Goal: Task Accomplishment & Management: Manage account settings

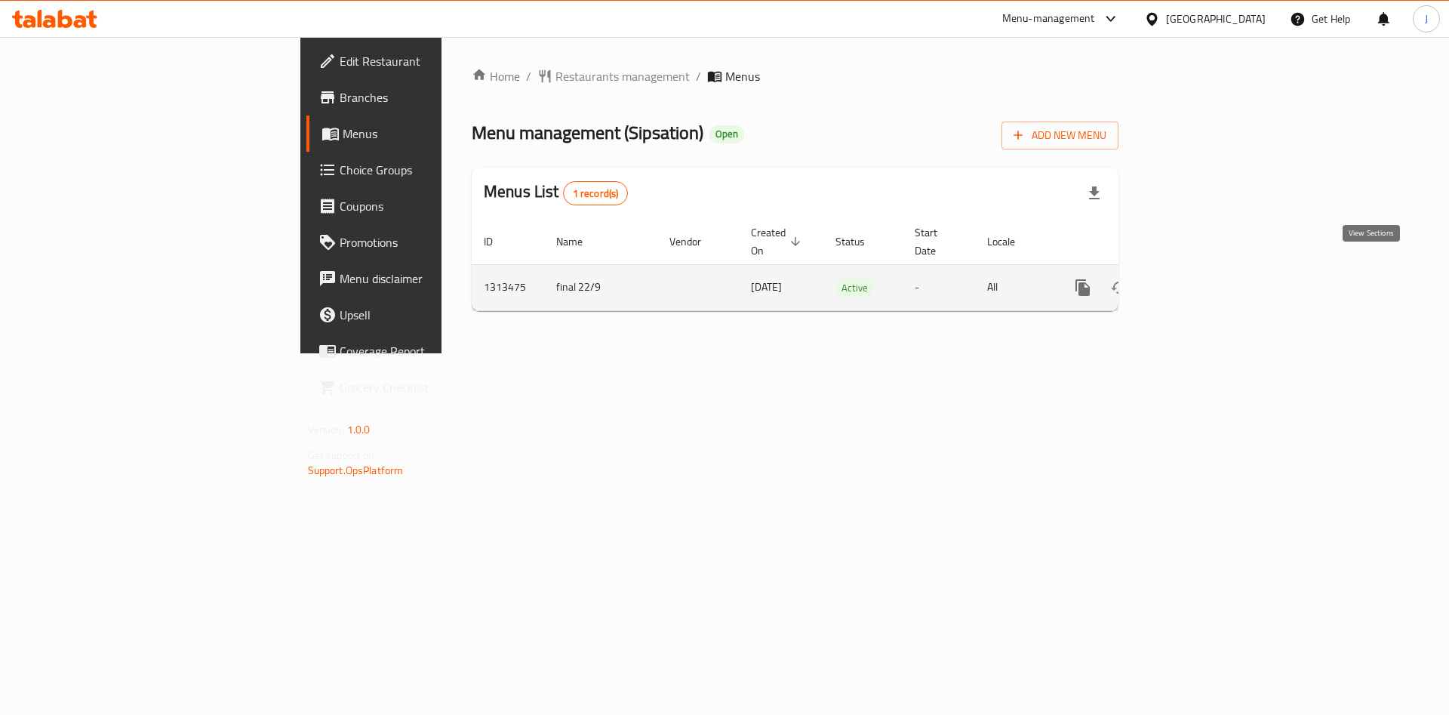
click at [1201, 278] on icon "enhanced table" at bounding box center [1192, 287] width 18 height 18
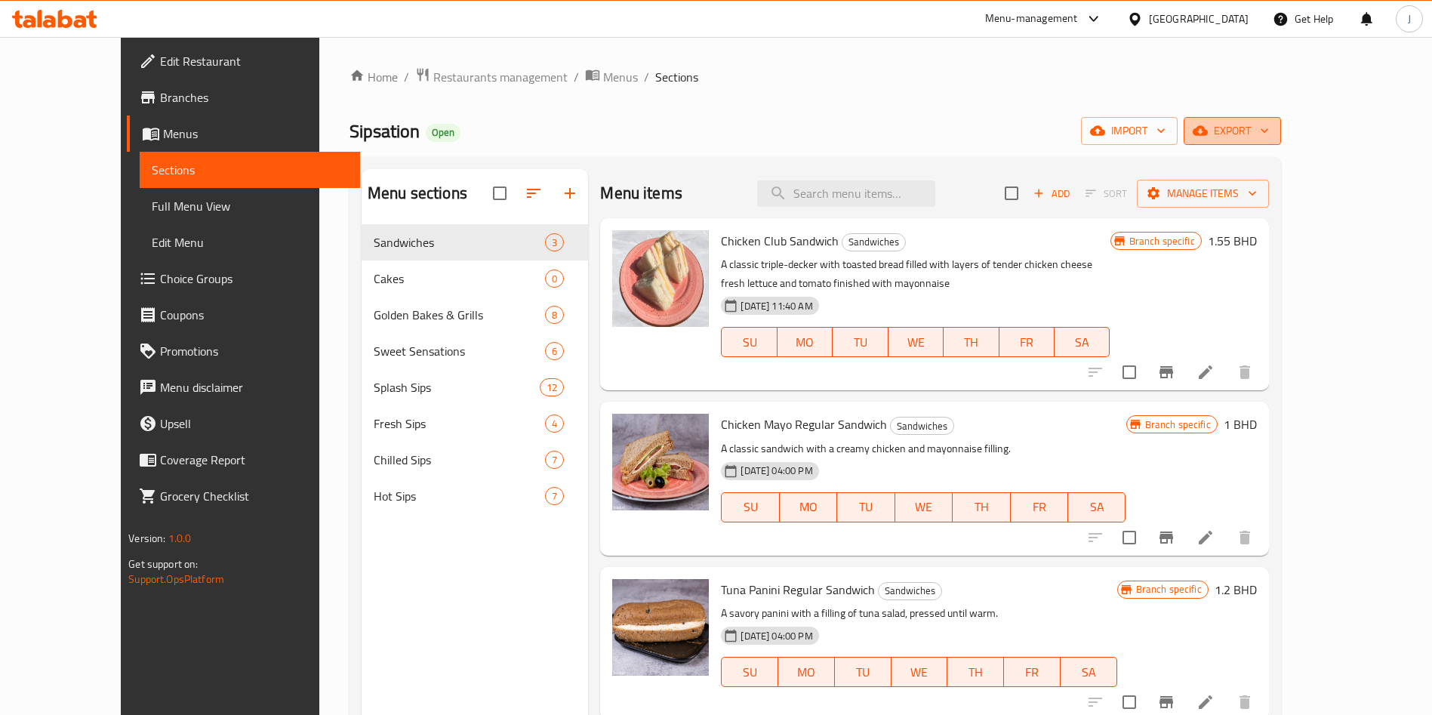
click at [1269, 137] on span "export" at bounding box center [1231, 131] width 73 height 19
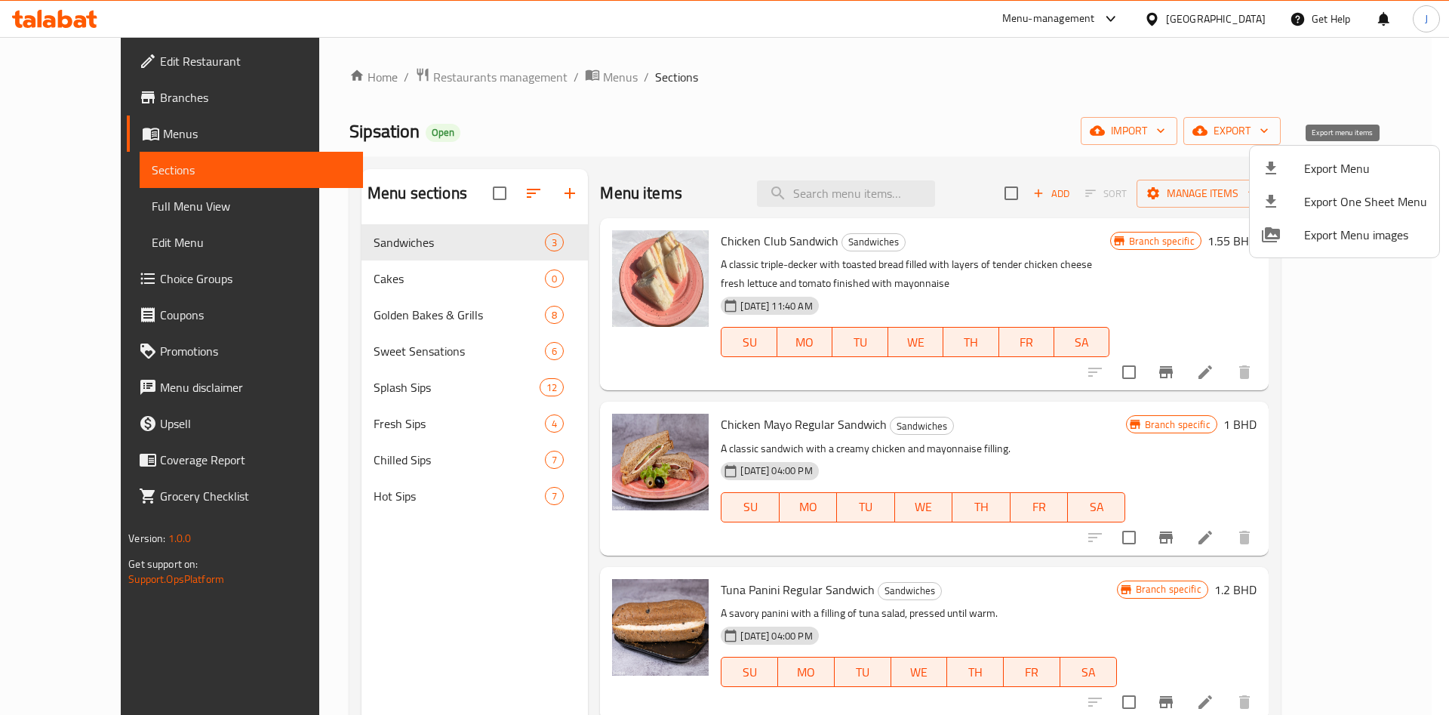
click at [1369, 168] on span "Export Menu" at bounding box center [1365, 168] width 123 height 18
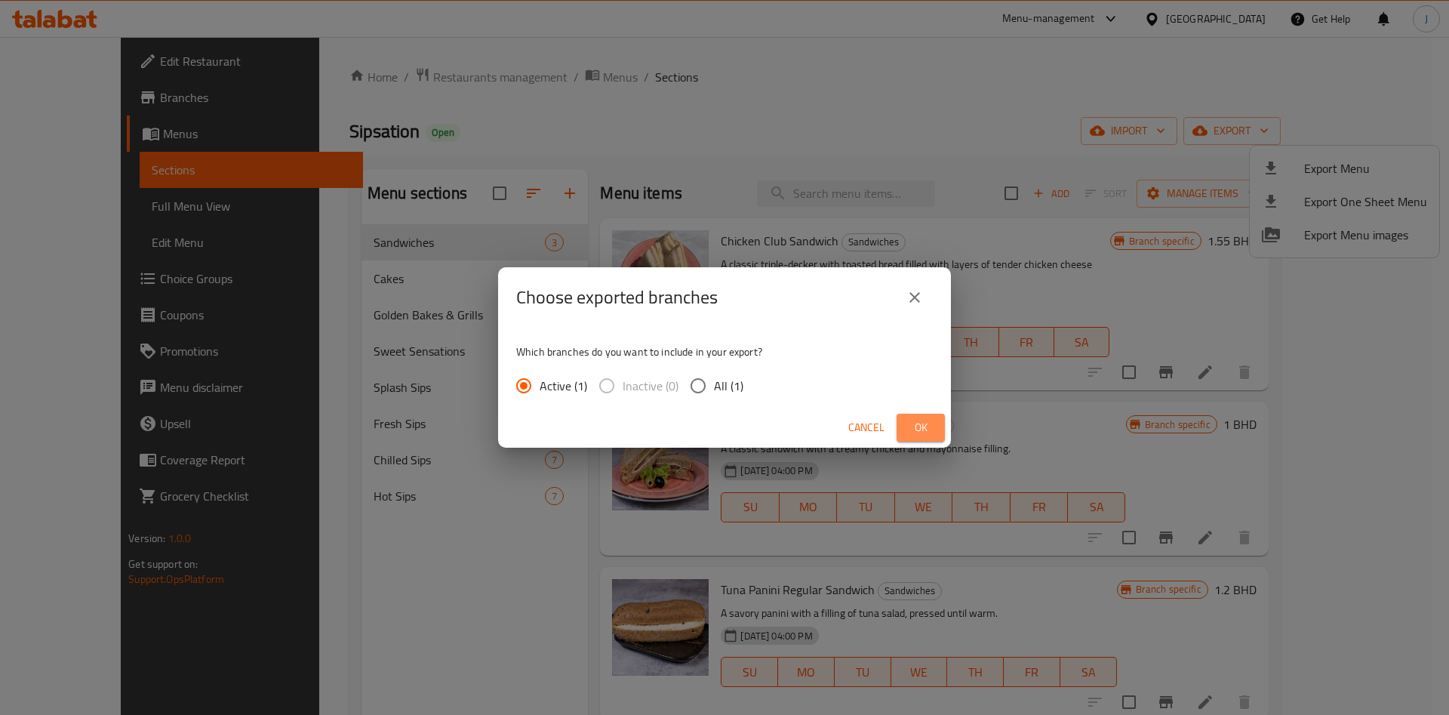
click at [922, 423] on span "Ok" at bounding box center [921, 427] width 24 height 19
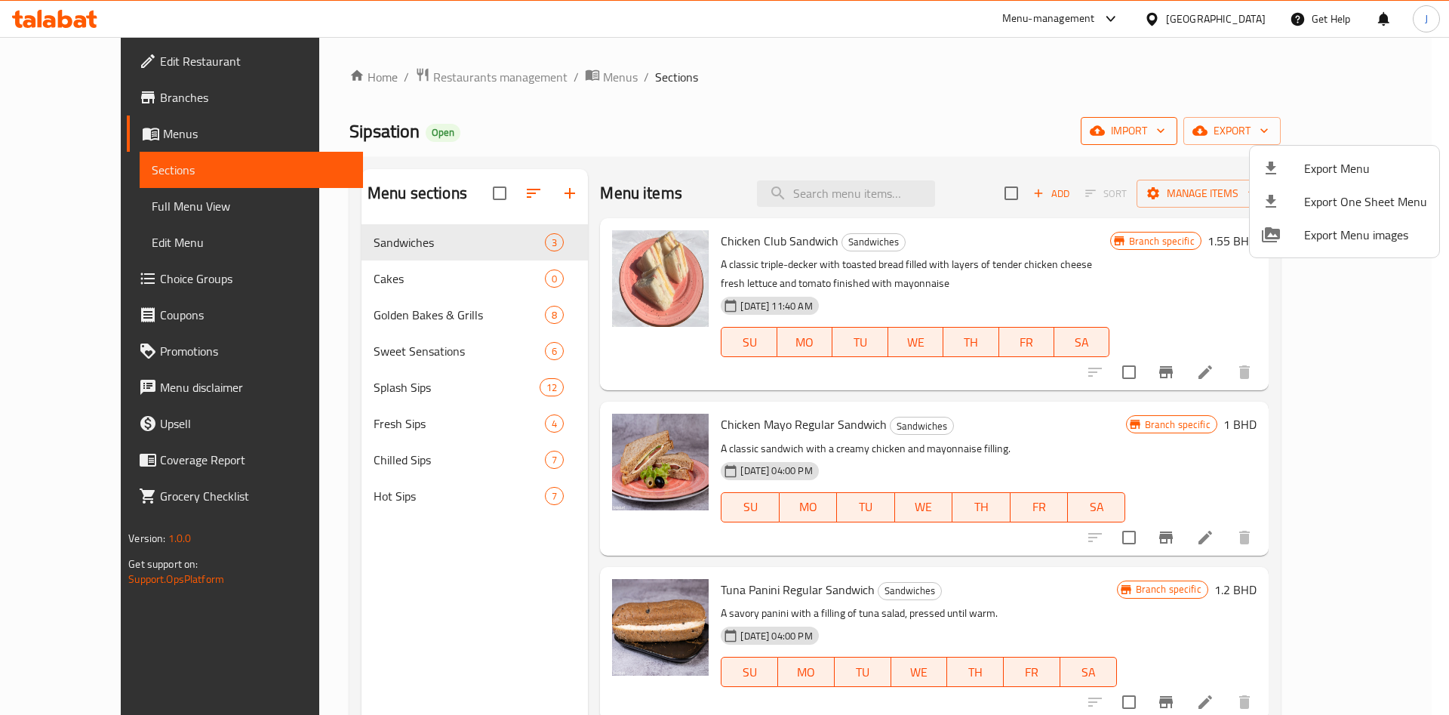
click at [1263, 126] on div at bounding box center [724, 357] width 1449 height 715
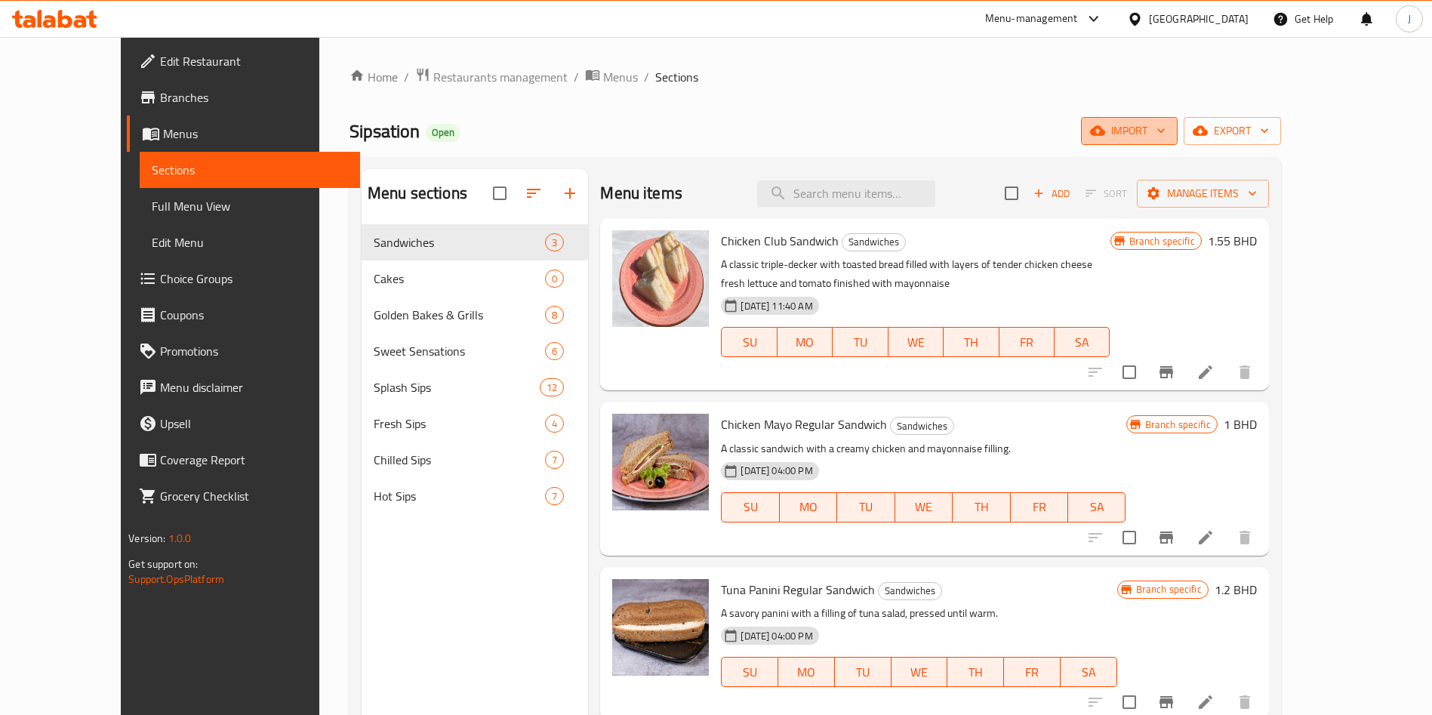
click at [1165, 132] on span "import" at bounding box center [1129, 131] width 72 height 19
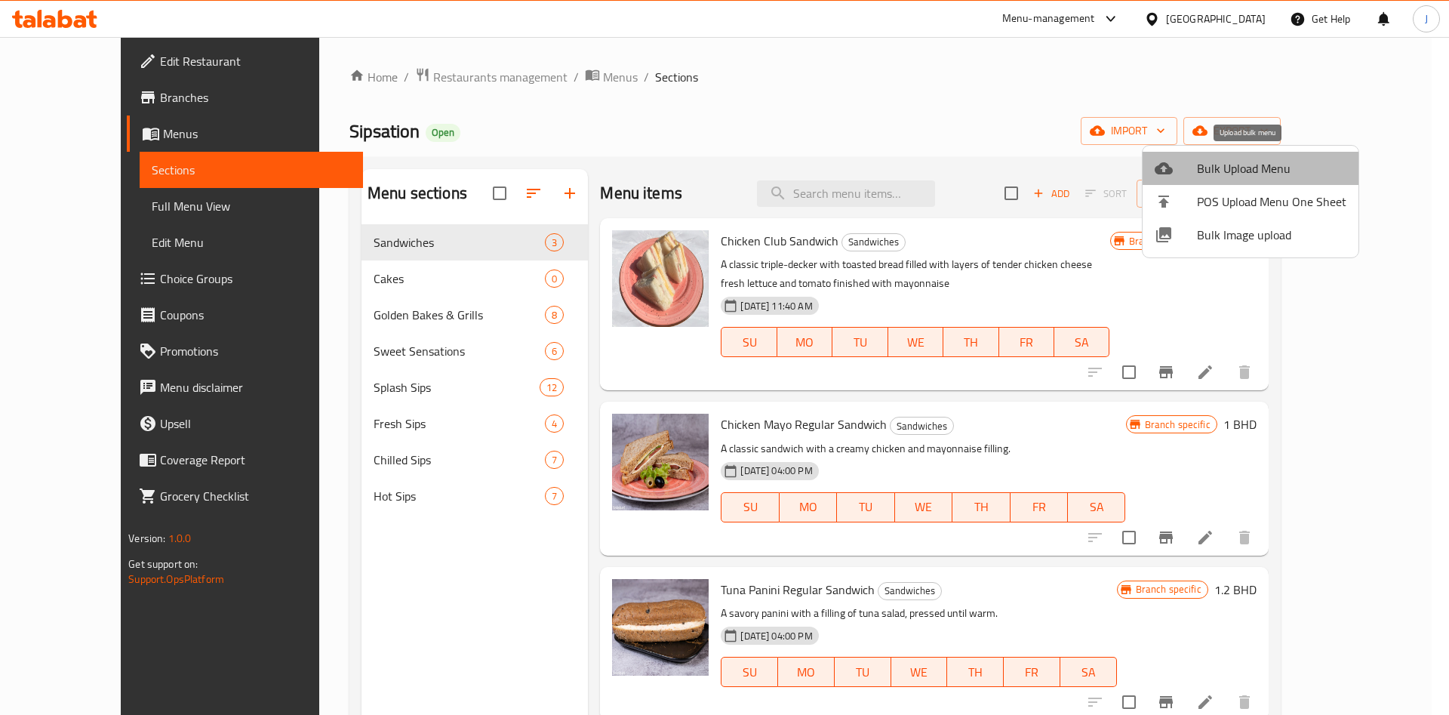
click at [1271, 174] on span "Bulk Upload Menu" at bounding box center [1271, 168] width 149 height 18
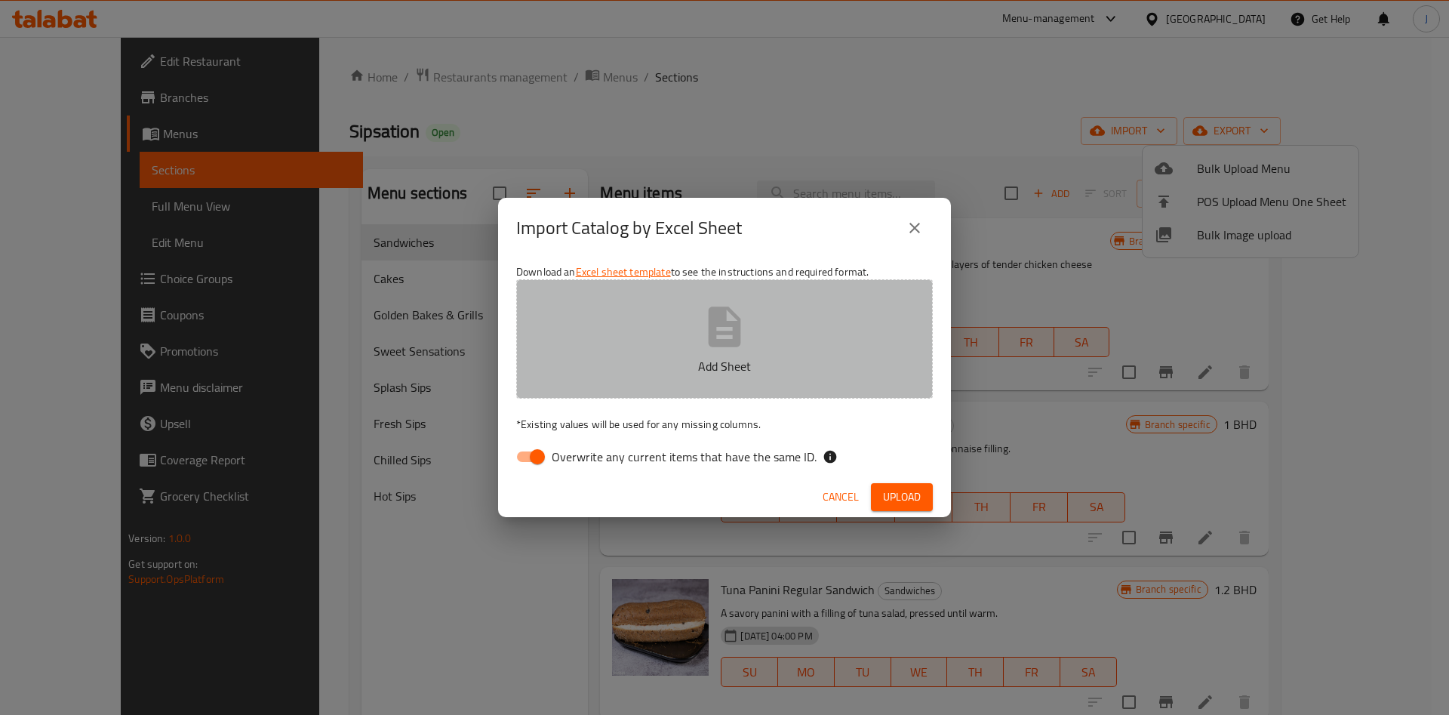
click at [747, 291] on button "Add Sheet" at bounding box center [724, 338] width 417 height 119
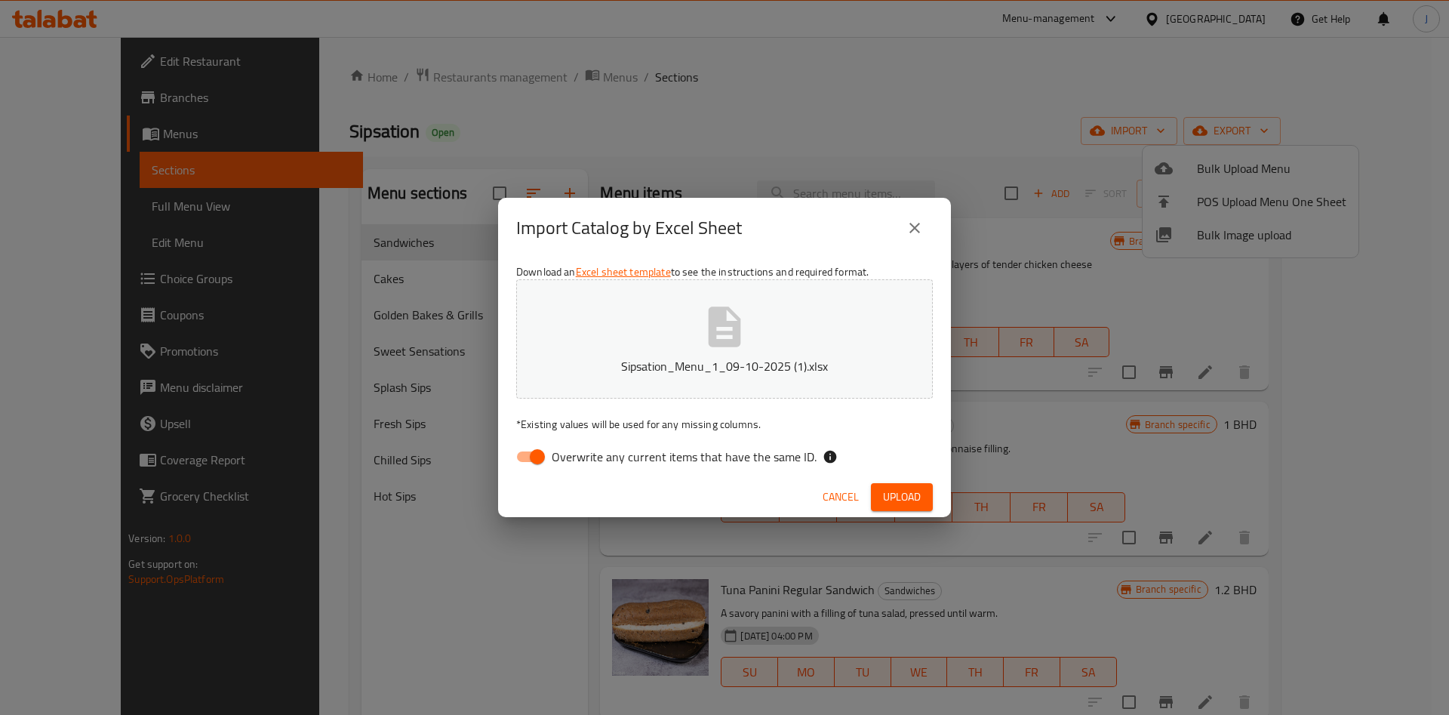
click at [903, 478] on div "Cancel Upload" at bounding box center [724, 497] width 453 height 40
click at [902, 488] on span "Upload" at bounding box center [902, 497] width 38 height 19
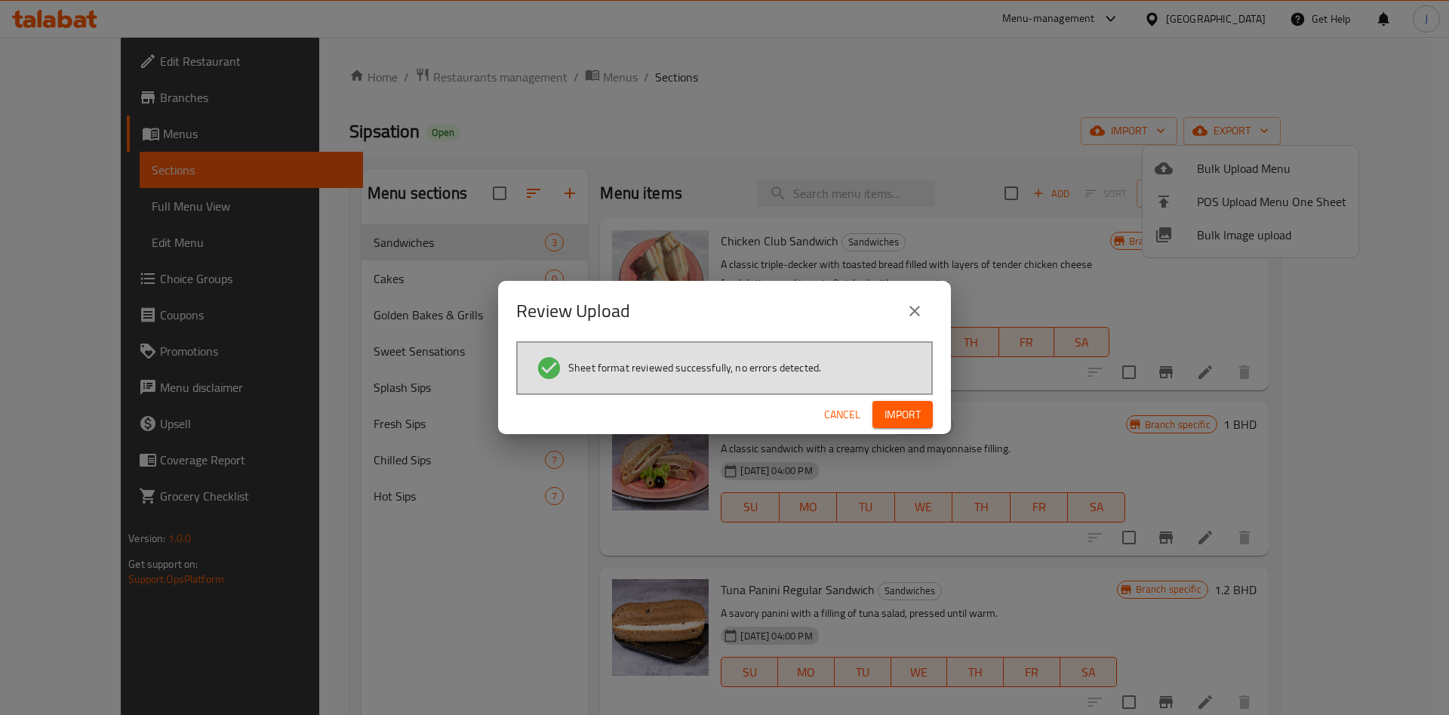
click at [903, 420] on span "Import" at bounding box center [903, 414] width 36 height 19
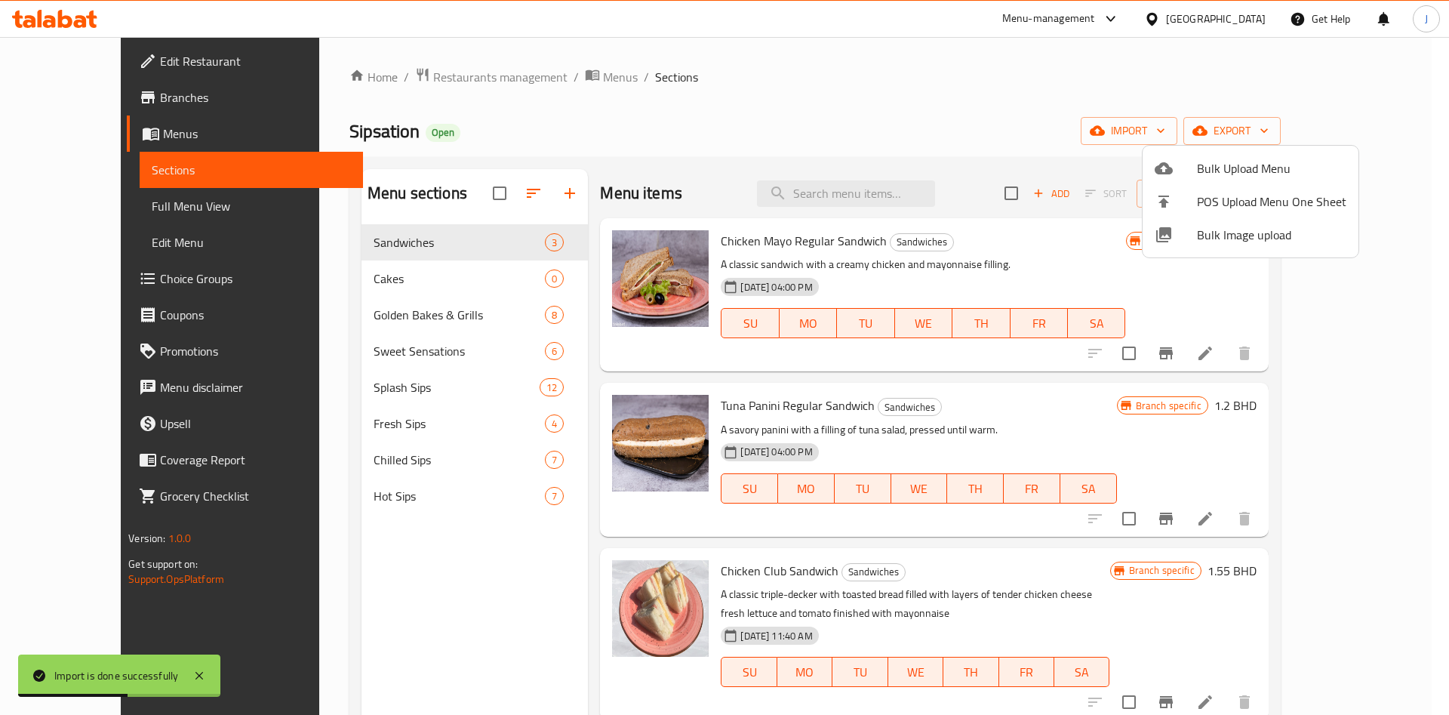
click at [82, 251] on div at bounding box center [724, 357] width 1449 height 715
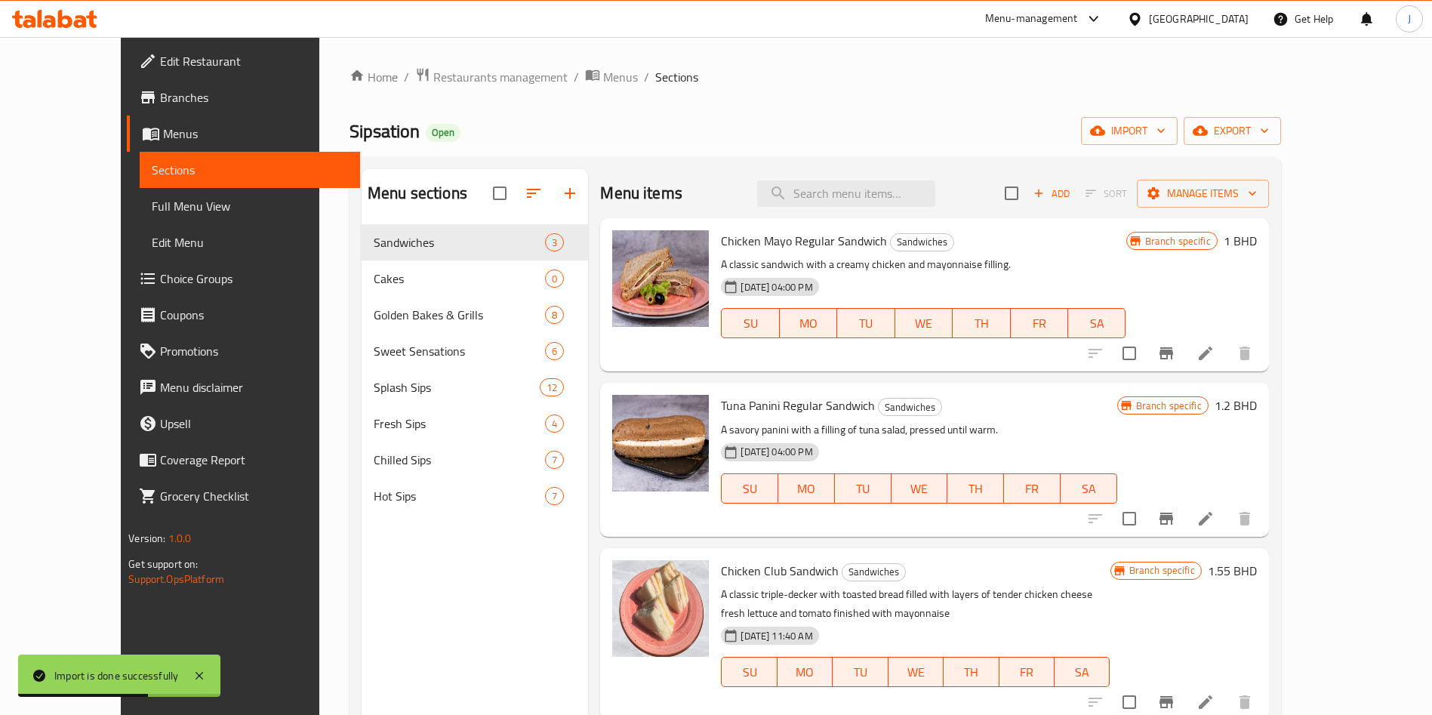
click at [152, 249] on span "Edit Menu" at bounding box center [250, 242] width 196 height 18
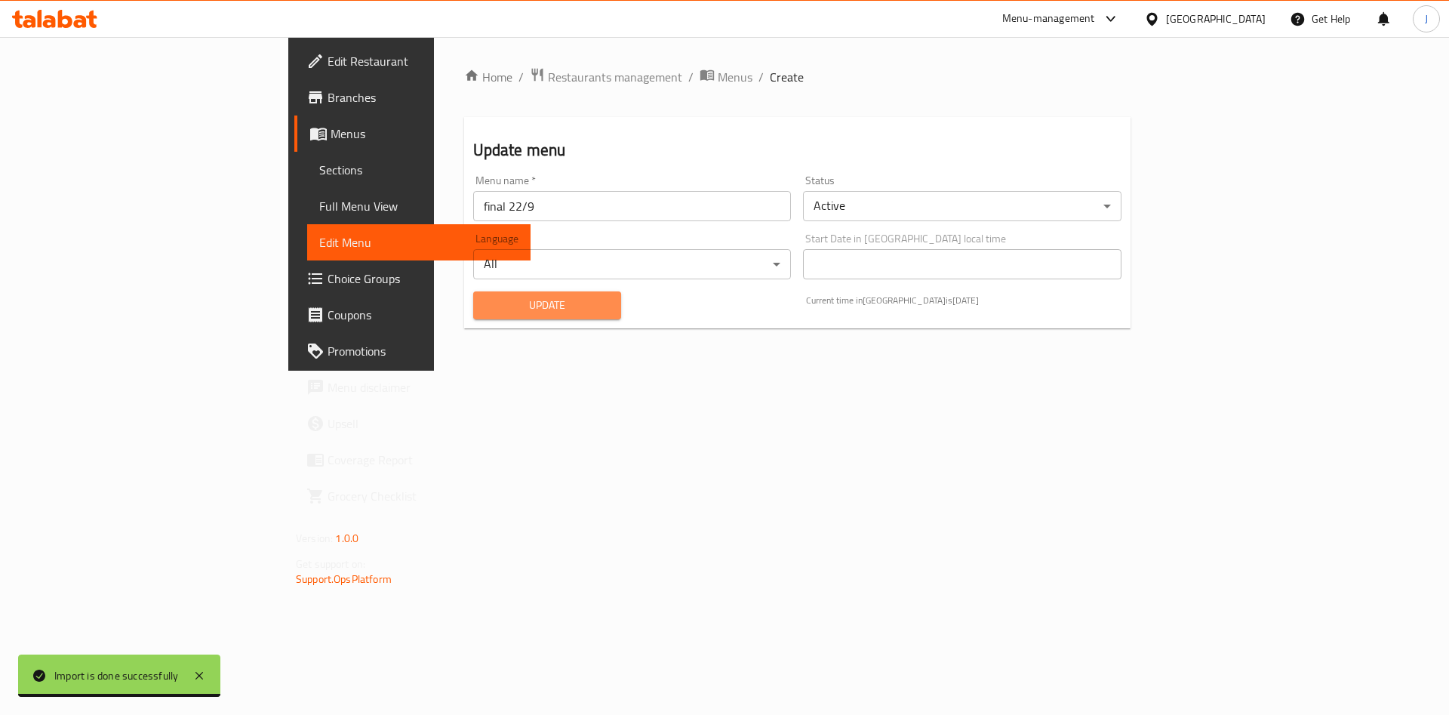
click at [485, 305] on span "Update" at bounding box center [547, 305] width 125 height 19
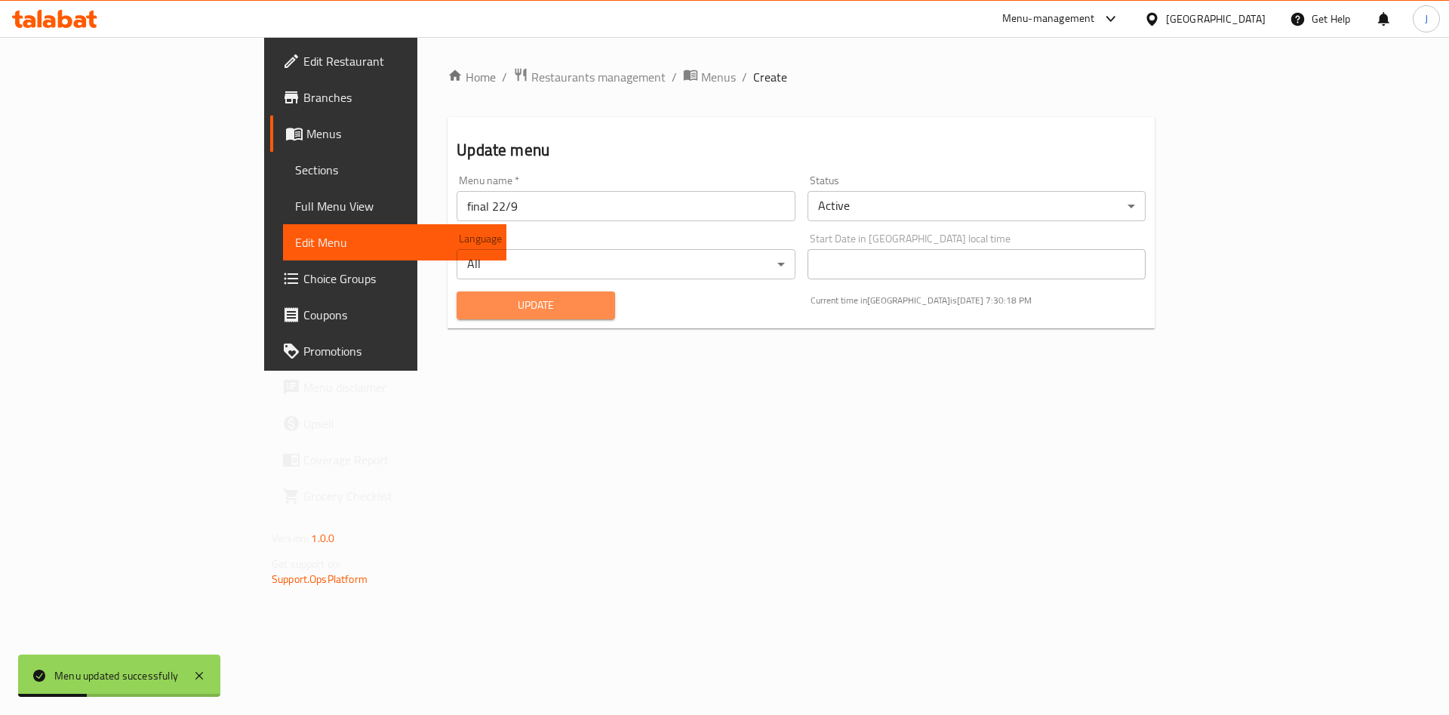
click at [469, 307] on span "Update" at bounding box center [536, 305] width 134 height 19
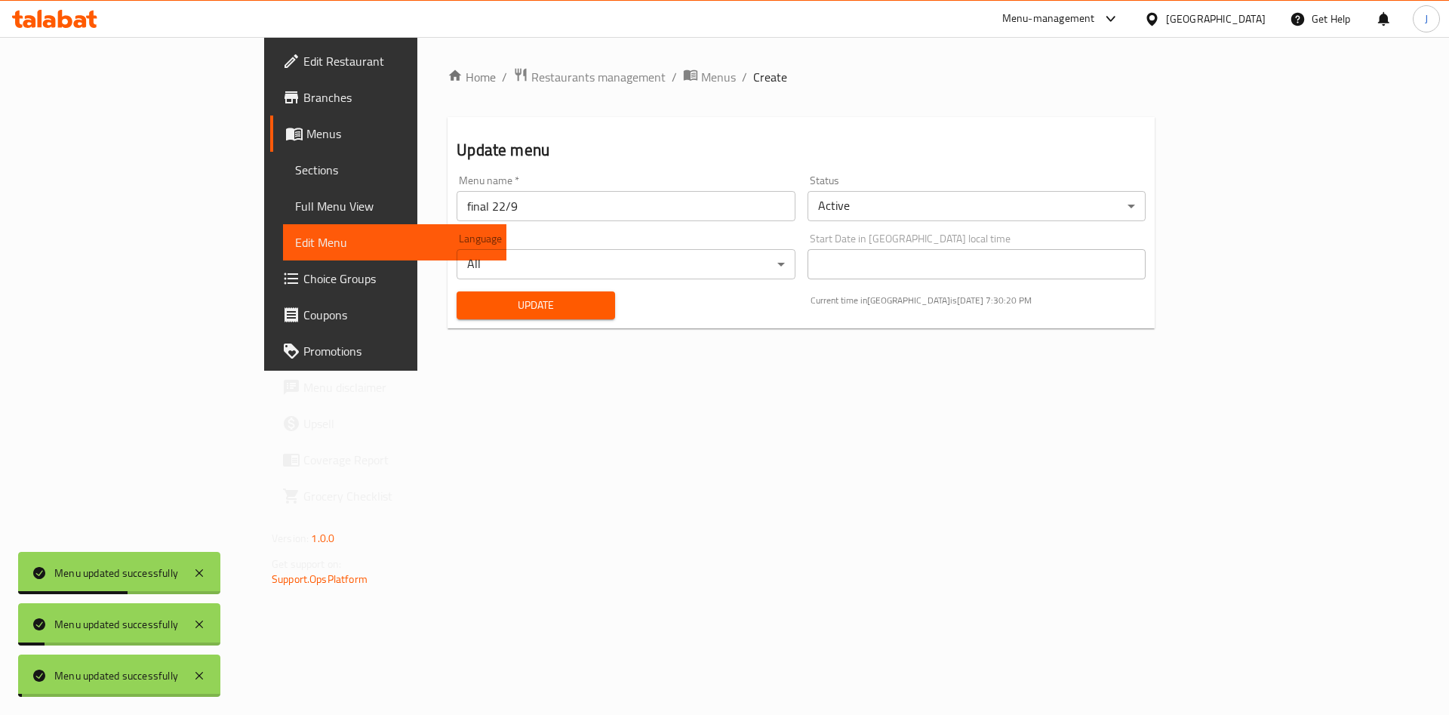
click at [306, 135] on span "Menus" at bounding box center [400, 134] width 188 height 18
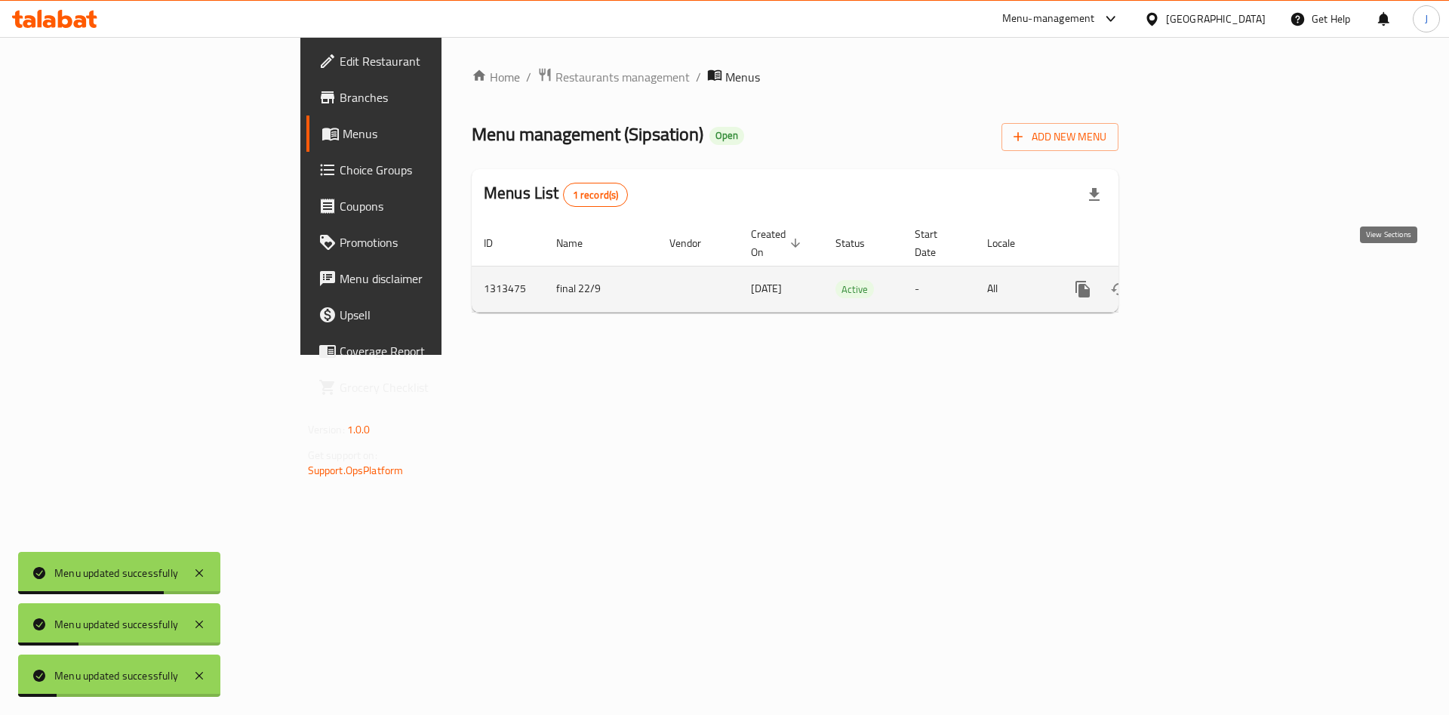
click at [1201, 280] on icon "enhanced table" at bounding box center [1192, 289] width 18 height 18
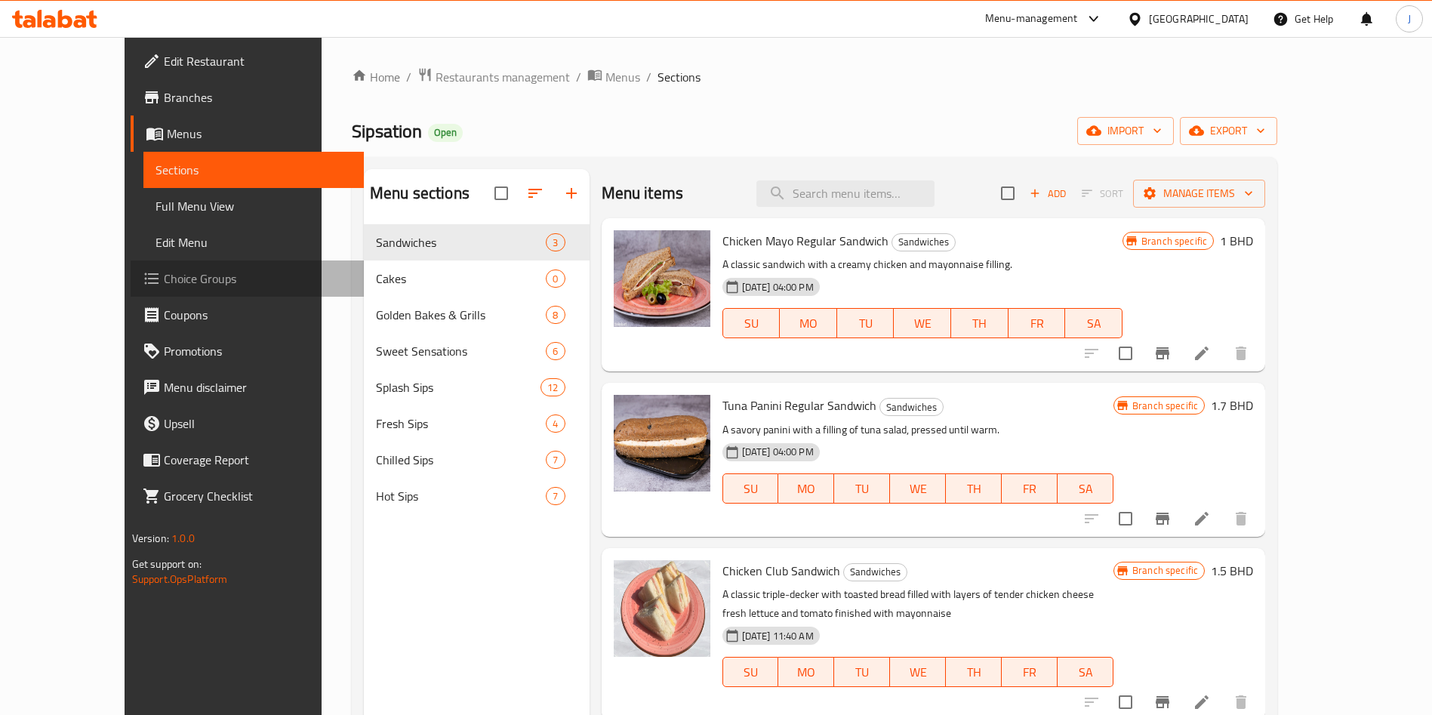
click at [164, 277] on span "Choice Groups" at bounding box center [258, 278] width 188 height 18
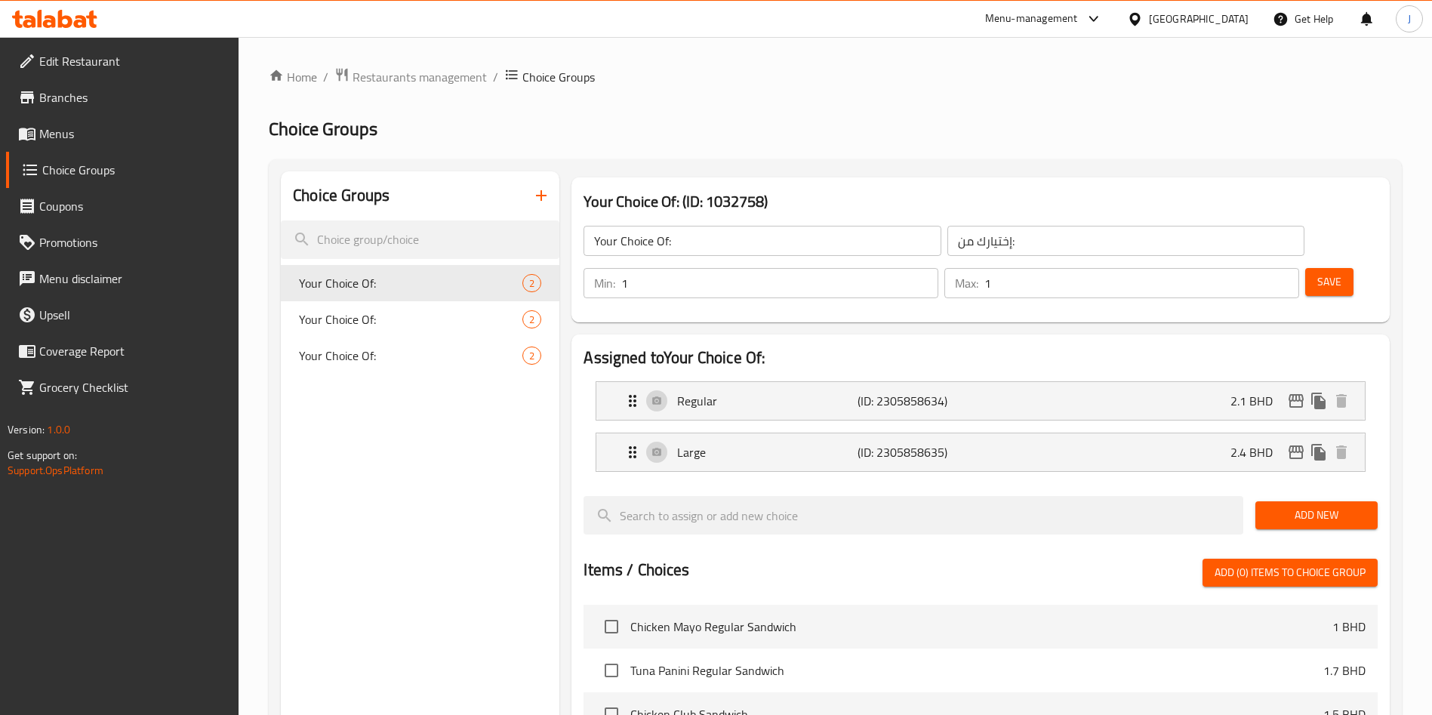
click at [112, 127] on span "Menus" at bounding box center [133, 134] width 188 height 18
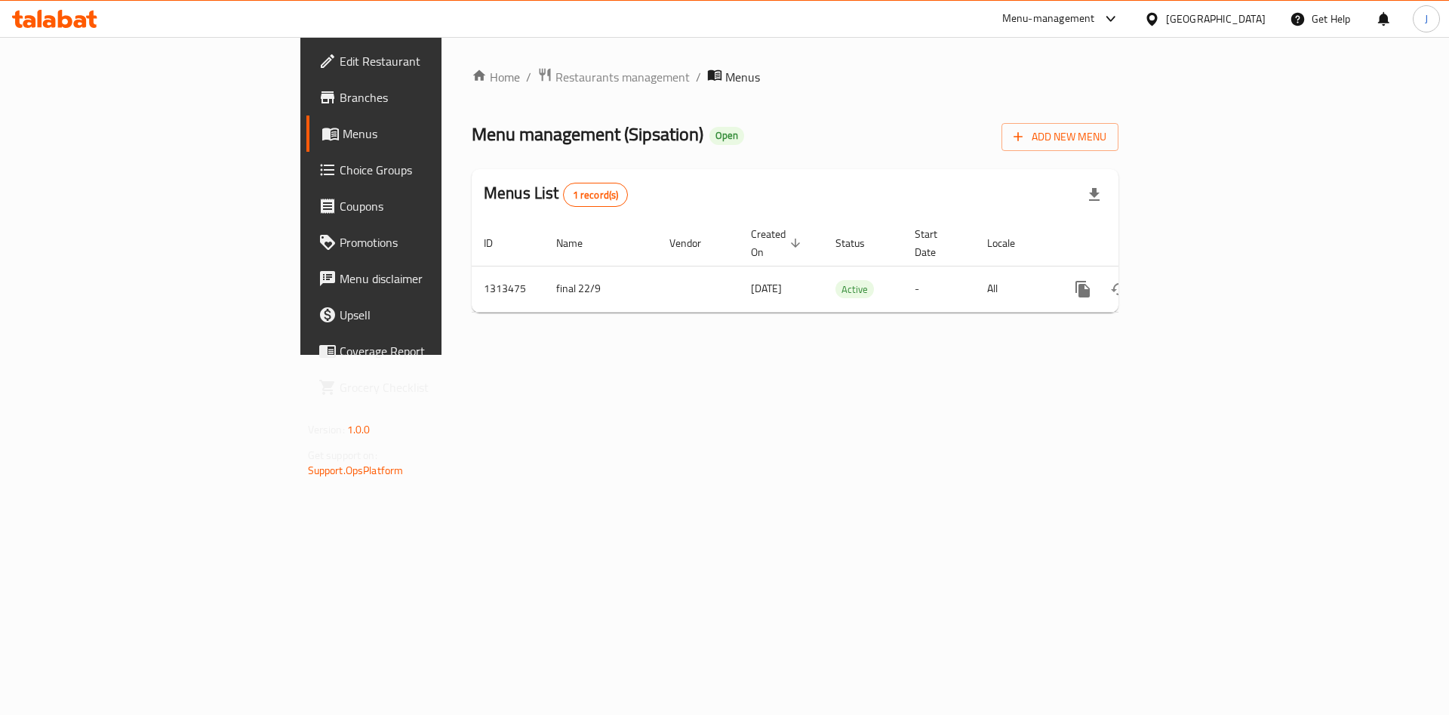
click at [340, 176] on span "Choice Groups" at bounding box center [435, 170] width 191 height 18
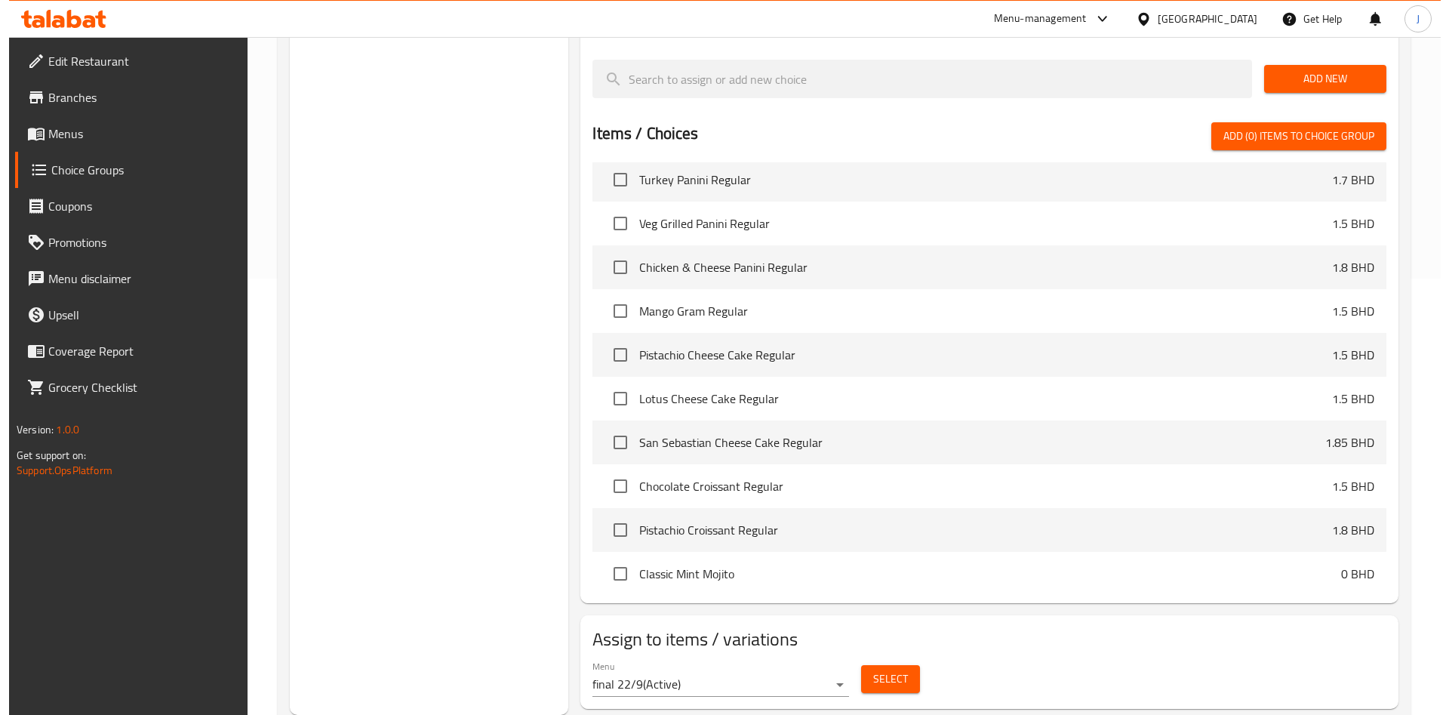
scroll to position [453, 0]
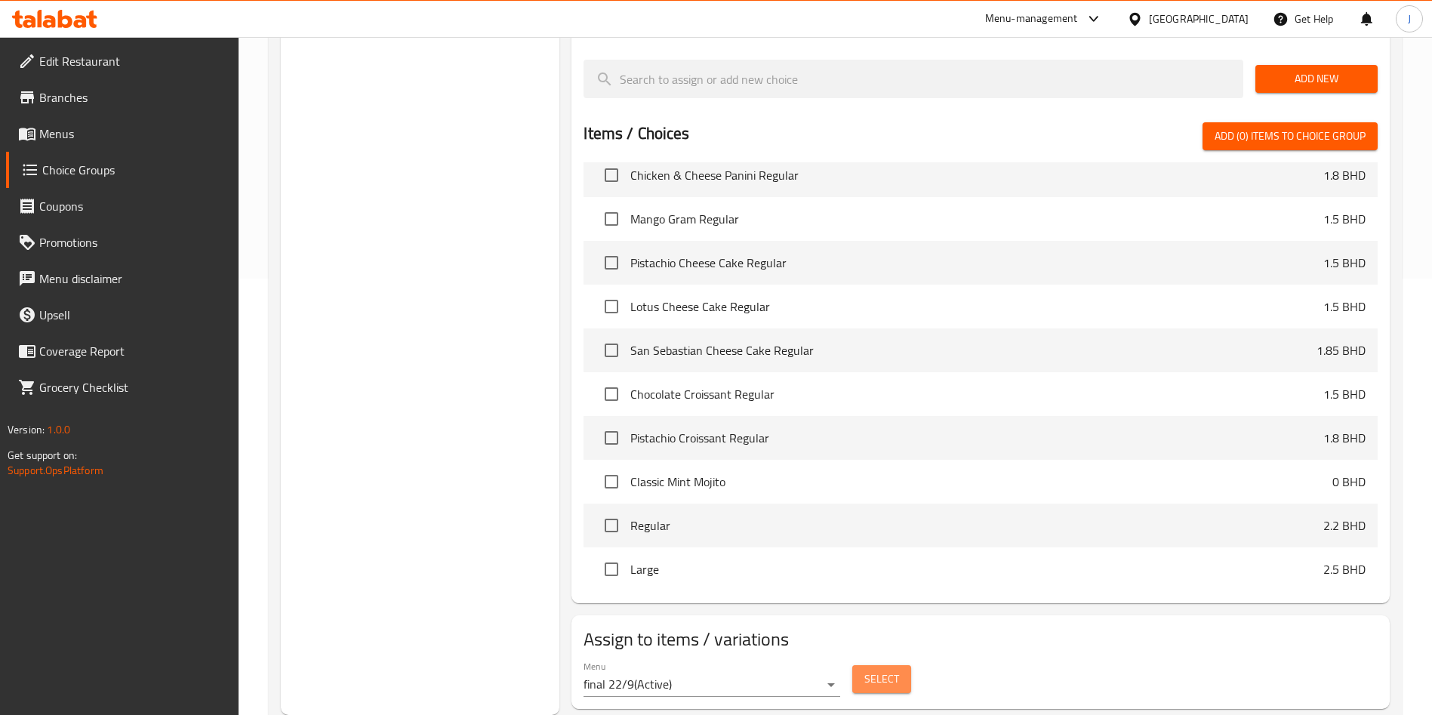
click at [894, 669] on span "Select" at bounding box center [881, 678] width 35 height 19
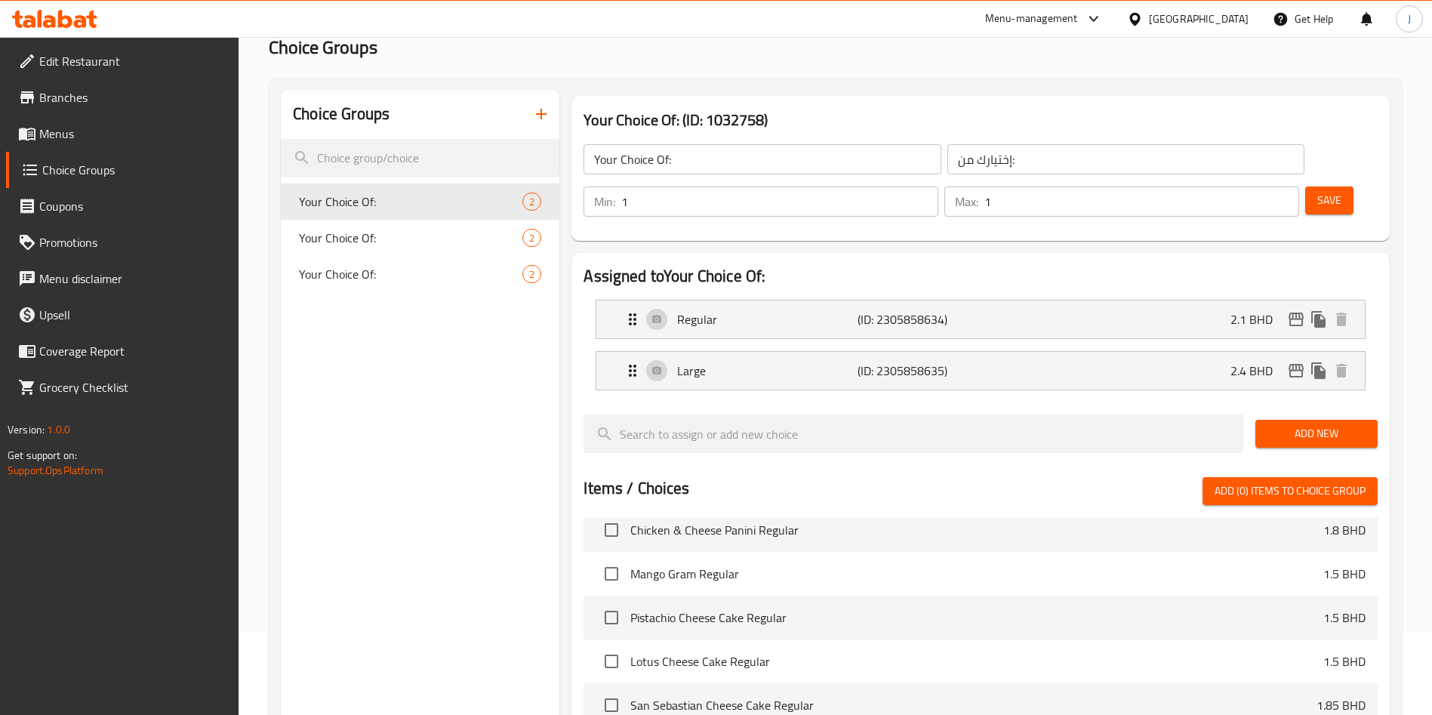
scroll to position [0, 0]
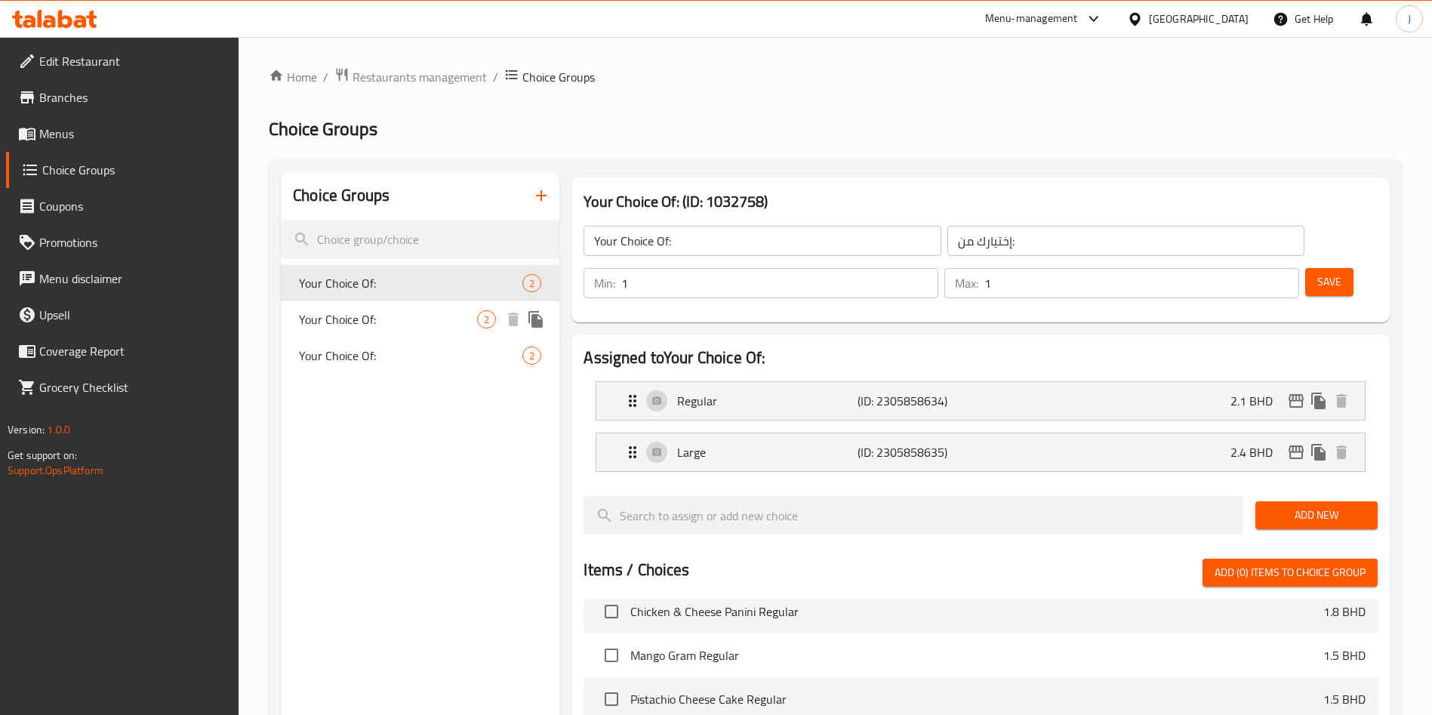
click at [368, 319] on span "Your Choice Of:" at bounding box center [388, 319] width 178 height 18
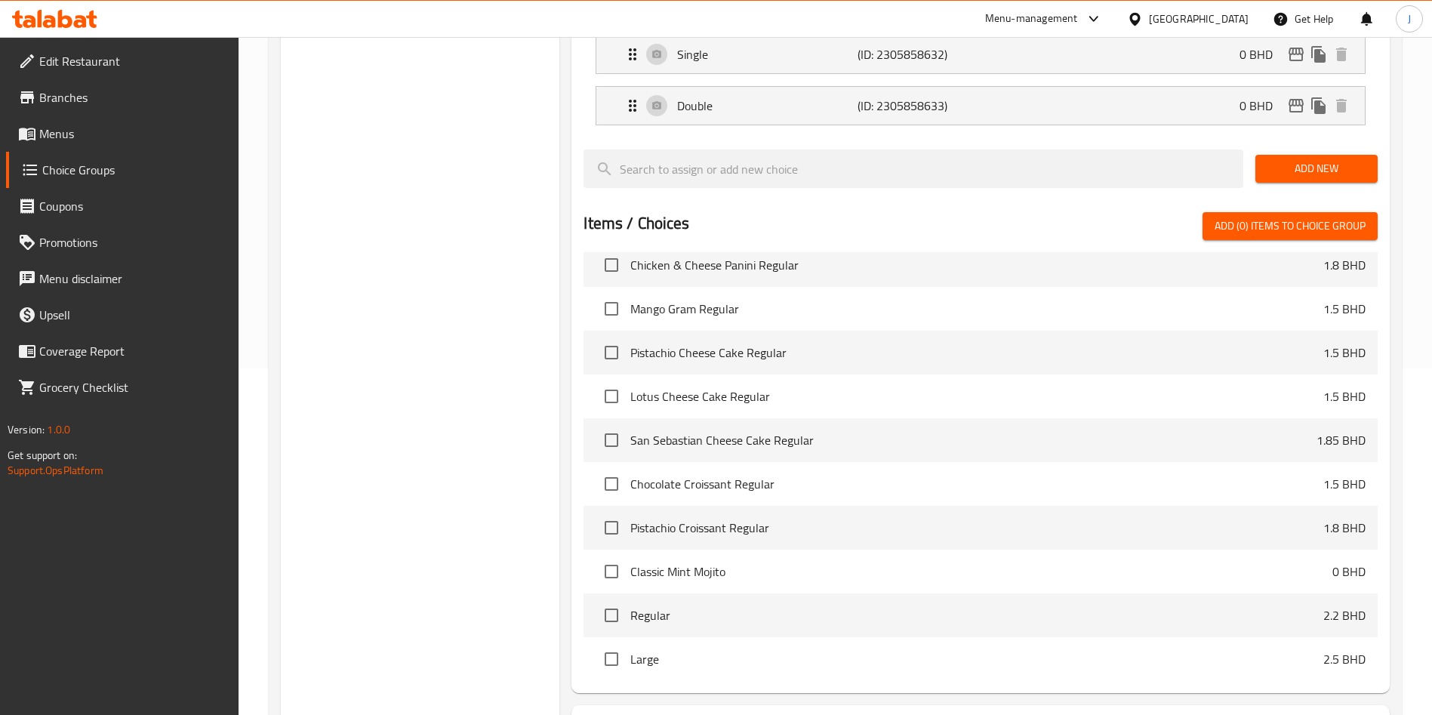
scroll to position [436, 0]
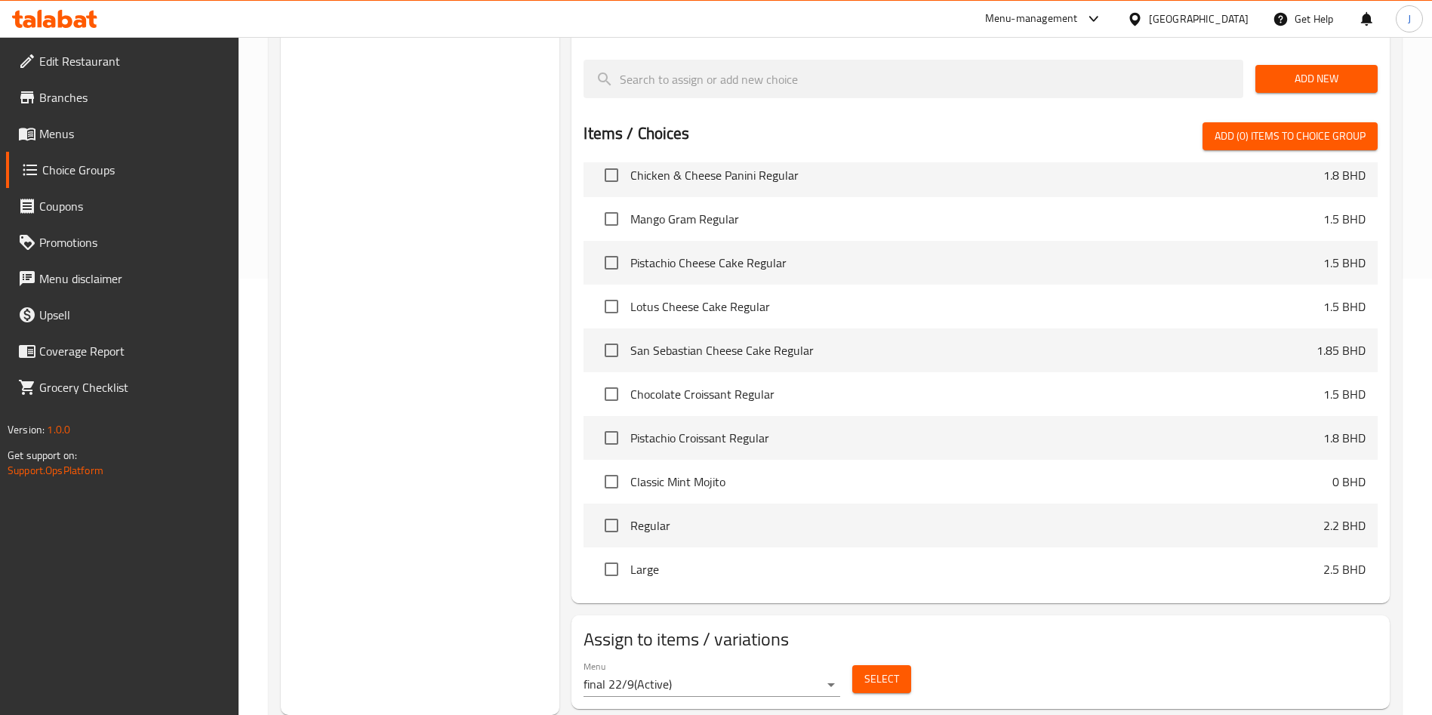
click at [875, 669] on span "Select" at bounding box center [881, 678] width 35 height 19
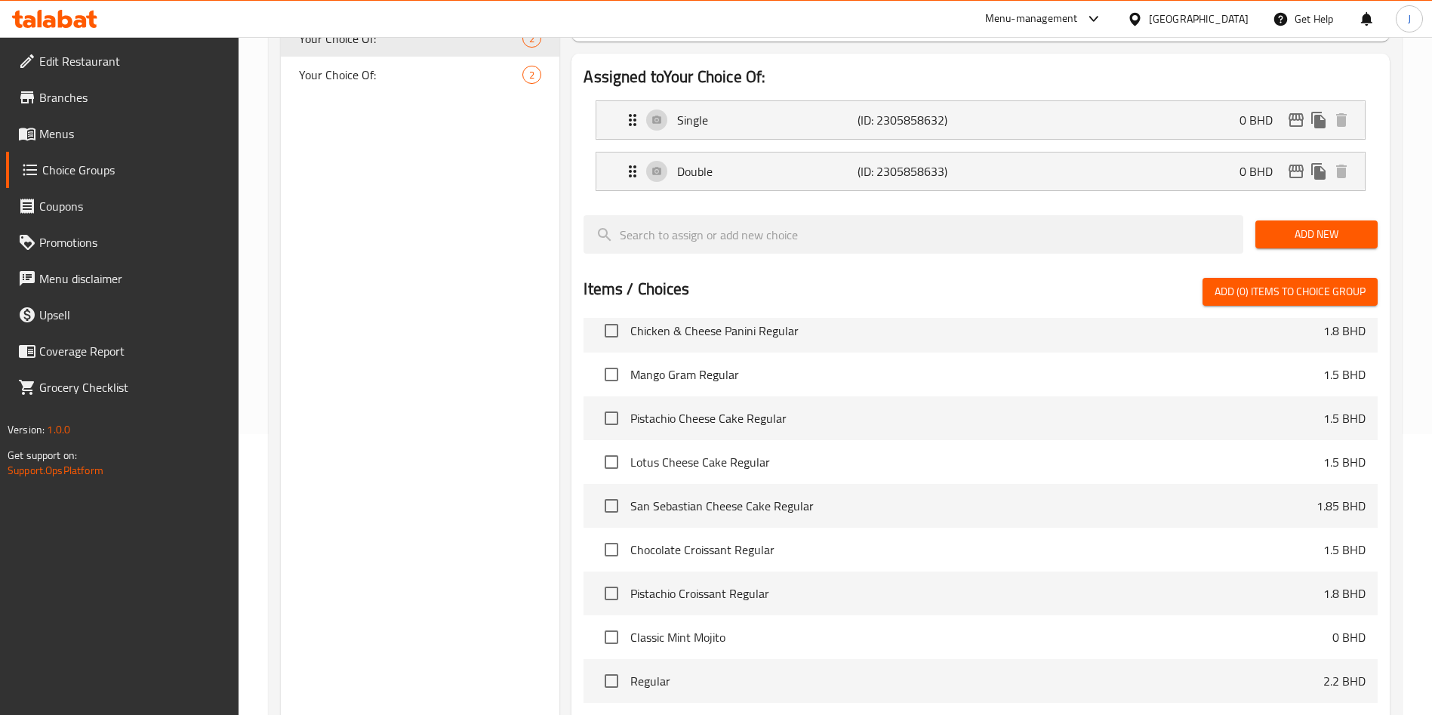
scroll to position [210, 0]
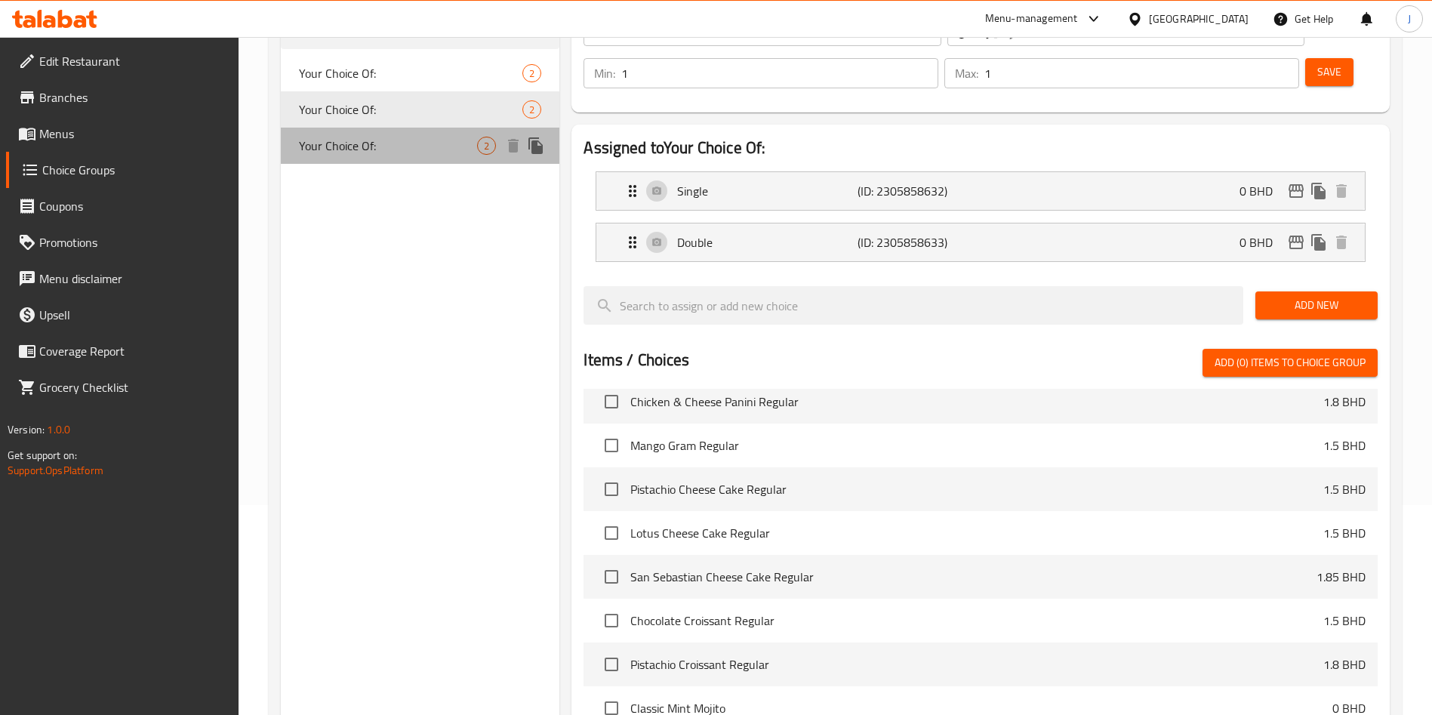
click at [377, 147] on span "Your Choice Of:" at bounding box center [388, 146] width 178 height 18
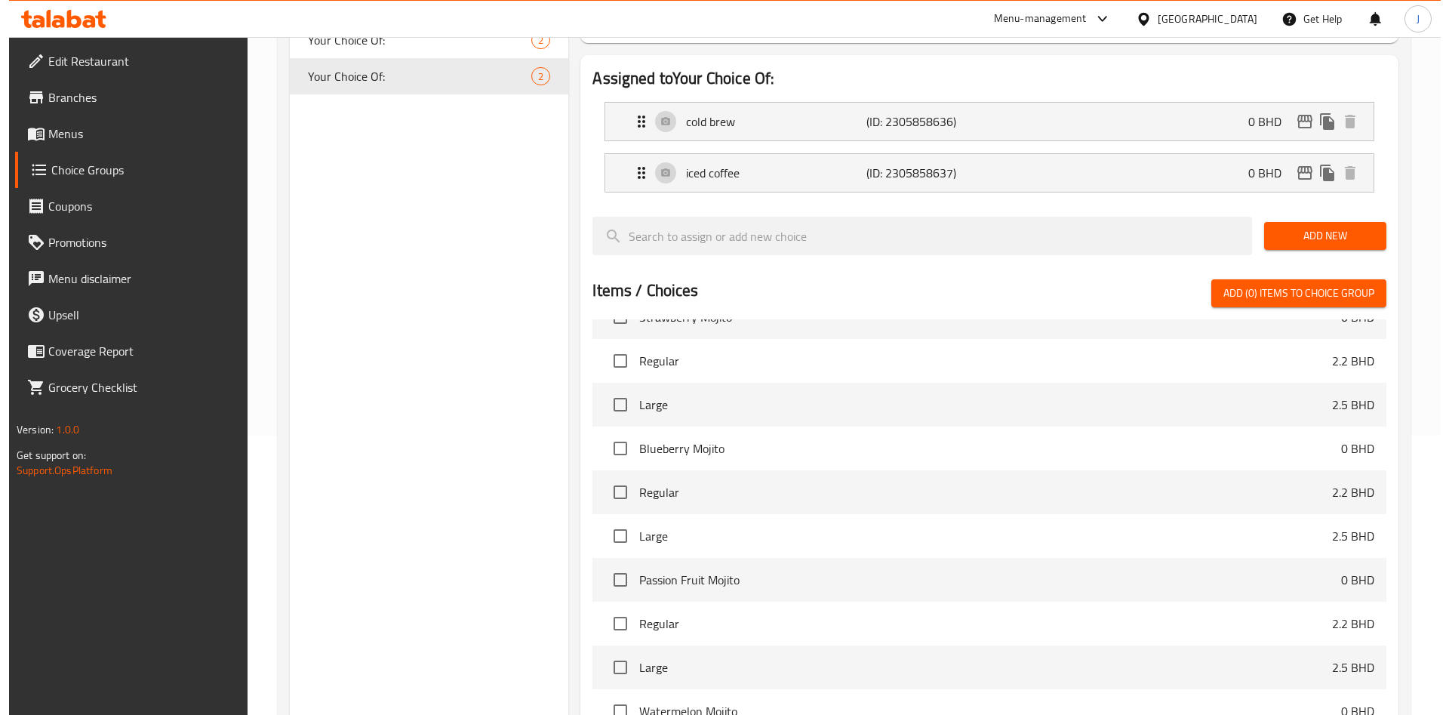
scroll to position [436, 0]
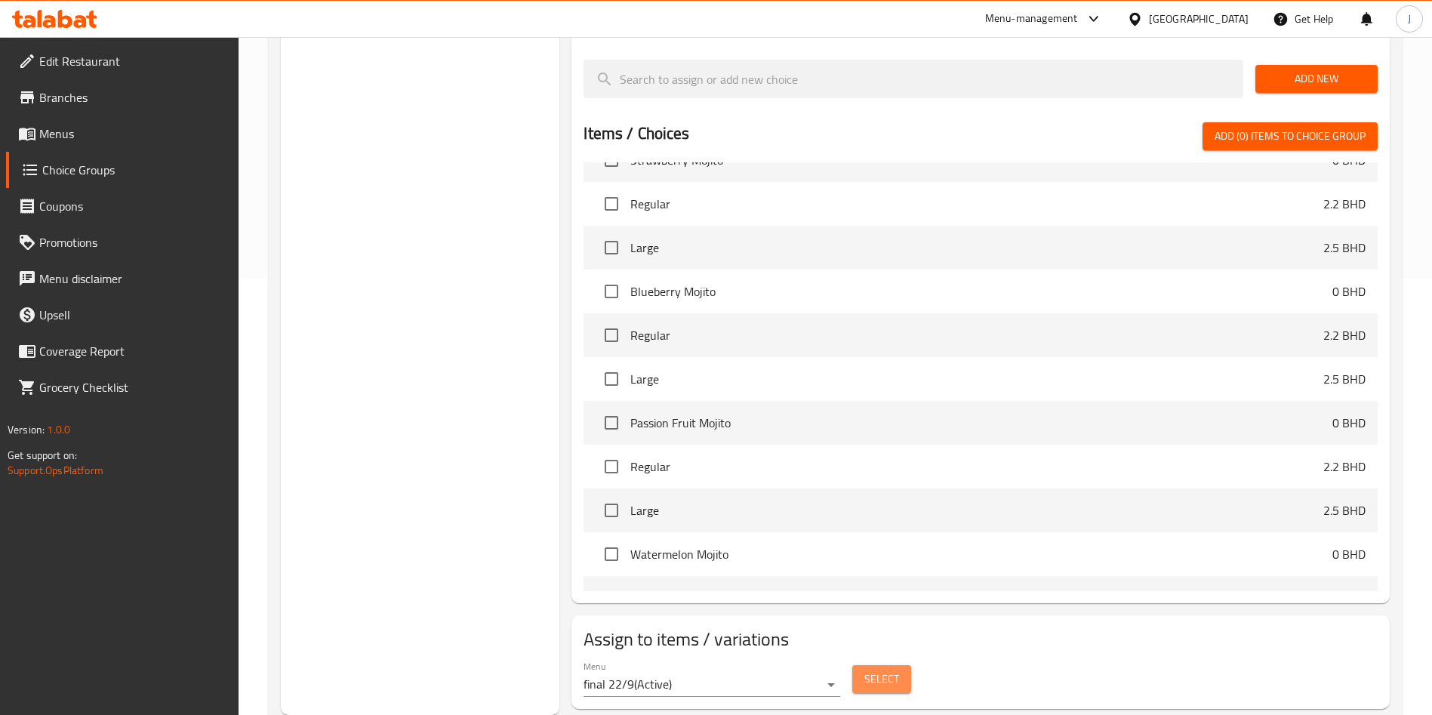
click at [875, 669] on span "Select" at bounding box center [881, 678] width 35 height 19
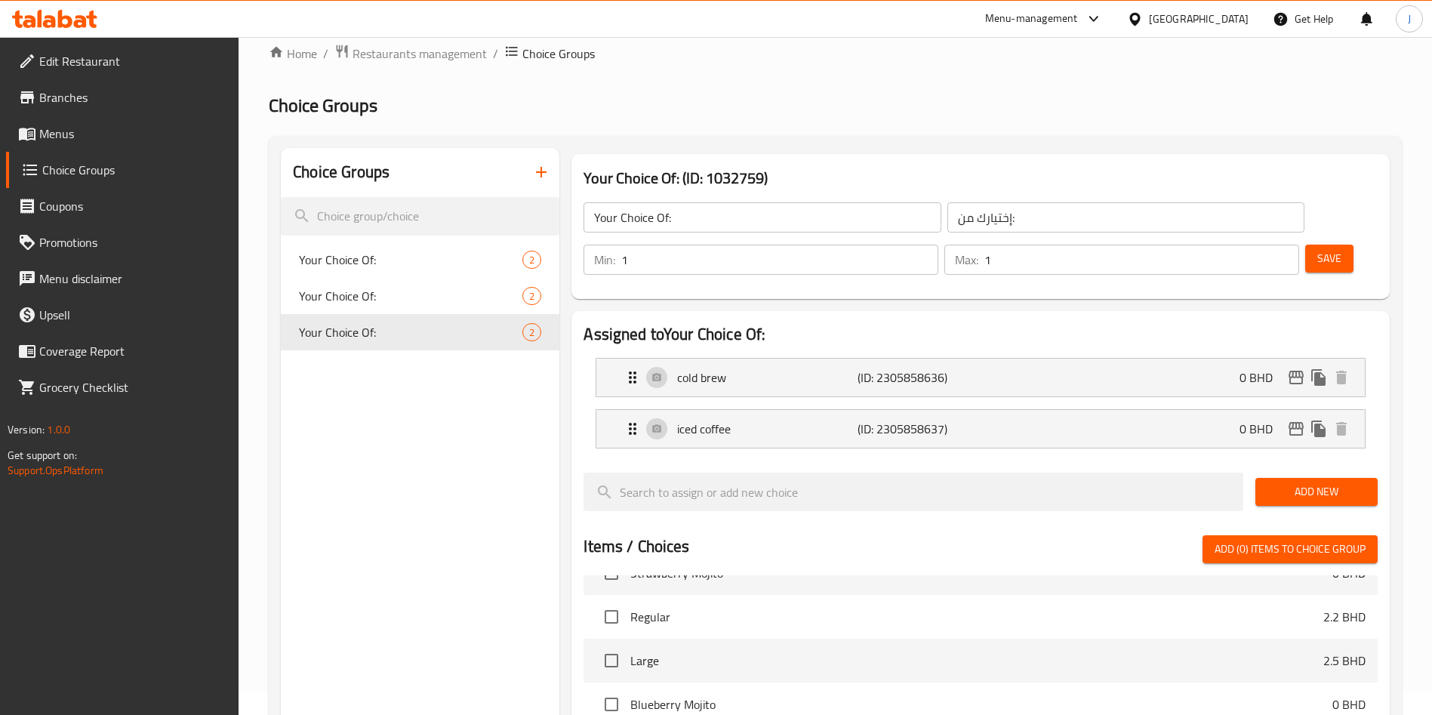
scroll to position [0, 0]
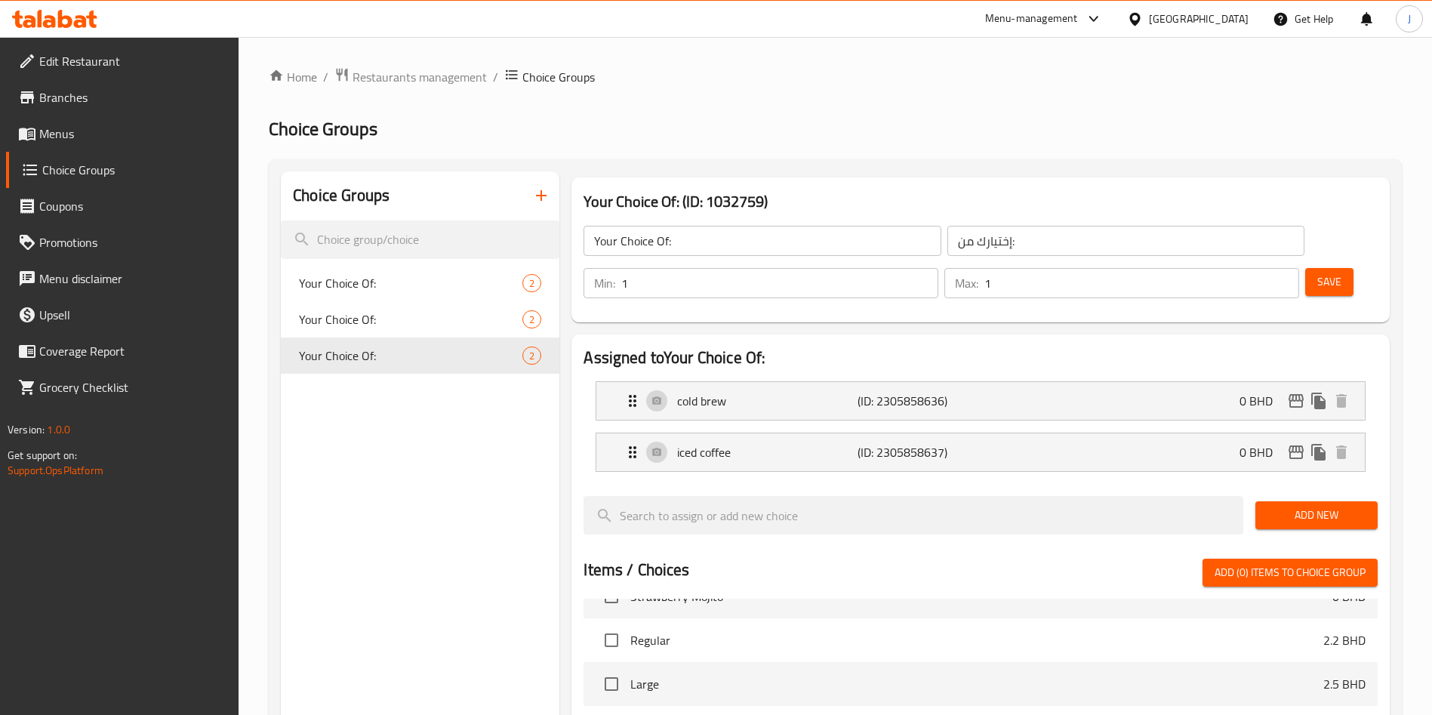
click at [107, 134] on span "Menus" at bounding box center [133, 134] width 188 height 18
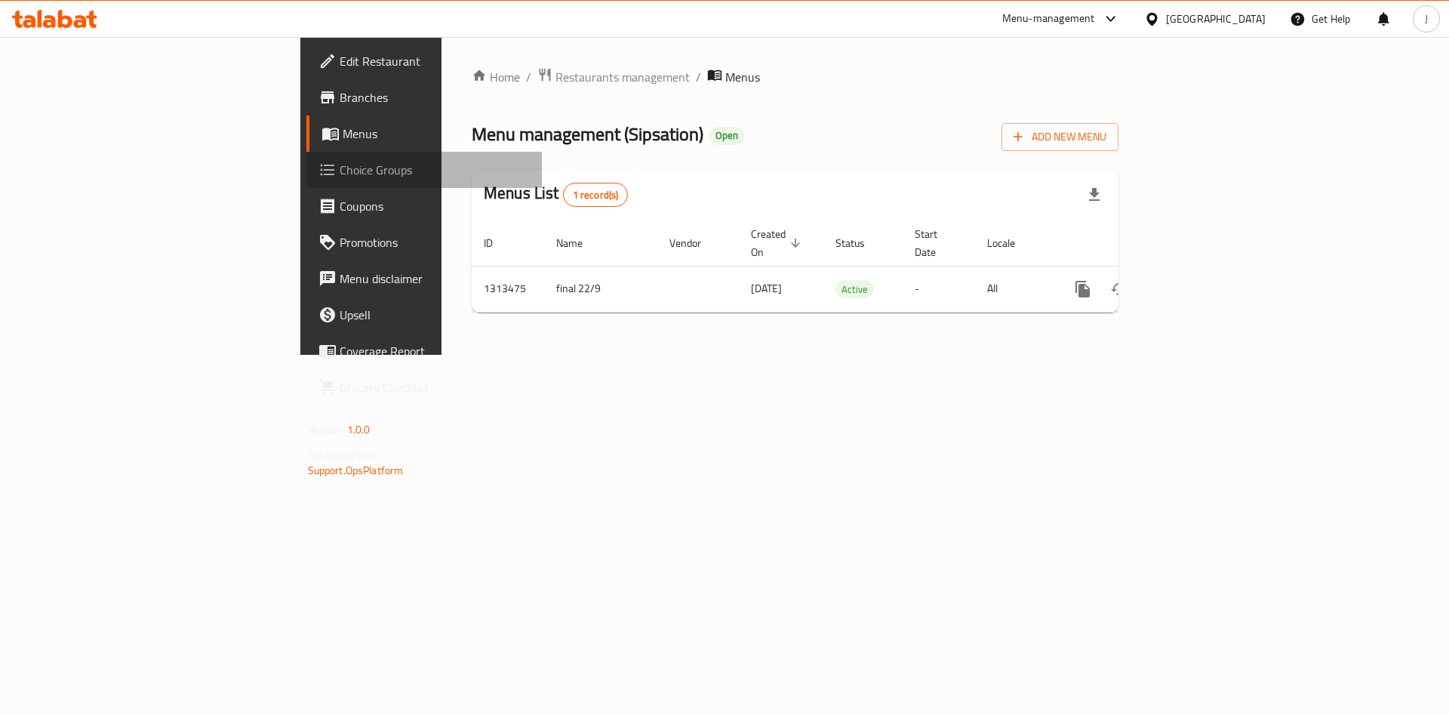
click at [340, 162] on span "Choice Groups" at bounding box center [435, 170] width 191 height 18
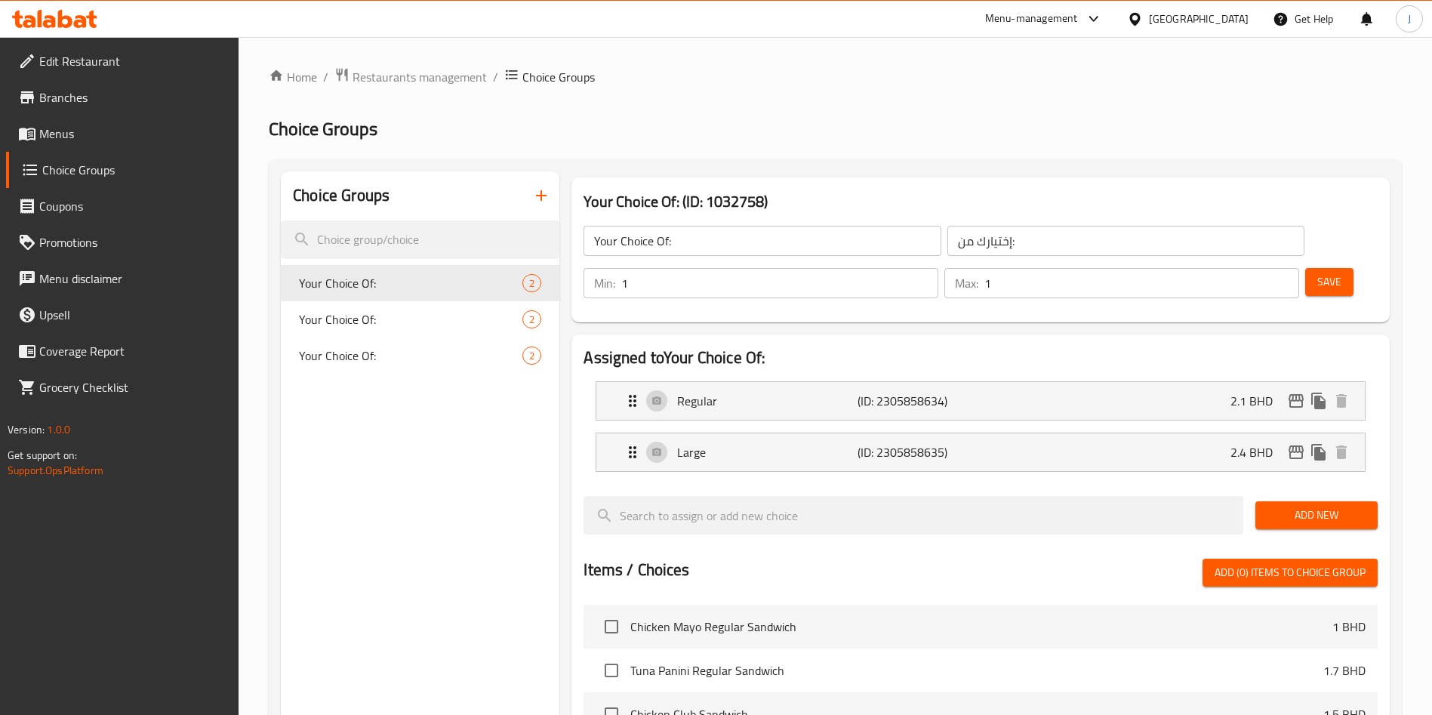
click at [99, 137] on span "Menus" at bounding box center [133, 134] width 188 height 18
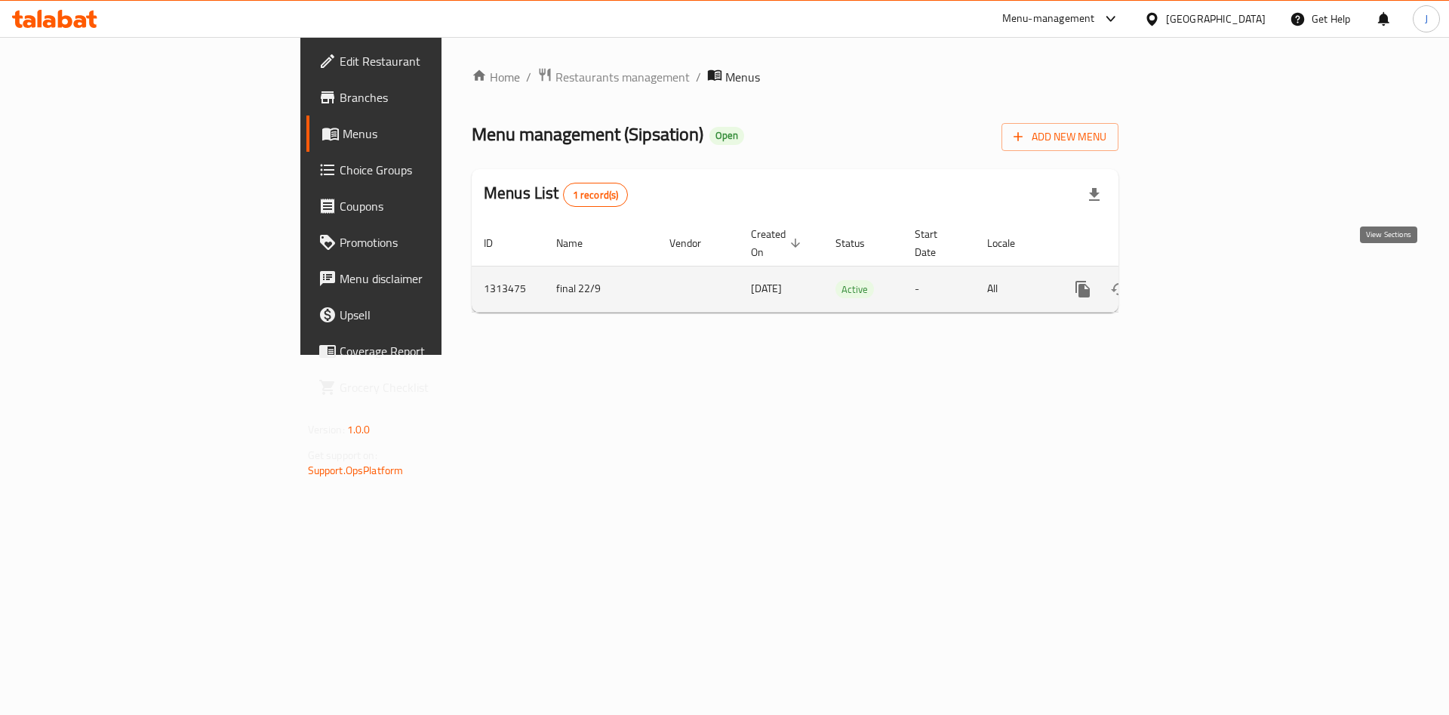
click at [1201, 280] on icon "enhanced table" at bounding box center [1192, 289] width 18 height 18
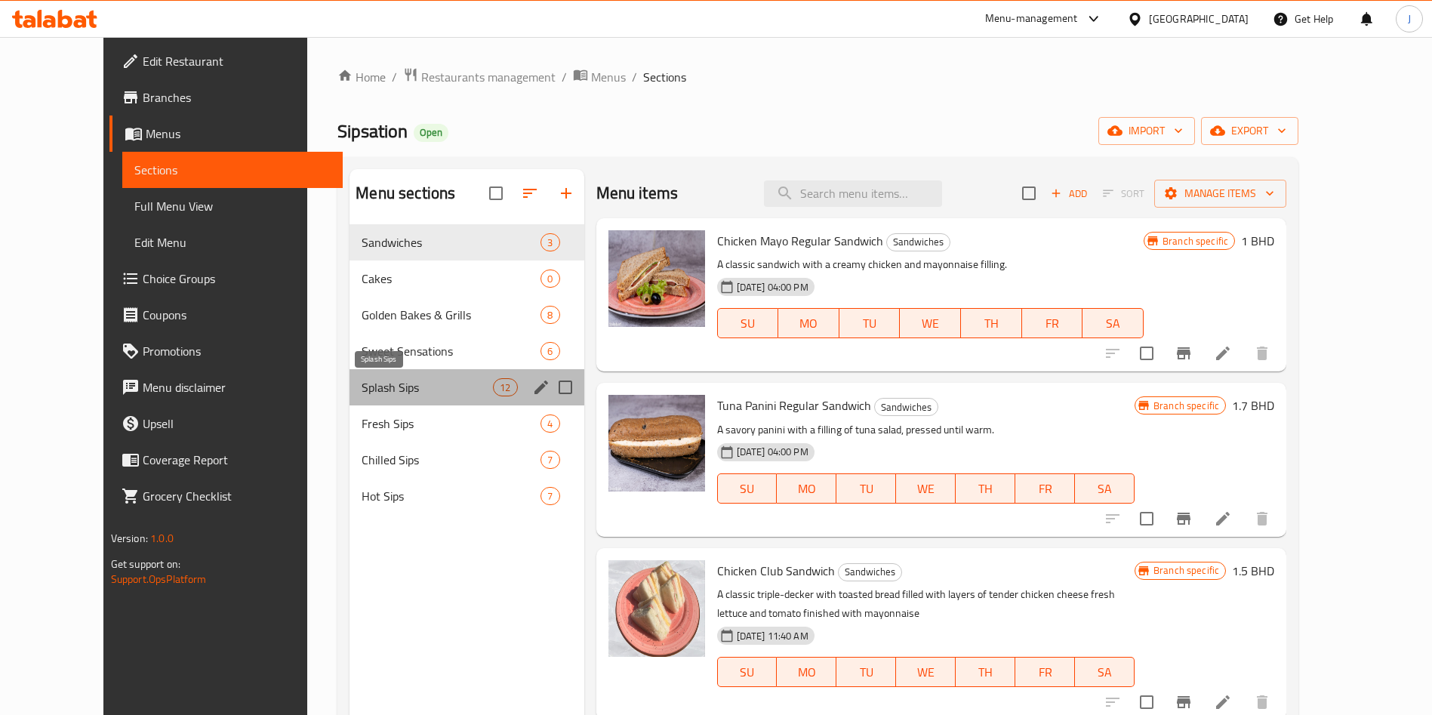
click at [395, 391] on span "Splash Sips" at bounding box center [427, 387] width 131 height 18
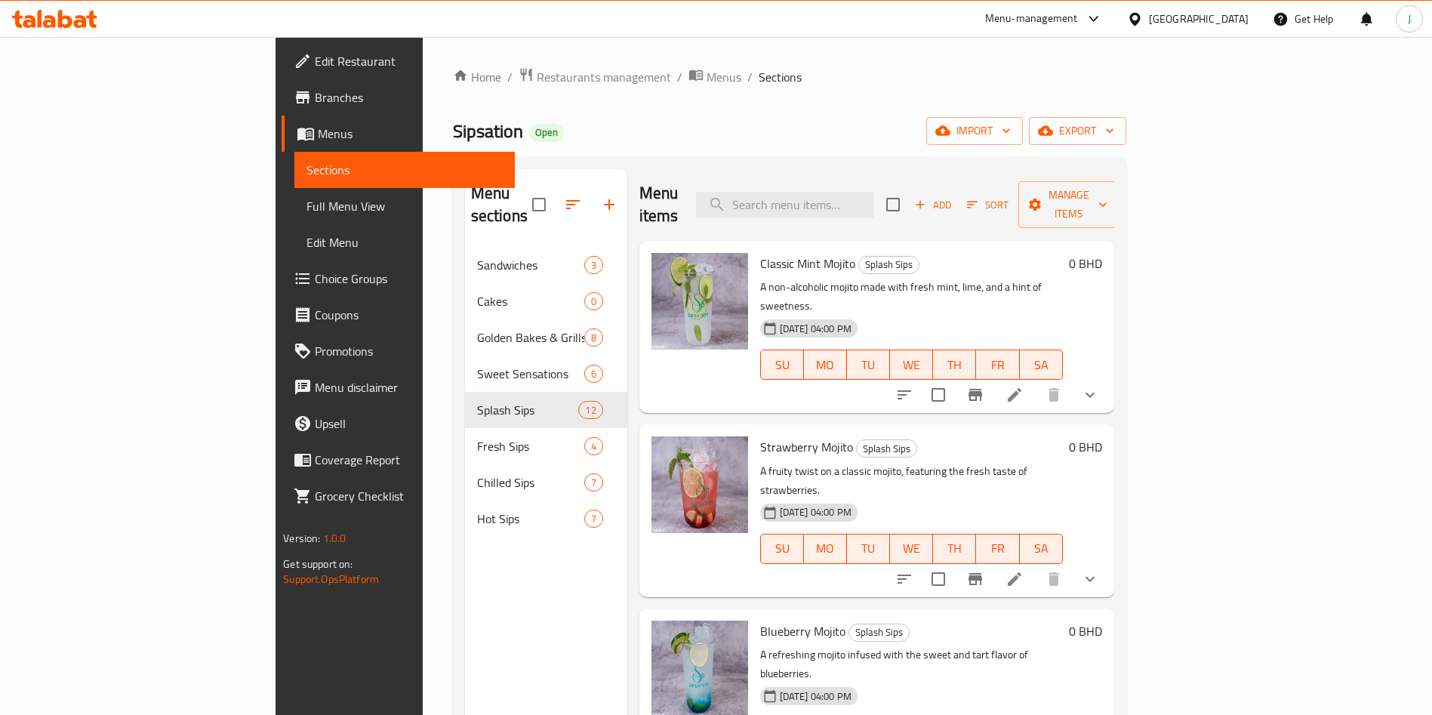
click at [315, 280] on span "Choice Groups" at bounding box center [409, 278] width 188 height 18
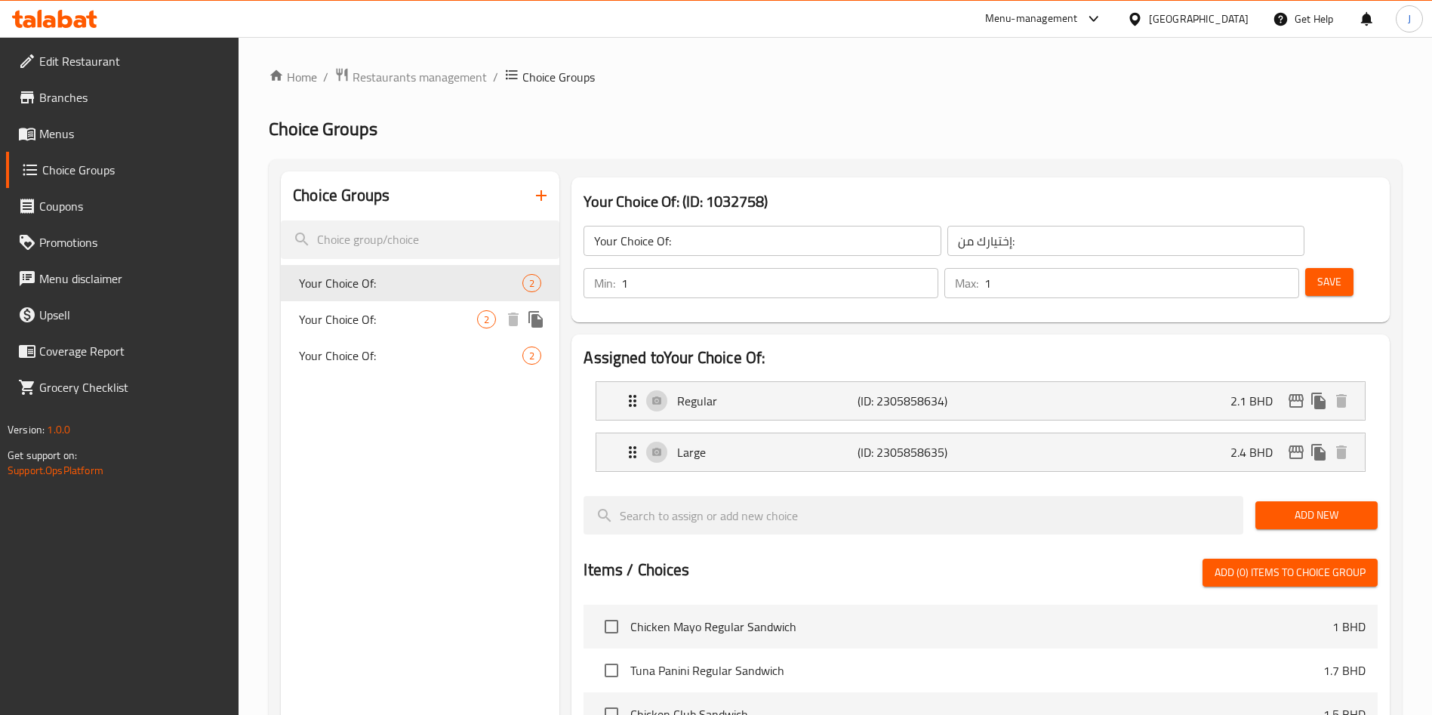
click at [331, 327] on span "Your Choice Of:" at bounding box center [388, 319] width 178 height 18
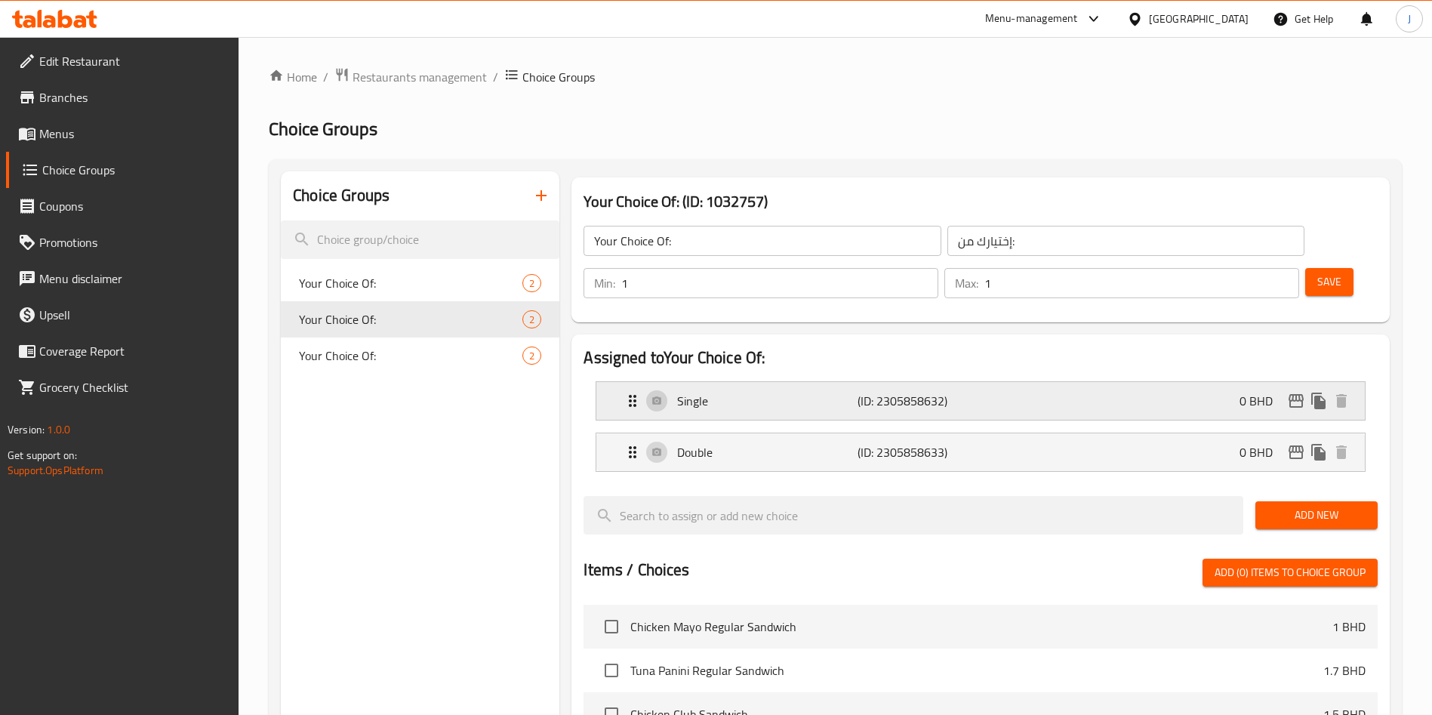
click at [683, 382] on div "Single (ID: 2305858632) 0 BHD" at bounding box center [984, 401] width 723 height 38
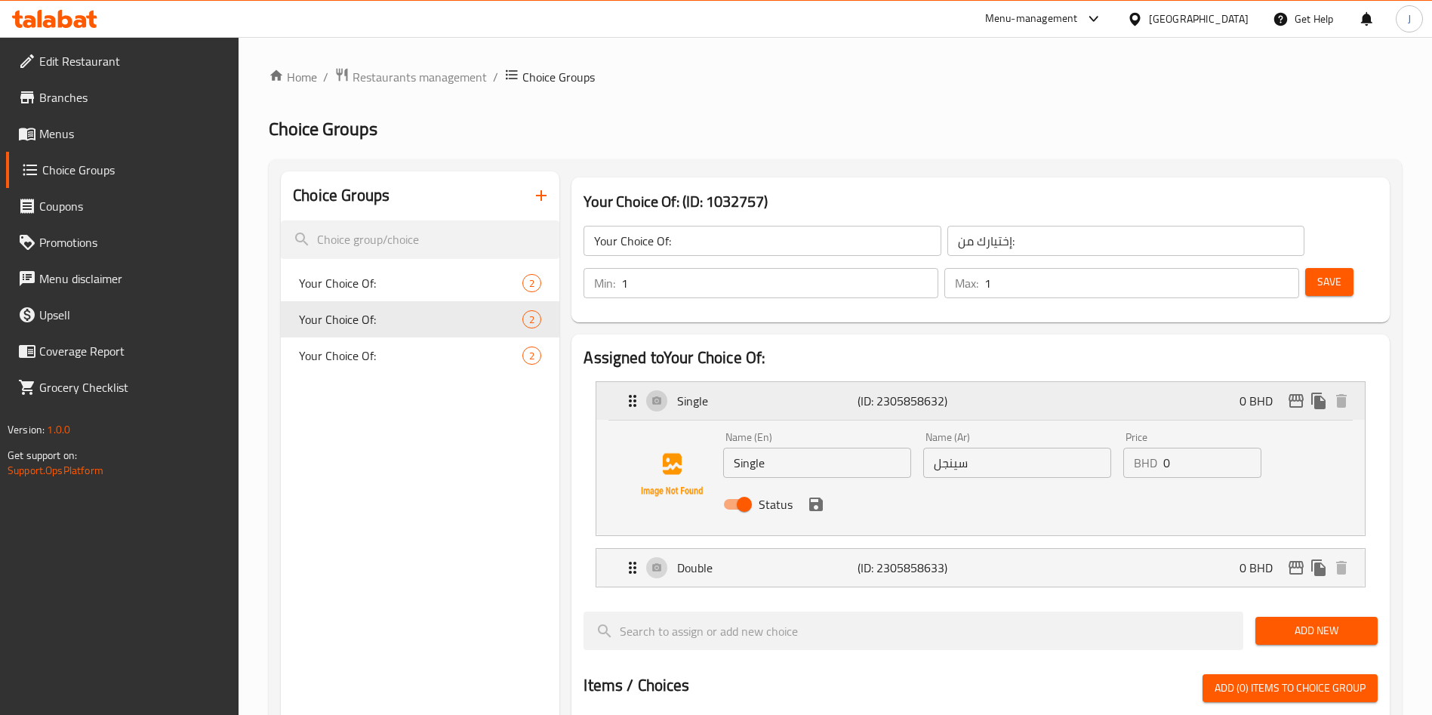
click at [732, 392] on p "Single" at bounding box center [767, 401] width 180 height 18
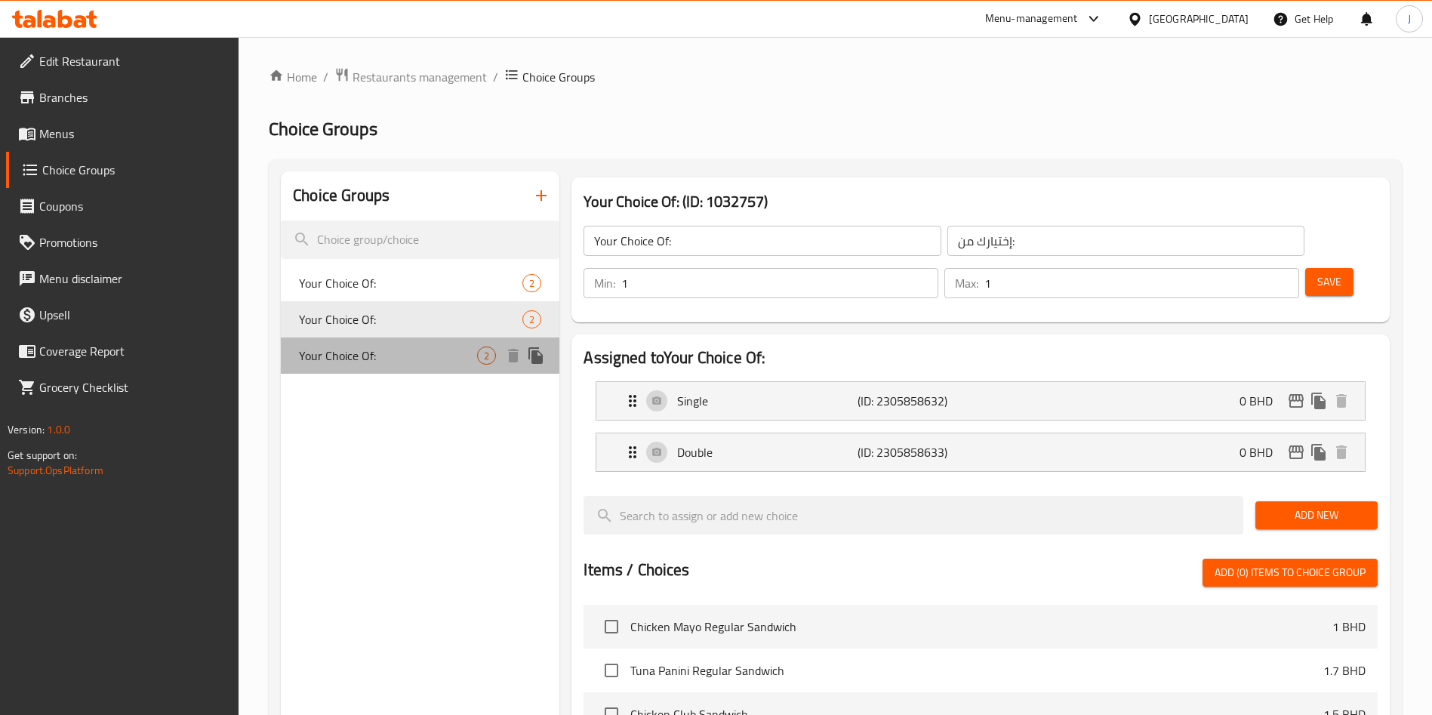
drag, startPoint x: 422, startPoint y: 359, endPoint x: 432, endPoint y: 362, distance: 10.1
click at [419, 357] on span "Your Choice Of:" at bounding box center [388, 355] width 178 height 18
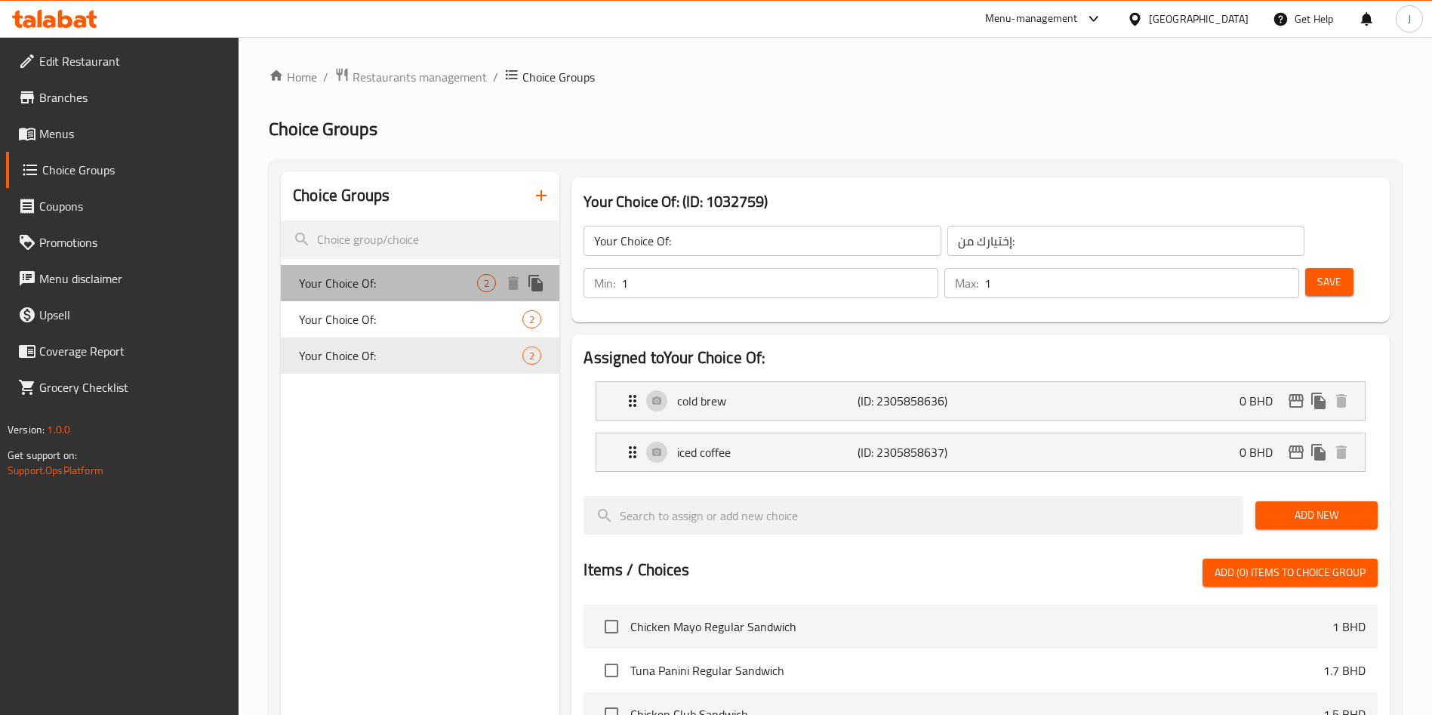
click at [418, 285] on span "Your Choice Of:" at bounding box center [388, 283] width 178 height 18
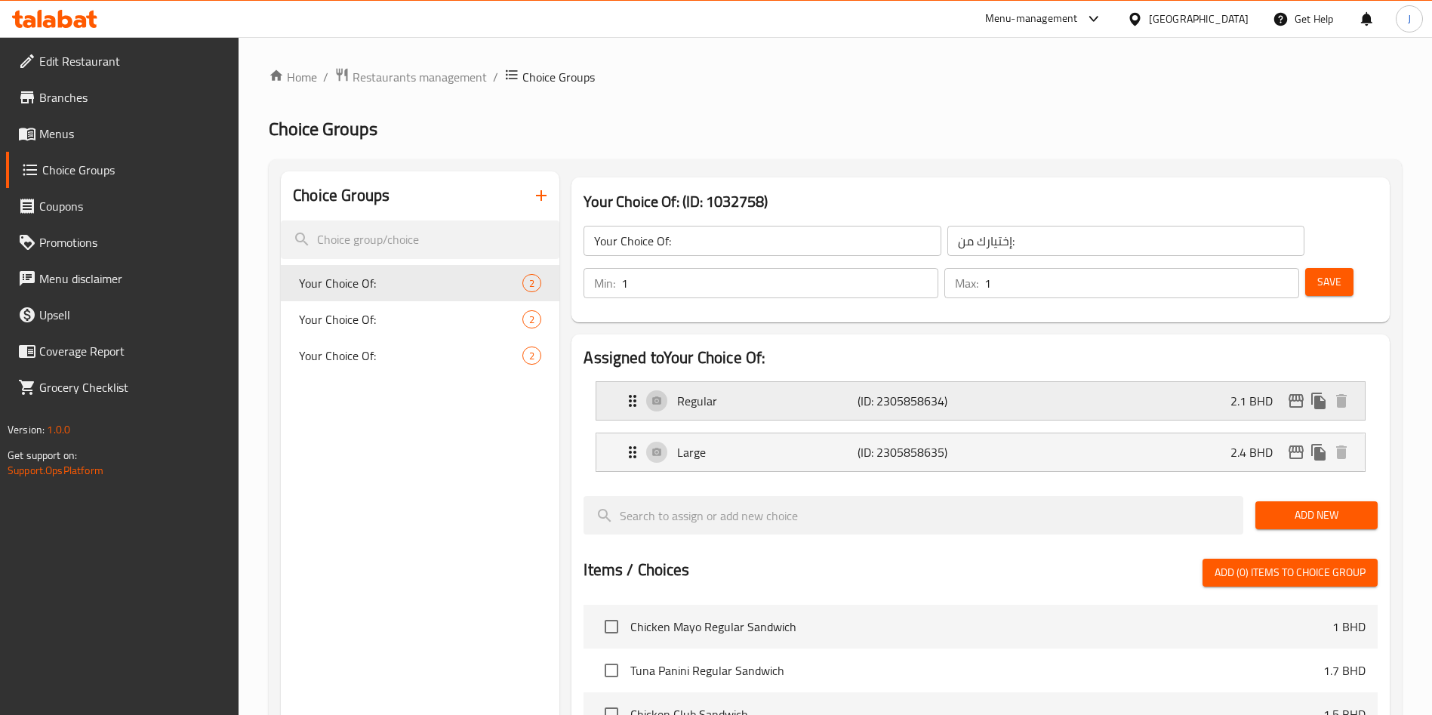
click at [824, 382] on div "Regular (ID: 2305858634) 2.1 BHD" at bounding box center [984, 401] width 723 height 38
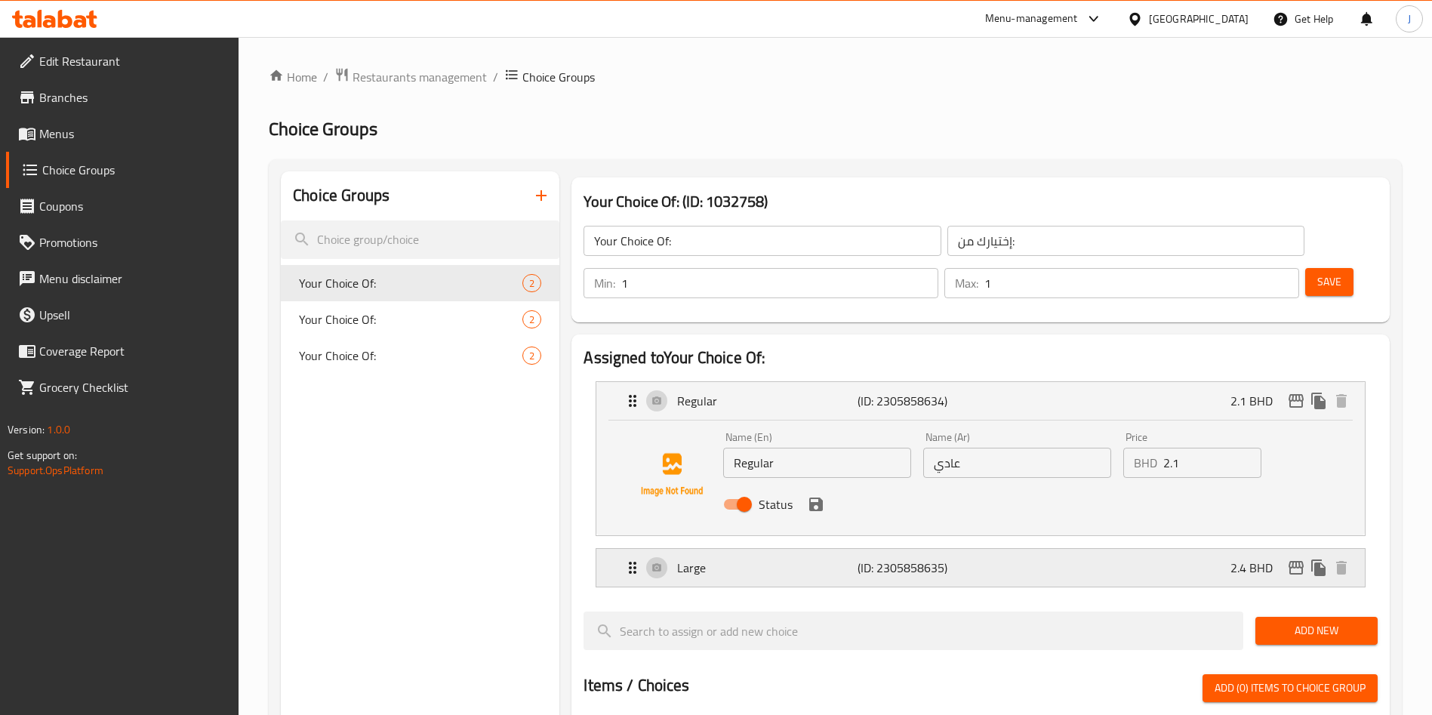
click at [780, 558] on p "Large" at bounding box center [767, 567] width 180 height 18
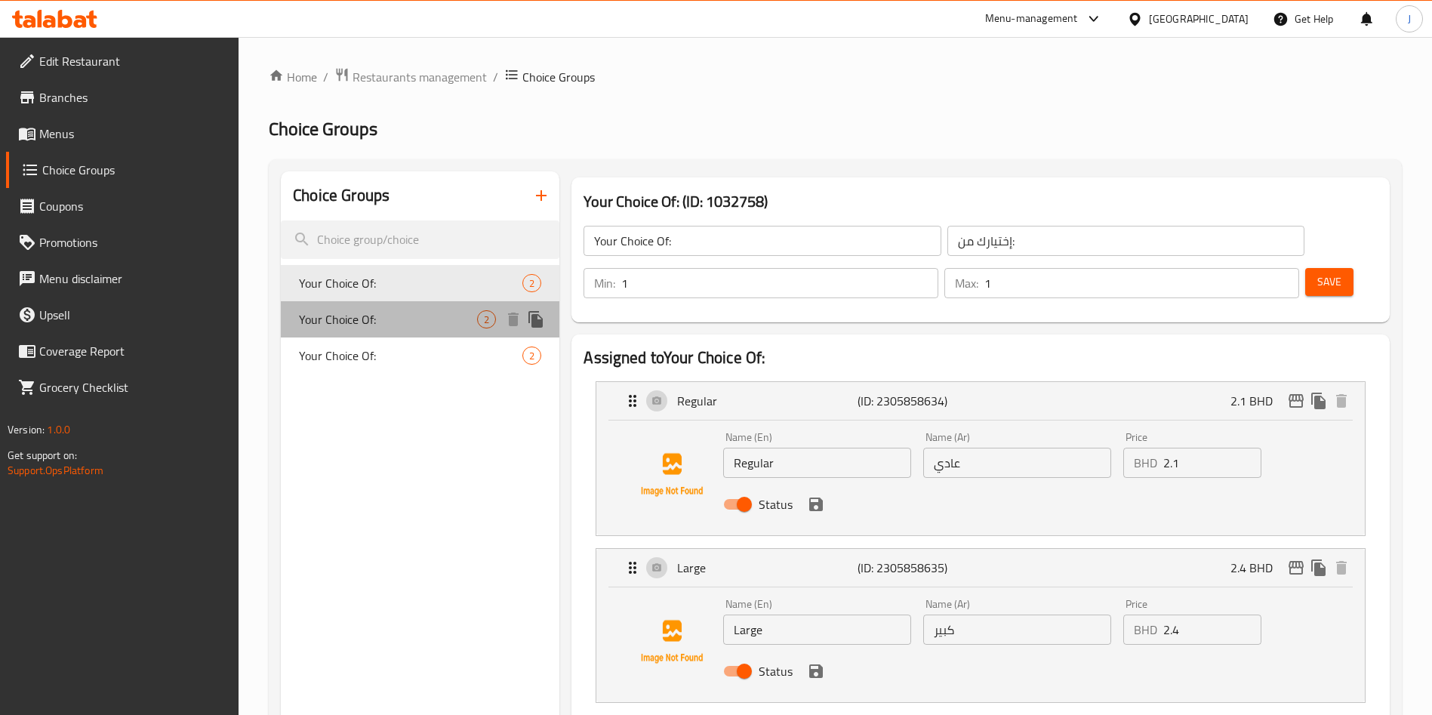
click at [382, 304] on div "Your Choice Of: 2" at bounding box center [420, 319] width 278 height 36
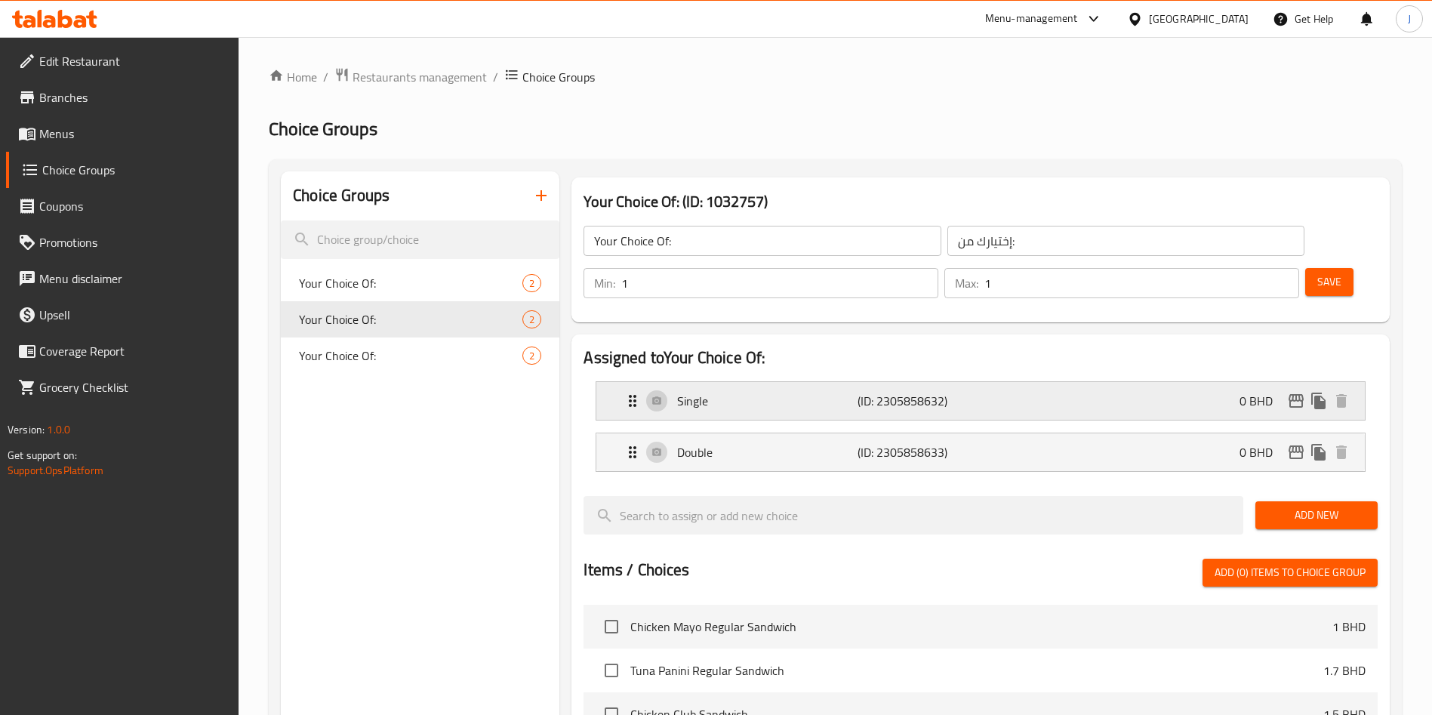
click at [711, 382] on div "Single (ID: 2305858632) 0 BHD" at bounding box center [984, 401] width 723 height 38
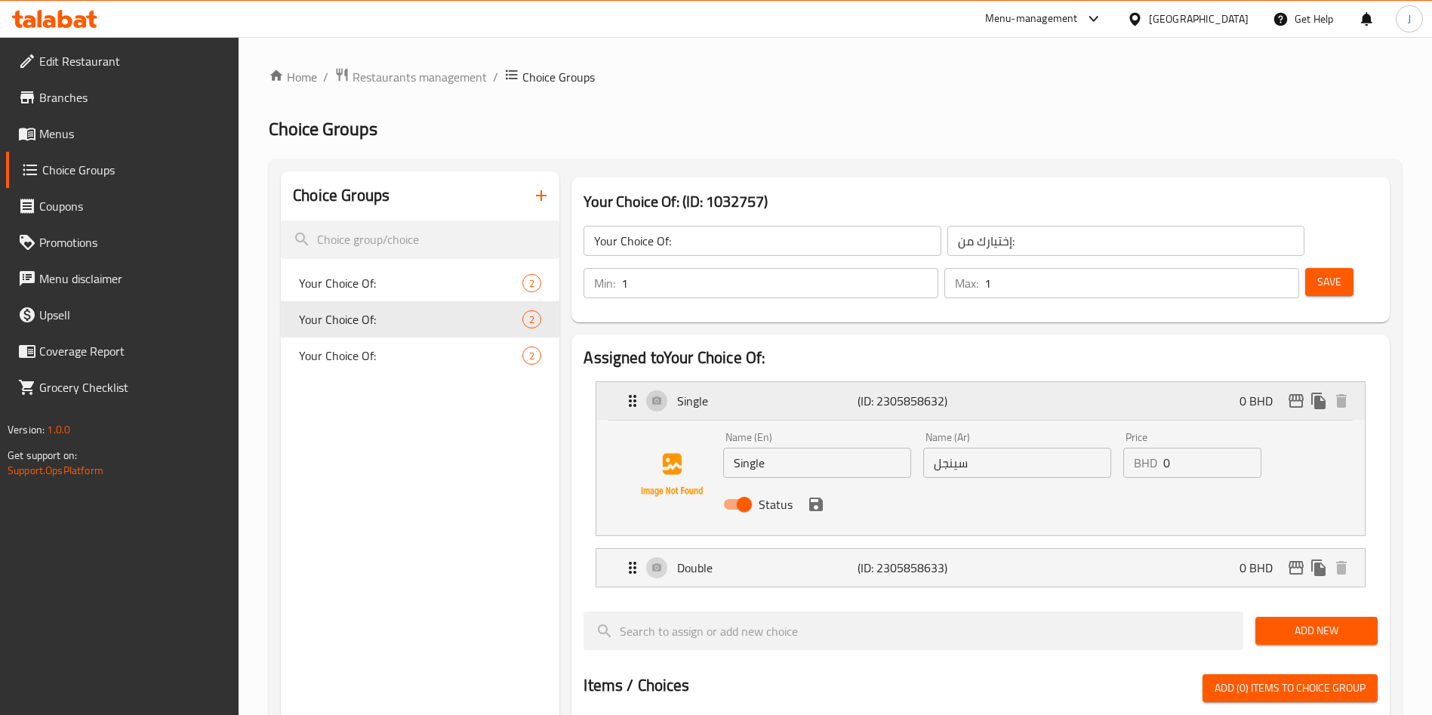
click at [711, 382] on div "Single (ID: 2305858632) 0 BHD" at bounding box center [984, 401] width 723 height 38
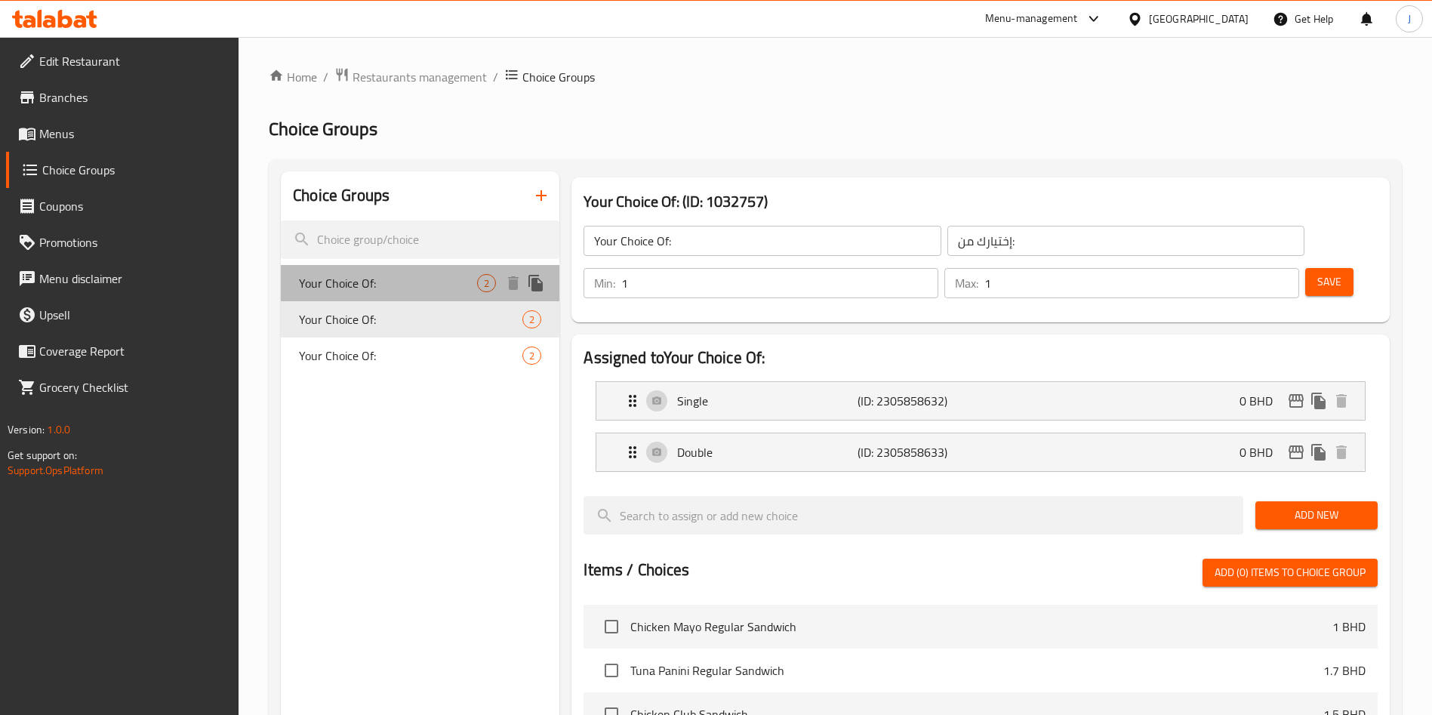
click at [384, 285] on span "Your Choice Of:" at bounding box center [388, 283] width 178 height 18
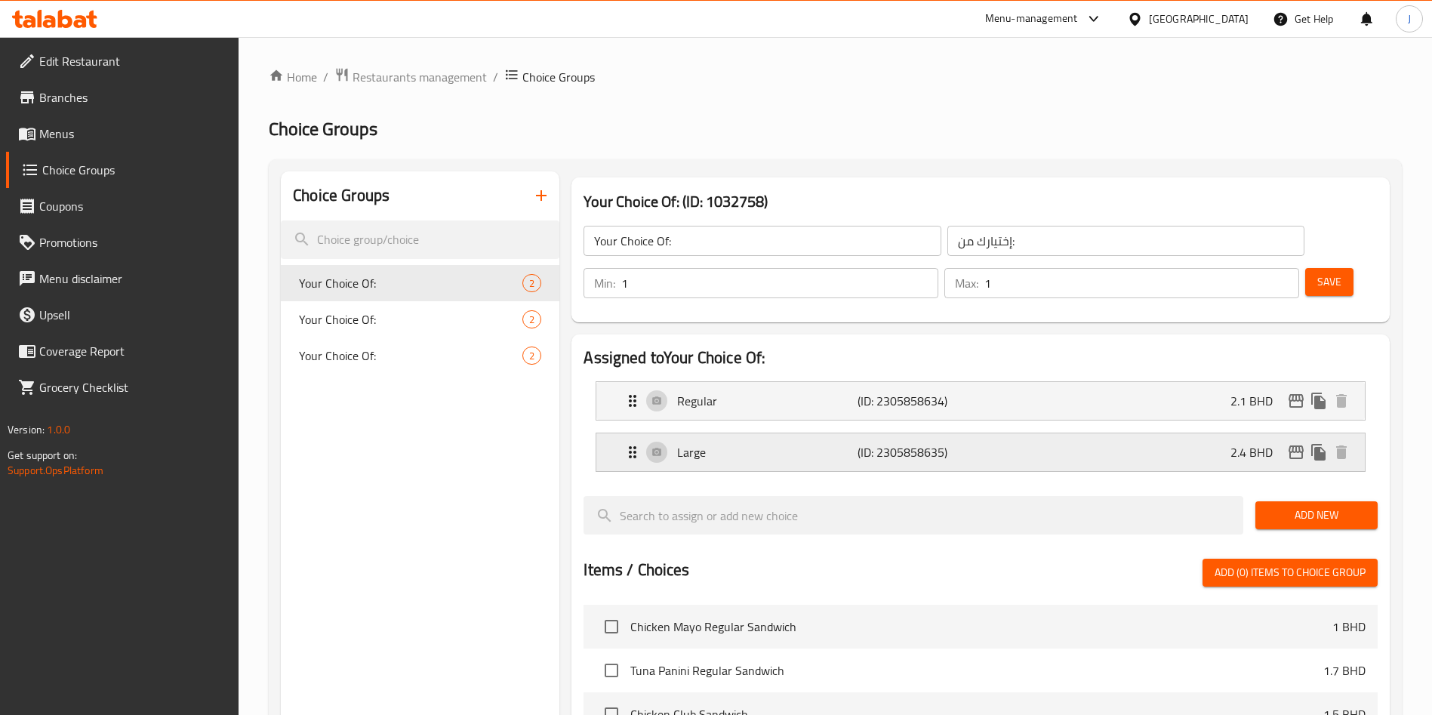
click at [693, 443] on p "Large" at bounding box center [767, 452] width 180 height 18
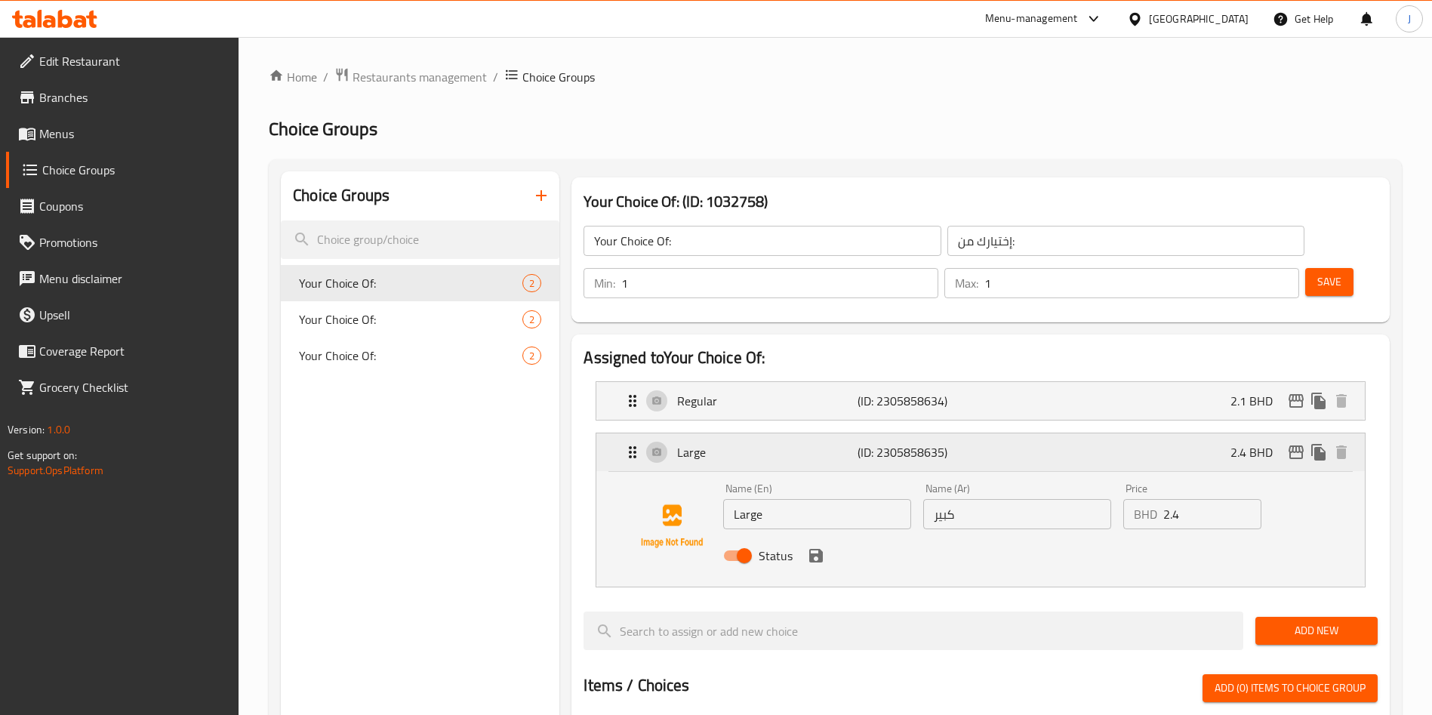
click at [693, 443] on p "Large" at bounding box center [767, 452] width 180 height 18
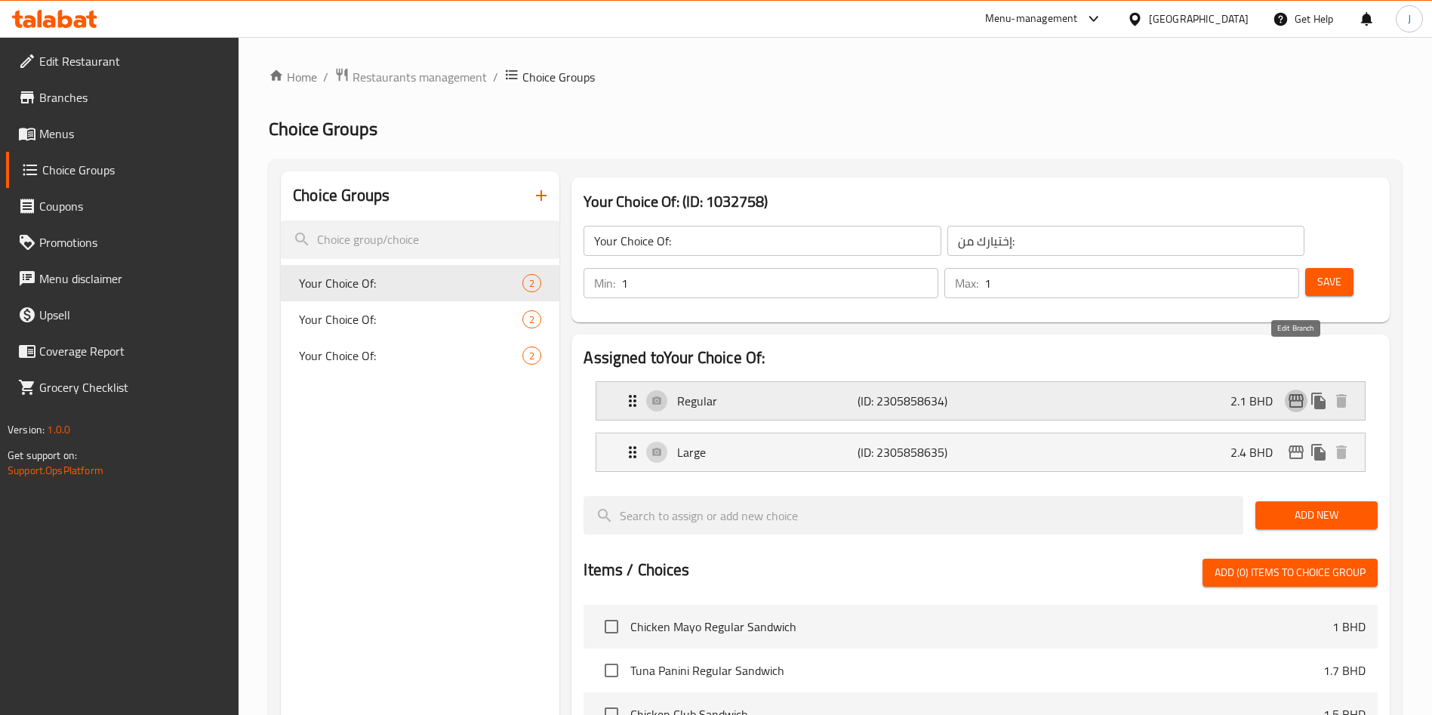
click at [1300, 394] on icon "edit" at bounding box center [1295, 401] width 15 height 14
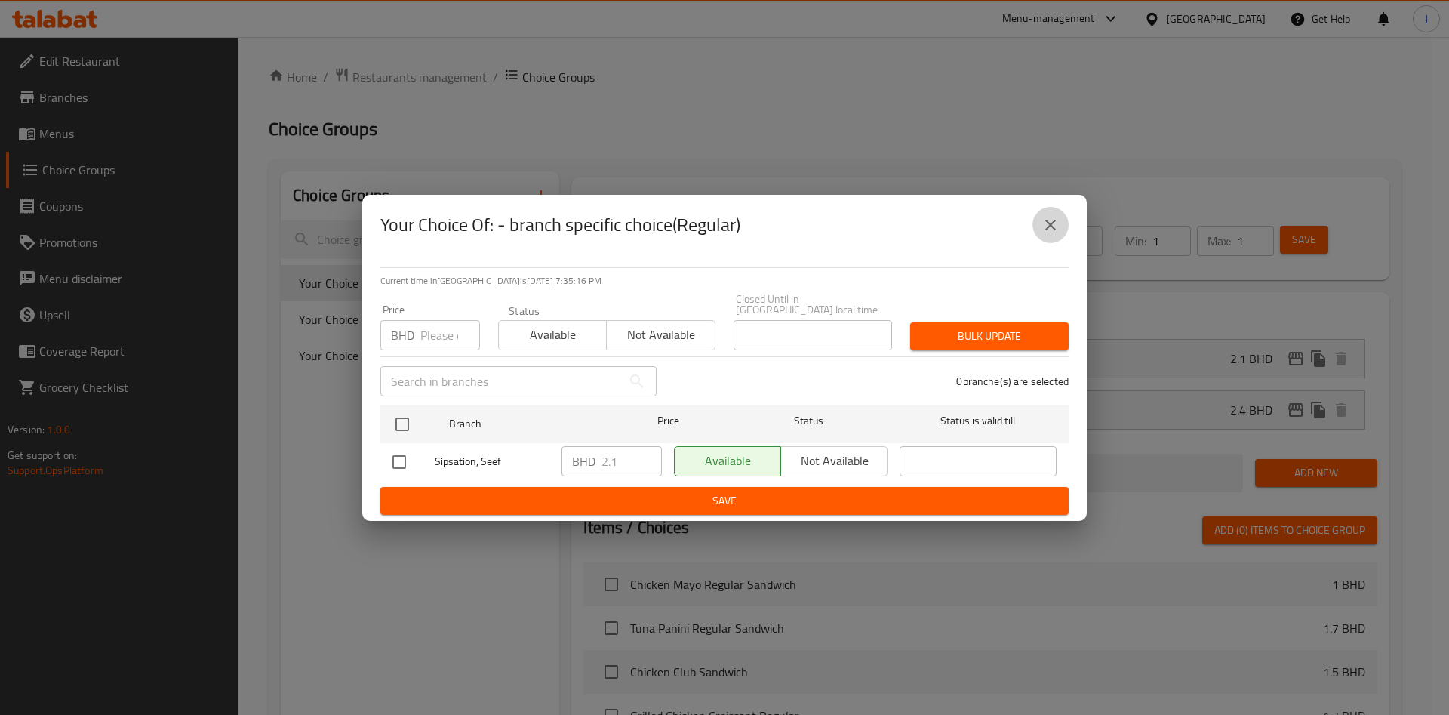
click at [1057, 228] on icon "close" at bounding box center [1051, 225] width 18 height 18
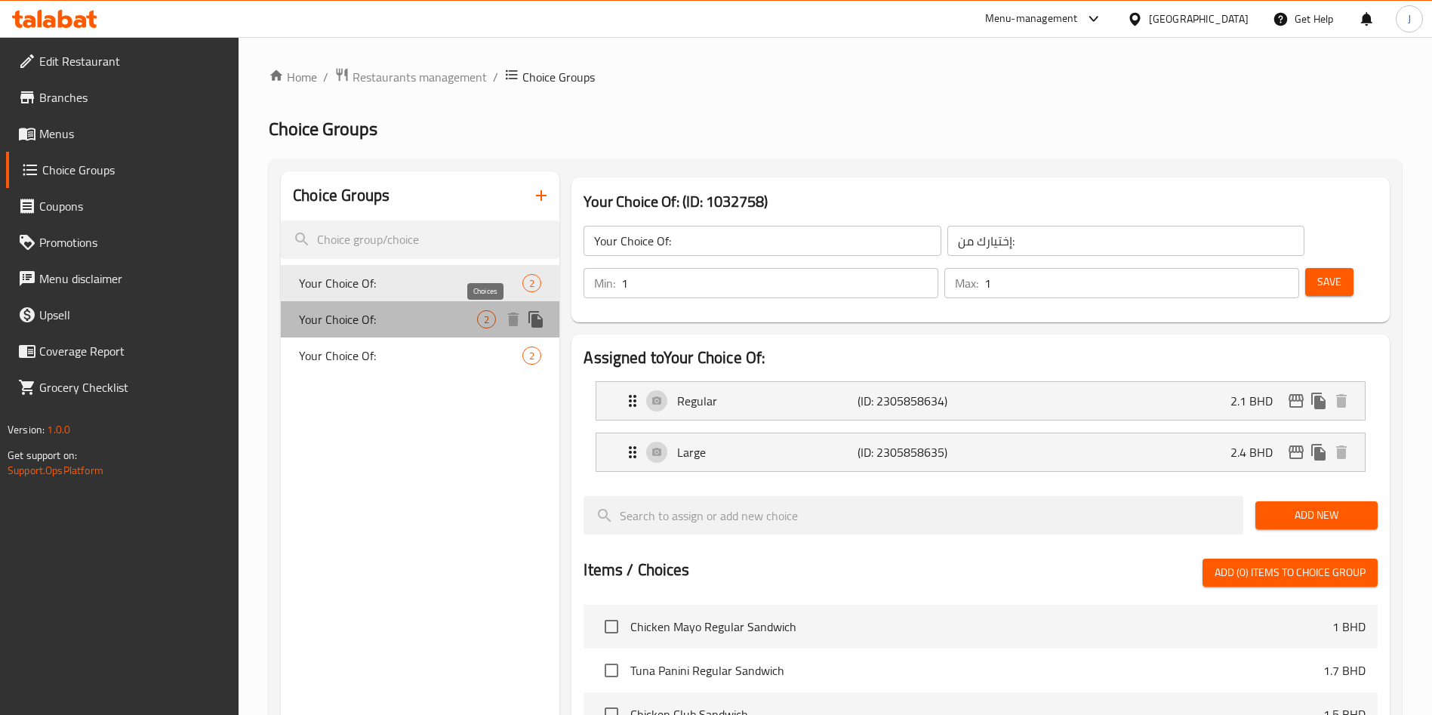
click at [485, 311] on div "2" at bounding box center [486, 319] width 19 height 18
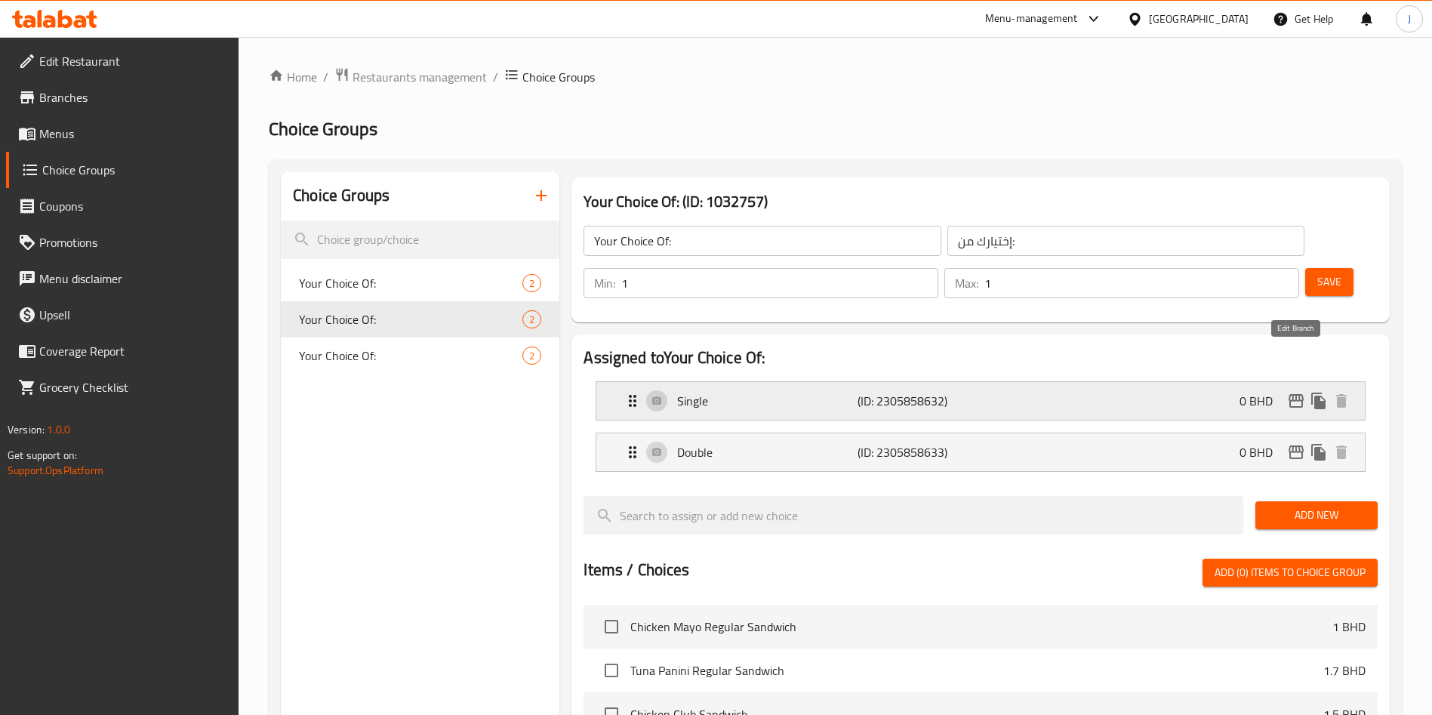
click at [1294, 392] on icon "edit" at bounding box center [1296, 401] width 18 height 18
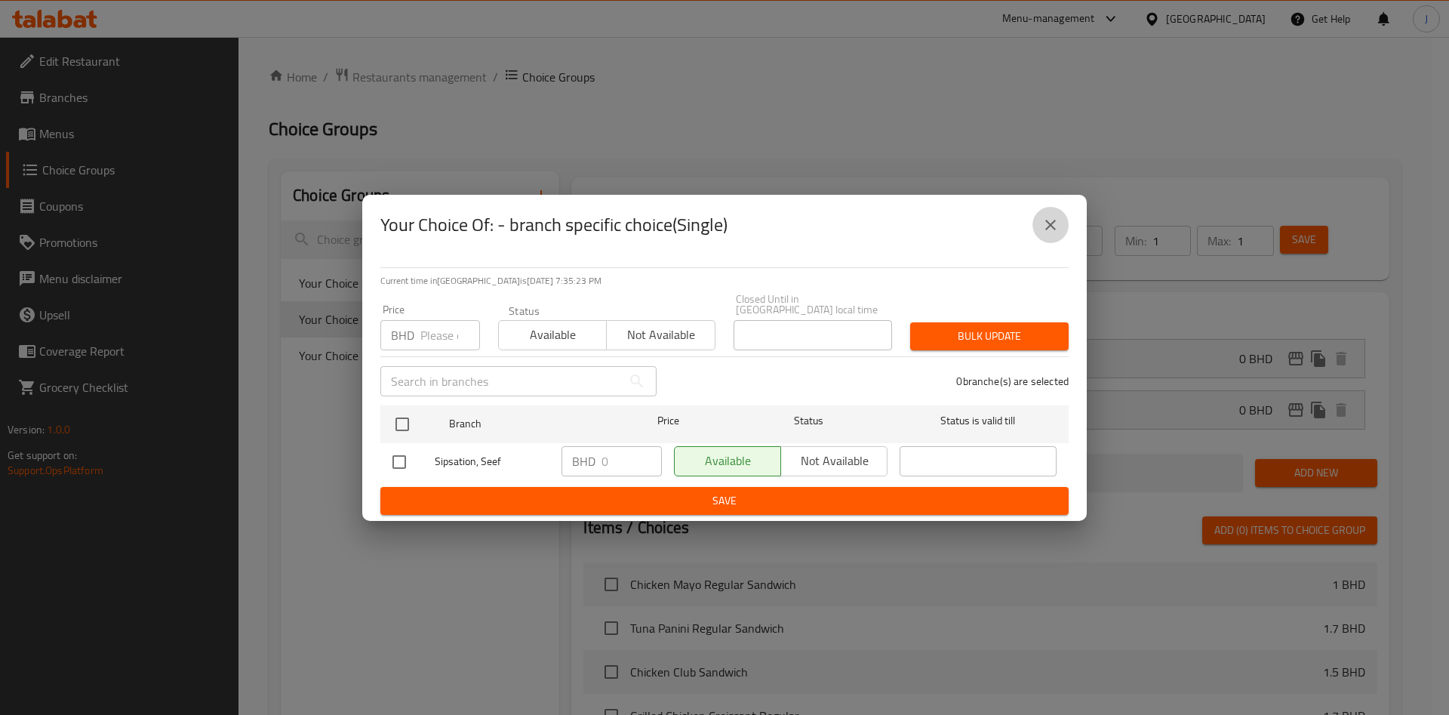
click at [1055, 226] on icon "close" at bounding box center [1050, 225] width 11 height 11
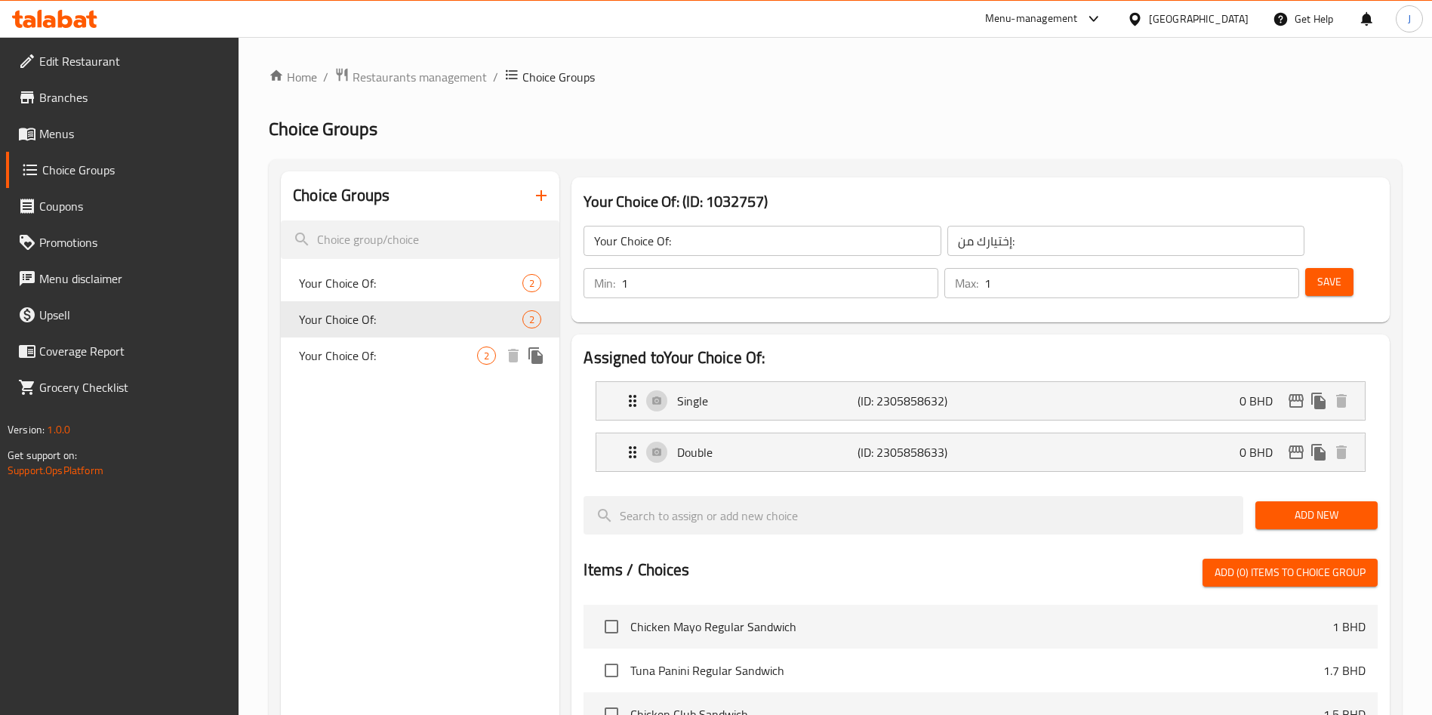
click at [345, 364] on span "Your Choice Of:" at bounding box center [388, 355] width 178 height 18
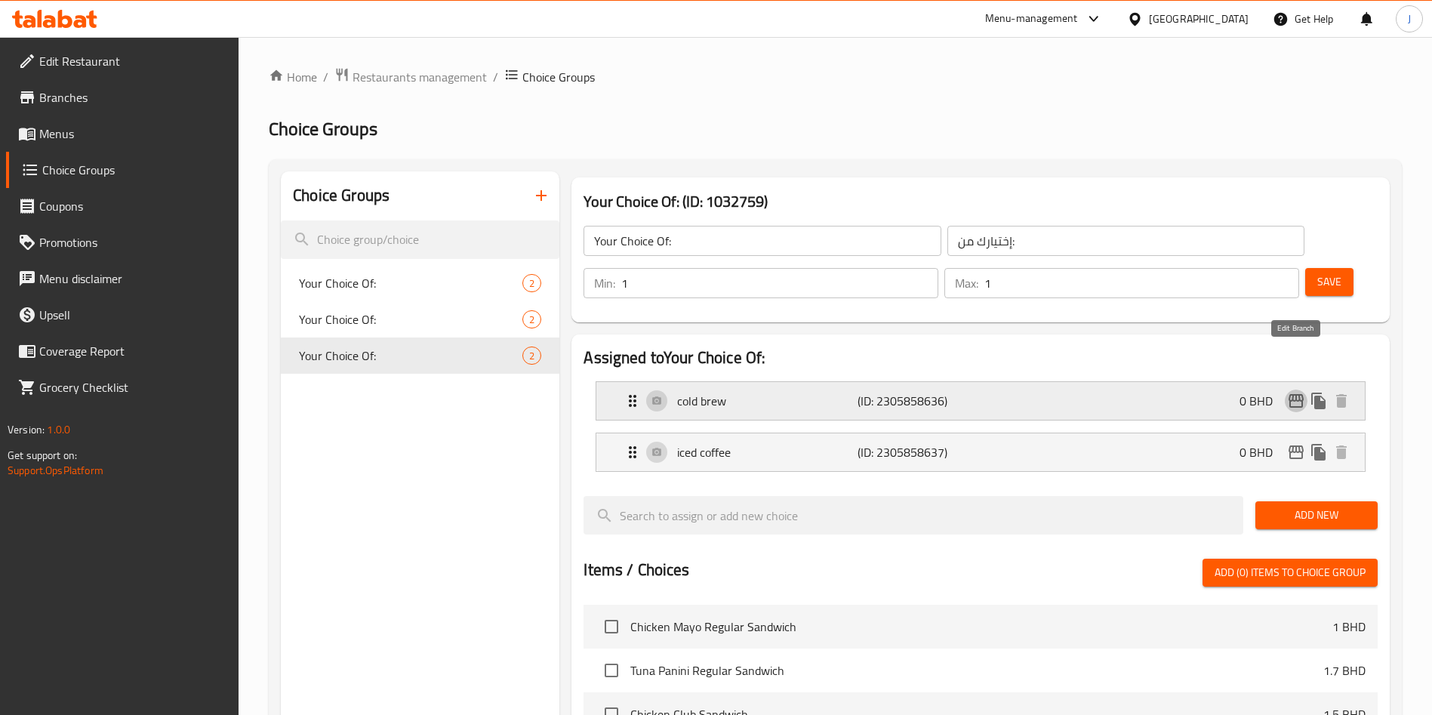
click at [1300, 392] on icon "edit" at bounding box center [1296, 401] width 18 height 18
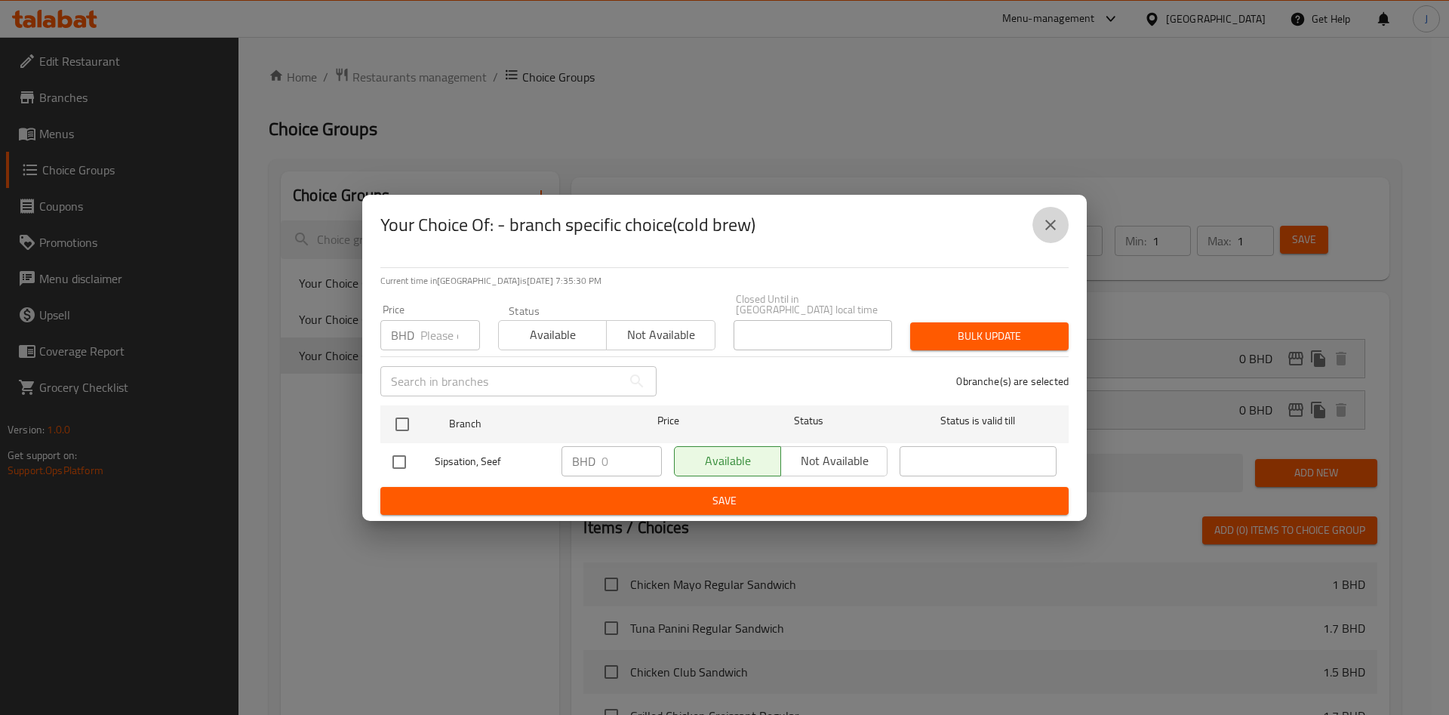
click at [1051, 233] on icon "close" at bounding box center [1051, 225] width 18 height 18
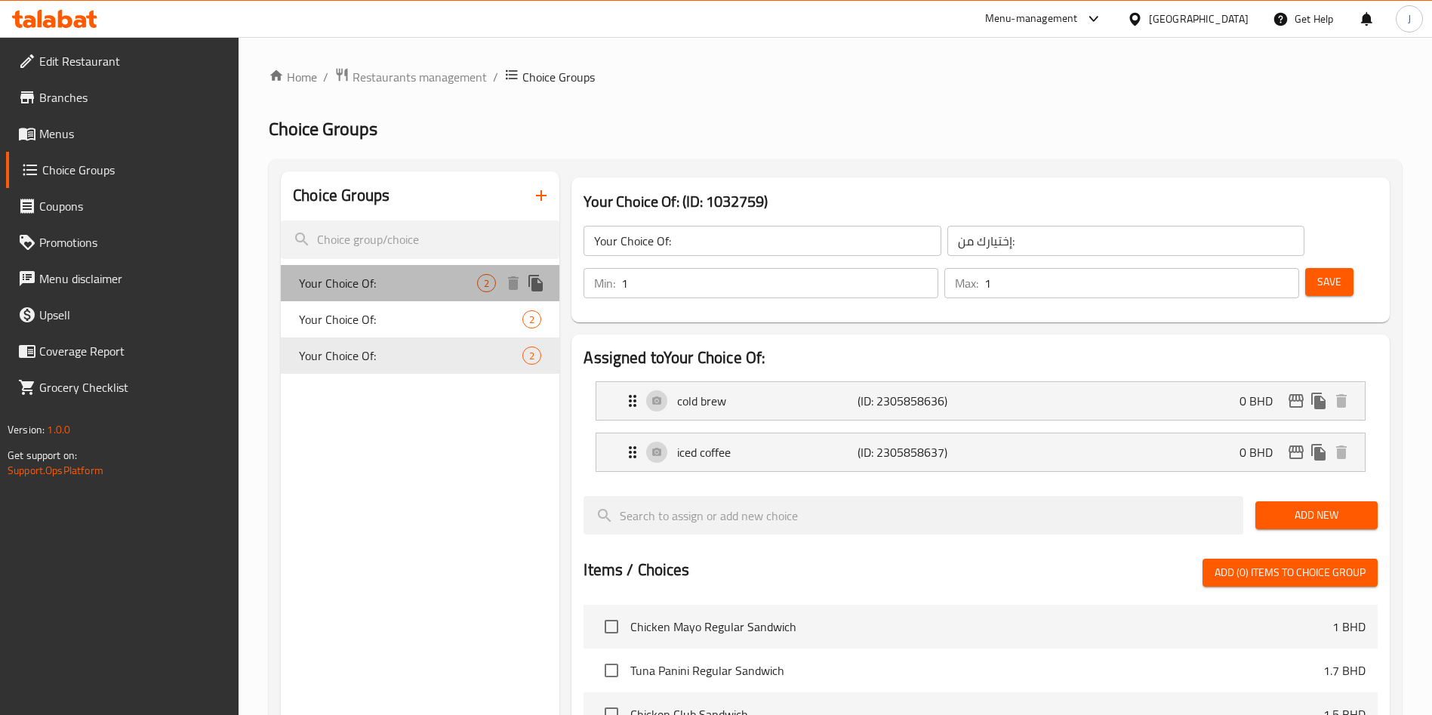
click at [453, 271] on div "Your Choice Of: 2" at bounding box center [420, 283] width 278 height 36
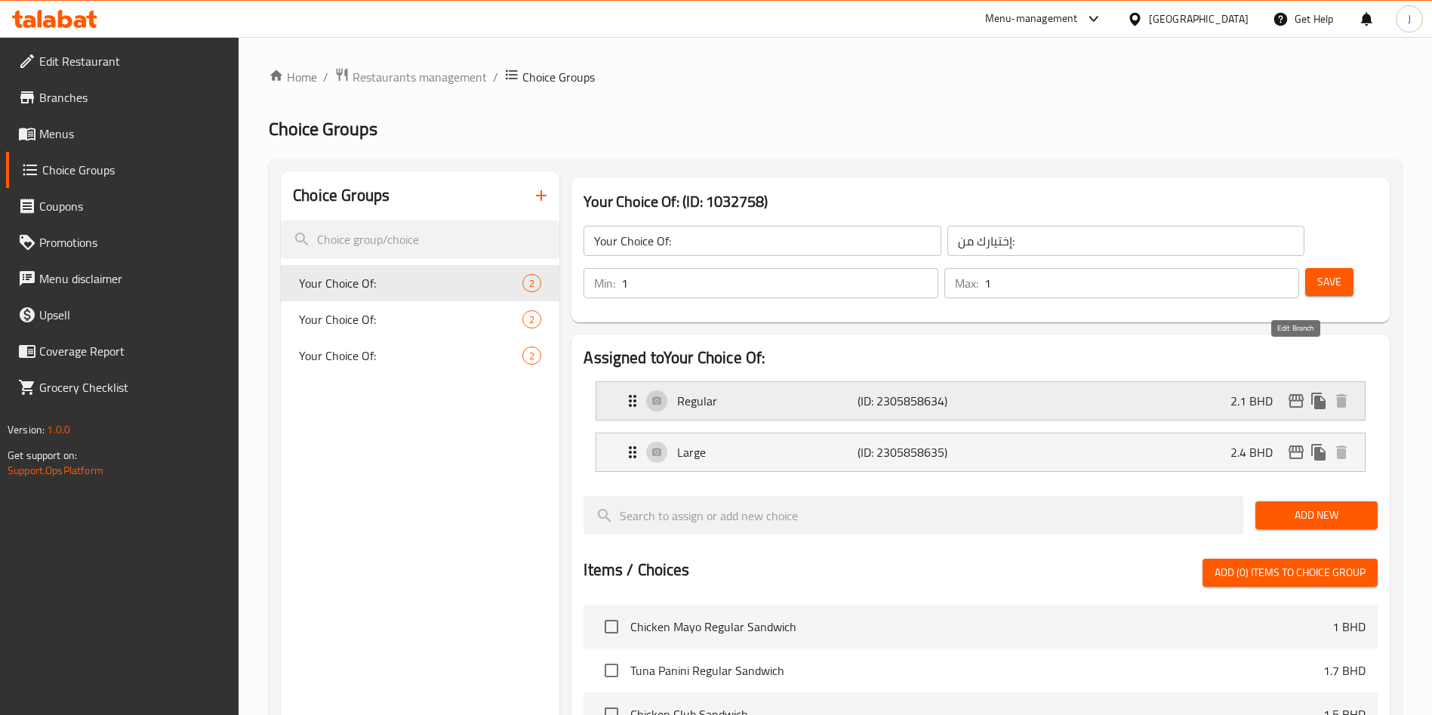
click at [1306, 389] on button "edit" at bounding box center [1296, 400] width 23 height 23
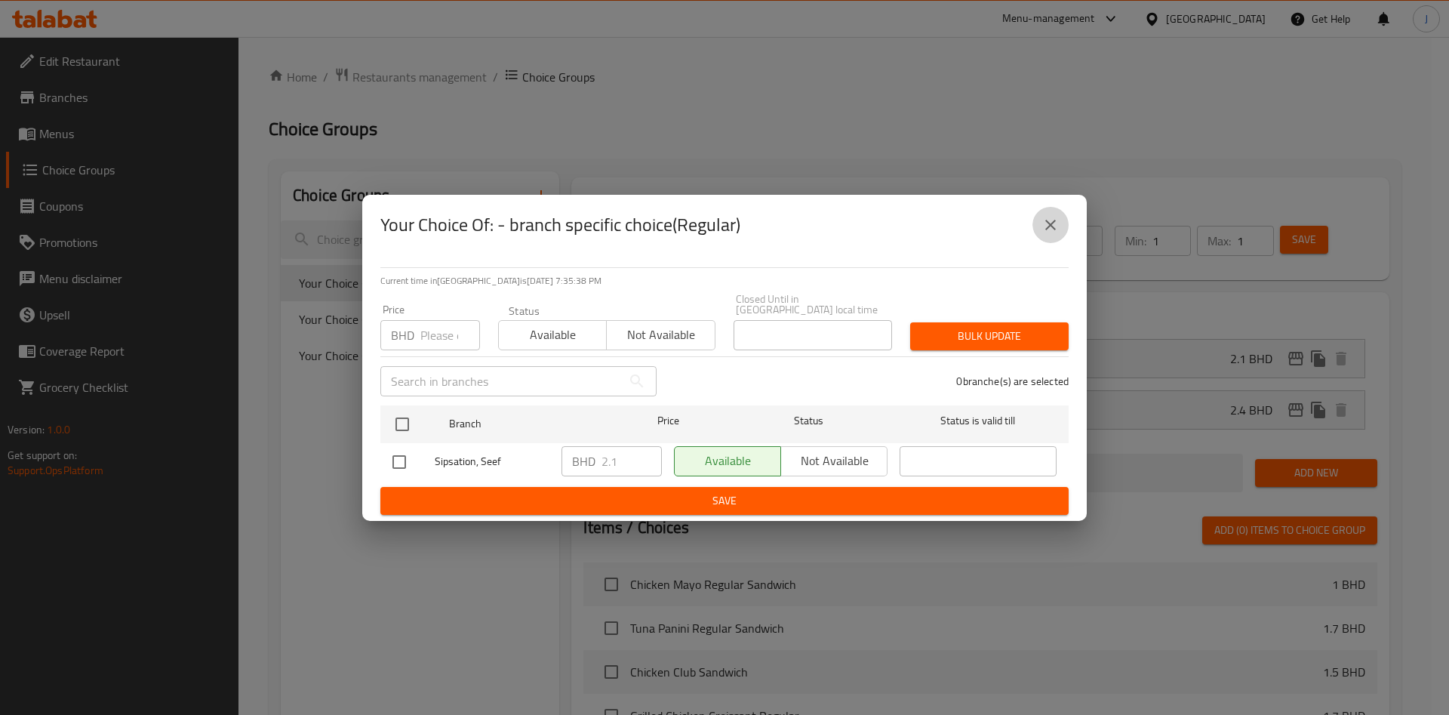
click at [1040, 224] on button "close" at bounding box center [1050, 225] width 36 height 36
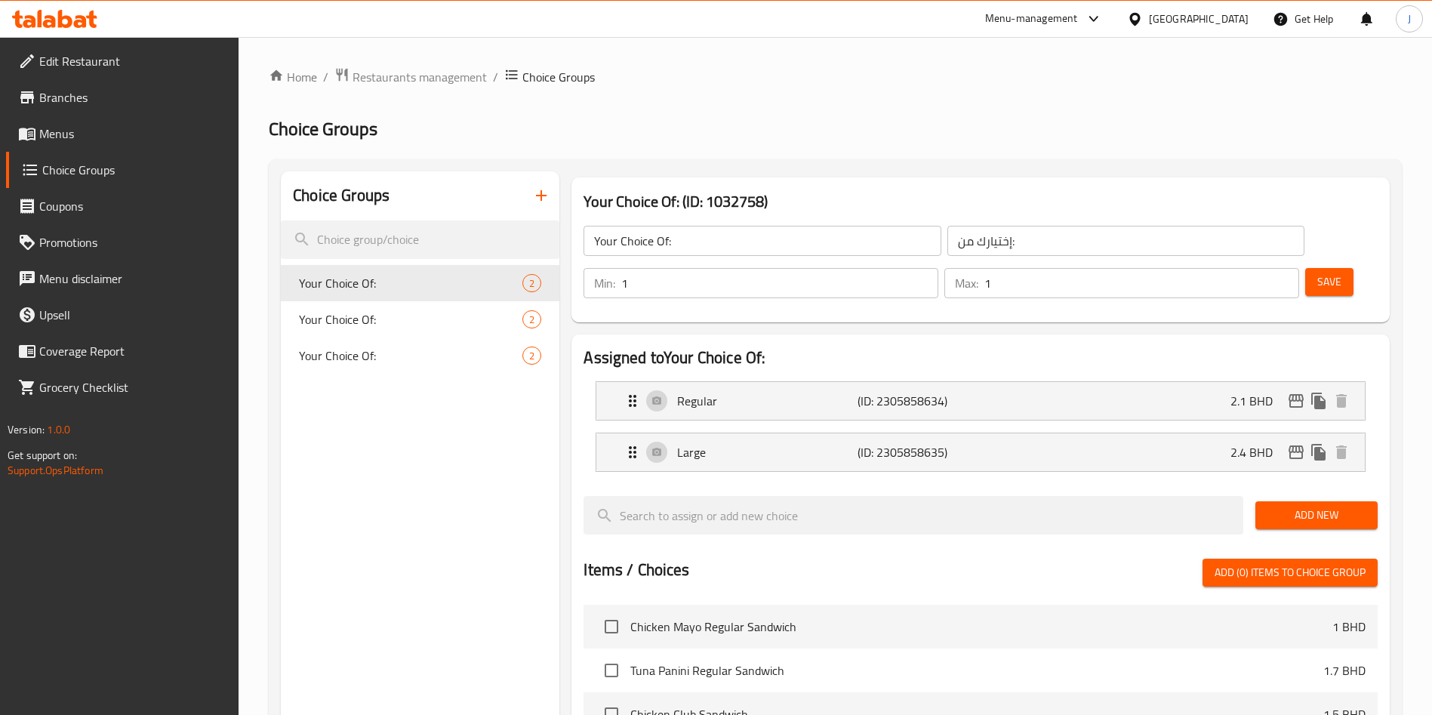
click at [54, 128] on span "Menus" at bounding box center [133, 134] width 188 height 18
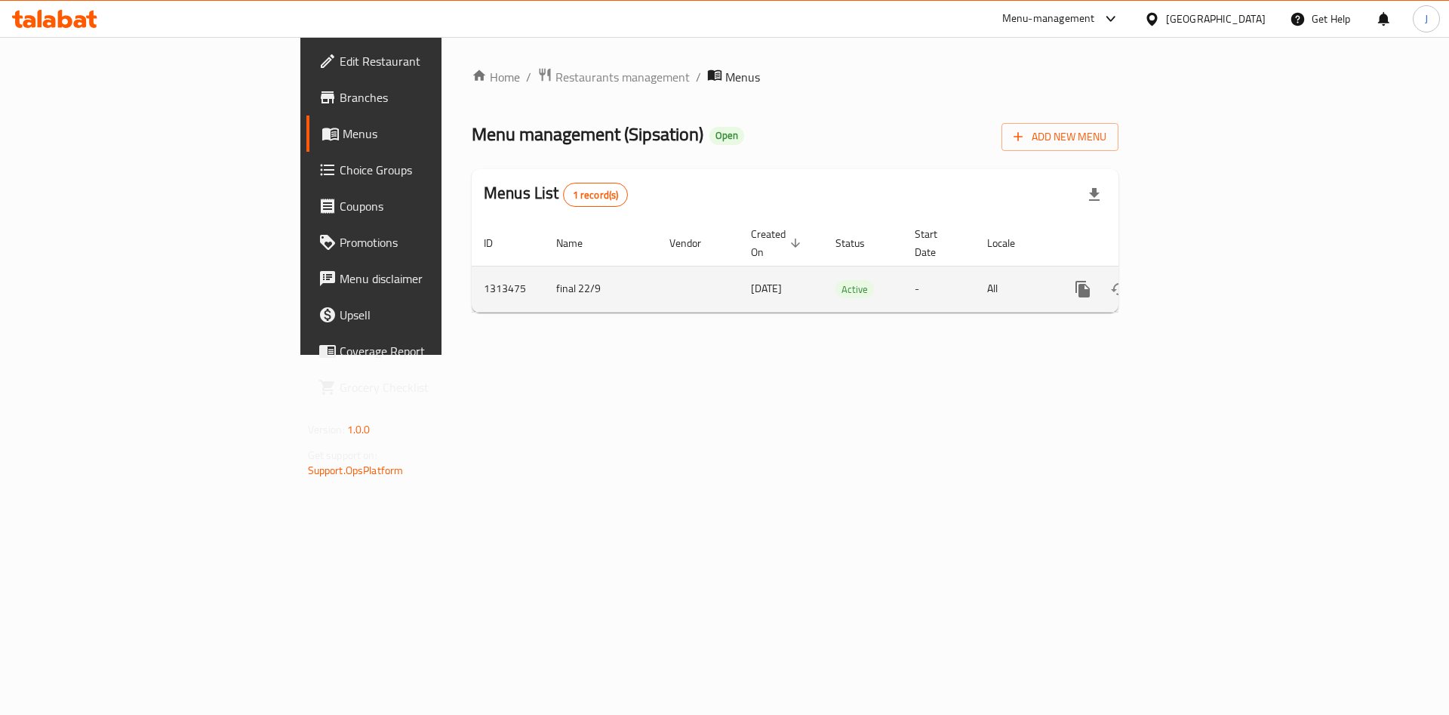
click at [1118, 303] on div "Home / Restaurants management / Menus Menu management ( Sipsation ) Open Add Ne…" at bounding box center [795, 195] width 647 height 257
click at [1201, 280] on icon "enhanced table" at bounding box center [1192, 289] width 18 height 18
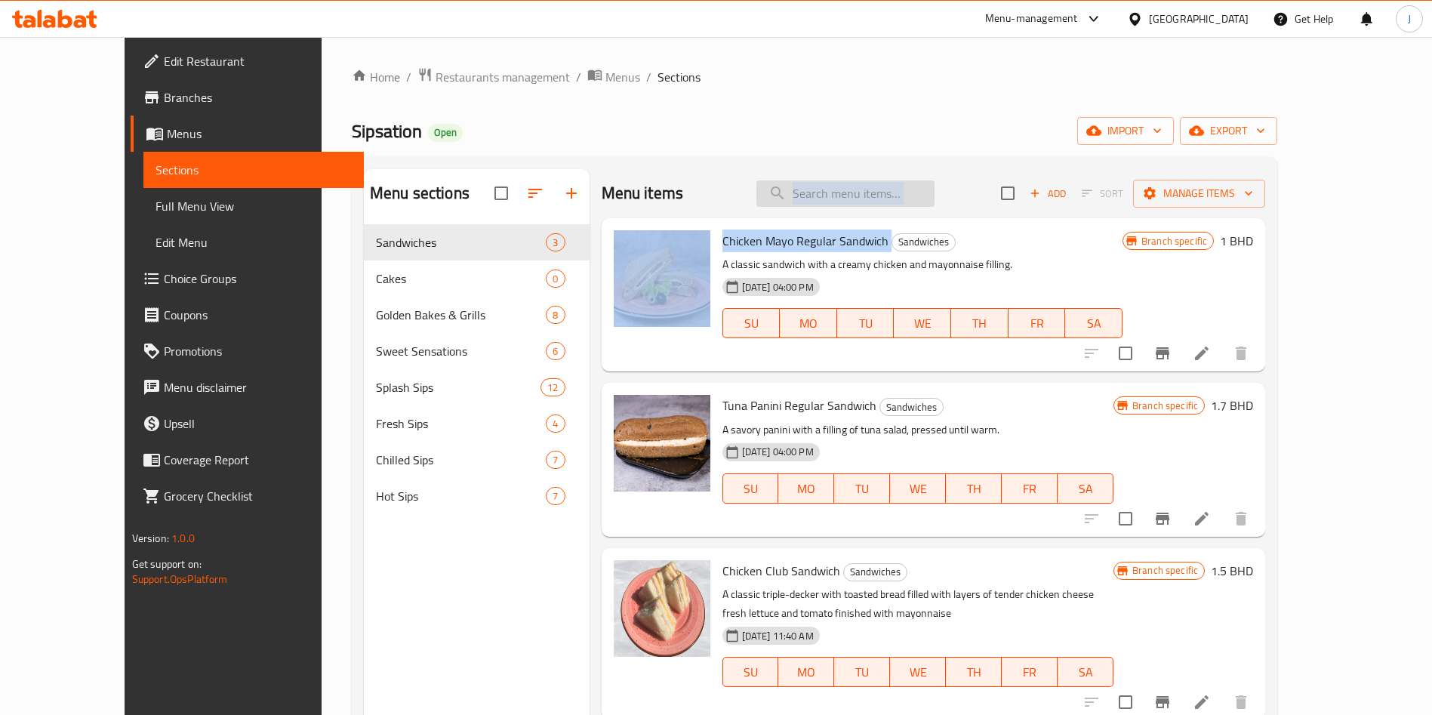
drag, startPoint x: 869, startPoint y: 217, endPoint x: 871, endPoint y: 198, distance: 19.0
click at [867, 204] on div "Menu items Add Sort Manage items Chicken Mayo Regular Sandwich Sandwiches A cla…" at bounding box center [927, 526] width 676 height 715
click at [872, 197] on input "search" at bounding box center [845, 193] width 178 height 26
click at [910, 190] on input "search" at bounding box center [845, 193] width 178 height 26
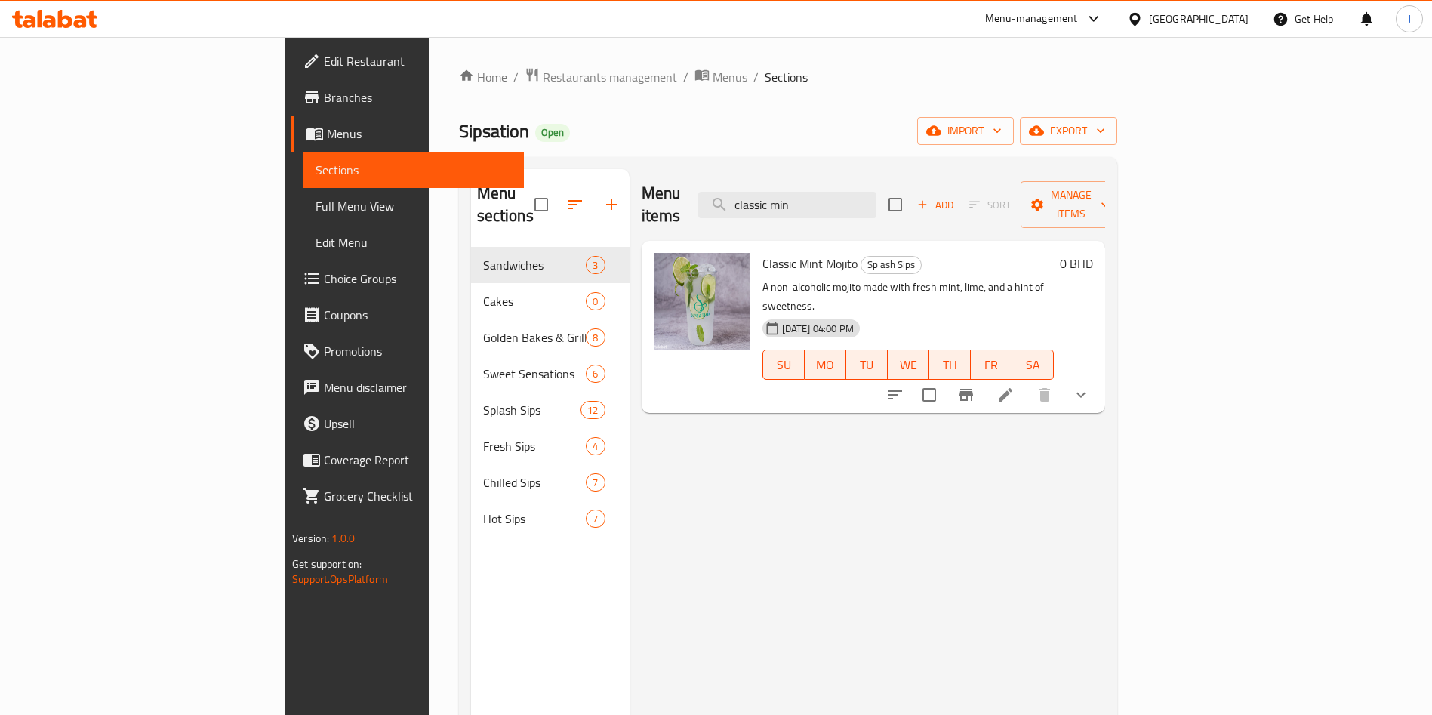
type input "classic min"
click at [1090, 386] on icon "show more" at bounding box center [1081, 395] width 18 height 18
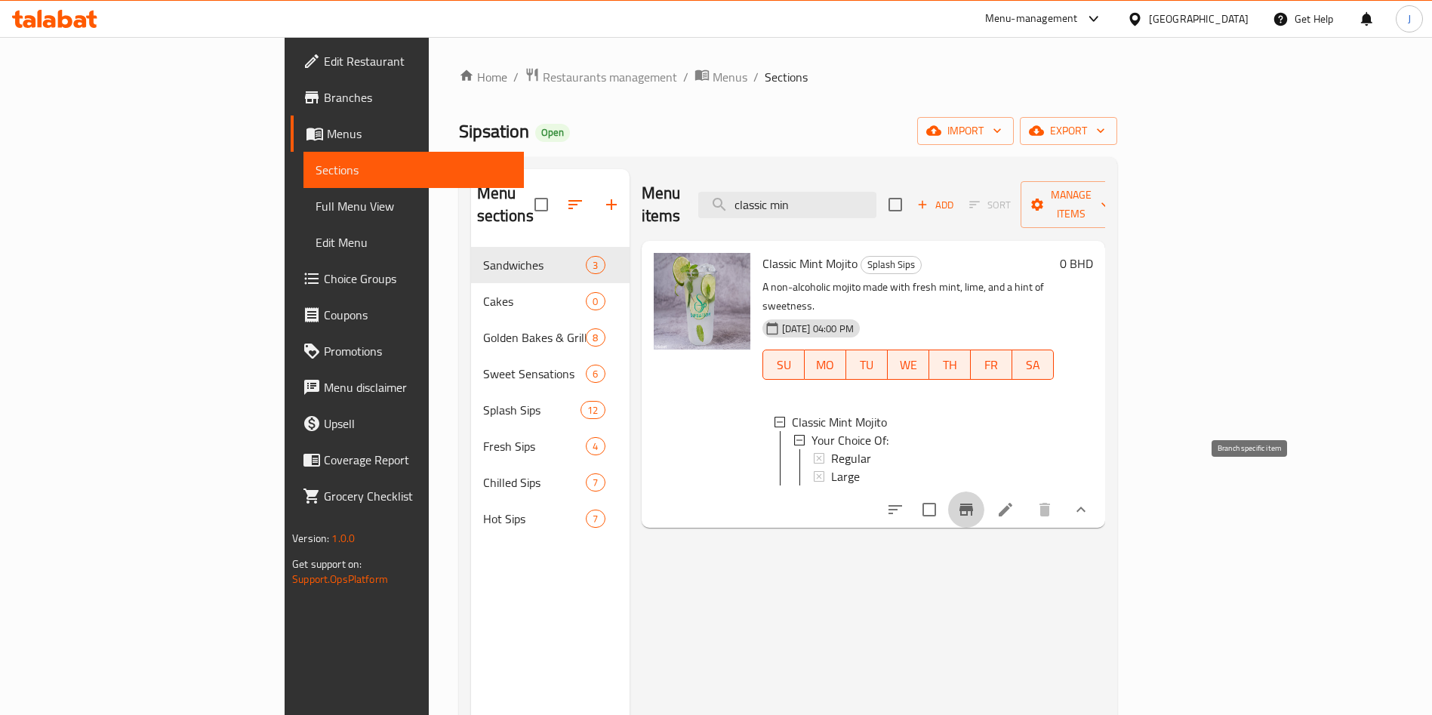
click at [975, 500] on icon "Branch-specific-item" at bounding box center [966, 509] width 18 height 18
click at [1014, 500] on icon at bounding box center [1005, 509] width 18 height 18
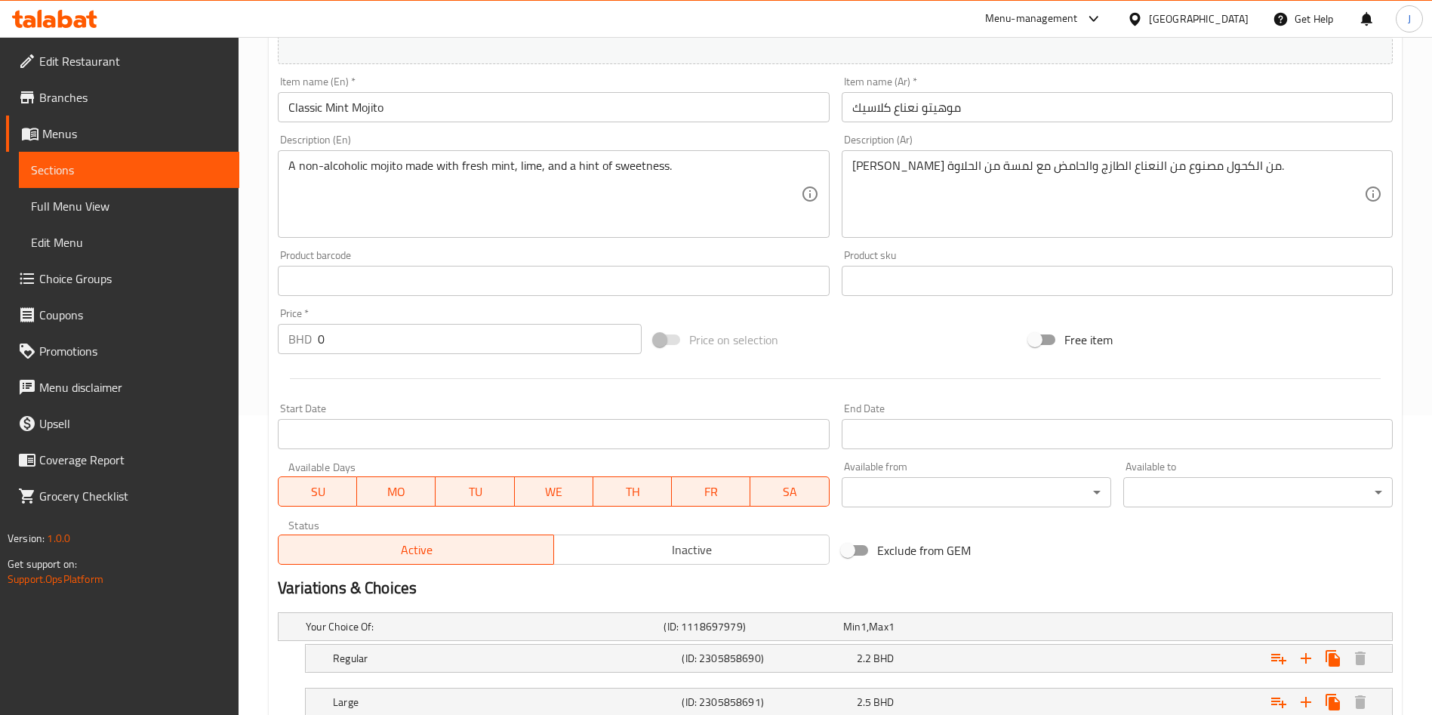
scroll to position [408, 0]
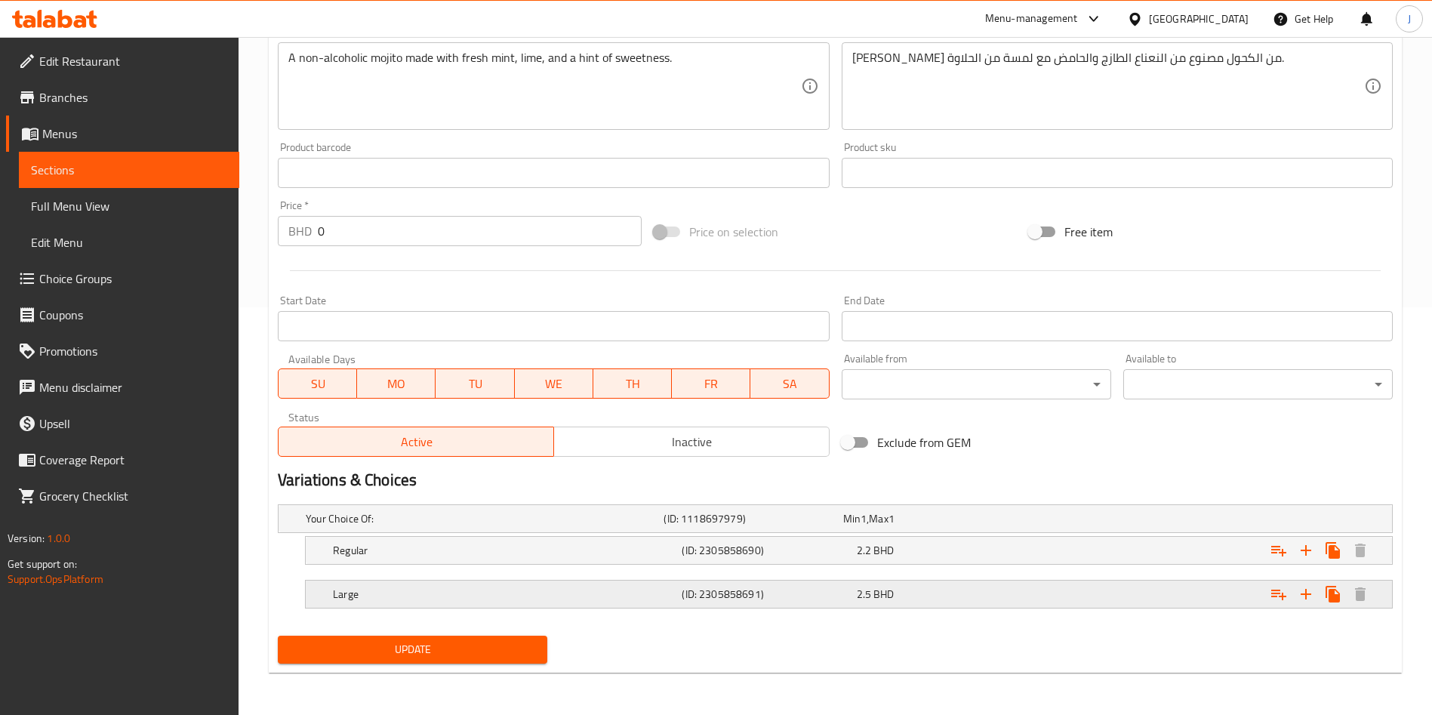
drag, startPoint x: 496, startPoint y: 596, endPoint x: 497, endPoint y: 584, distance: 12.1
click at [496, 592] on h5 "Large" at bounding box center [504, 593] width 343 height 15
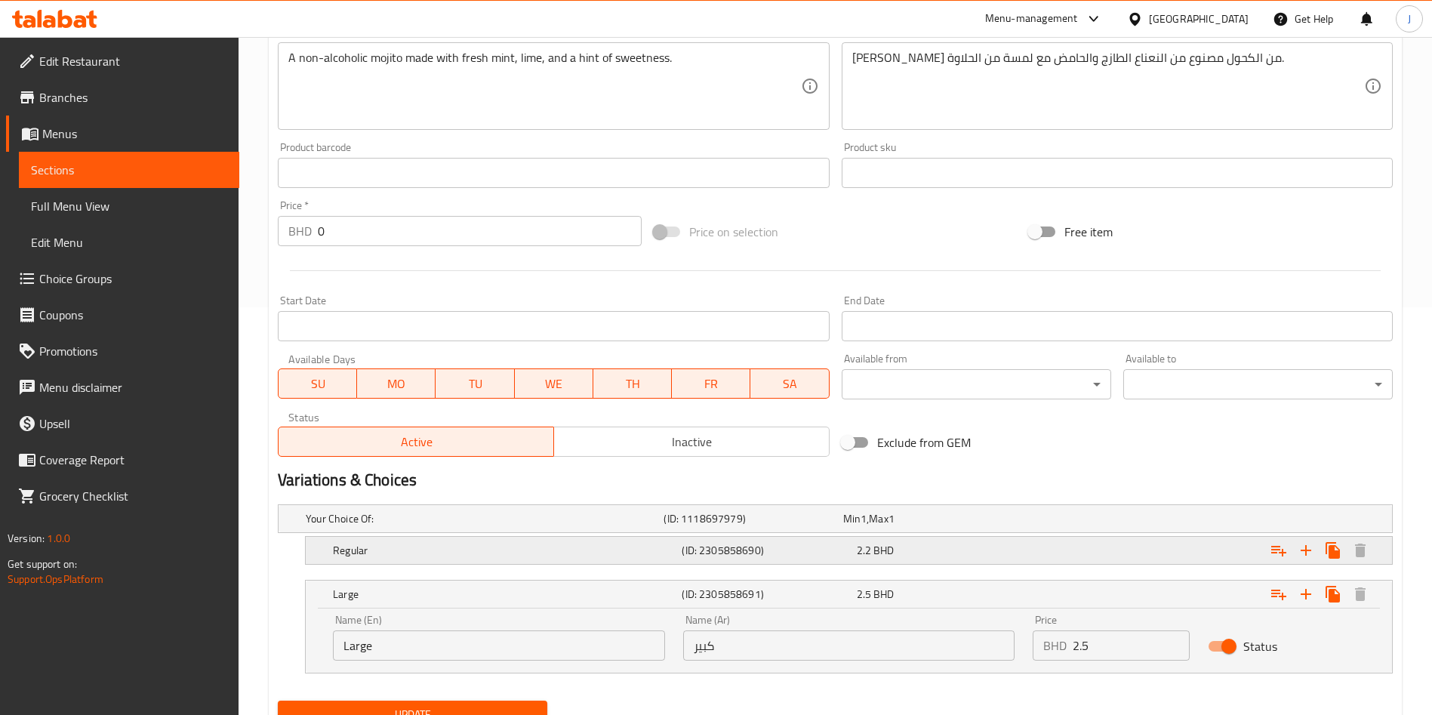
click at [528, 540] on div "Regular" at bounding box center [504, 550] width 349 height 21
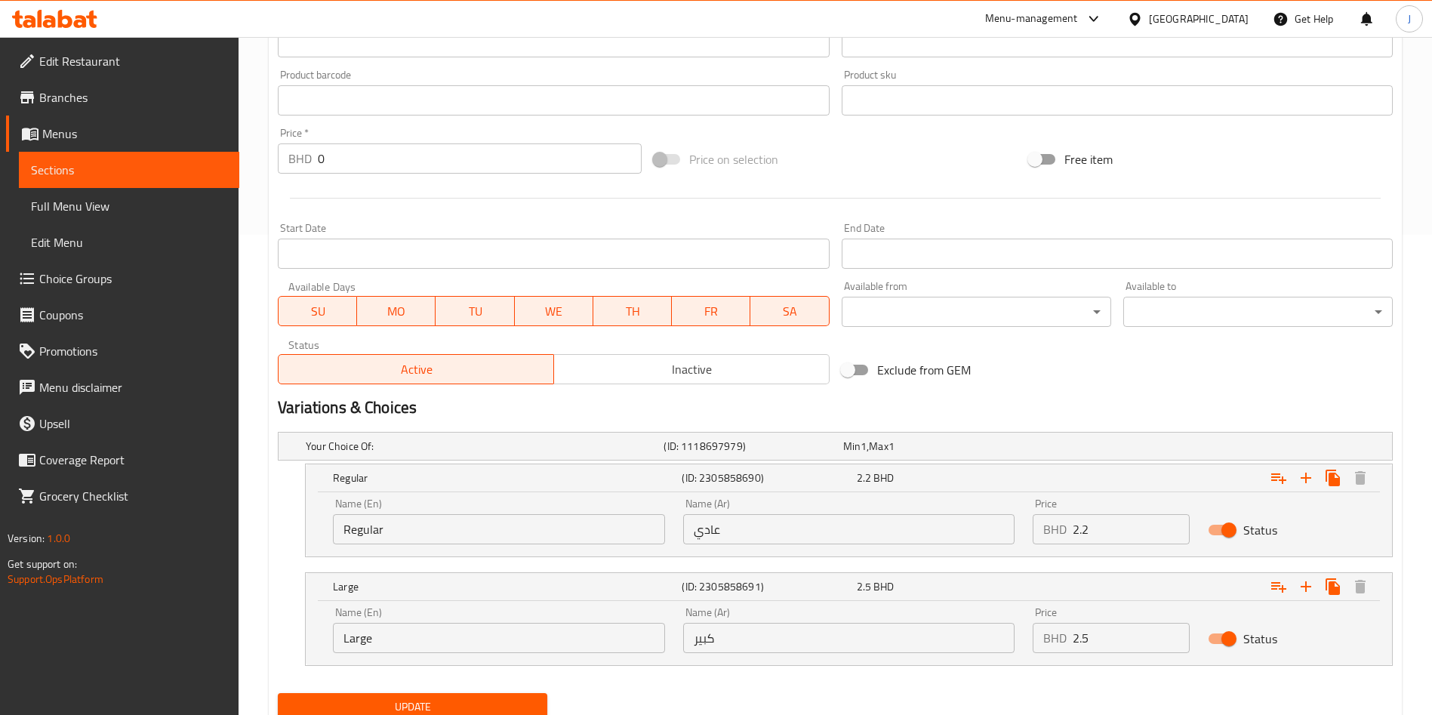
scroll to position [537, 0]
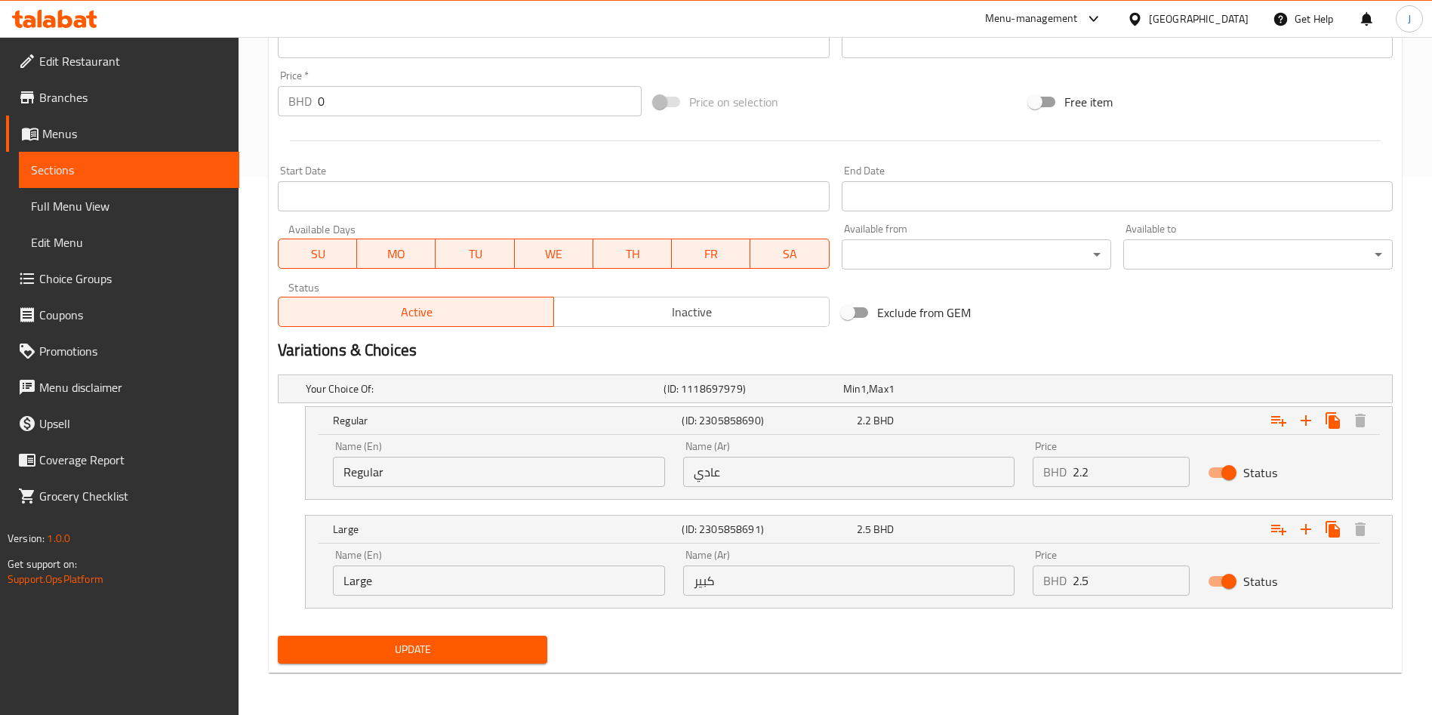
drag, startPoint x: 1114, startPoint y: 464, endPoint x: 1011, endPoint y: 465, distance: 102.6
click at [1013, 466] on div "Name (En) Regular Name (En) Name (Ar) عادي Name (Ar) Price BHD 2.2 Price Status" at bounding box center [849, 464] width 1050 height 64
type input "1.9"
drag, startPoint x: 1088, startPoint y: 574, endPoint x: 968, endPoint y: 560, distance: 121.6
click at [968, 562] on div "Name (En) Large Name (En) Name (Ar) كبير Name (Ar) Price BHD 2.5 Price Status" at bounding box center [849, 572] width 1050 height 64
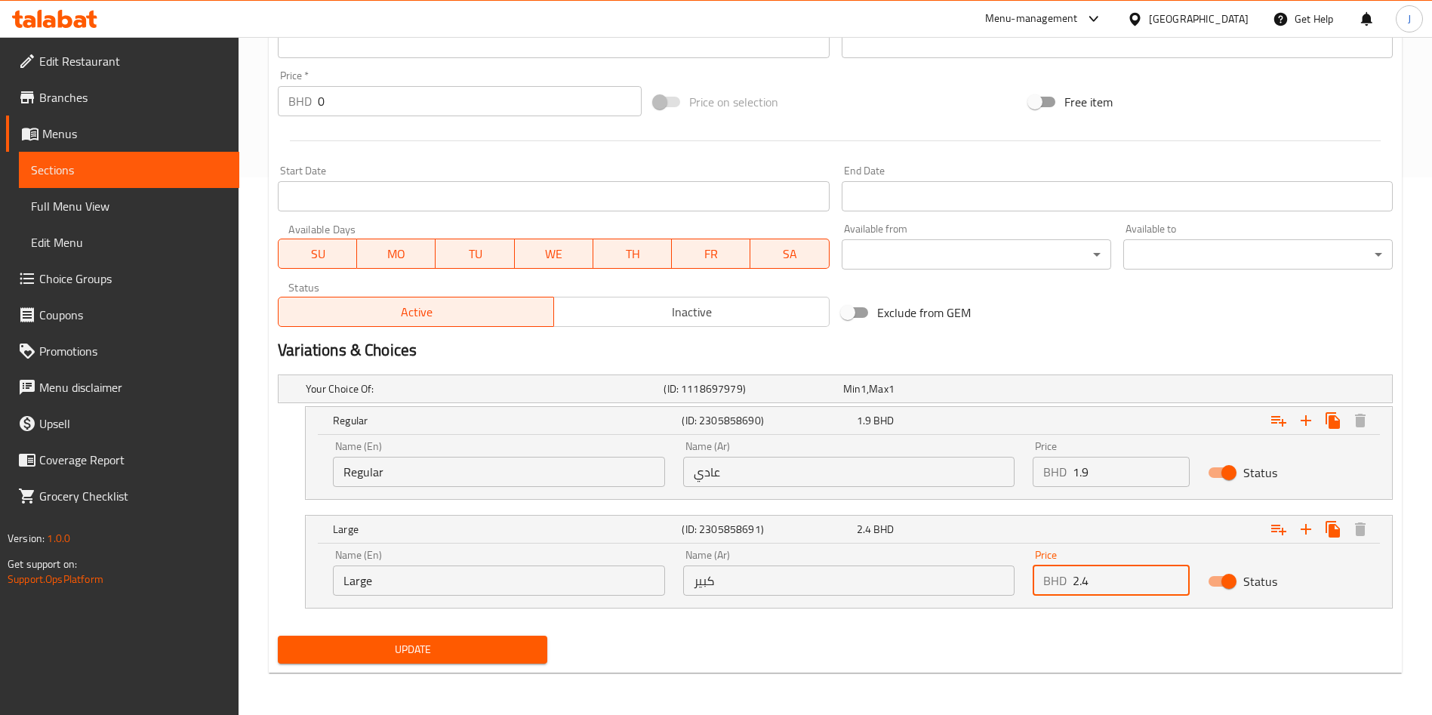
type input "2.4"
click at [435, 645] on span "Update" at bounding box center [412, 649] width 245 height 19
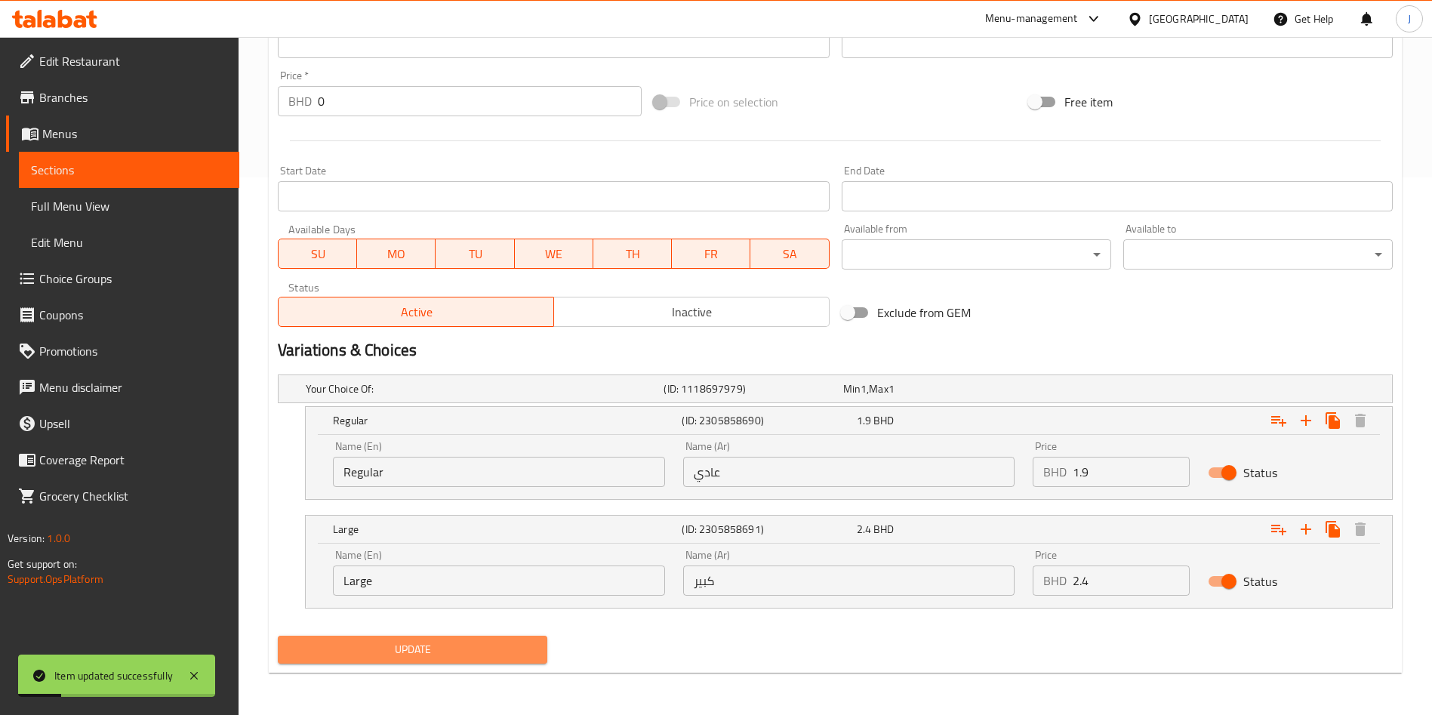
click at [415, 649] on span "Update" at bounding box center [412, 649] width 245 height 19
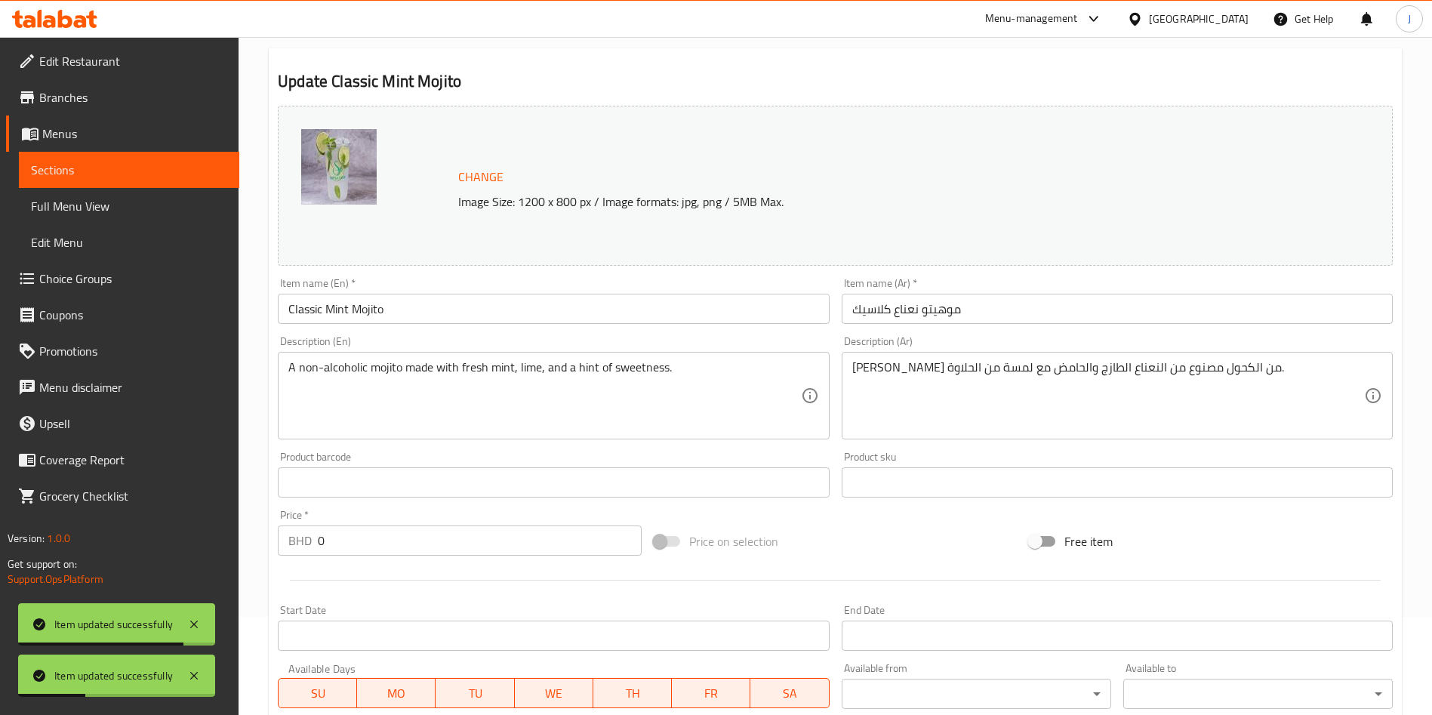
scroll to position [0, 0]
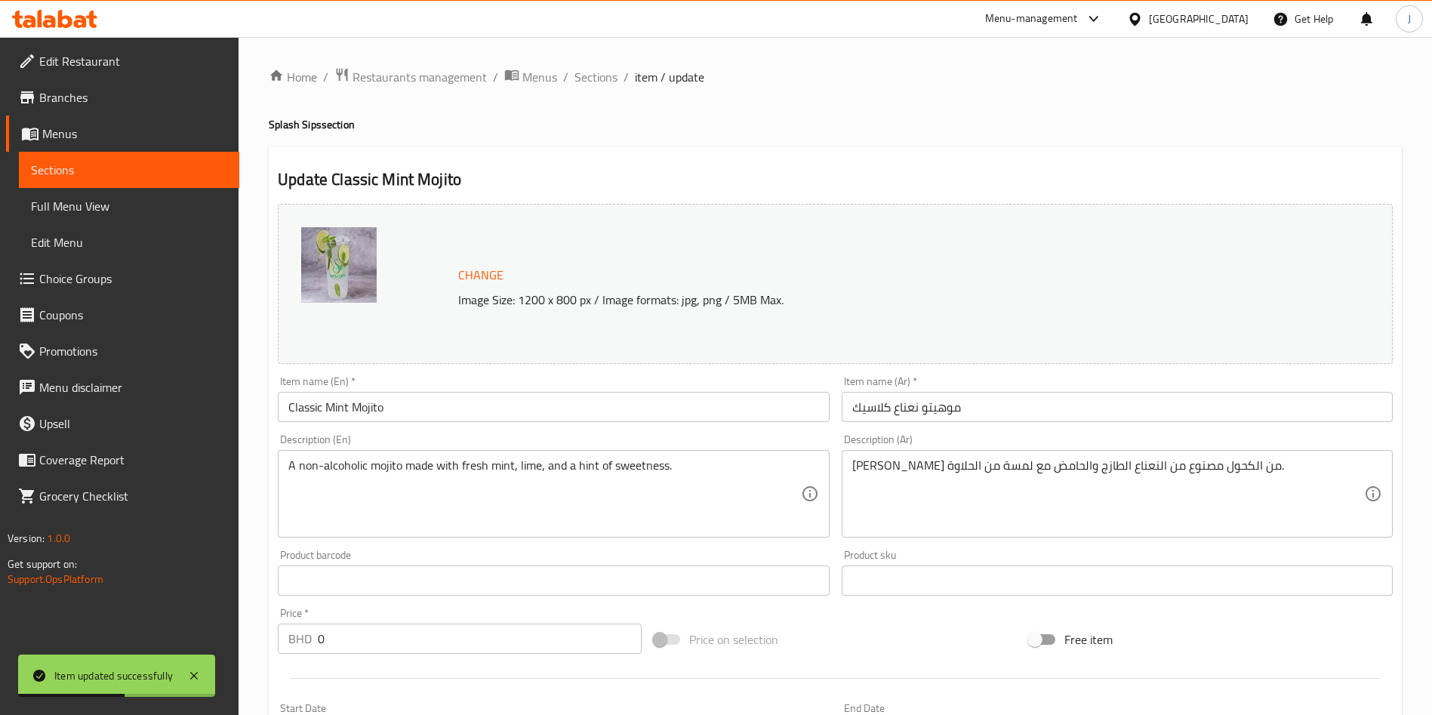
click at [125, 136] on span "Menus" at bounding box center [134, 134] width 185 height 18
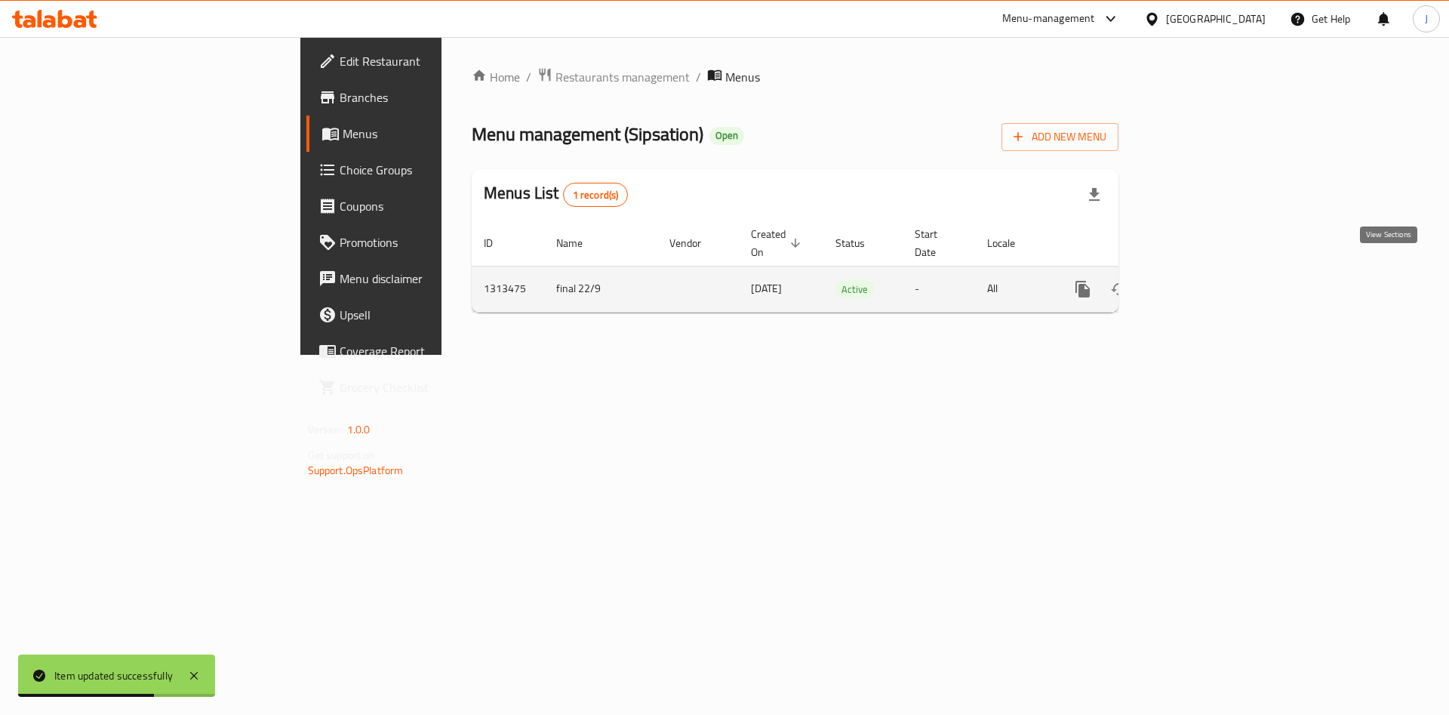
click at [1201, 280] on icon "enhanced table" at bounding box center [1192, 289] width 18 height 18
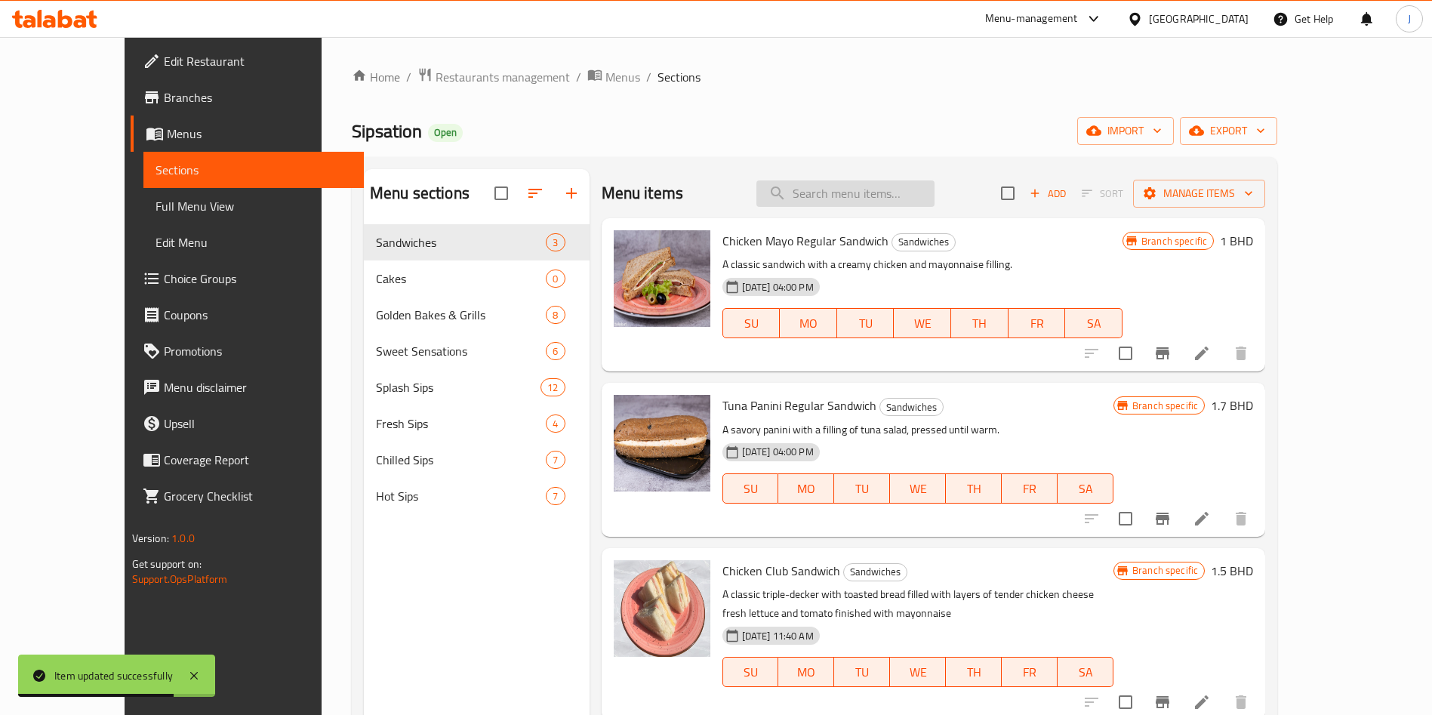
click at [906, 201] on input "search" at bounding box center [845, 193] width 178 height 26
paste input "Strawberry Mojito"
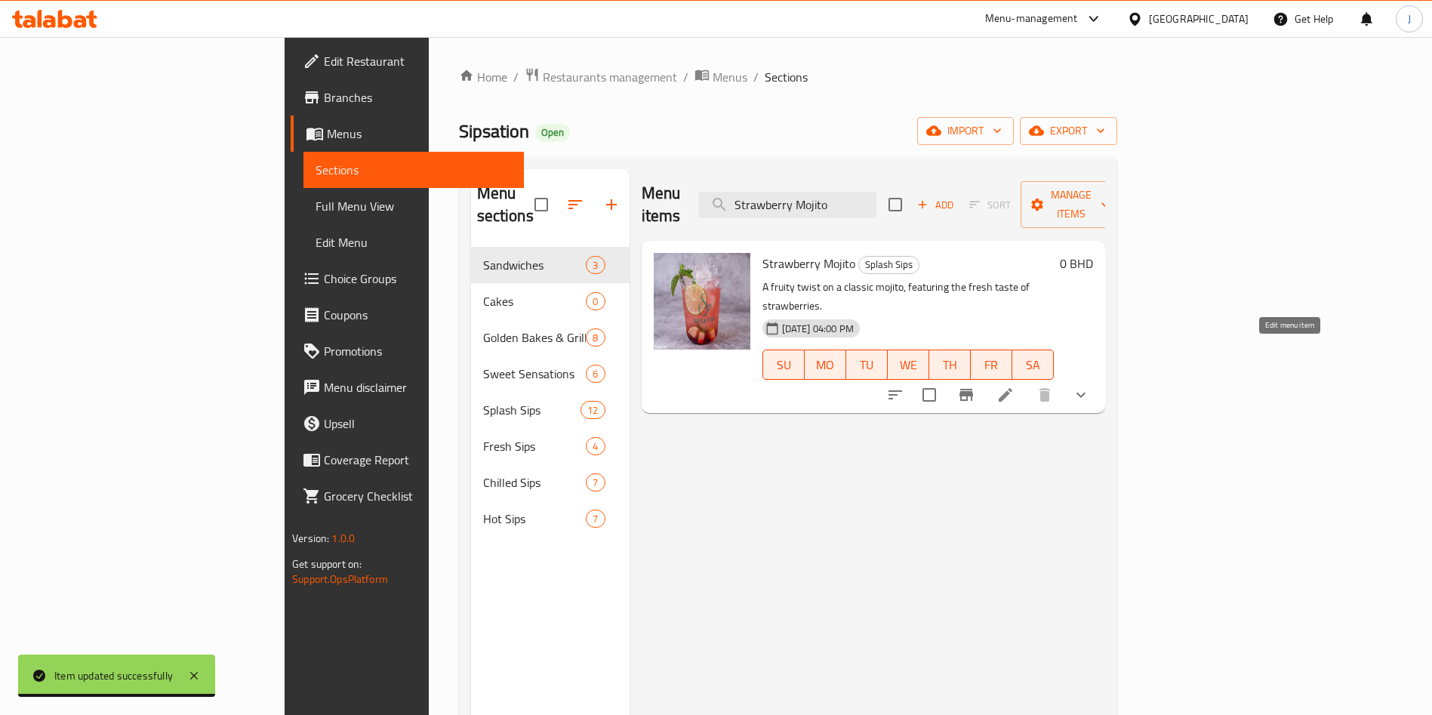
type input "Strawberry Mojito"
click at [1014, 386] on icon at bounding box center [1005, 395] width 18 height 18
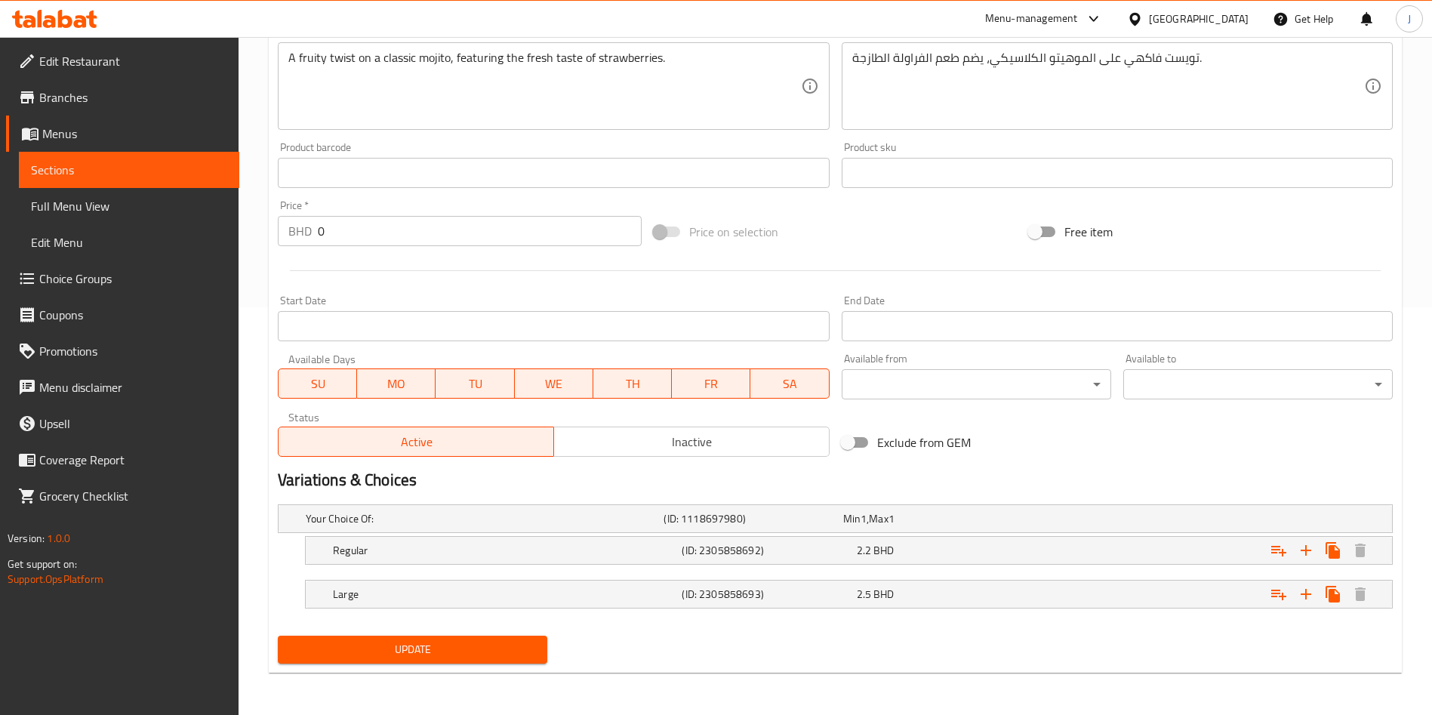
drag, startPoint x: 948, startPoint y: 548, endPoint x: 939, endPoint y: 597, distance: 49.9
click at [944, 552] on div "2.2 BHD" at bounding box center [941, 550] width 168 height 15
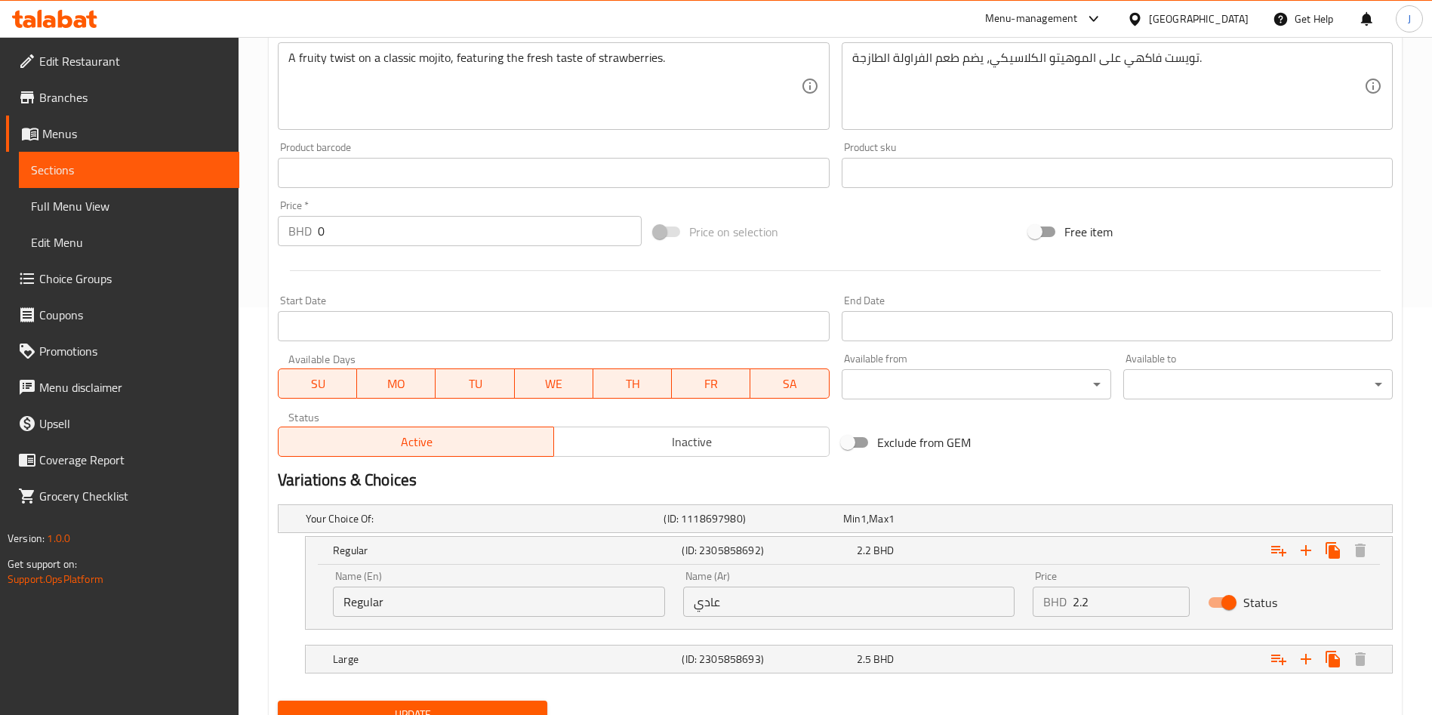
scroll to position [472, 0]
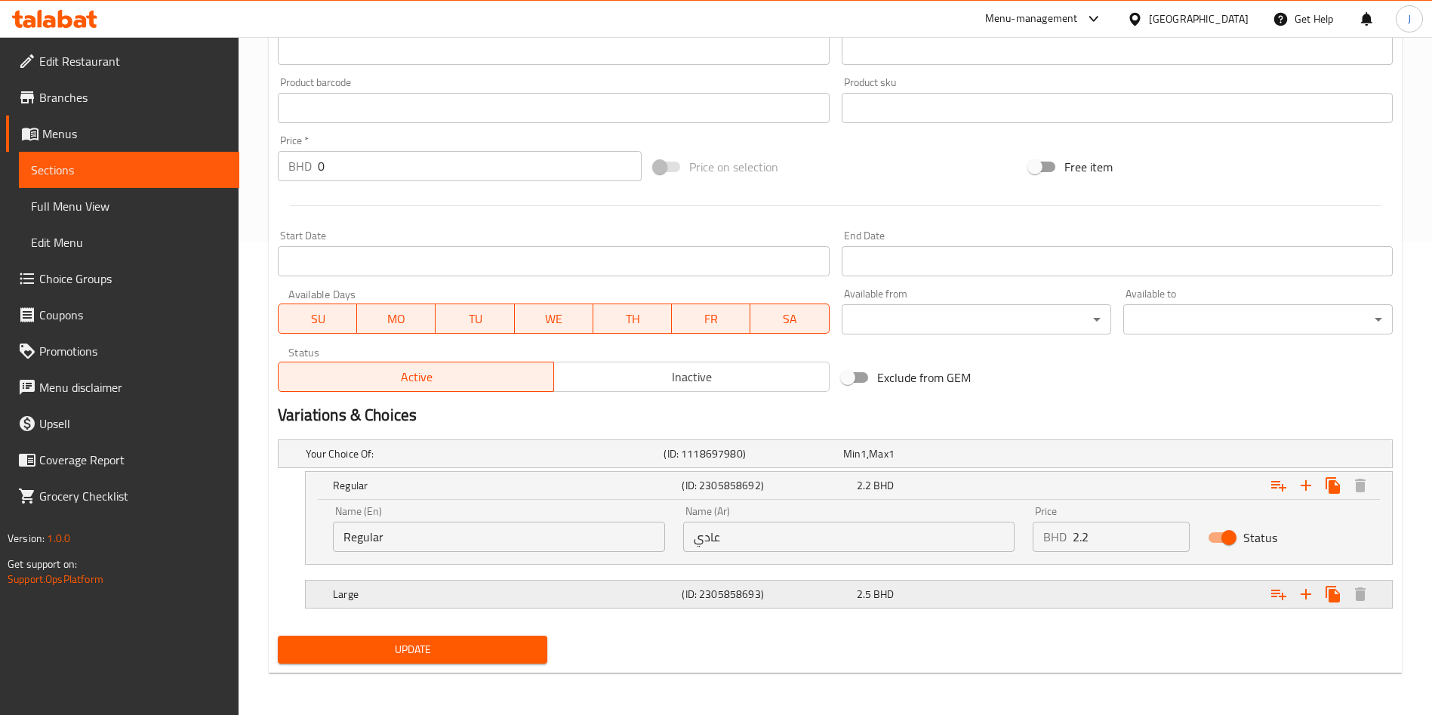
click at [941, 589] on div "2.5 BHD" at bounding box center [941, 593] width 168 height 15
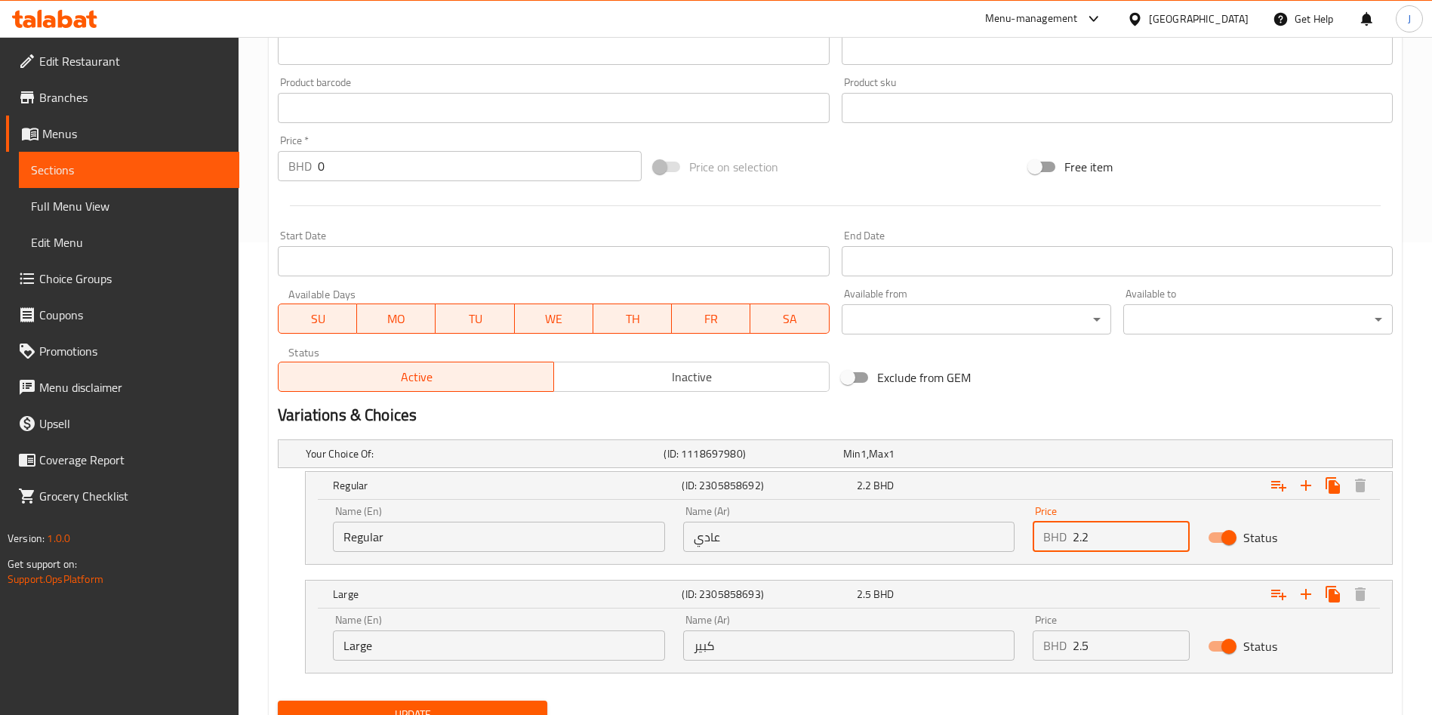
drag, startPoint x: 1094, startPoint y: 528, endPoint x: 972, endPoint y: 510, distance: 122.7
click at [978, 513] on div "Name (En) Regular Name (En) Name (Ar) عادي Name (Ar) Price BHD 2.2 Price Status" at bounding box center [849, 529] width 1050 height 64
type input "1.9"
drag, startPoint x: 1104, startPoint y: 647, endPoint x: 1014, endPoint y: 658, distance: 91.3
click at [1027, 653] on div "Price BHD 2.5 Price" at bounding box center [1110, 637] width 175 height 64
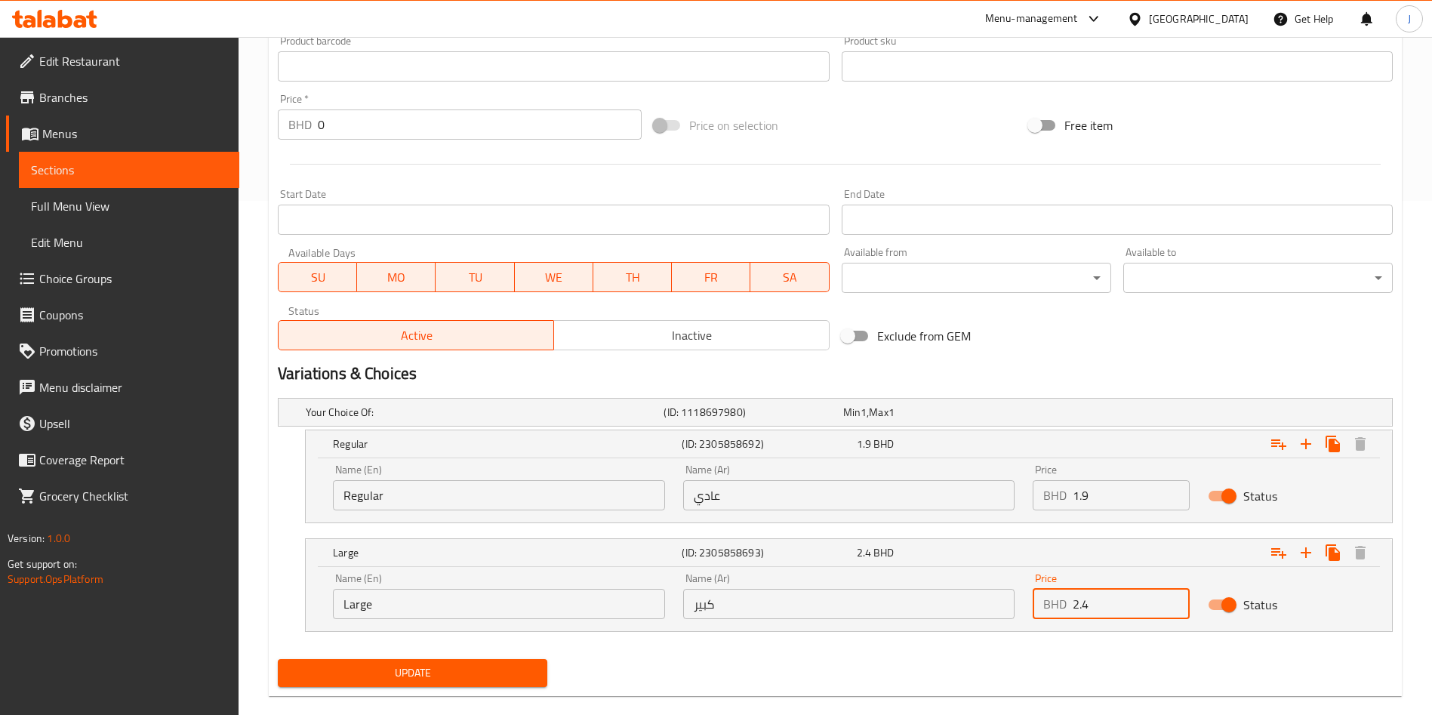
scroll to position [537, 0]
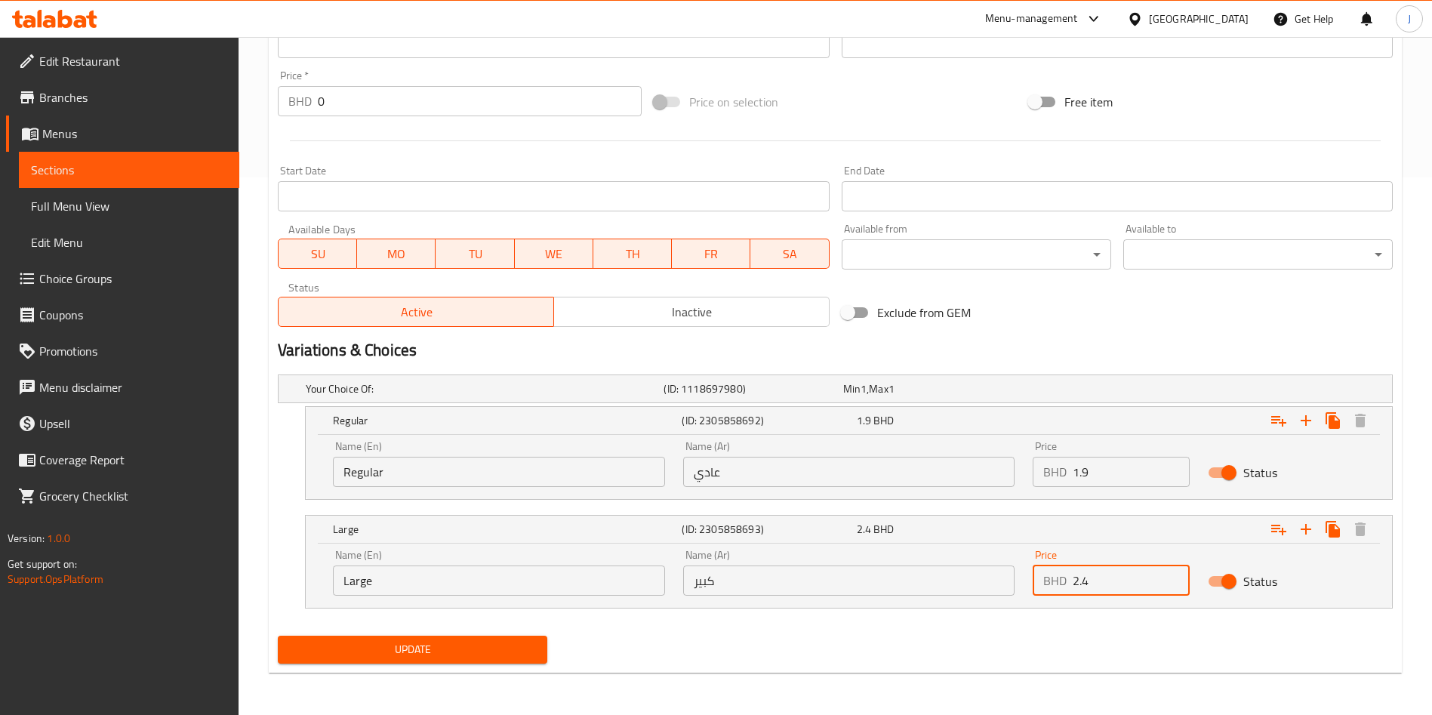
type input "2.4"
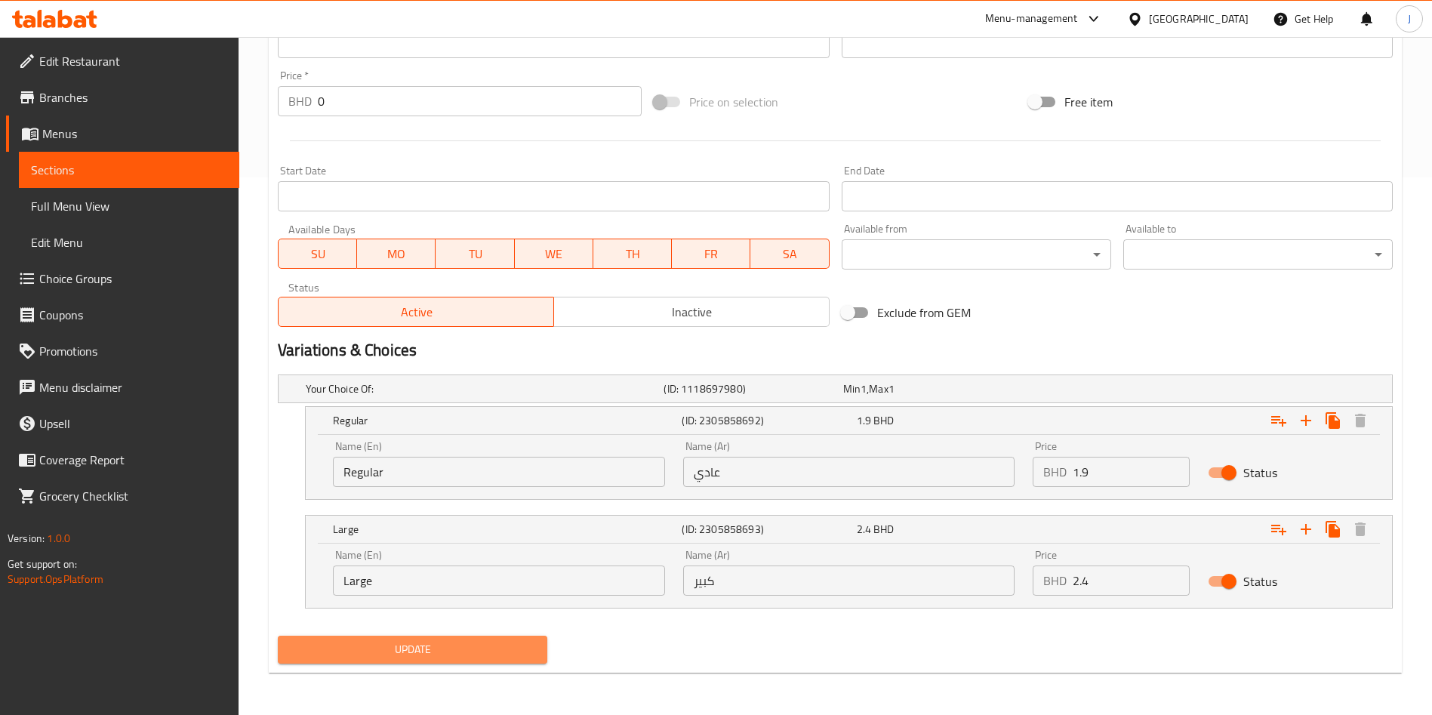
click at [403, 642] on span "Update" at bounding box center [412, 649] width 245 height 19
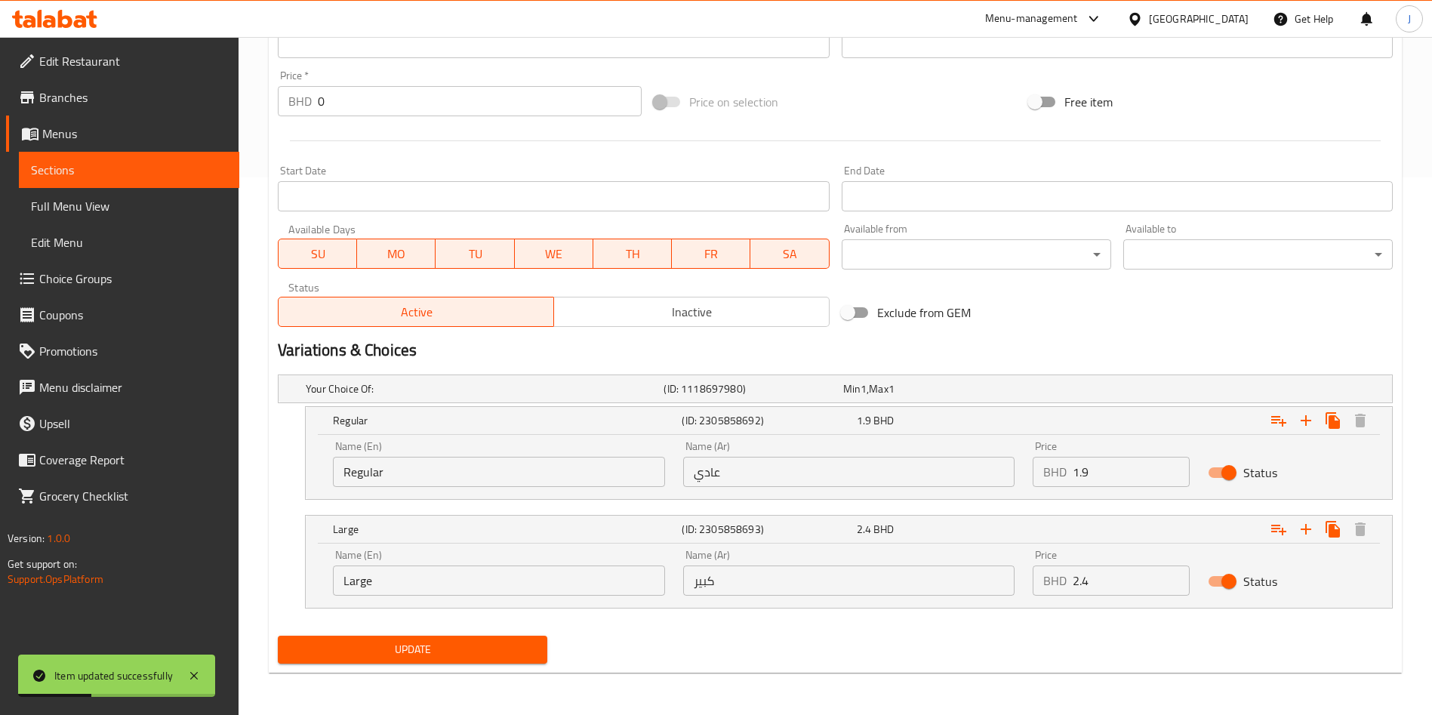
click at [448, 650] on span "Update" at bounding box center [412, 649] width 245 height 19
click at [85, 171] on span "Sections" at bounding box center [129, 170] width 196 height 18
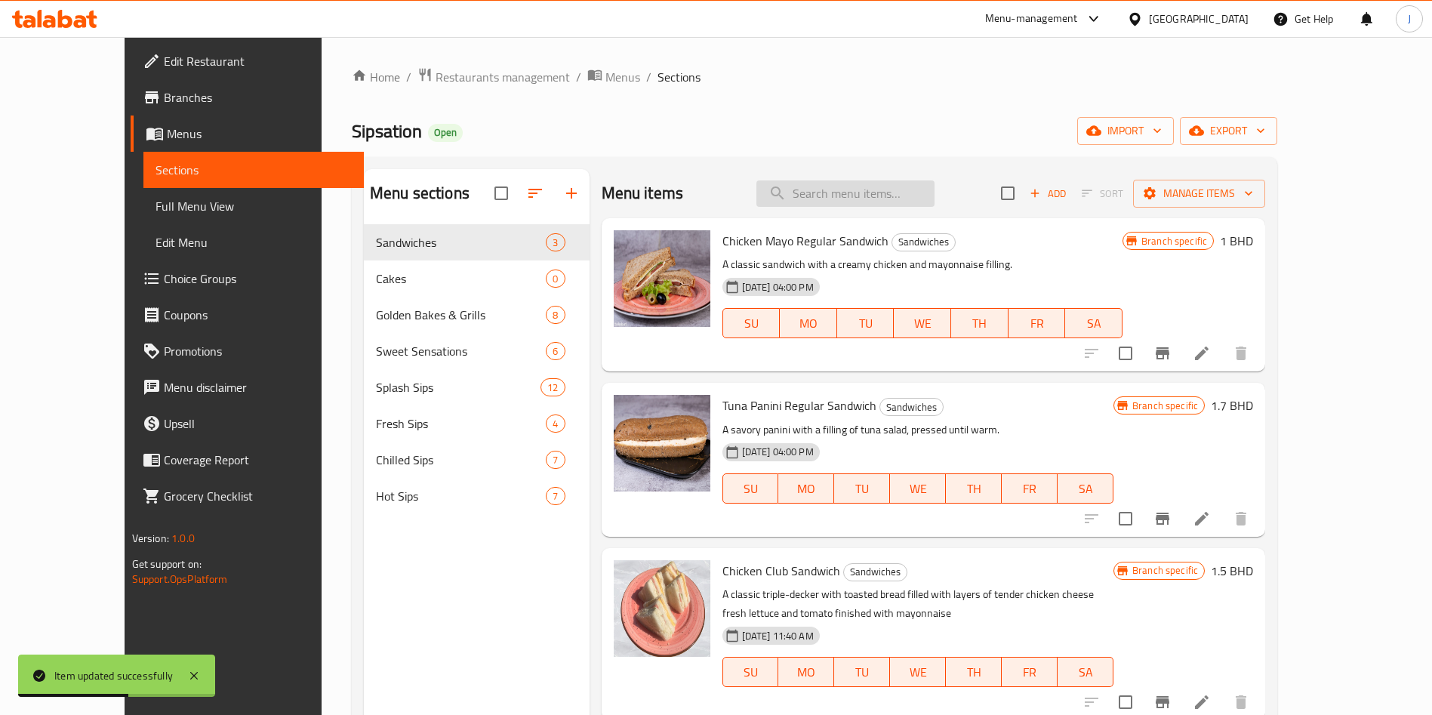
click at [867, 201] on input "search" at bounding box center [845, 193] width 178 height 26
paste input "Blueberry Mojito"
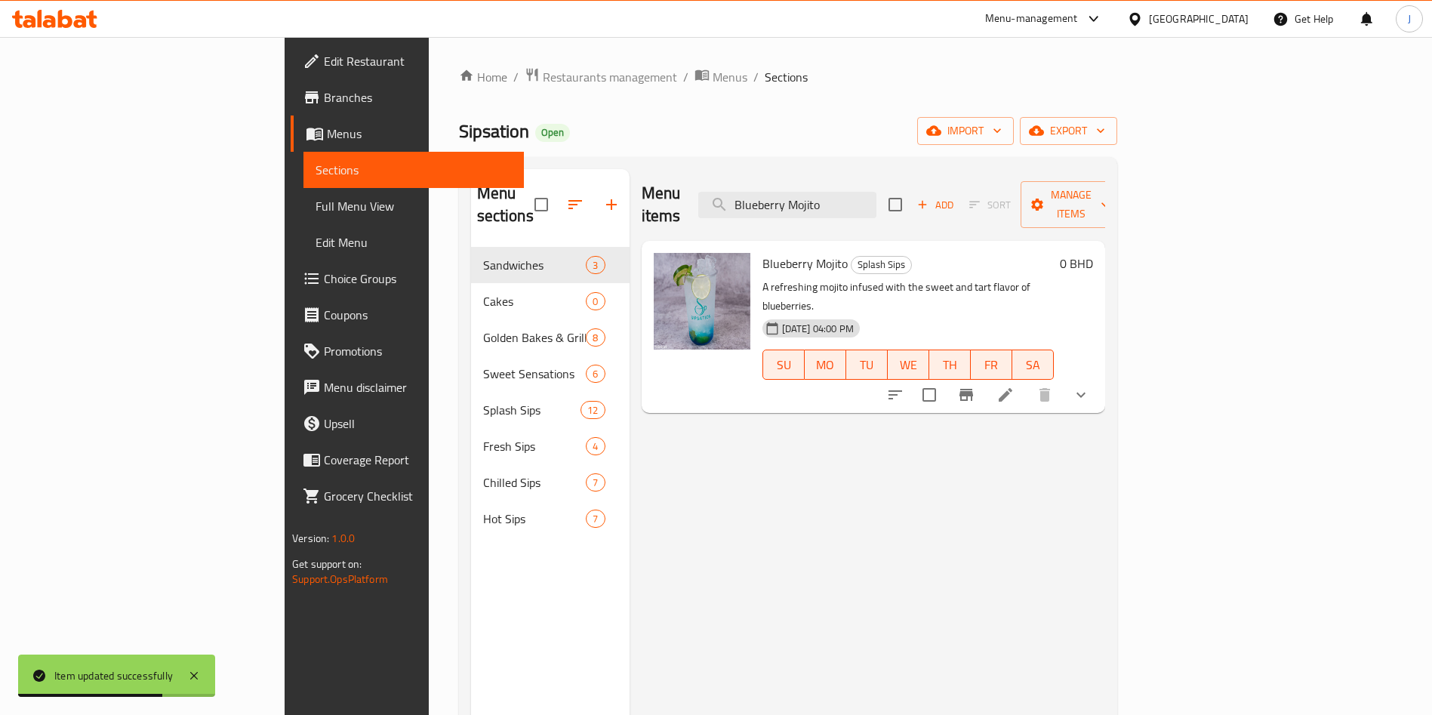
type input "Blueberry Mojito"
click at [1014, 386] on icon at bounding box center [1005, 395] width 18 height 18
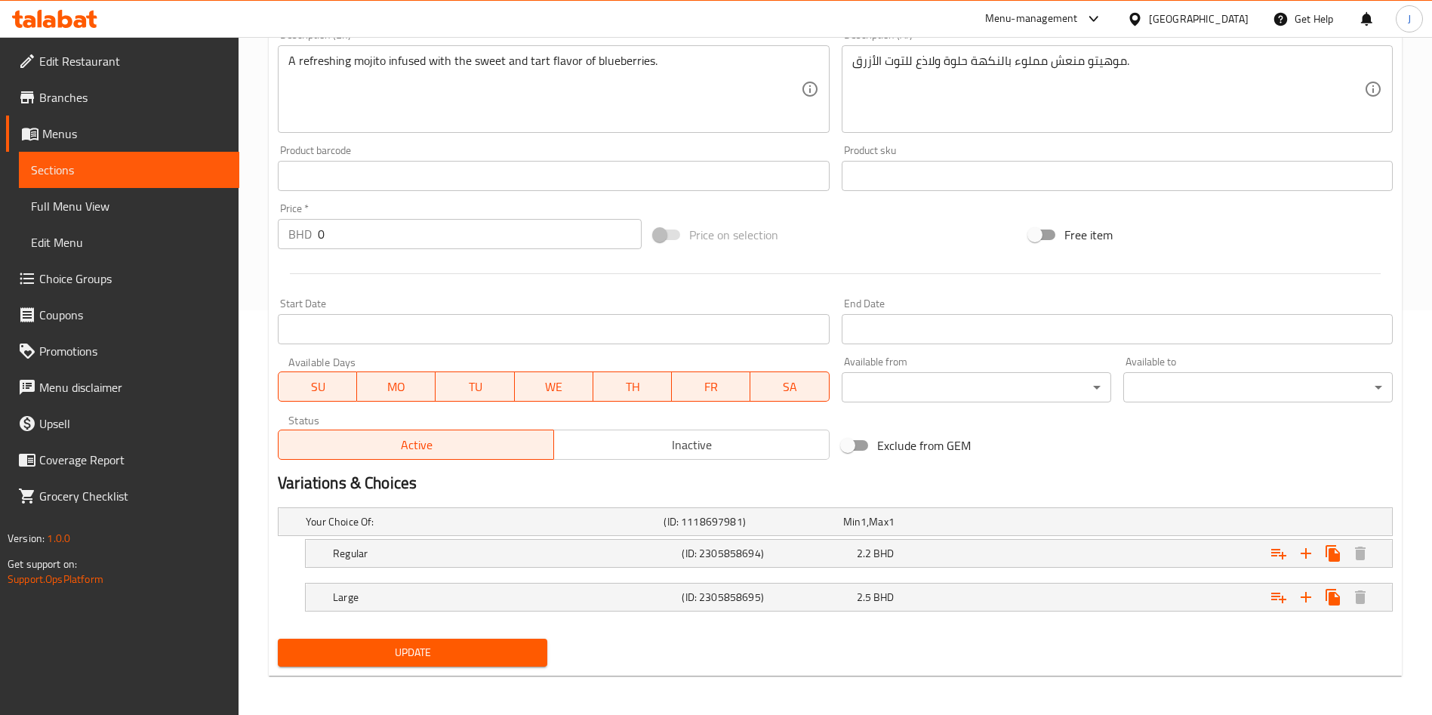
scroll to position [408, 0]
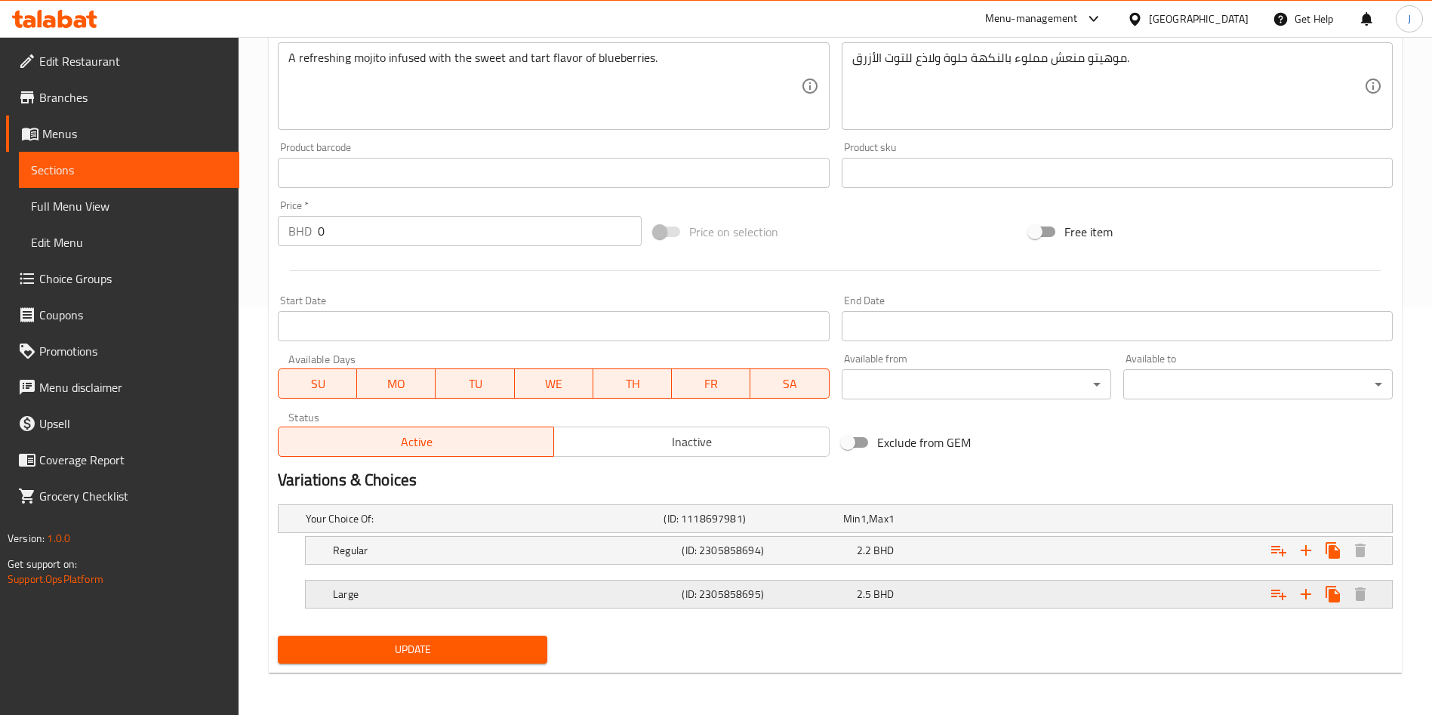
click at [789, 593] on h5 "(ID: 2305858695)" at bounding box center [766, 593] width 168 height 15
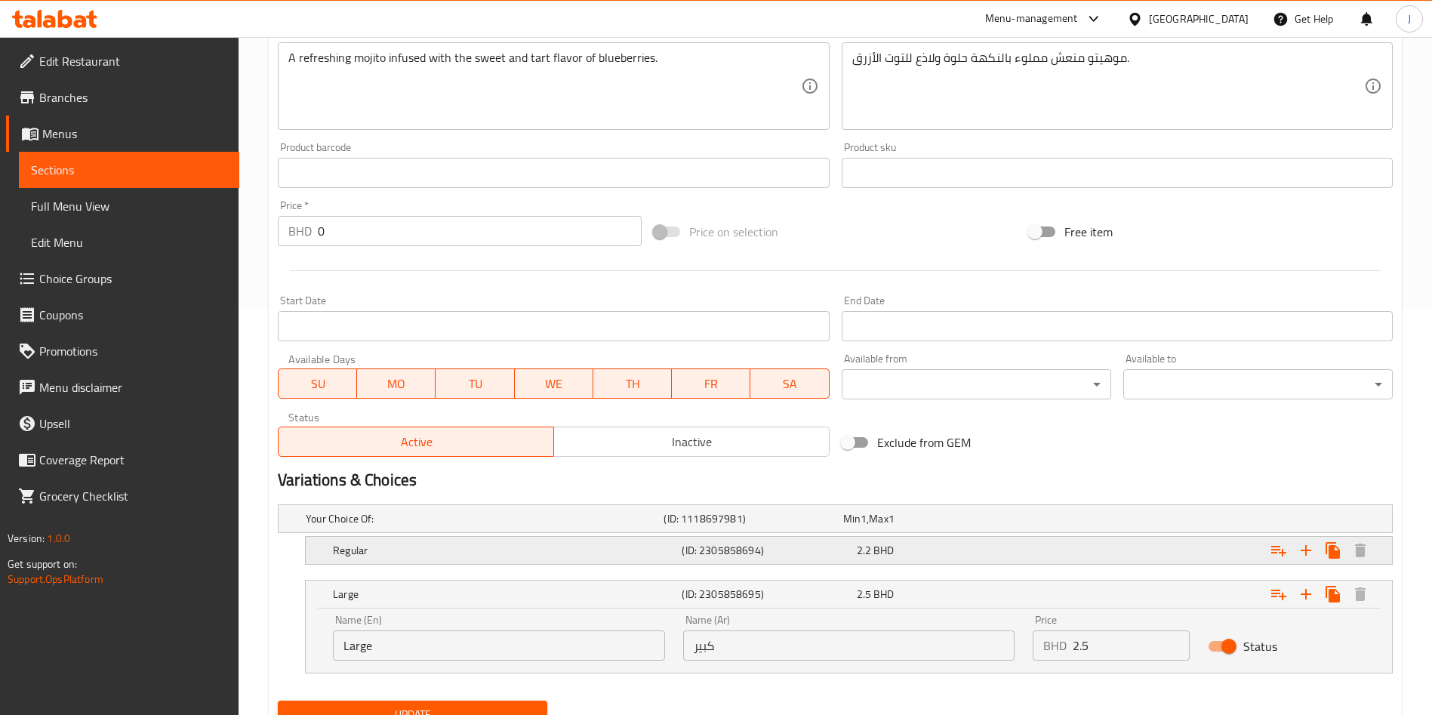
click at [799, 555] on h5 "(ID: 2305858694)" at bounding box center [766, 550] width 168 height 15
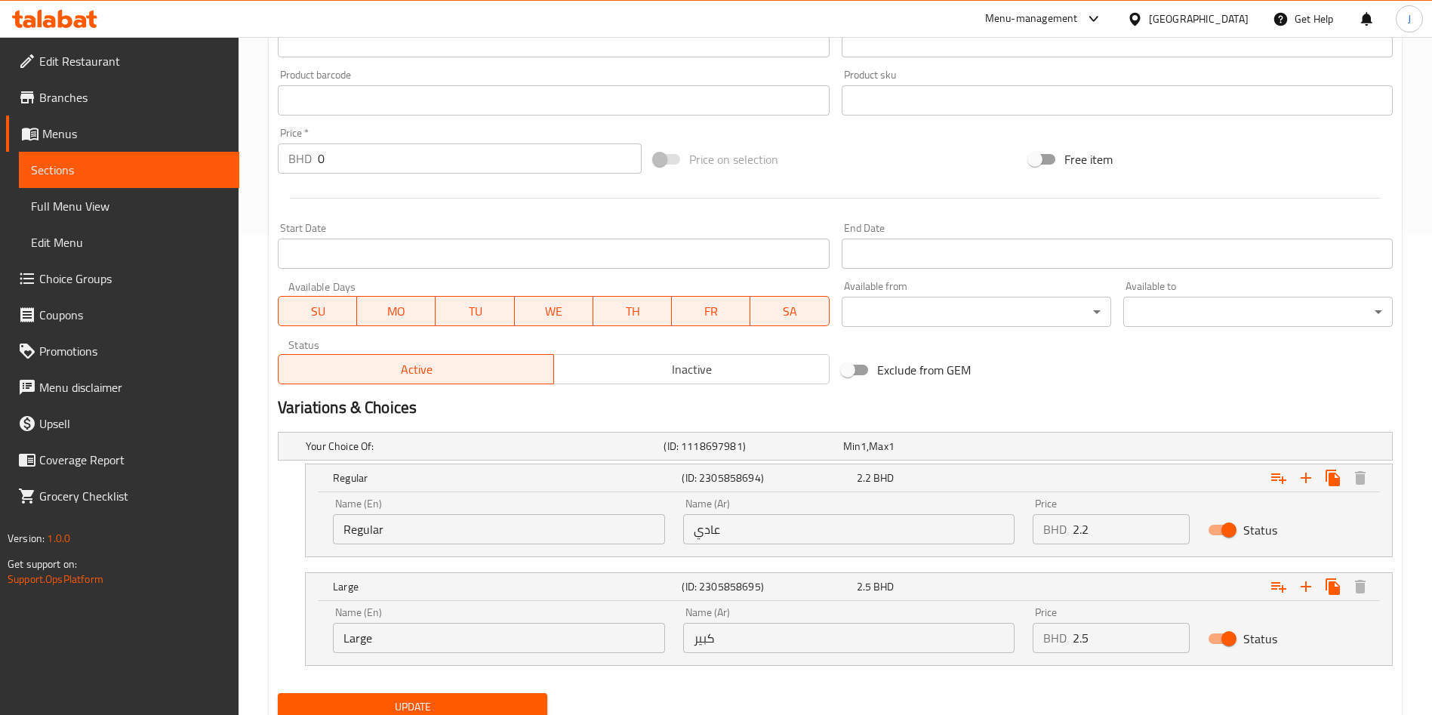
scroll to position [537, 0]
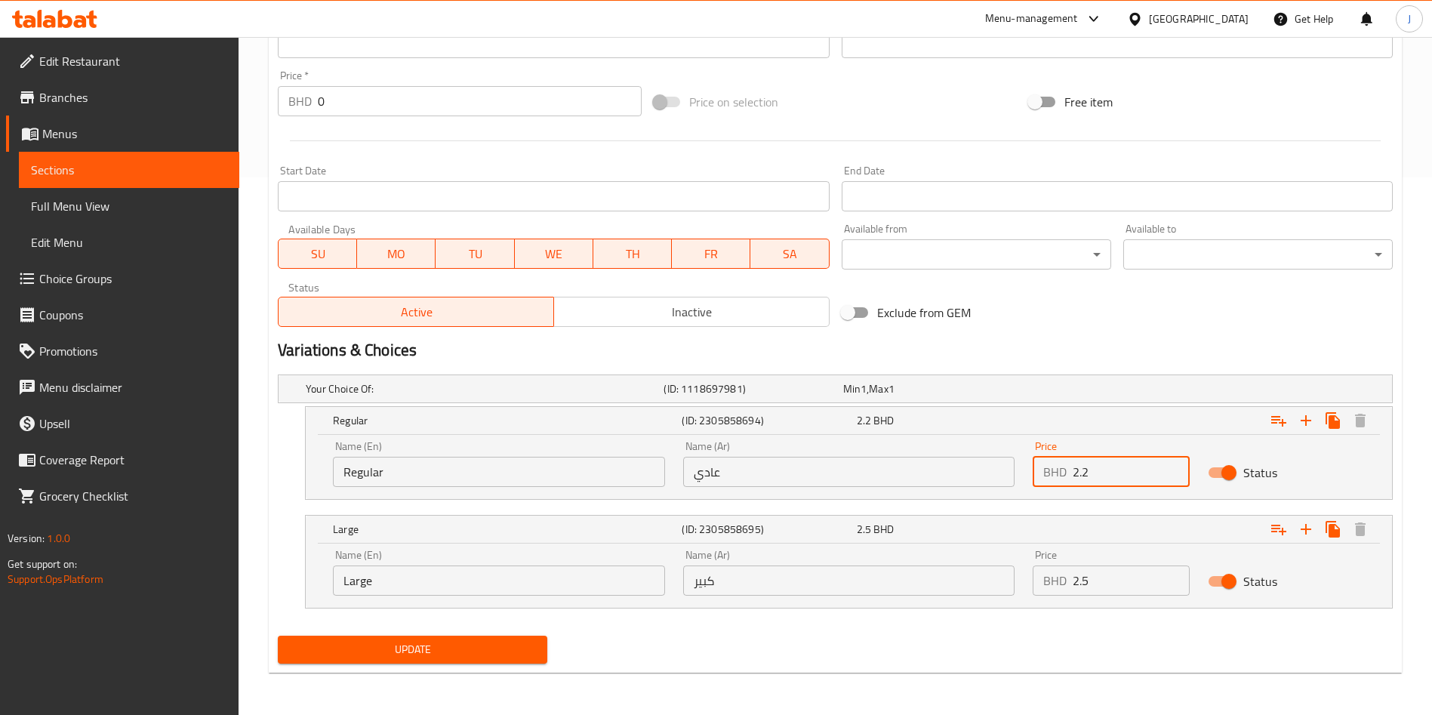
drag, startPoint x: 1125, startPoint y: 460, endPoint x: 997, endPoint y: 452, distance: 128.6
click at [1002, 458] on div "Name (En) Regular Name (En) Name (Ar) عادي Name (Ar) Price BHD 2.2 Price Status" at bounding box center [849, 464] width 1050 height 64
type input "1.9"
drag, startPoint x: 1127, startPoint y: 577, endPoint x: 990, endPoint y: 562, distance: 137.4
click at [1002, 566] on div "Name (En) Large Name (En) Name (Ar) كبير Name (Ar) Price BHD 2.5 Price Status" at bounding box center [849, 572] width 1050 height 64
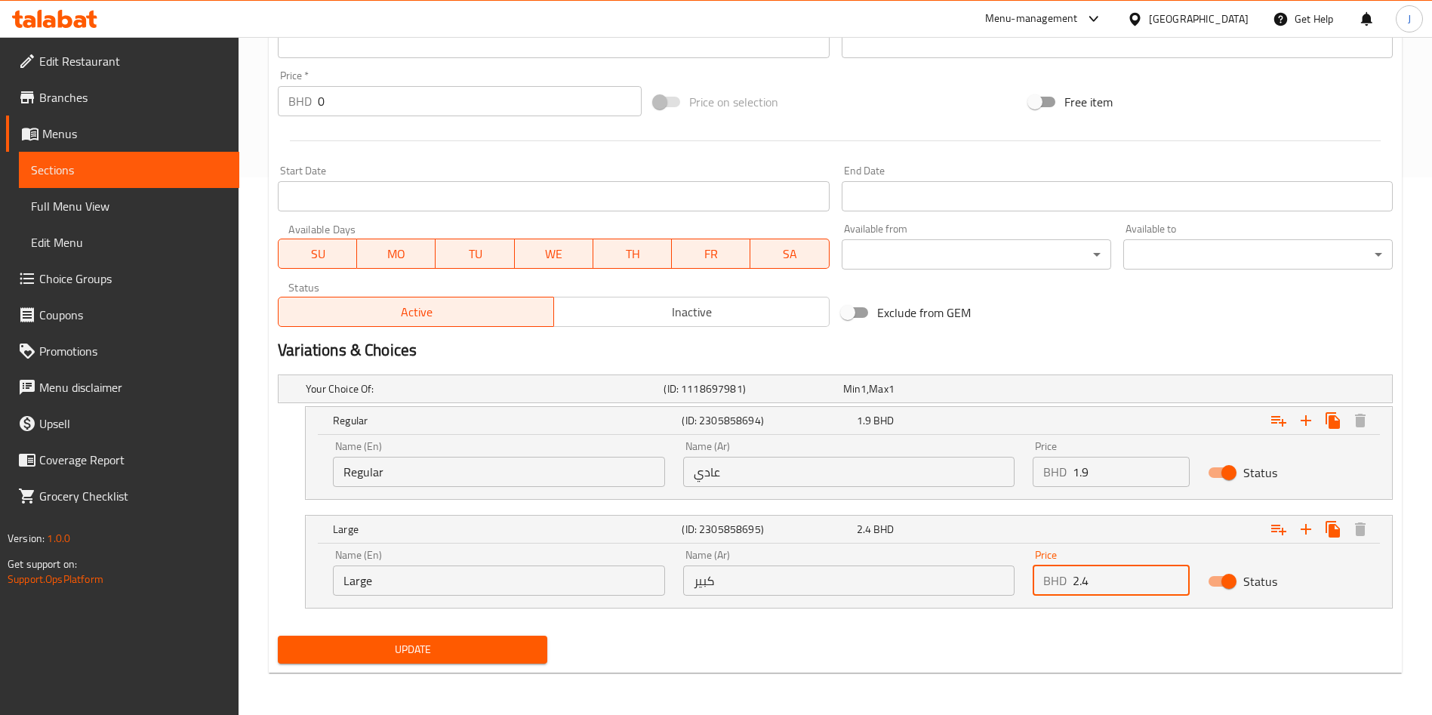
type input "2.4"
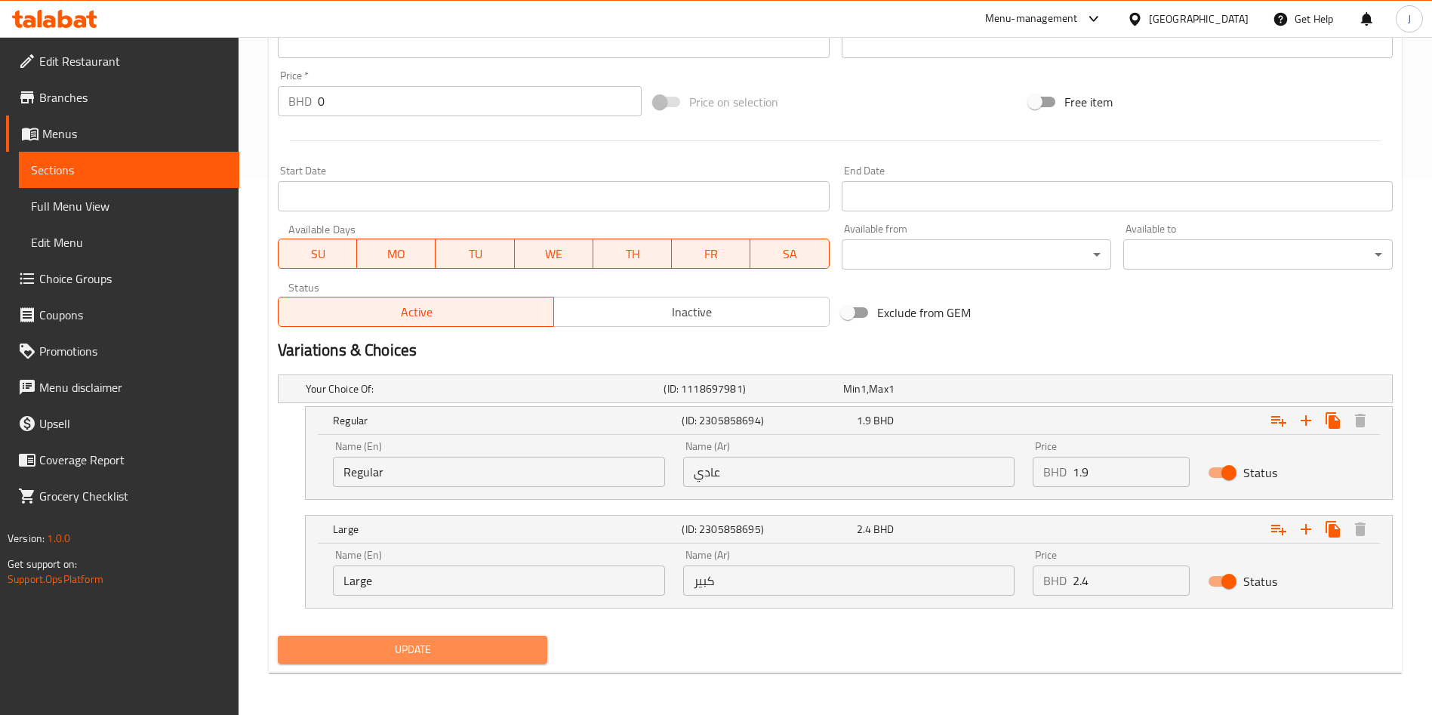
click at [419, 651] on span "Update" at bounding box center [412, 649] width 245 height 19
click at [414, 644] on span "Update" at bounding box center [412, 649] width 245 height 19
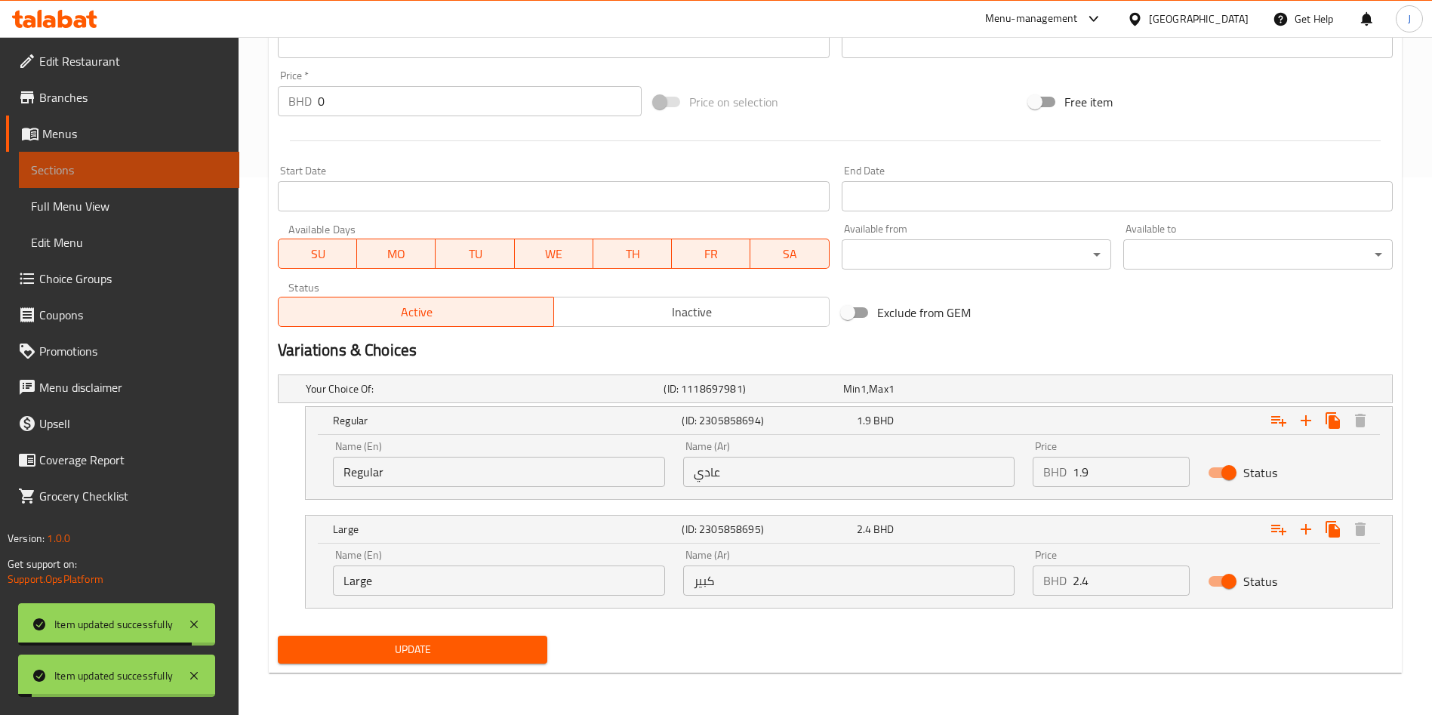
click at [91, 170] on span "Sections" at bounding box center [129, 170] width 196 height 18
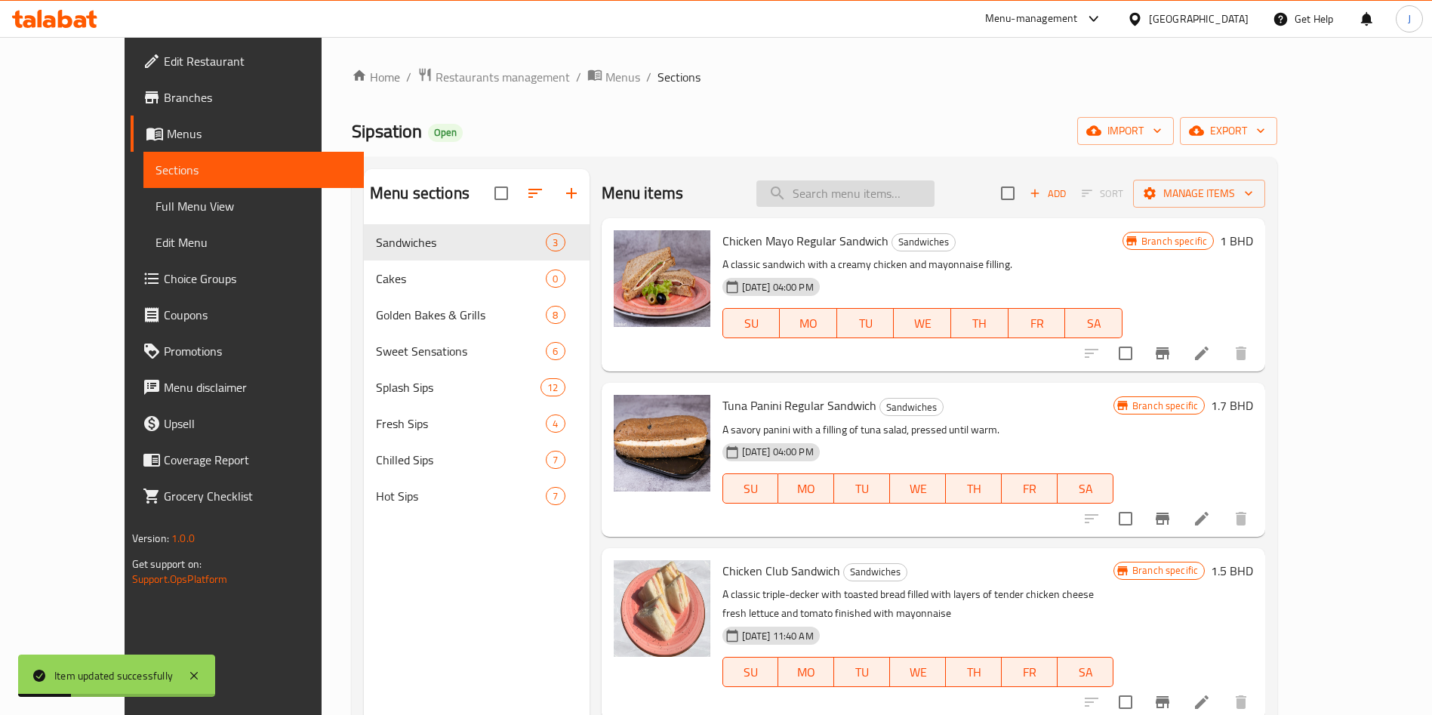
click at [903, 190] on input "search" at bounding box center [845, 193] width 178 height 26
paste input "Passion Fruit Mojito"
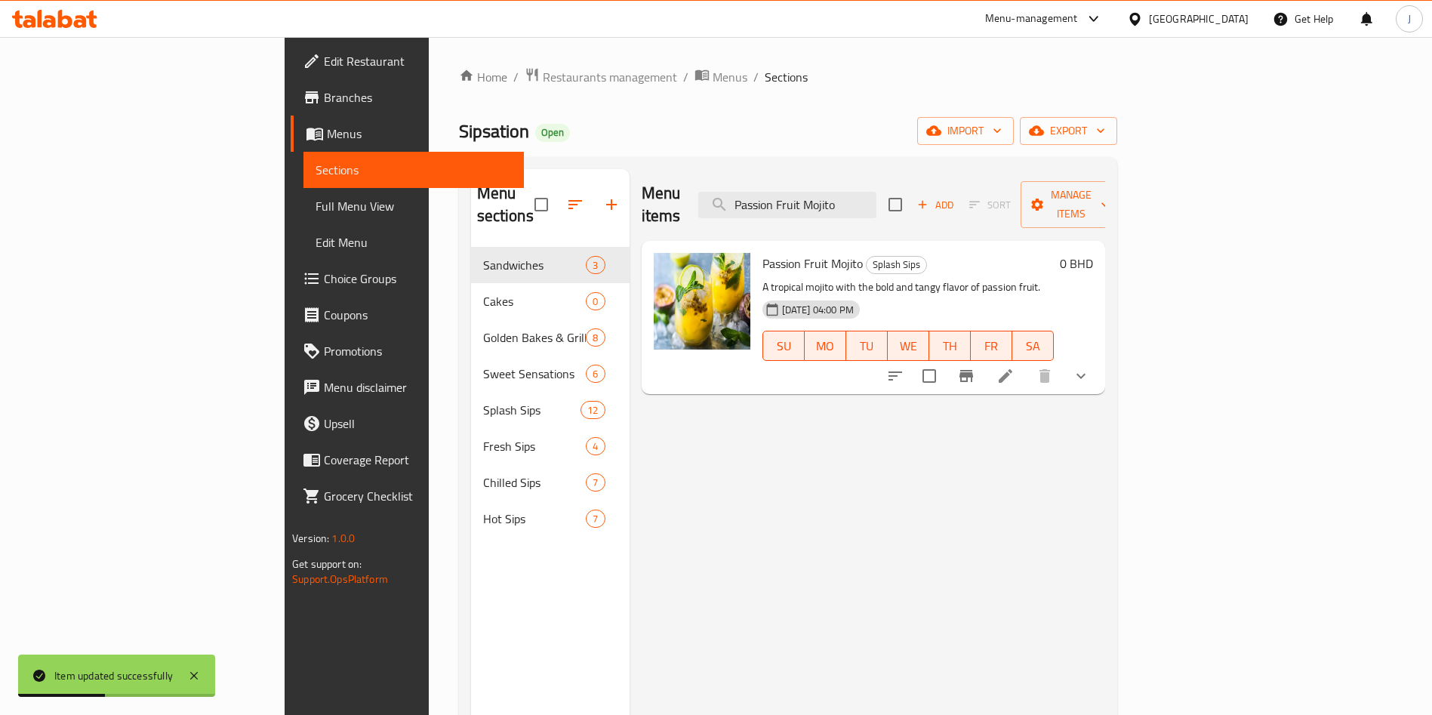
type input "Passion Fruit Mojito"
click at [1026, 362] on li at bounding box center [1005, 375] width 42 height 27
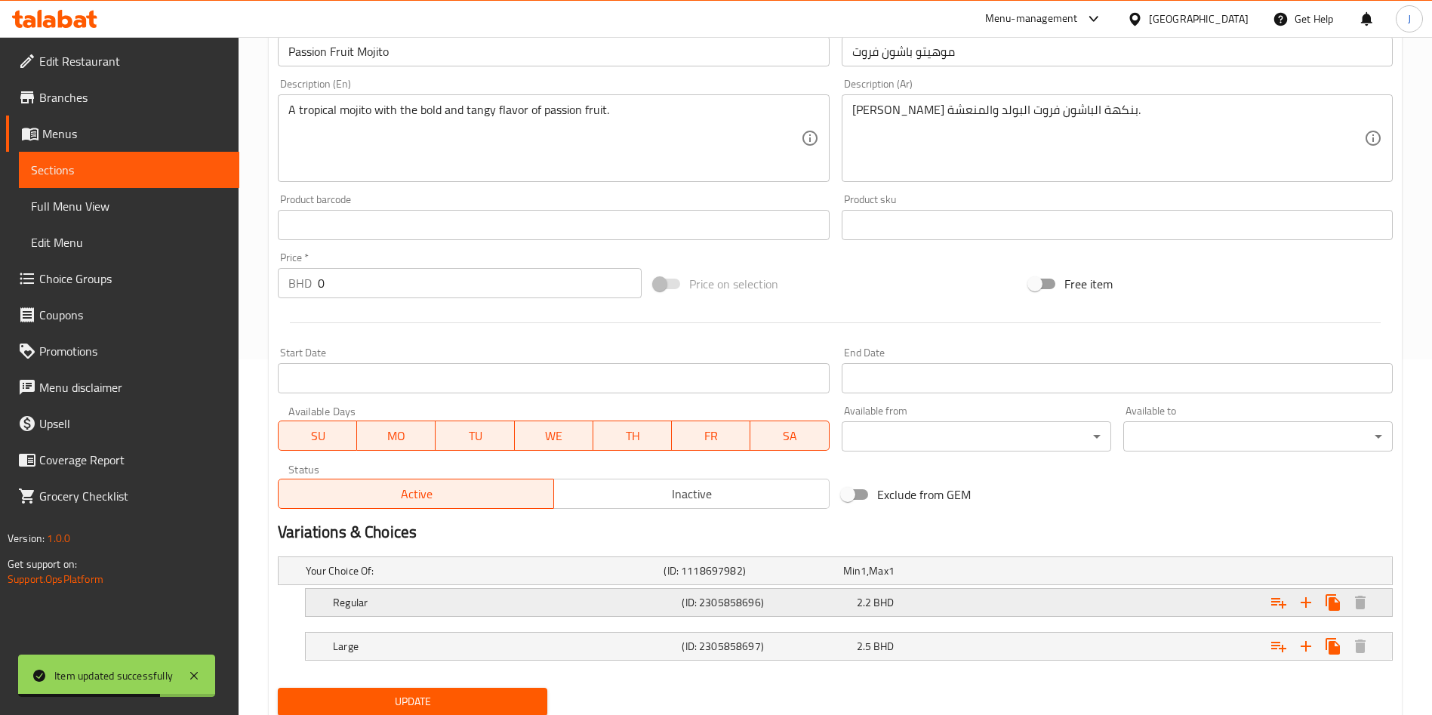
scroll to position [408, 0]
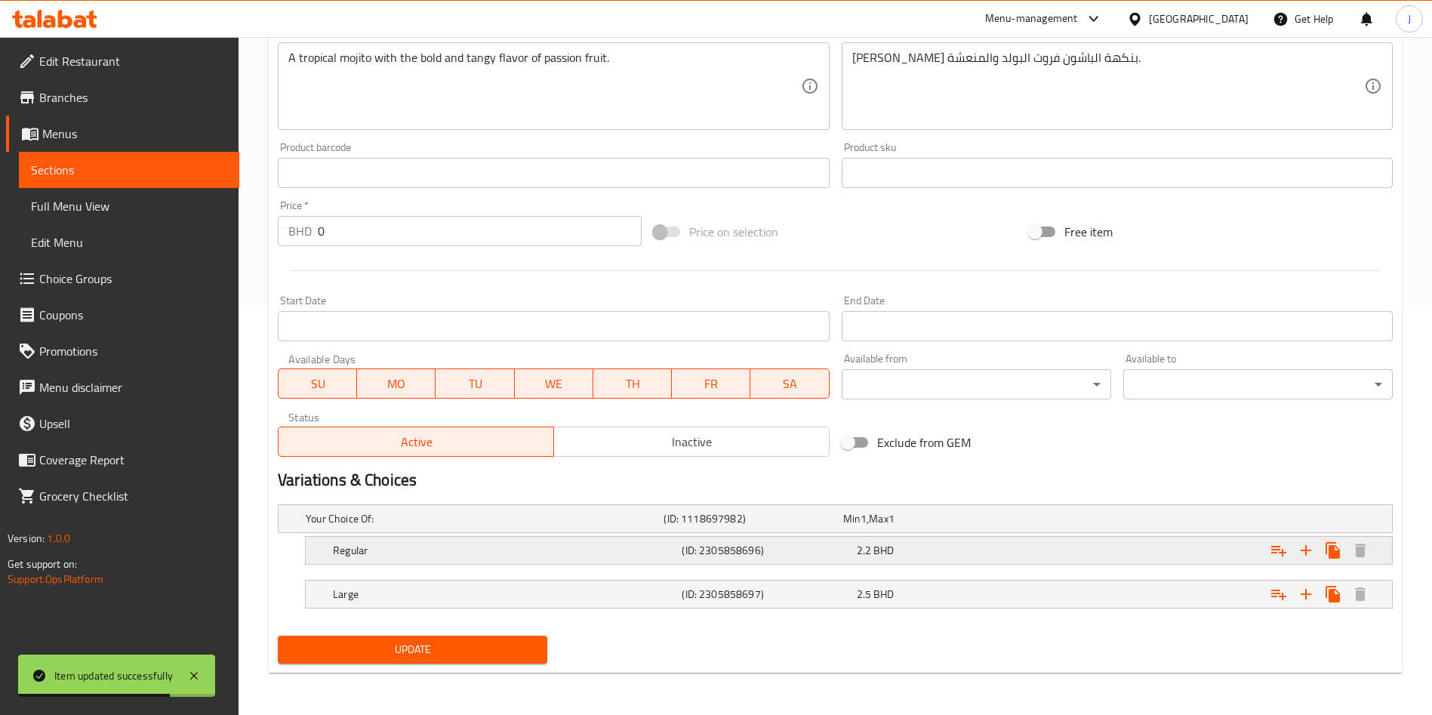
drag, startPoint x: 556, startPoint y: 587, endPoint x: 569, endPoint y: 548, distance: 41.3
click at [555, 587] on h5 "Large" at bounding box center [504, 593] width 343 height 15
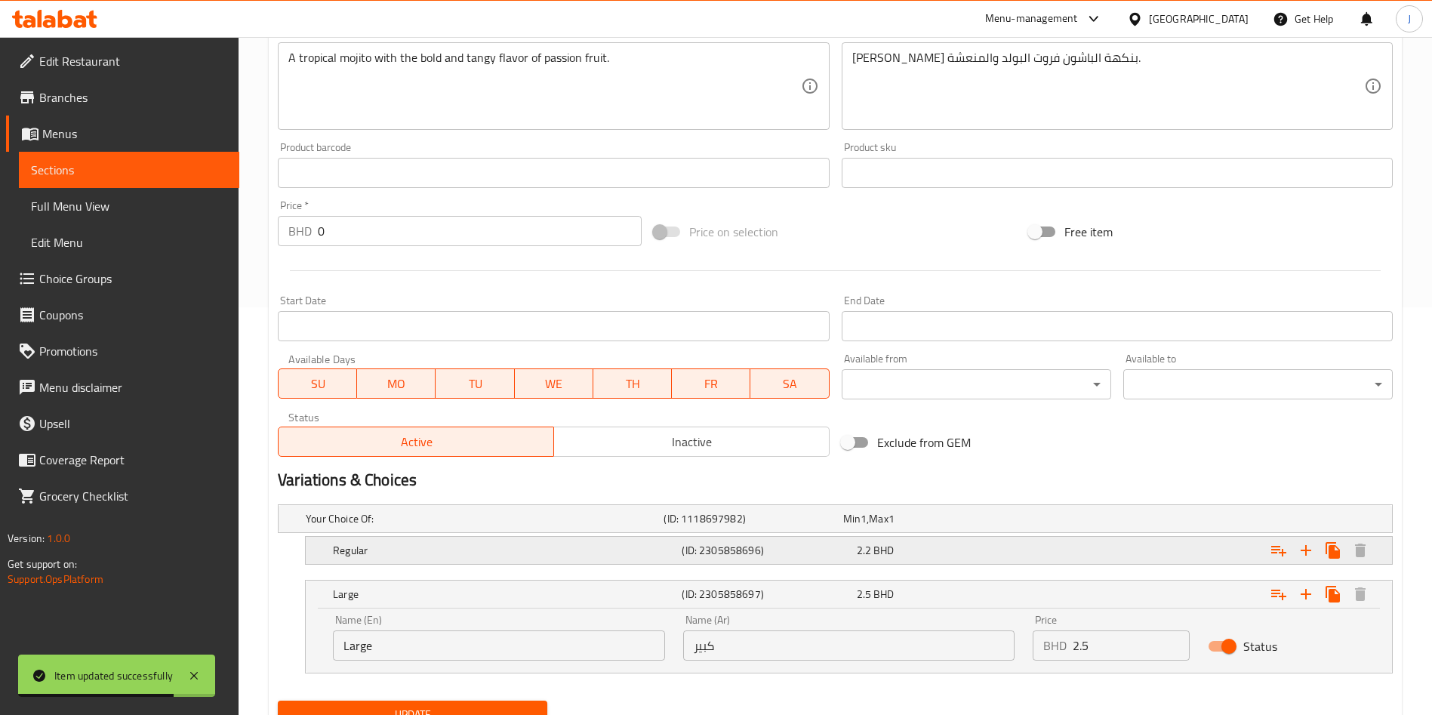
click at [572, 543] on h5 "Regular" at bounding box center [504, 550] width 343 height 15
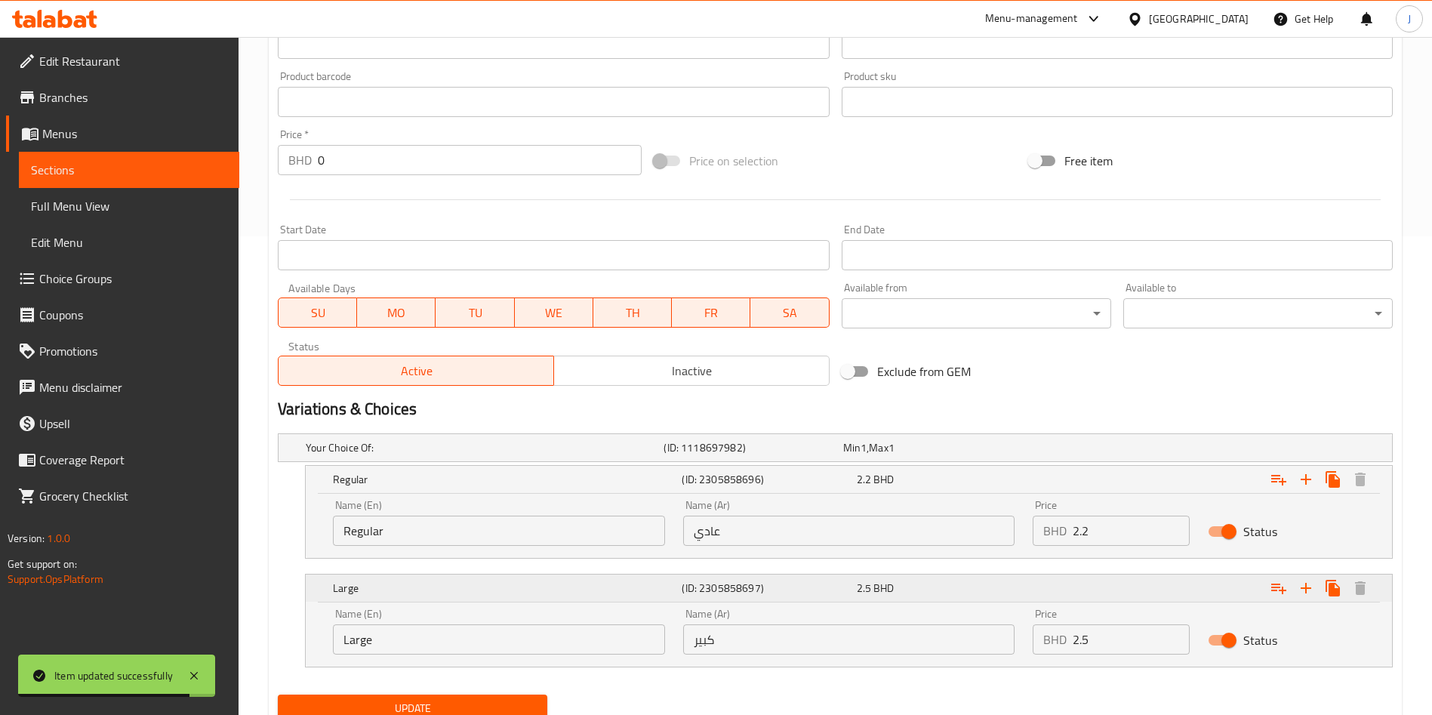
scroll to position [537, 0]
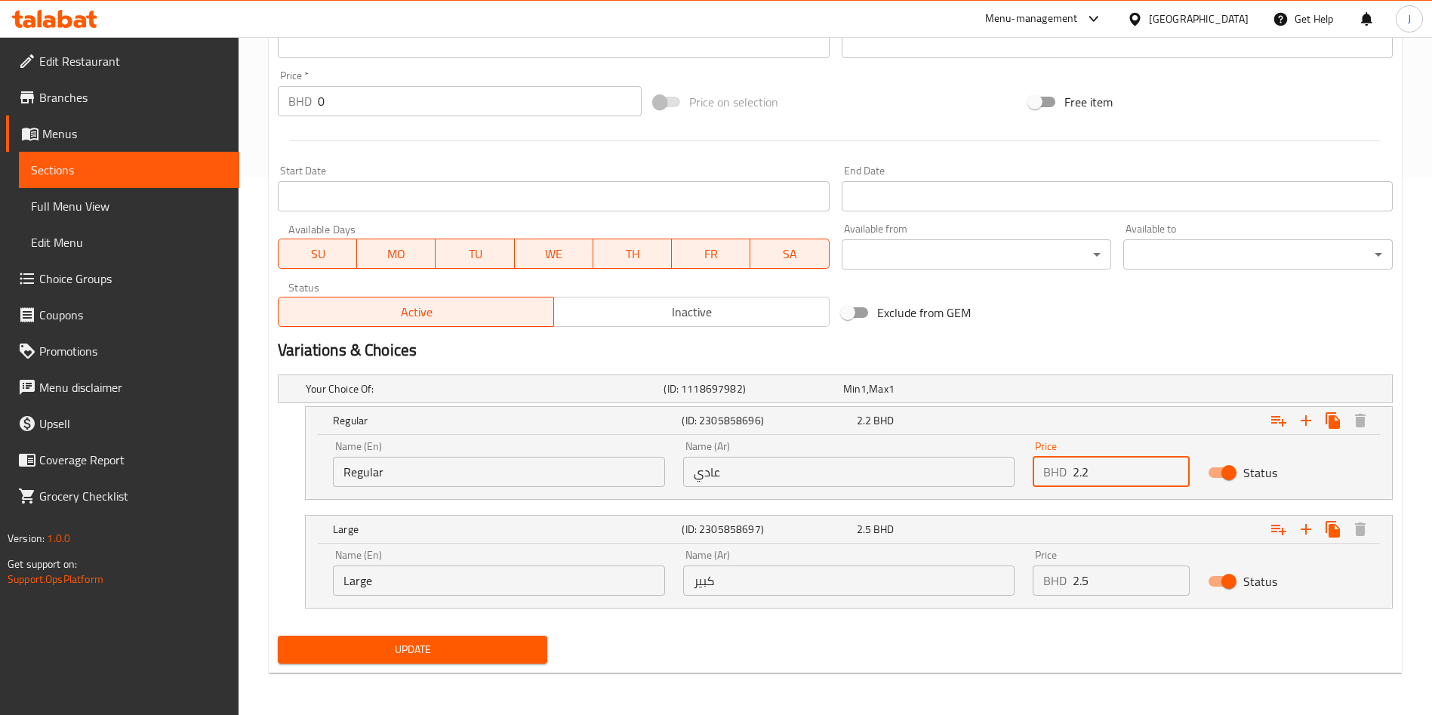
drag, startPoint x: 1065, startPoint y: 463, endPoint x: 1033, endPoint y: 456, distance: 32.4
click at [1044, 457] on div "BHD 2.2 Price" at bounding box center [1110, 472] width 157 height 30
type input "1.9"
drag, startPoint x: 1125, startPoint y: 580, endPoint x: 1017, endPoint y: 583, distance: 108.7
click at [1024, 586] on div "Price BHD 2.5 Price" at bounding box center [1110, 572] width 175 height 64
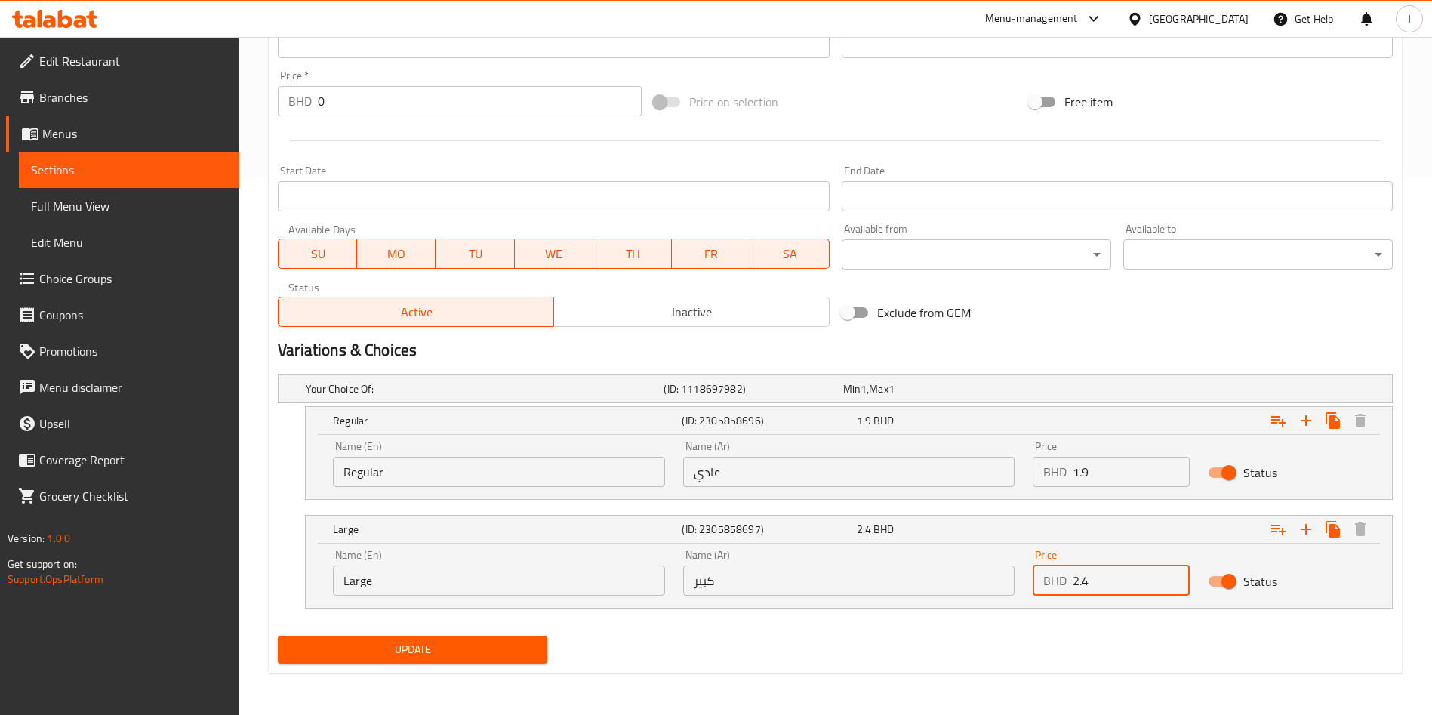
type input "2.4"
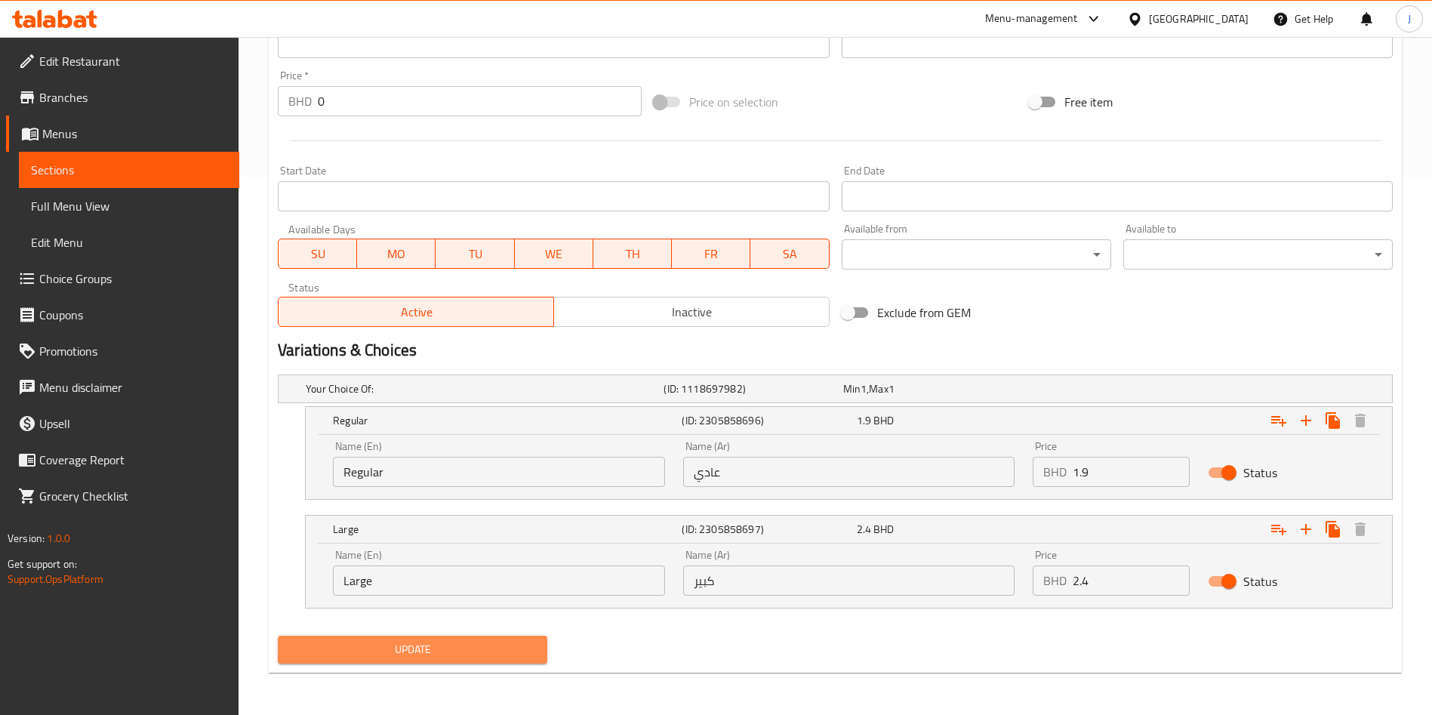
click at [423, 657] on span "Update" at bounding box center [412, 649] width 245 height 19
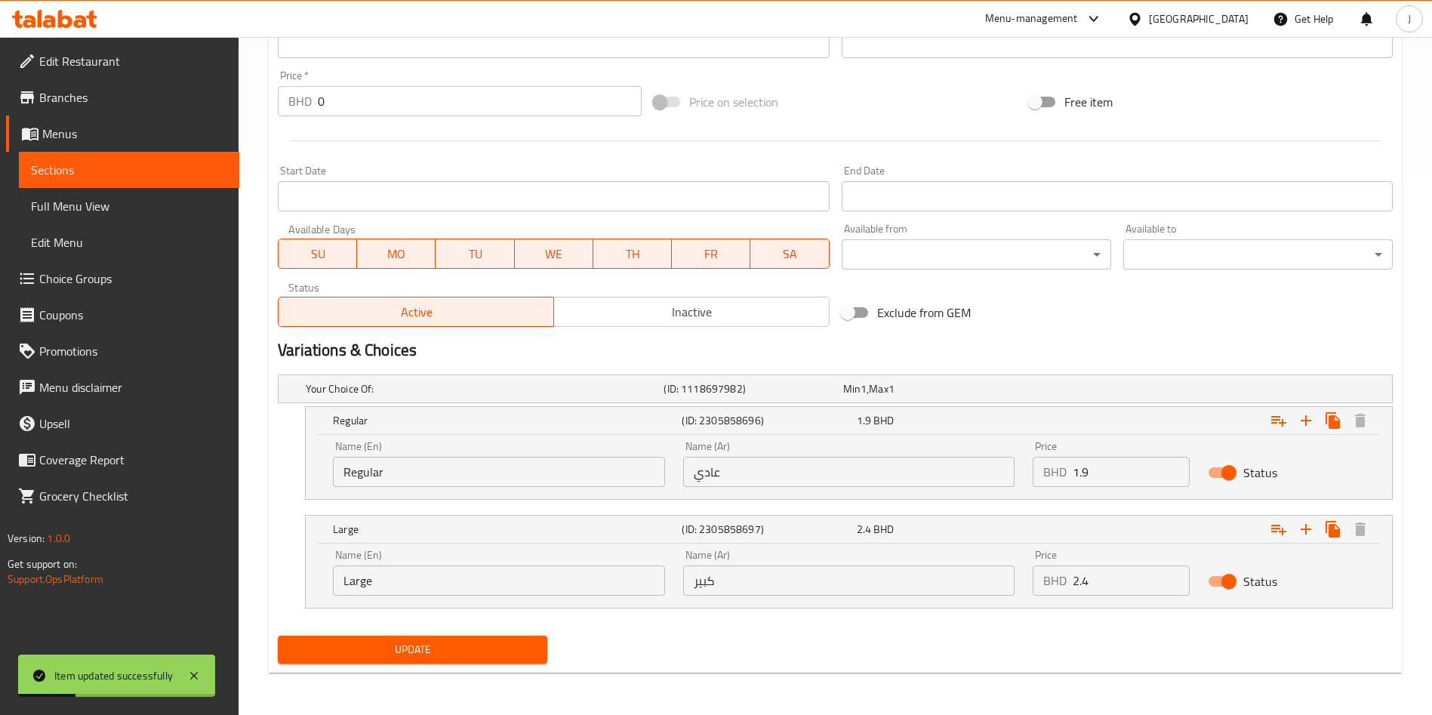
click at [90, 168] on span "Sections" at bounding box center [129, 170] width 196 height 18
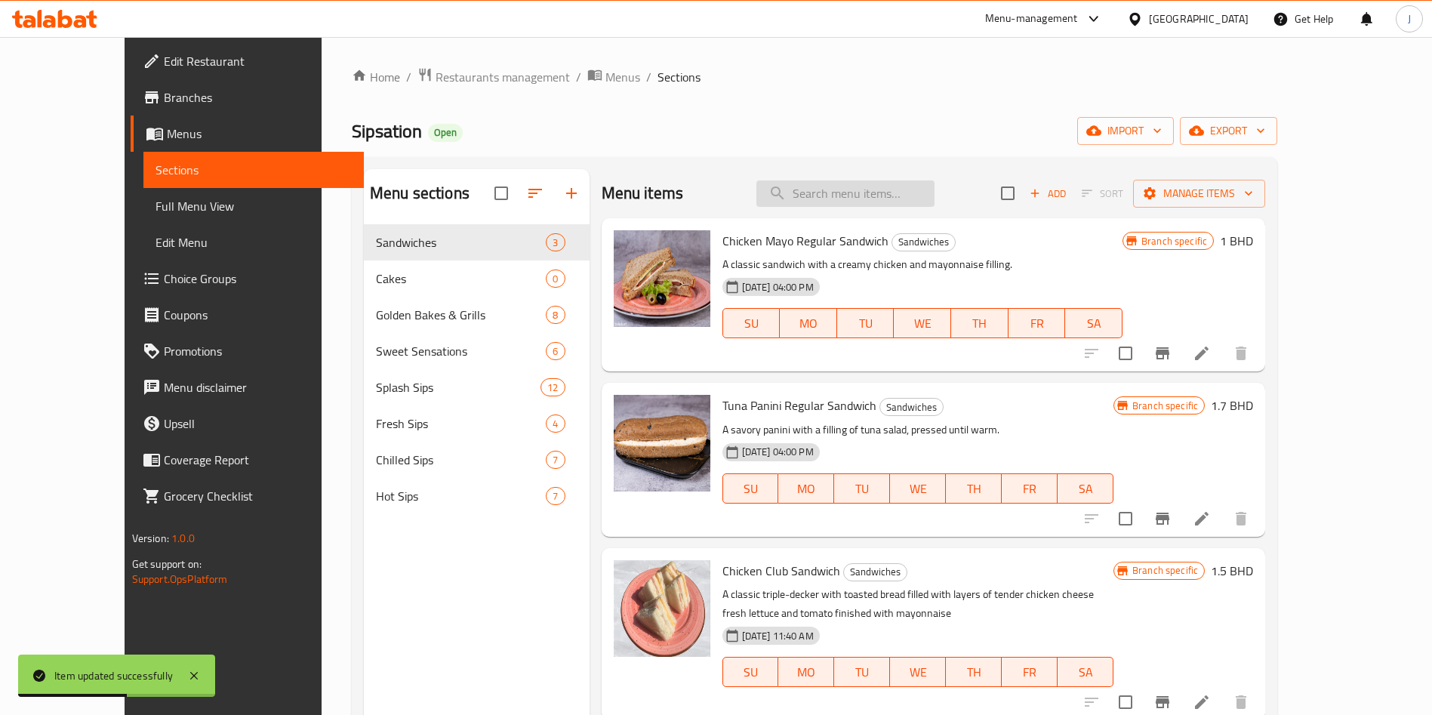
click at [884, 199] on input "search" at bounding box center [845, 193] width 178 height 26
paste input "Watermelon Mojito"
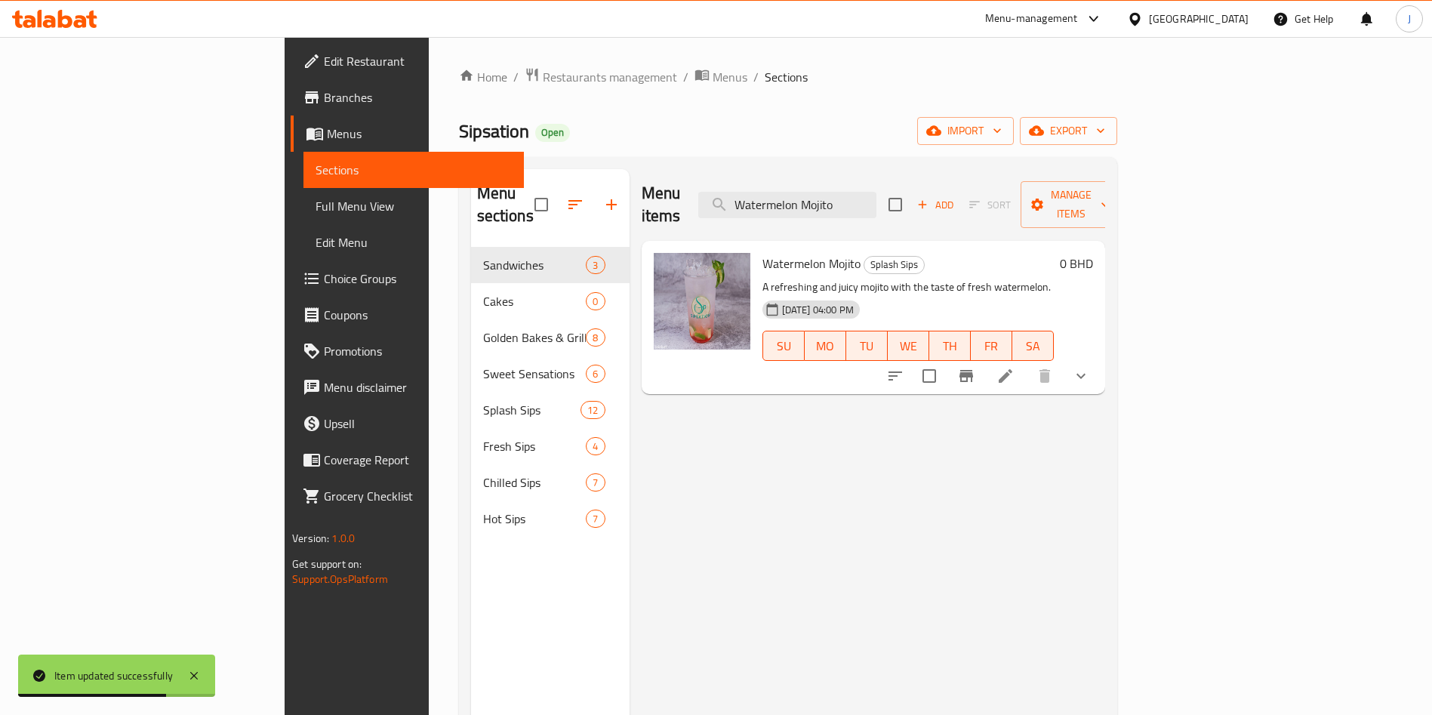
type input "Watermelon Mojito"
click at [1012, 369] on icon at bounding box center [1005, 376] width 14 height 14
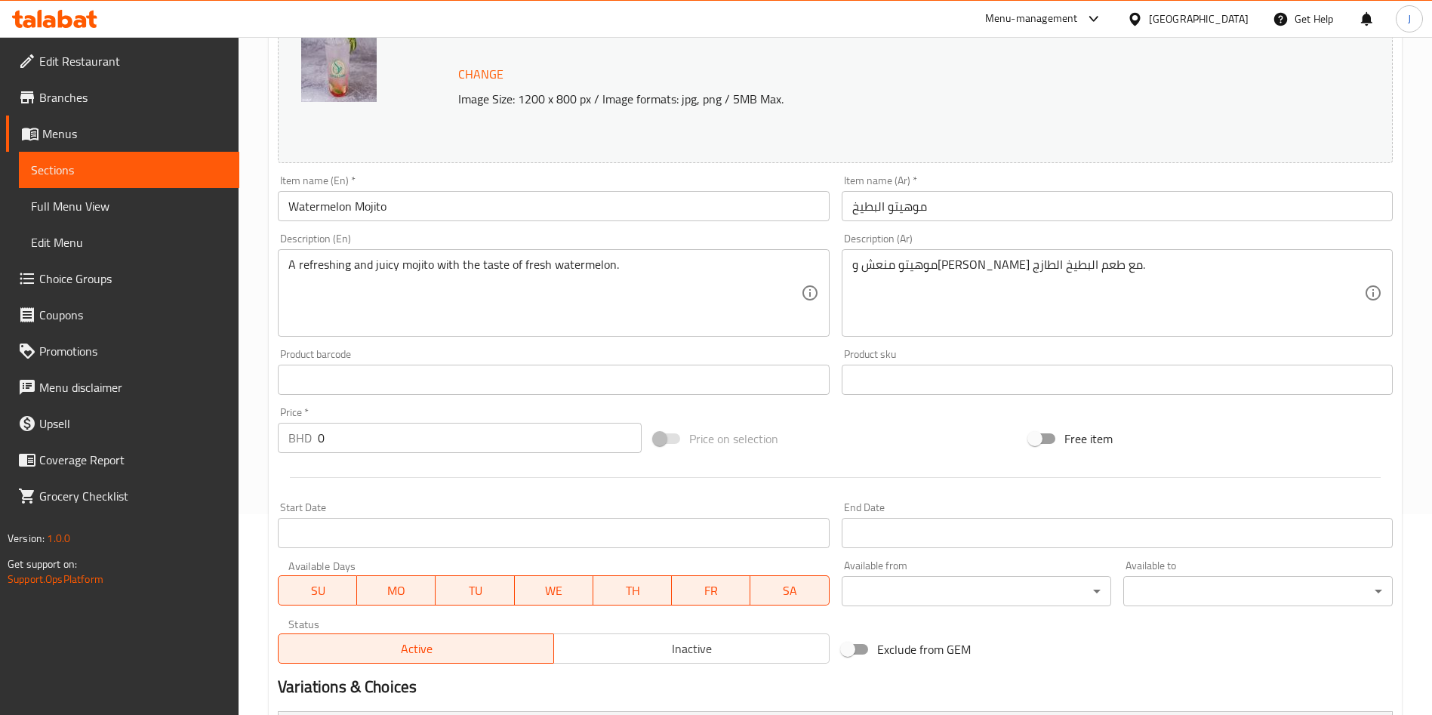
scroll to position [408, 0]
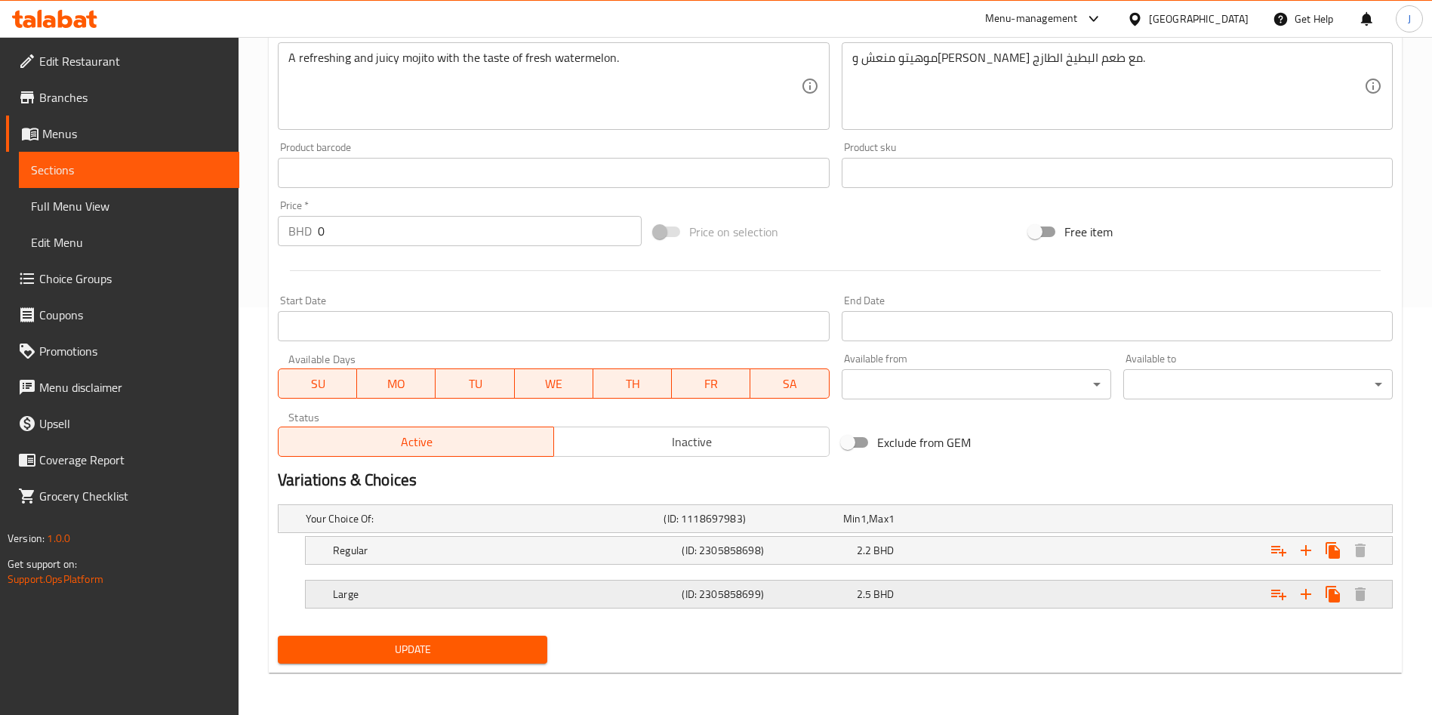
drag, startPoint x: 897, startPoint y: 598, endPoint x: 911, endPoint y: 582, distance: 21.4
click at [898, 595] on div "2.5 BHD" at bounding box center [941, 593] width 168 height 15
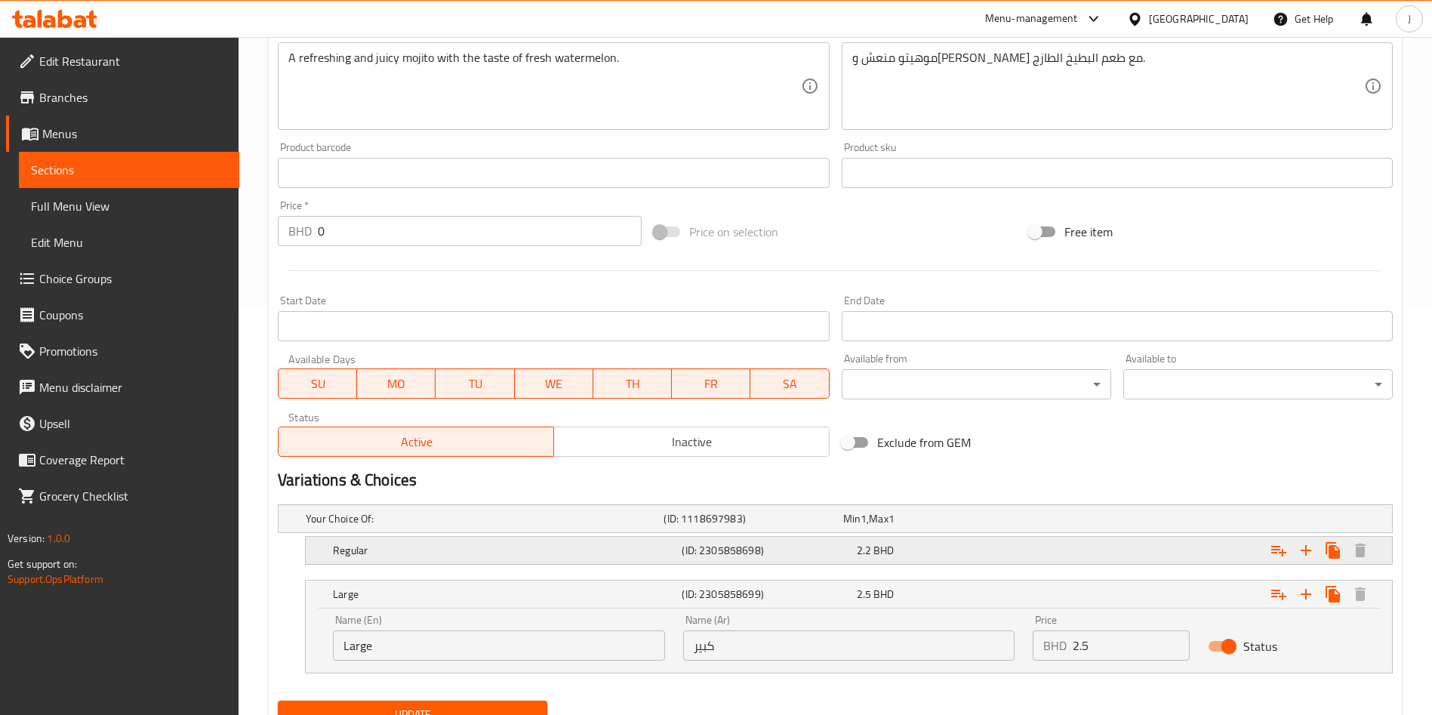
click at [932, 549] on div "2.2 BHD" at bounding box center [941, 550] width 168 height 15
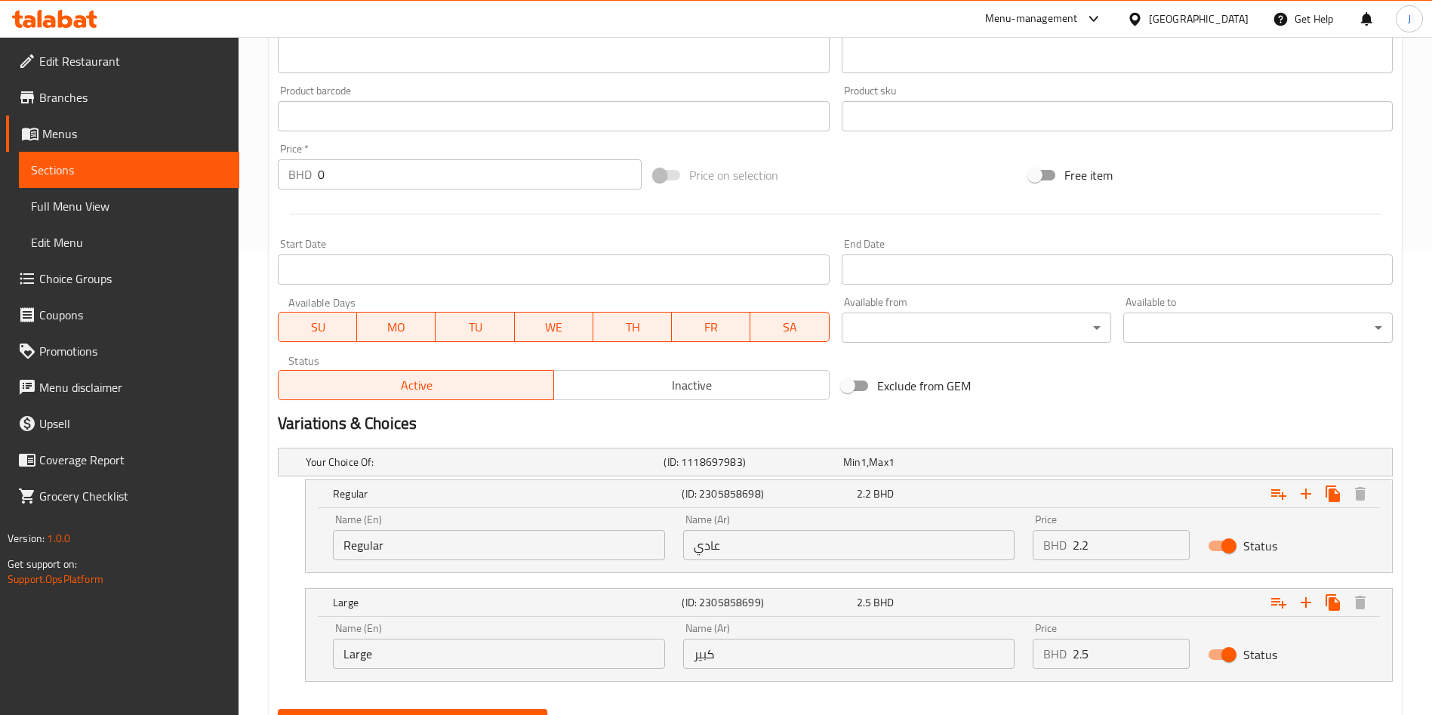
scroll to position [537, 0]
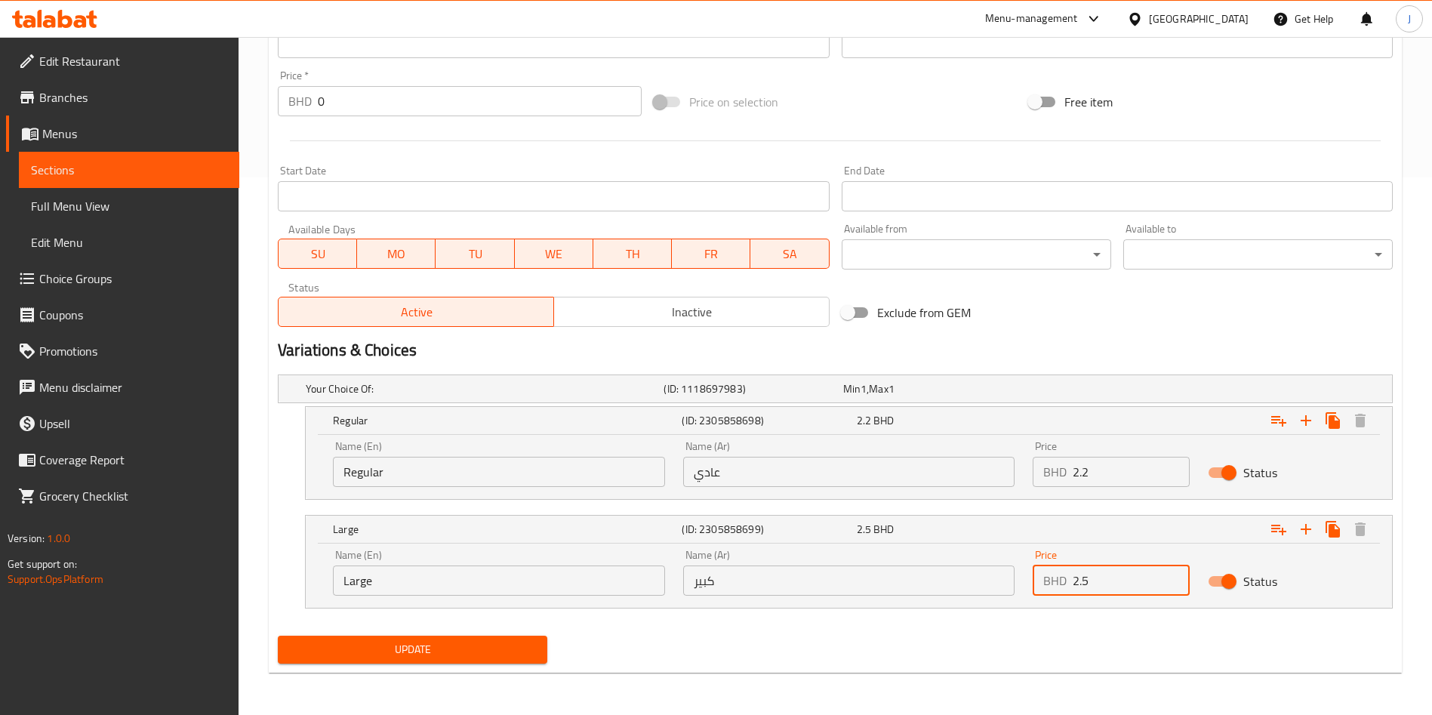
drag, startPoint x: 1107, startPoint y: 593, endPoint x: 1026, endPoint y: 564, distance: 86.7
click at [1026, 564] on div "Price BHD 2.5 Price" at bounding box center [1110, 572] width 175 height 64
paste input "4"
type input "2.4"
drag, startPoint x: 1026, startPoint y: 456, endPoint x: 1016, endPoint y: 450, distance: 12.2
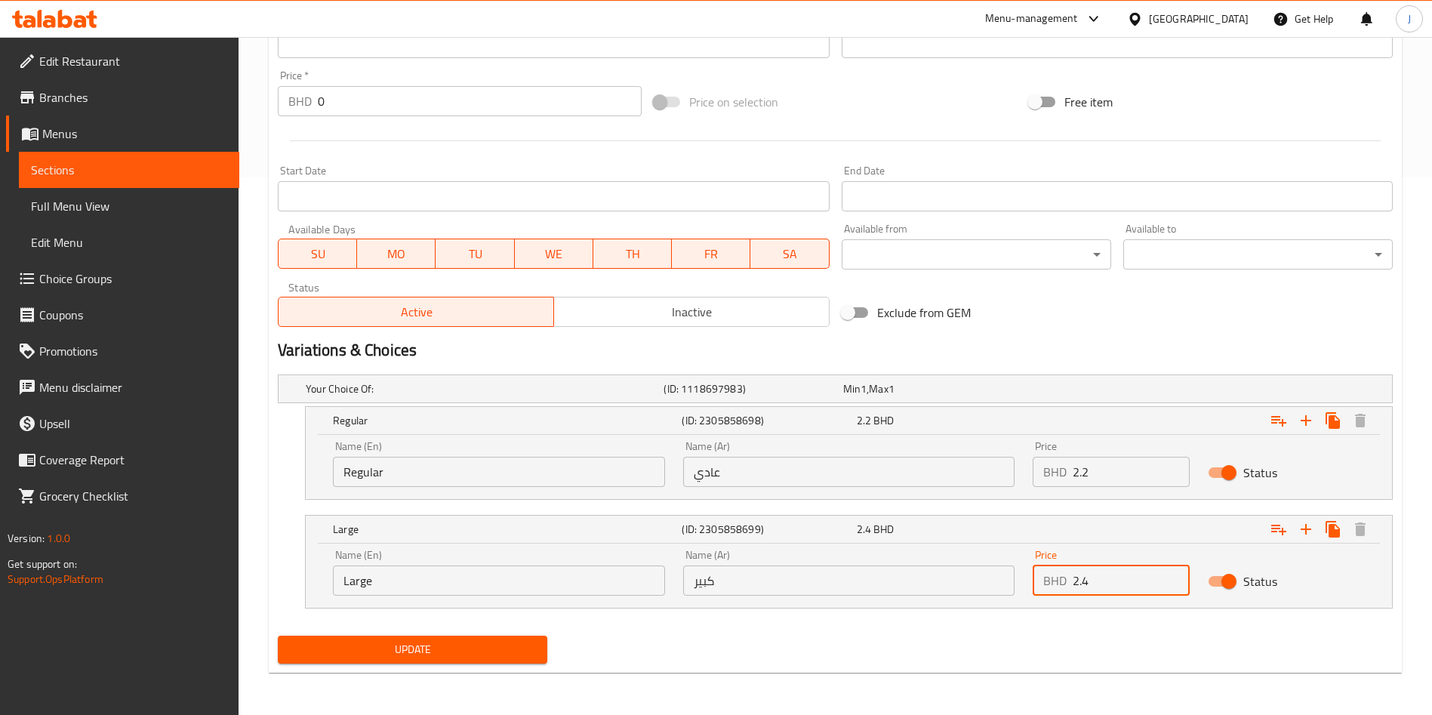
click at [1022, 451] on div "Name (En) Regular Name (En) Name (Ar) عادي Name (Ar) Price BHD 2.2 Price Status" at bounding box center [849, 464] width 1050 height 64
type input "1.9"
click at [426, 632] on div "Update" at bounding box center [413, 649] width 282 height 40
click at [435, 645] on span "Update" at bounding box center [412, 649] width 245 height 19
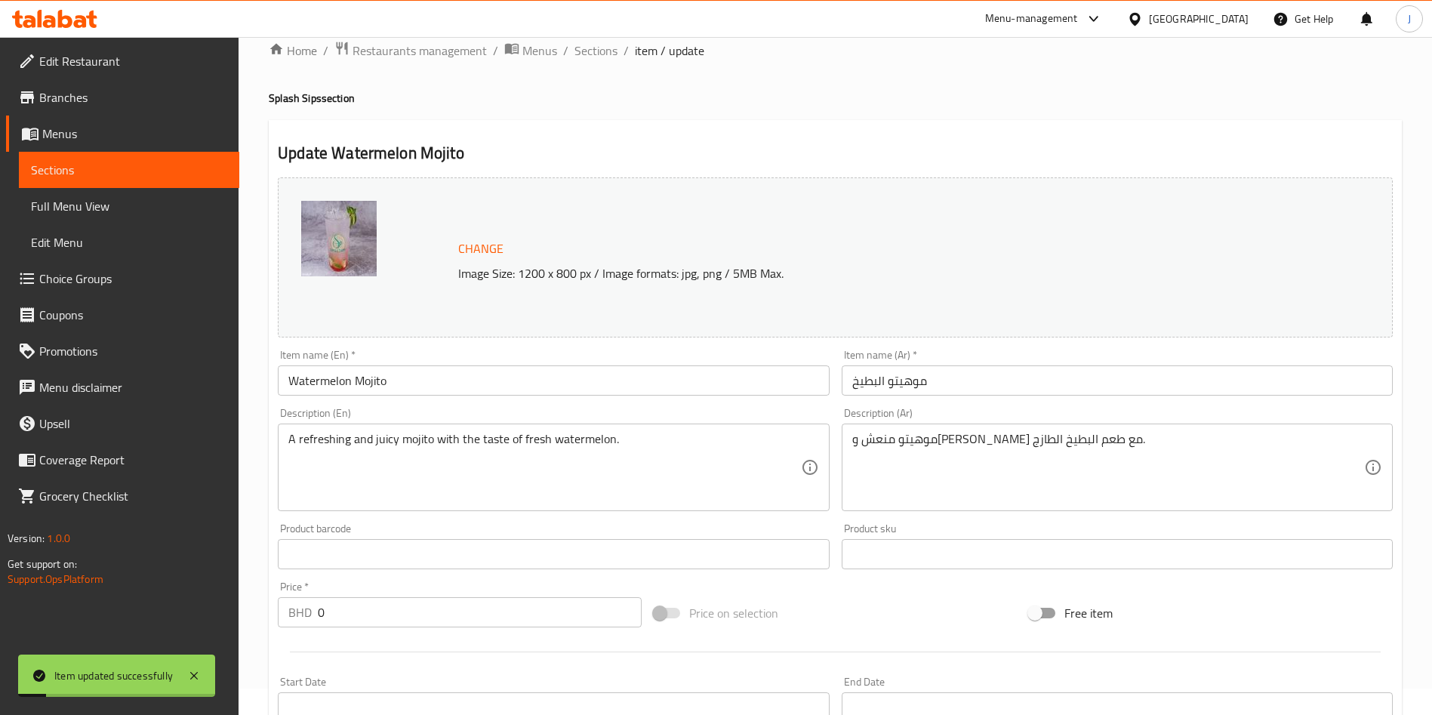
scroll to position [0, 0]
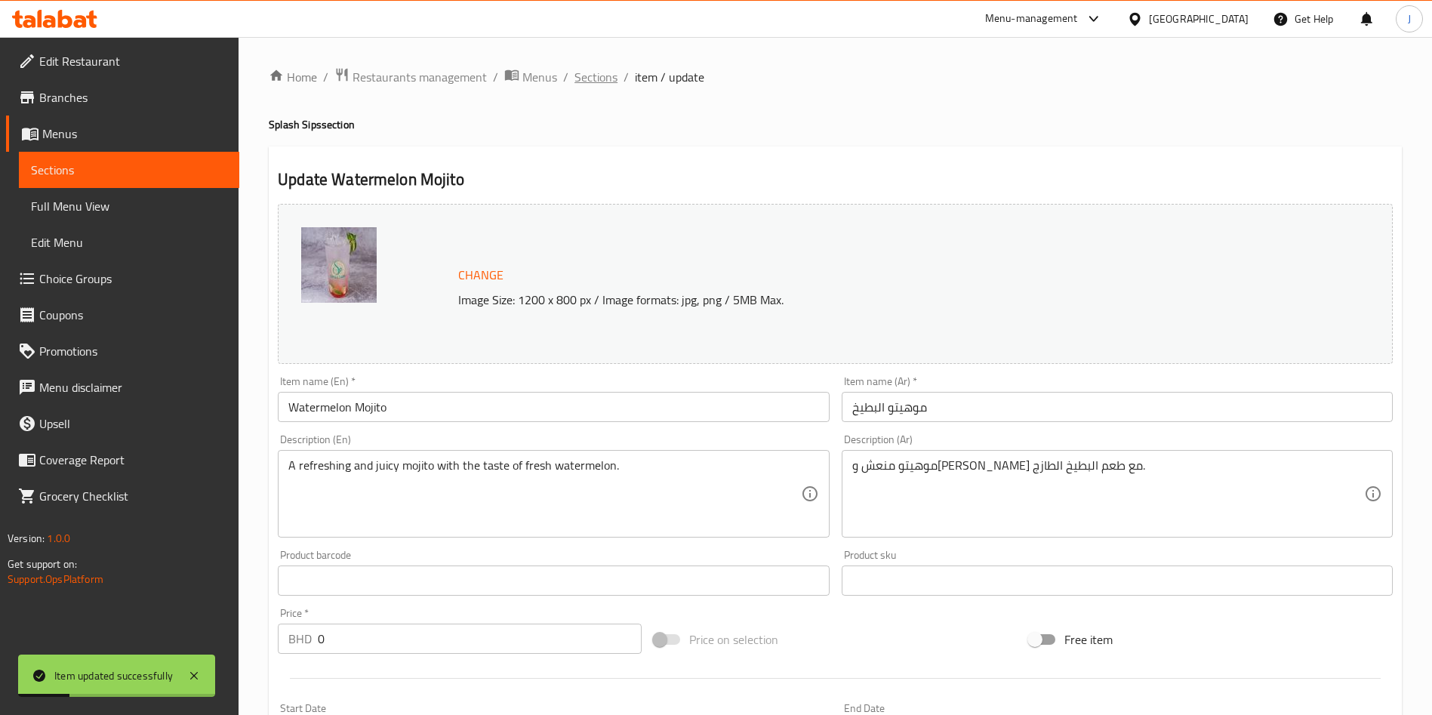
click at [595, 74] on span "Sections" at bounding box center [595, 77] width 43 height 18
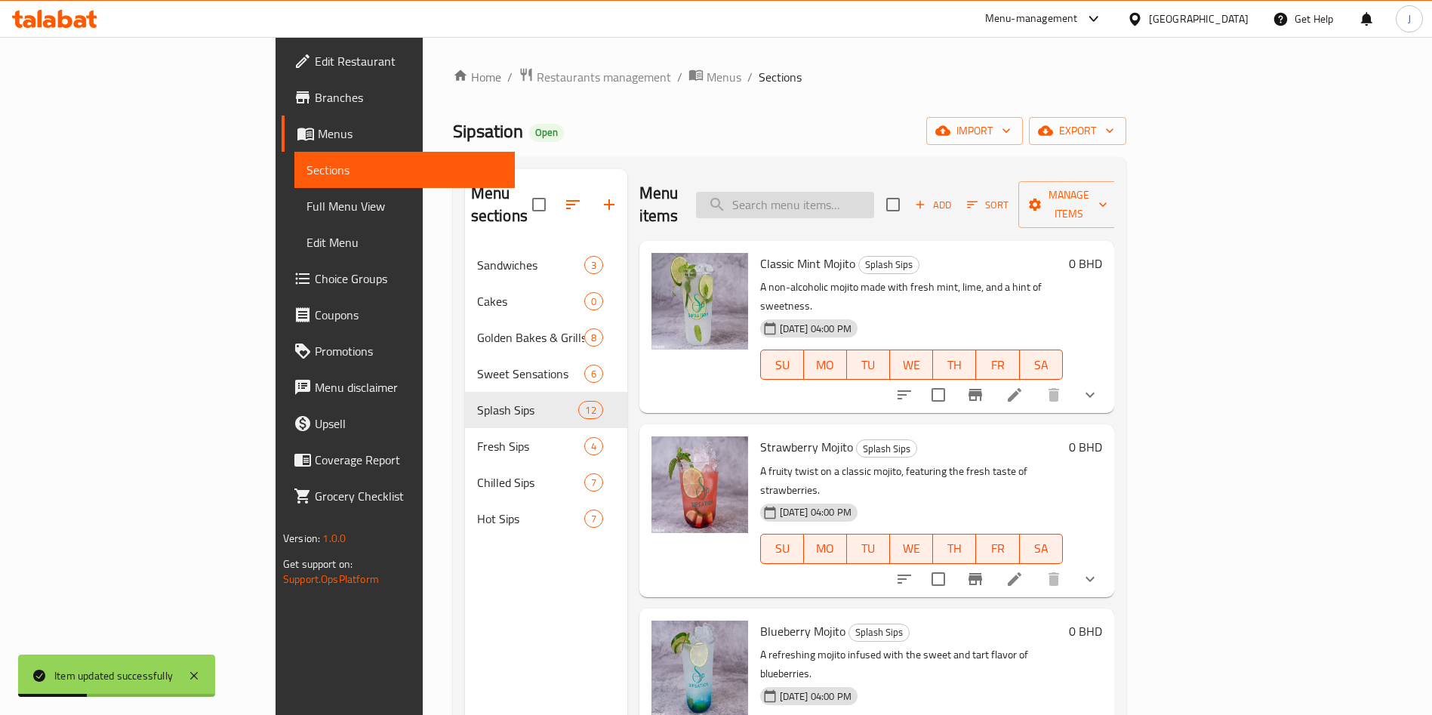
click at [874, 192] on input "search" at bounding box center [785, 205] width 178 height 26
paste input "[PERSON_NAME]"
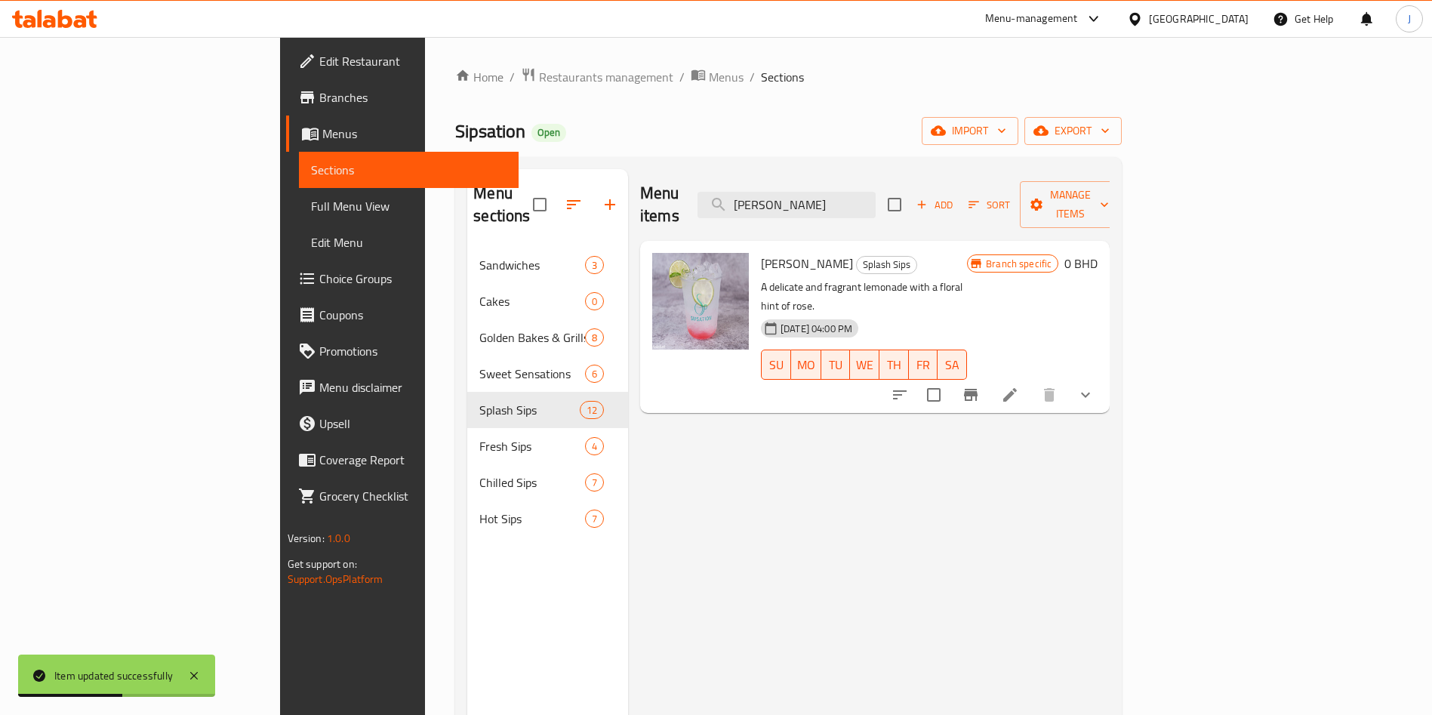
type input "[PERSON_NAME]"
click at [1019, 386] on icon at bounding box center [1010, 395] width 18 height 18
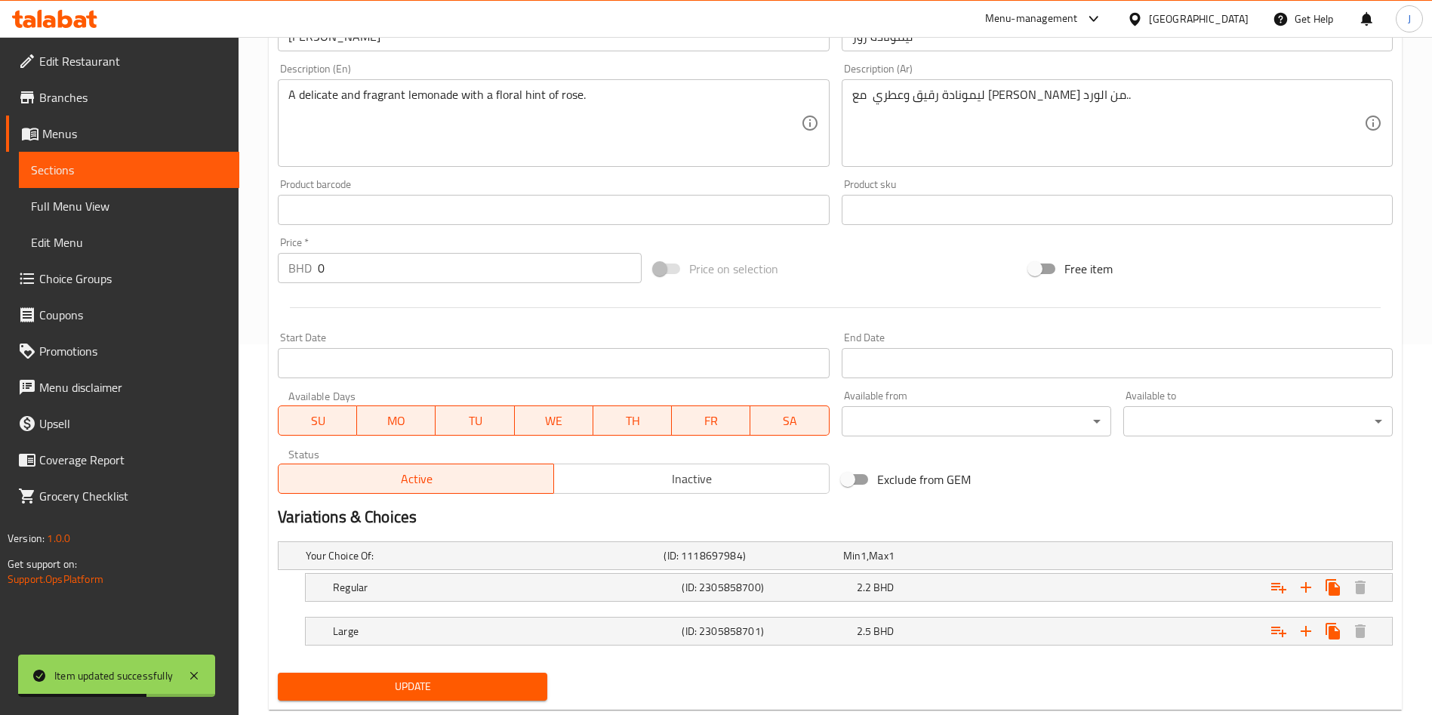
scroll to position [408, 0]
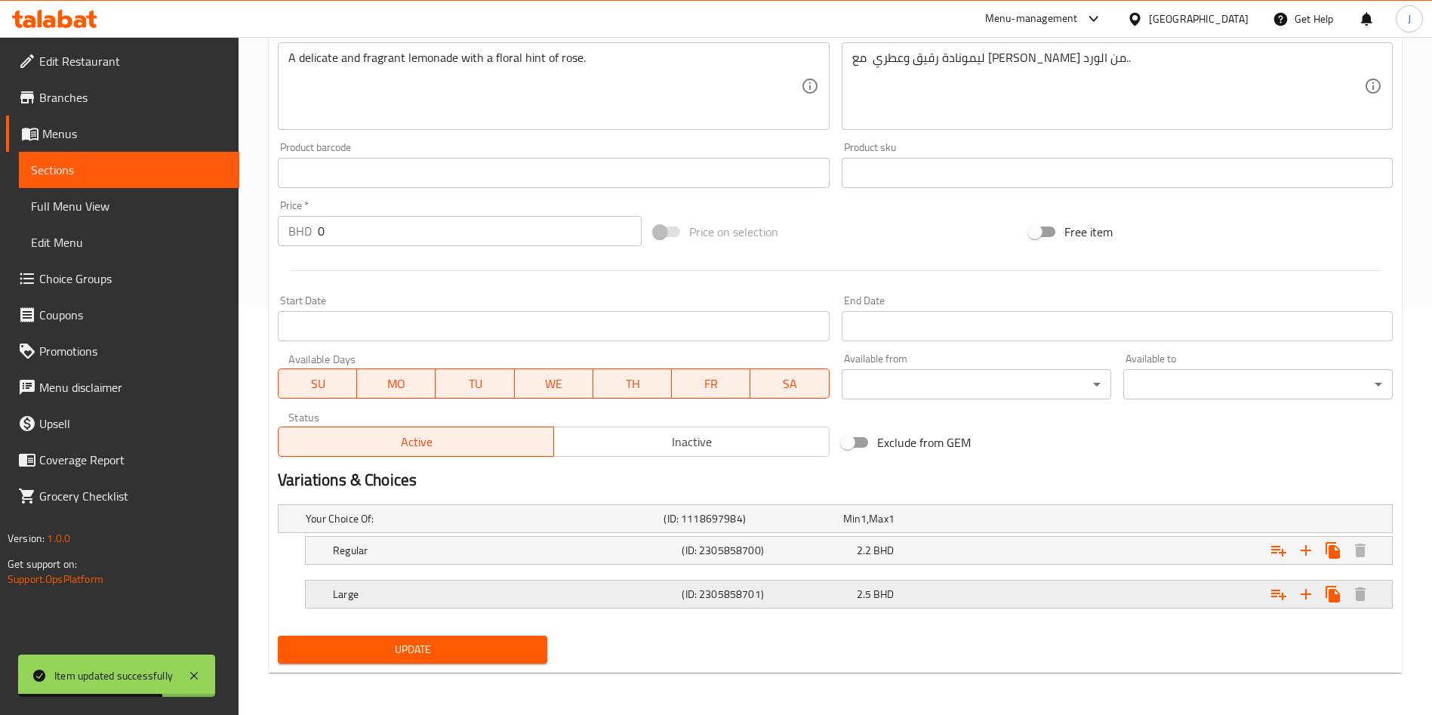
click at [749, 591] on h5 "(ID: 2305858701)" at bounding box center [766, 593] width 168 height 15
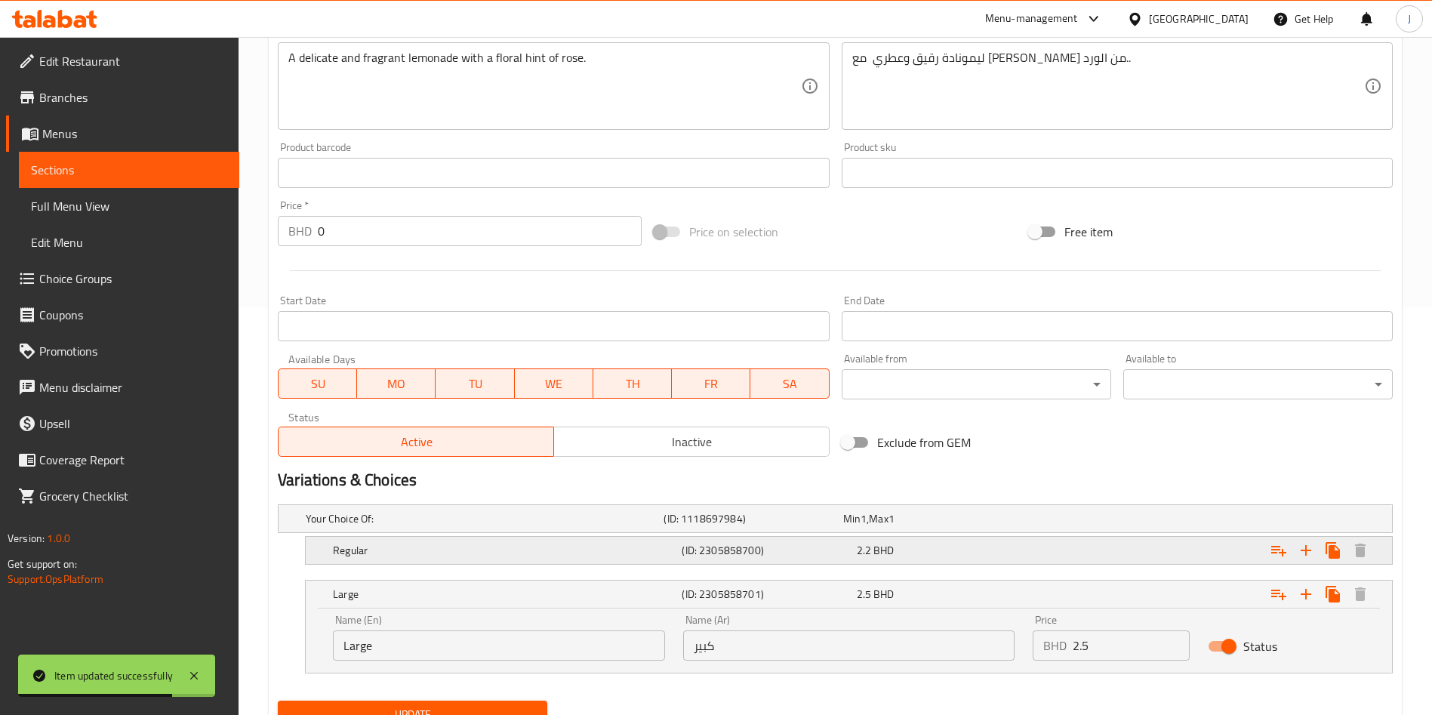
click at [793, 537] on div "Regular (ID: 2305858700) 2.2 BHD" at bounding box center [853, 550] width 1047 height 33
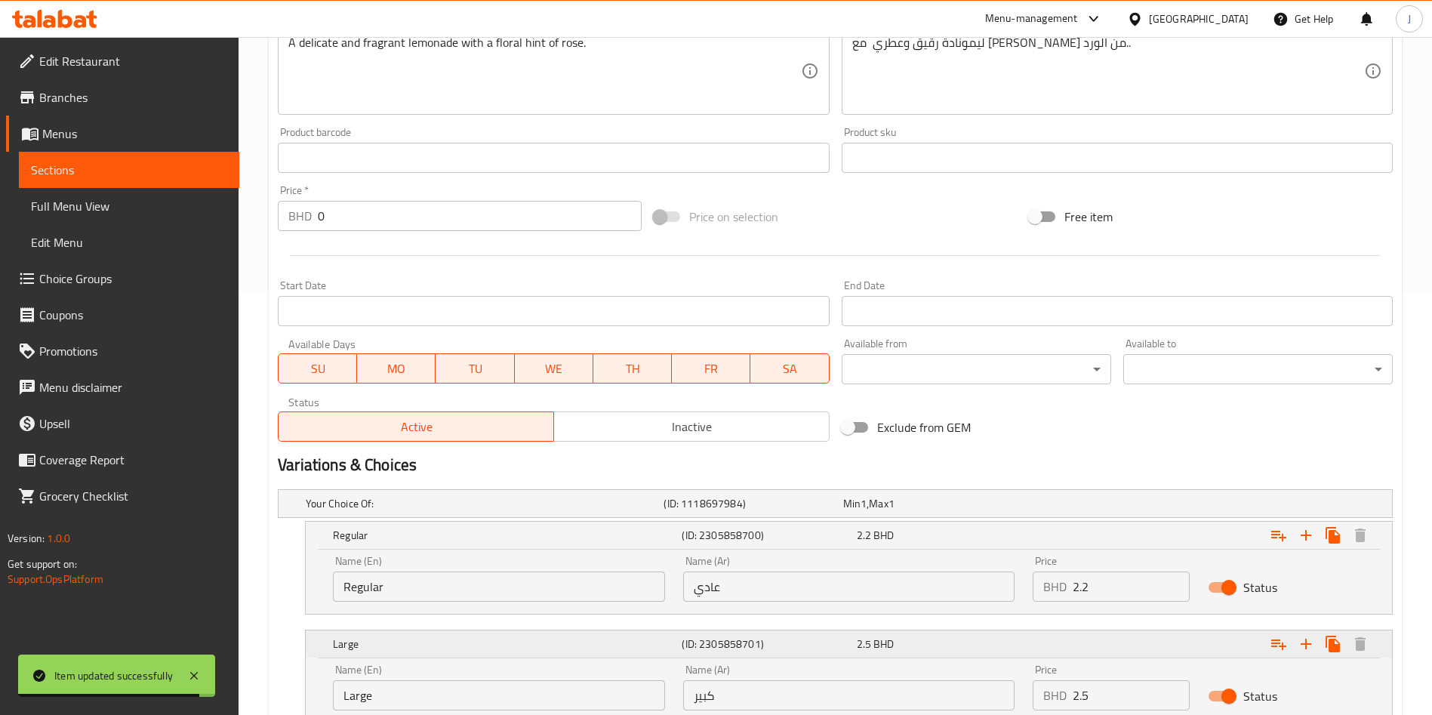
scroll to position [537, 0]
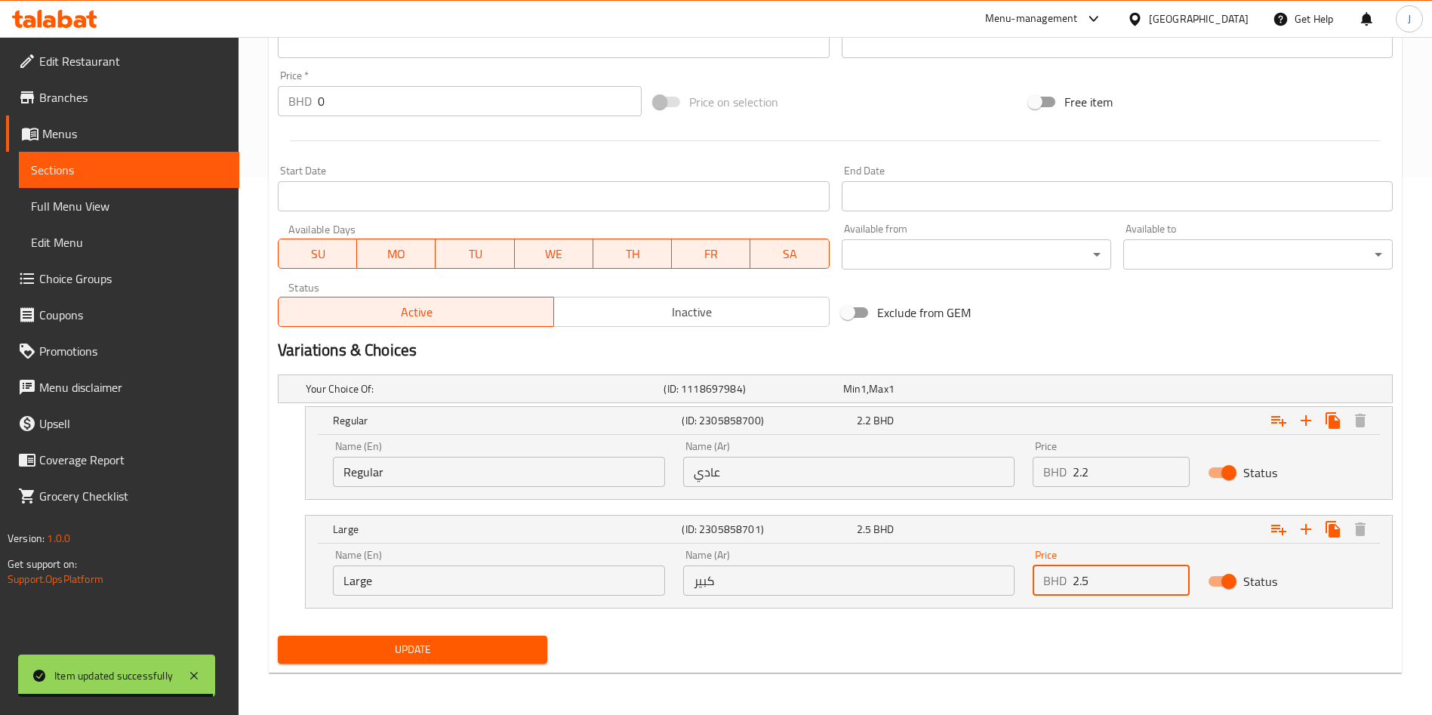
drag, startPoint x: 1129, startPoint y: 593, endPoint x: 1035, endPoint y: 559, distance: 99.6
click at [1035, 561] on div "Price BHD 2.5 Price" at bounding box center [1110, 572] width 157 height 46
paste input "4"
type input "2.4"
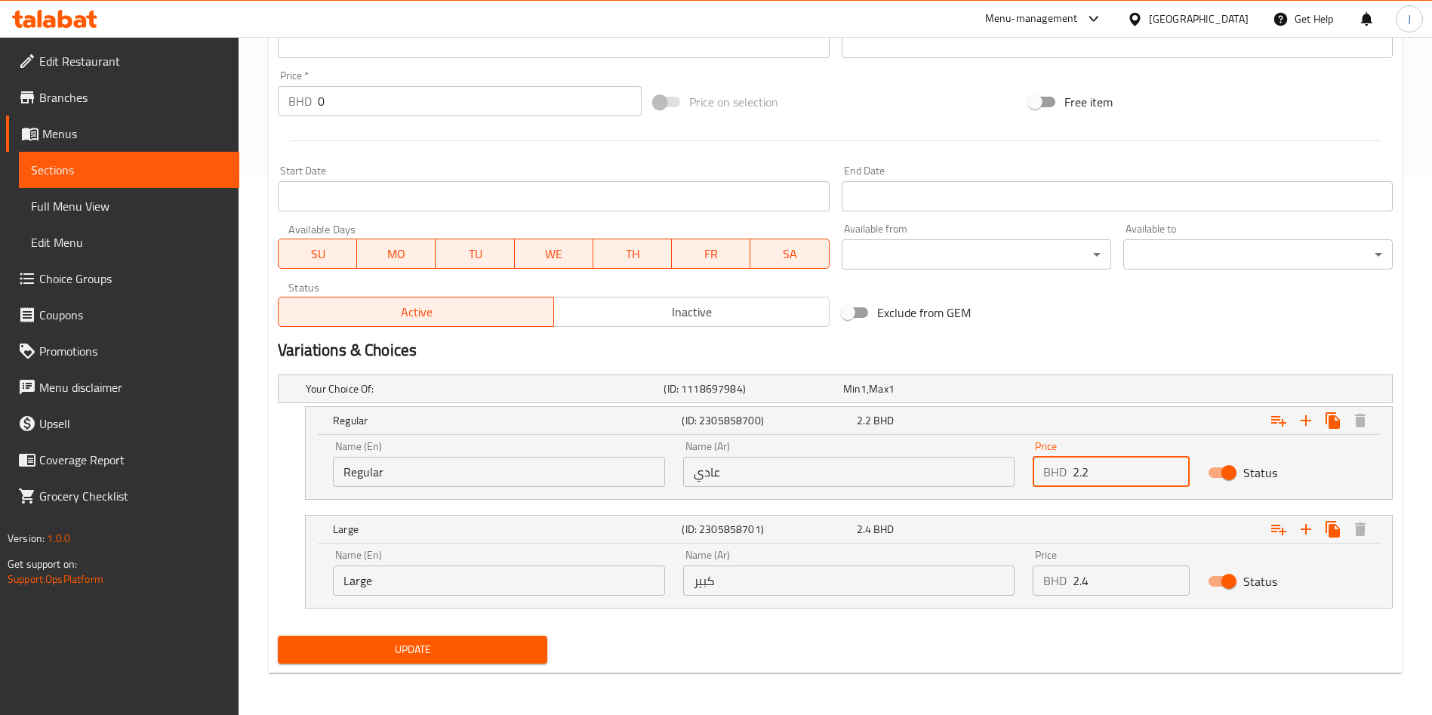
drag, startPoint x: 1085, startPoint y: 465, endPoint x: 1063, endPoint y: 456, distance: 23.7
click at [1063, 457] on div "BHD 2.2 Price" at bounding box center [1110, 472] width 157 height 30
paste input "1.9"
type input "1.9"
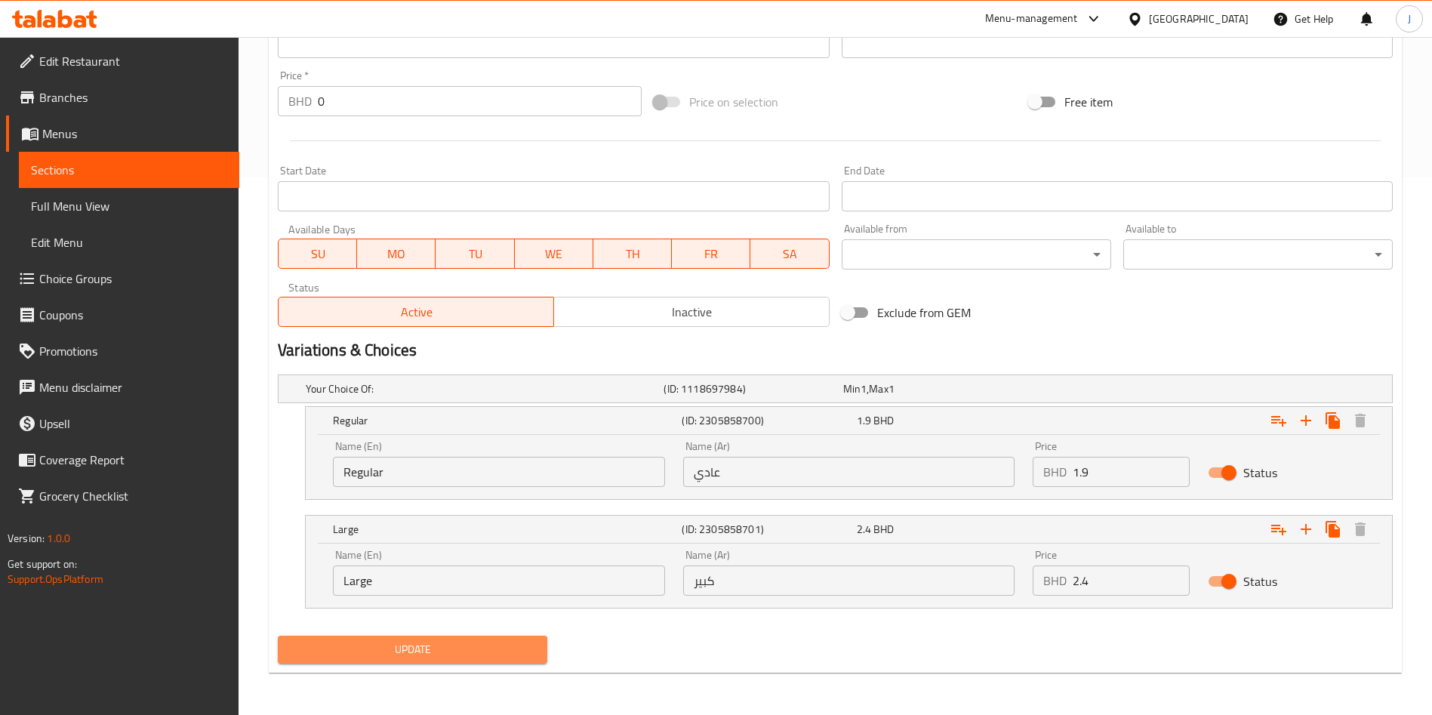
click at [370, 640] on span "Update" at bounding box center [412, 649] width 245 height 19
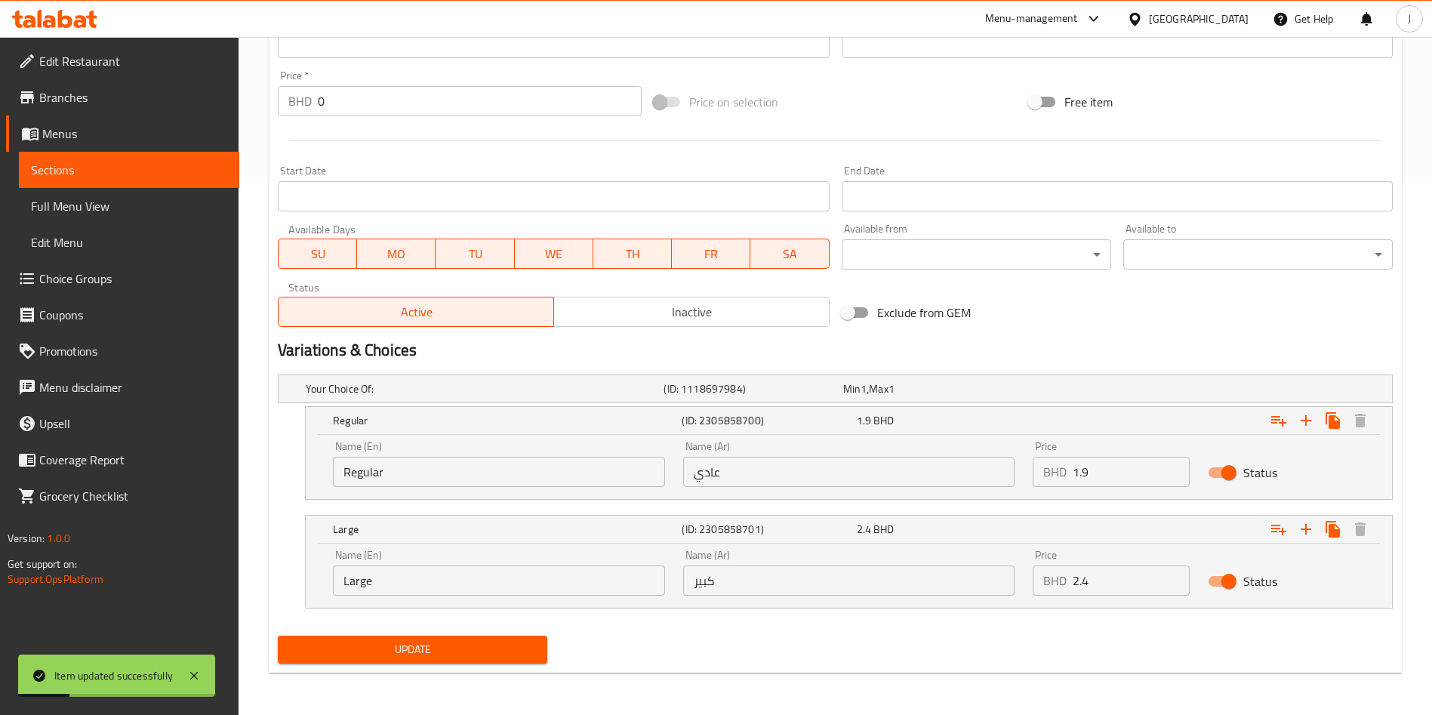
click at [103, 172] on span "Sections" at bounding box center [129, 170] width 196 height 18
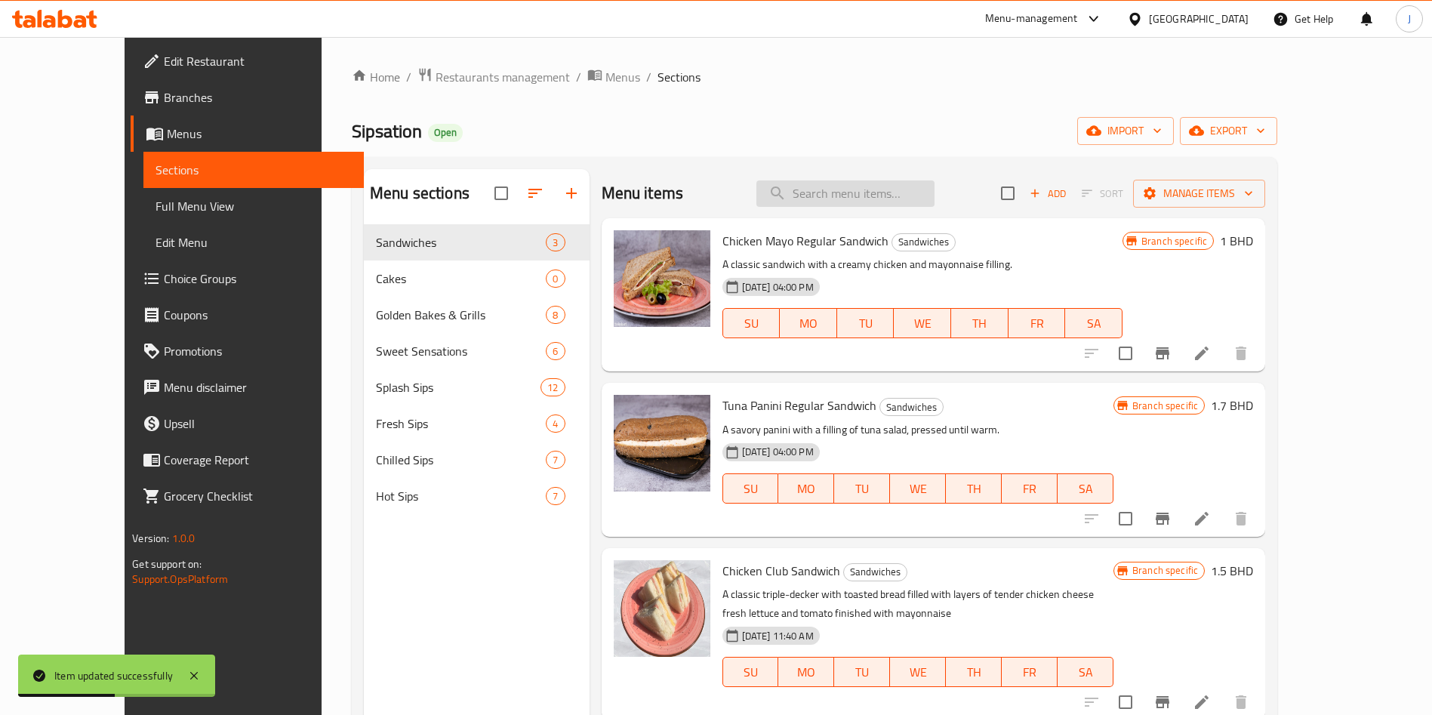
click at [902, 184] on input "search" at bounding box center [845, 193] width 178 height 26
paste input "[PERSON_NAME]"
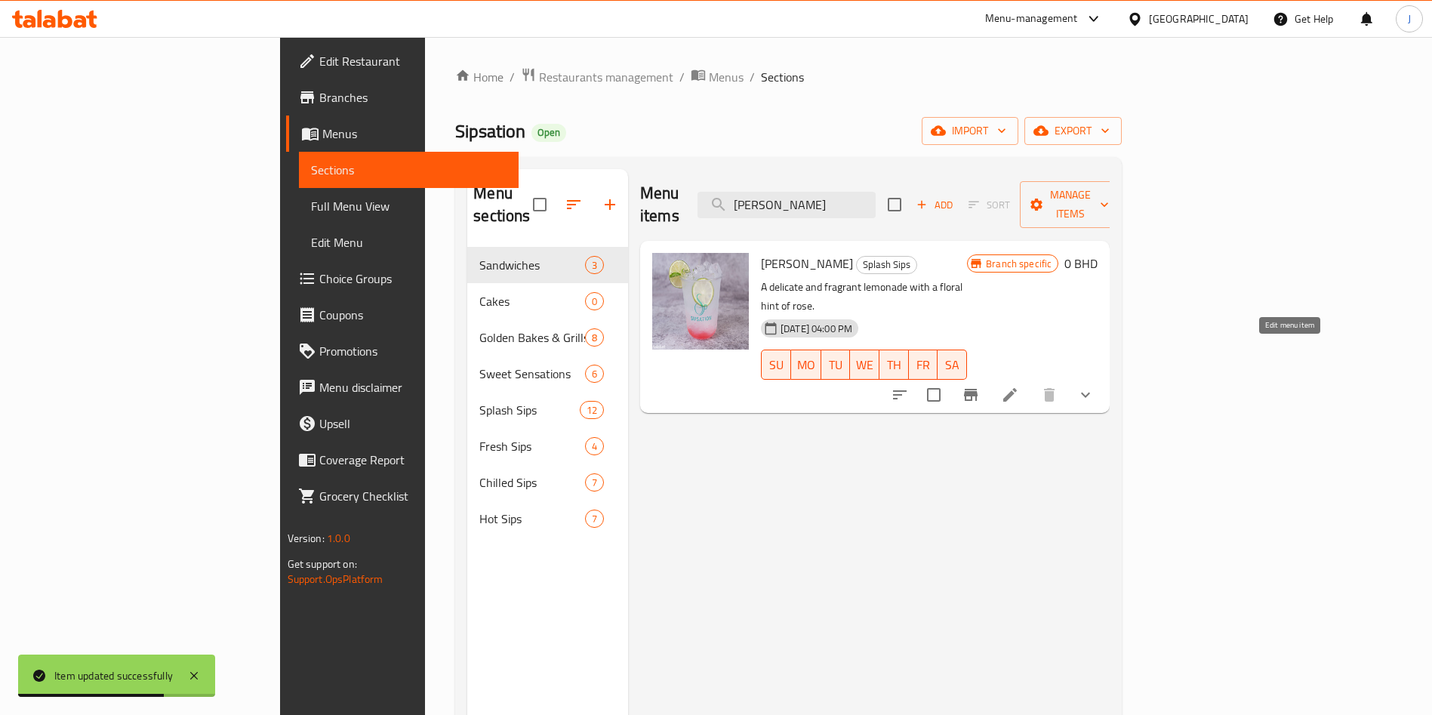
type input "[PERSON_NAME]"
click at [1017, 388] on icon at bounding box center [1010, 395] width 14 height 14
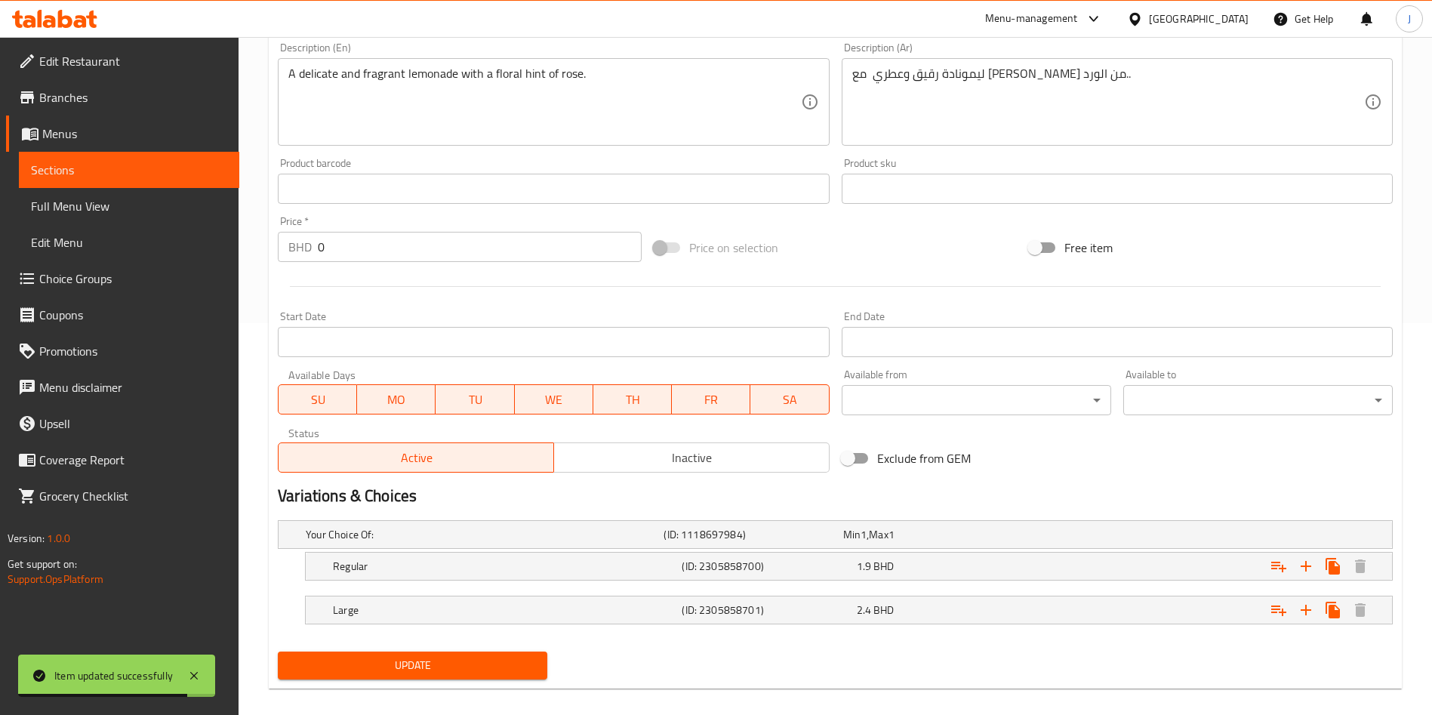
scroll to position [408, 0]
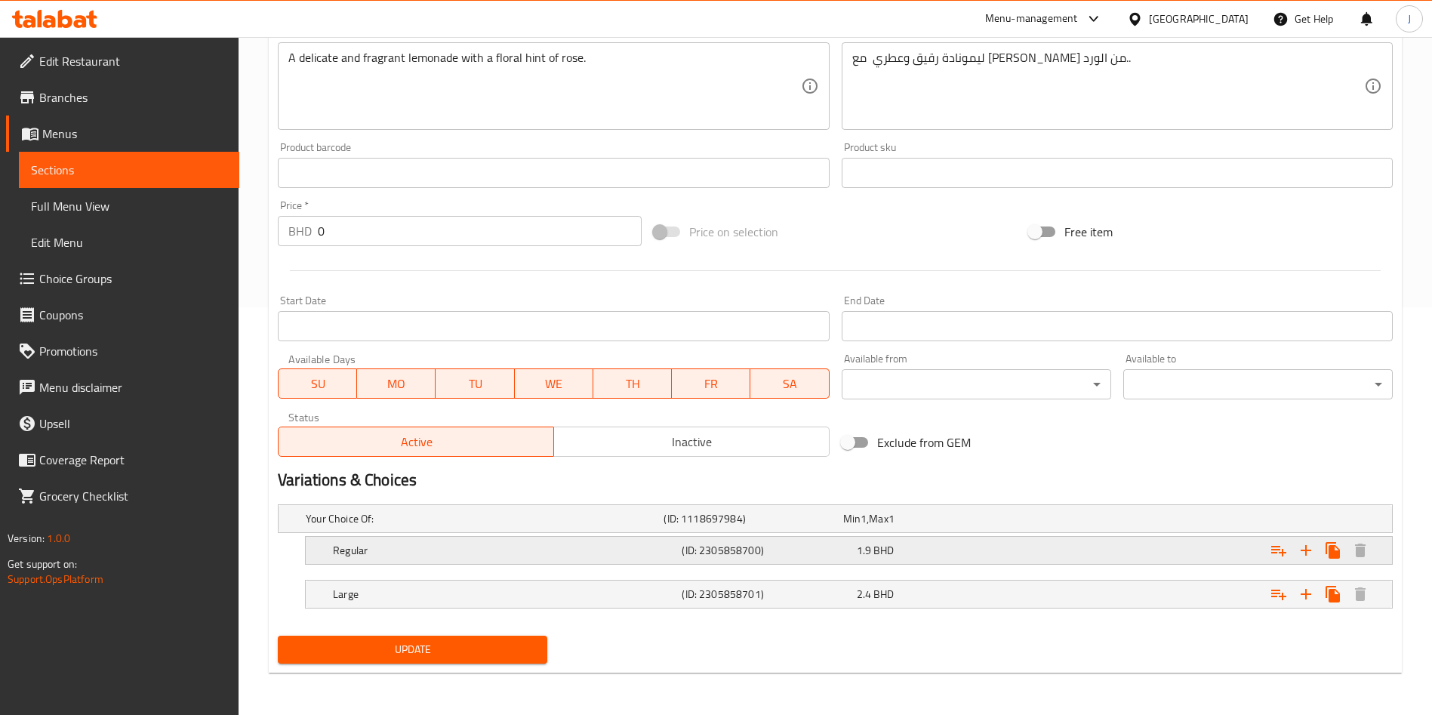
drag, startPoint x: 865, startPoint y: 538, endPoint x: 883, endPoint y: 552, distance: 23.1
click at [864, 537] on div "Regular (ID: 2305858700) 1.9 BHD" at bounding box center [853, 550] width 1047 height 33
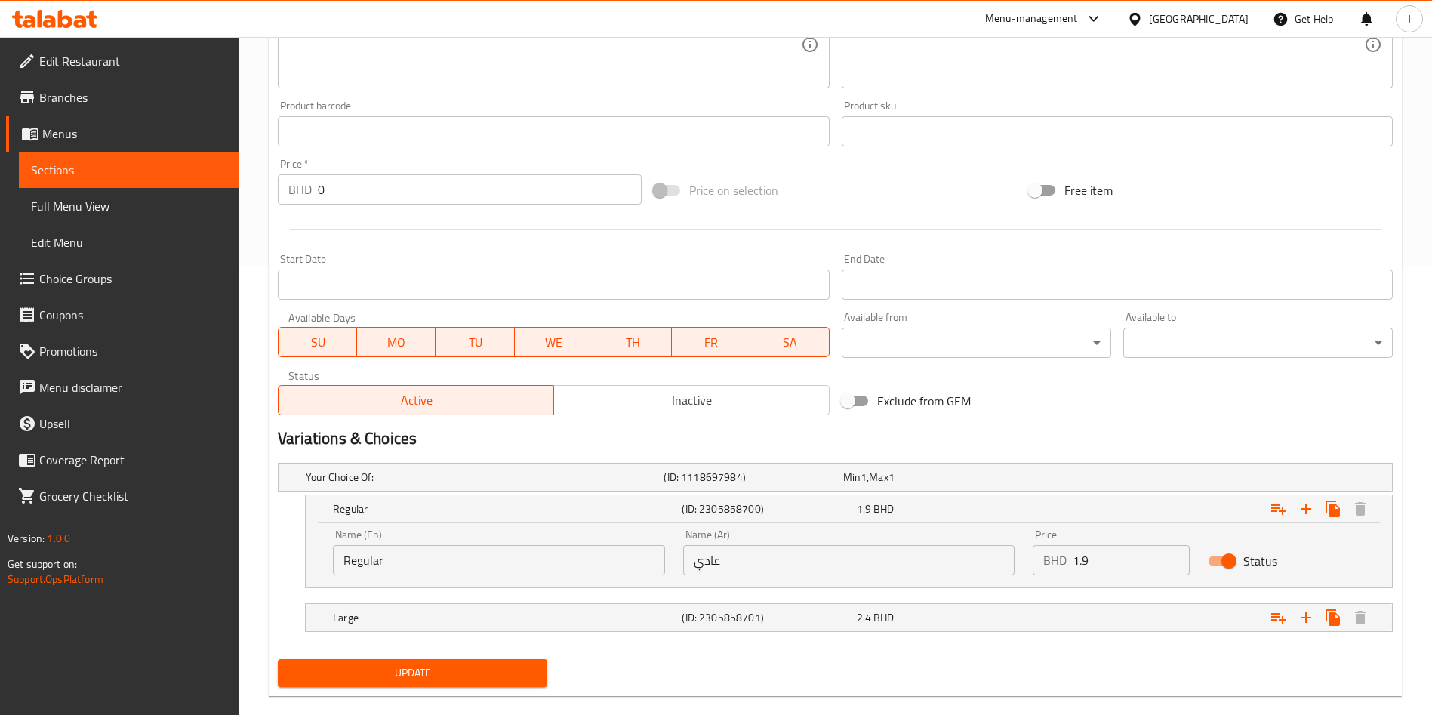
scroll to position [472, 0]
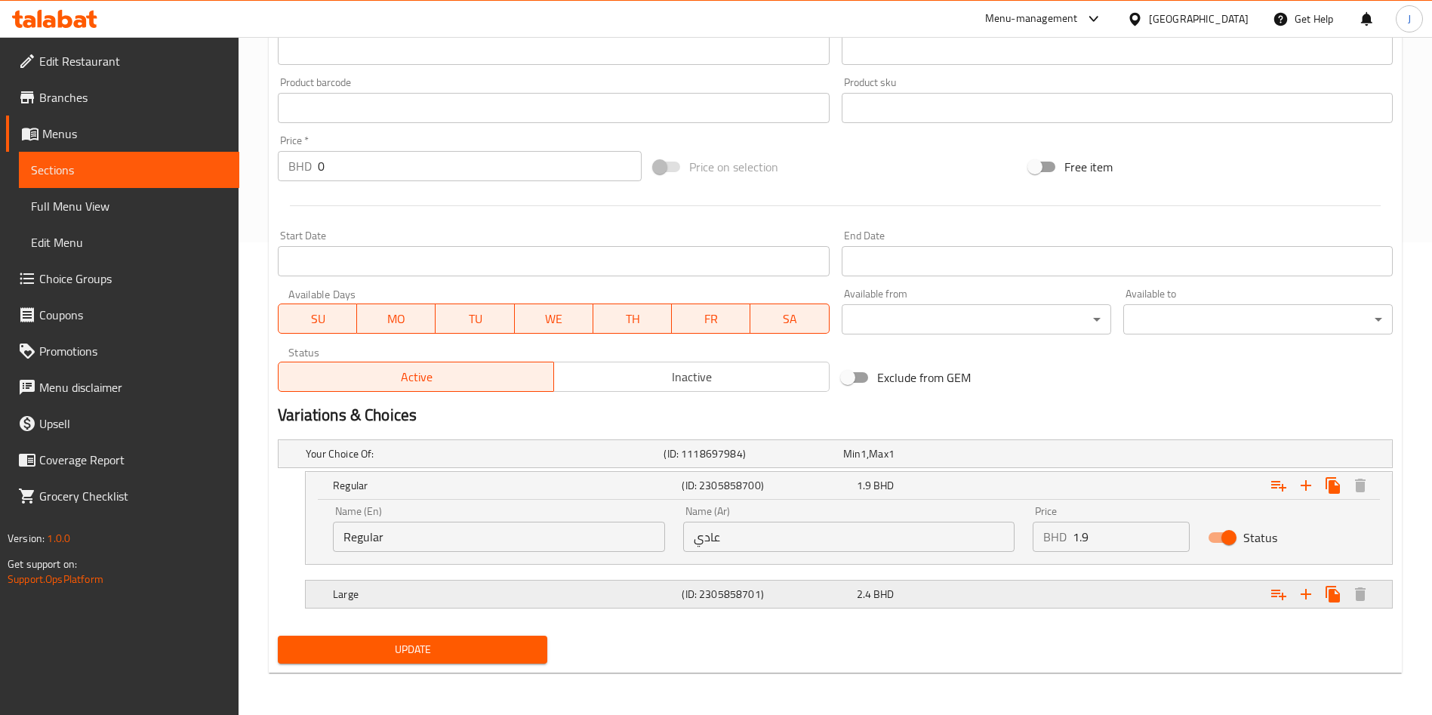
click at [930, 586] on div "2.4 BHD" at bounding box center [941, 593] width 168 height 15
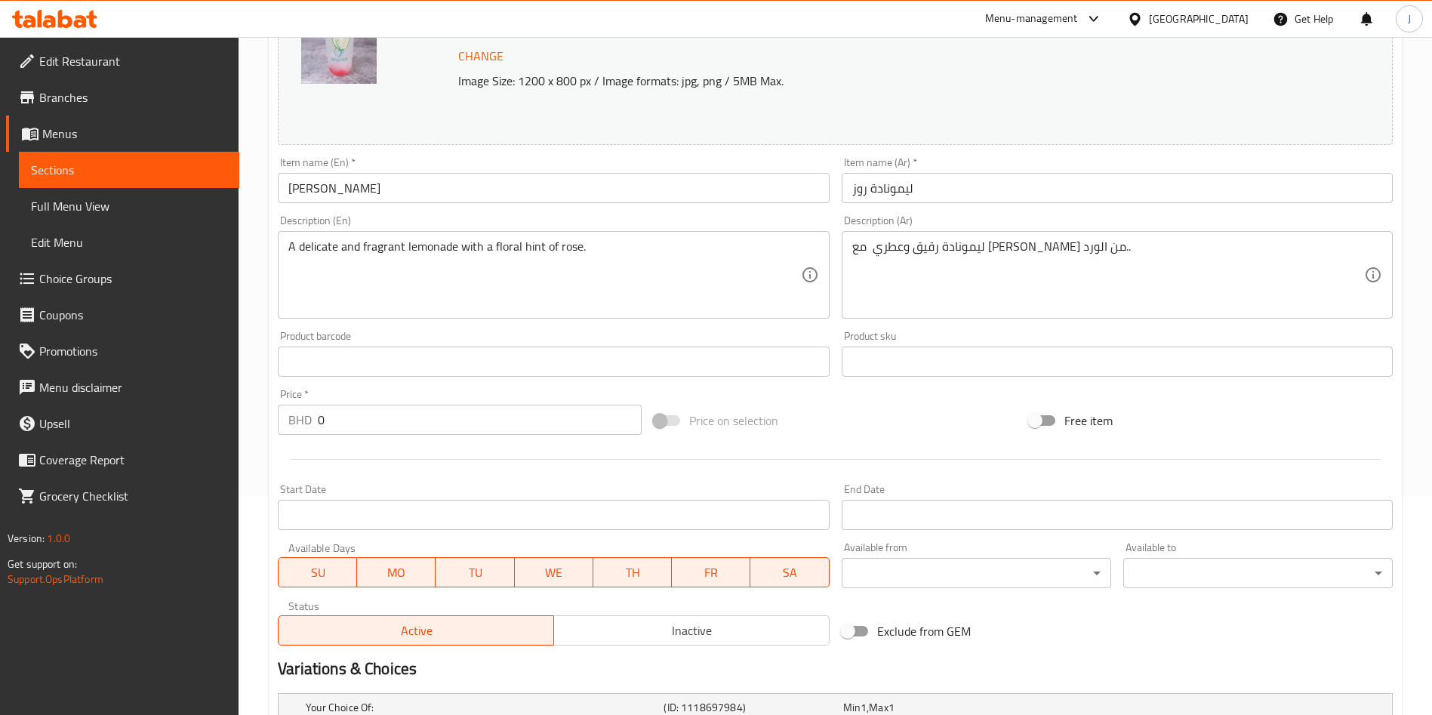
scroll to position [0, 0]
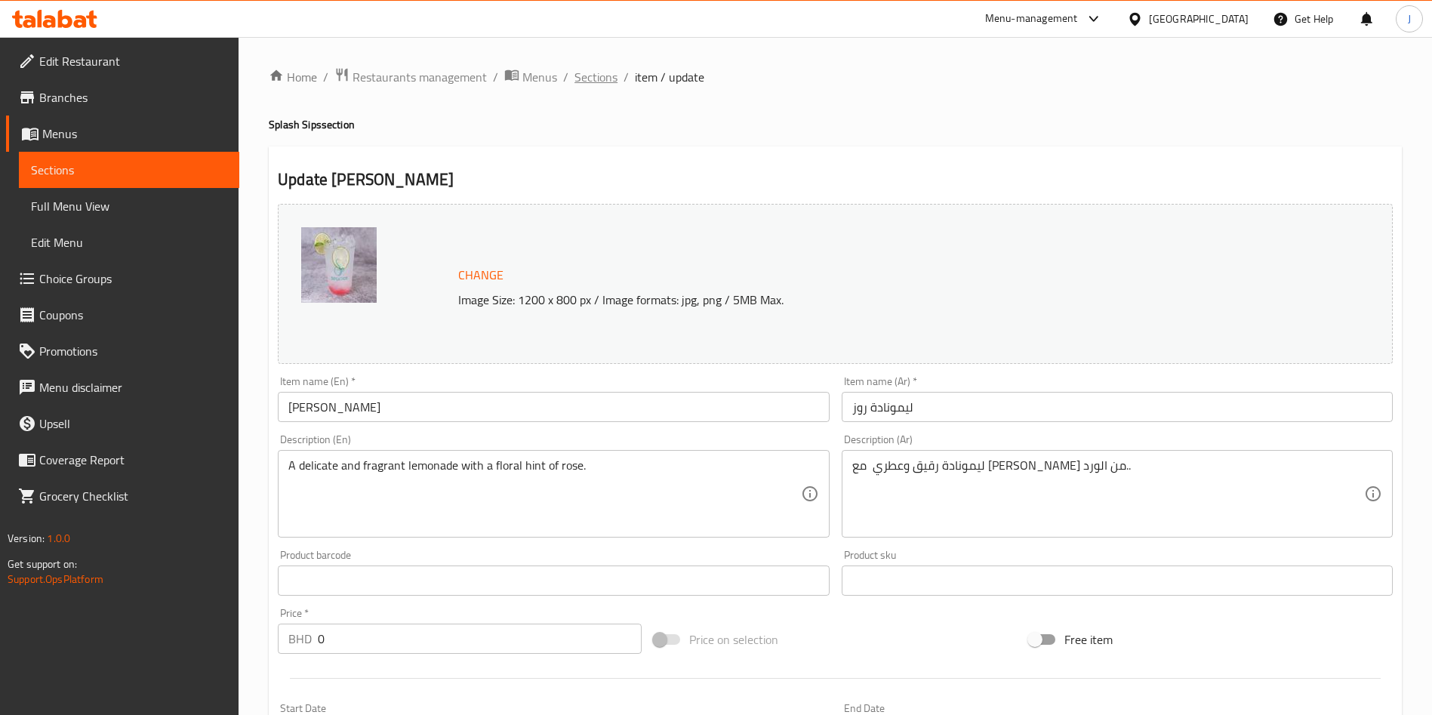
click at [589, 72] on span "Sections" at bounding box center [595, 77] width 43 height 18
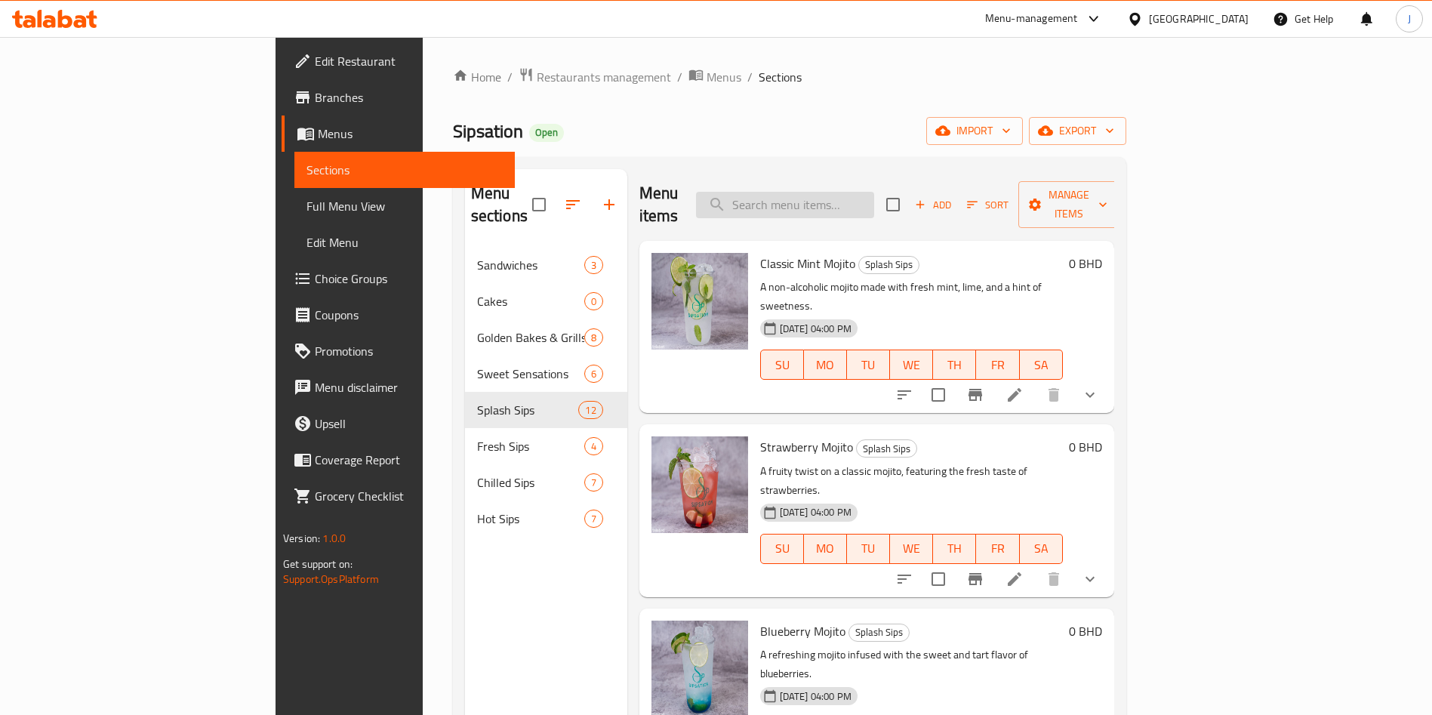
drag, startPoint x: 910, startPoint y: 185, endPoint x: 917, endPoint y: 194, distance: 11.3
click at [874, 192] on input "search" at bounding box center [785, 205] width 178 height 26
paste input "Blue Sip"
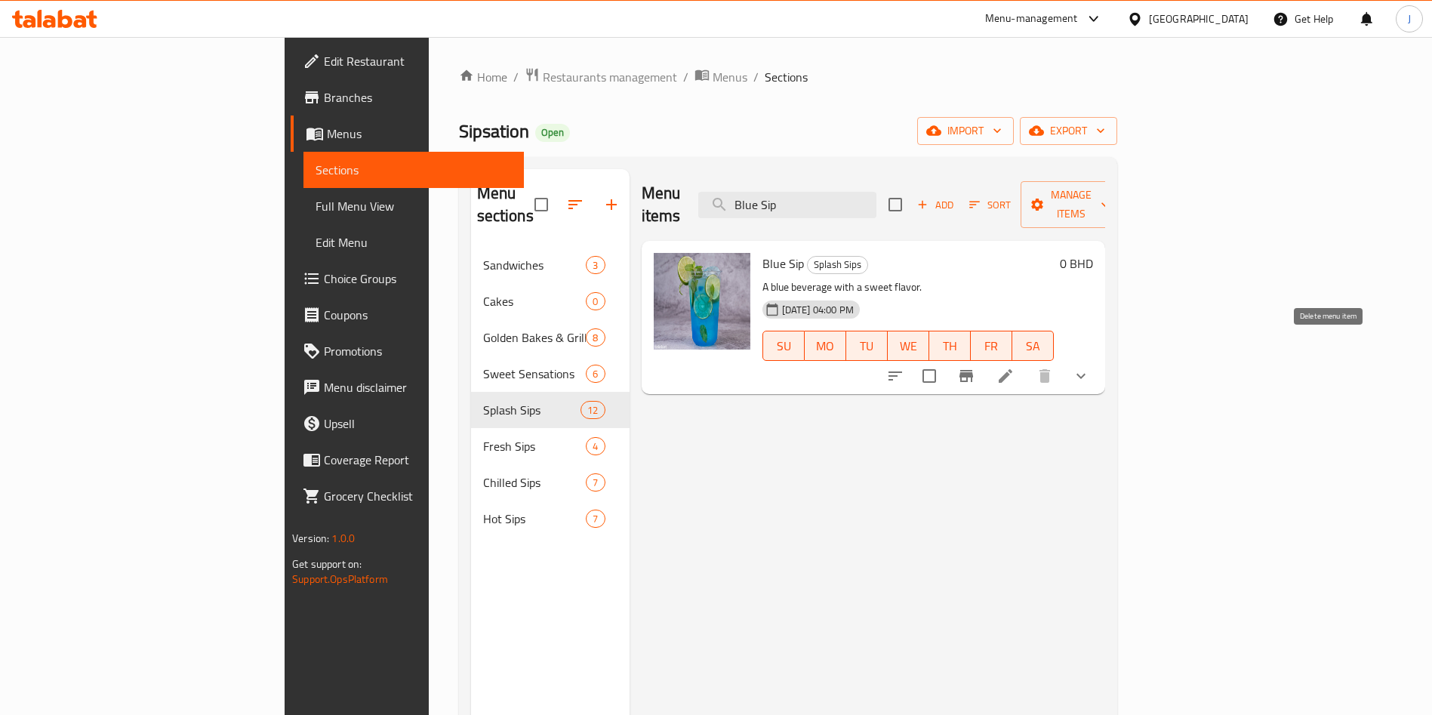
type input "Blue Sip"
click at [1014, 367] on icon at bounding box center [1005, 376] width 18 height 18
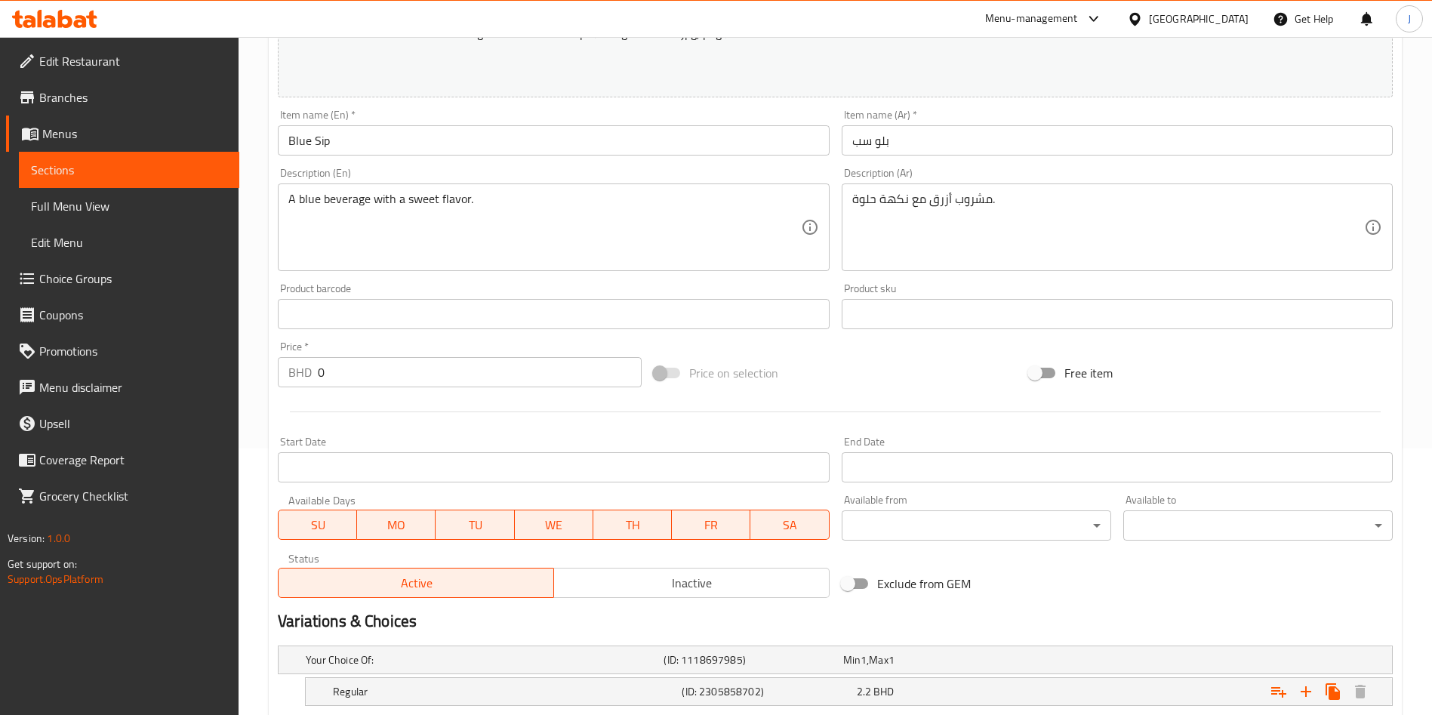
scroll to position [408, 0]
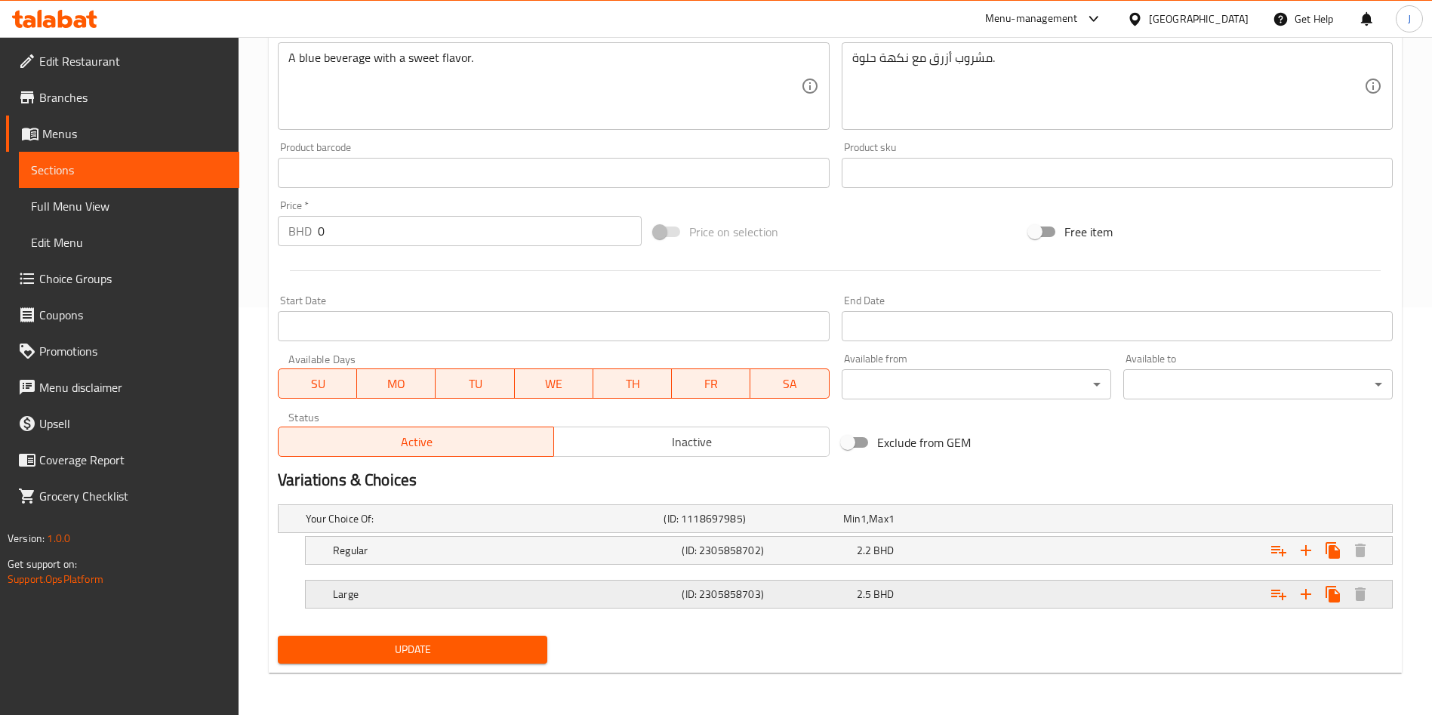
click at [936, 595] on div "2.5 BHD" at bounding box center [941, 593] width 168 height 15
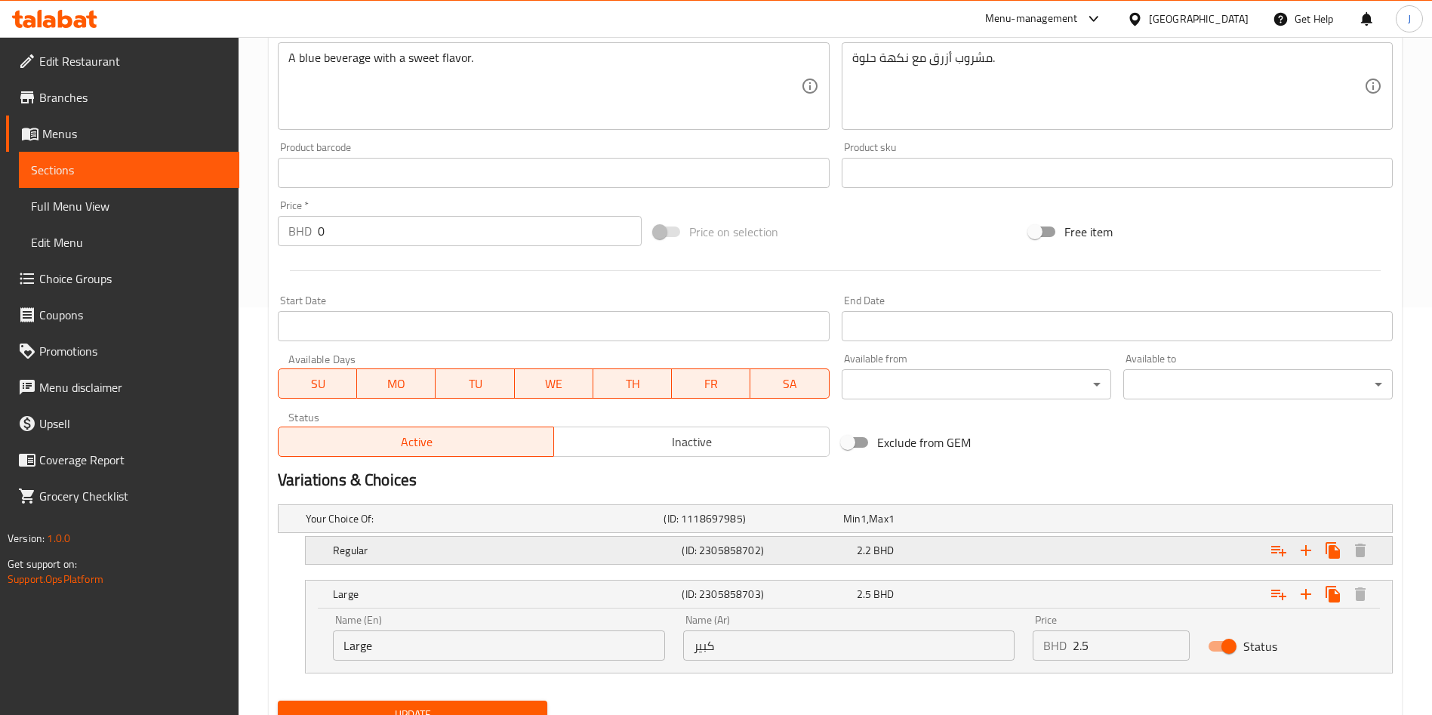
click at [968, 544] on div "2.2 BHD" at bounding box center [941, 550] width 168 height 15
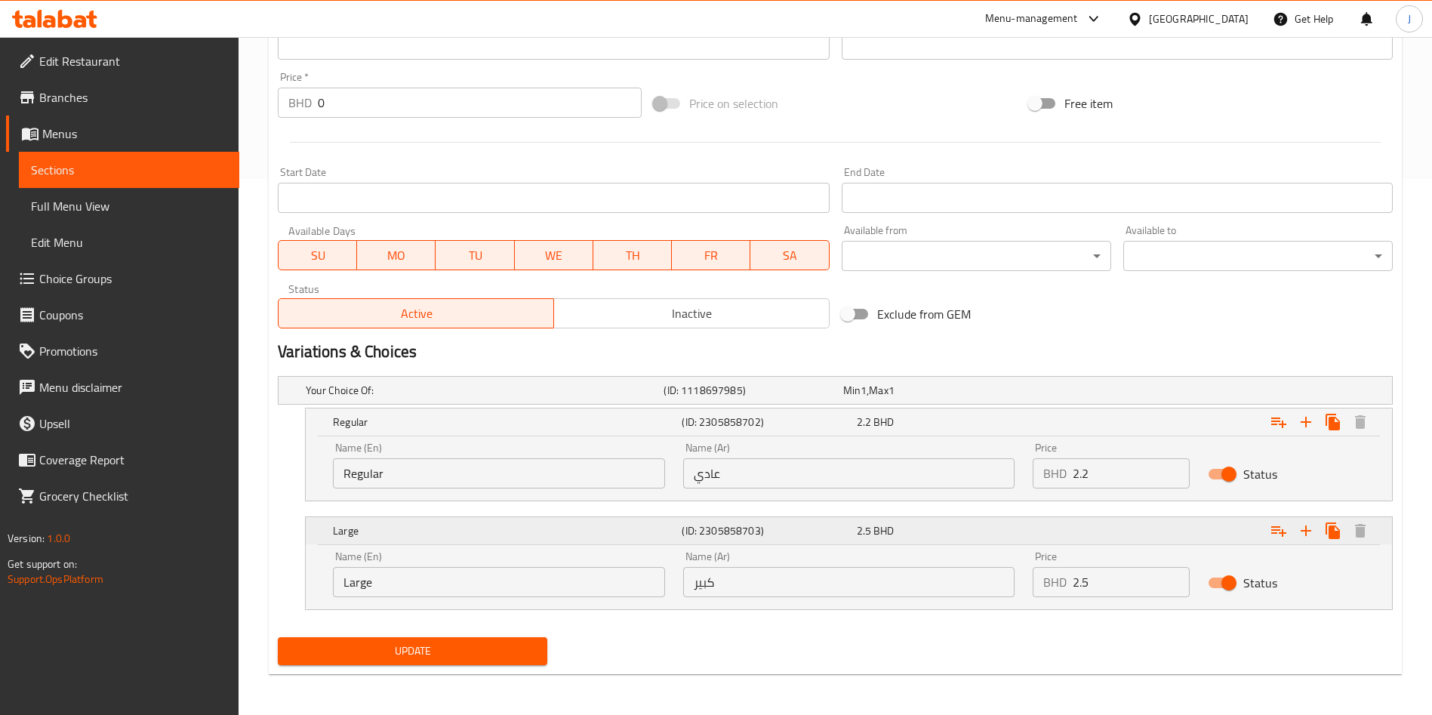
scroll to position [537, 0]
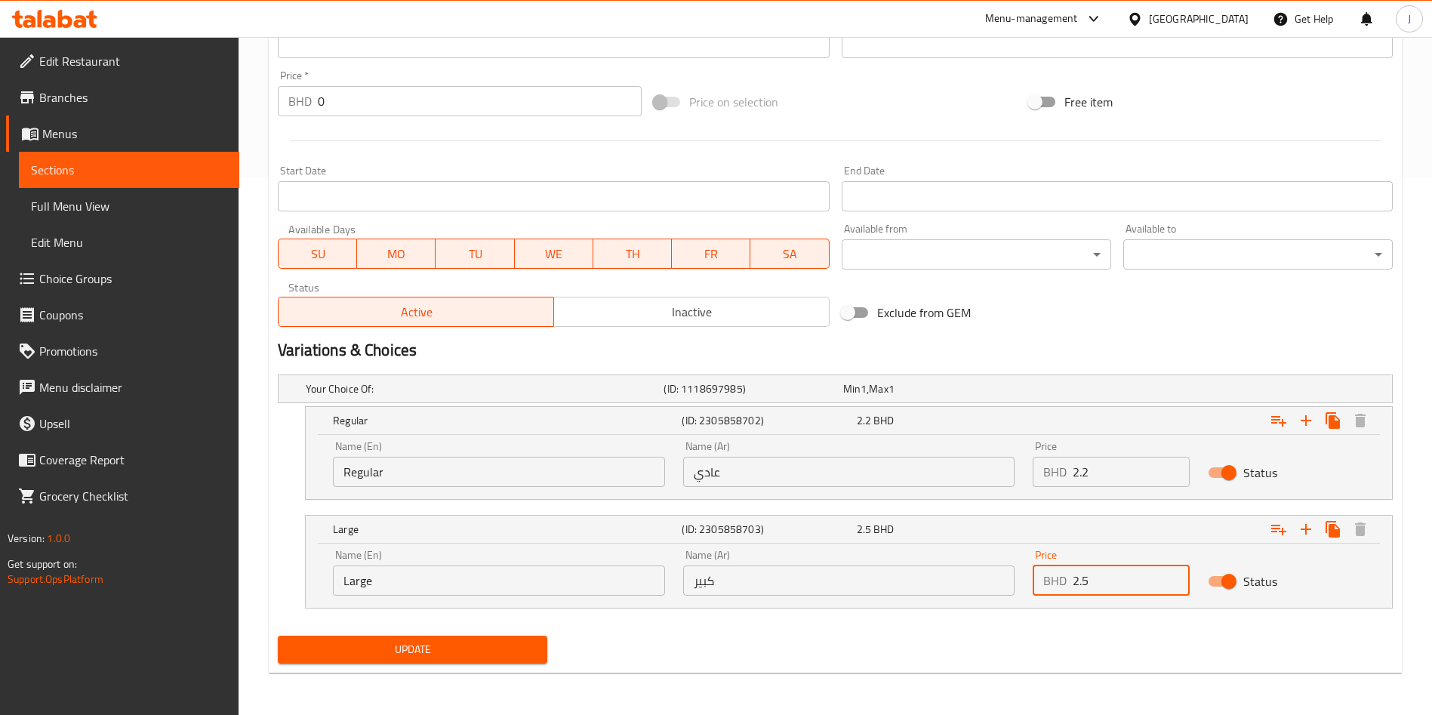
drag, startPoint x: 1034, startPoint y: 571, endPoint x: 979, endPoint y: 556, distance: 57.1
click at [981, 560] on div "Name (En) Large Name (En) Name (Ar) كبير Name (Ar) Price BHD 2.5 Price Status" at bounding box center [849, 572] width 1050 height 64
paste input "4"
type input "2.4"
drag, startPoint x: 1117, startPoint y: 460, endPoint x: 1047, endPoint y: 460, distance: 70.2
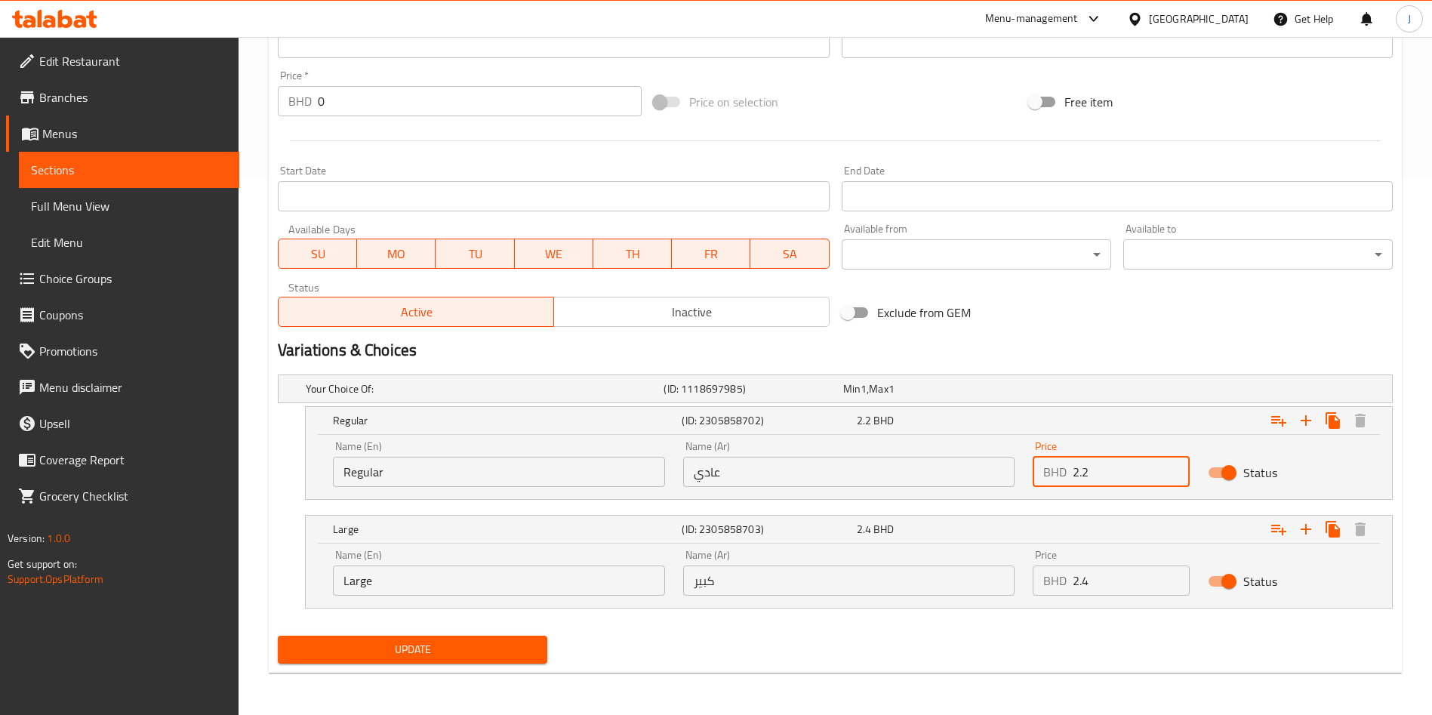
click at [1051, 460] on div "BHD 2.2 Price" at bounding box center [1110, 472] width 157 height 30
paste input "1.9"
type input "1.9"
click at [435, 646] on span "Update" at bounding box center [412, 649] width 245 height 19
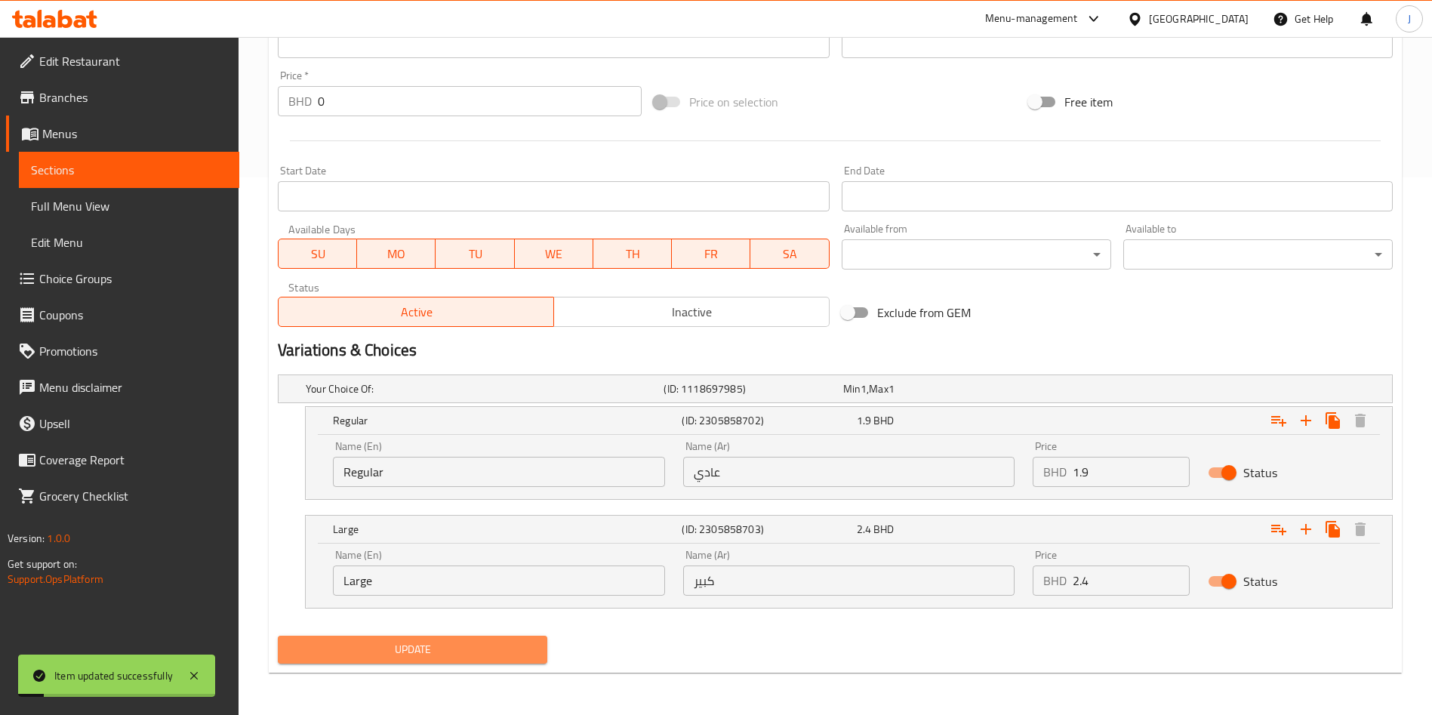
click at [419, 637] on button "Update" at bounding box center [412, 649] width 269 height 28
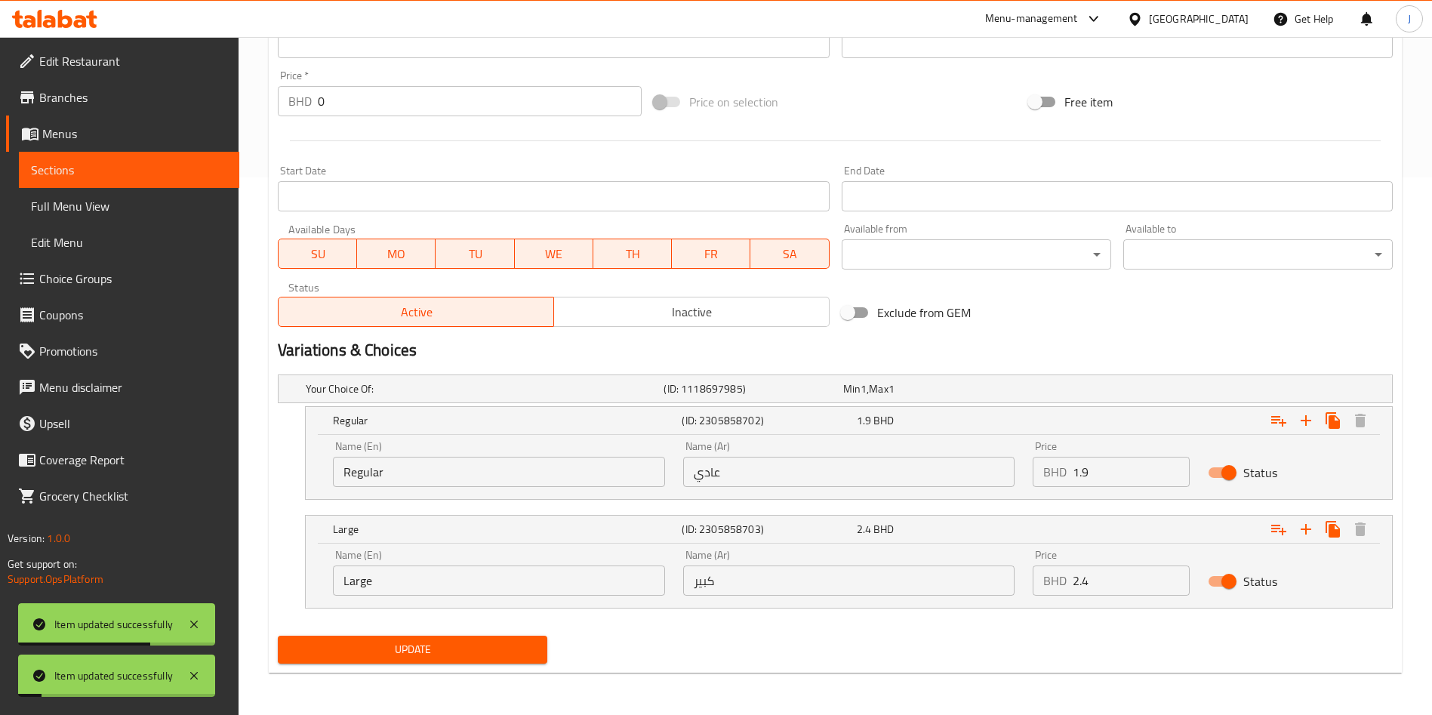
click at [101, 162] on span "Sections" at bounding box center [129, 170] width 196 height 18
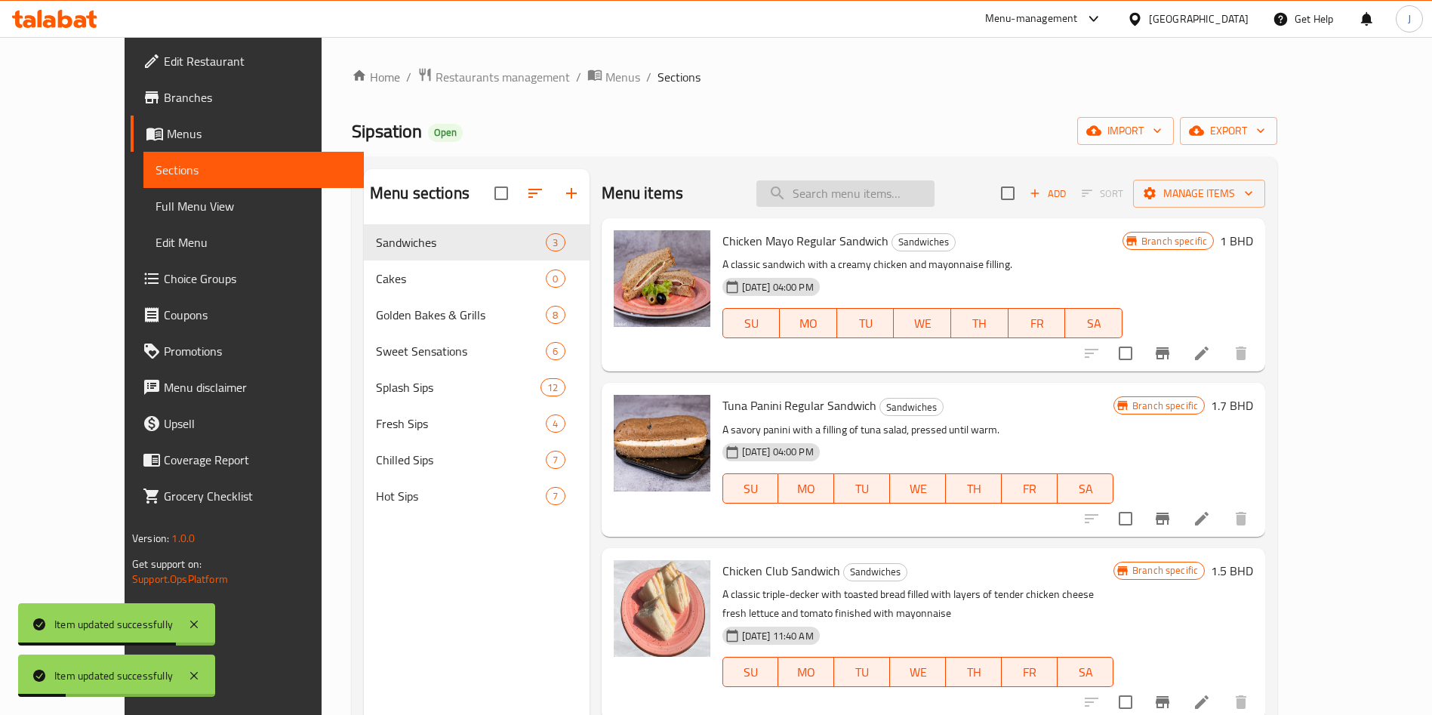
click at [867, 198] on input "search" at bounding box center [845, 193] width 178 height 26
paste input "Sunset Sensation"
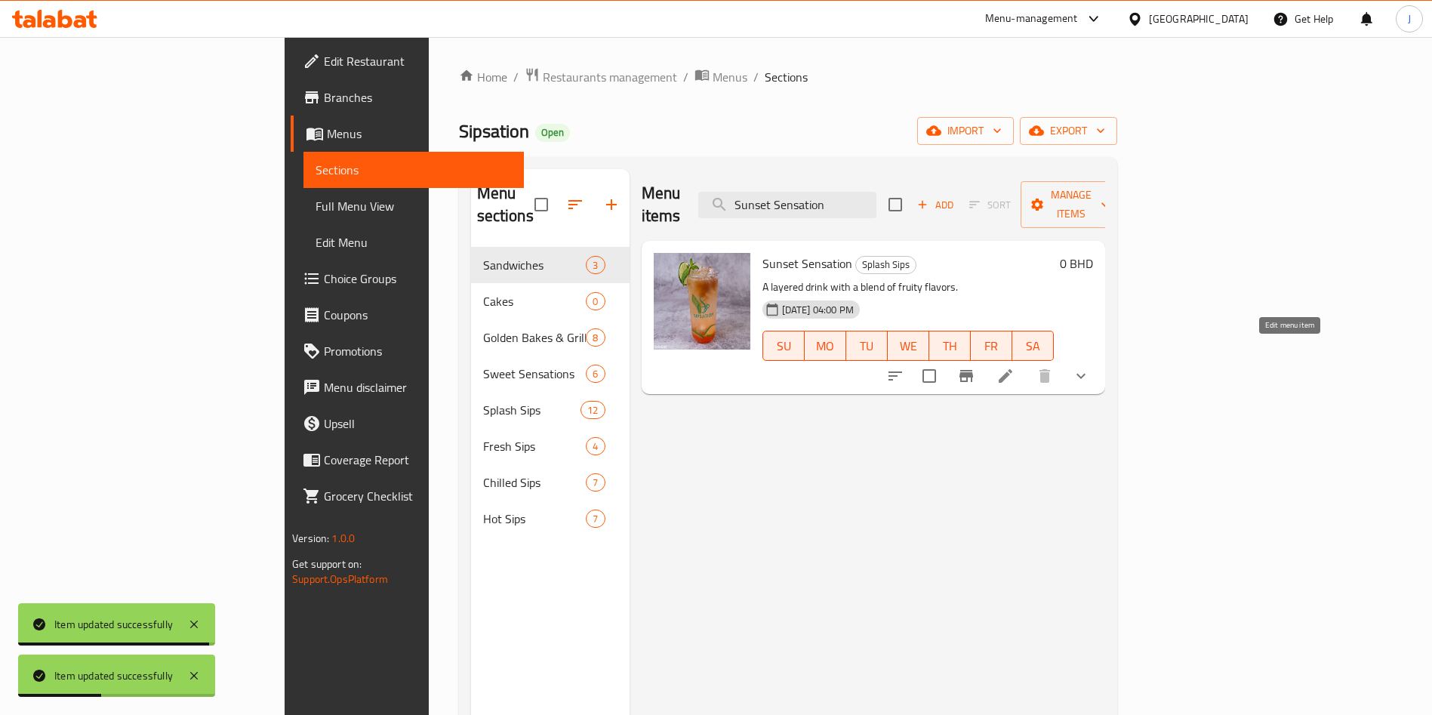
type input "Sunset Sensation"
click at [1014, 367] on icon at bounding box center [1005, 376] width 18 height 18
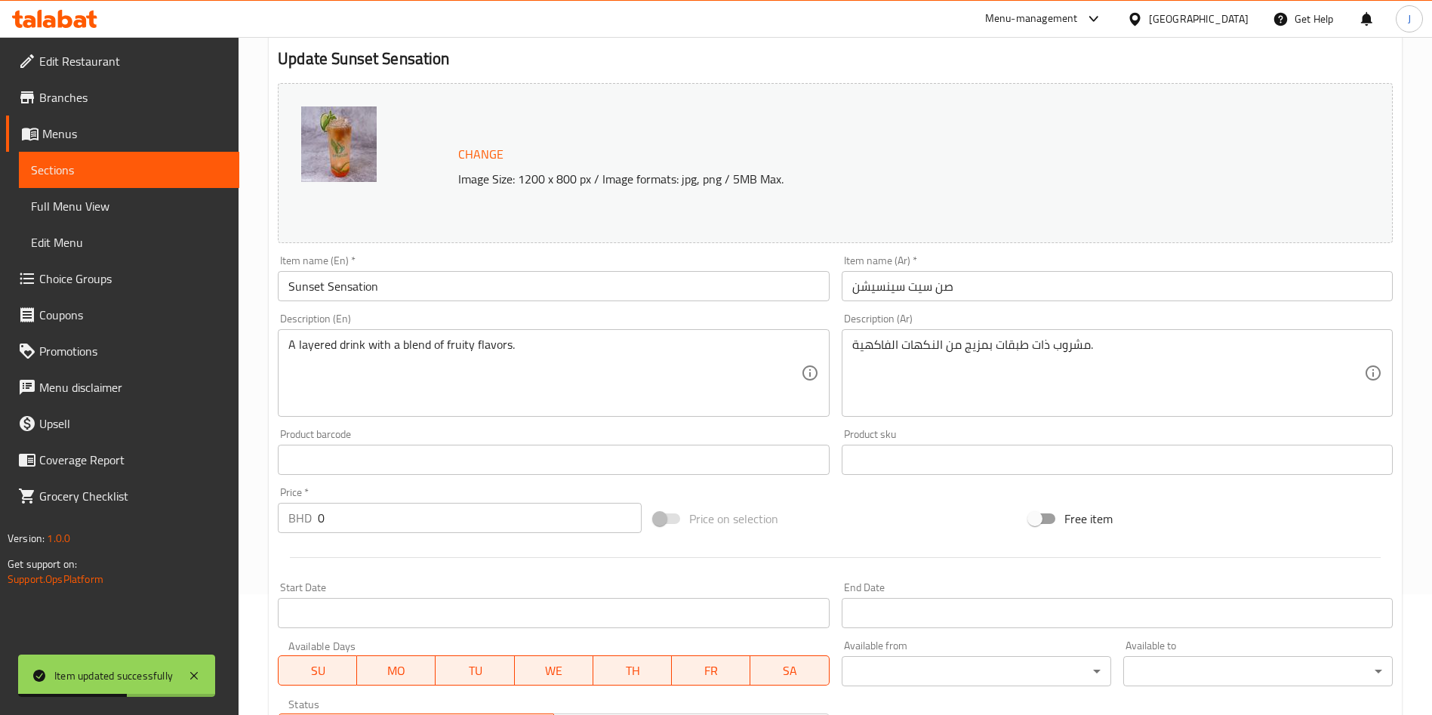
scroll to position [408, 0]
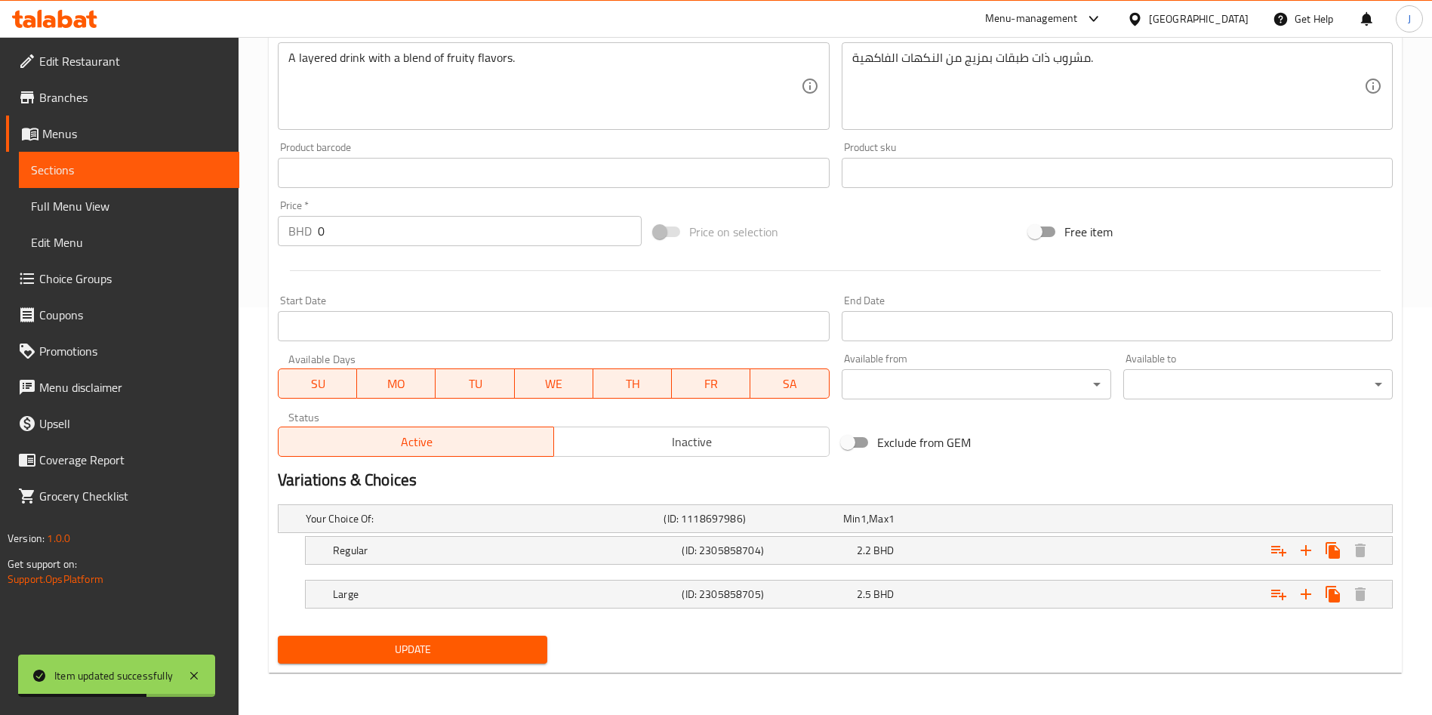
drag, startPoint x: 805, startPoint y: 595, endPoint x: 828, endPoint y: 570, distance: 34.2
click at [806, 592] on h5 "(ID: 2305858705)" at bounding box center [766, 593] width 168 height 15
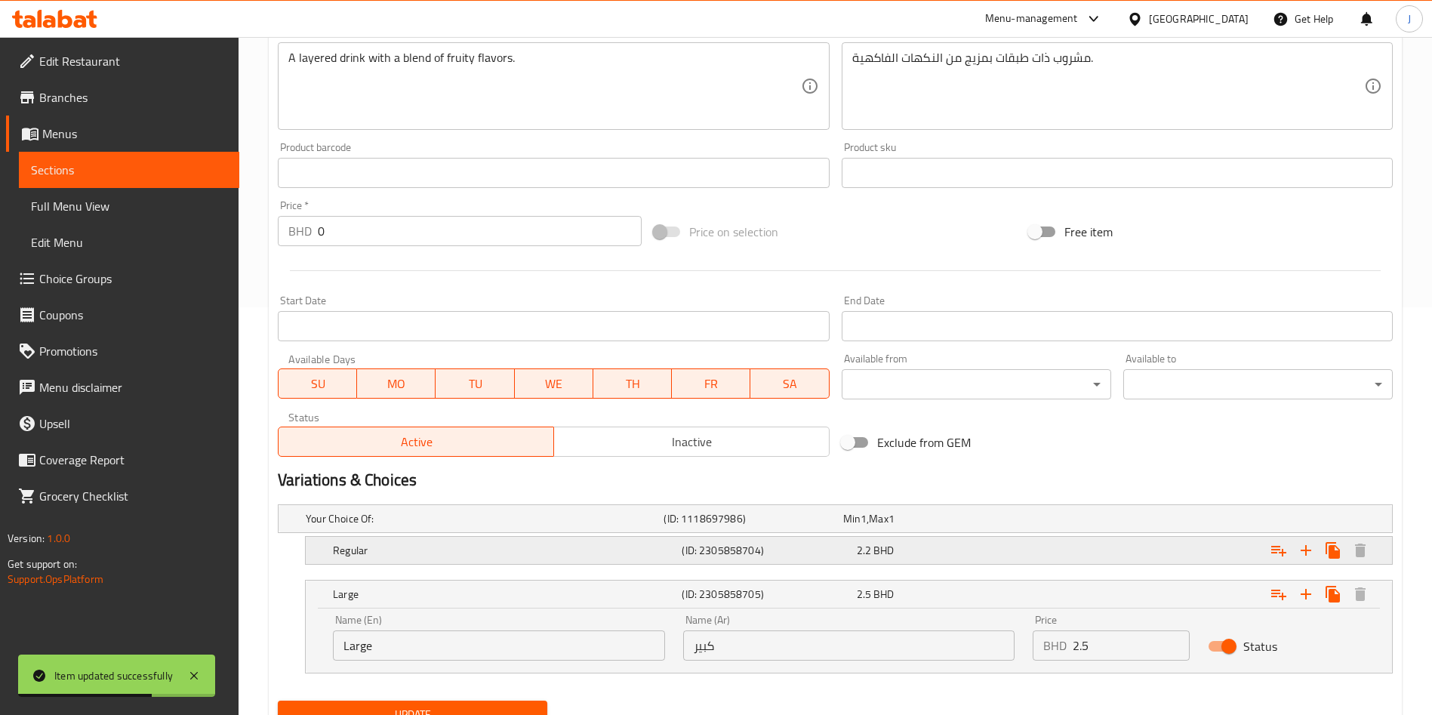
click at [842, 557] on div "(ID: 2305858704)" at bounding box center [765, 550] width 174 height 21
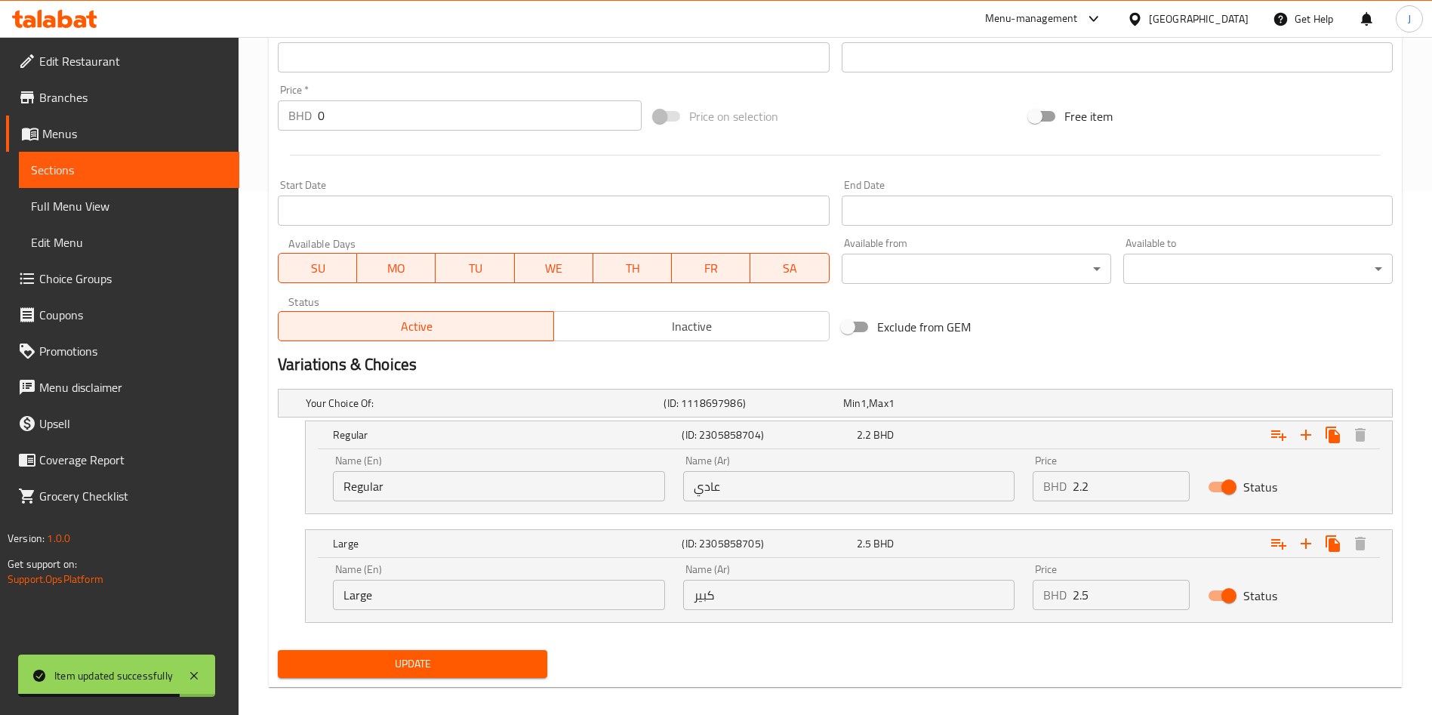
scroll to position [537, 0]
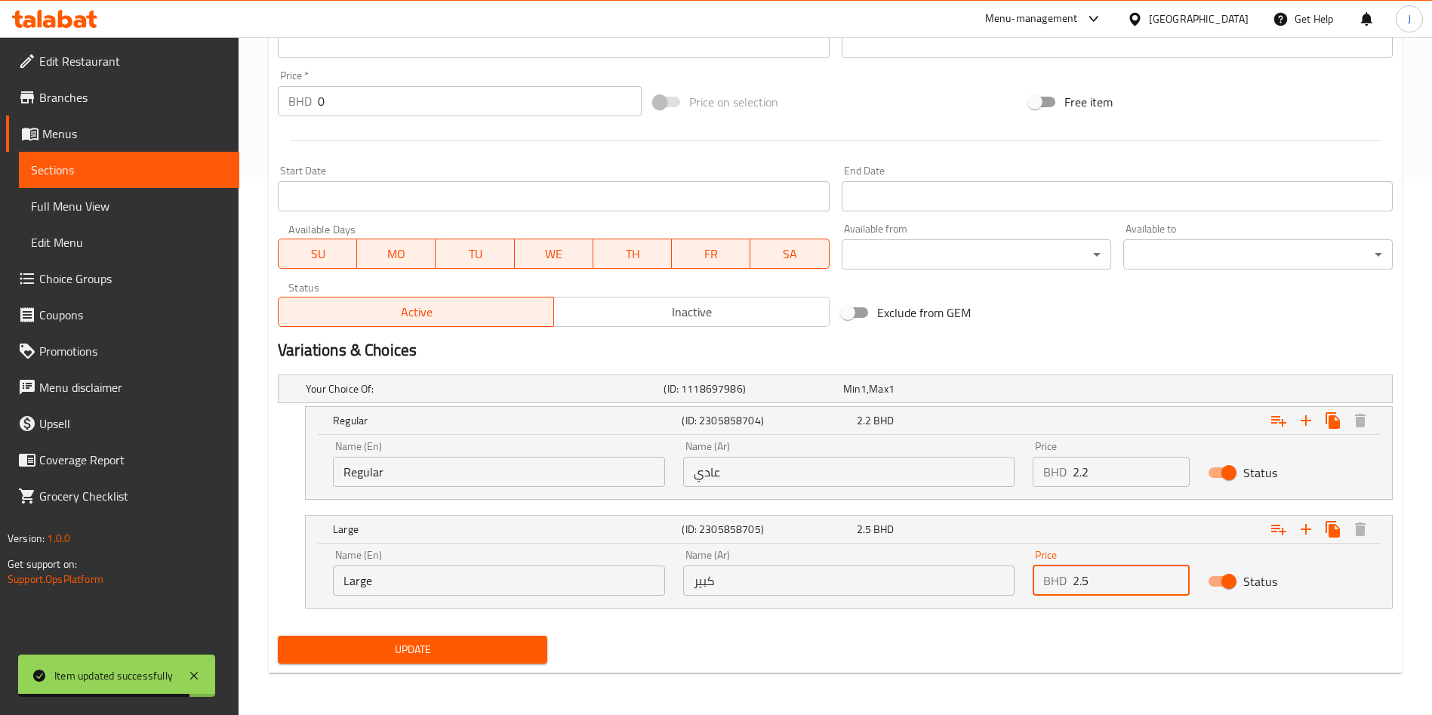
drag, startPoint x: 1108, startPoint y: 572, endPoint x: 1020, endPoint y: 567, distance: 87.7
click at [1023, 569] on div "Price BHD 2.5 Price" at bounding box center [1110, 572] width 175 height 64
paste input "4"
type input "2.4"
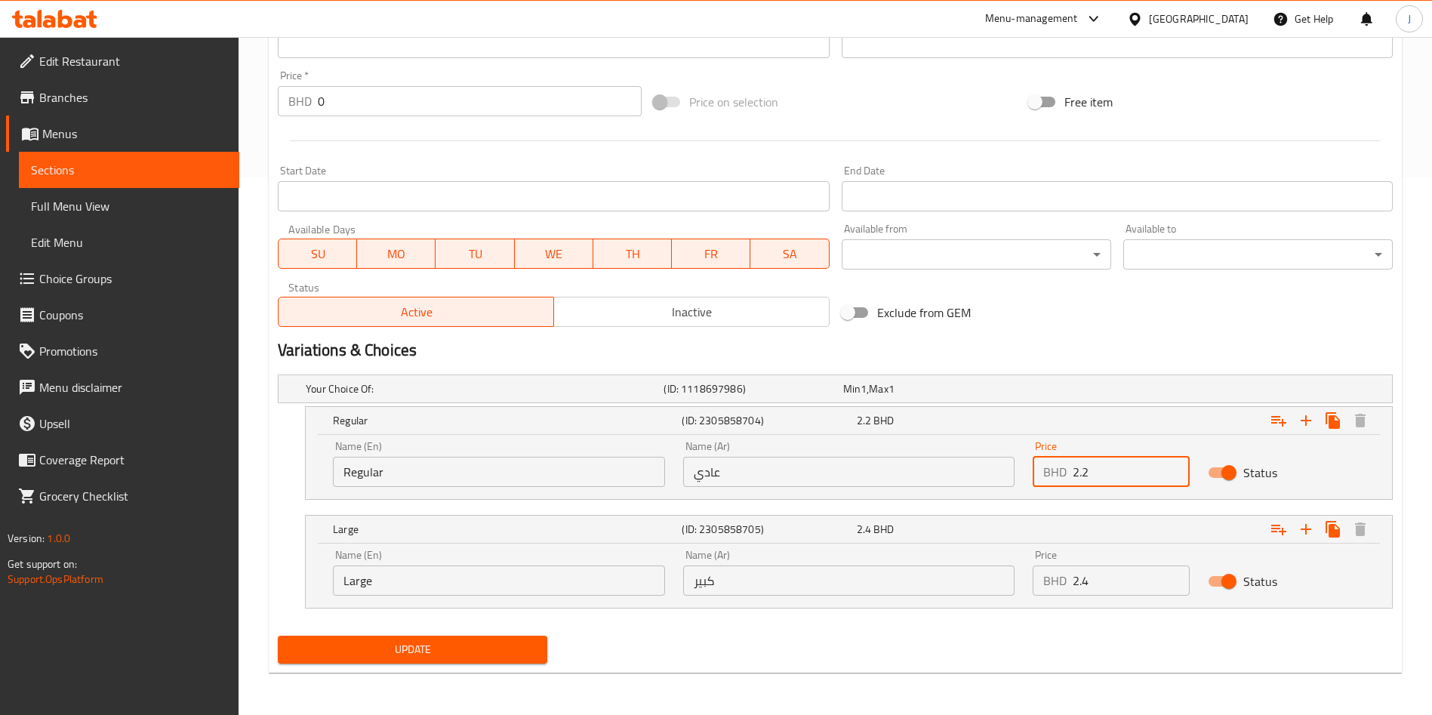
drag, startPoint x: 1126, startPoint y: 470, endPoint x: 1023, endPoint y: 470, distance: 102.6
click at [1026, 473] on div "Price BHD 2.2 Price" at bounding box center [1110, 464] width 175 height 64
paste input "1.9"
type input "1.9"
click at [394, 635] on button "Update" at bounding box center [412, 649] width 269 height 28
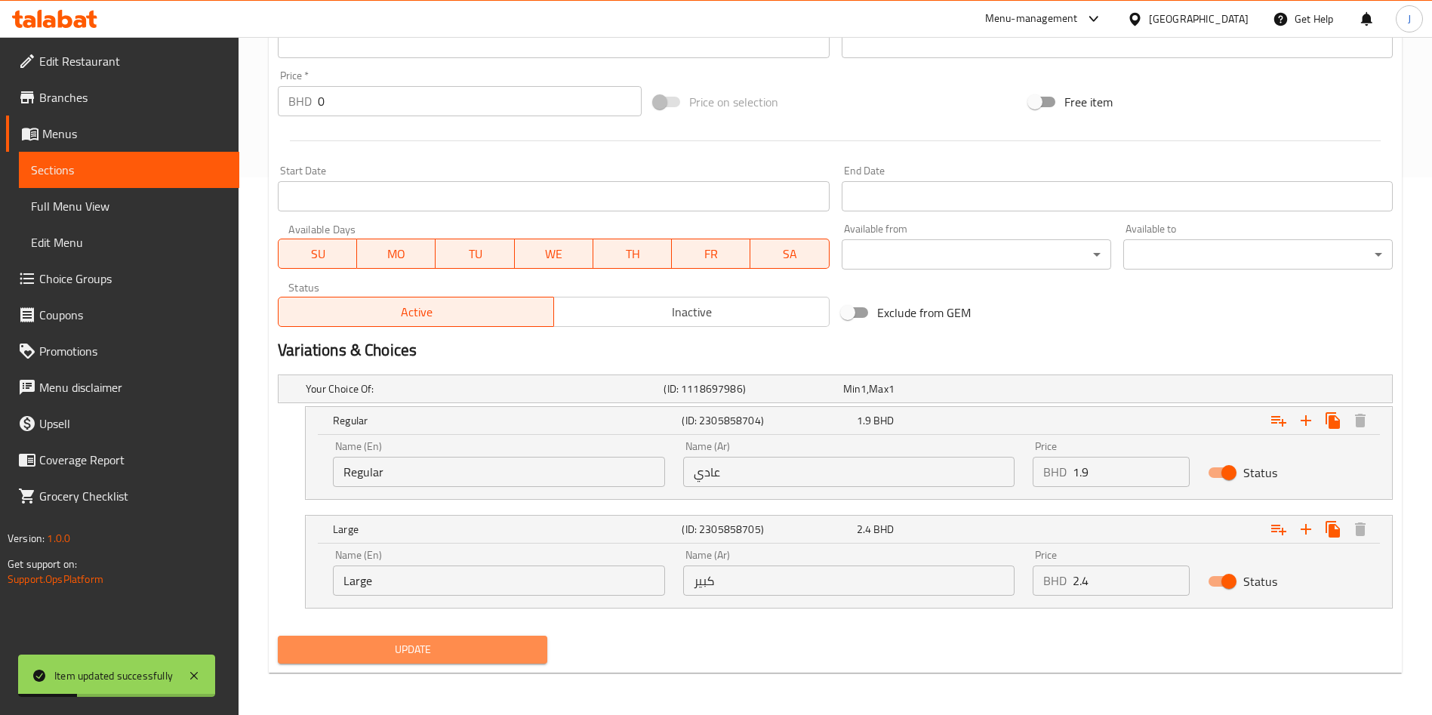
click at [392, 644] on span "Update" at bounding box center [412, 649] width 245 height 19
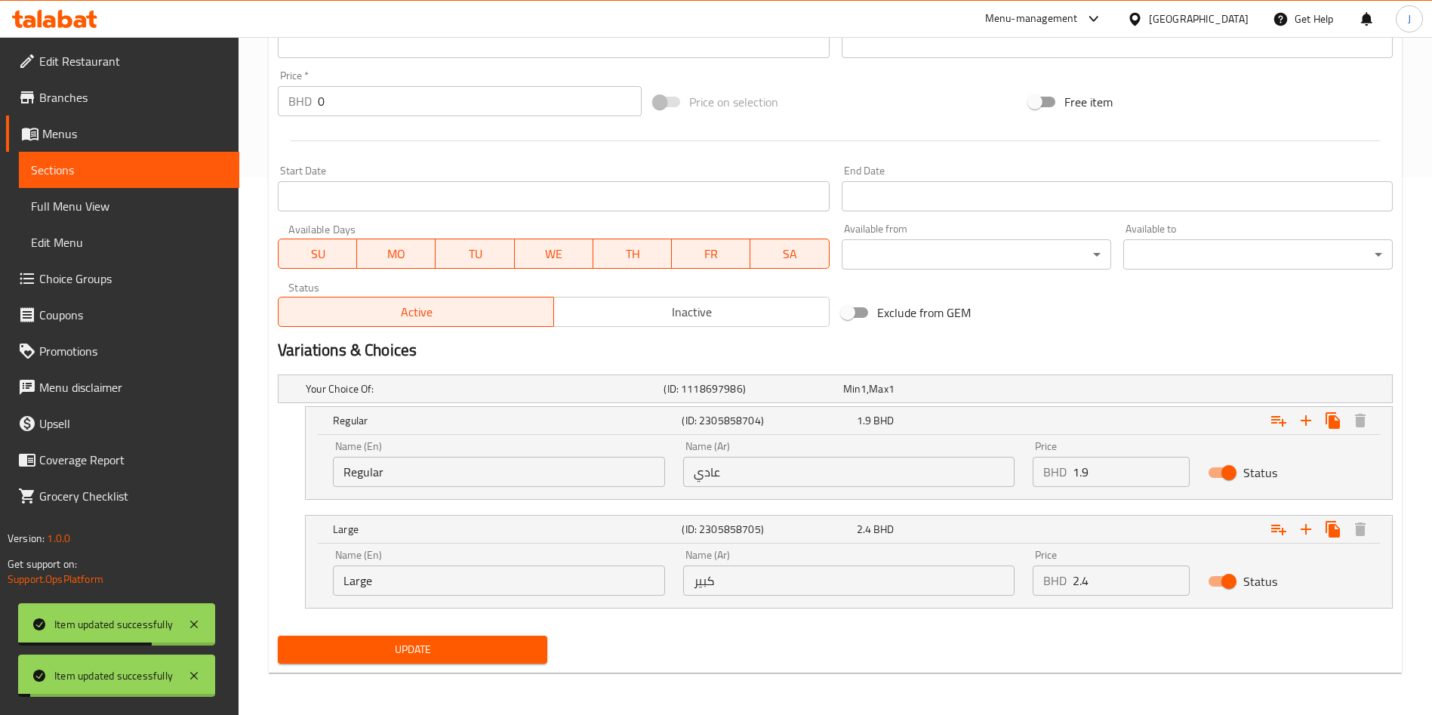
click at [76, 173] on span "Sections" at bounding box center [129, 170] width 196 height 18
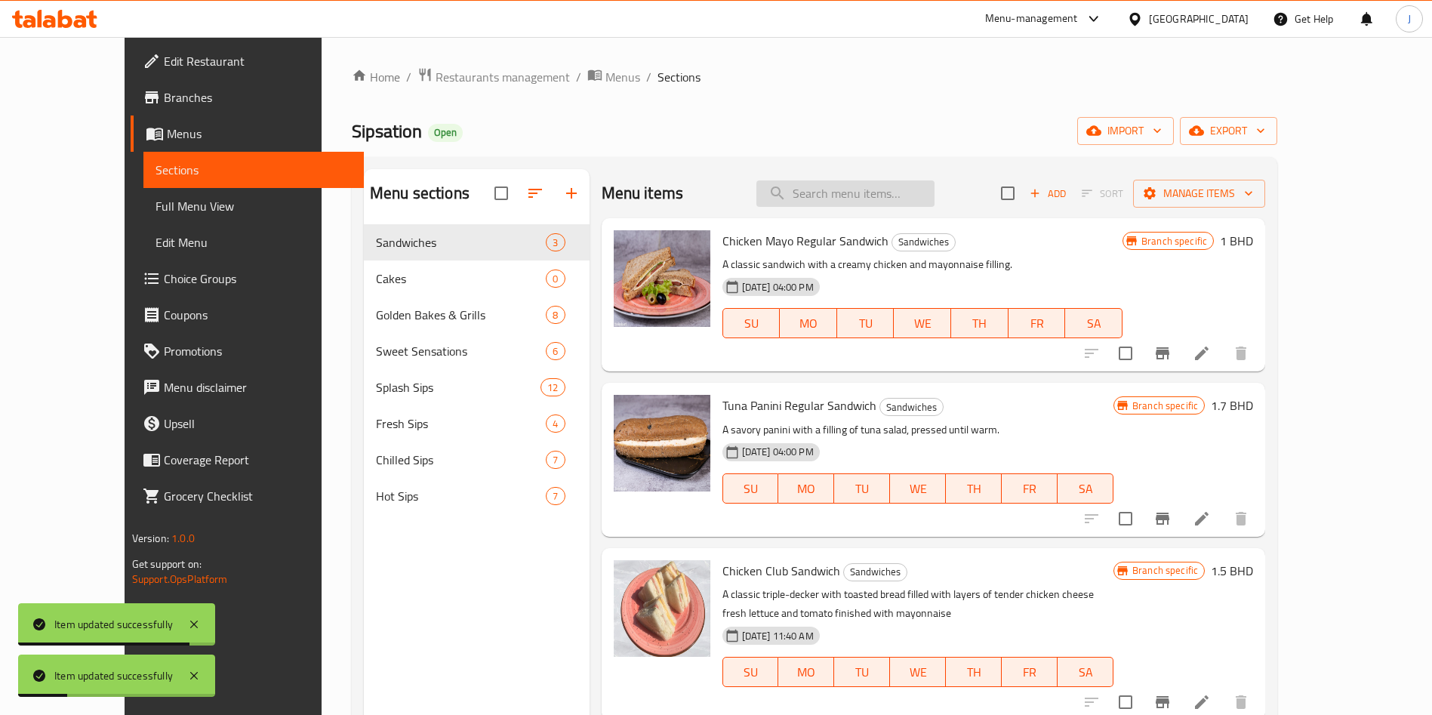
click at [871, 191] on input "search" at bounding box center [845, 193] width 178 height 26
paste input "Caramel Cream Soda"
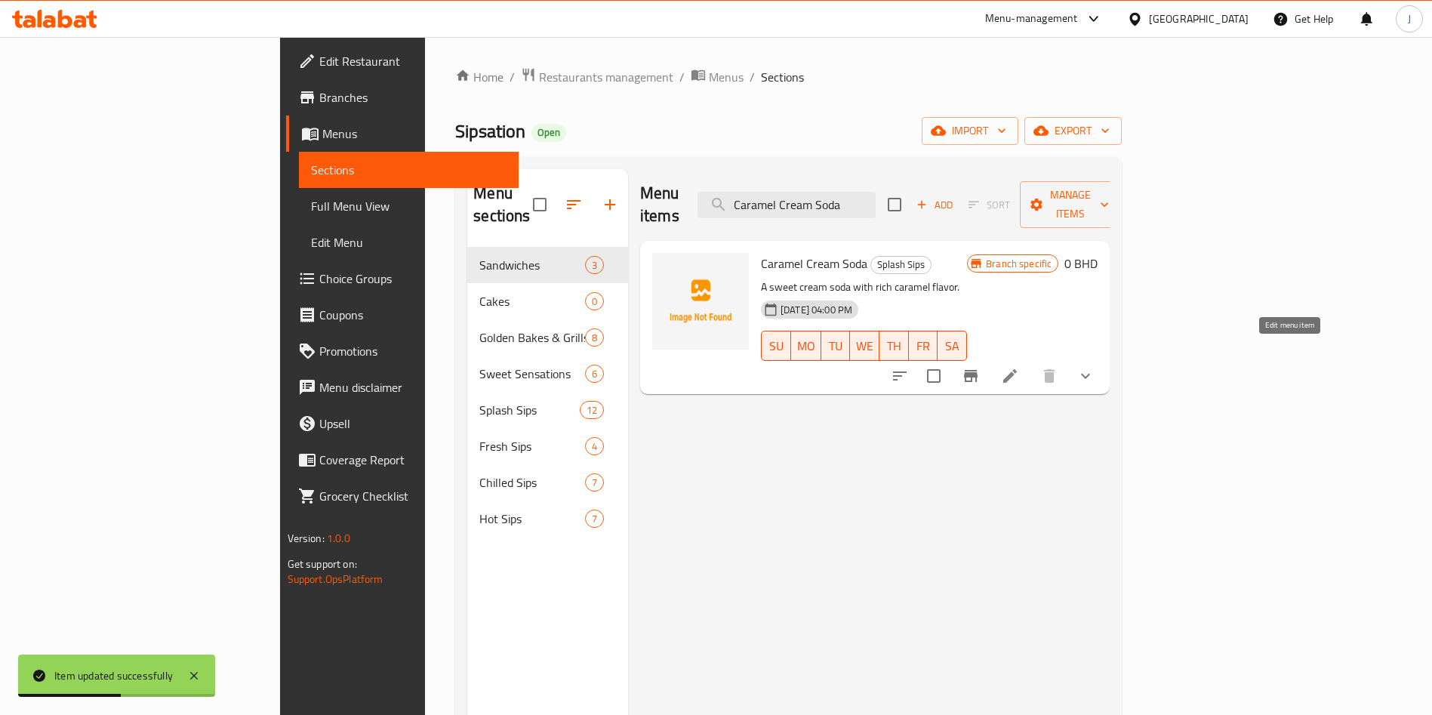
type input "Caramel Cream Soda"
click at [1019, 367] on icon at bounding box center [1010, 376] width 18 height 18
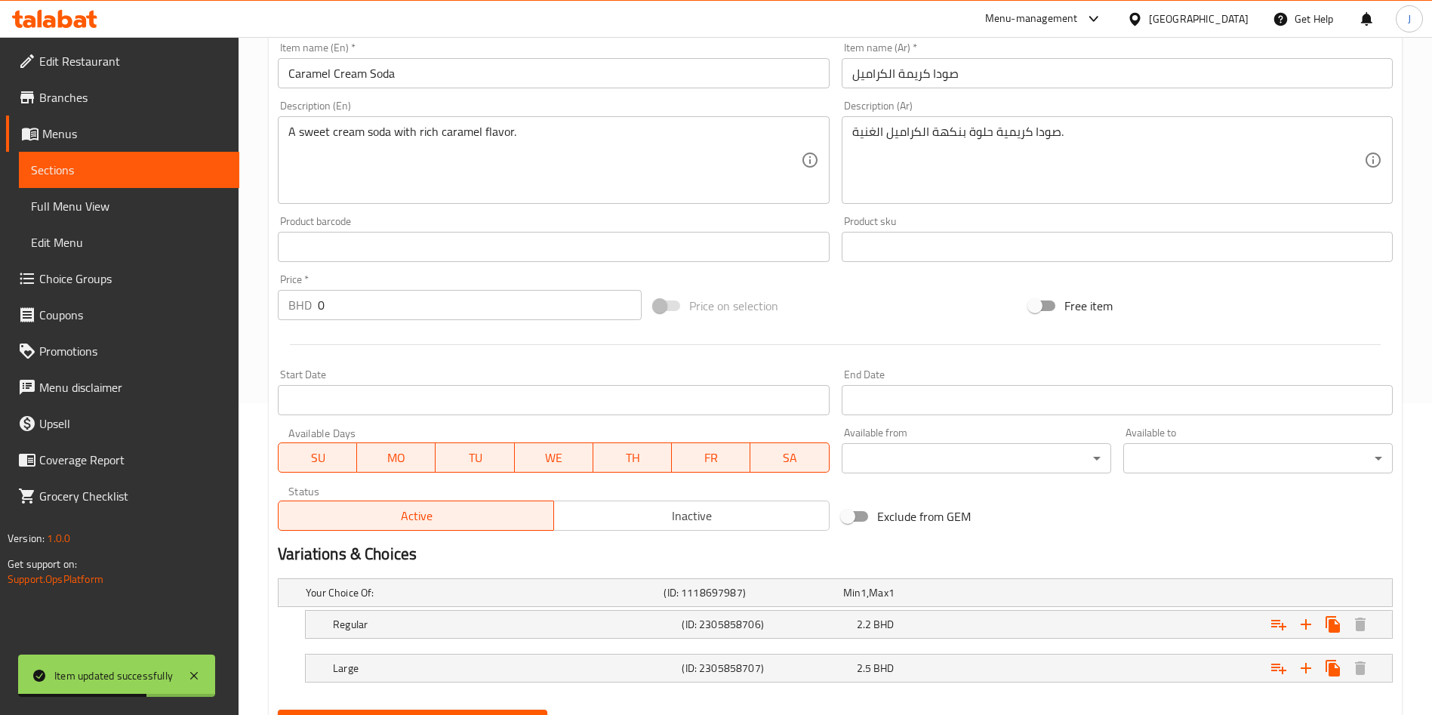
scroll to position [386, 0]
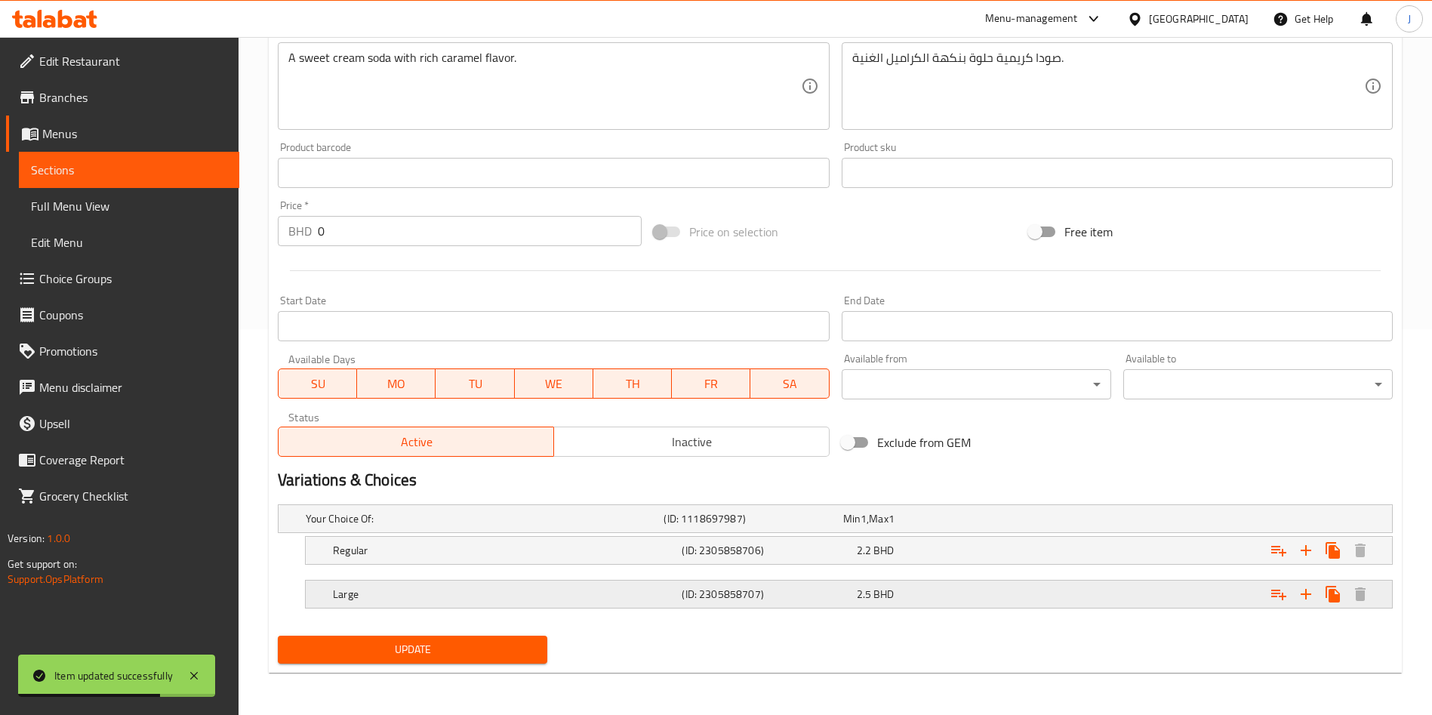
drag, startPoint x: 940, startPoint y: 597, endPoint x: 960, endPoint y: 568, distance: 35.2
click at [939, 596] on div "2.5 BHD" at bounding box center [941, 593] width 168 height 15
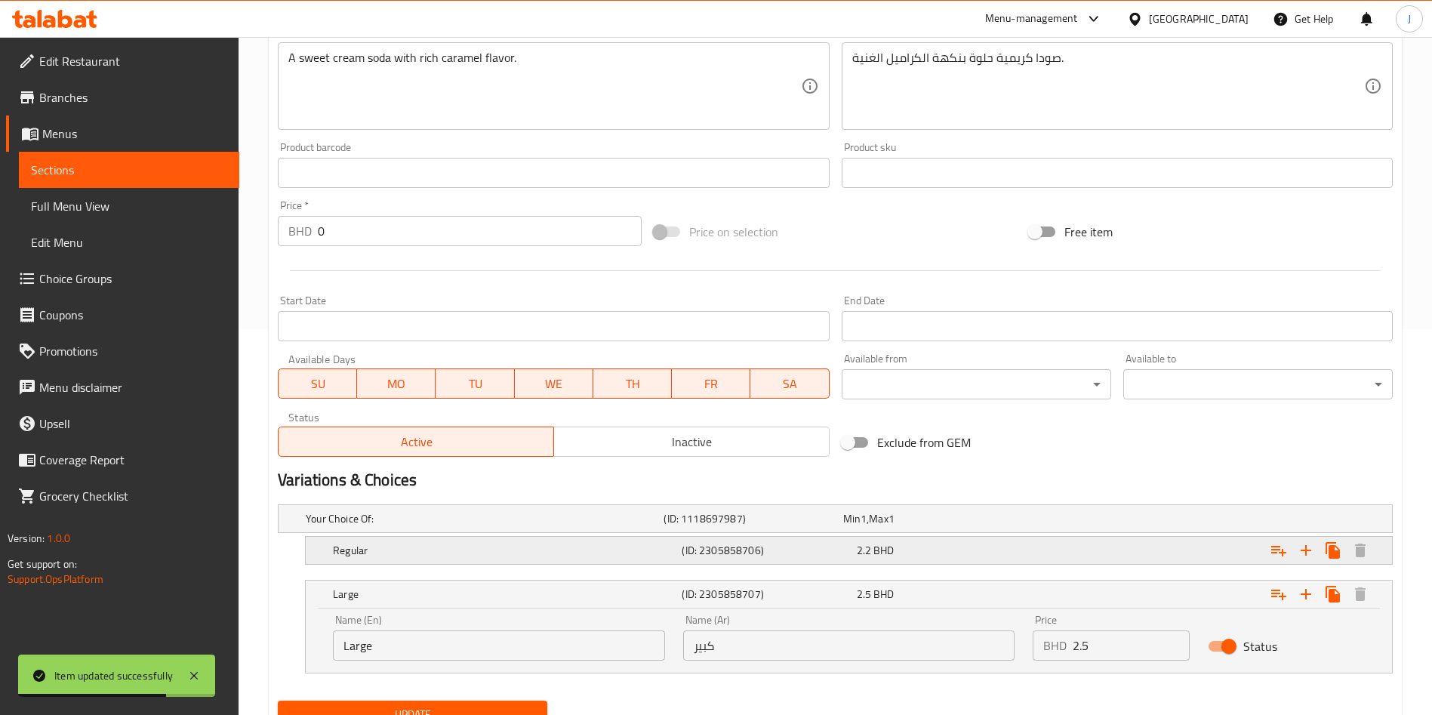
click at [977, 549] on div "2.2 BHD" at bounding box center [941, 550] width 168 height 15
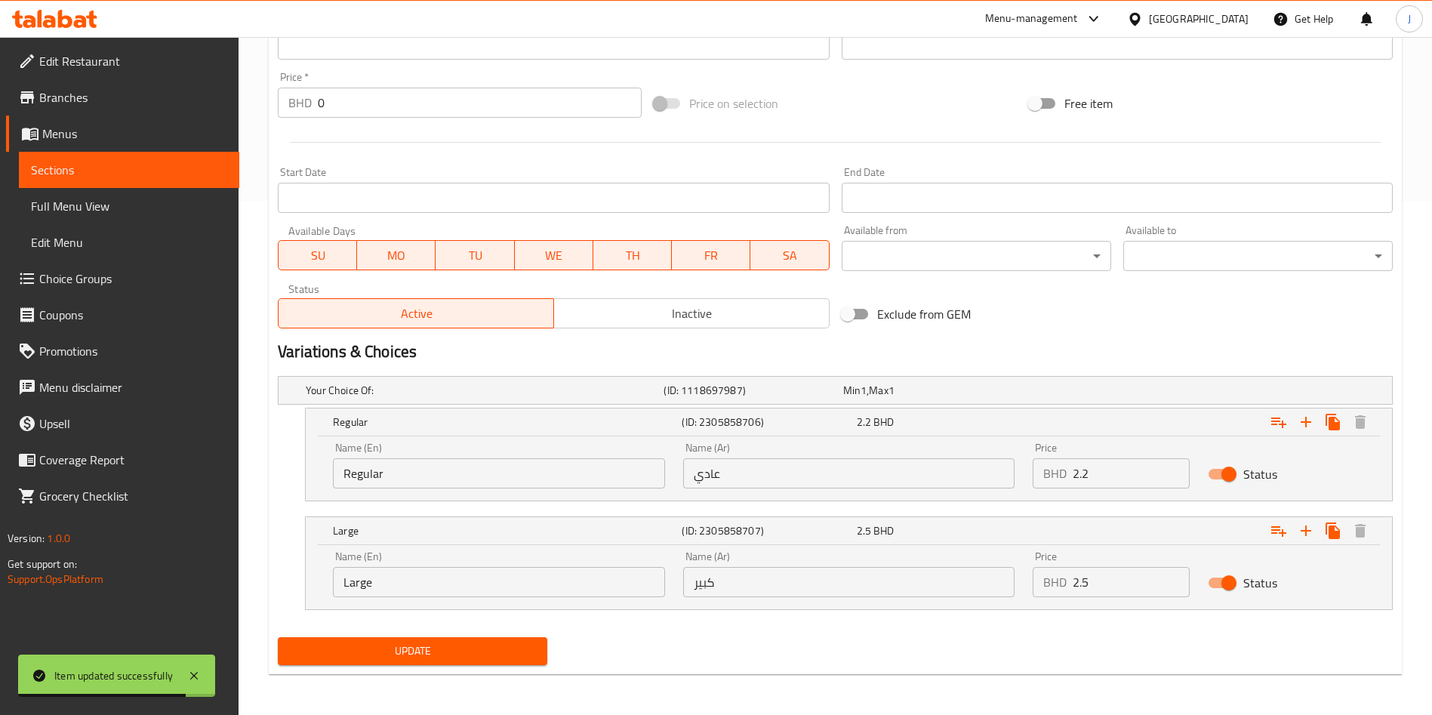
scroll to position [515, 0]
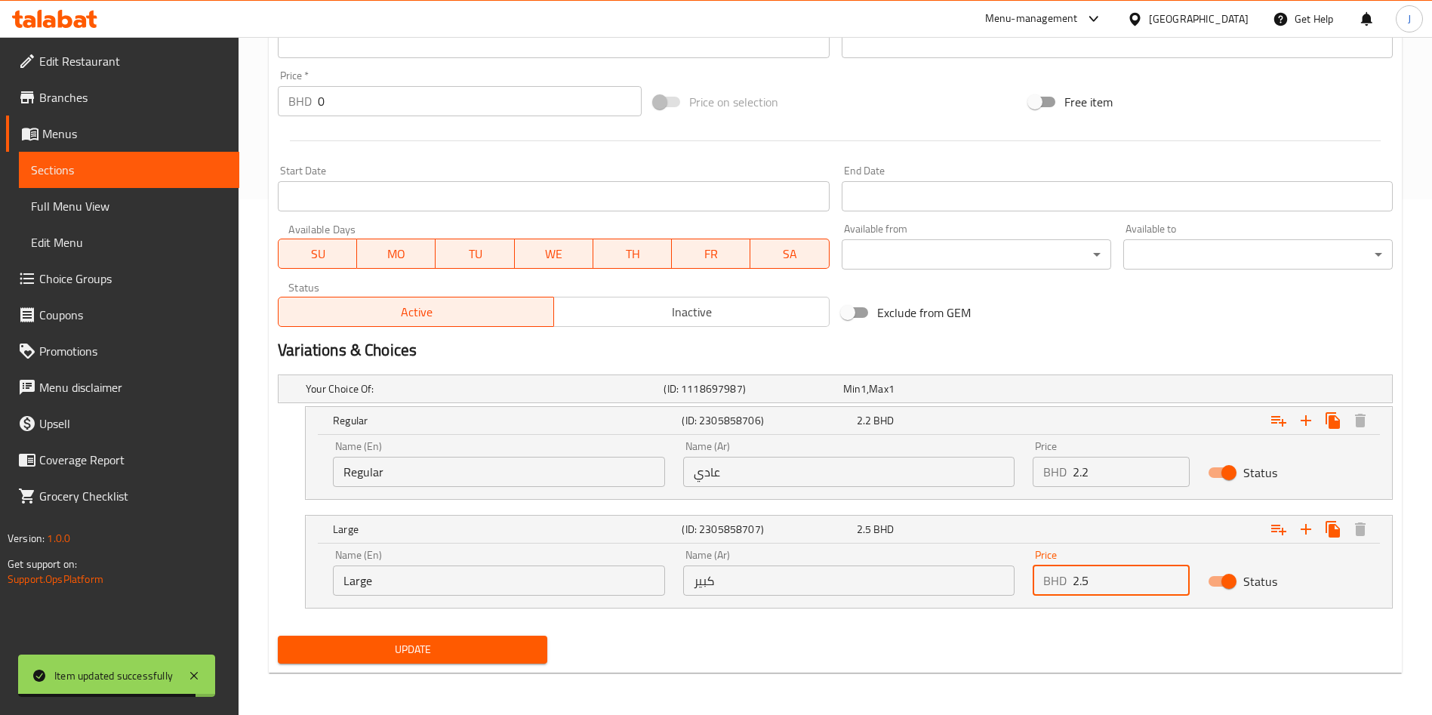
drag, startPoint x: 1022, startPoint y: 576, endPoint x: 1015, endPoint y: 571, distance: 8.6
click at [1016, 572] on div "Name (En) Large Name (En) Name (Ar) كبير Name (Ar) Price BHD 2.5 Price Status" at bounding box center [849, 572] width 1050 height 64
paste input "4"
type input "2.4"
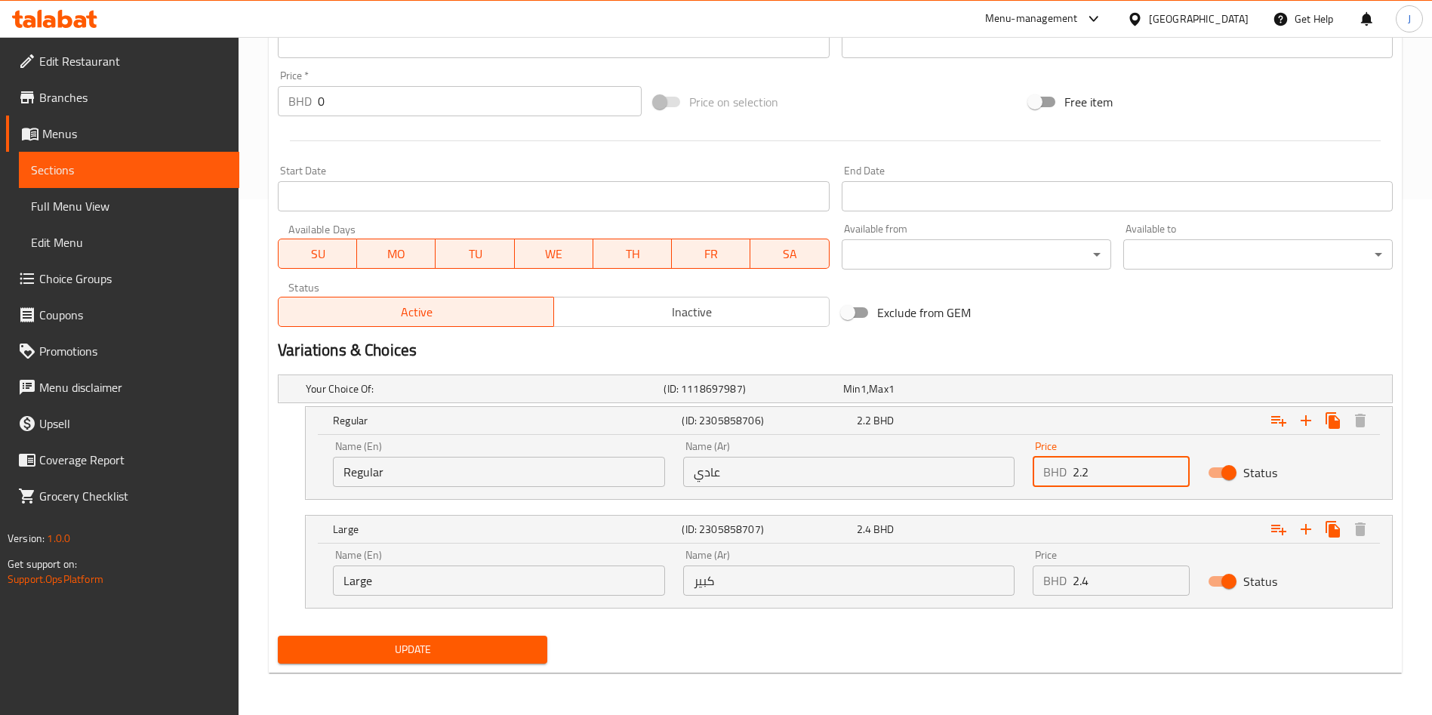
drag, startPoint x: 1059, startPoint y: 471, endPoint x: 1026, endPoint y: 455, distance: 36.1
click at [1027, 461] on div "Price BHD 2.2 Price" at bounding box center [1110, 464] width 175 height 64
paste input "1.9"
type input "1.9"
click at [448, 648] on span "Update" at bounding box center [412, 649] width 245 height 19
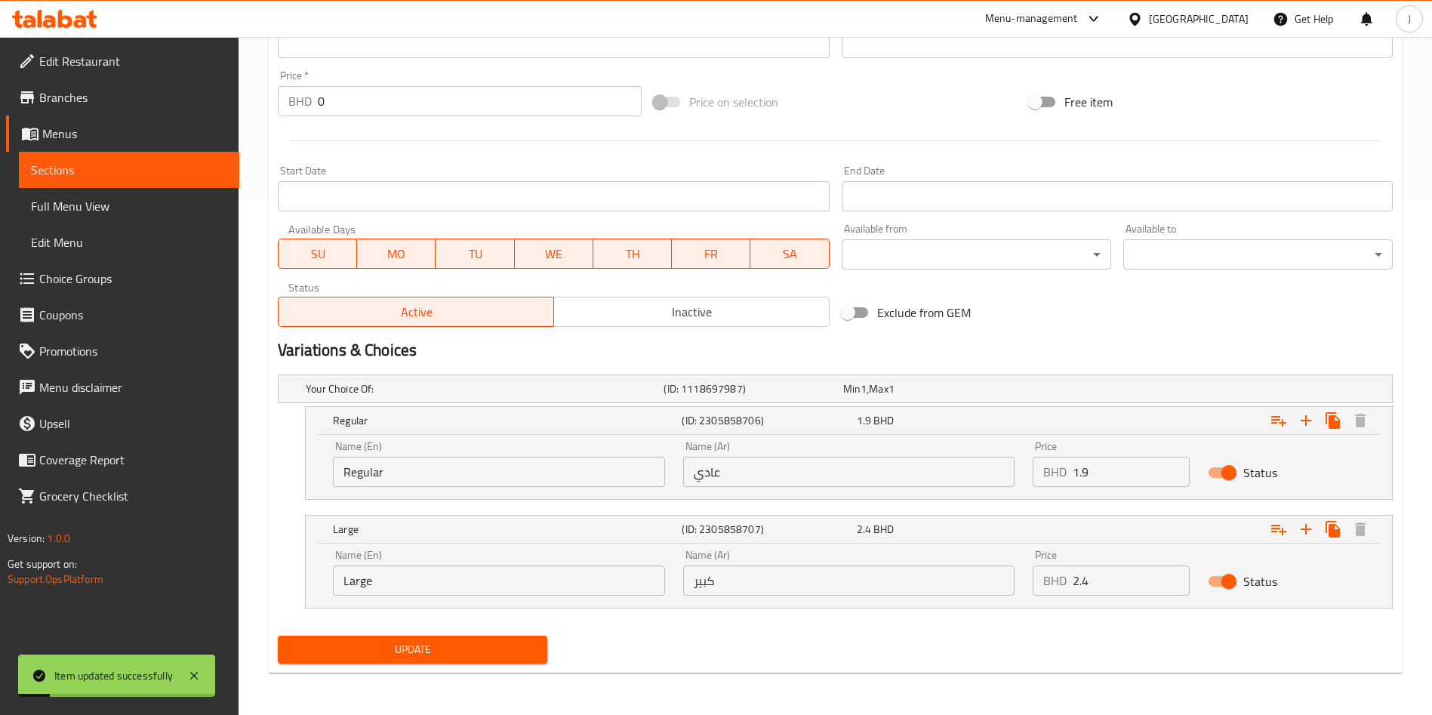
click at [69, 178] on span "Sections" at bounding box center [129, 170] width 196 height 18
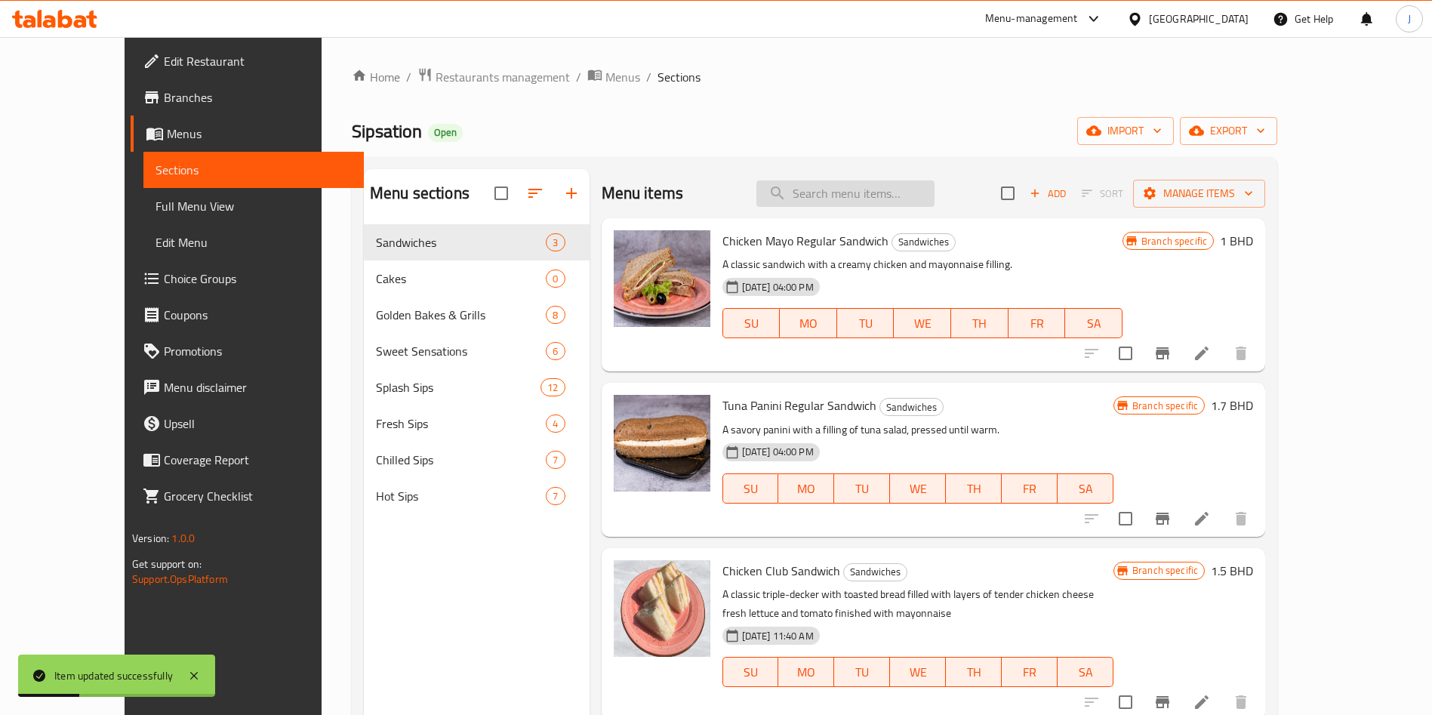
click at [877, 194] on input "search" at bounding box center [845, 193] width 178 height 26
paste input "Rose Lemon Fizz"
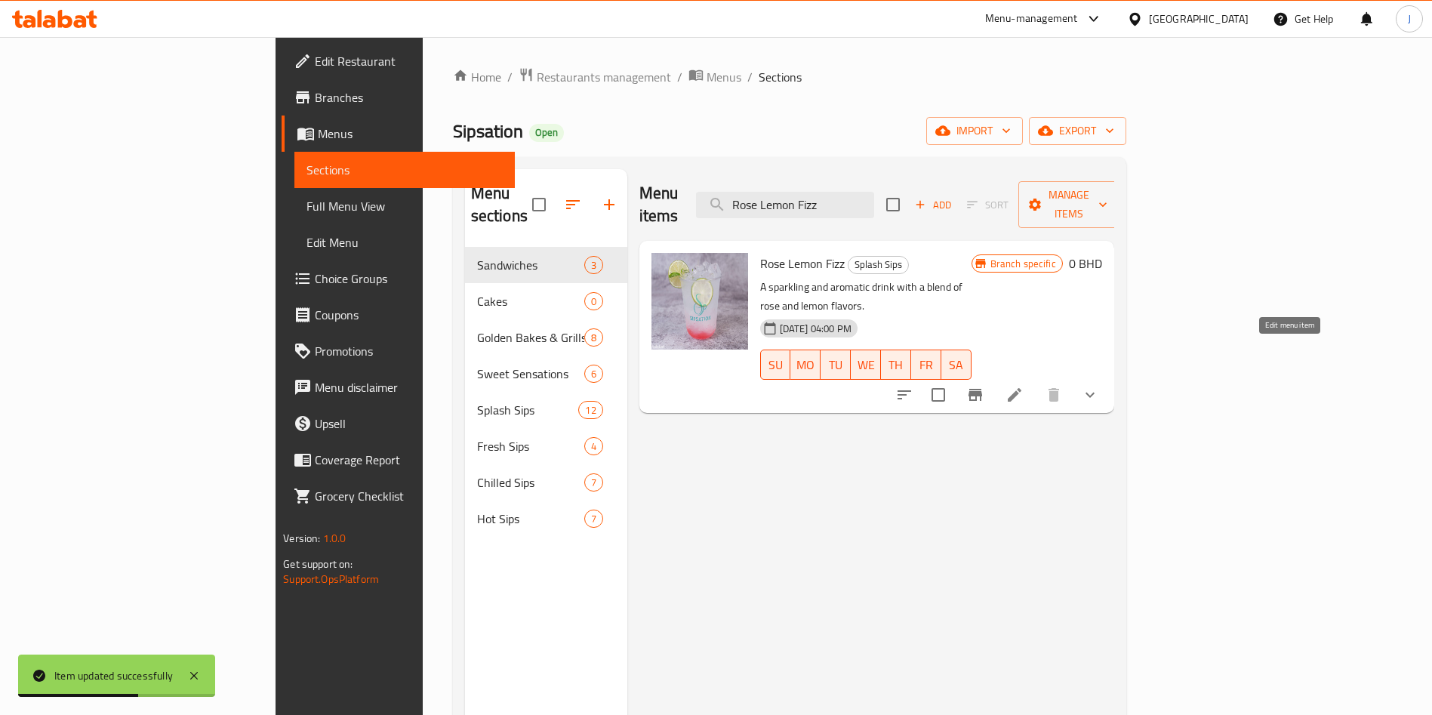
type input "Rose Lemon Fizz"
click at [1023, 386] on icon at bounding box center [1014, 395] width 18 height 18
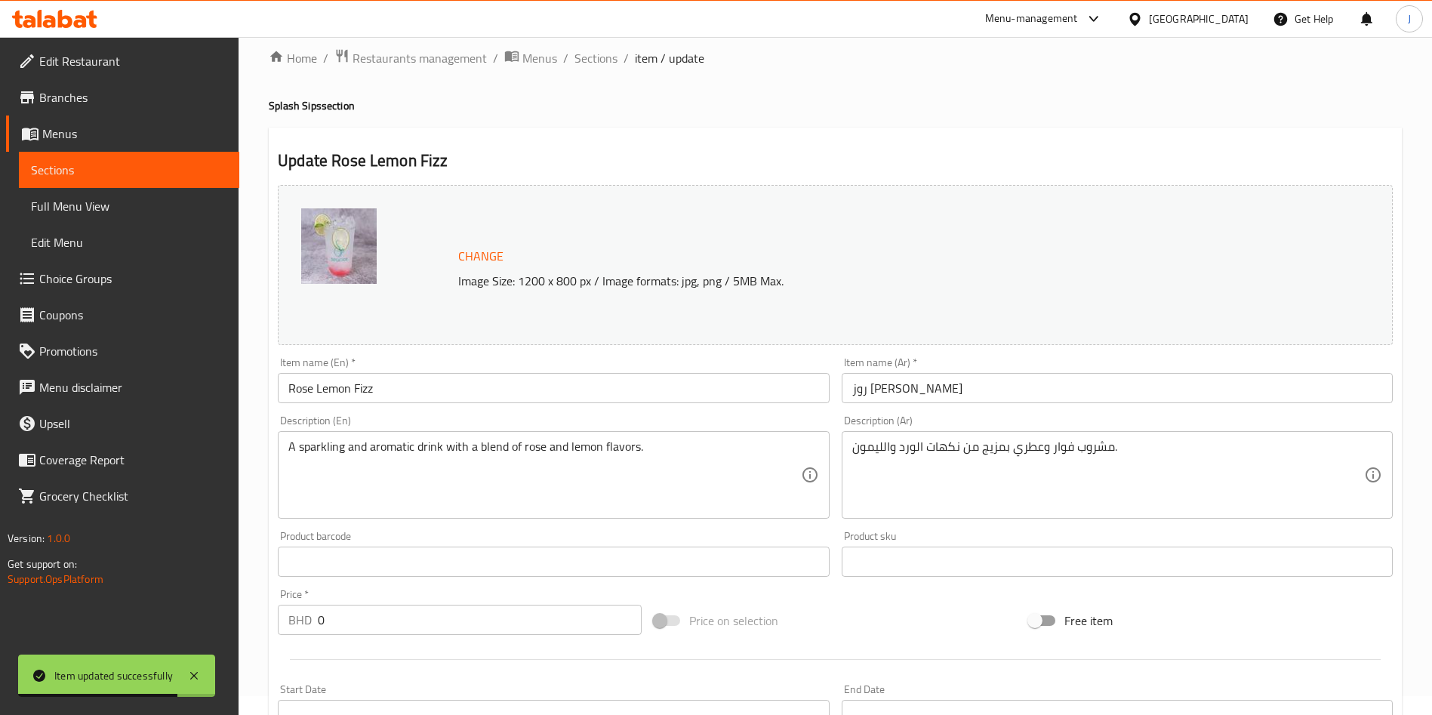
scroll to position [408, 0]
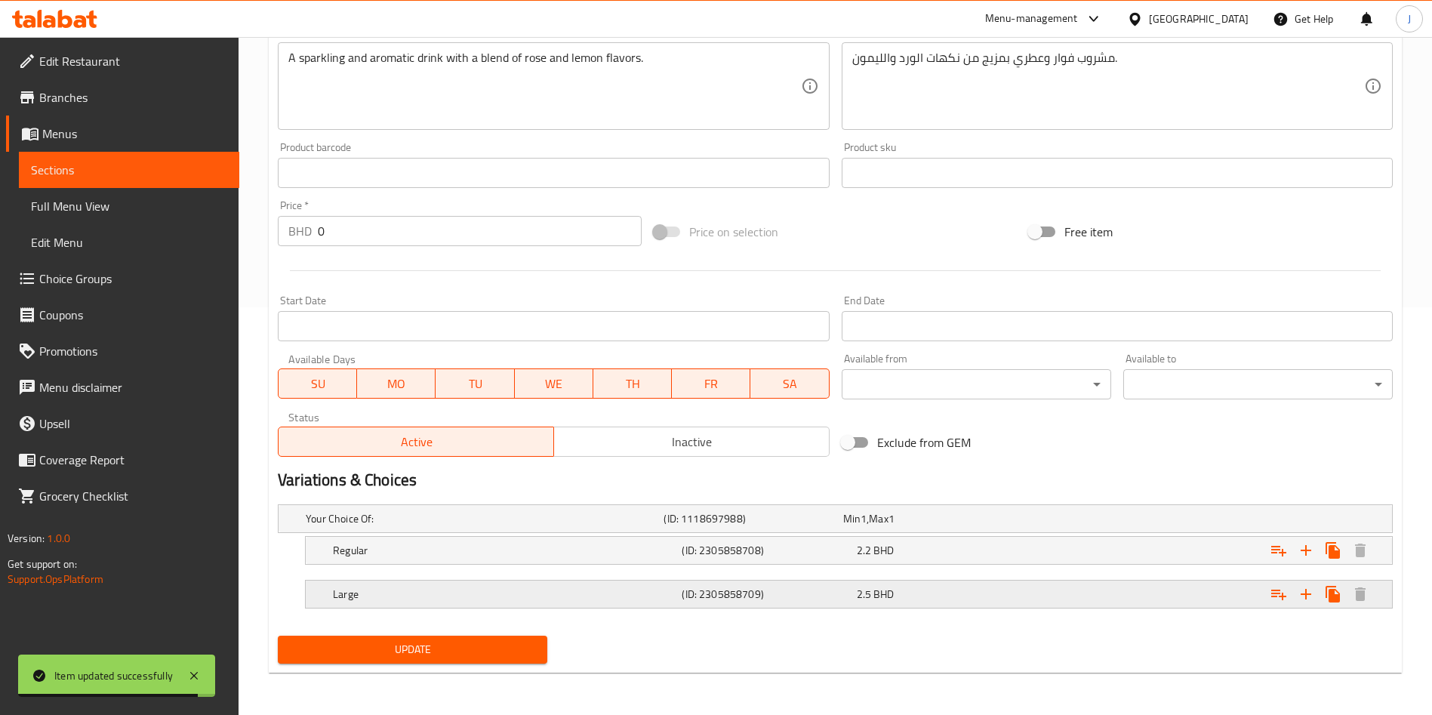
click at [837, 597] on h5 "(ID: 2305858709)" at bounding box center [766, 593] width 168 height 15
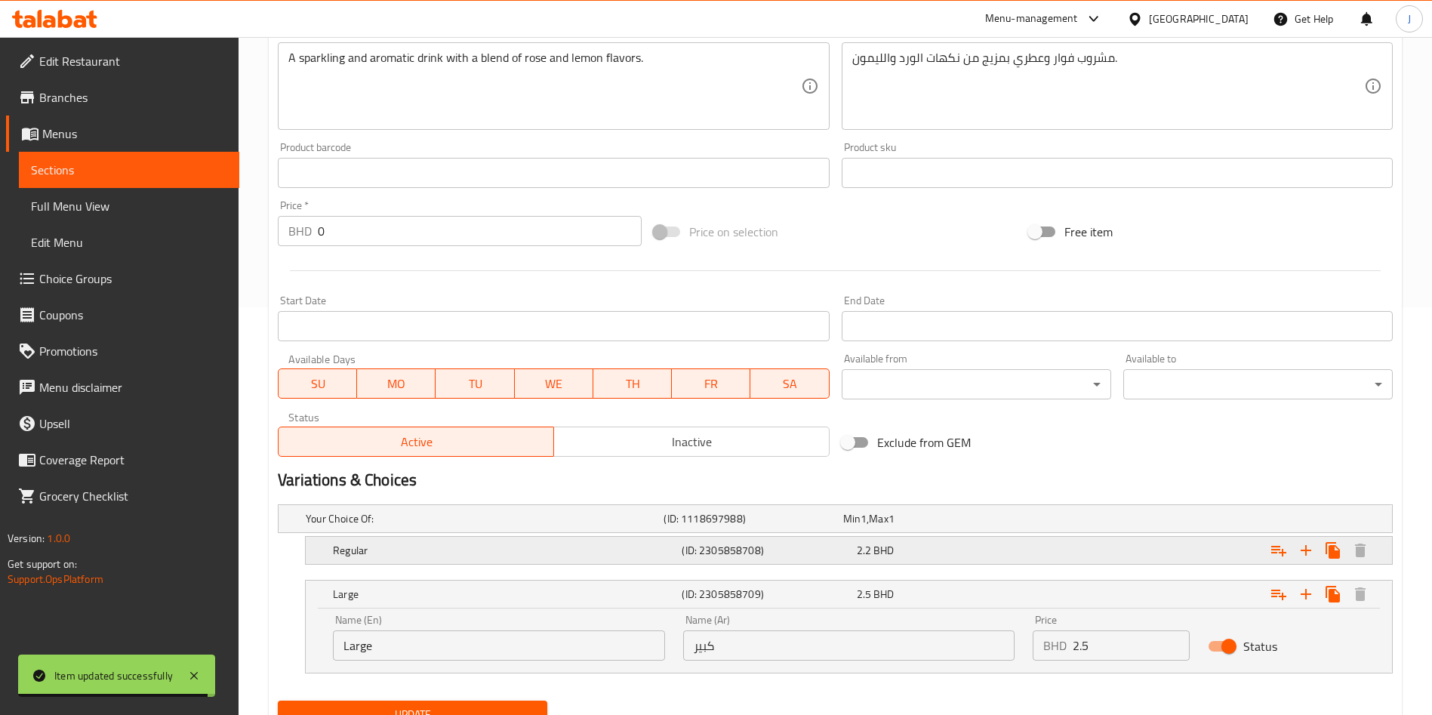
click at [860, 555] on span "2.2" at bounding box center [864, 550] width 14 height 20
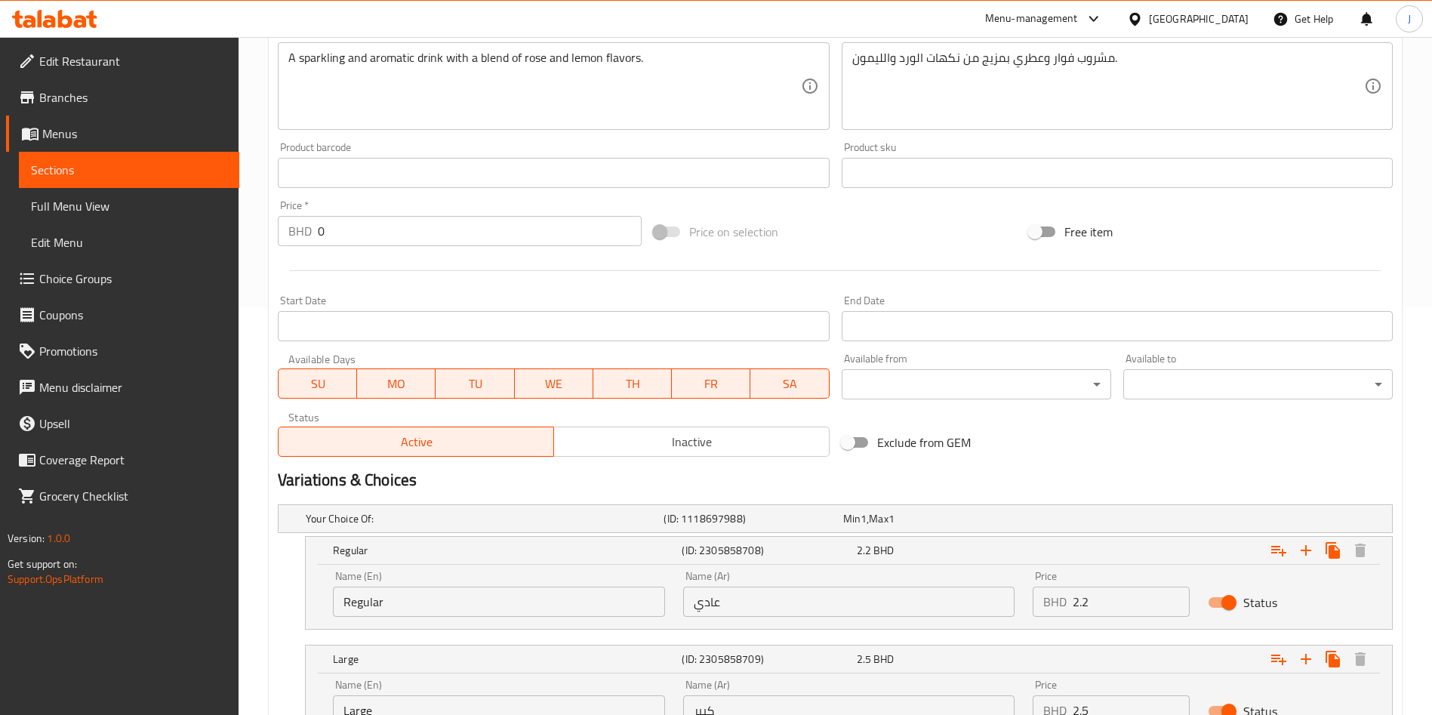
drag, startPoint x: 1066, startPoint y: 603, endPoint x: 1044, endPoint y: 603, distance: 21.9
click at [1045, 605] on div "BHD 2.2 Price" at bounding box center [1110, 601] width 157 height 30
paste input "1.9"
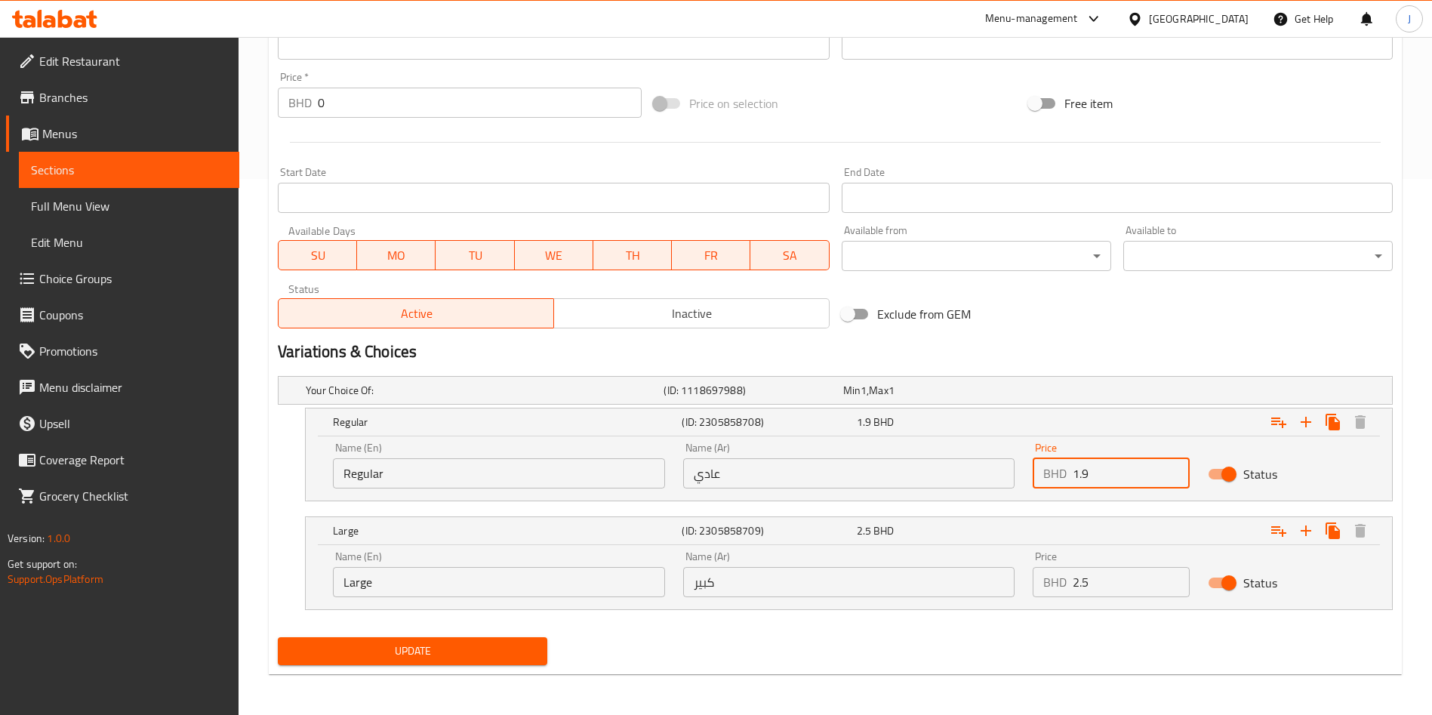
scroll to position [537, 0]
type input "1.9"
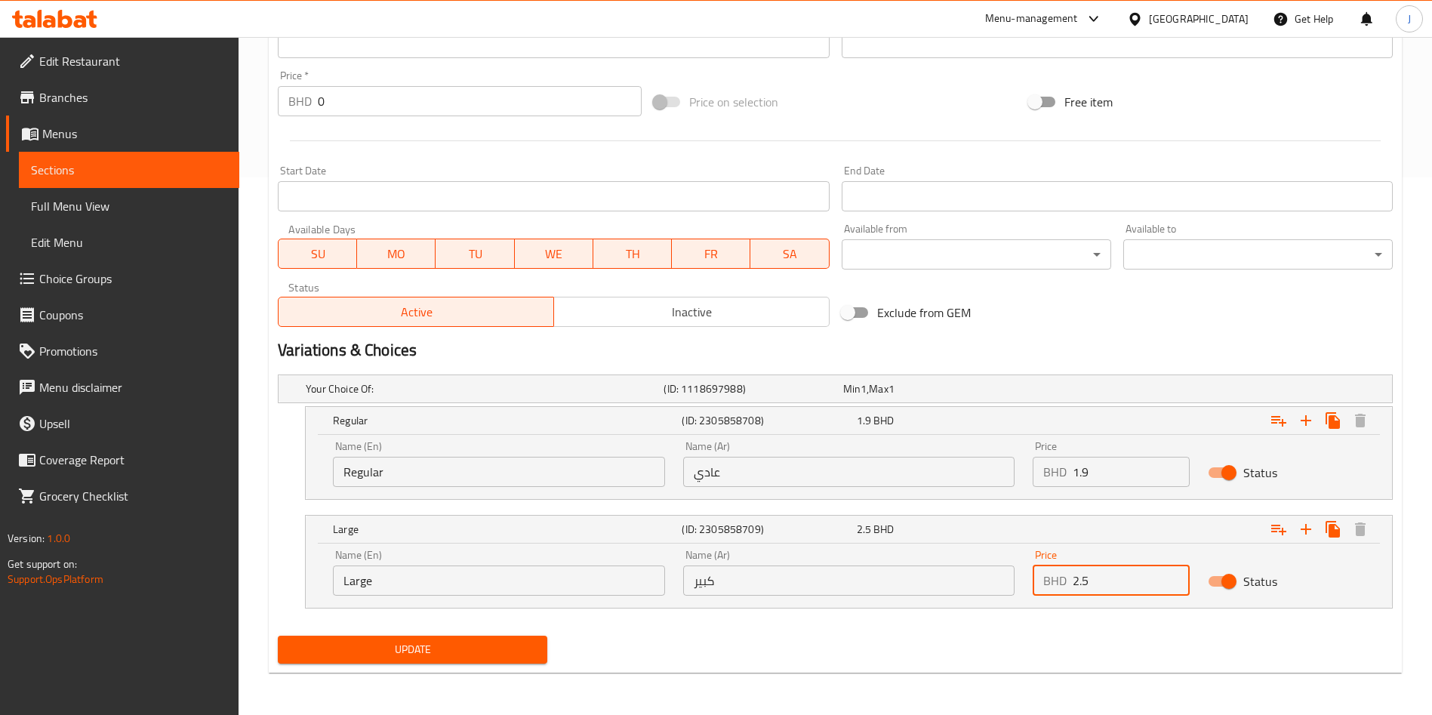
drag, startPoint x: 1075, startPoint y: 572, endPoint x: 1011, endPoint y: 574, distance: 64.9
click at [1010, 578] on div "Name (En) Large Name (En) Name (Ar) كبير Name (Ar) Price BHD 2.5 Price Status" at bounding box center [849, 572] width 1050 height 64
paste input "4"
type input "2.4"
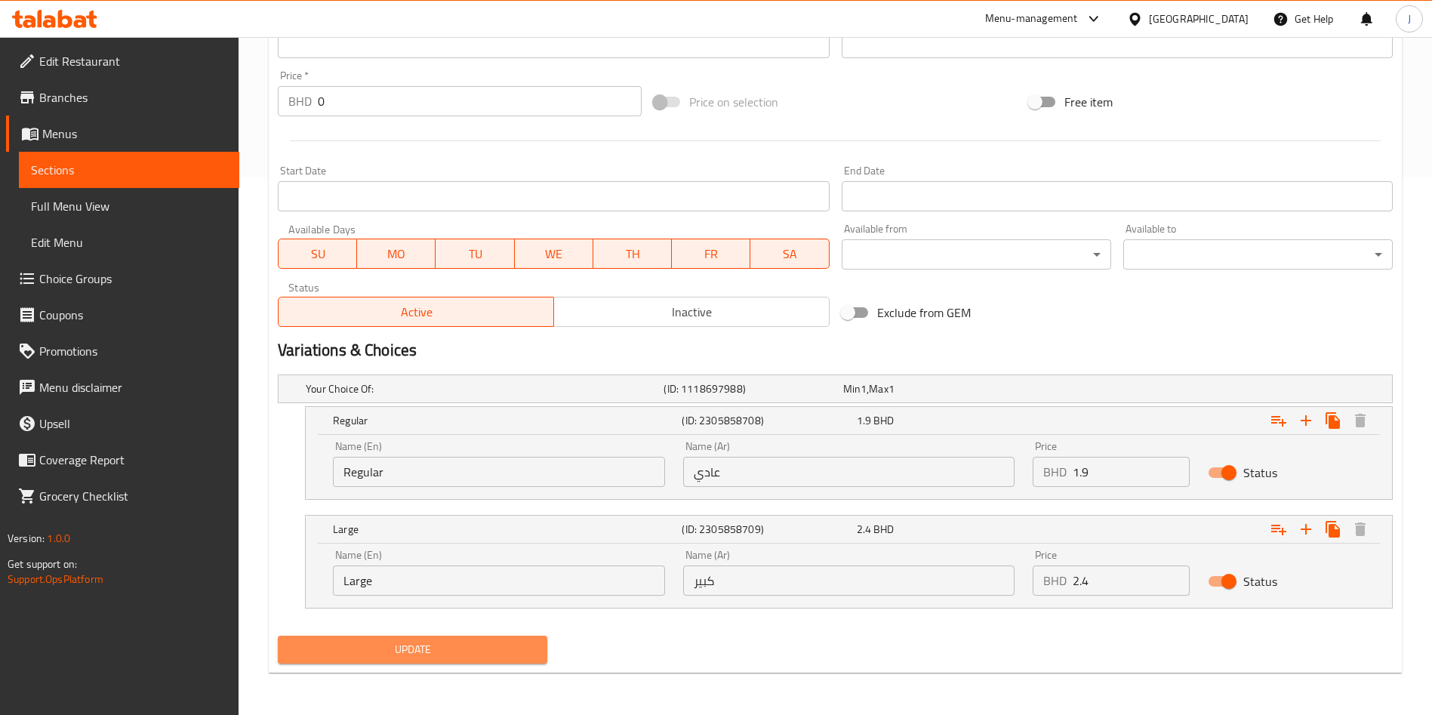
click at [402, 642] on span "Update" at bounding box center [412, 649] width 245 height 19
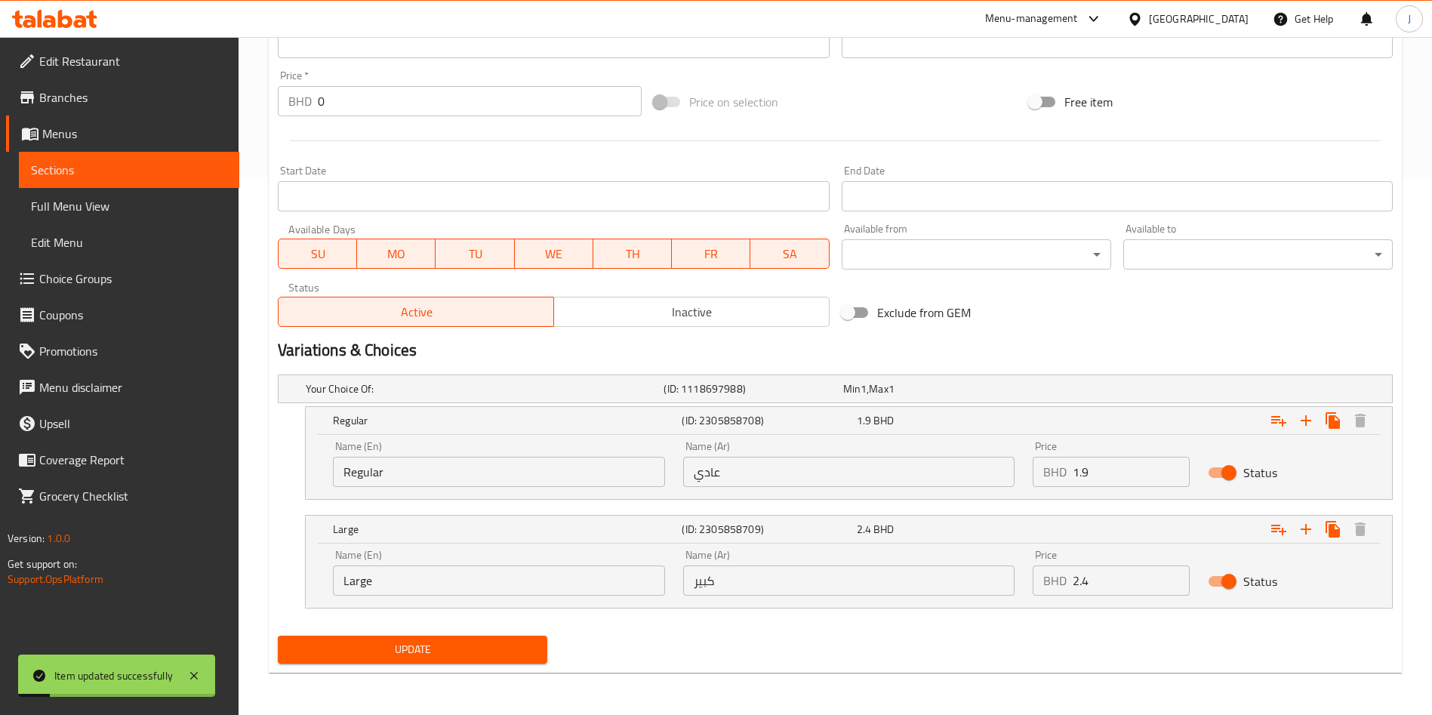
click at [96, 180] on link "Sections" at bounding box center [129, 170] width 220 height 36
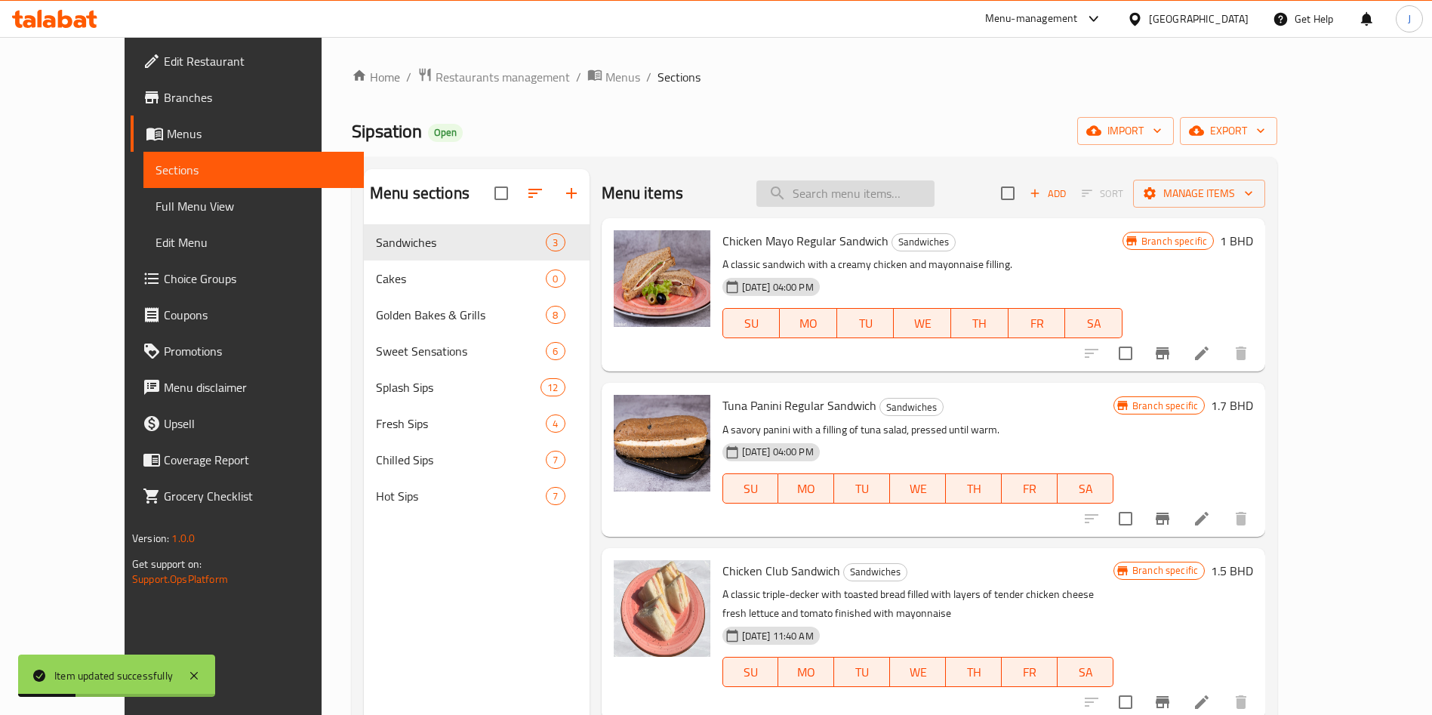
click at [875, 189] on input "search" at bounding box center [845, 193] width 178 height 26
paste input "Peach Ice Tea"
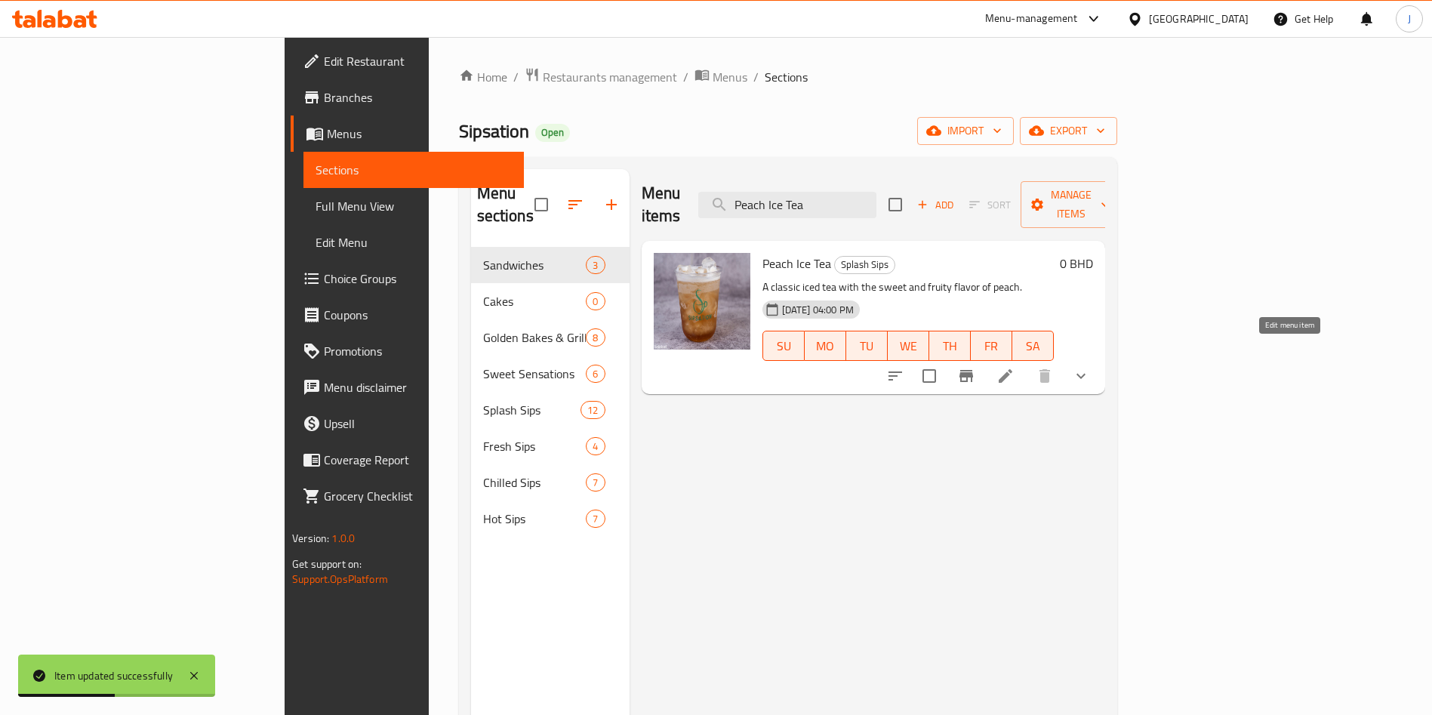
type input "Peach Ice Tea"
click at [1014, 367] on icon at bounding box center [1005, 376] width 18 height 18
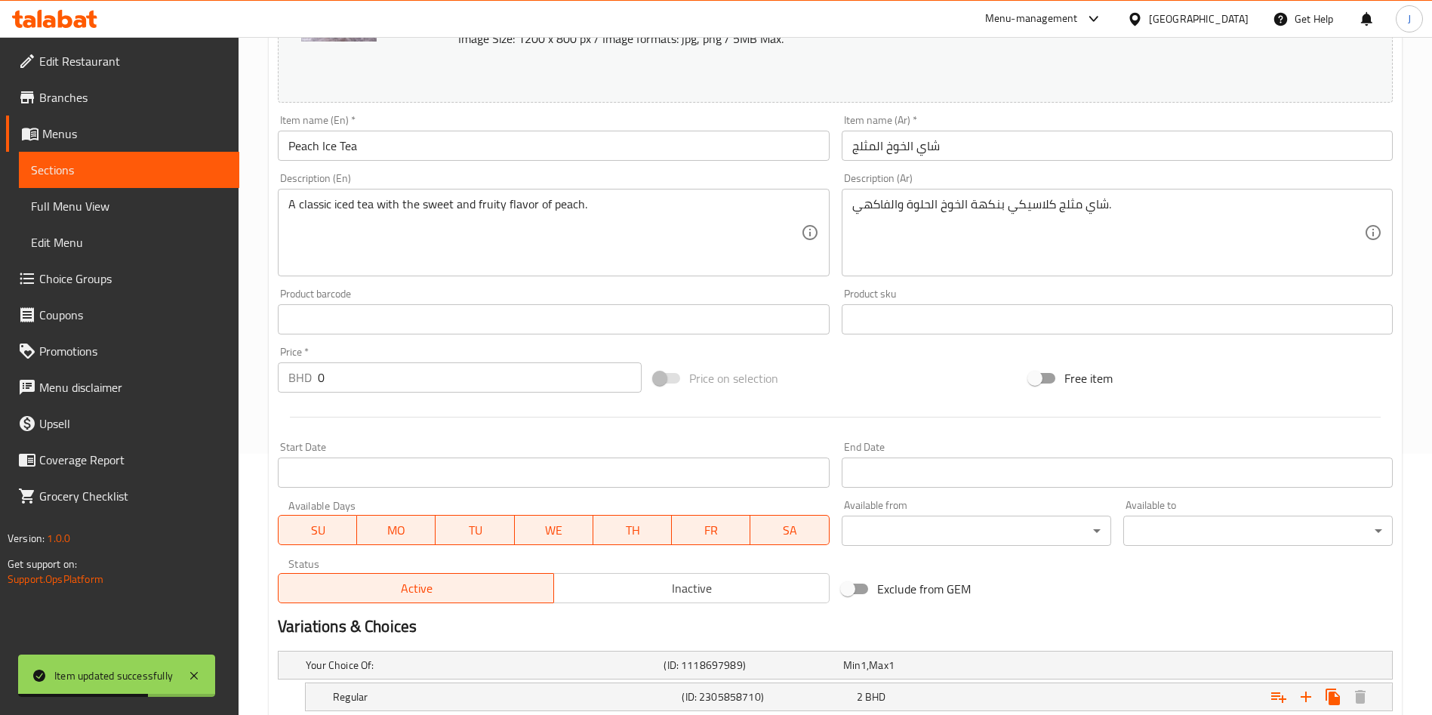
scroll to position [408, 0]
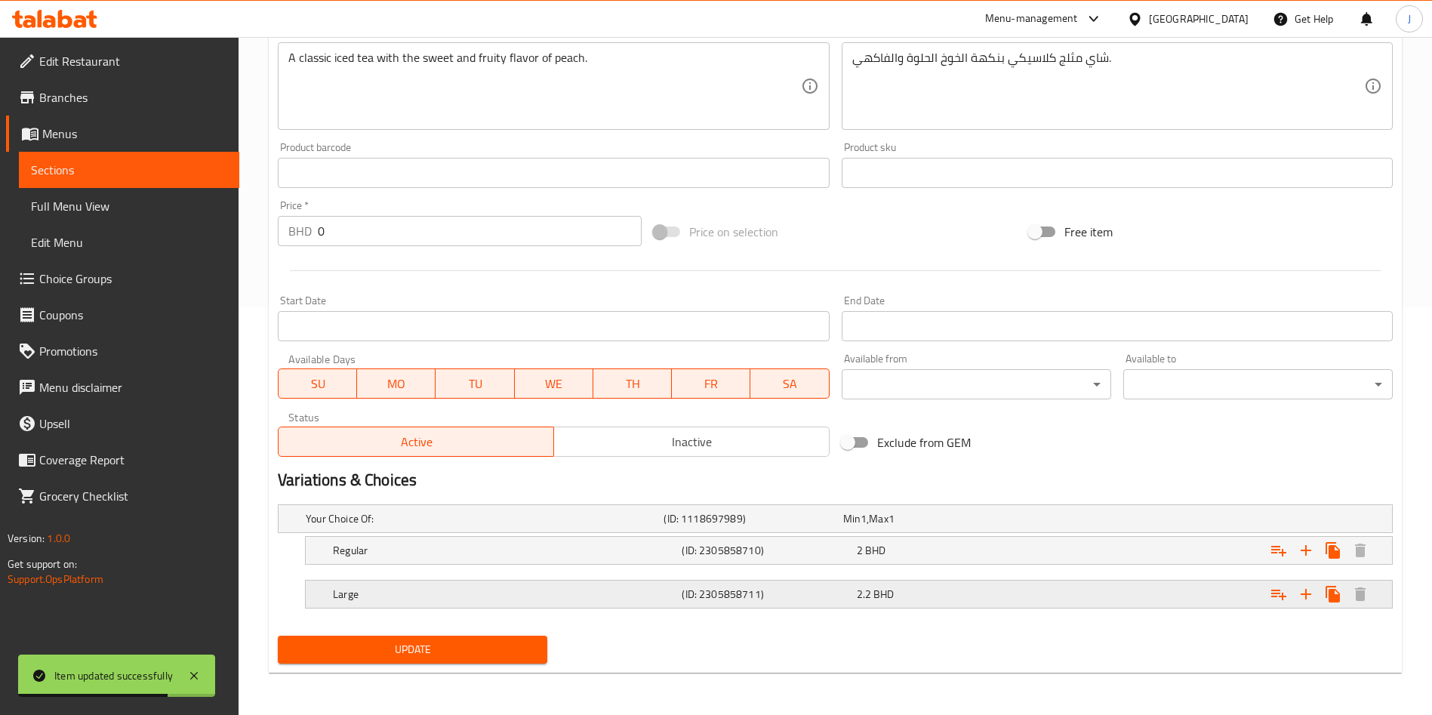
click at [558, 602] on div "Large (ID: 2305858711) 2.2 BHD" at bounding box center [853, 593] width 1047 height 33
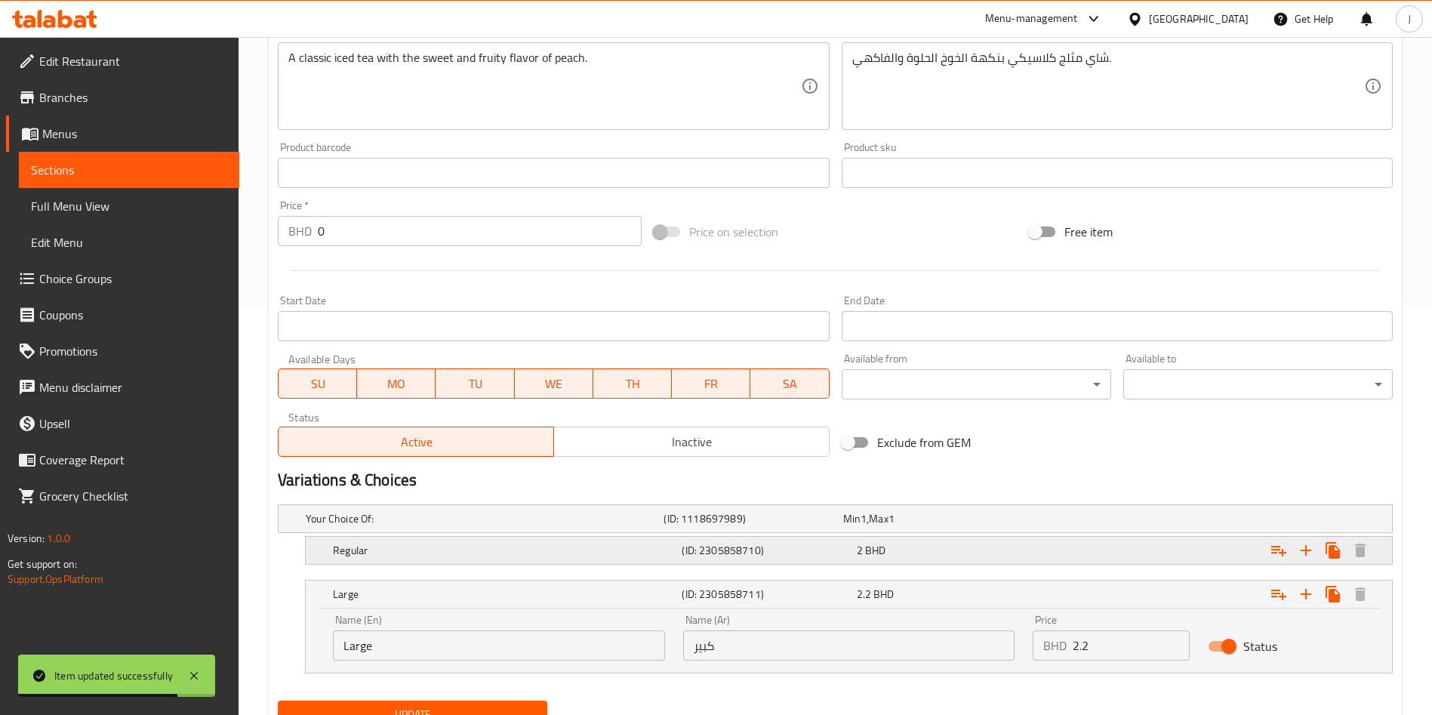
click at [589, 555] on h5 "Regular" at bounding box center [504, 550] width 343 height 15
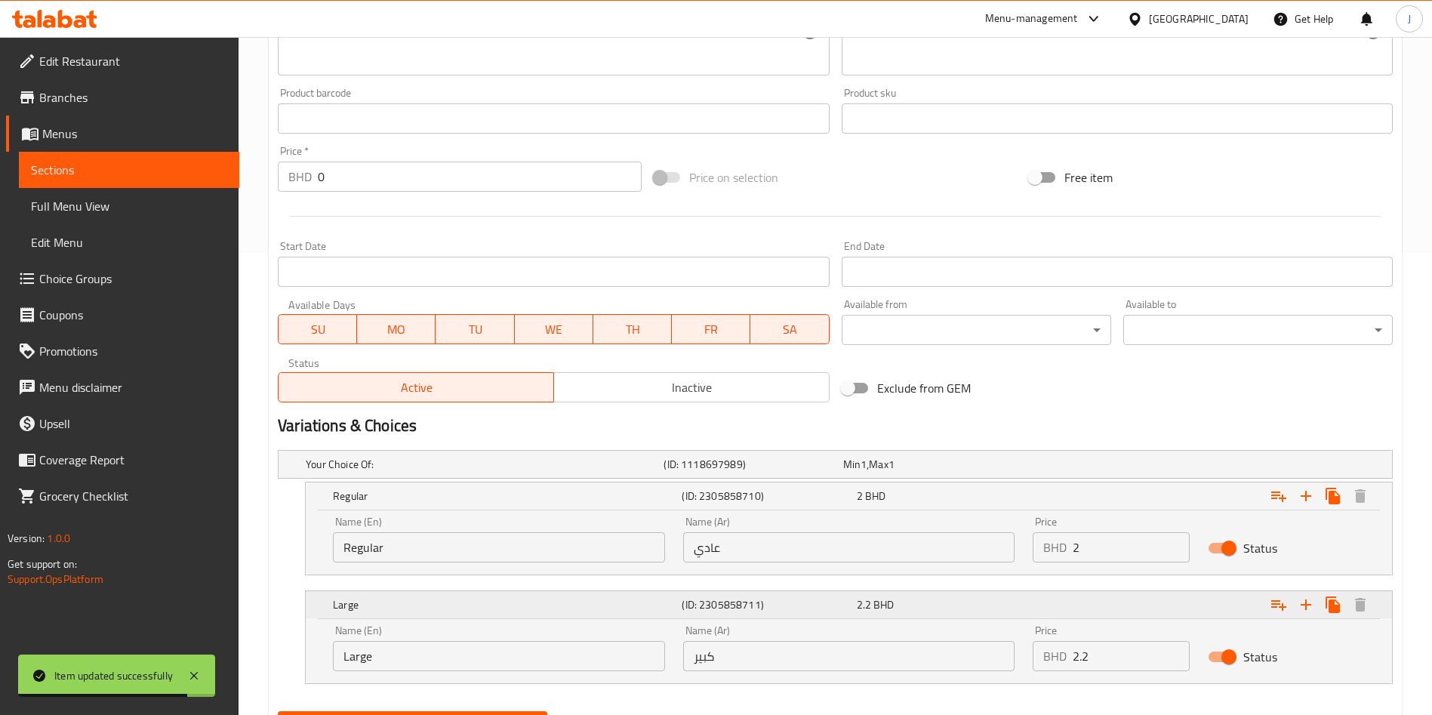
scroll to position [537, 0]
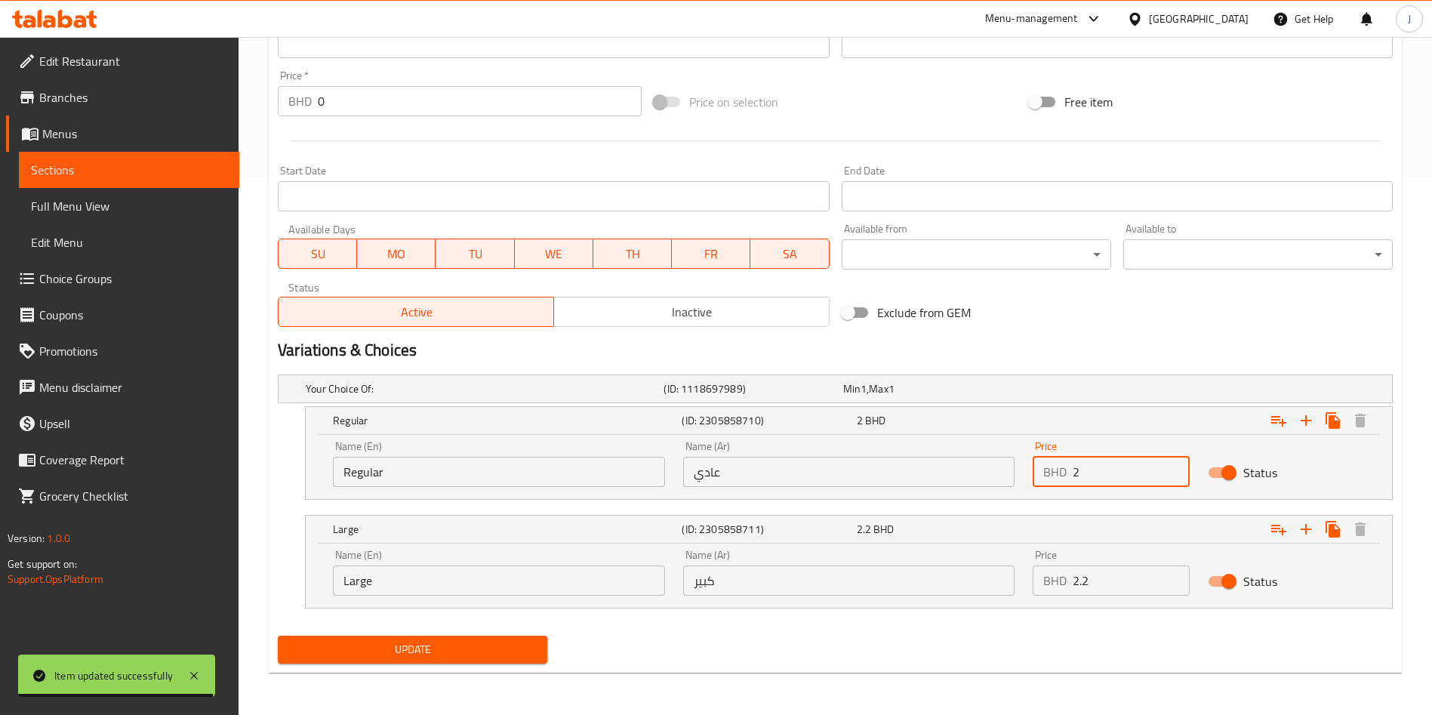
drag, startPoint x: 1102, startPoint y: 475, endPoint x: 1040, endPoint y: 471, distance: 62.0
click at [1040, 472] on div "BHD 2 Price" at bounding box center [1110, 472] width 157 height 30
paste input "1.6"
type input "1.6"
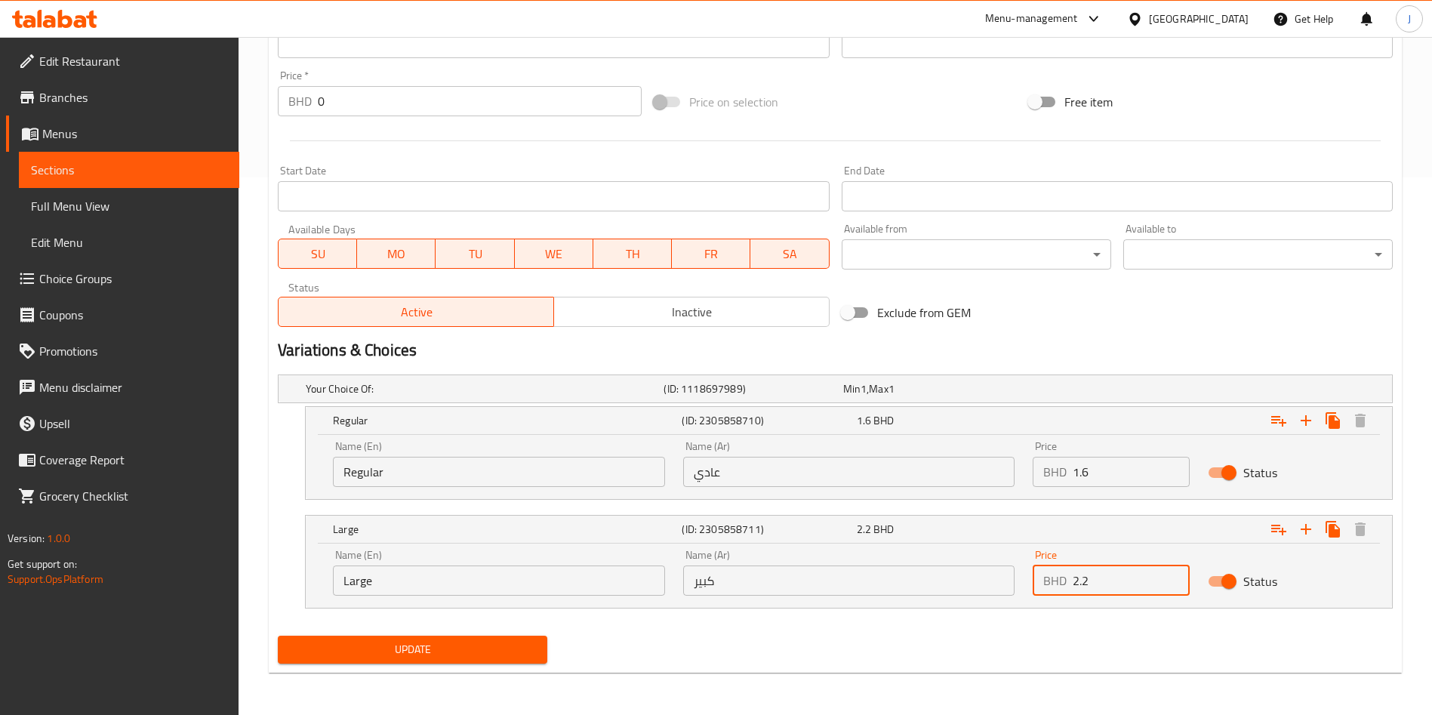
drag, startPoint x: 1122, startPoint y: 582, endPoint x: 983, endPoint y: 577, distance: 139.0
click at [983, 578] on div "Name (En) Large Name (En) Name (Ar) كبير Name (Ar) Price BHD 2.2 Price Status" at bounding box center [849, 572] width 1050 height 64
paste input "1.8"
type input "1.8"
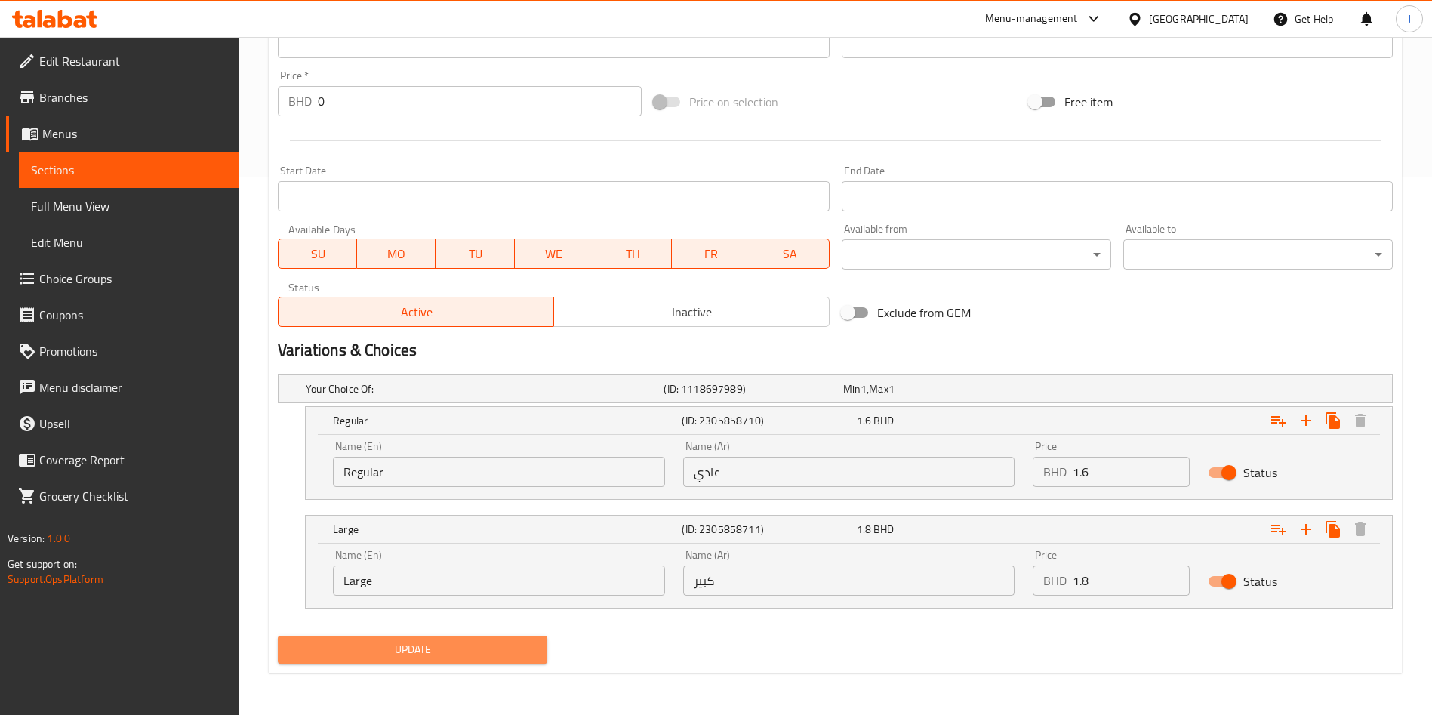
click at [412, 635] on button "Update" at bounding box center [412, 649] width 269 height 28
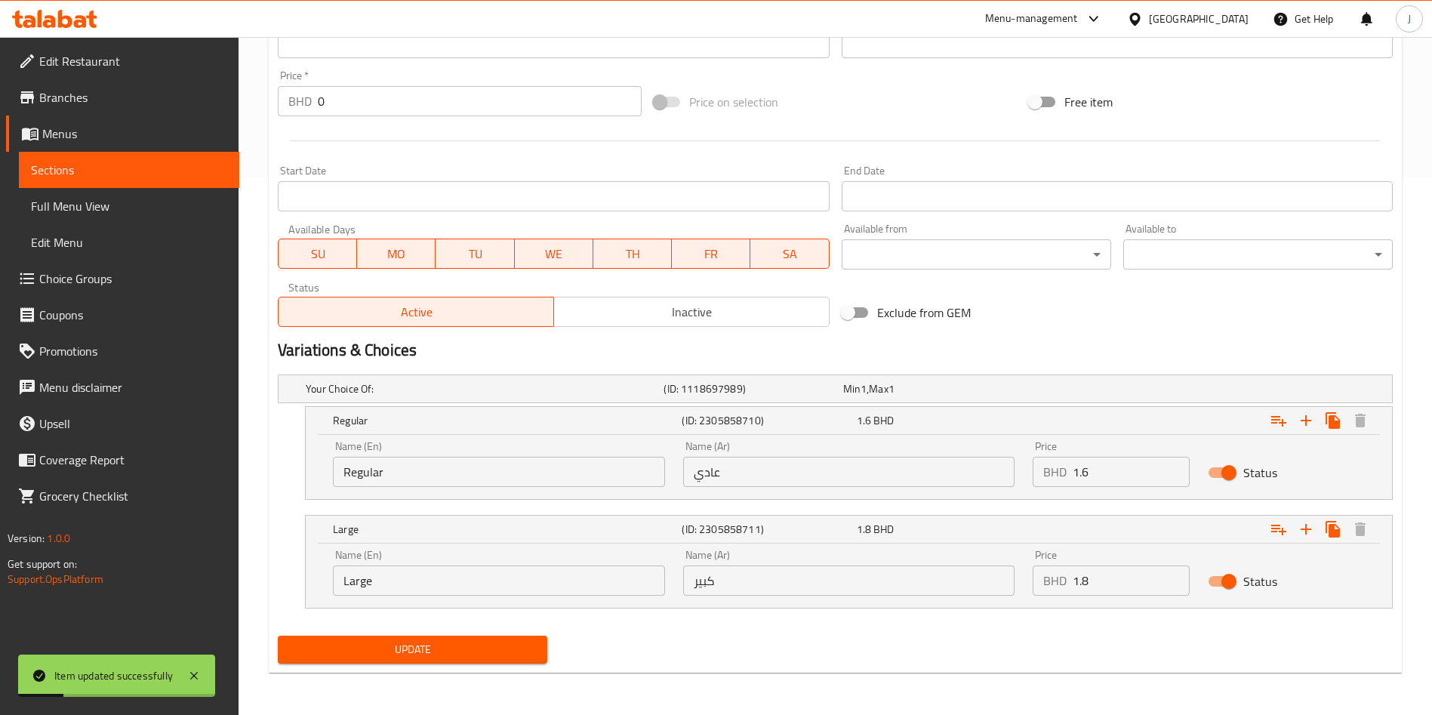
click at [381, 636] on button "Update" at bounding box center [412, 649] width 269 height 28
click at [79, 171] on span "Sections" at bounding box center [129, 170] width 196 height 18
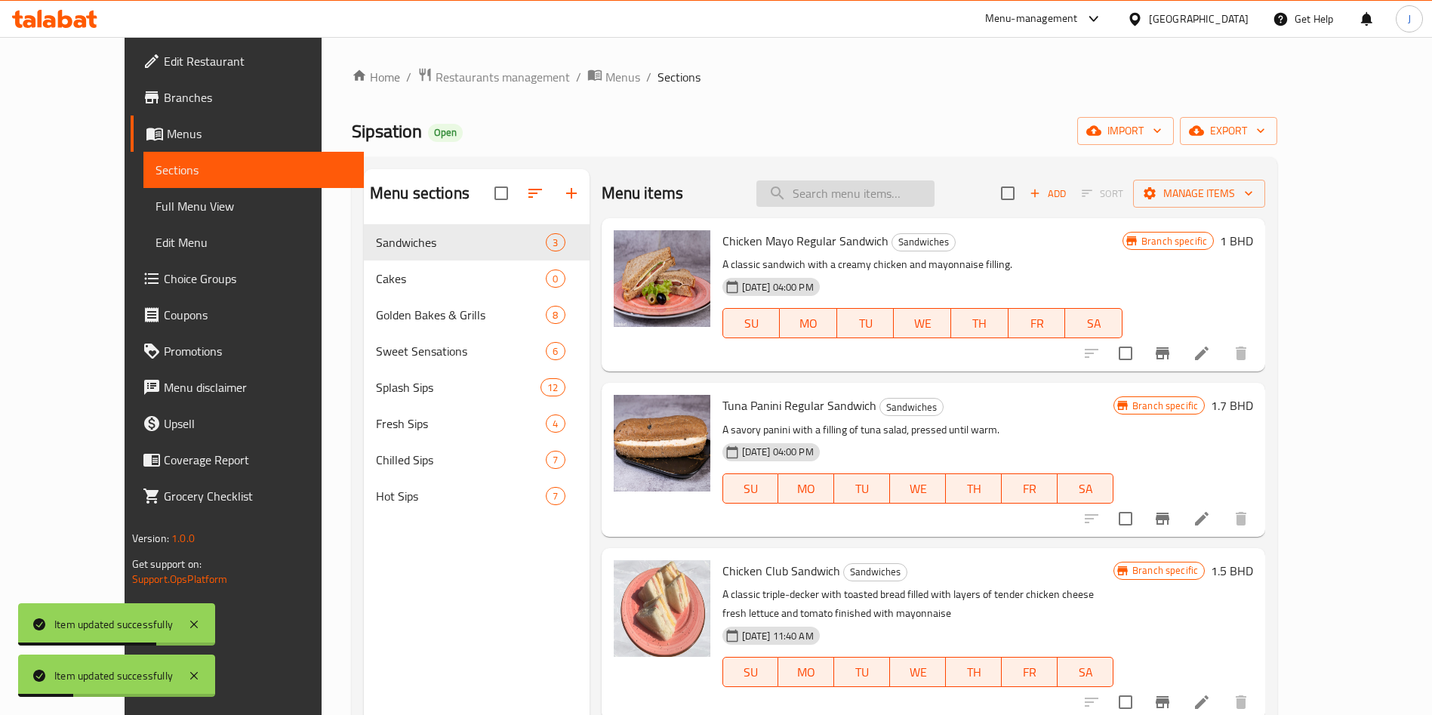
click at [876, 190] on input "search" at bounding box center [845, 193] width 178 height 26
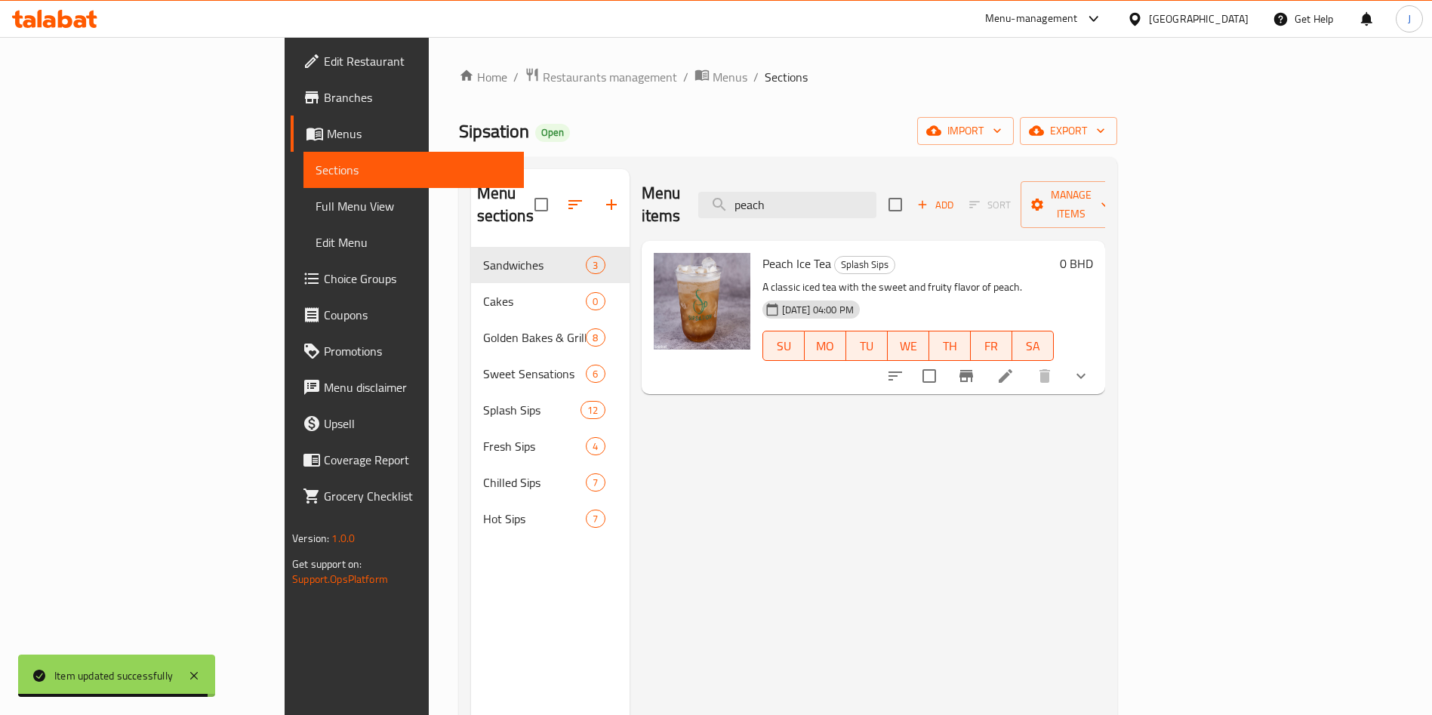
type input "peach"
click at [1012, 369] on icon at bounding box center [1005, 376] width 14 height 14
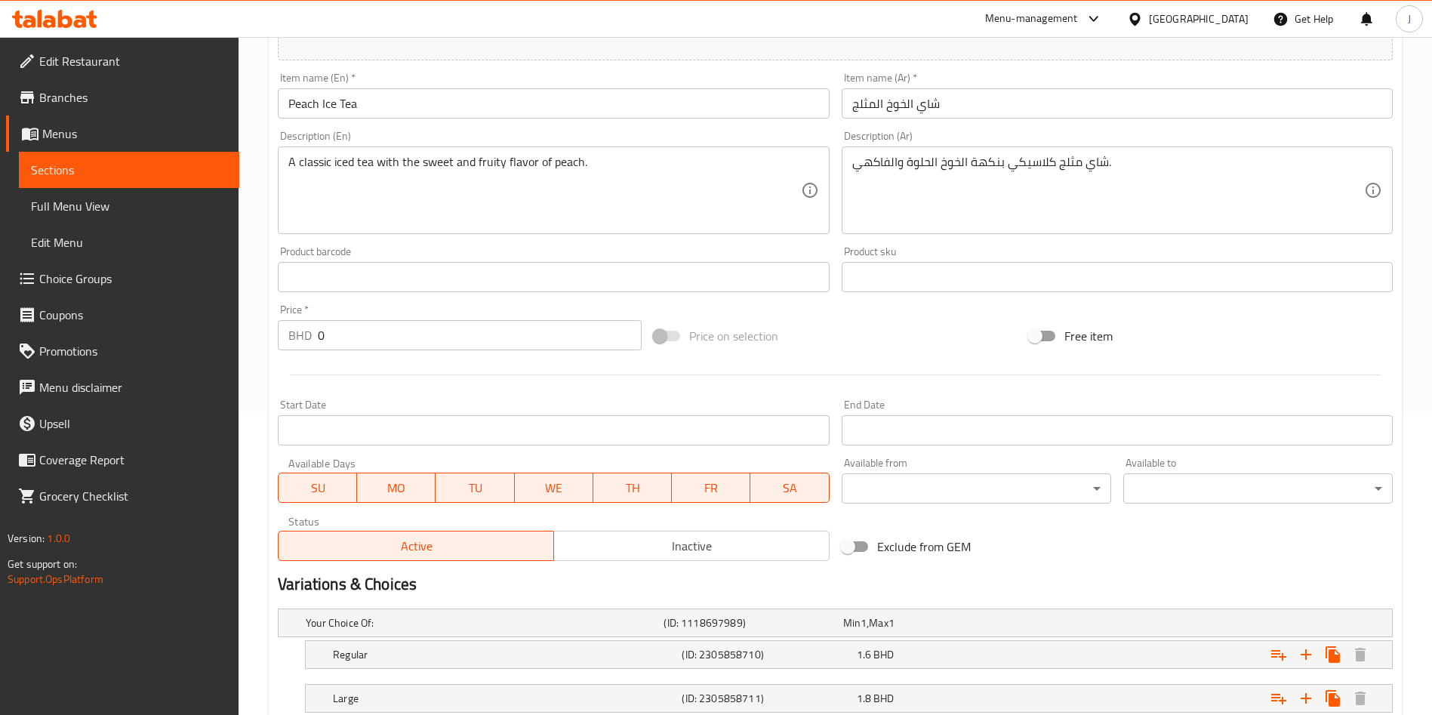
scroll to position [408, 0]
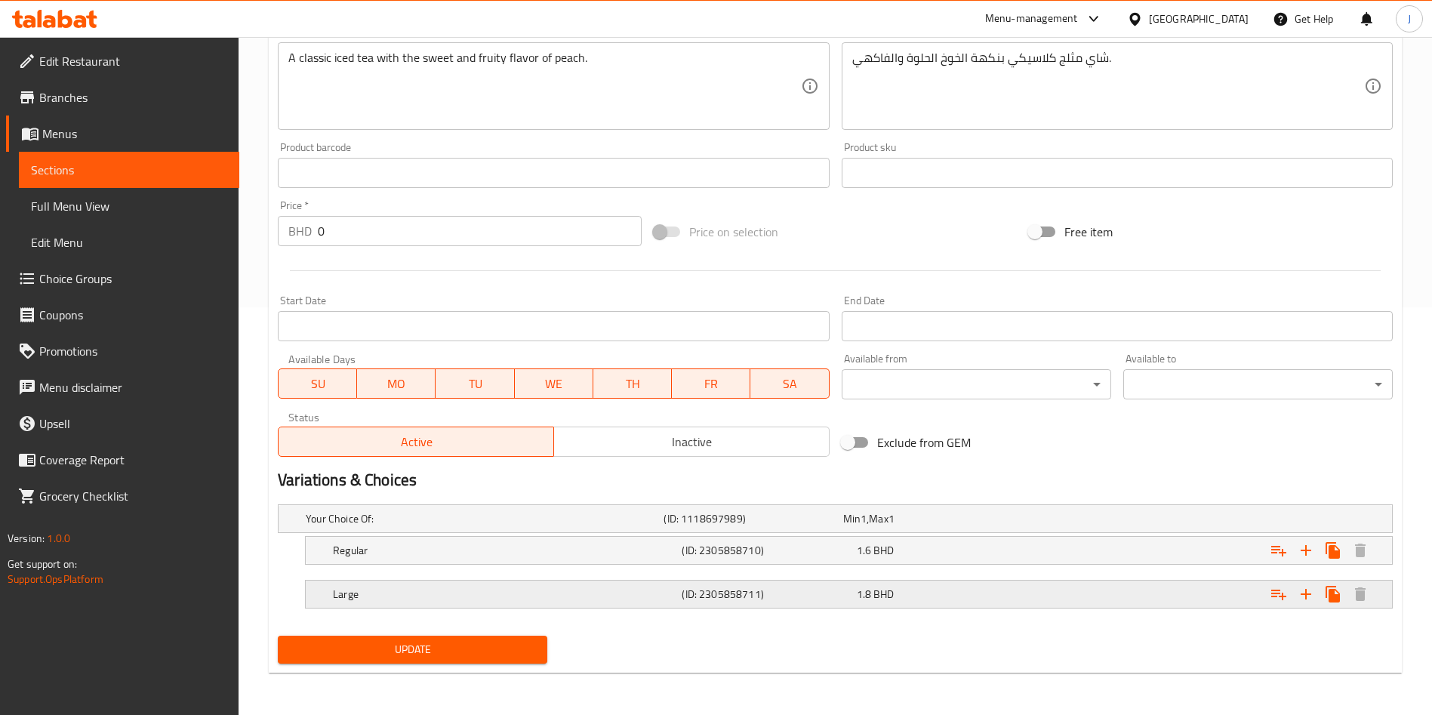
drag, startPoint x: 903, startPoint y: 597, endPoint x: 925, endPoint y: 583, distance: 25.1
click at [907, 595] on div "1.8 BHD" at bounding box center [941, 593] width 168 height 15
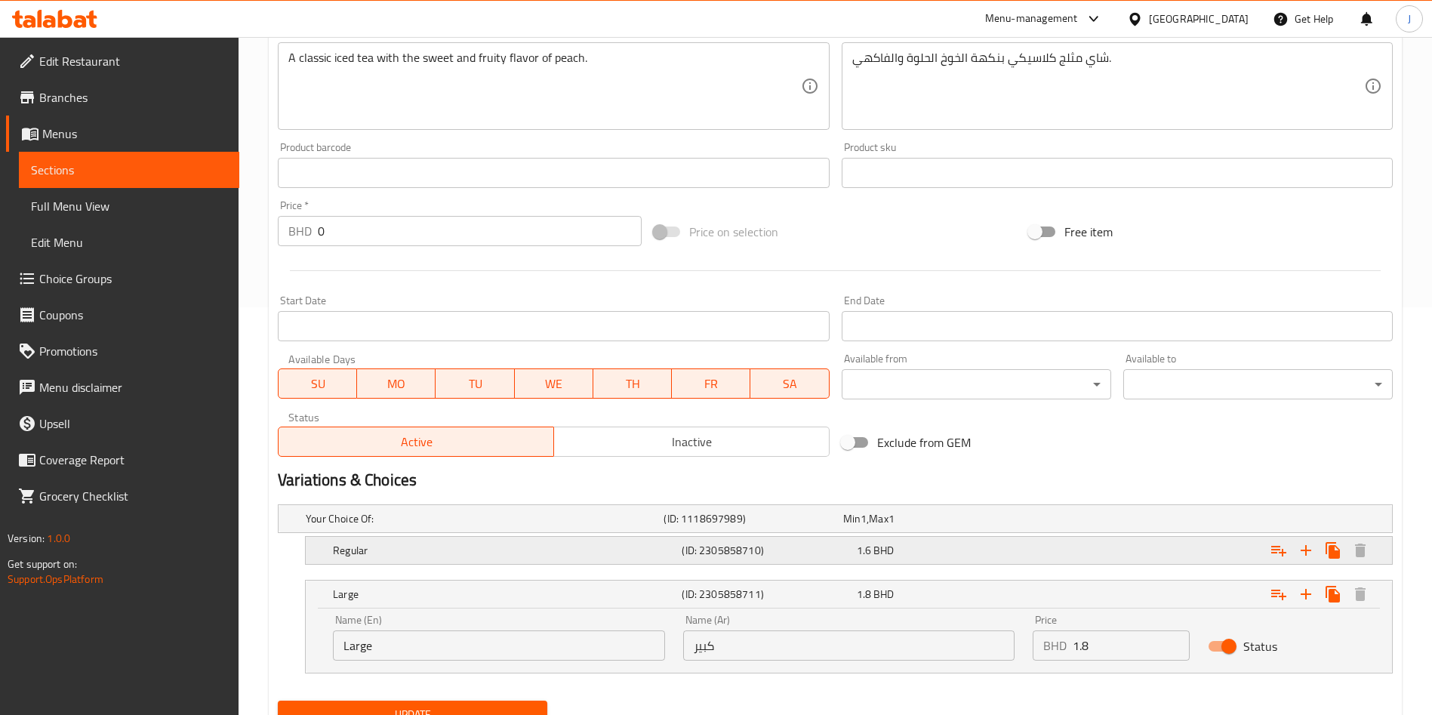
click at [960, 549] on div "1.6 BHD" at bounding box center [941, 550] width 168 height 15
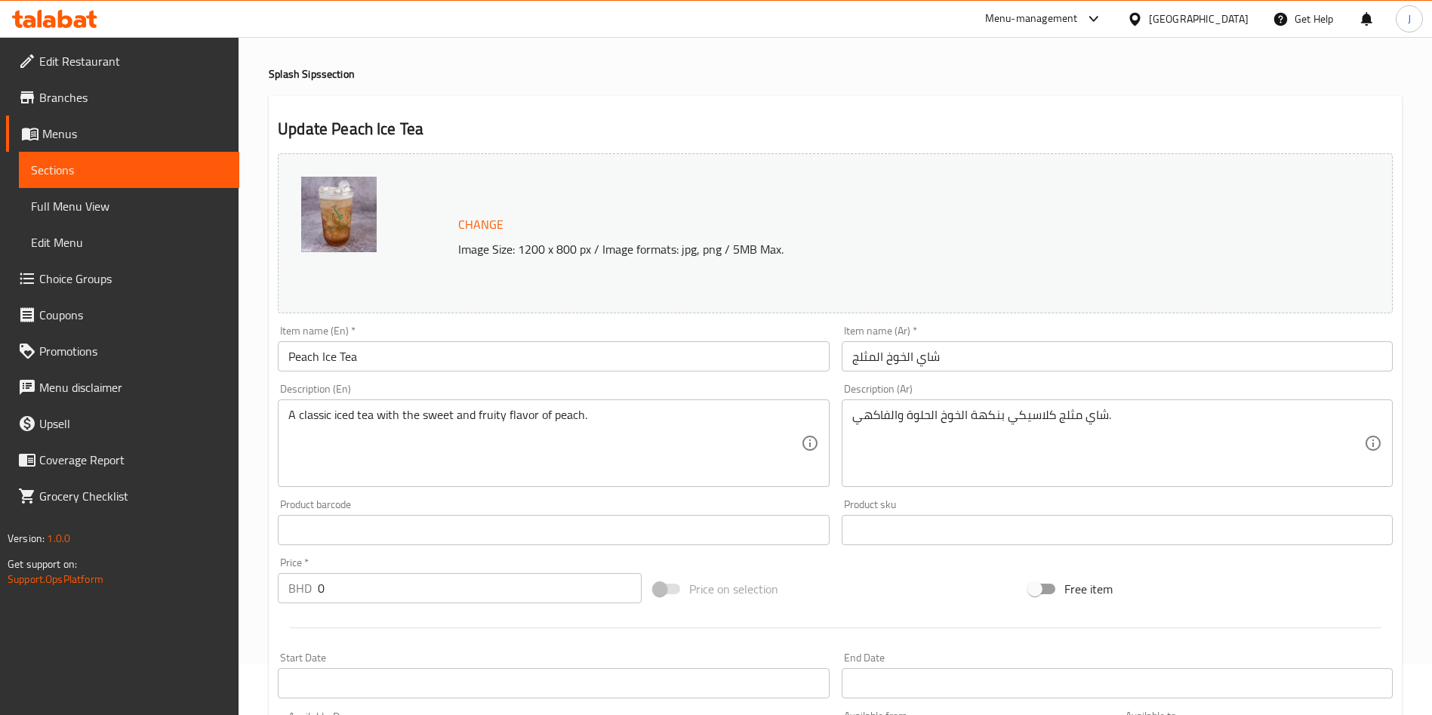
scroll to position [0, 0]
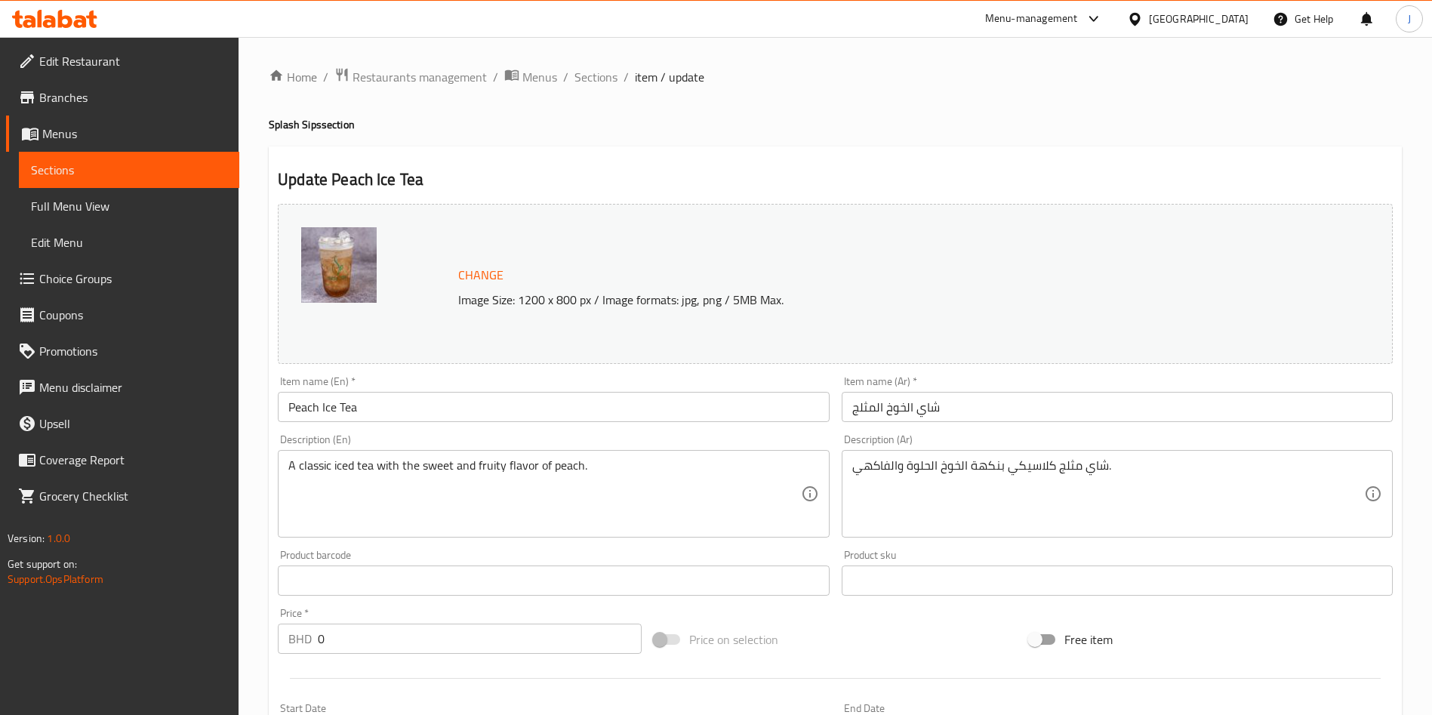
click at [95, 161] on span "Sections" at bounding box center [129, 170] width 196 height 18
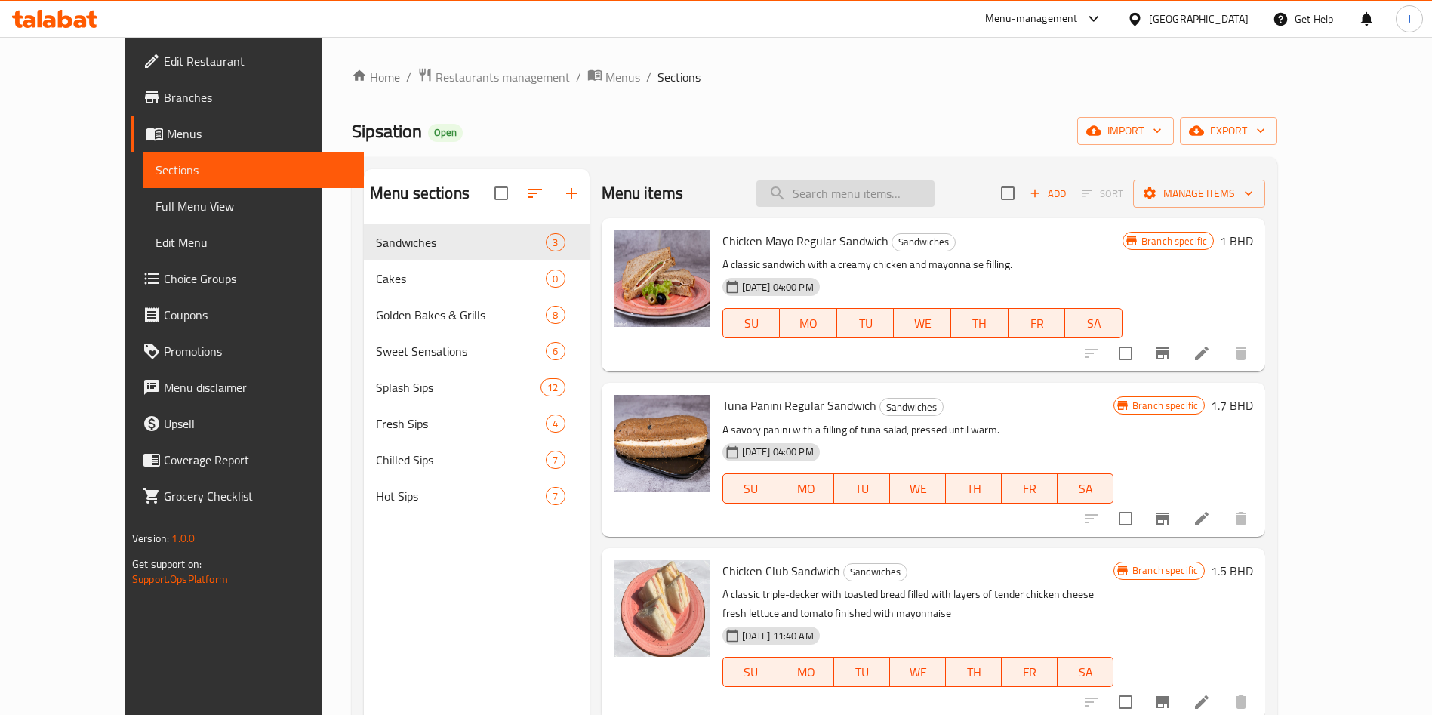
click at [915, 183] on input "search" at bounding box center [845, 193] width 178 height 26
paste input "Passion Fruit Ice Tea"
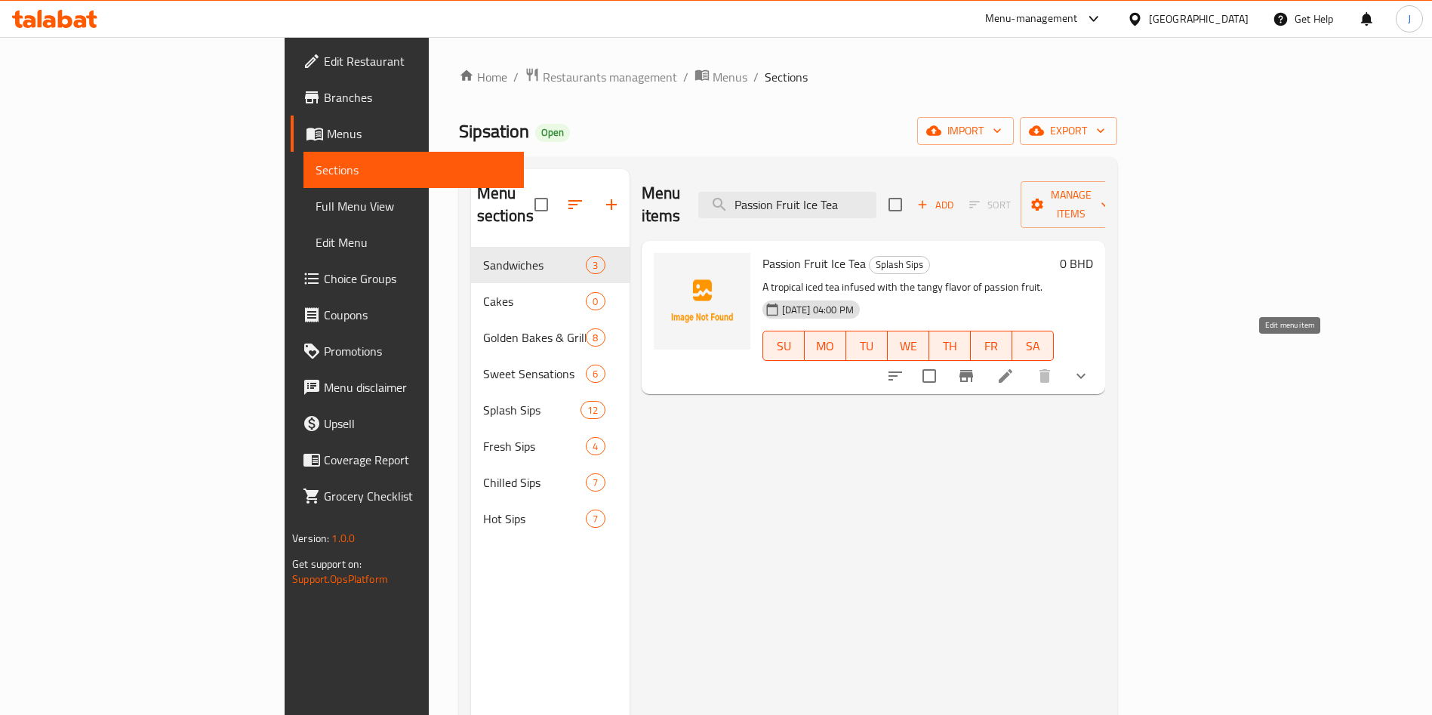
type input "Passion Fruit Ice Tea"
click at [1014, 367] on icon at bounding box center [1005, 376] width 18 height 18
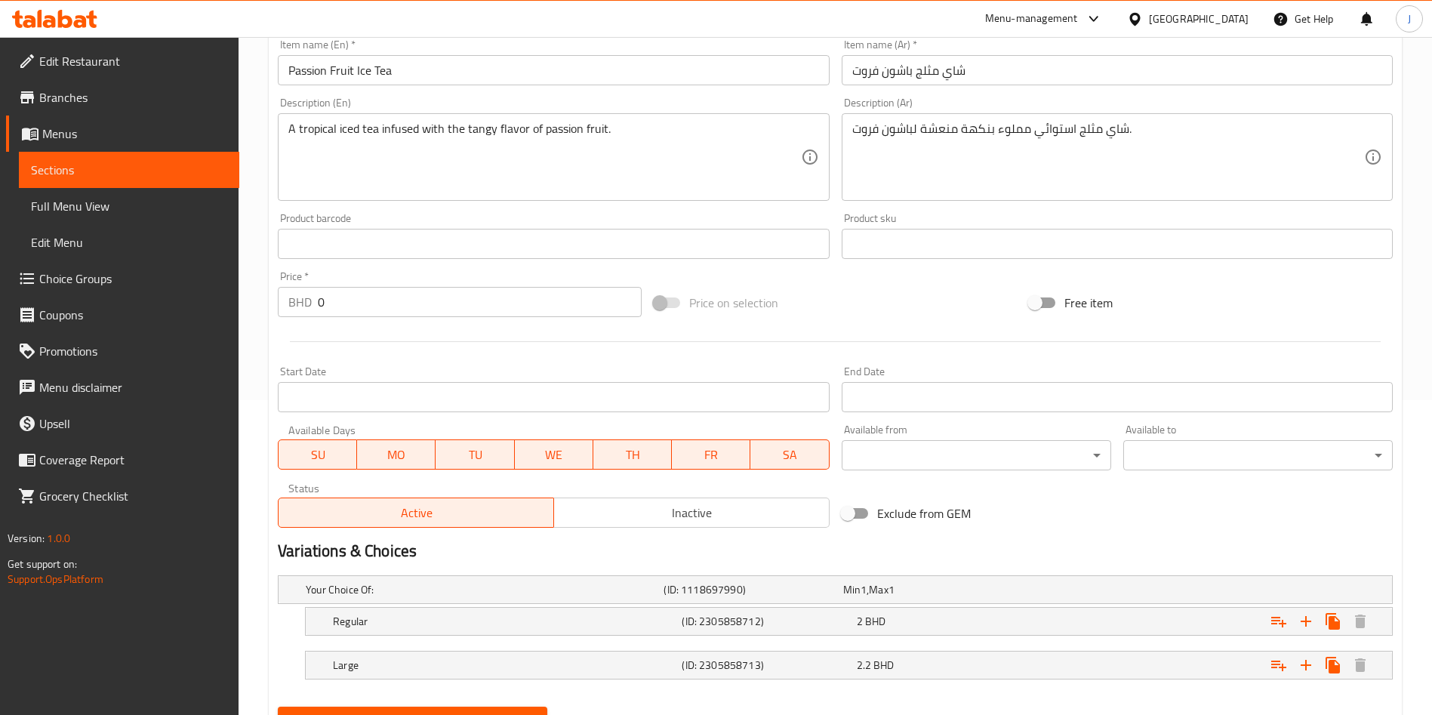
scroll to position [386, 0]
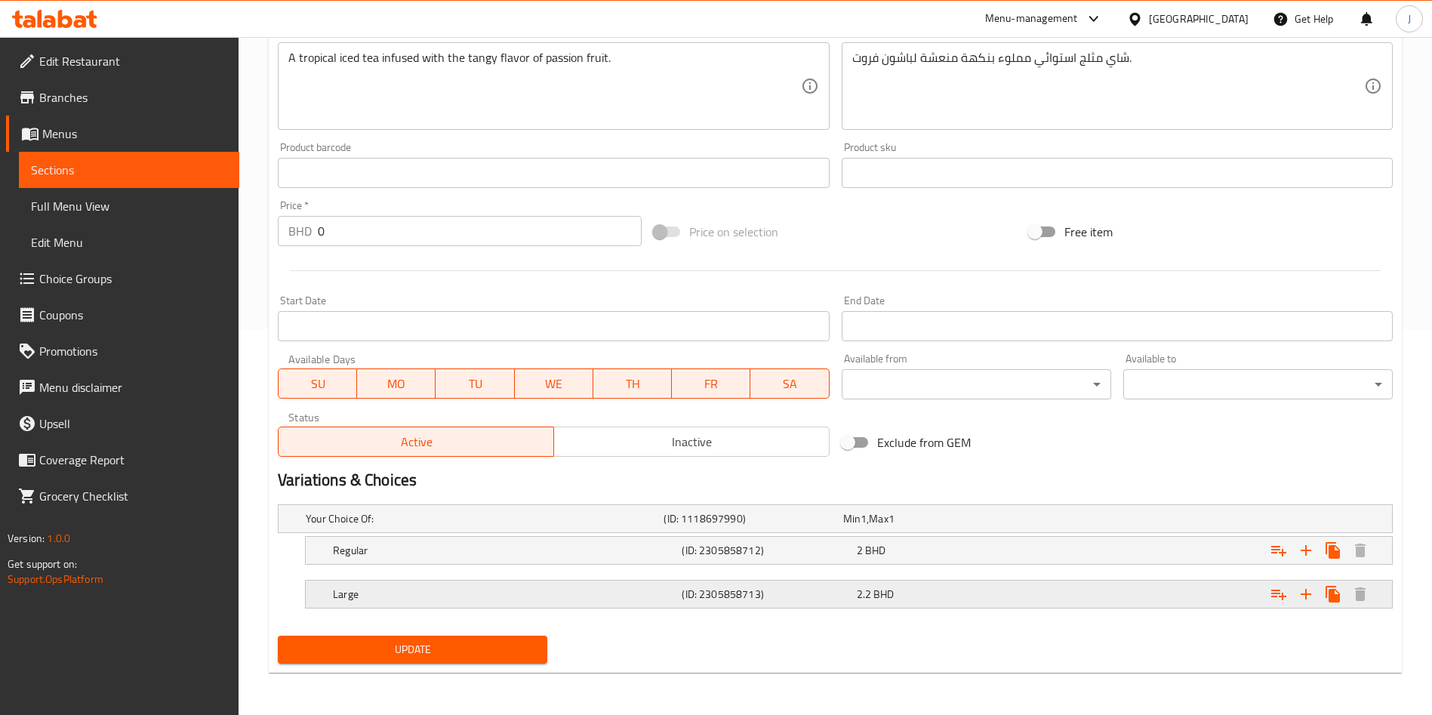
drag, startPoint x: 585, startPoint y: 592, endPoint x: 593, endPoint y: 579, distance: 15.3
click at [583, 592] on h5 "Large" at bounding box center [504, 593] width 343 height 15
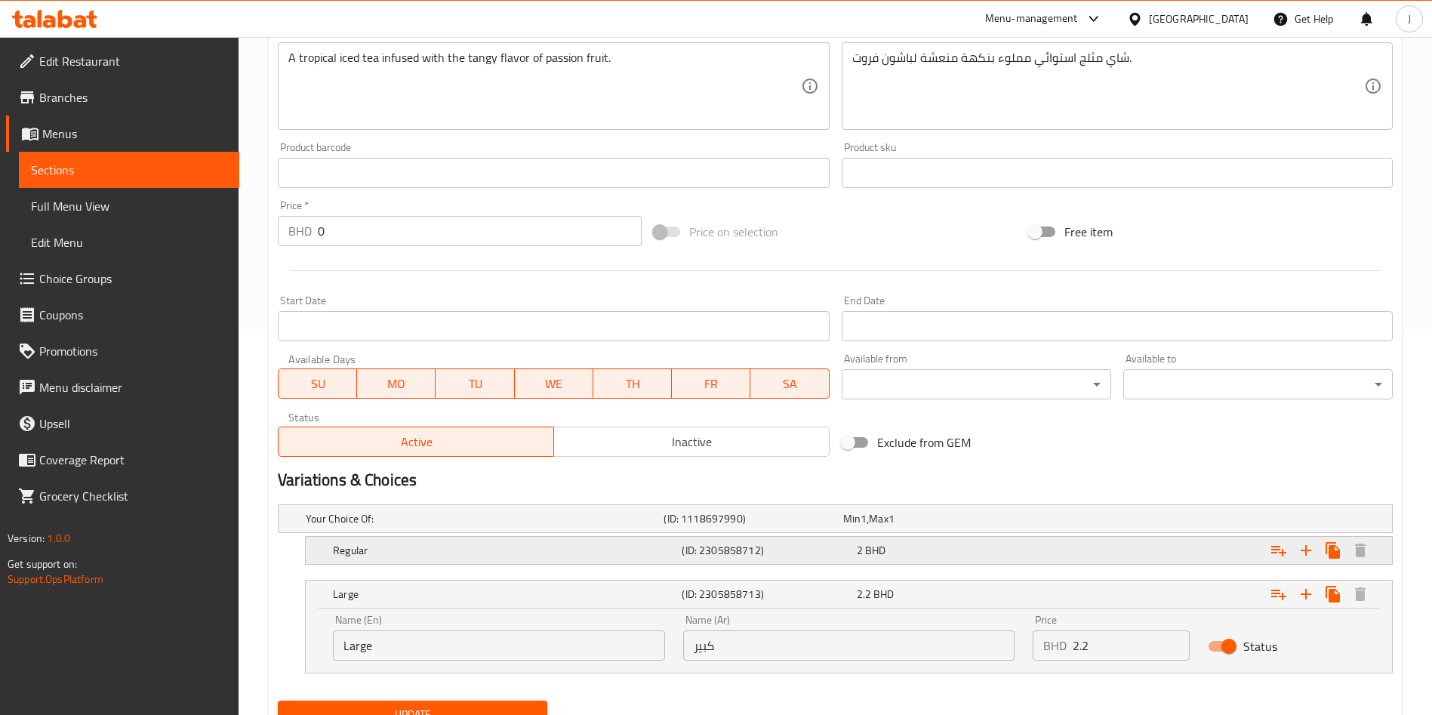
click at [617, 543] on h5 "Regular" at bounding box center [504, 550] width 343 height 15
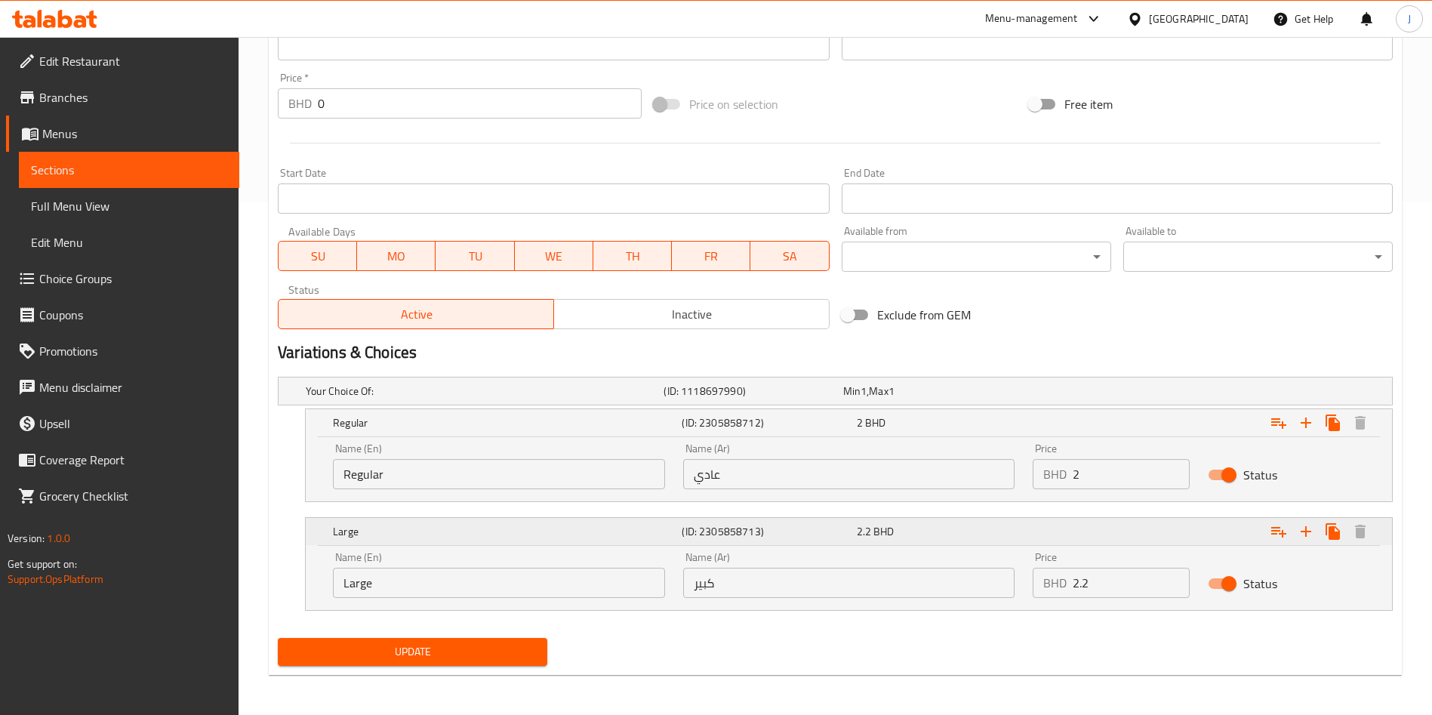
scroll to position [515, 0]
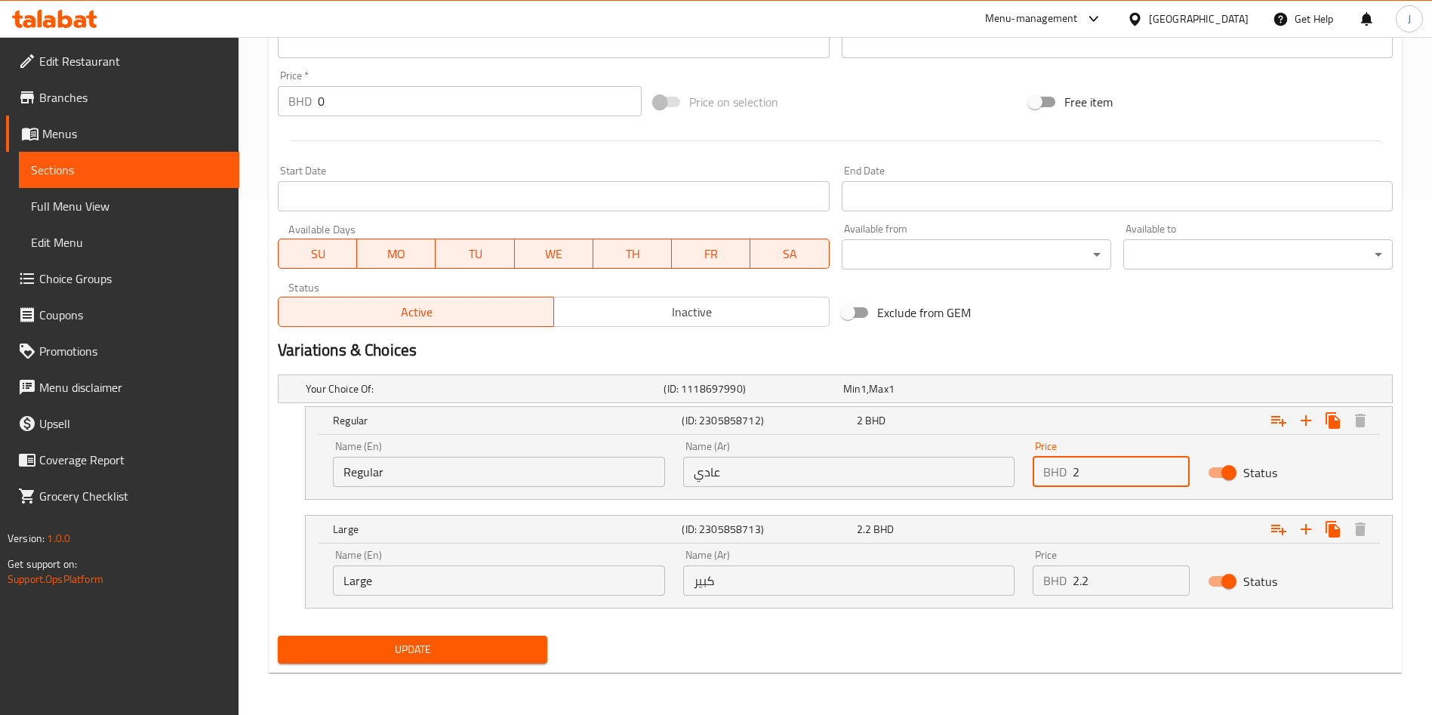
drag, startPoint x: 1058, startPoint y: 466, endPoint x: 1037, endPoint y: 464, distance: 21.3
click at [1042, 466] on div "BHD 2 Price" at bounding box center [1110, 472] width 157 height 30
paste input "1.6"
type input "1.6"
drag, startPoint x: 1106, startPoint y: 588, endPoint x: 971, endPoint y: 568, distance: 135.8
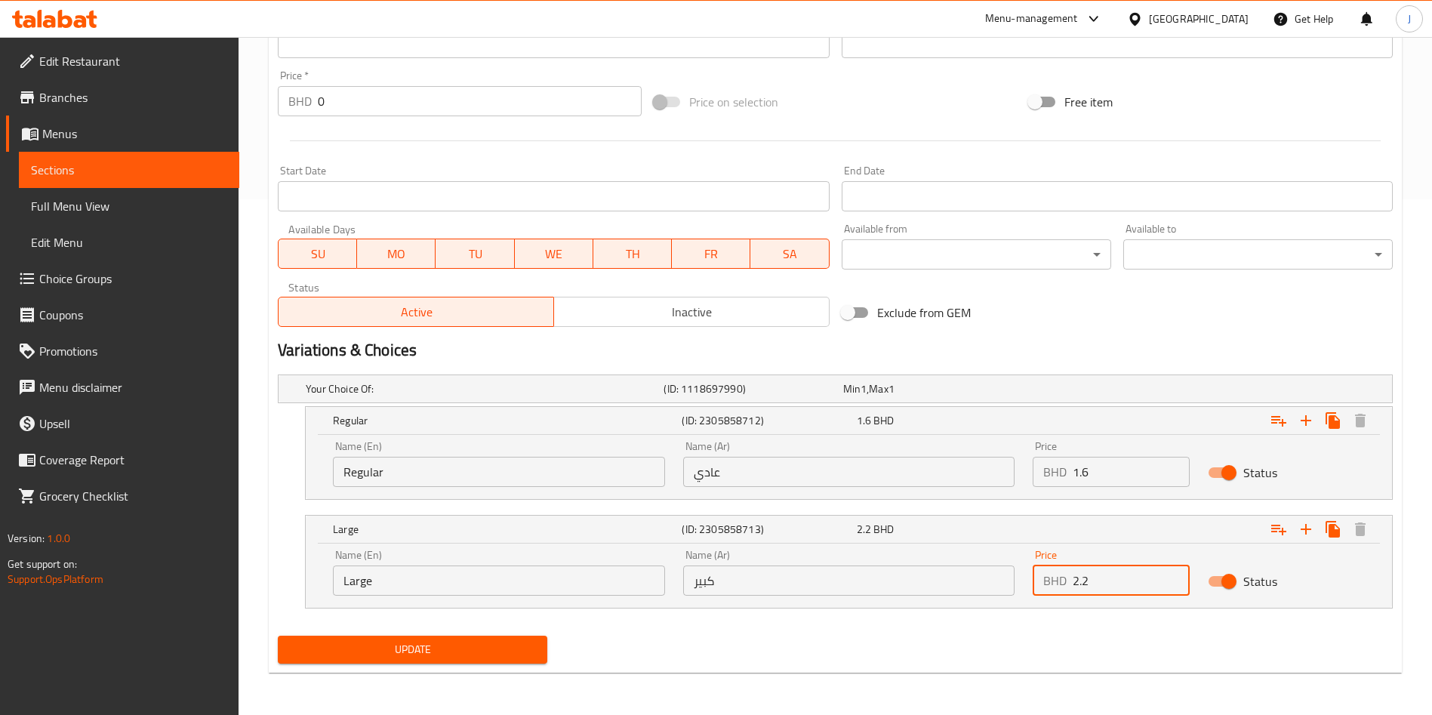
click at [971, 568] on div "Name (En) Large Name (En) Name (Ar) كبير Name (Ar) Price BHD 2.2 Price Status" at bounding box center [849, 572] width 1050 height 64
paste input "1.8"
type input "1.8"
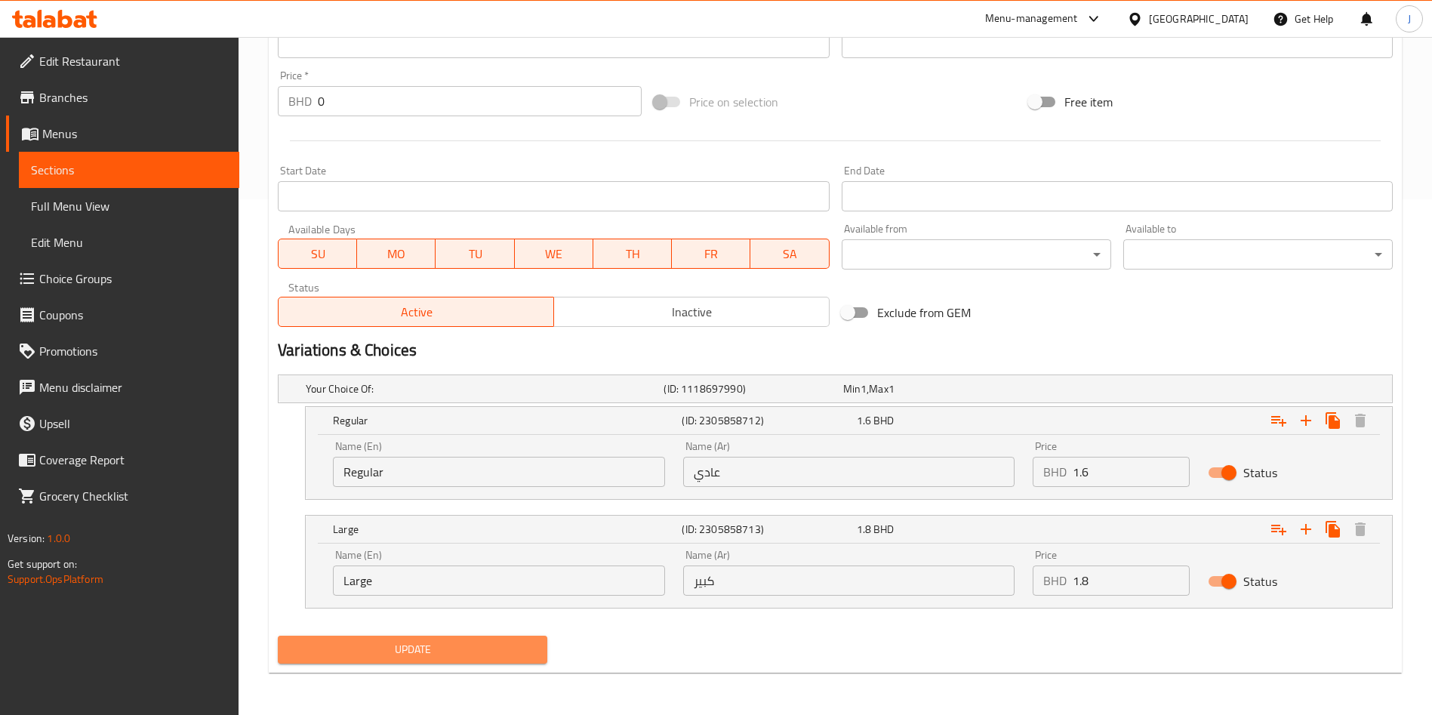
click at [411, 651] on span "Update" at bounding box center [412, 649] width 245 height 19
click at [442, 651] on span "Update" at bounding box center [412, 649] width 245 height 19
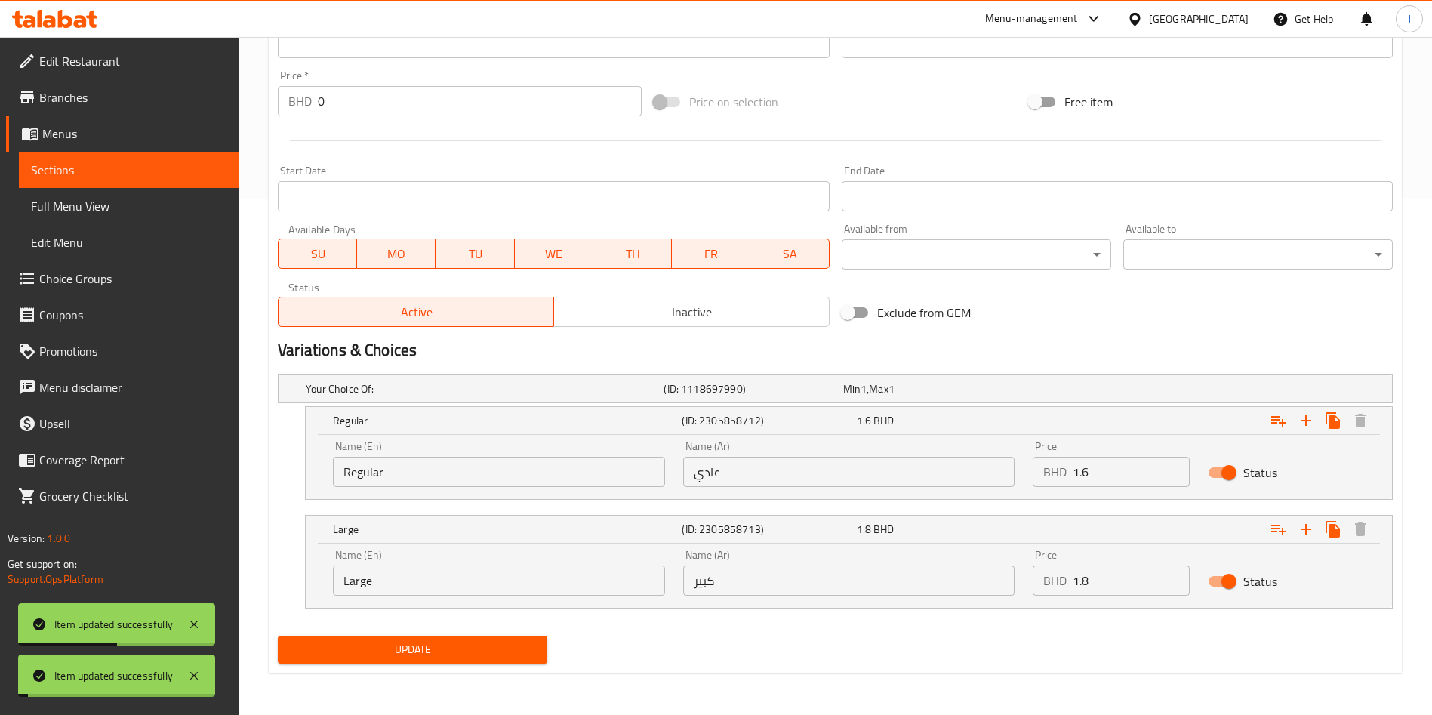
click at [100, 169] on span "Sections" at bounding box center [129, 170] width 196 height 18
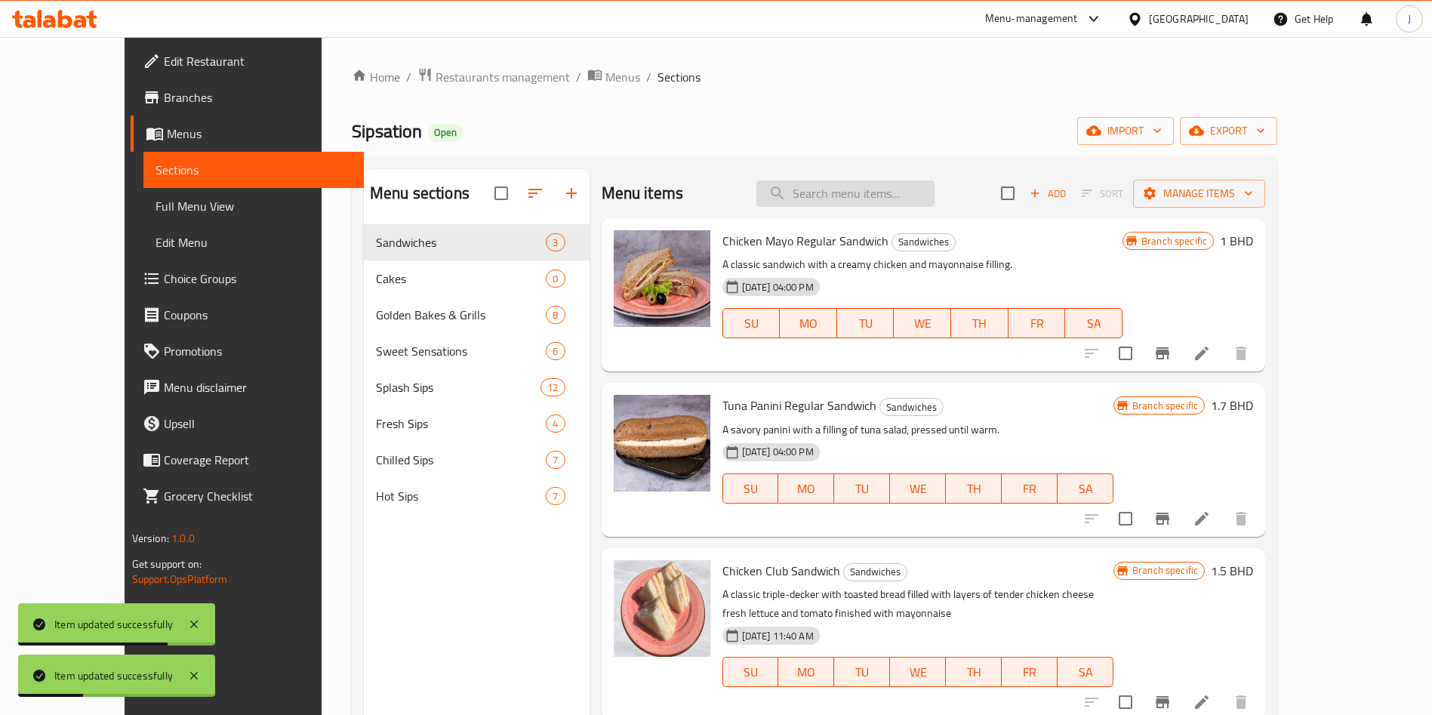
click at [893, 202] on input "search" at bounding box center [845, 193] width 178 height 26
paste input "Passion Fruit Ice Tea"
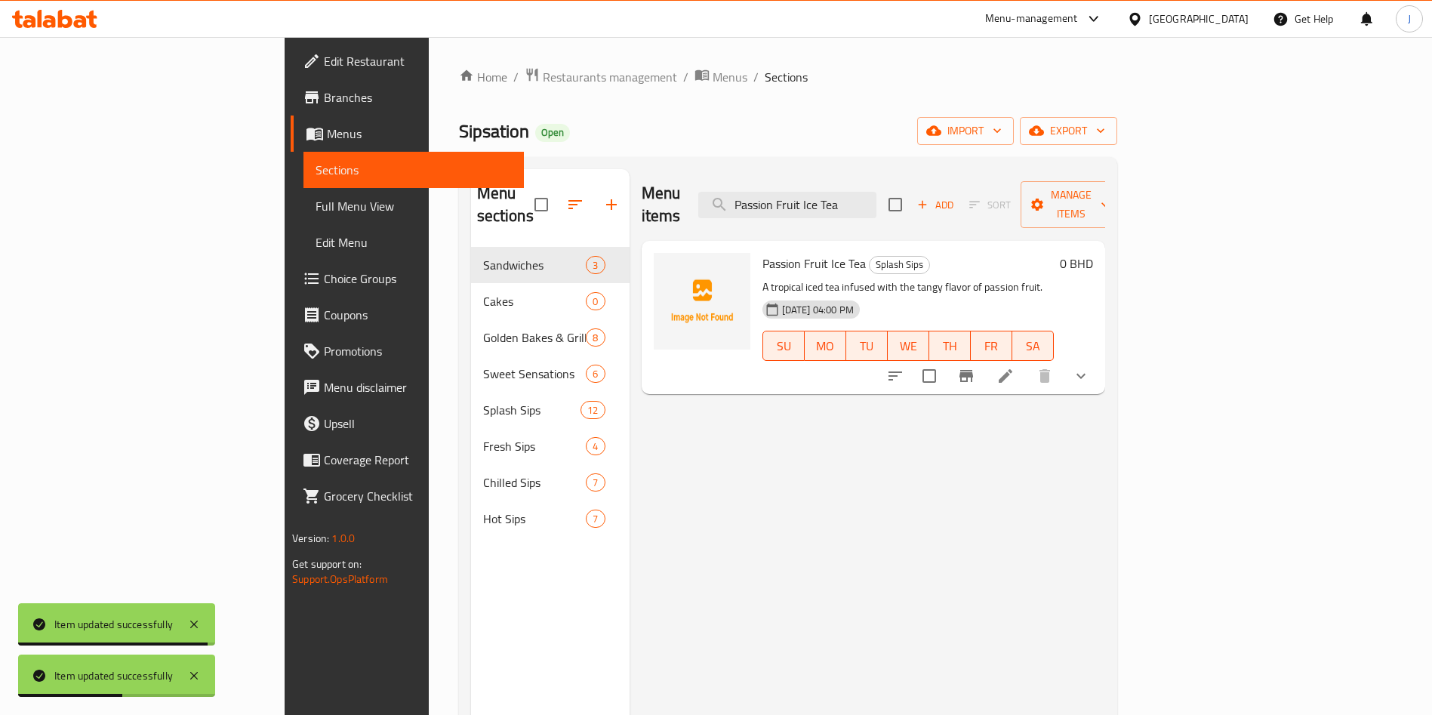
type input "Passion Fruit Ice Tea"
click at [1012, 369] on icon at bounding box center [1005, 376] width 14 height 14
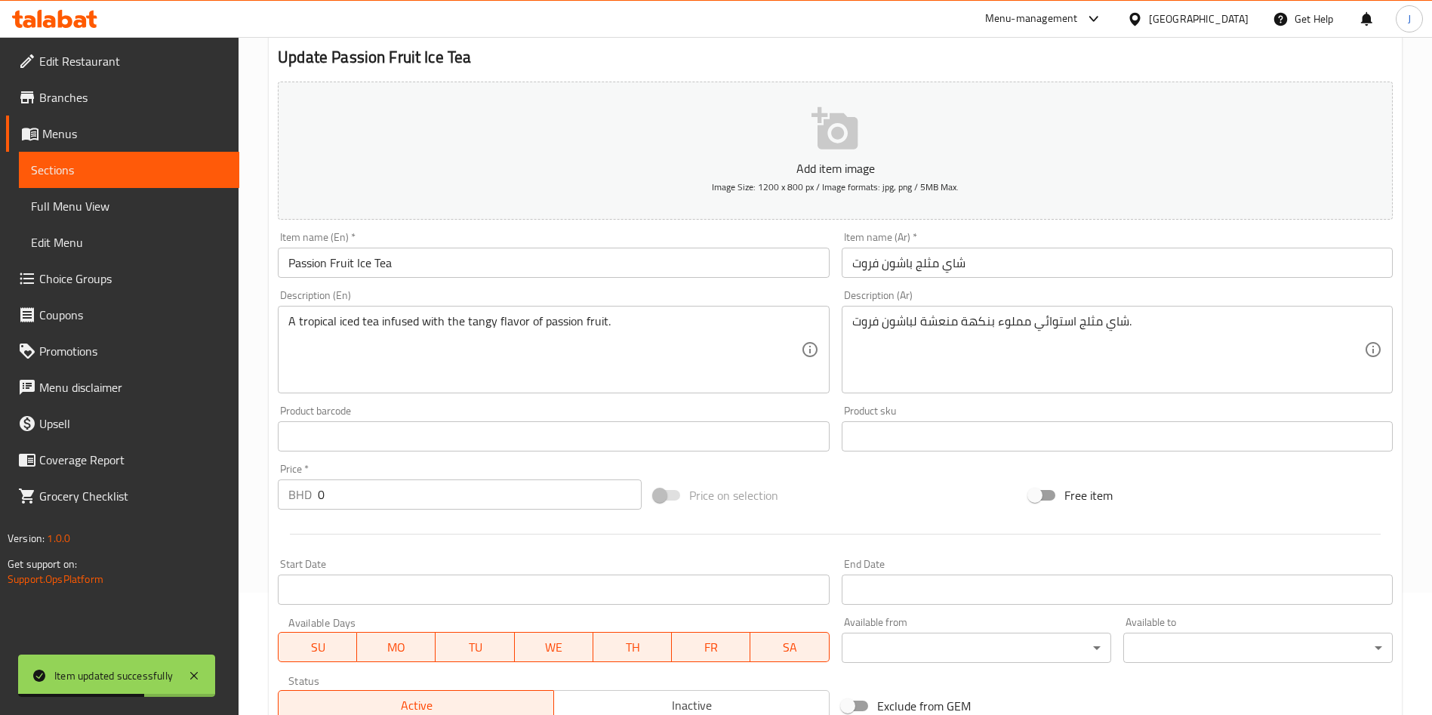
scroll to position [386, 0]
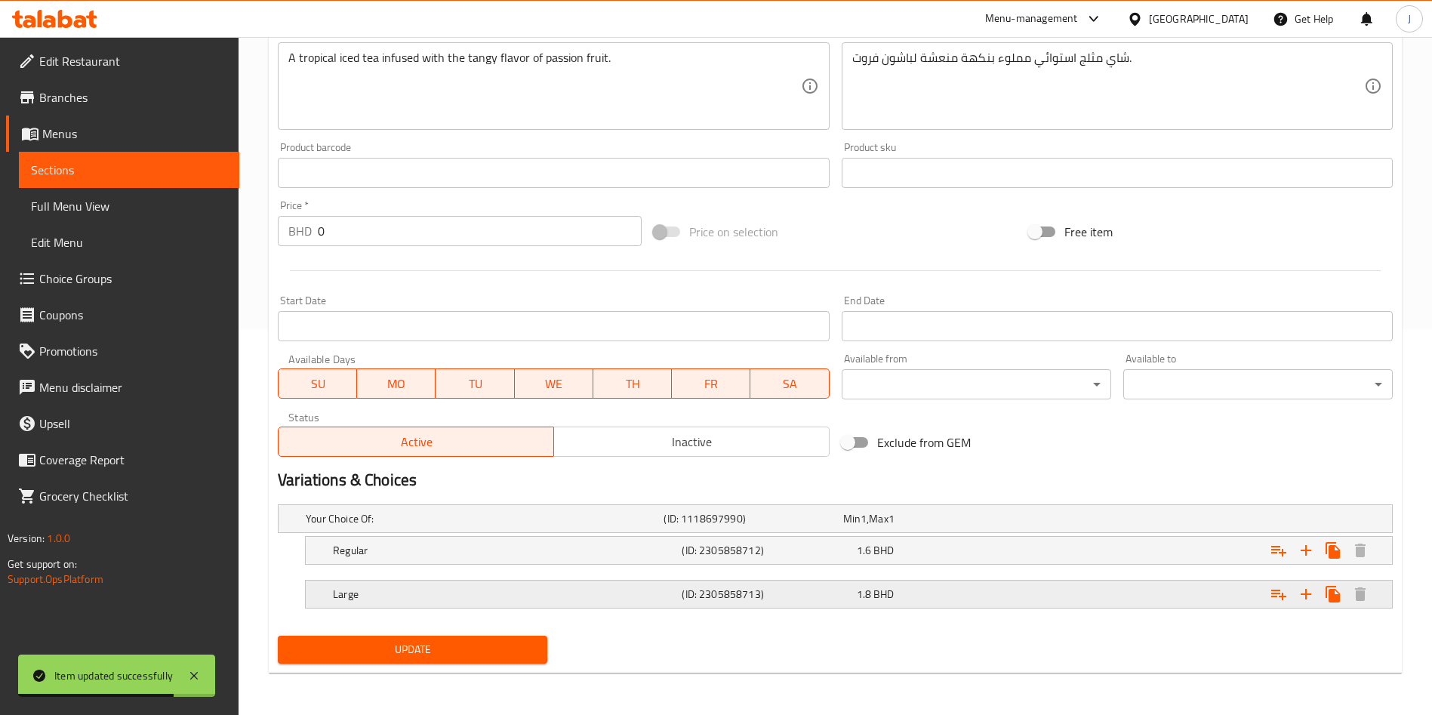
click at [913, 595] on div "1.8 BHD" at bounding box center [941, 593] width 168 height 15
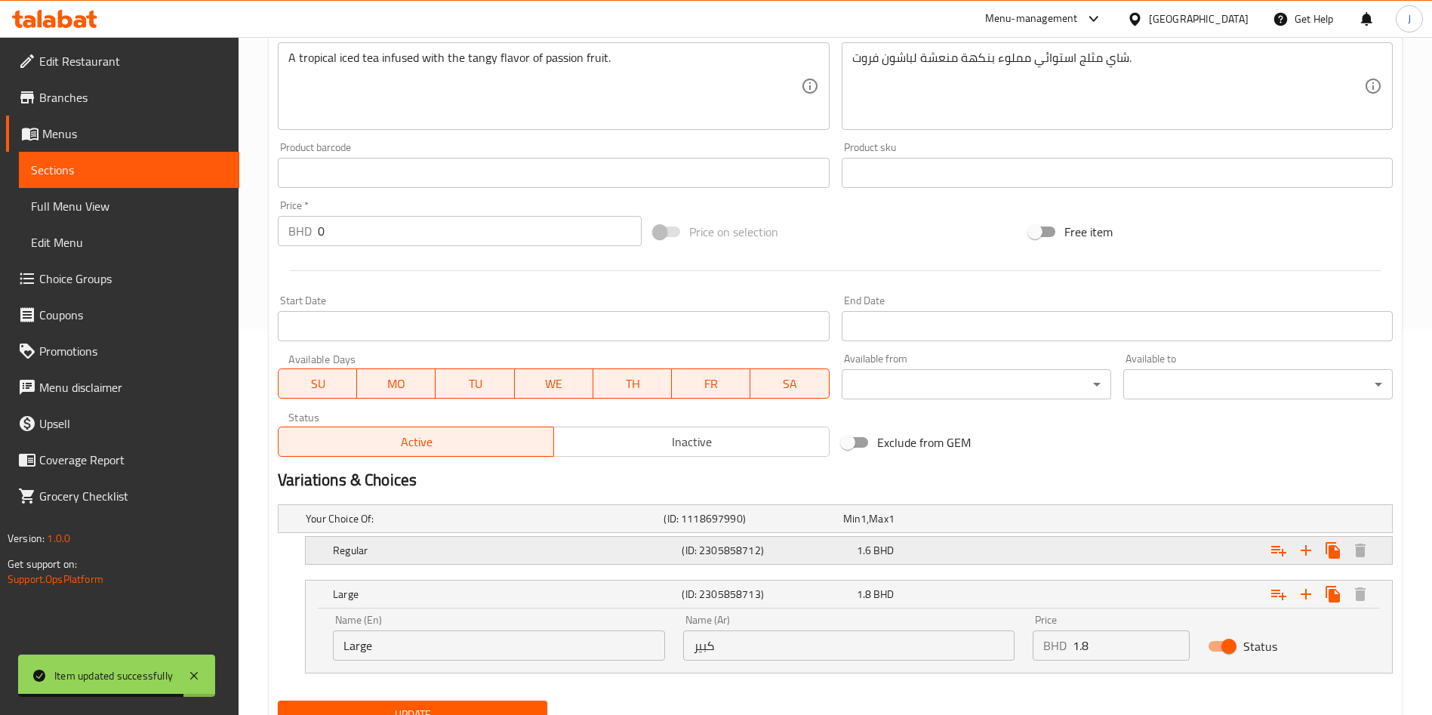
click at [950, 549] on div "1.6 BHD" at bounding box center [941, 550] width 168 height 15
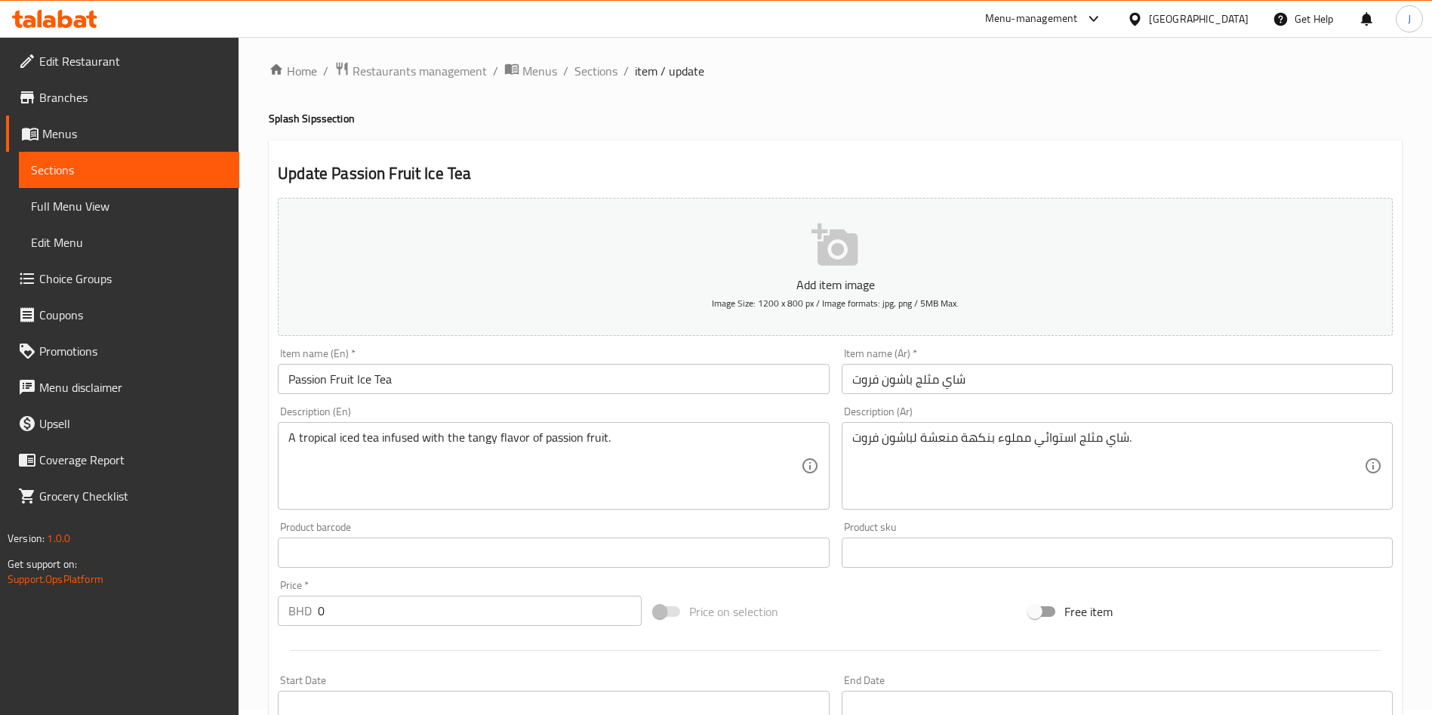
scroll to position [0, 0]
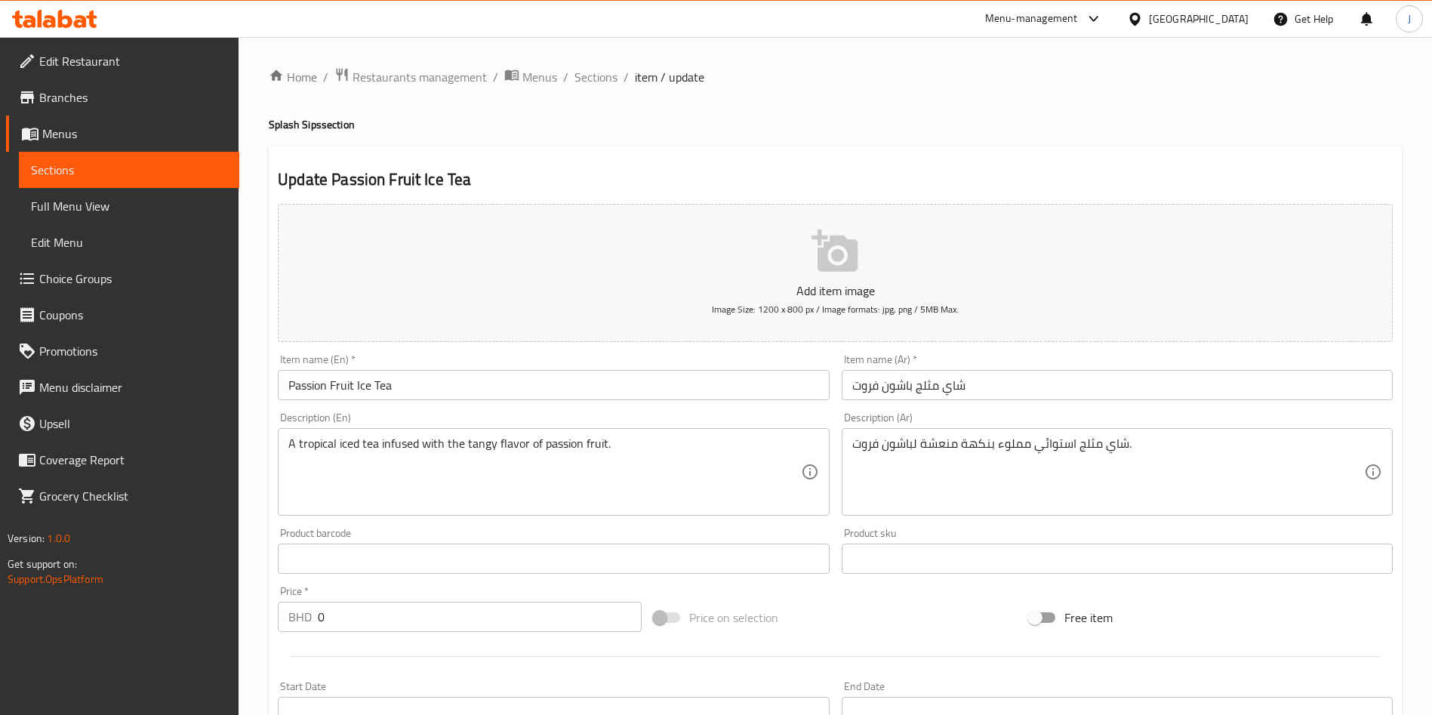
click at [123, 177] on span "Sections" at bounding box center [129, 170] width 196 height 18
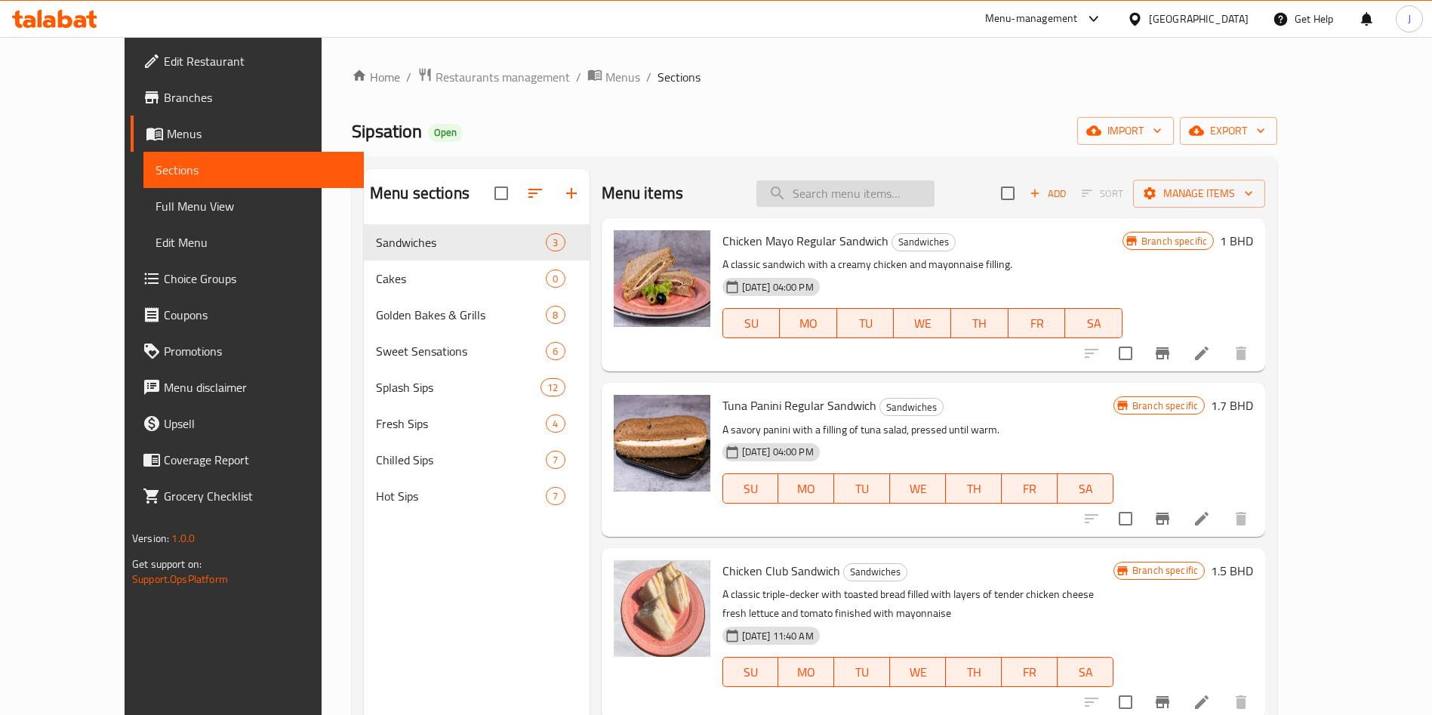
click at [849, 195] on input "search" at bounding box center [845, 193] width 178 height 26
paste input "Fresh Orange Juice"
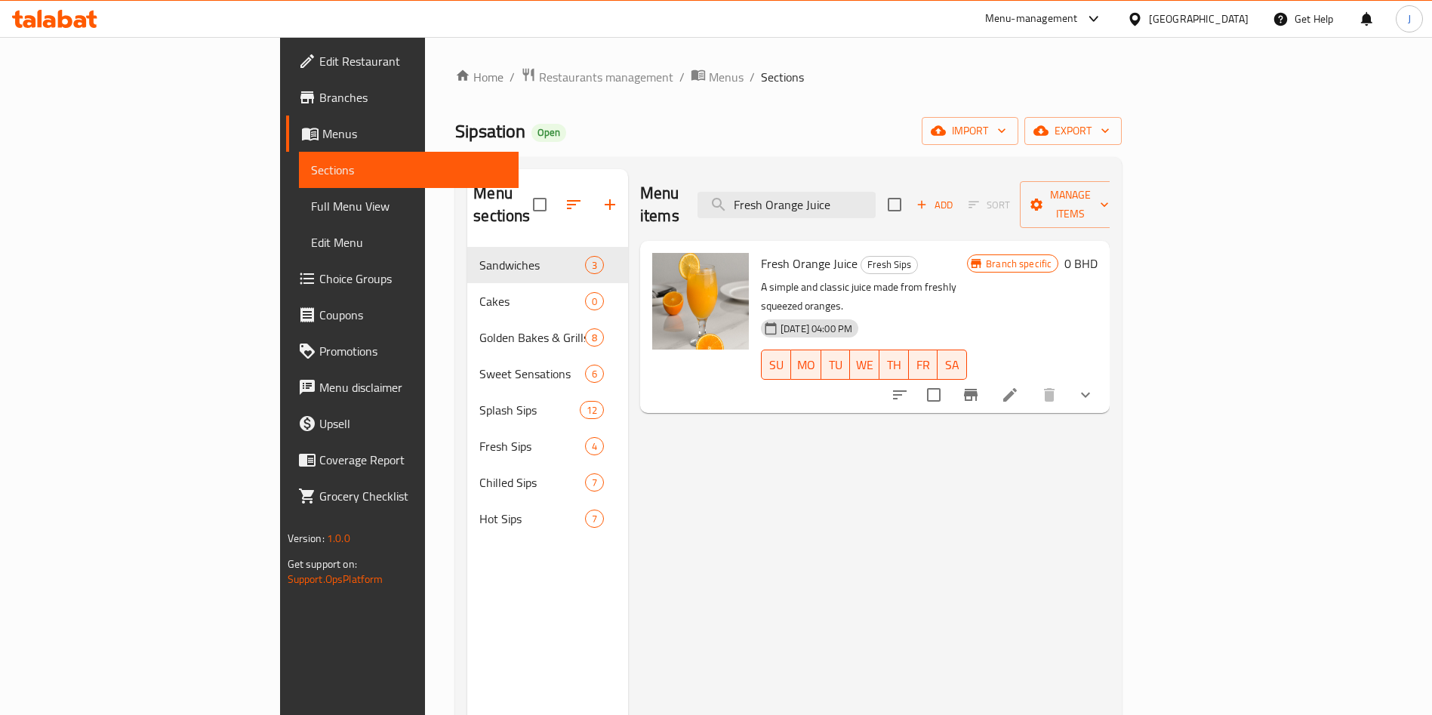
type input "Fresh Orange Juice"
click at [1031, 381] on li at bounding box center [1010, 394] width 42 height 27
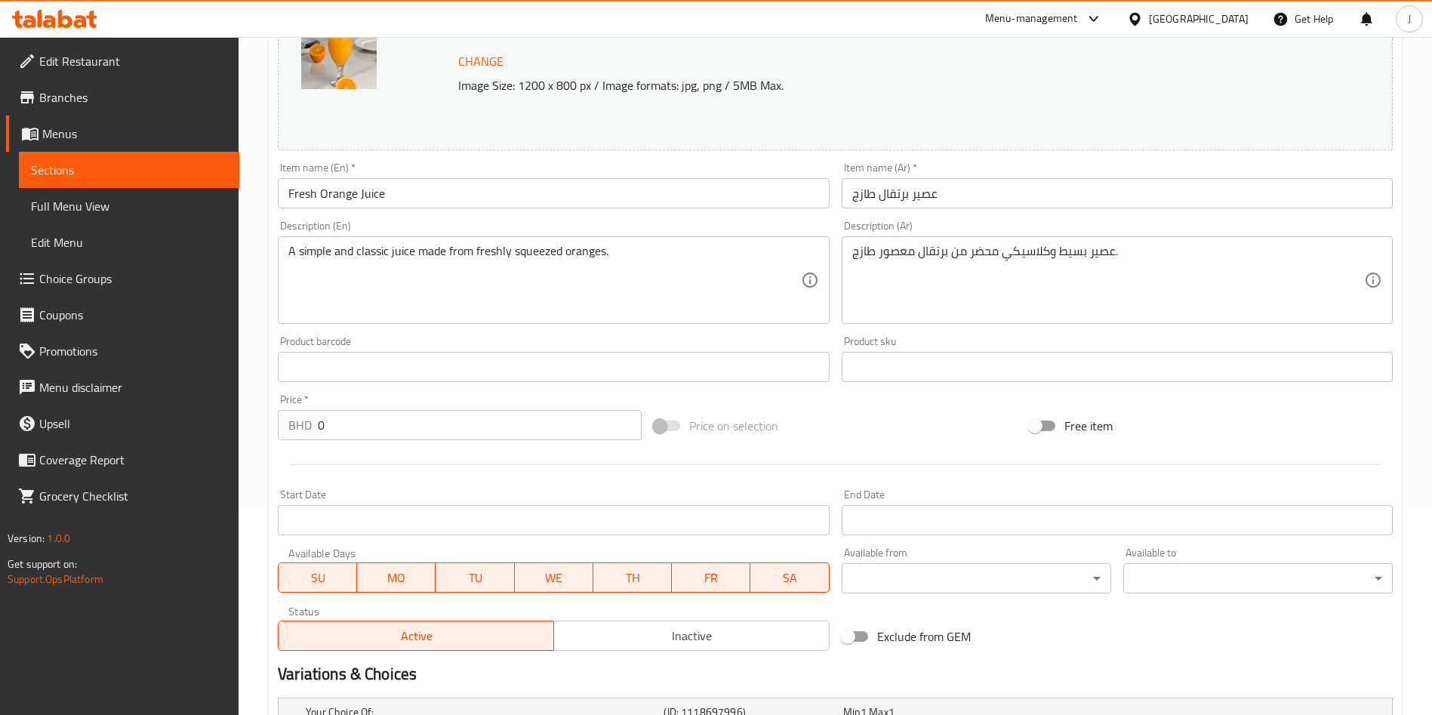
scroll to position [397, 0]
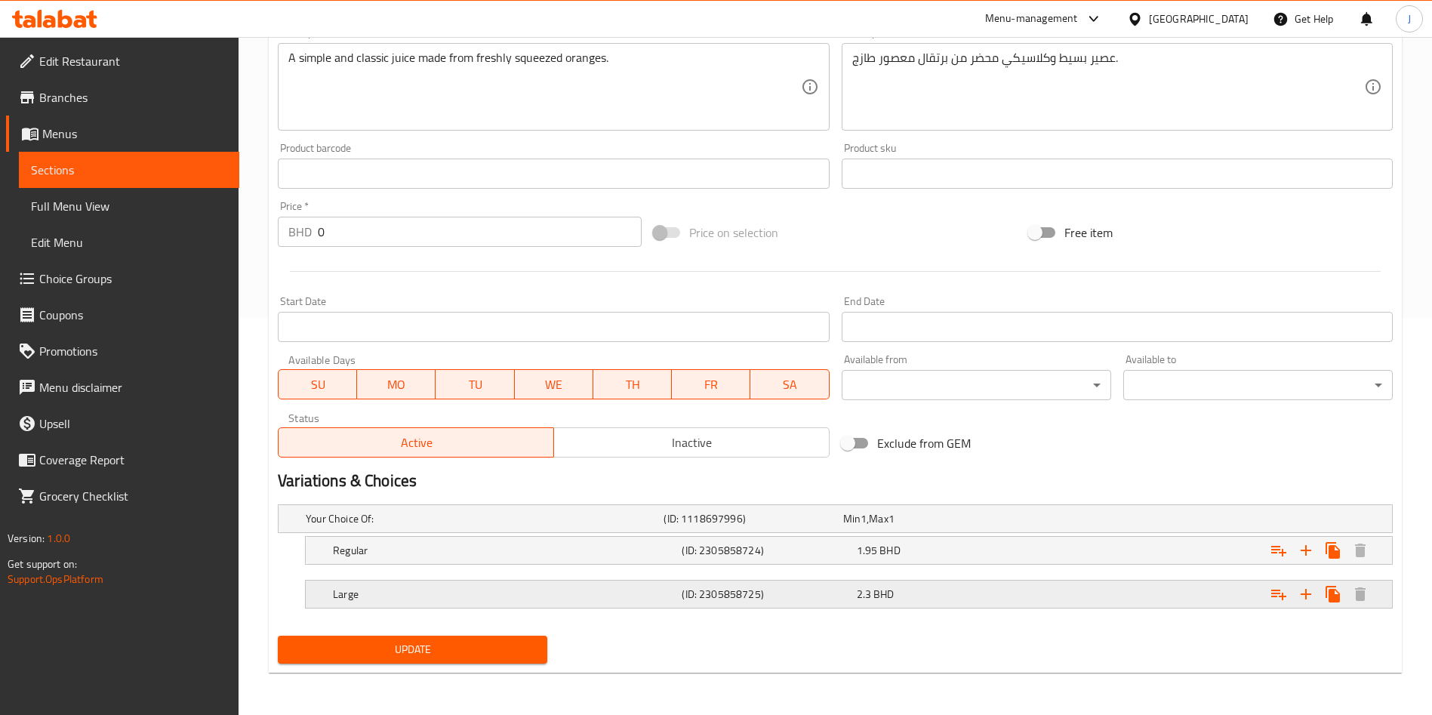
drag, startPoint x: 837, startPoint y: 597, endPoint x: 826, endPoint y: 579, distance: 21.0
click at [837, 596] on h5 "(ID: 2305858725)" at bounding box center [766, 593] width 168 height 15
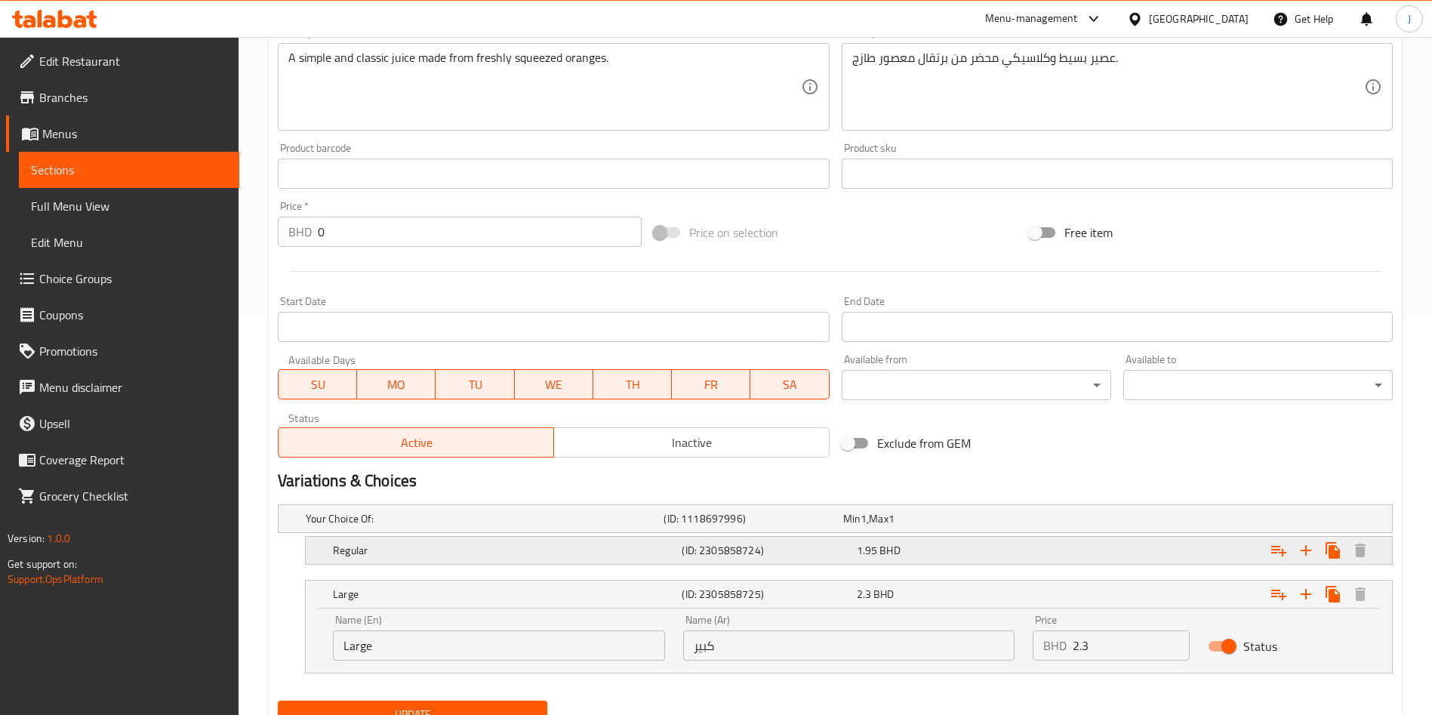
click at [816, 540] on div "(ID: 2305858724)" at bounding box center [765, 550] width 174 height 21
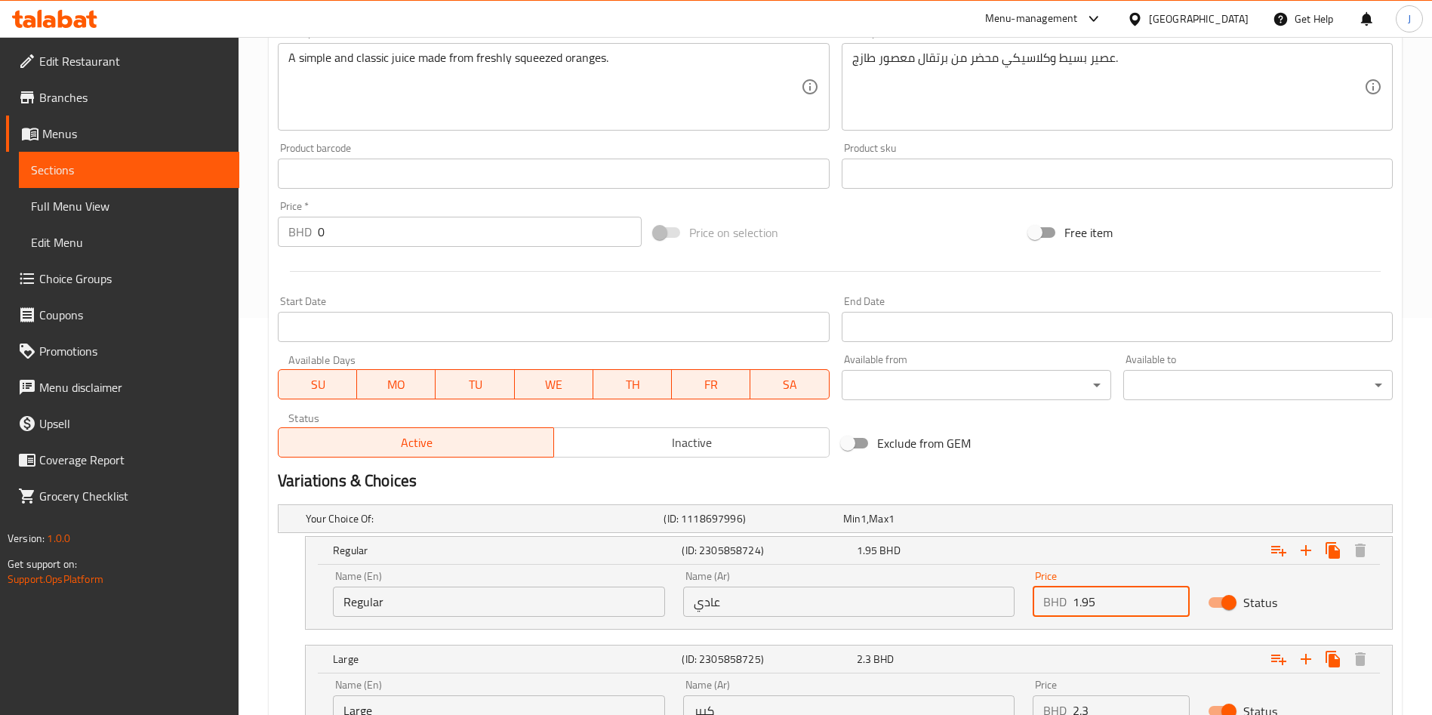
drag, startPoint x: 1126, startPoint y: 592, endPoint x: 1017, endPoint y: 596, distance: 108.7
click at [1021, 597] on div "Name (En) Regular Name (En) Name (Ar) عادي Name (Ar) Price BHD 1.95 Price Status" at bounding box center [849, 594] width 1050 height 64
paste input "2.2"
type input "2.2"
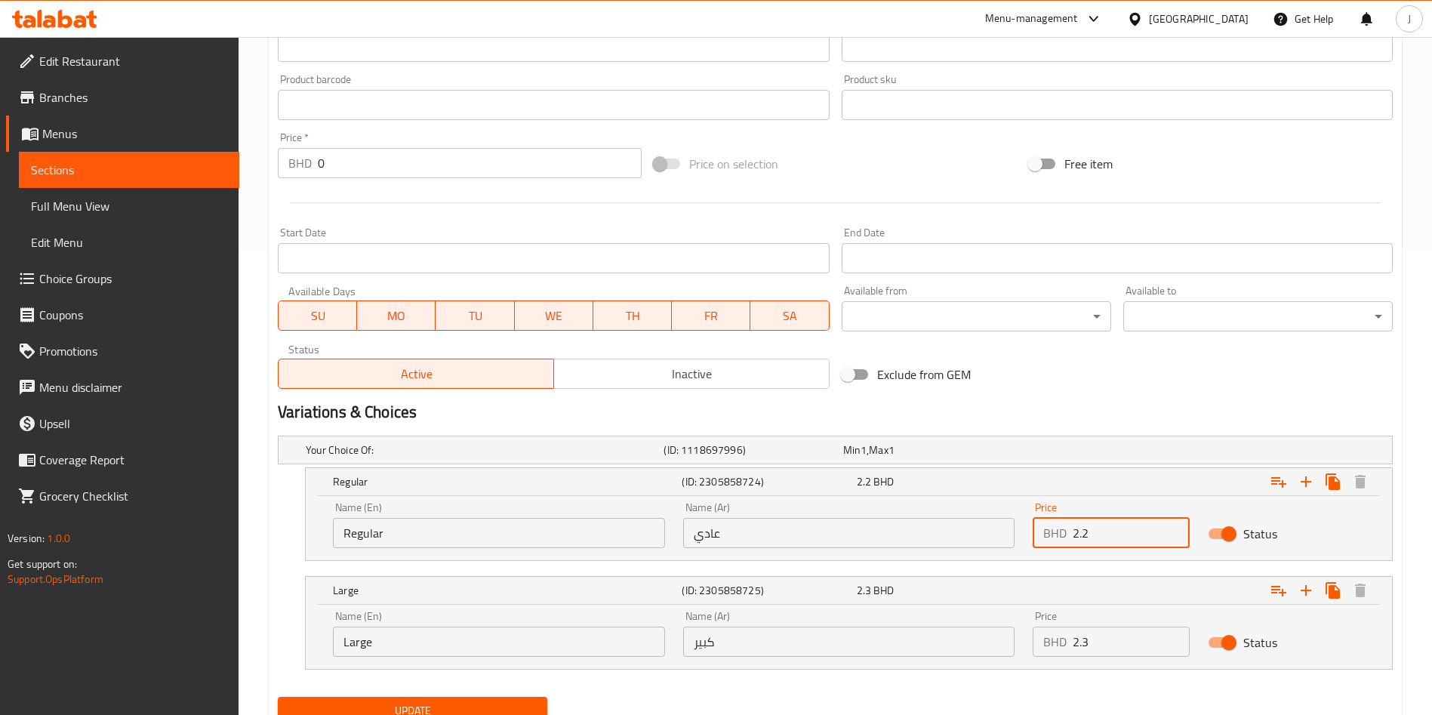
scroll to position [527, 0]
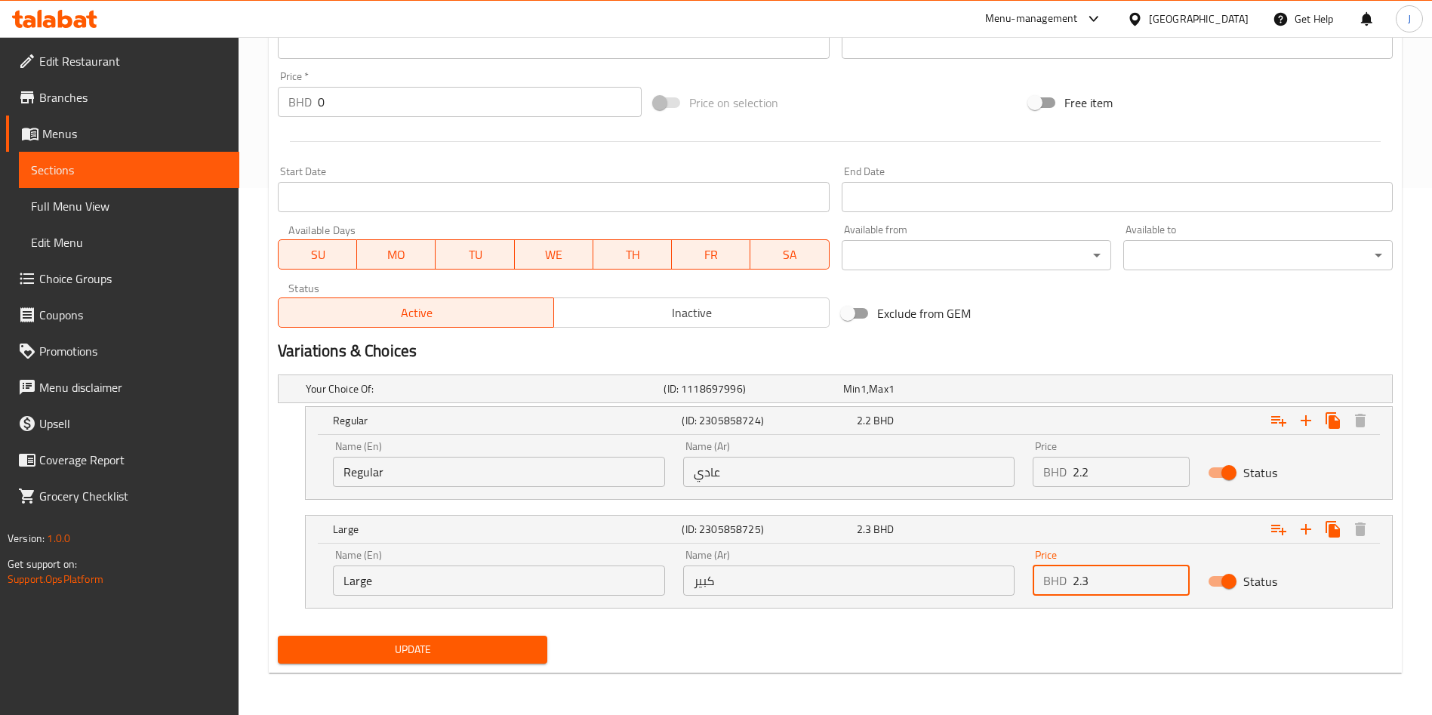
drag, startPoint x: 1128, startPoint y: 580, endPoint x: 935, endPoint y: 588, distance: 193.4
click at [949, 590] on div "Name (En) Large Name (En) Name (Ar) كبير Name (Ar) Price BHD 2.3 Price Status" at bounding box center [849, 572] width 1050 height 64
paste input "6"
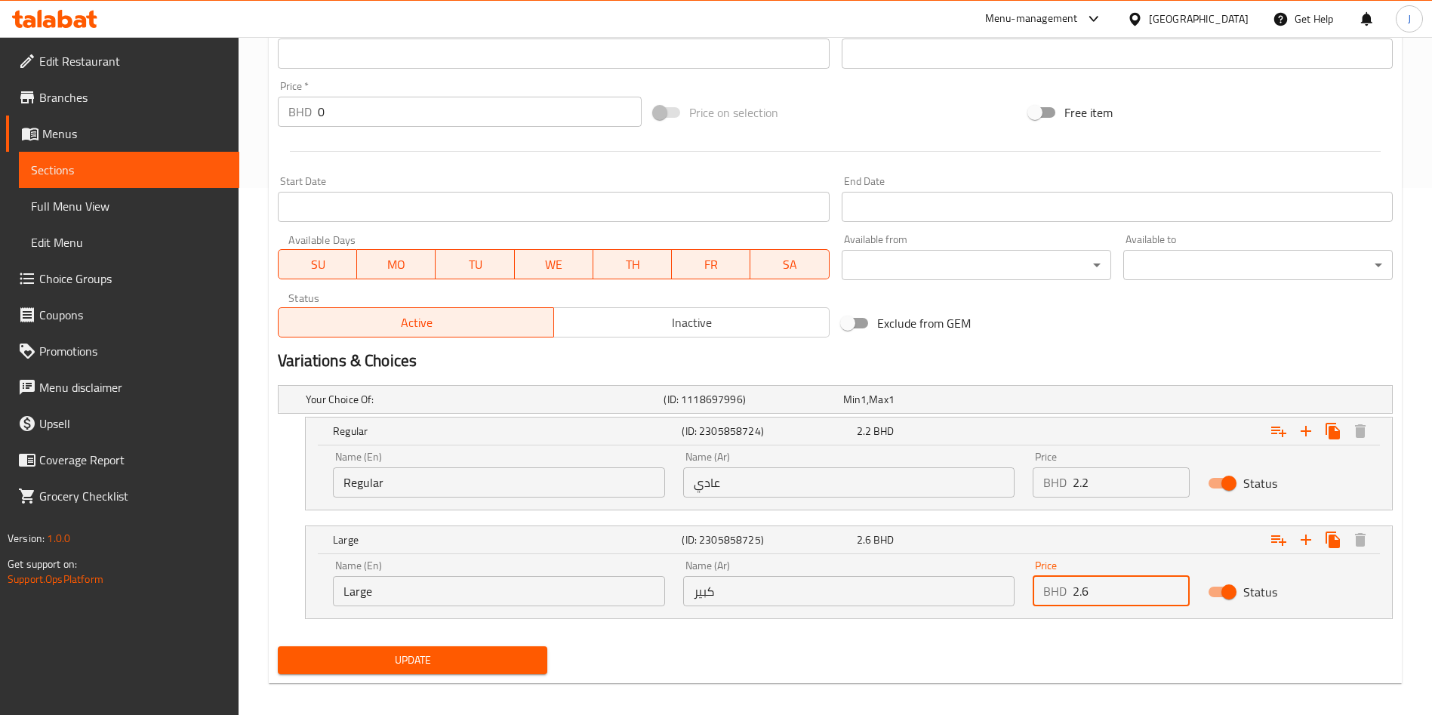
type input "2.6"
click at [416, 662] on span "Update" at bounding box center [412, 660] width 245 height 19
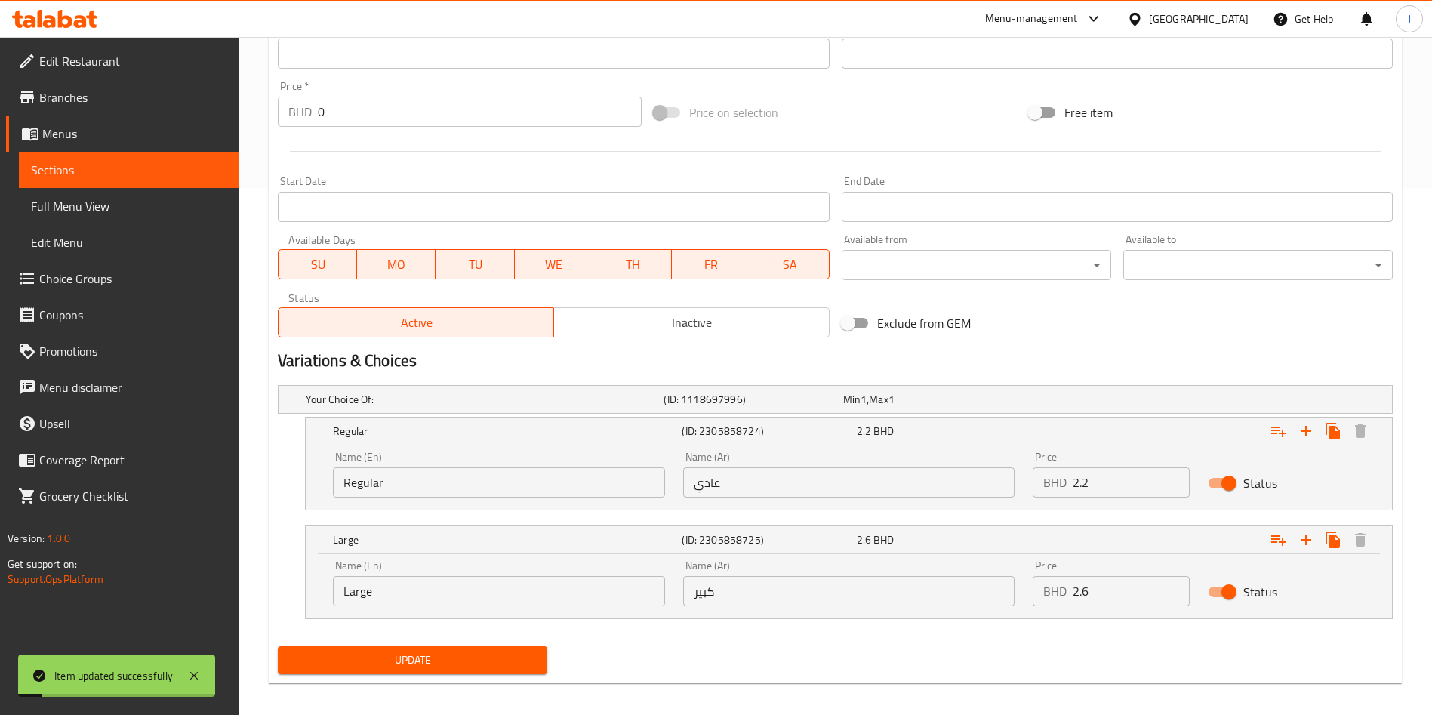
click at [80, 176] on span "Sections" at bounding box center [129, 170] width 196 height 18
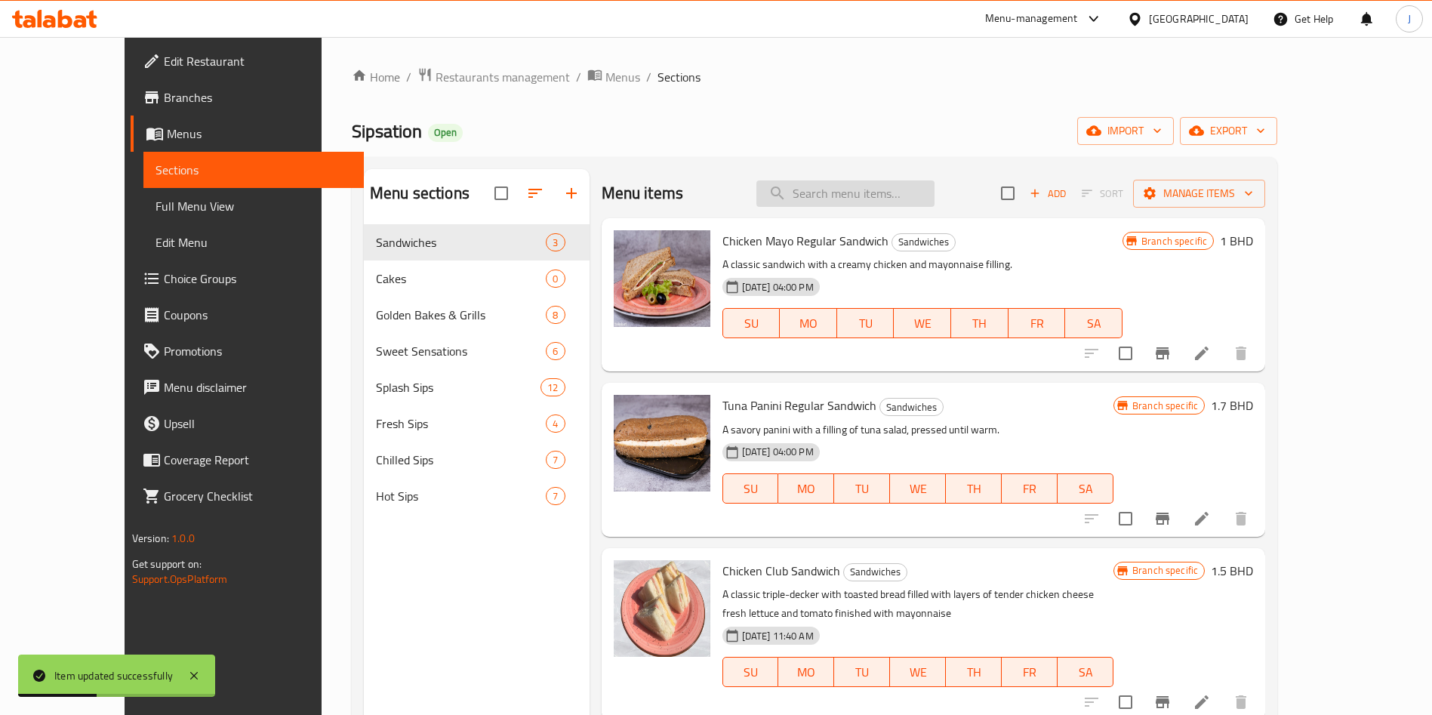
click at [897, 188] on input "search" at bounding box center [845, 193] width 178 height 26
paste input "Watermelon Juice"
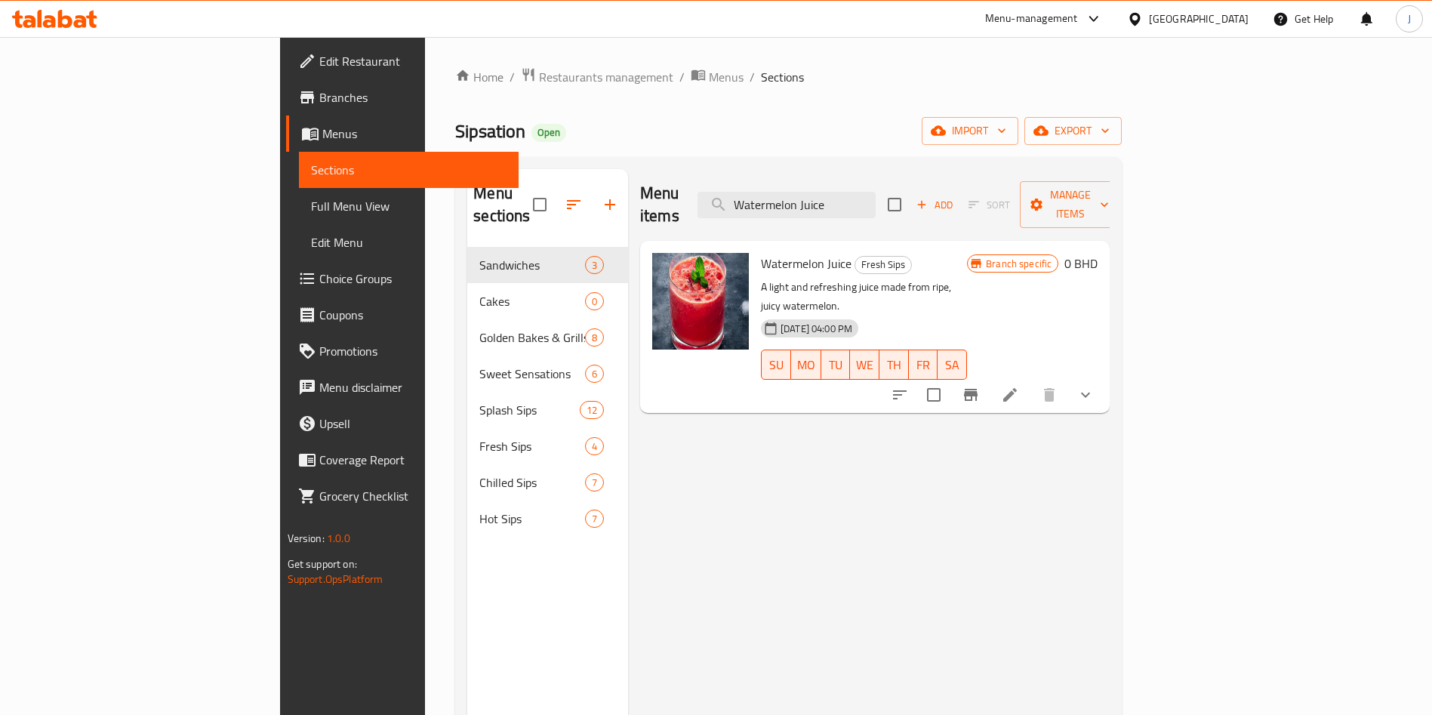
type input "Watermelon Juice"
click at [1019, 386] on icon at bounding box center [1010, 395] width 18 height 18
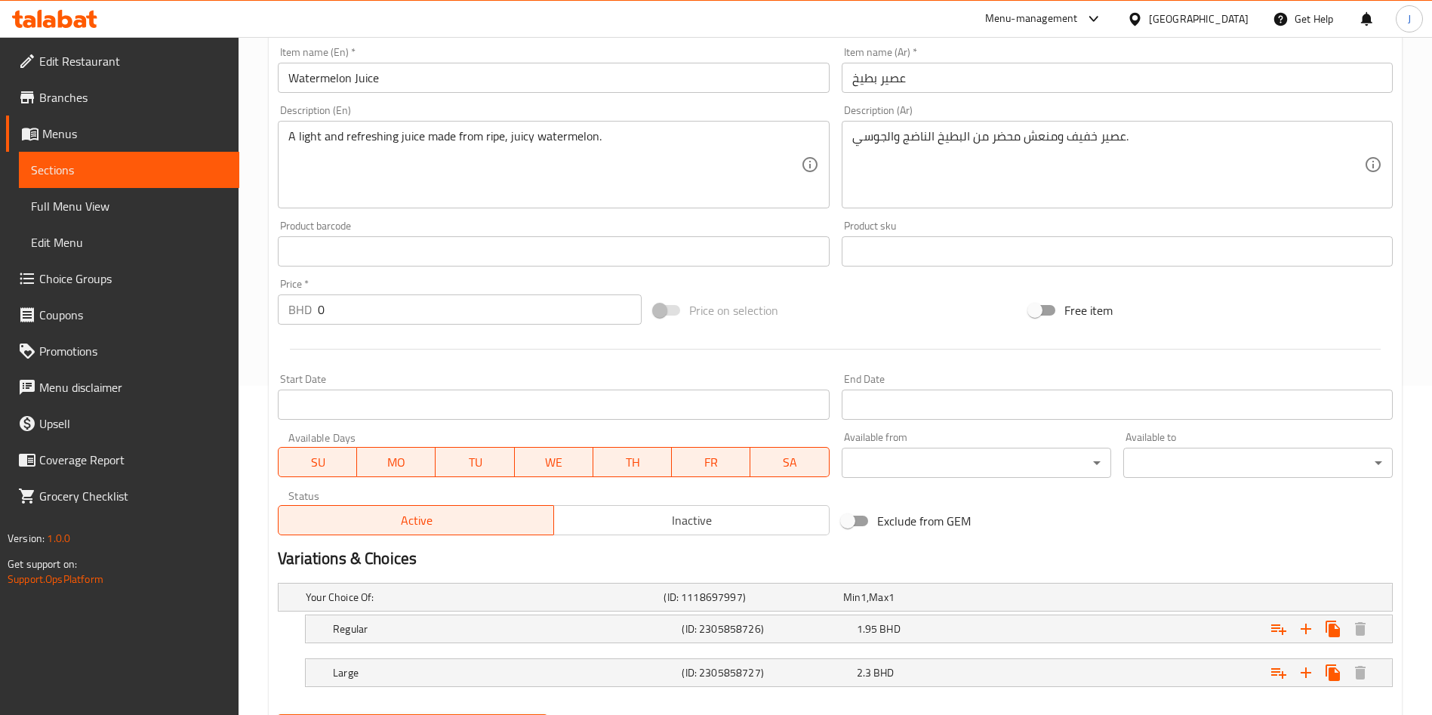
scroll to position [408, 0]
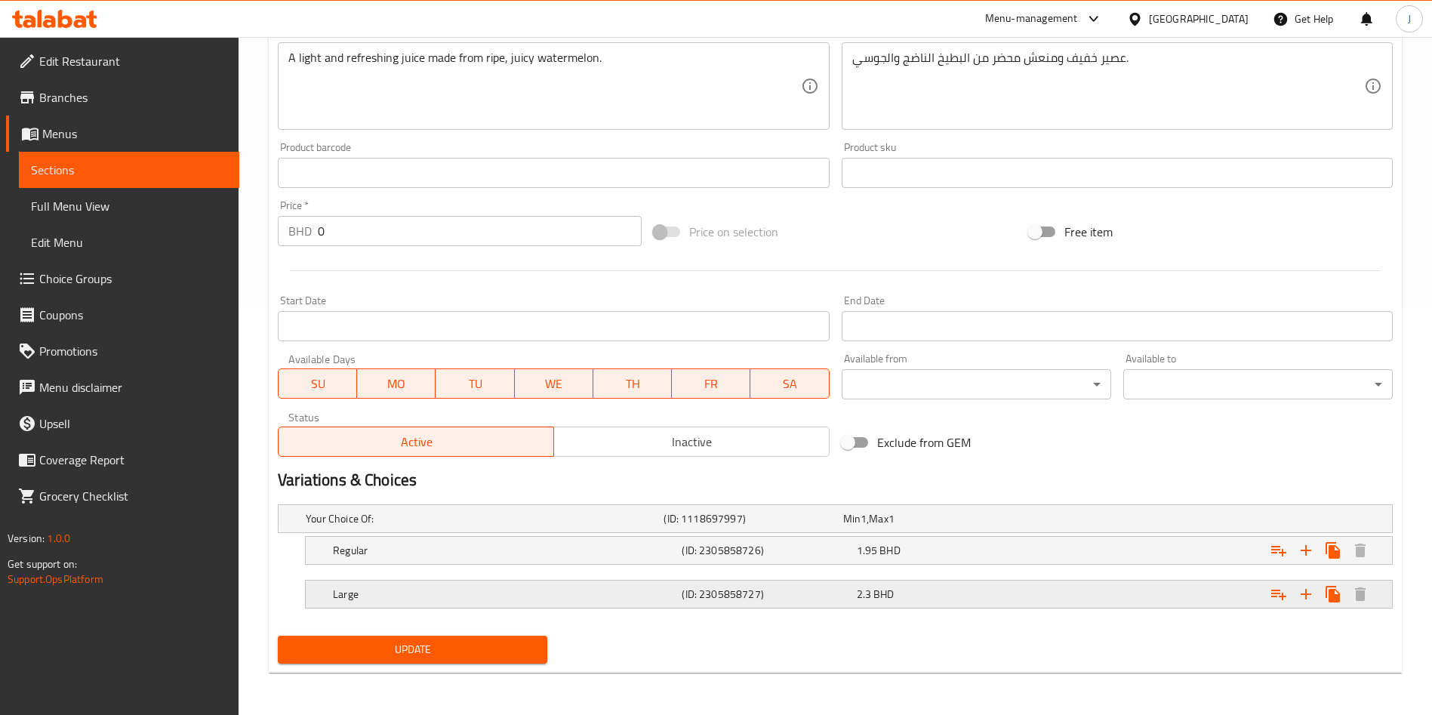
click at [712, 603] on div "(ID: 2305858727)" at bounding box center [765, 593] width 174 height 21
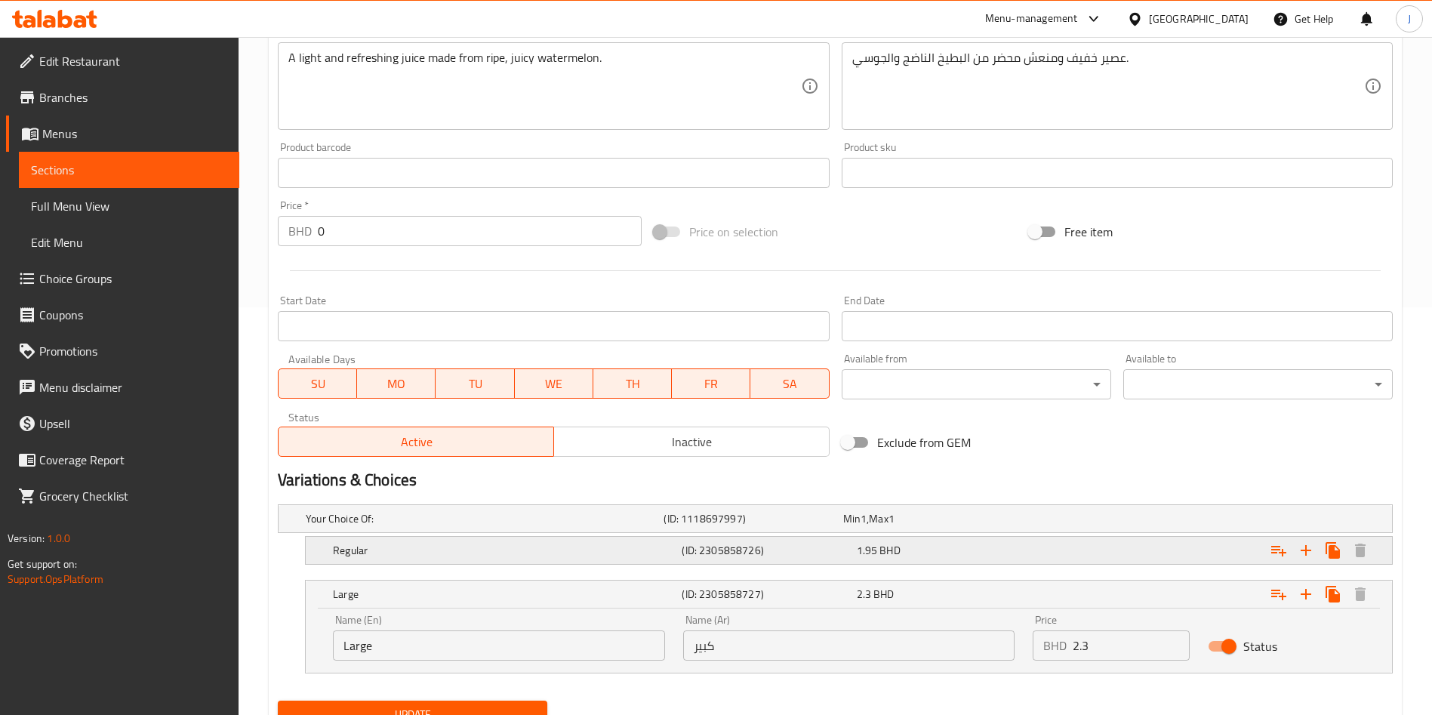
click at [799, 550] on h5 "(ID: 2305858726)" at bounding box center [766, 550] width 168 height 15
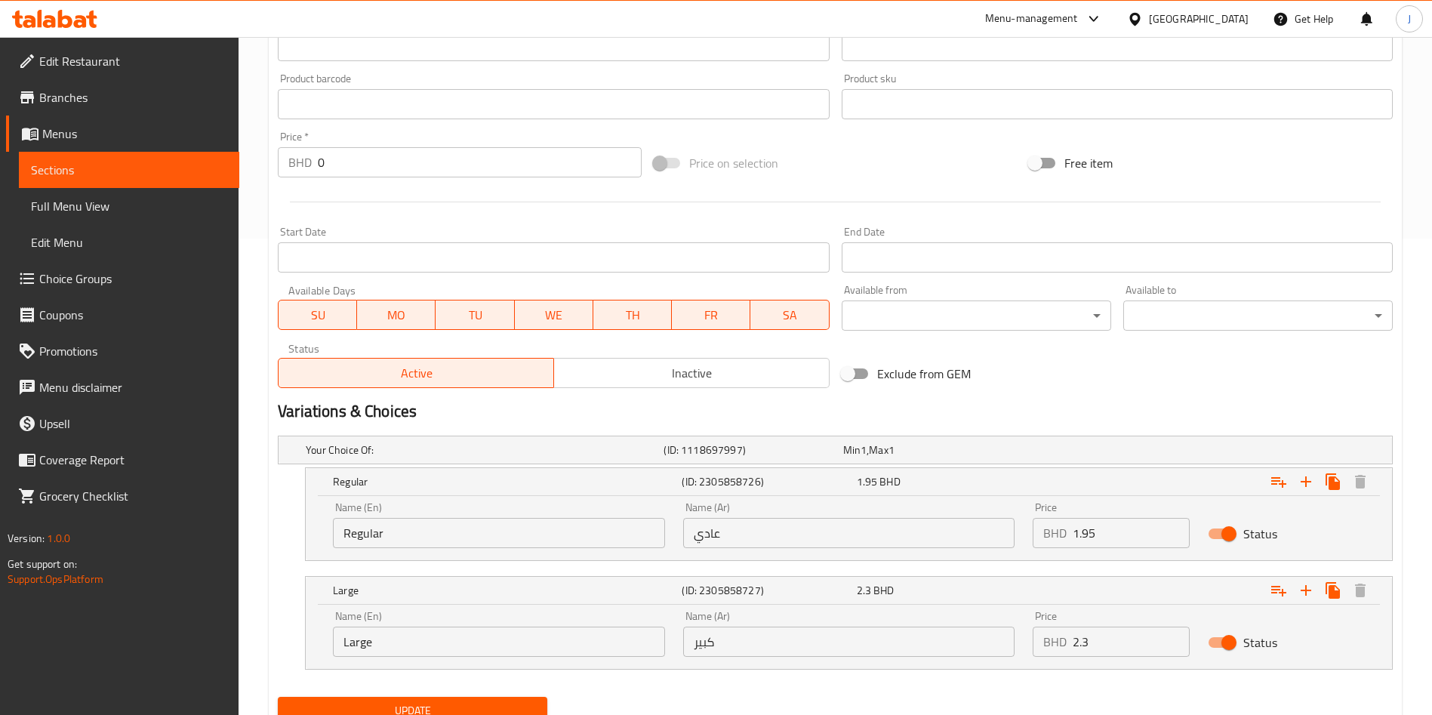
scroll to position [537, 0]
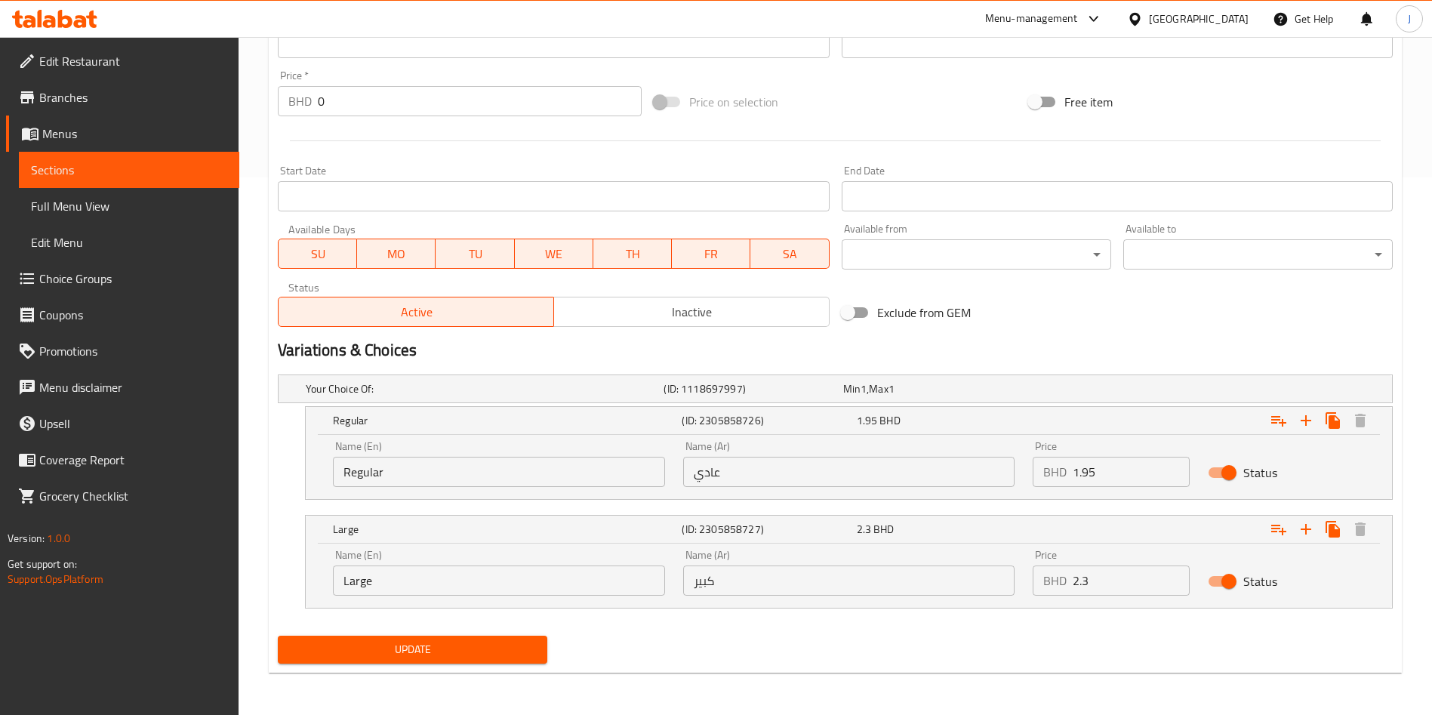
drag, startPoint x: 1130, startPoint y: 582, endPoint x: 1032, endPoint y: 589, distance: 97.7
click at [1032, 589] on div "BHD 2.3 Price" at bounding box center [1110, 580] width 157 height 30
paste input "6"
type input "2.6"
drag, startPoint x: 1078, startPoint y: 472, endPoint x: 1008, endPoint y: 466, distance: 69.7
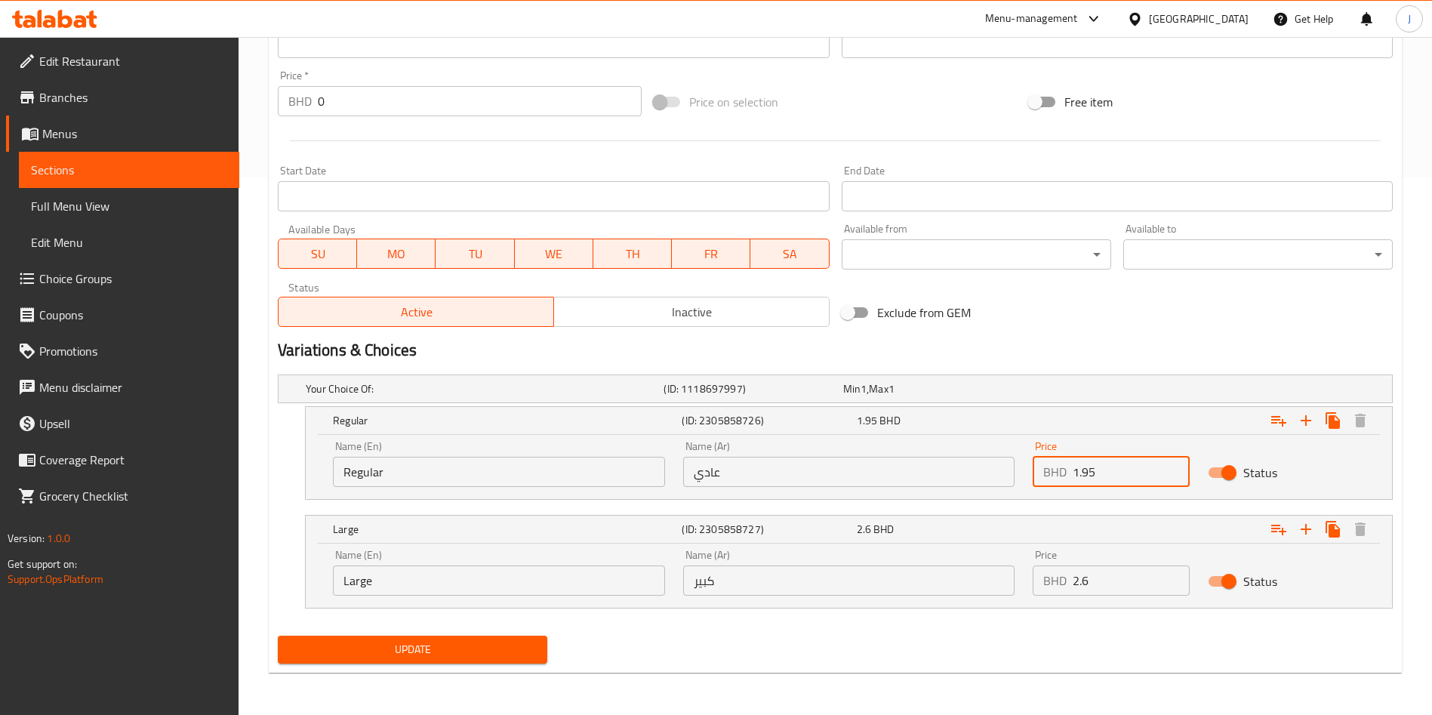
click at [1010, 469] on div "Name (En) Regular Name (En) Name (Ar) عادي Name (Ar) Price BHD 1.95 Price Status" at bounding box center [849, 464] width 1050 height 64
paste input "2.2"
type input "2.2"
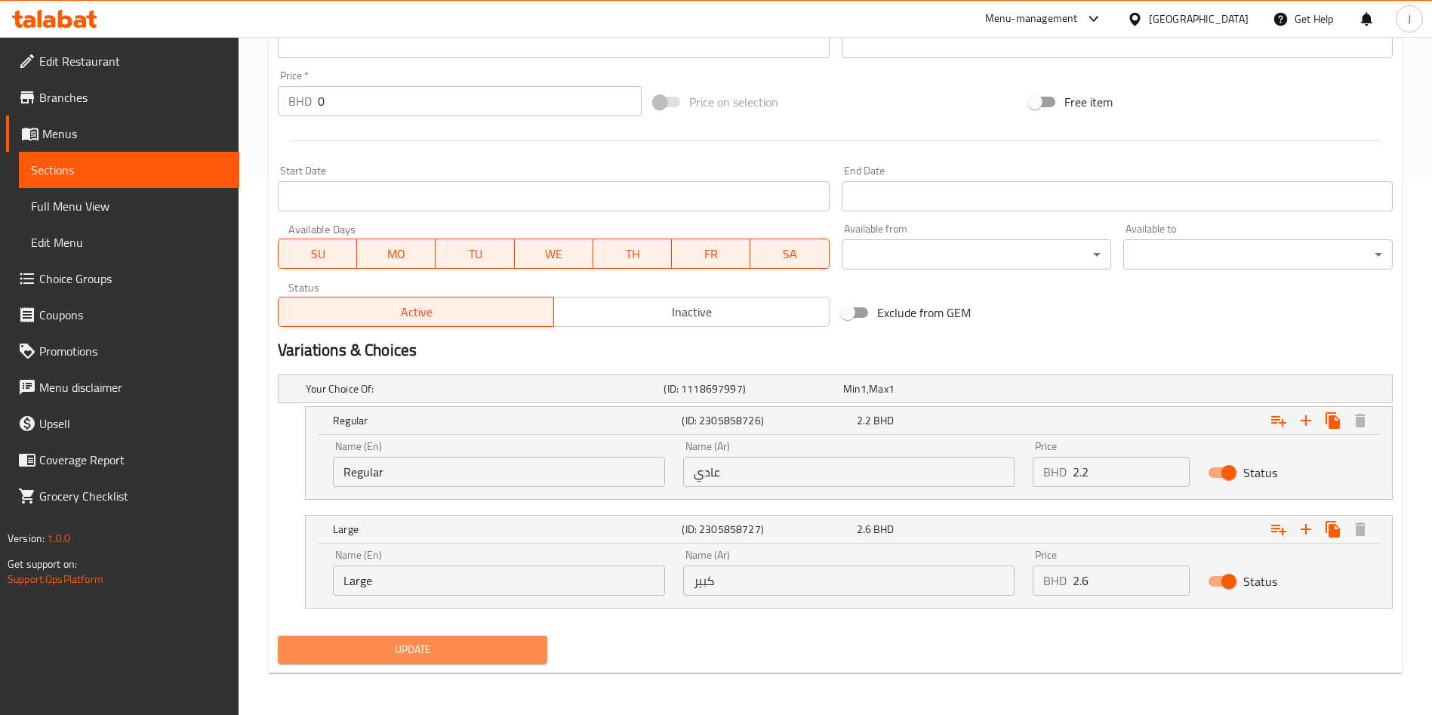
click at [402, 651] on span "Update" at bounding box center [412, 649] width 245 height 19
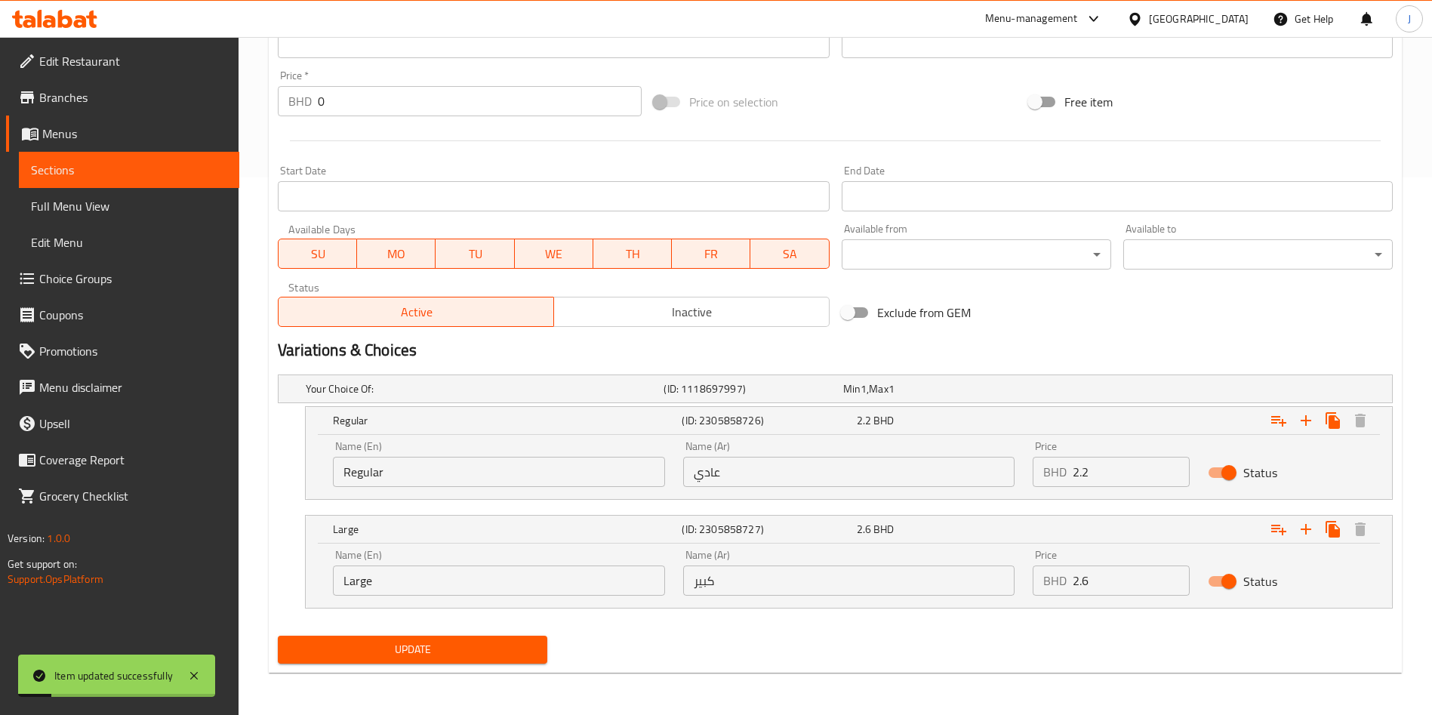
click at [112, 165] on span "Sections" at bounding box center [129, 170] width 196 height 18
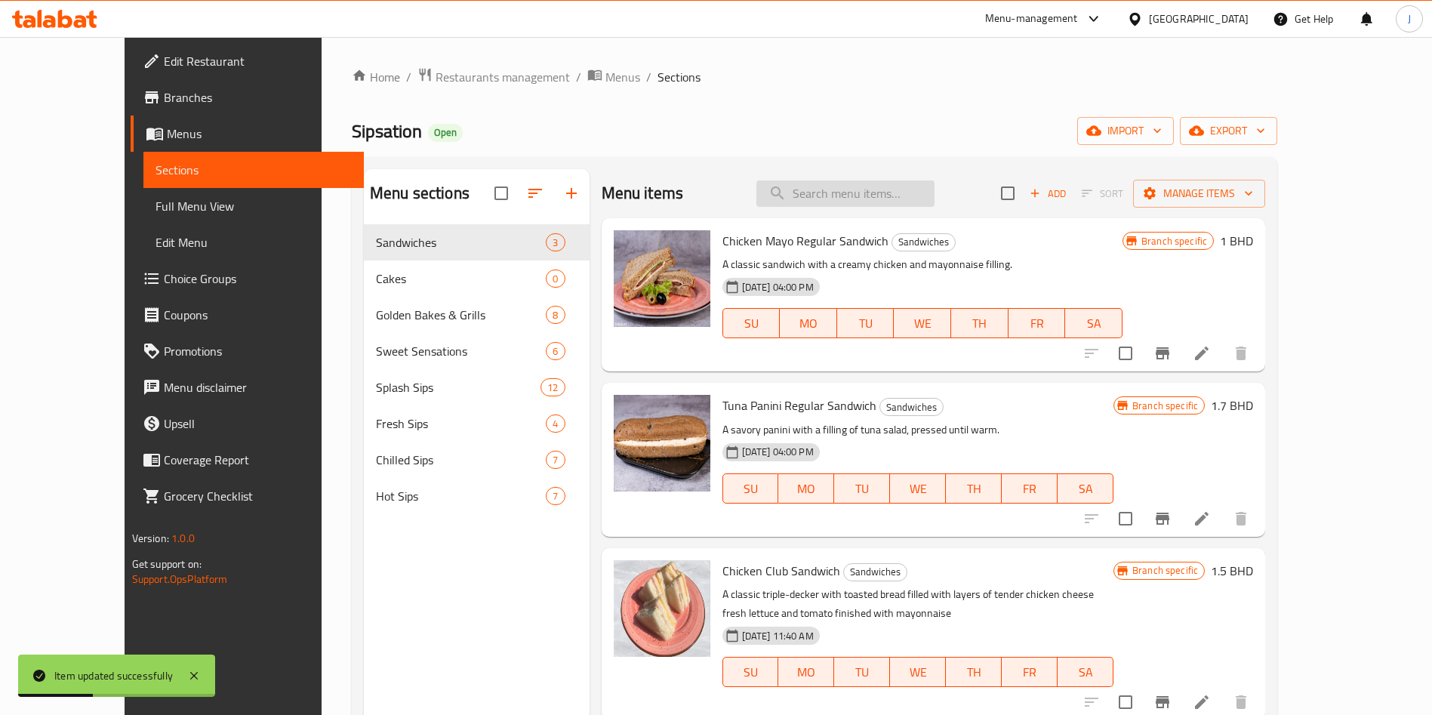
click at [887, 191] on input "search" at bounding box center [845, 193] width 178 height 26
paste input "Mango Juice"
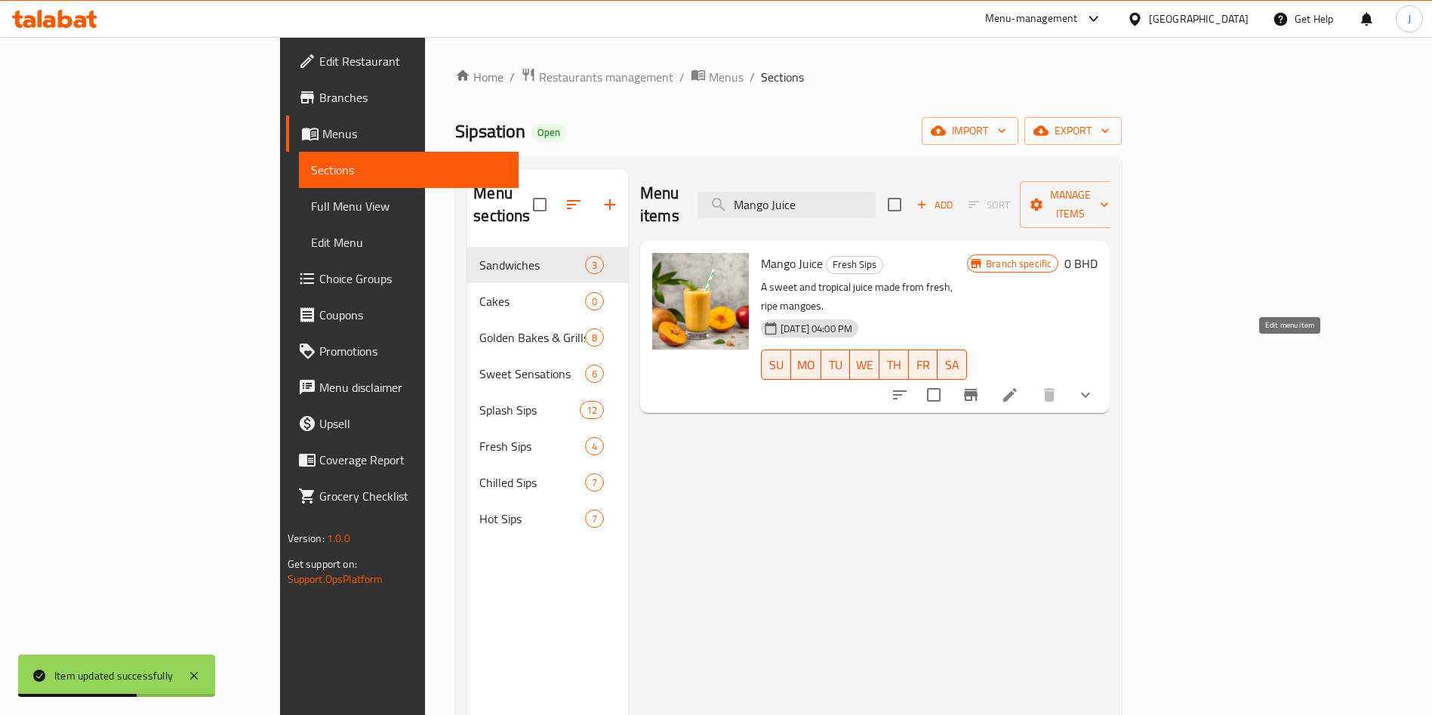
type input "Mango Juice"
click at [1019, 386] on icon at bounding box center [1010, 395] width 18 height 18
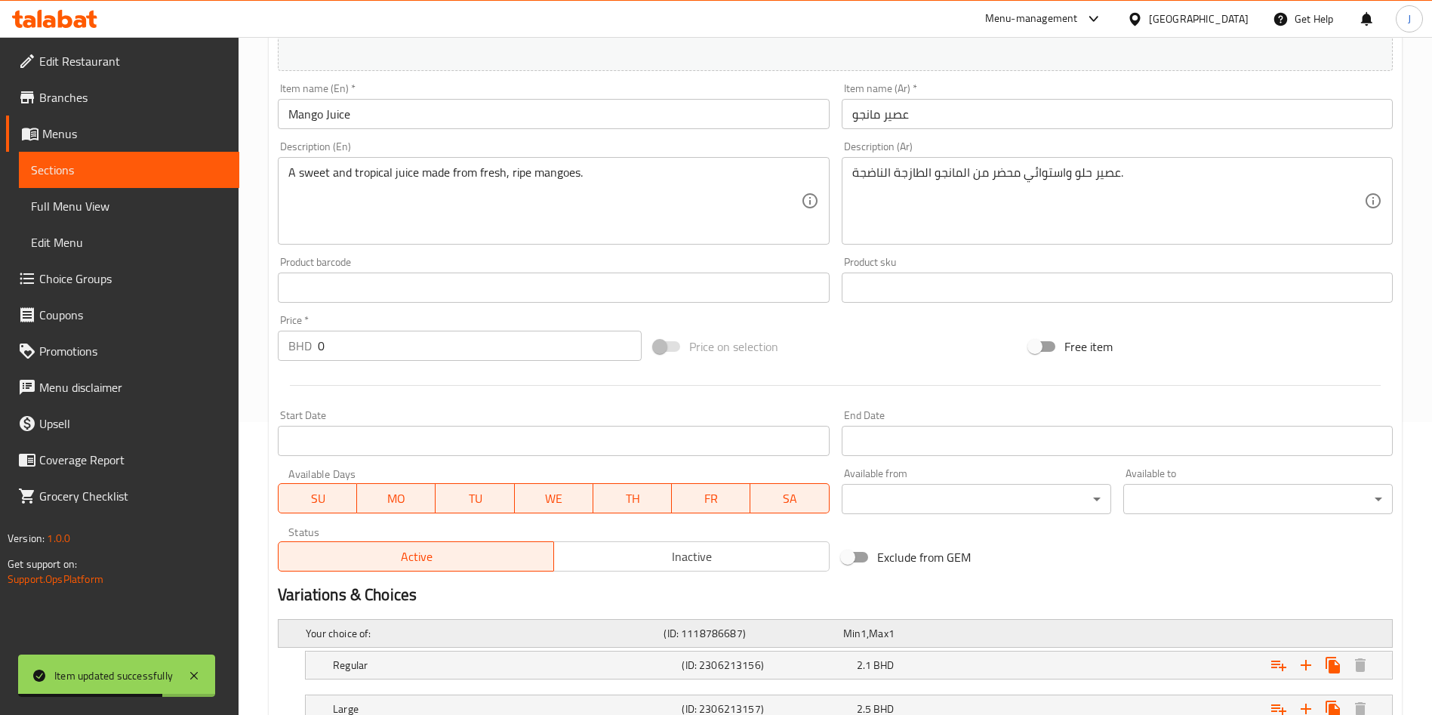
scroll to position [408, 0]
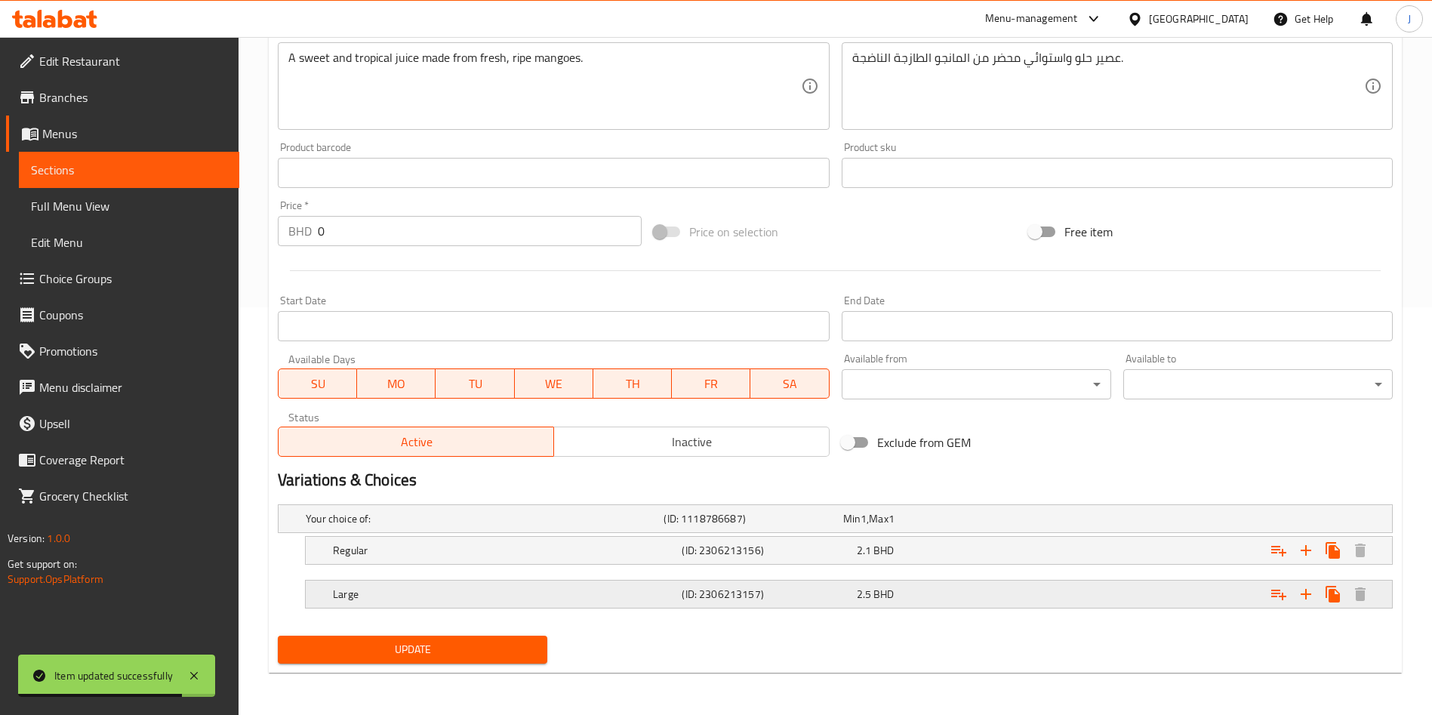
click at [714, 607] on div "Large (ID: 2306213157) 2.5 BHD" at bounding box center [853, 593] width 1047 height 33
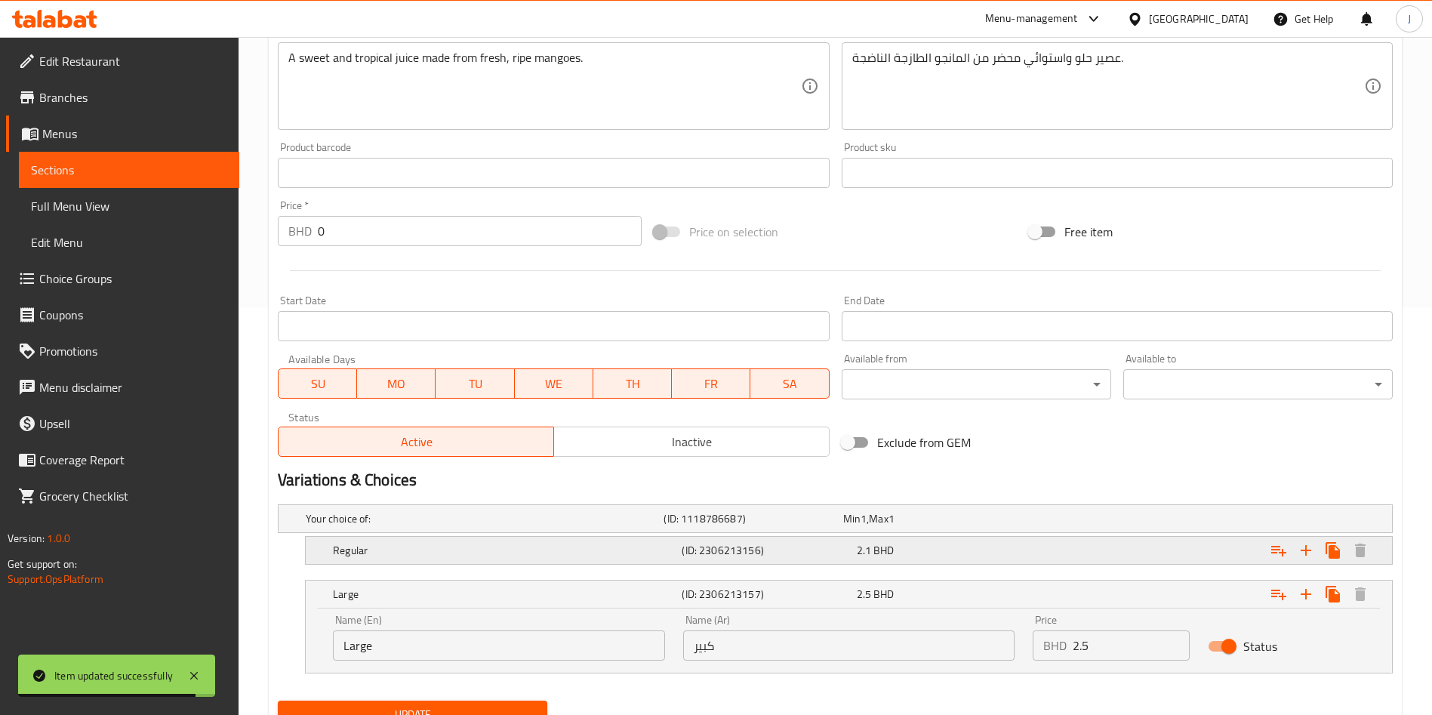
click at [749, 553] on h5 "(ID: 2306213156)" at bounding box center [766, 550] width 168 height 15
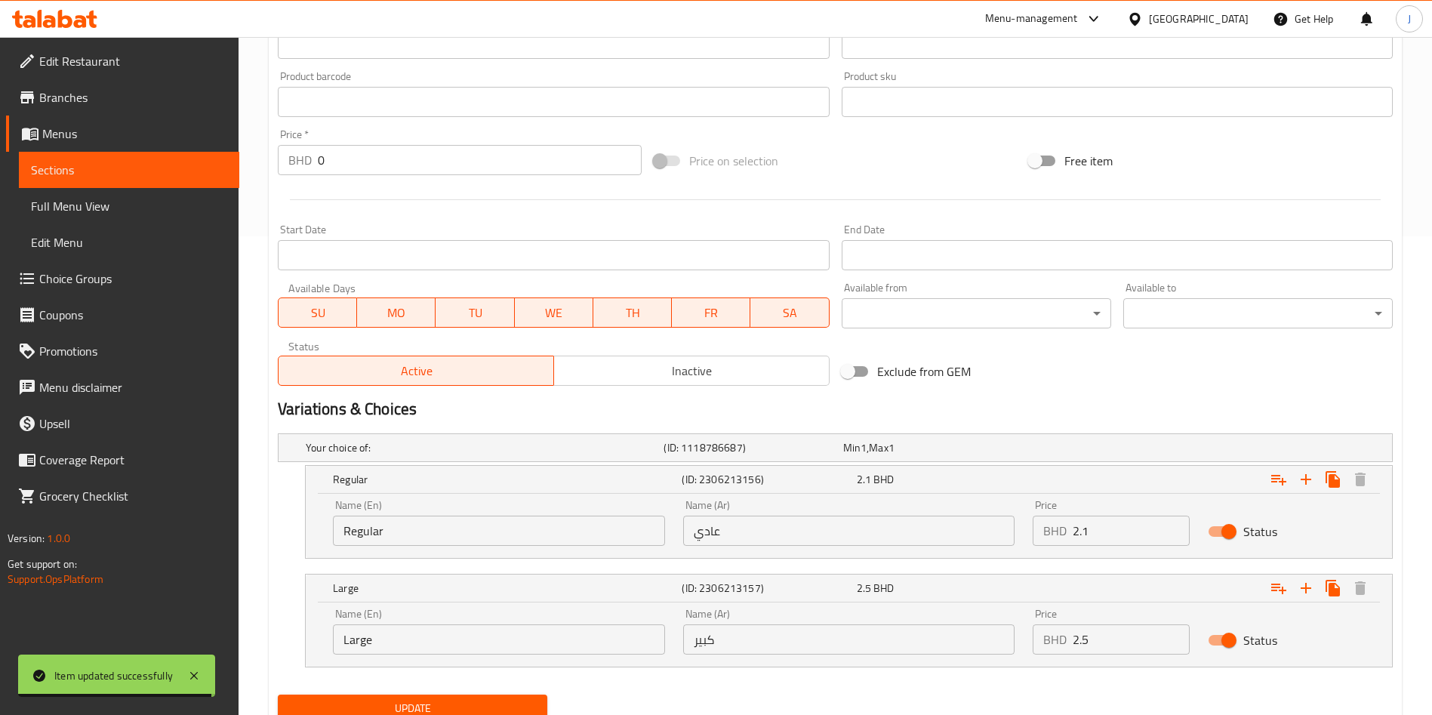
scroll to position [537, 0]
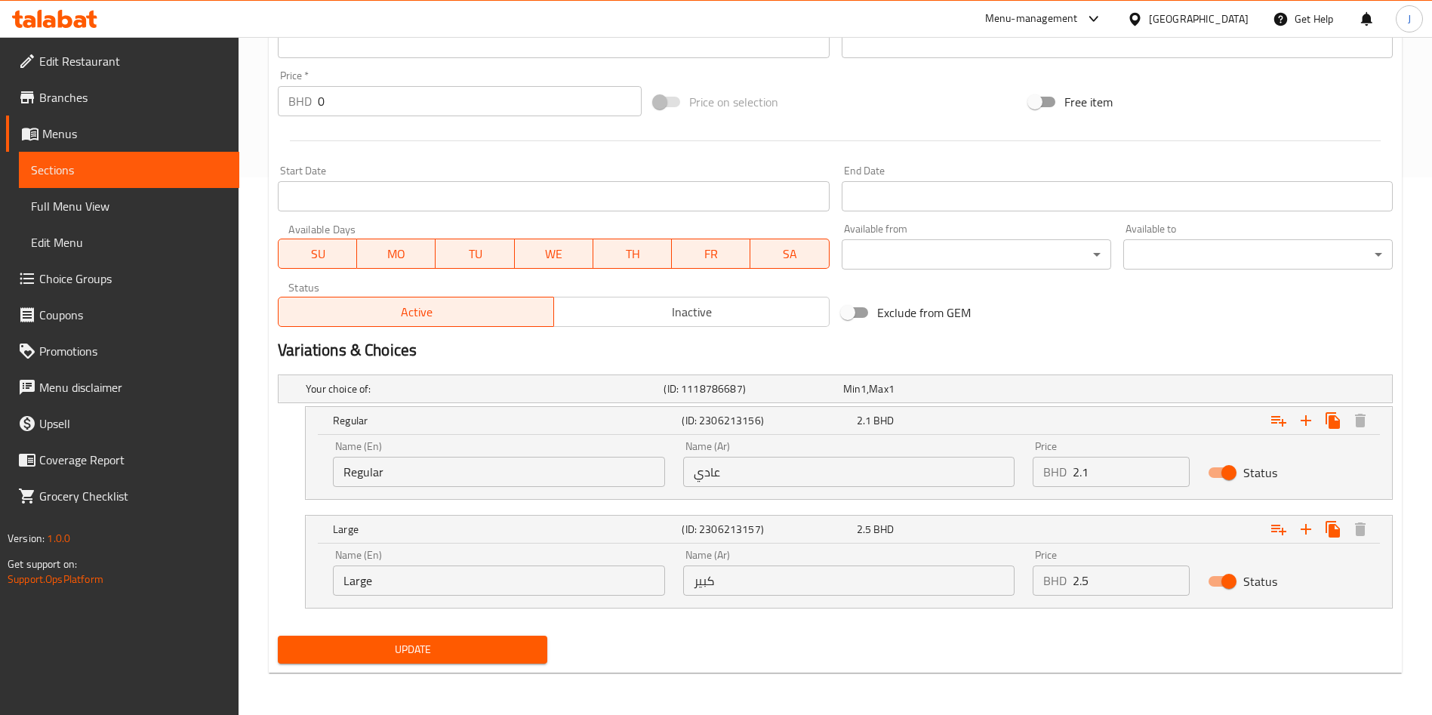
drag, startPoint x: 1063, startPoint y: 471, endPoint x: 1014, endPoint y: 472, distance: 49.1
click at [1014, 473] on div "Name (En) Regular Name (En) Name (Ar) عادي Name (Ar) Price BHD 2.1 Price Status" at bounding box center [849, 464] width 1050 height 64
paste input "2"
type input "2.2"
drag, startPoint x: 1131, startPoint y: 594, endPoint x: 1015, endPoint y: 598, distance: 116.3
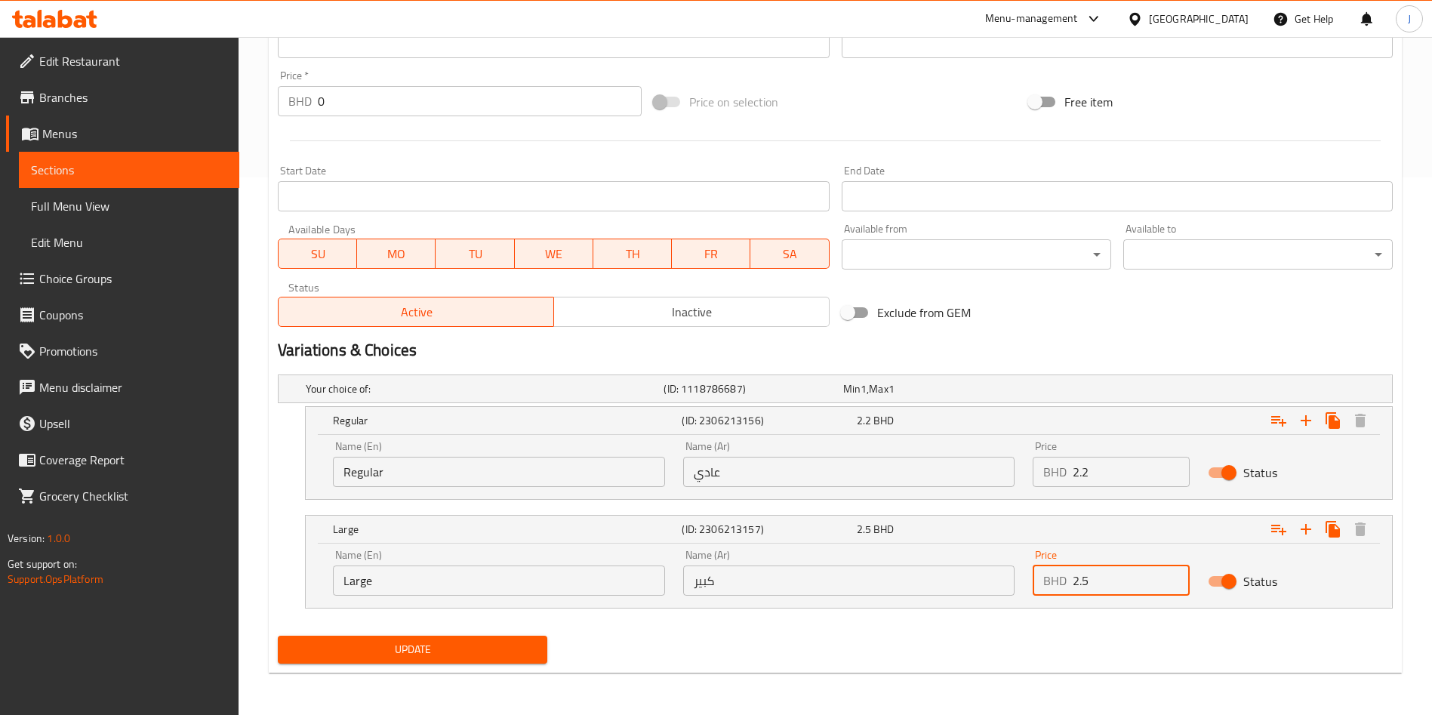
click at [1018, 598] on div "Name (En) Large Name (En) Name (Ar) كبير Name (Ar) Price BHD 2.5 Price Status" at bounding box center [849, 572] width 1050 height 64
paste input "6"
type input "2.6"
click at [434, 648] on span "Update" at bounding box center [412, 649] width 245 height 19
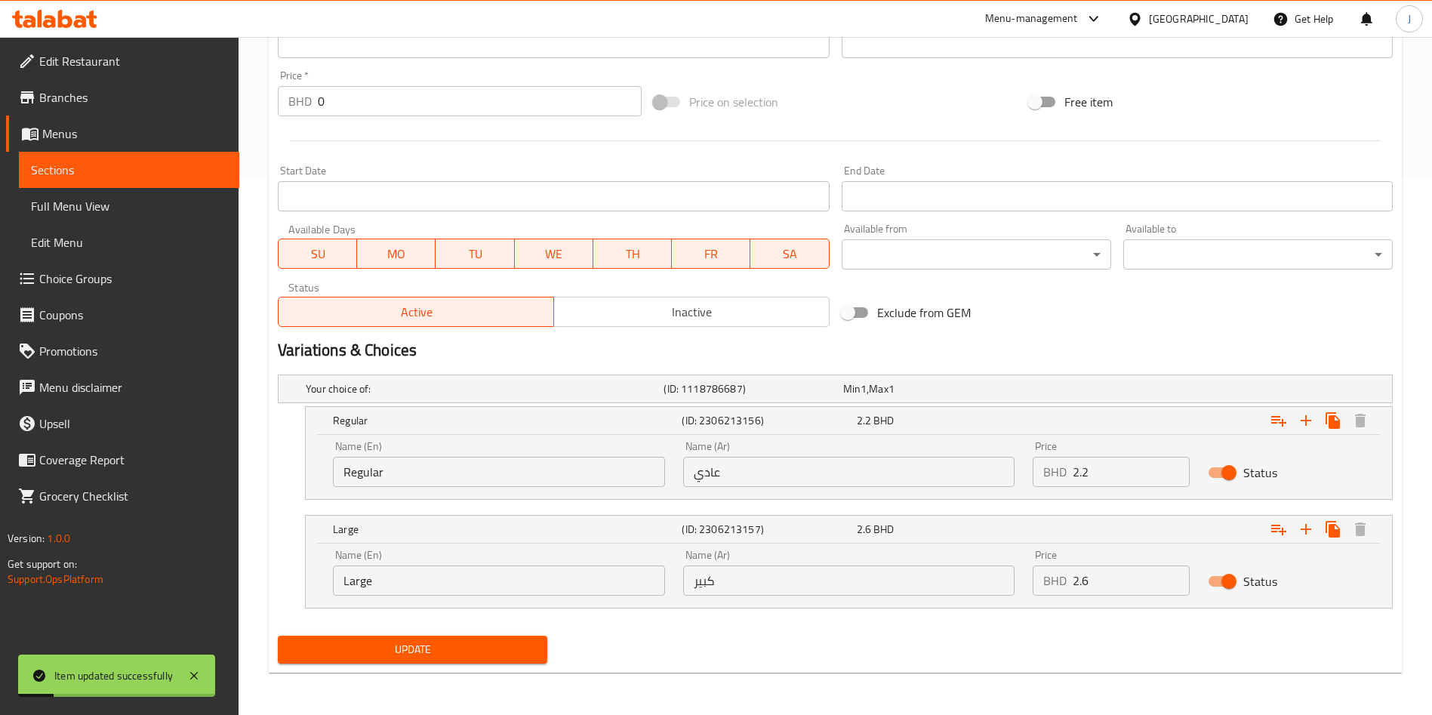
click at [402, 645] on span "Update" at bounding box center [412, 649] width 245 height 19
click at [78, 169] on span "Sections" at bounding box center [129, 170] width 196 height 18
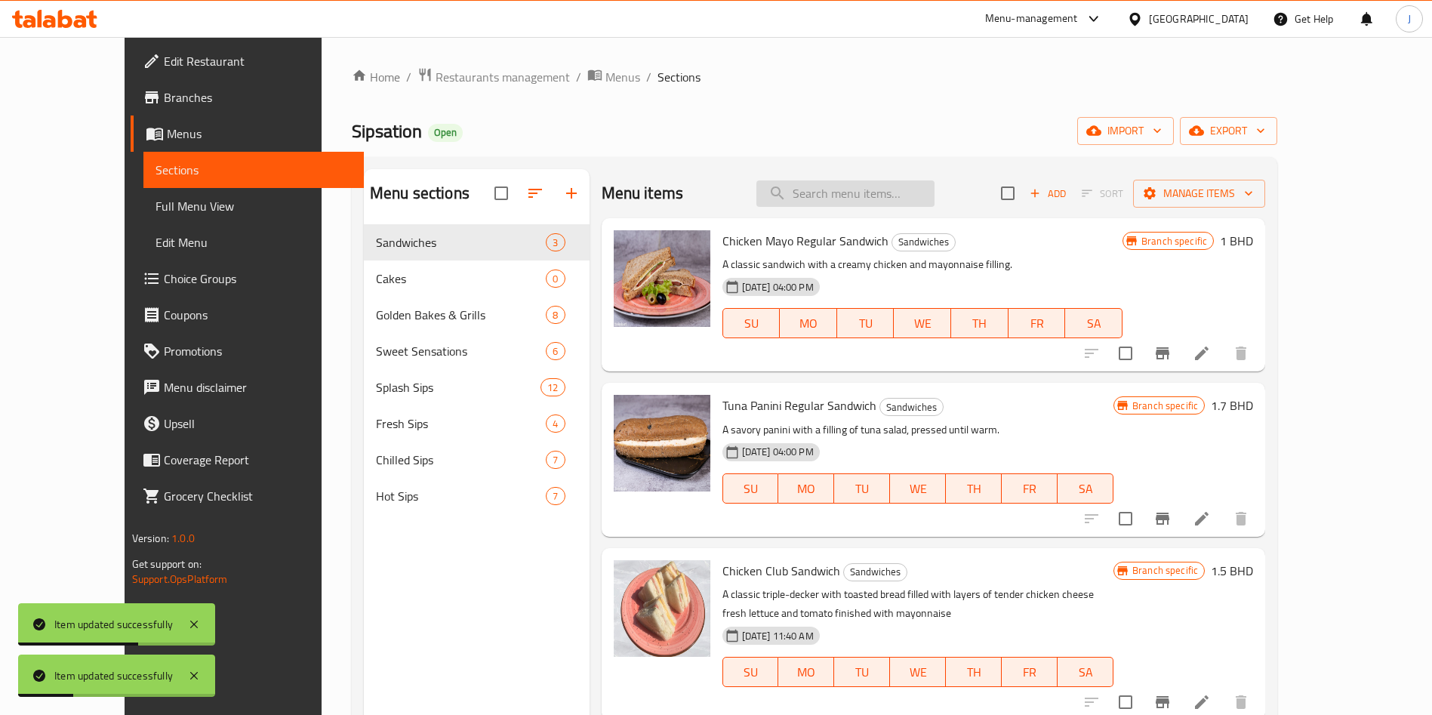
click at [897, 184] on input "search" at bounding box center [845, 193] width 178 height 26
paste input "Mixed Fruit Juice"
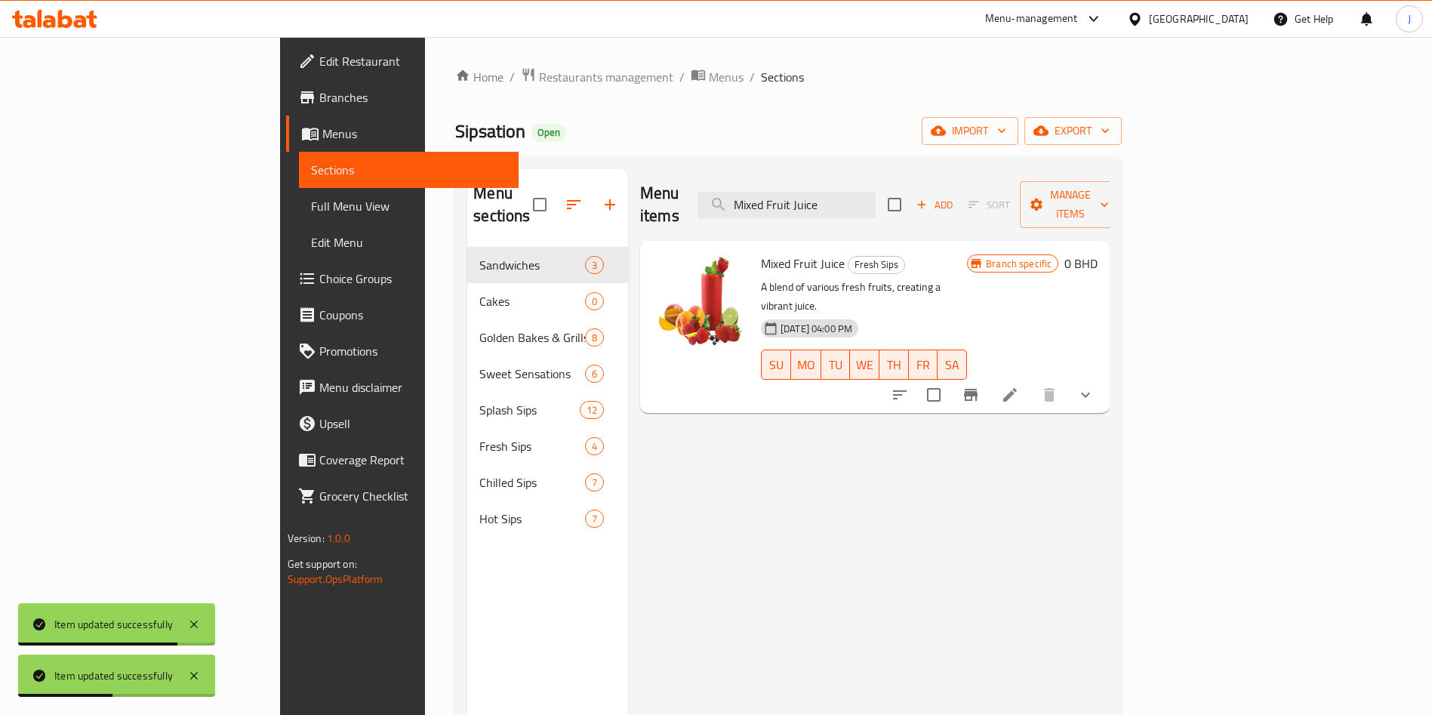
type input "Mixed Fruit Juice"
click at [1017, 388] on icon at bounding box center [1010, 395] width 14 height 14
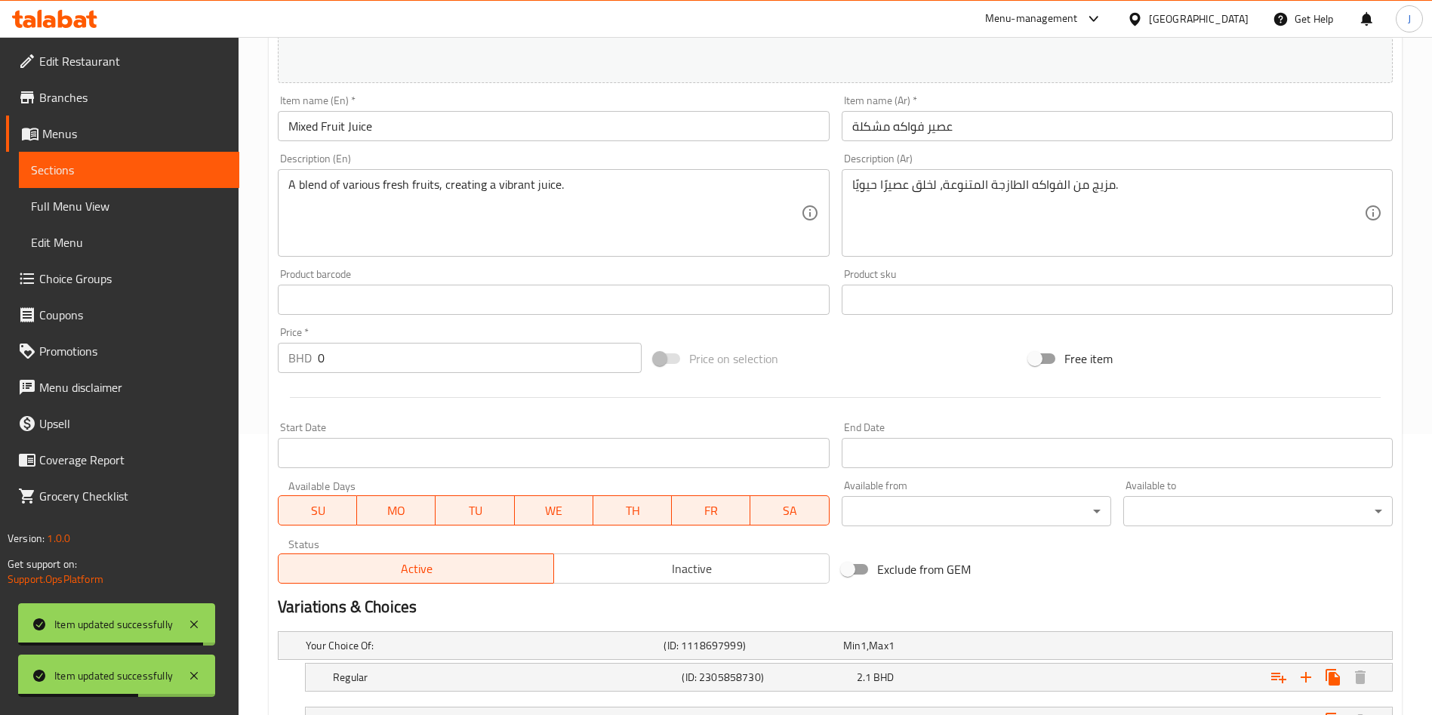
scroll to position [408, 0]
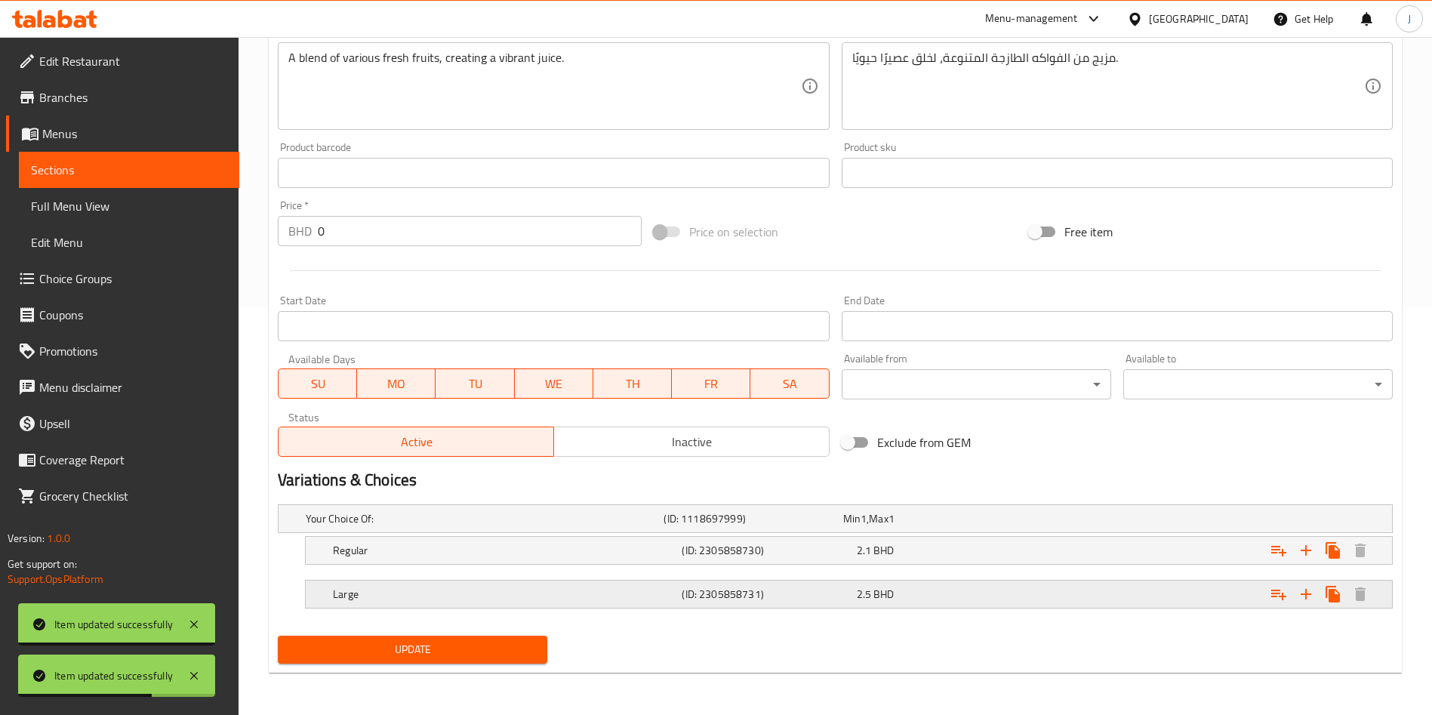
drag, startPoint x: 578, startPoint y: 599, endPoint x: 583, endPoint y: 589, distance: 11.5
click at [579, 596] on h5 "Large" at bounding box center [504, 593] width 343 height 15
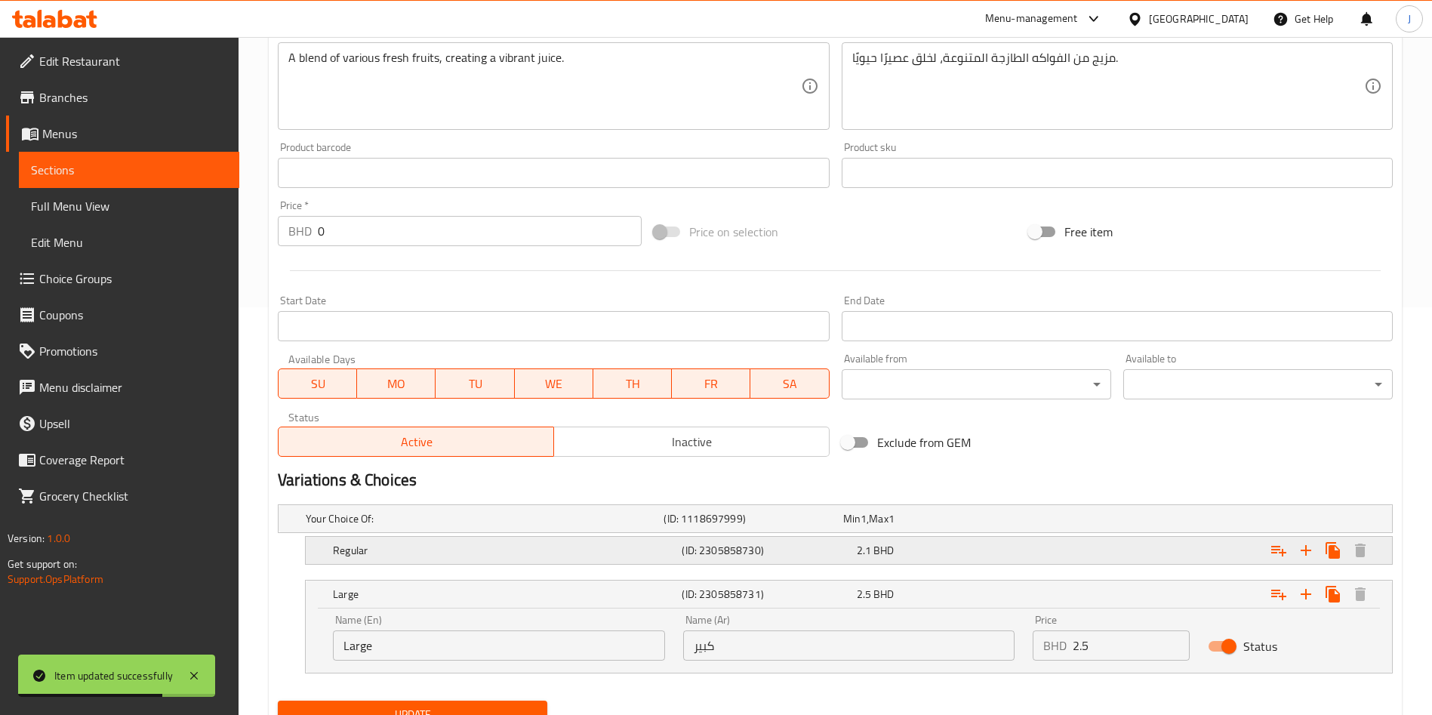
click at [611, 559] on div "Regular" at bounding box center [504, 550] width 349 height 21
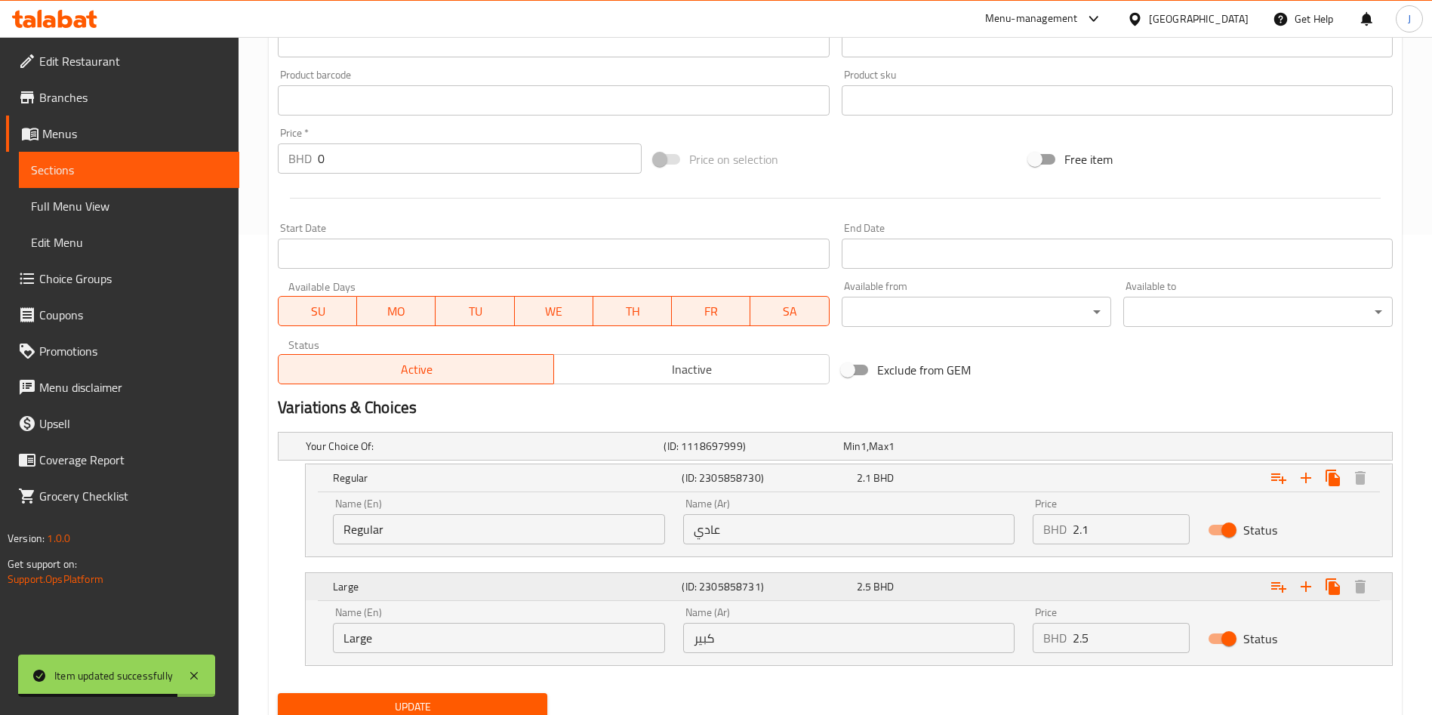
scroll to position [537, 0]
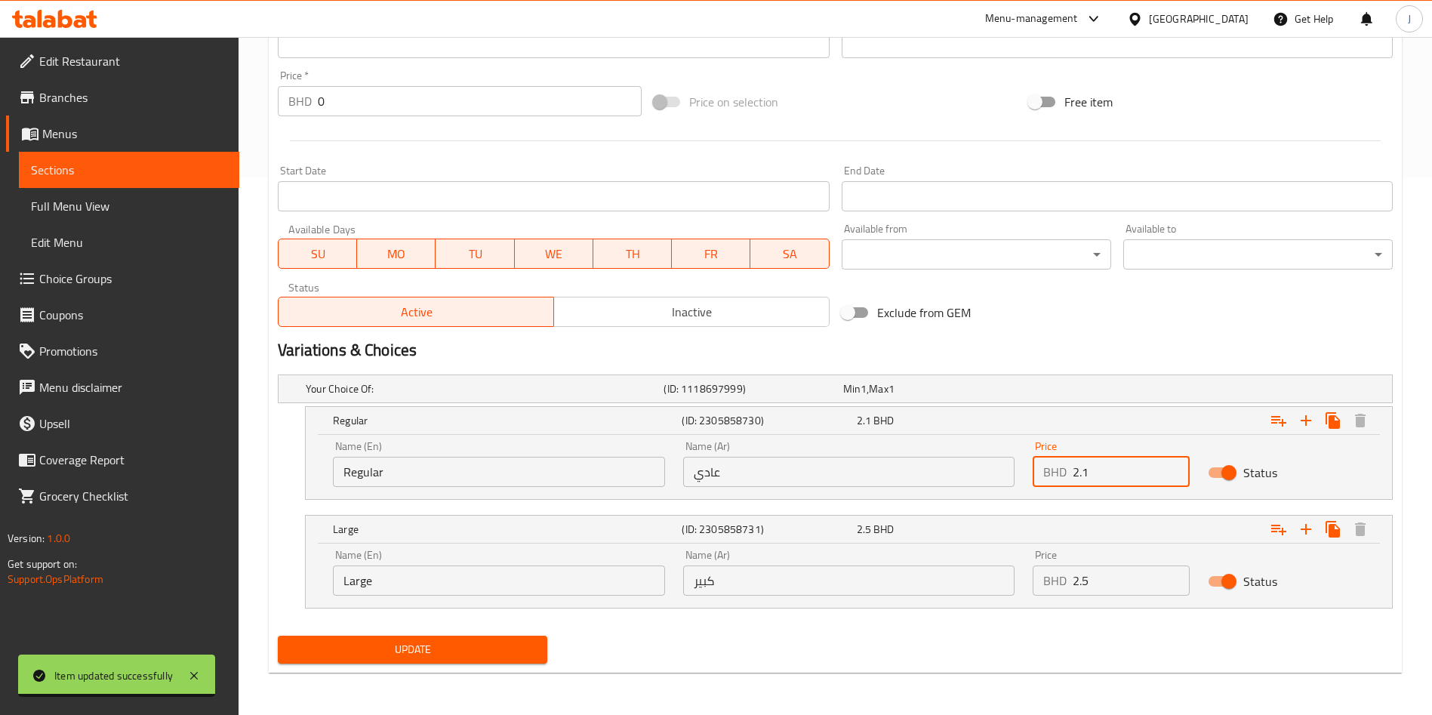
drag, startPoint x: 1102, startPoint y: 473, endPoint x: 1023, endPoint y: 460, distance: 79.7
click at [1018, 462] on div "Name (En) Regular Name (En) Name (Ar) عادي Name (Ar) Price BHD 2.1 Price Status" at bounding box center [849, 464] width 1050 height 64
paste input "5"
type input "2.5"
click at [1028, 596] on div "Price BHD 2.5 Price" at bounding box center [1110, 572] width 175 height 64
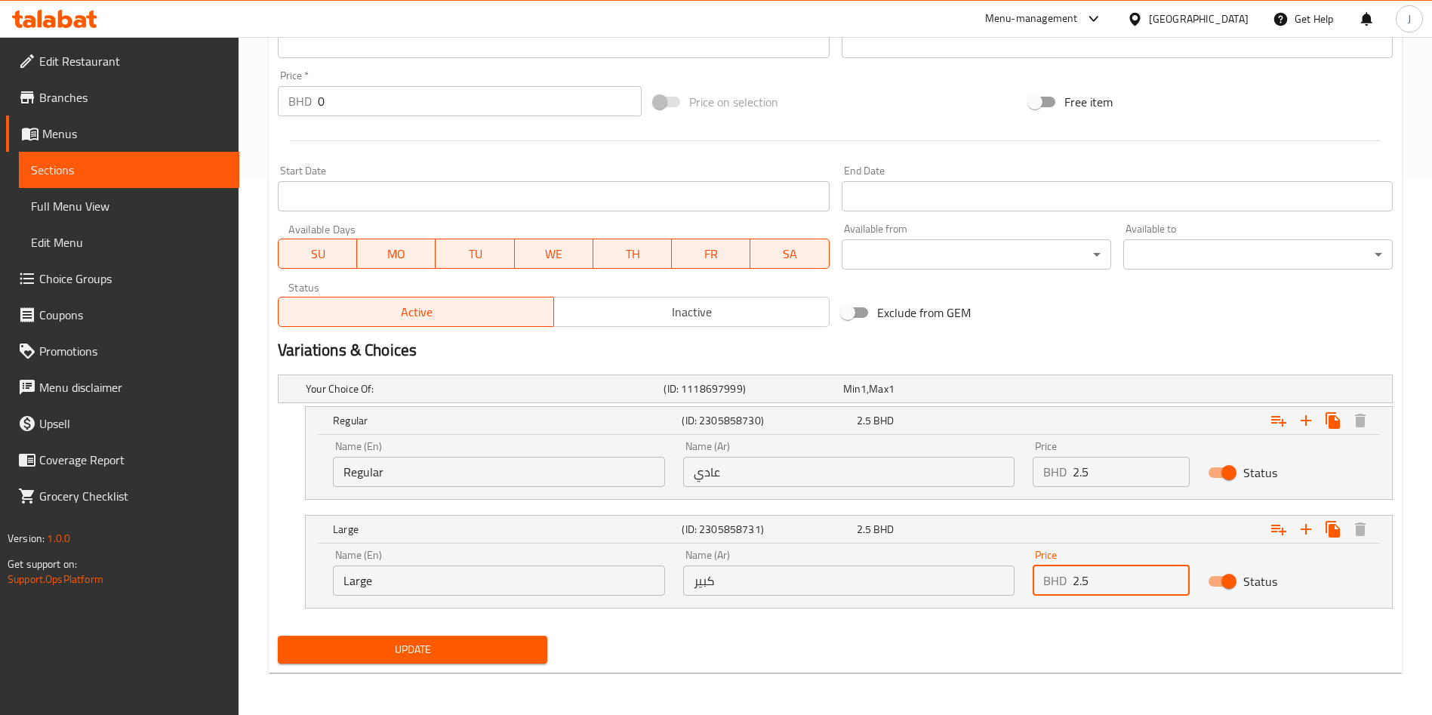
paste input "8"
type input "2.8"
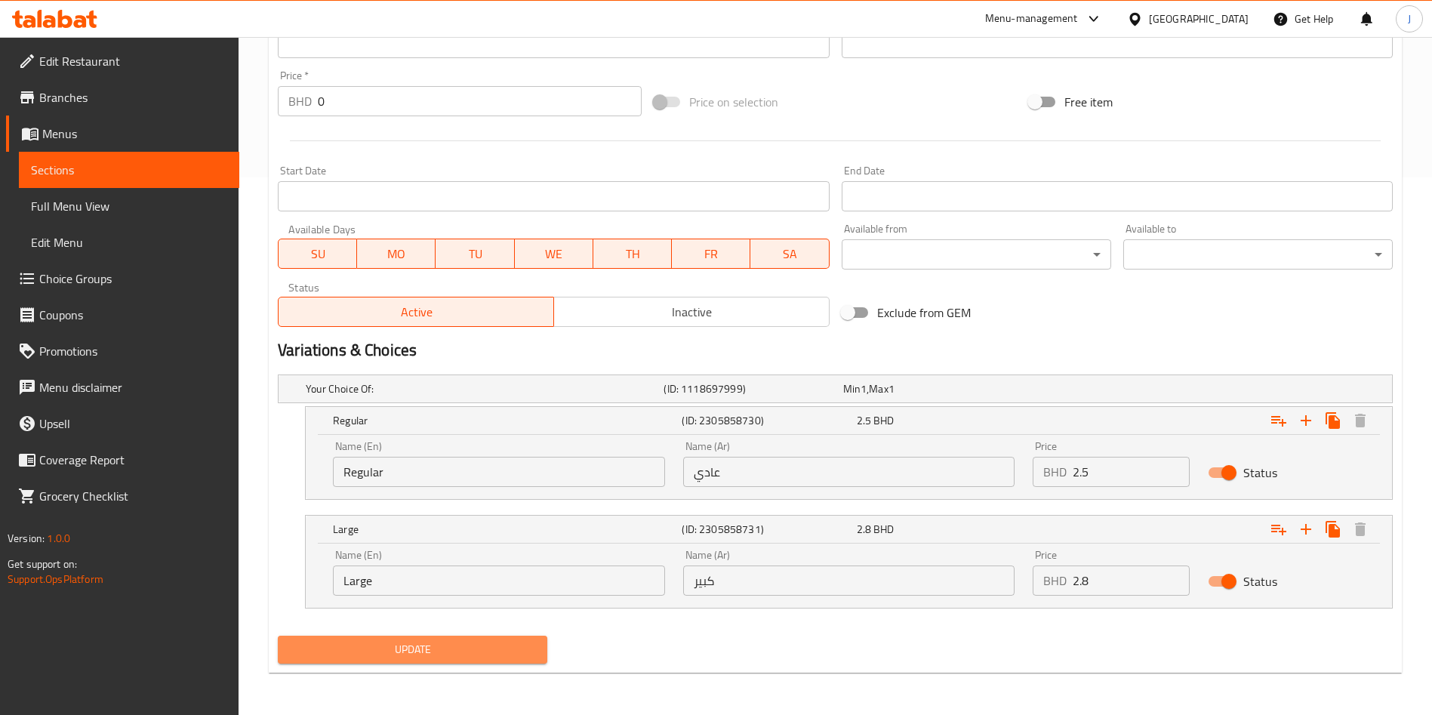
click at [389, 642] on span "Update" at bounding box center [412, 649] width 245 height 19
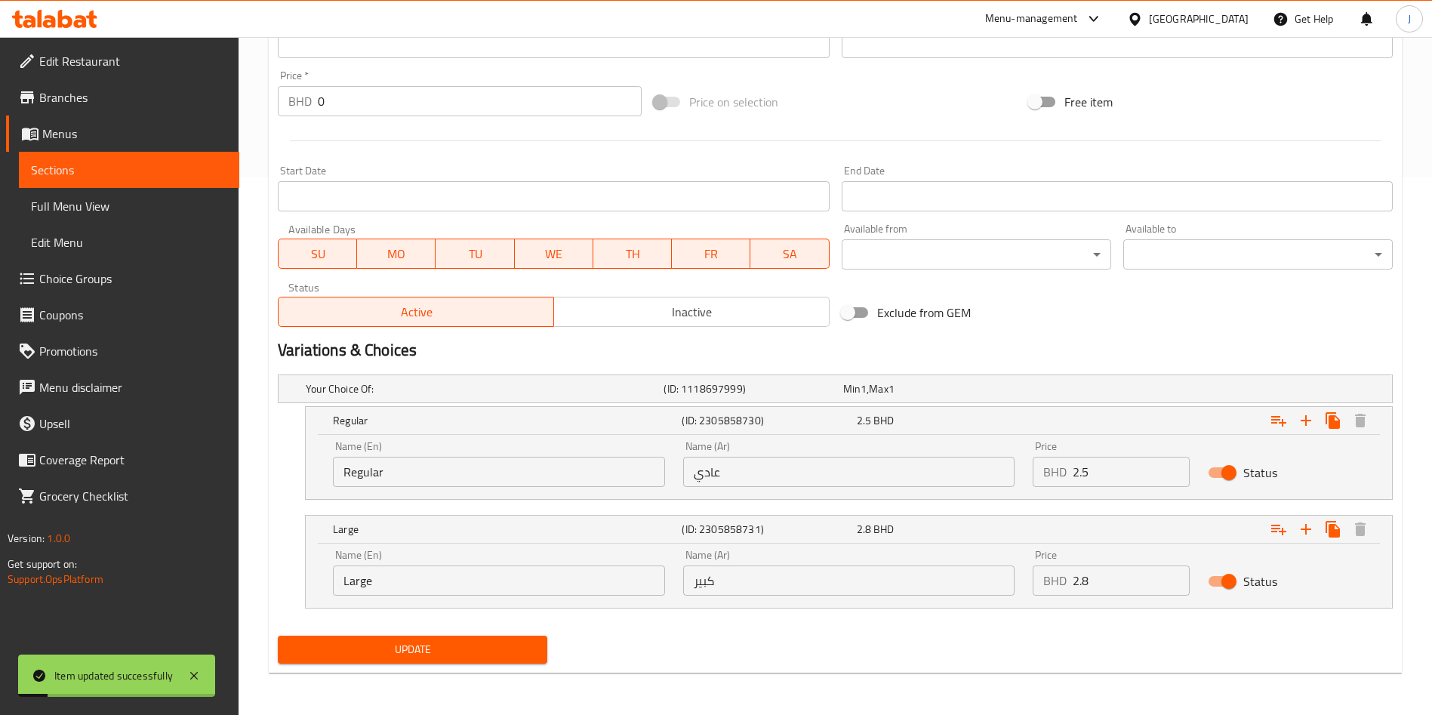
click at [61, 173] on span "Sections" at bounding box center [129, 170] width 196 height 18
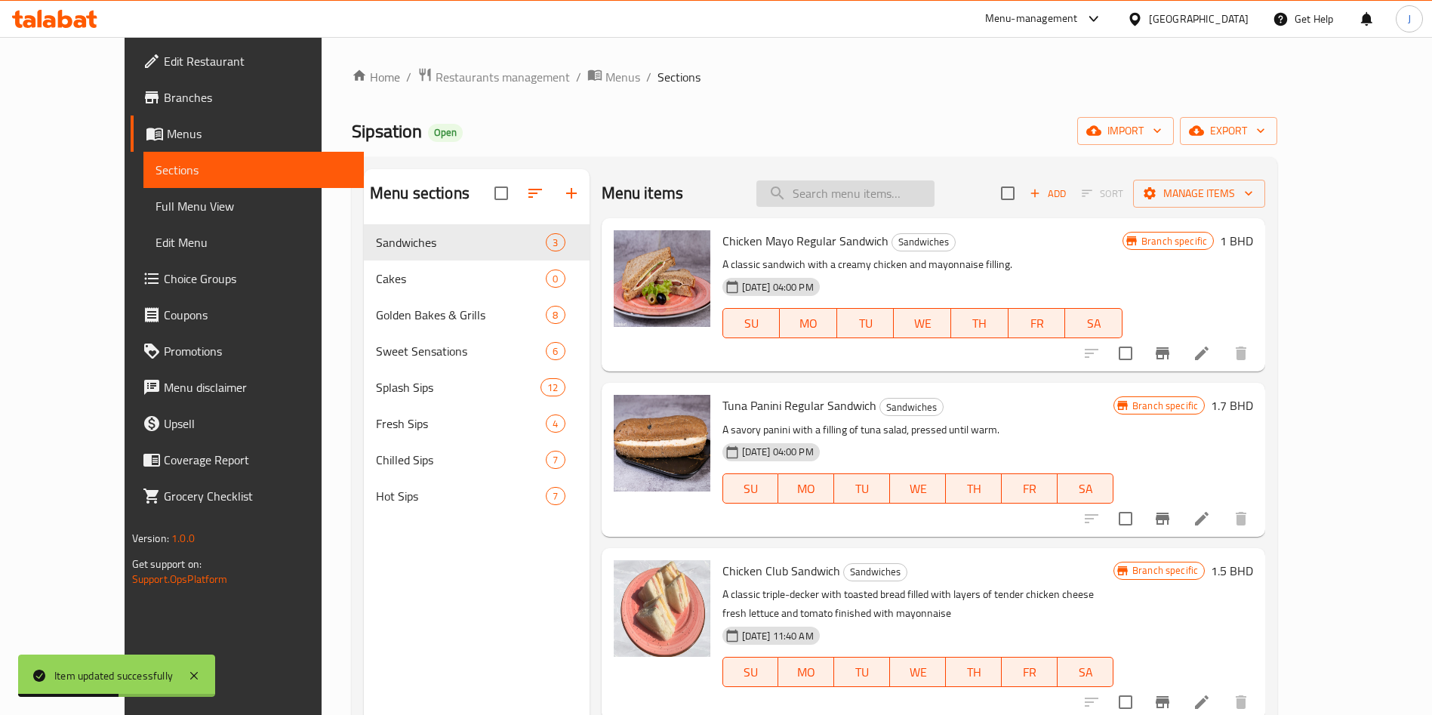
click at [889, 183] on input "search" at bounding box center [845, 193] width 178 height 26
paste input "Vanilla Classic Cold"
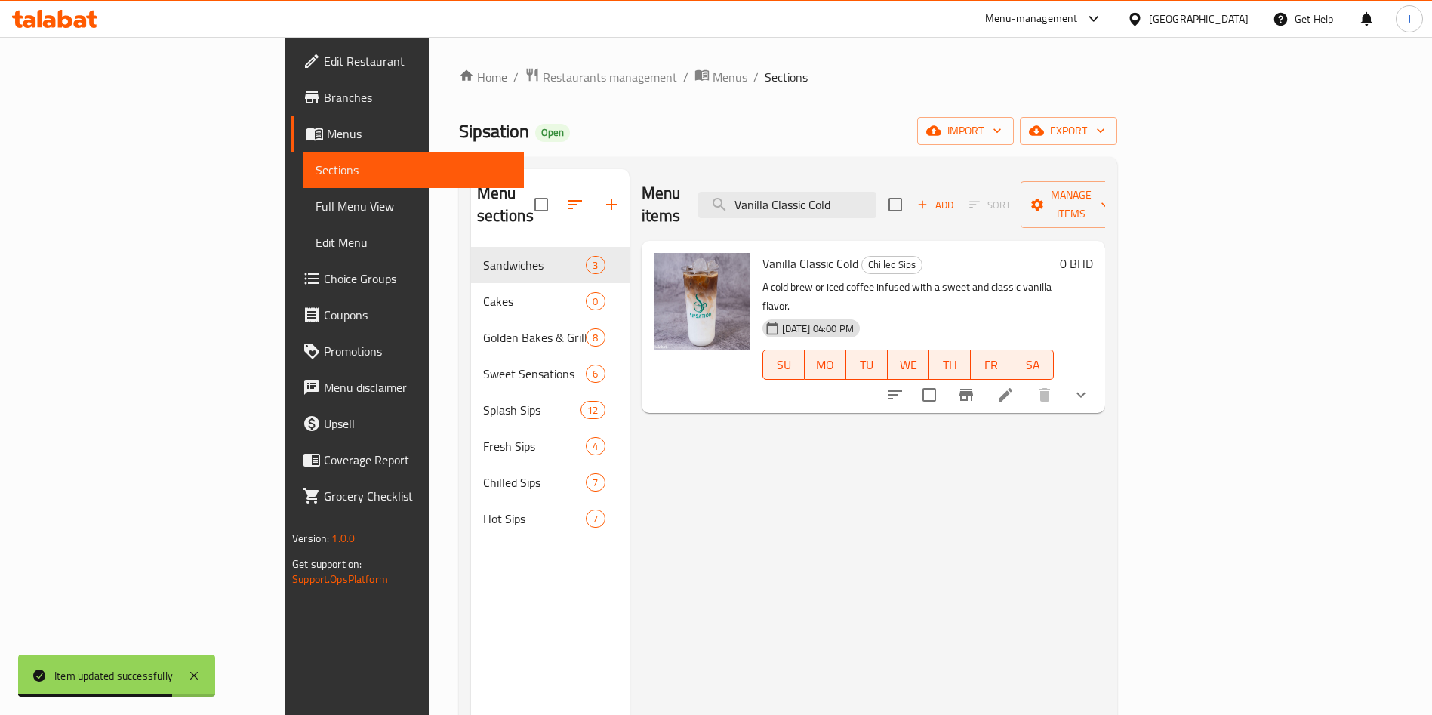
type input "Vanilla Classic Cold"
click at [1026, 381] on li at bounding box center [1005, 394] width 42 height 27
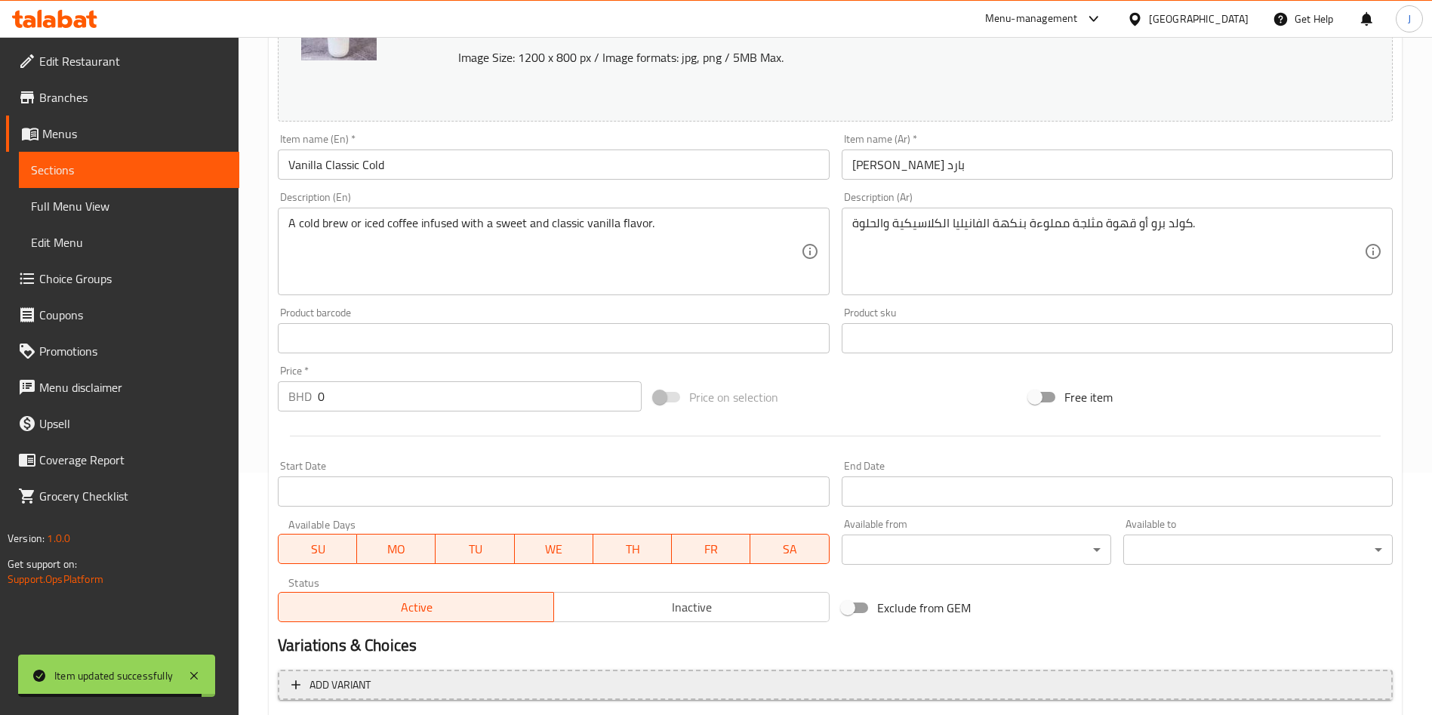
scroll to position [460, 0]
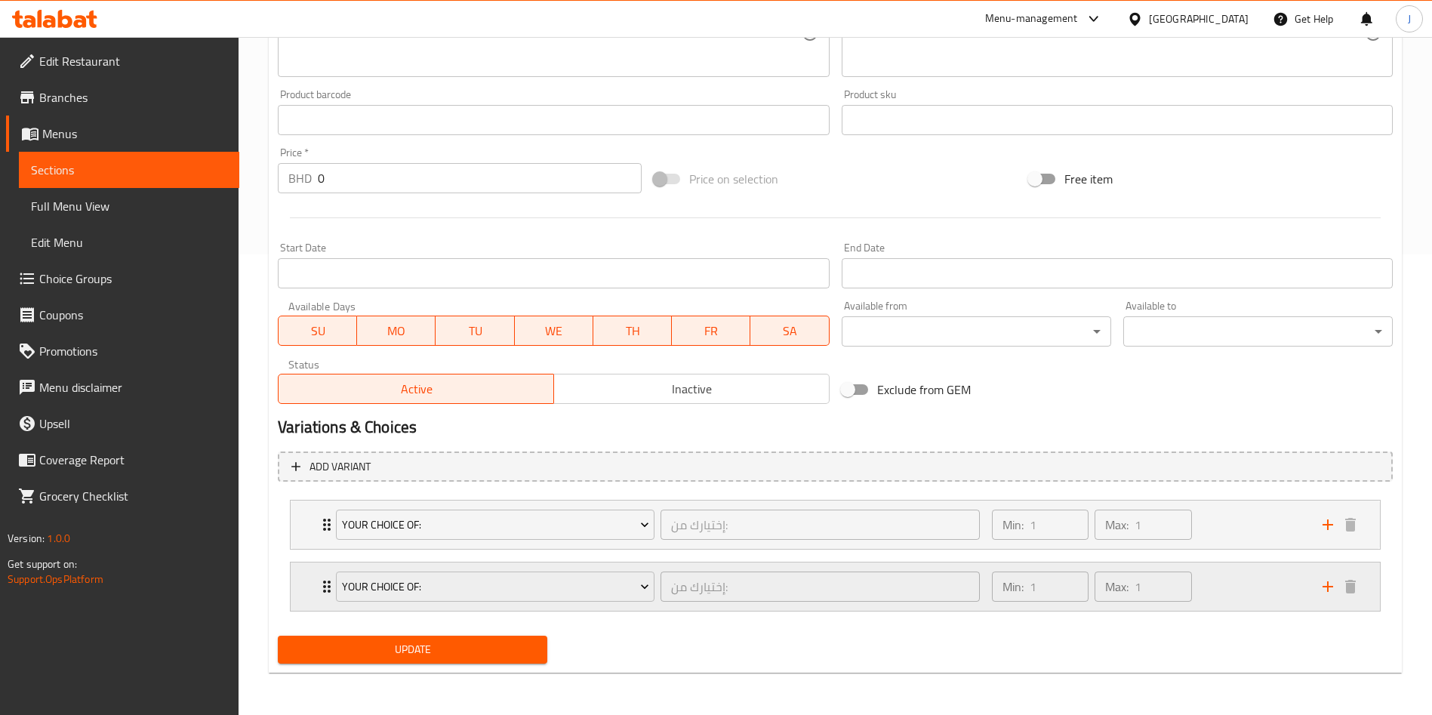
click at [318, 578] on icon "Expand" at bounding box center [327, 586] width 18 height 18
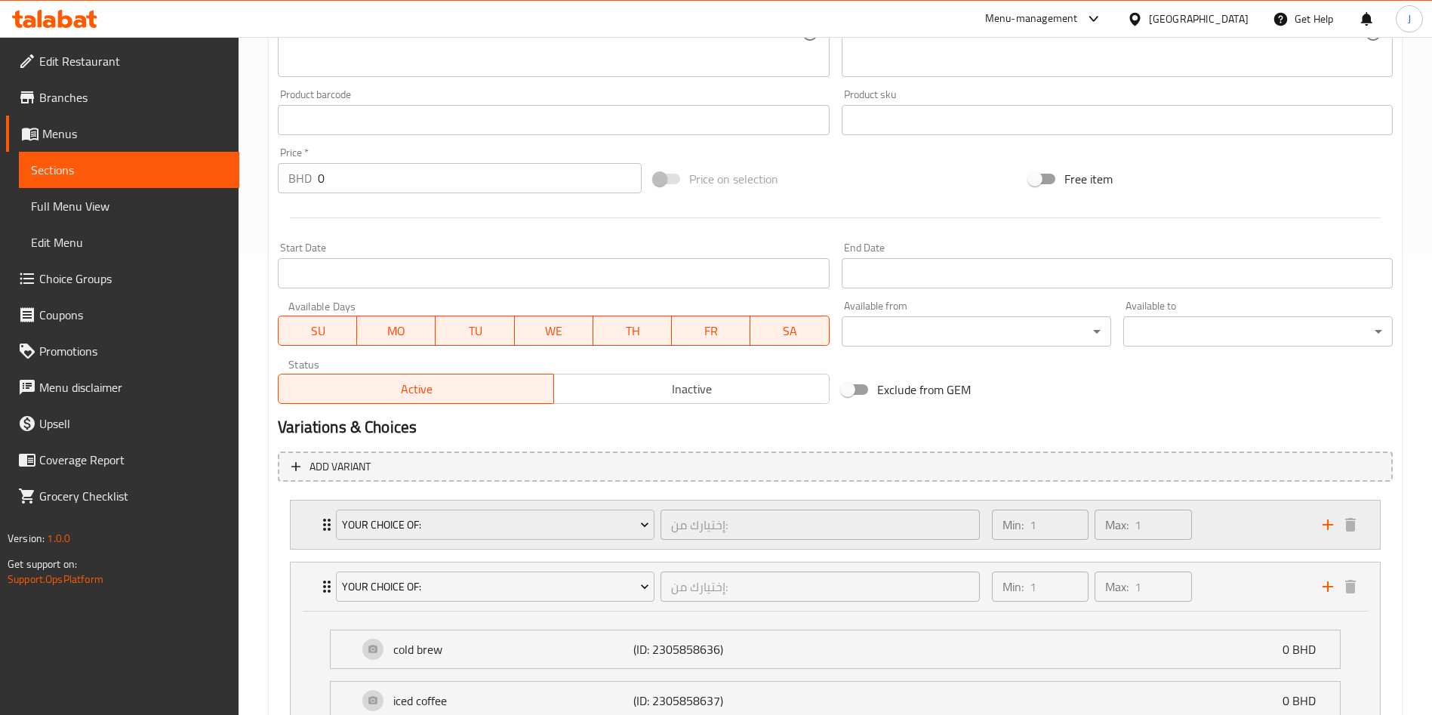
click at [322, 534] on div "Your Choice Of: إختيارك من: ​ Min: 1 ​ Max: 1 ​" at bounding box center [840, 524] width 1044 height 48
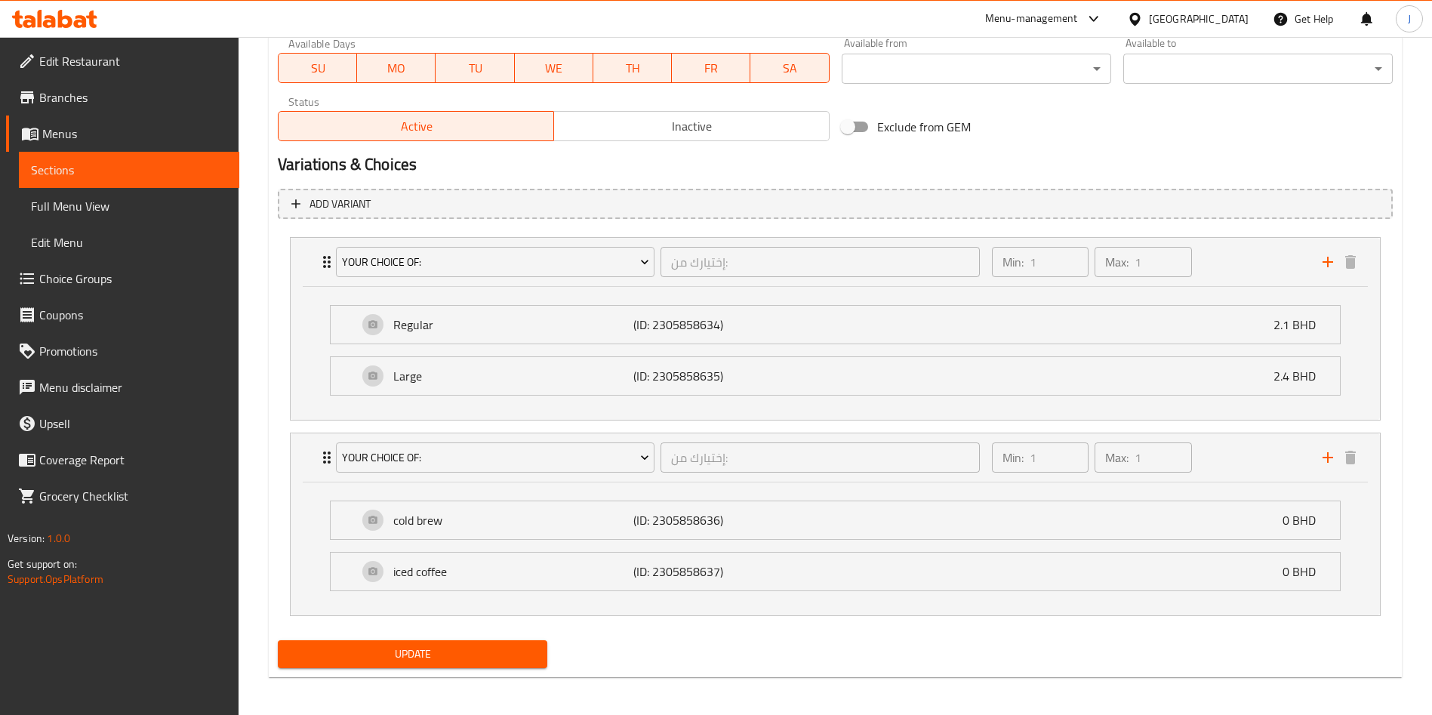
scroll to position [728, 0]
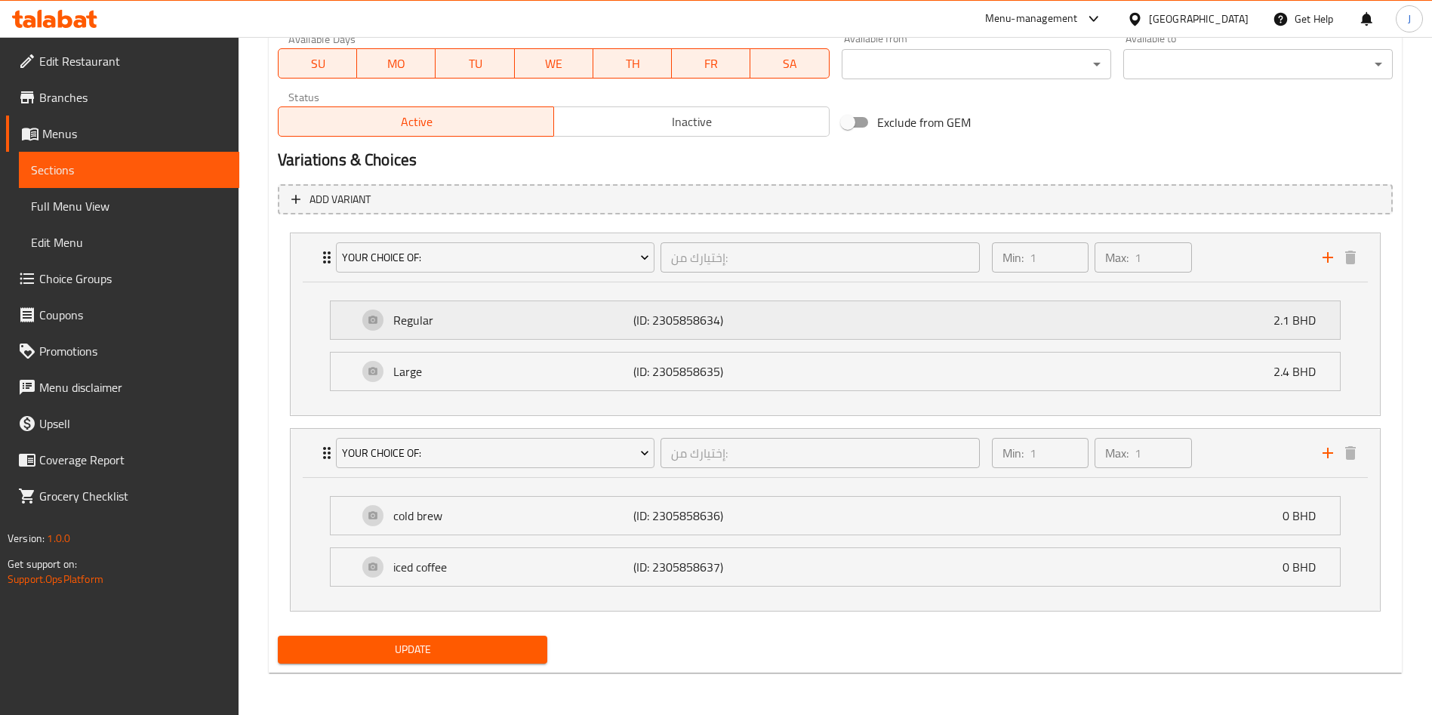
click at [503, 331] on div "Regular (ID: 2305858634) 2.1 BHD" at bounding box center [840, 320] width 964 height 38
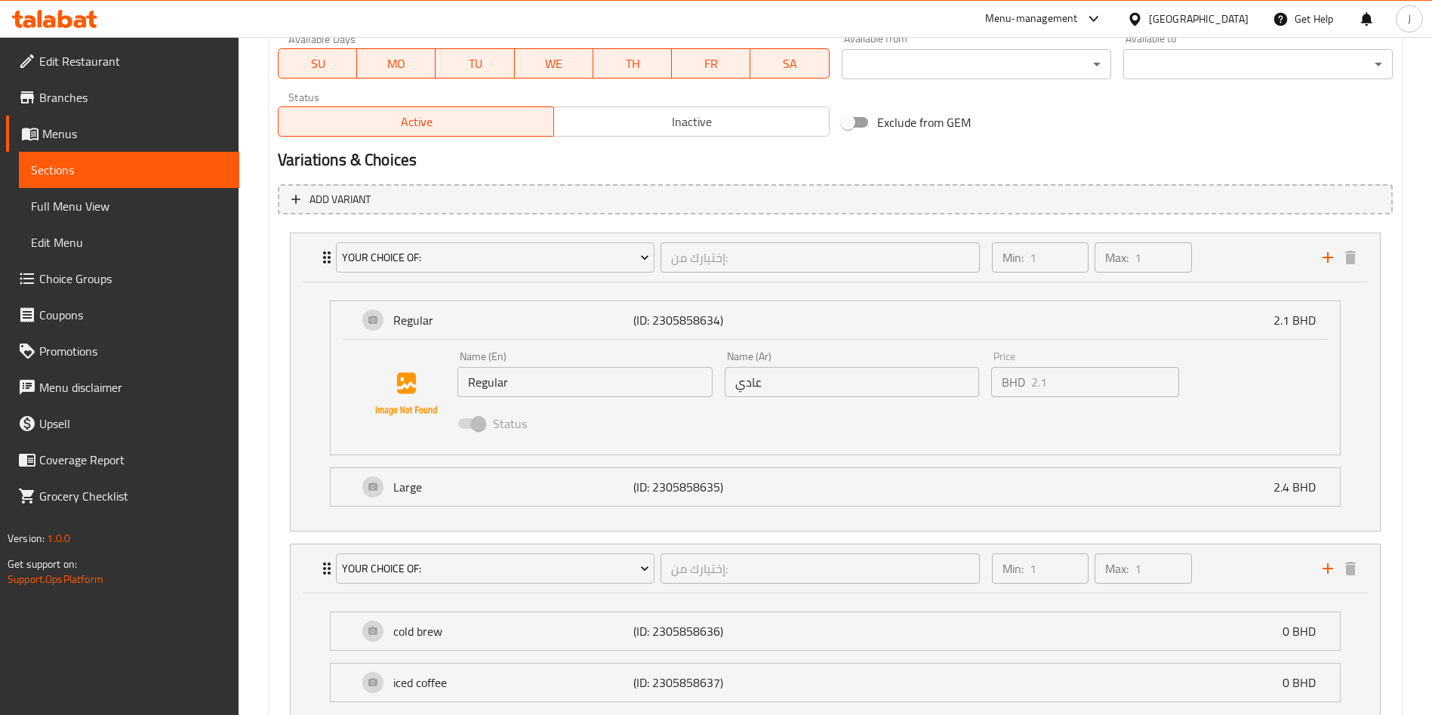
drag, startPoint x: 475, startPoint y: 486, endPoint x: 477, endPoint y: 429, distance: 57.4
click at [474, 486] on p "Large" at bounding box center [513, 487] width 240 height 18
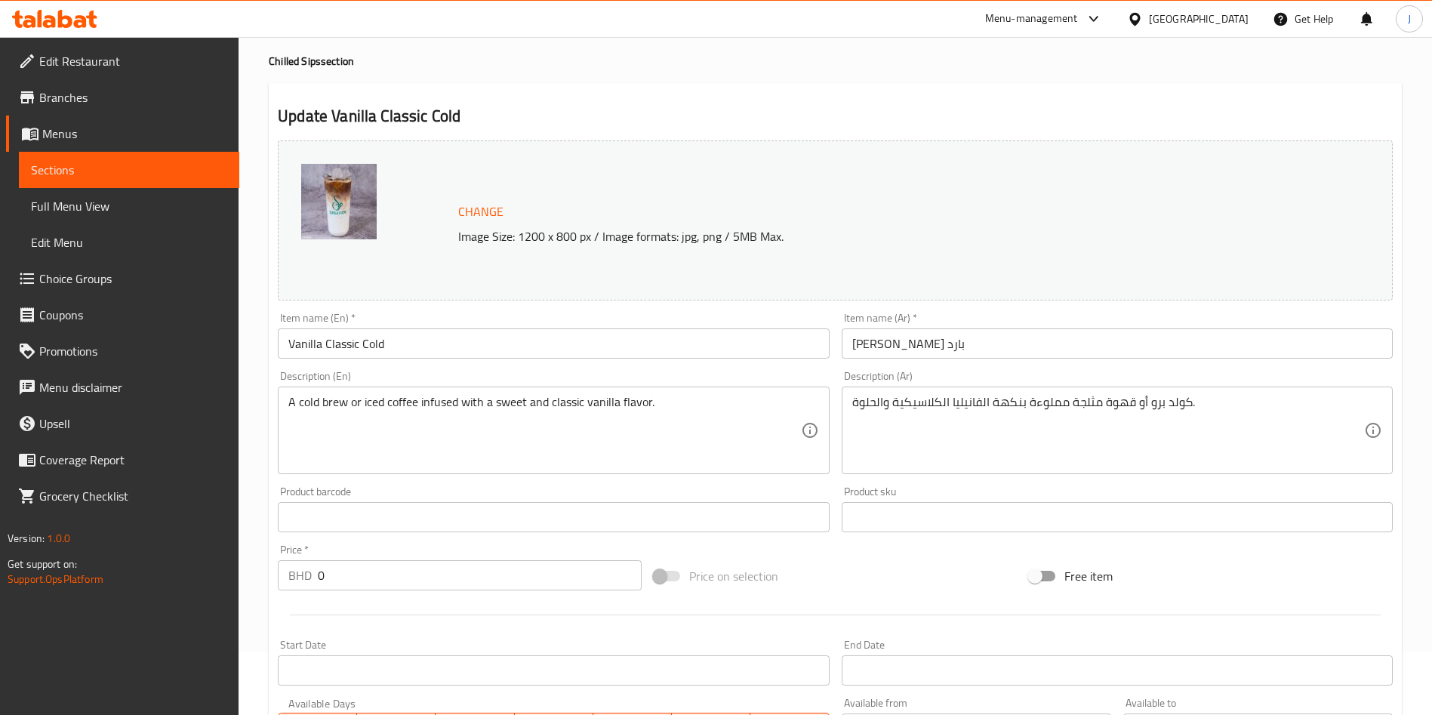
scroll to position [48, 0]
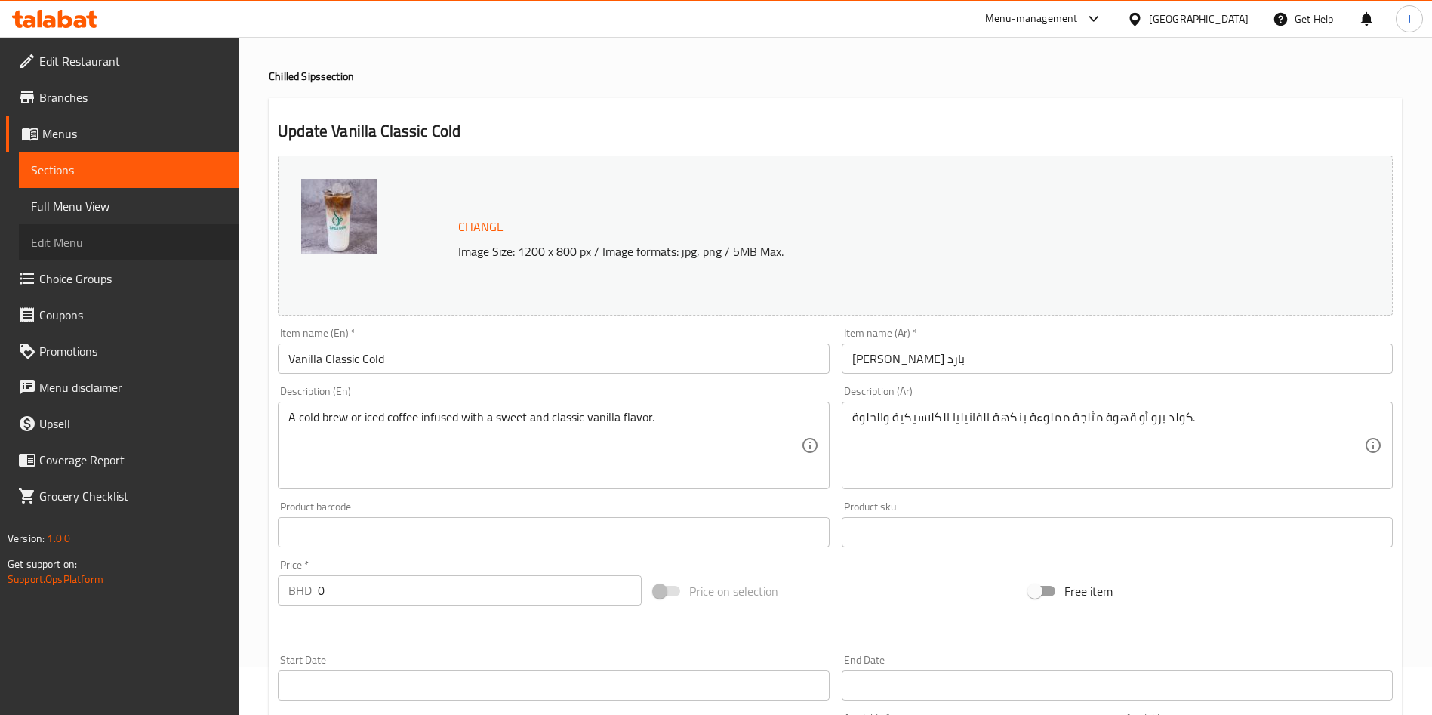
click at [72, 248] on span "Edit Menu" at bounding box center [129, 242] width 196 height 18
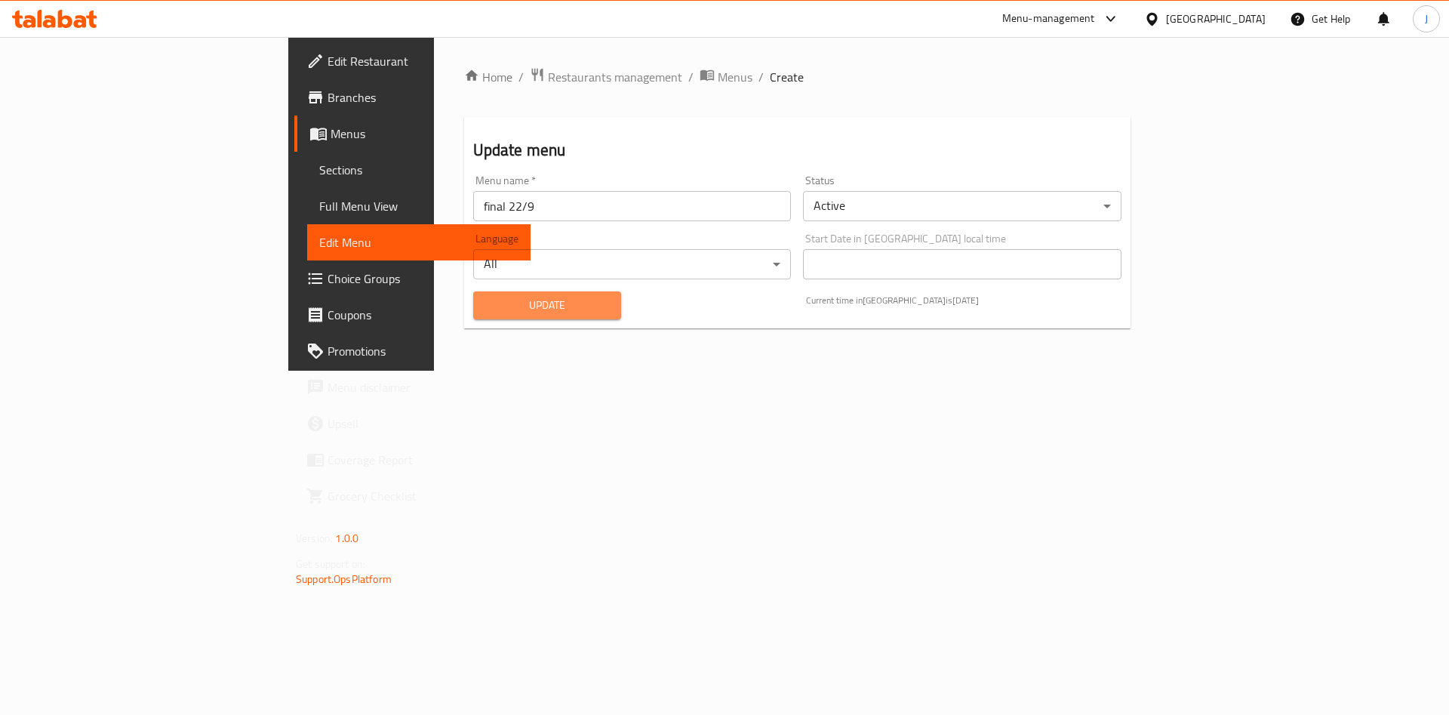
click at [485, 306] on span "Update" at bounding box center [547, 305] width 125 height 19
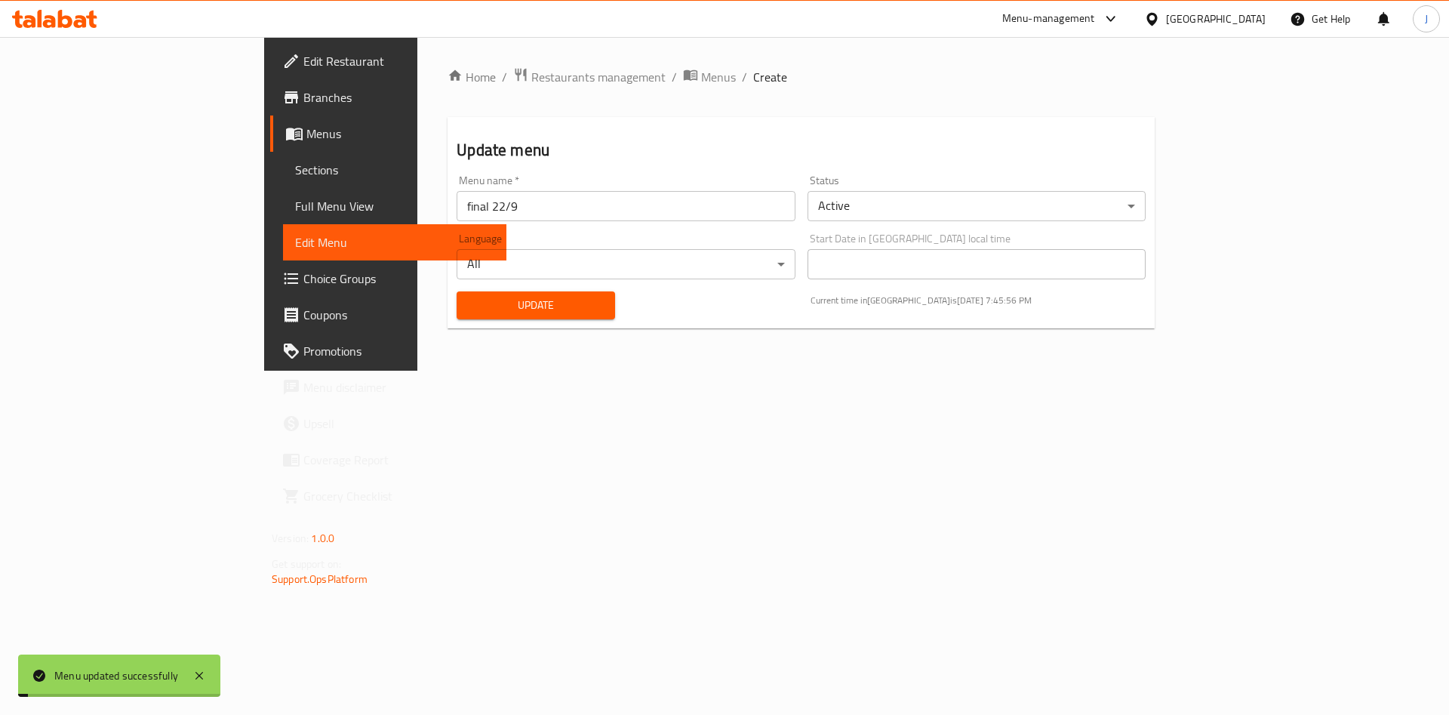
click at [448, 319] on div "Update" at bounding box center [536, 305] width 177 height 46
click at [469, 308] on span "Update" at bounding box center [536, 305] width 134 height 19
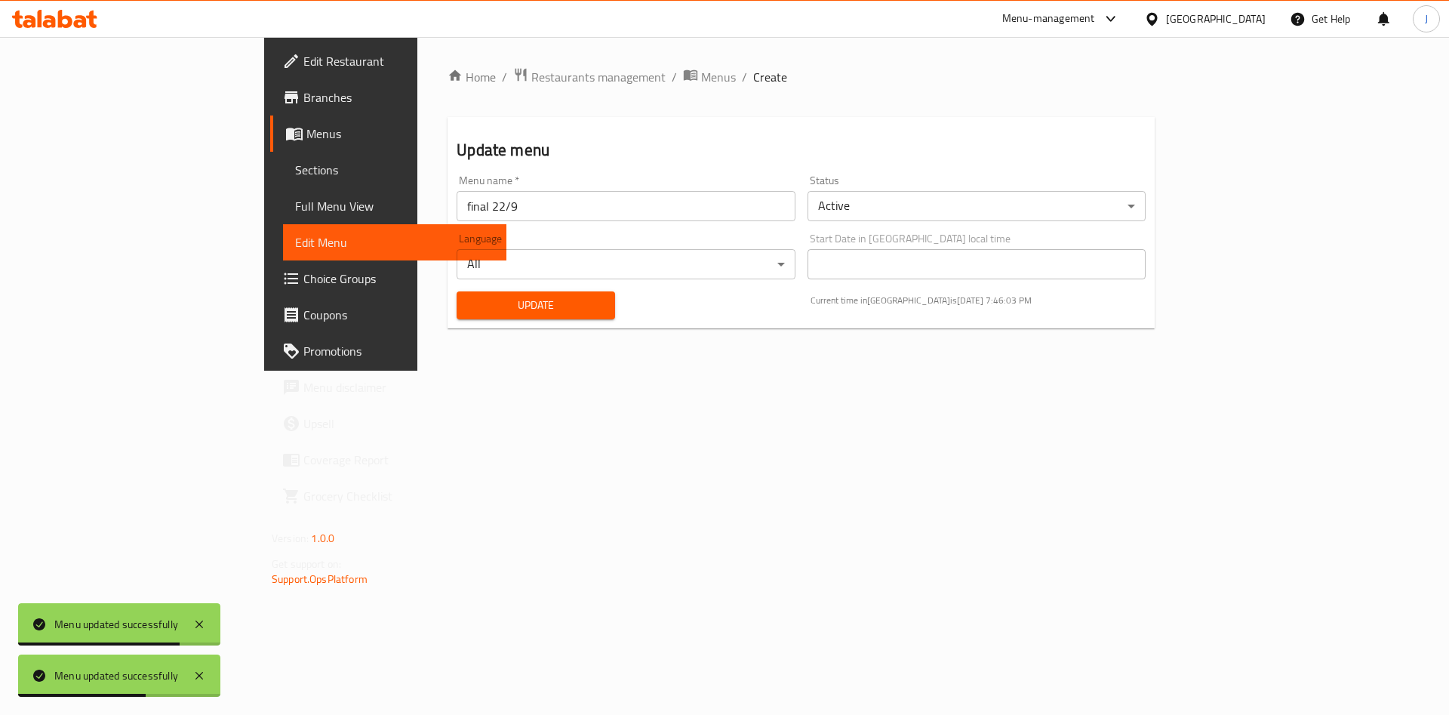
click at [303, 272] on span "Choice Groups" at bounding box center [398, 278] width 191 height 18
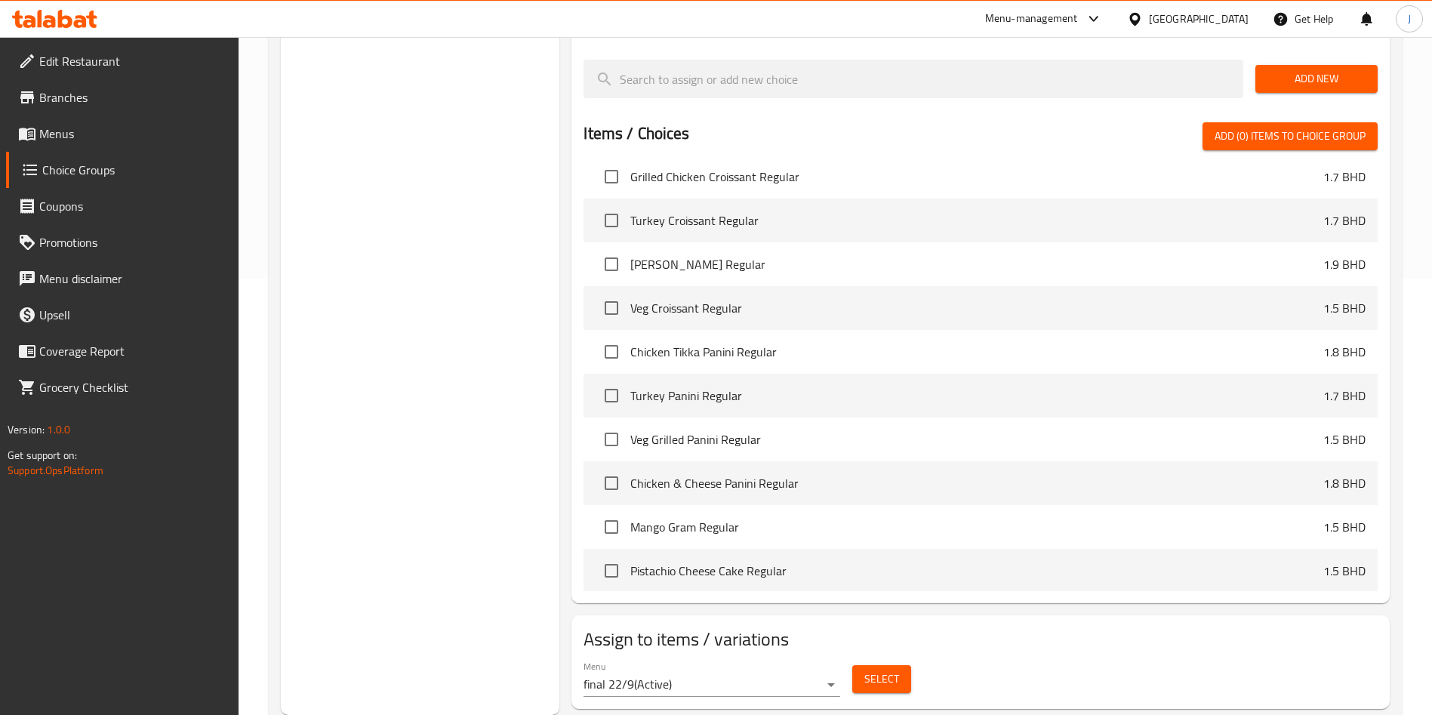
scroll to position [226, 0]
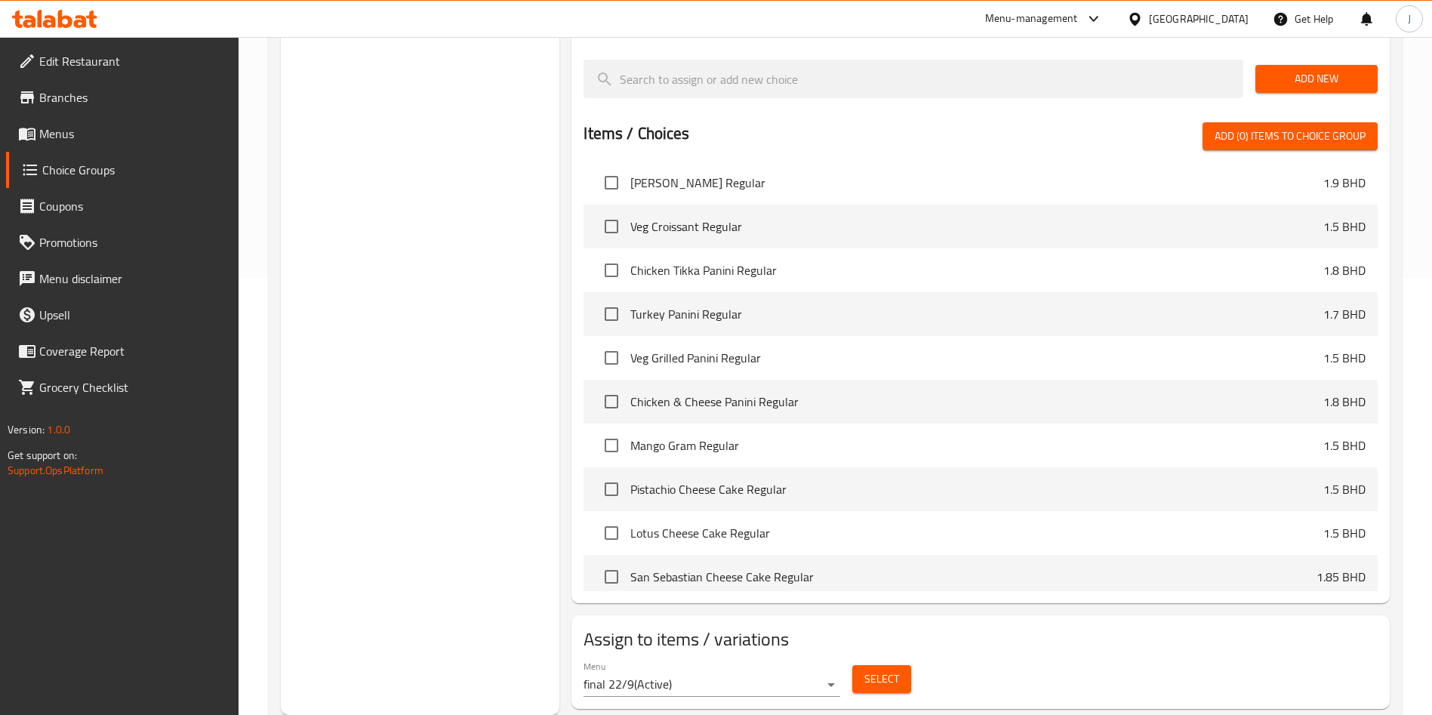
click at [876, 669] on span "Select" at bounding box center [881, 678] width 35 height 19
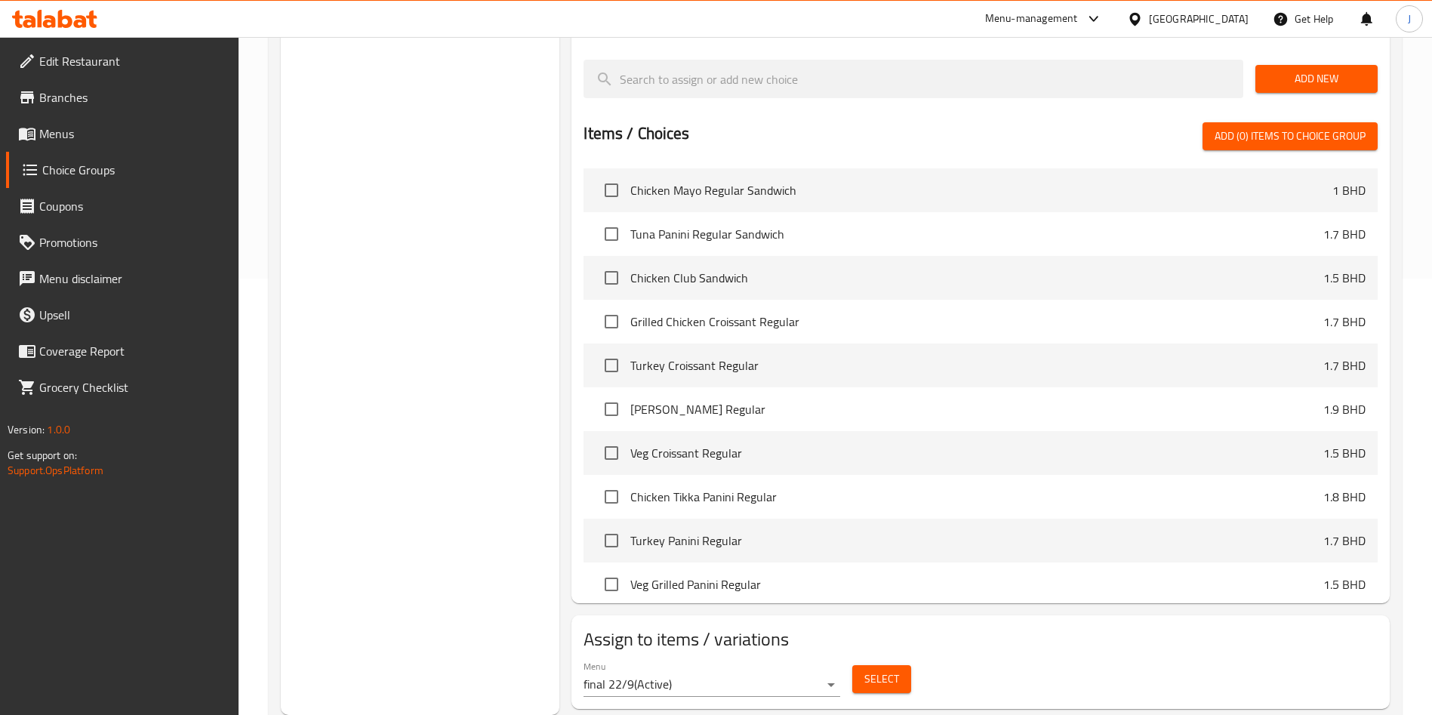
scroll to position [0, 0]
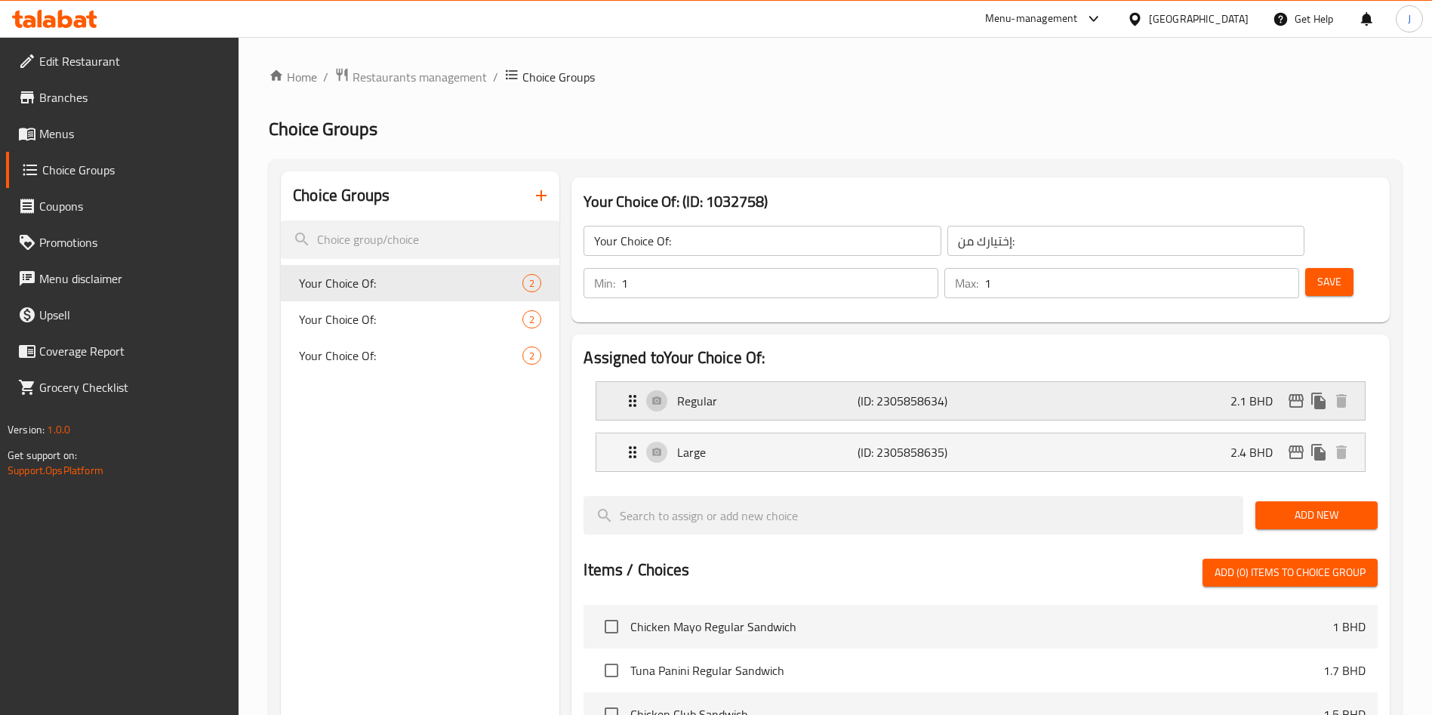
drag, startPoint x: 989, startPoint y: 355, endPoint x: 982, endPoint y: 366, distance: 13.0
click at [991, 382] on div "Regular (ID: 2305858634) 2.1 BHD" at bounding box center [984, 401] width 723 height 38
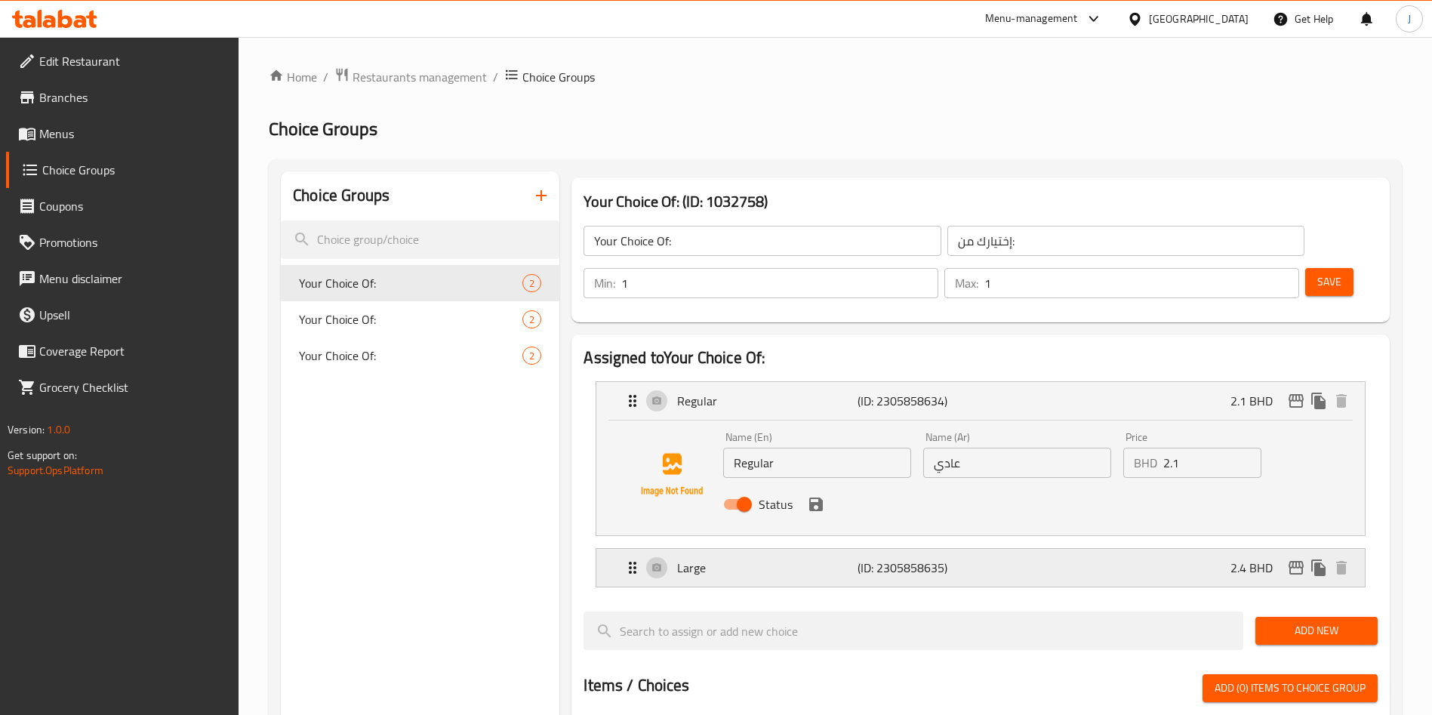
click at [903, 558] on p "(ID: 2305858635)" at bounding box center [917, 567] width 120 height 18
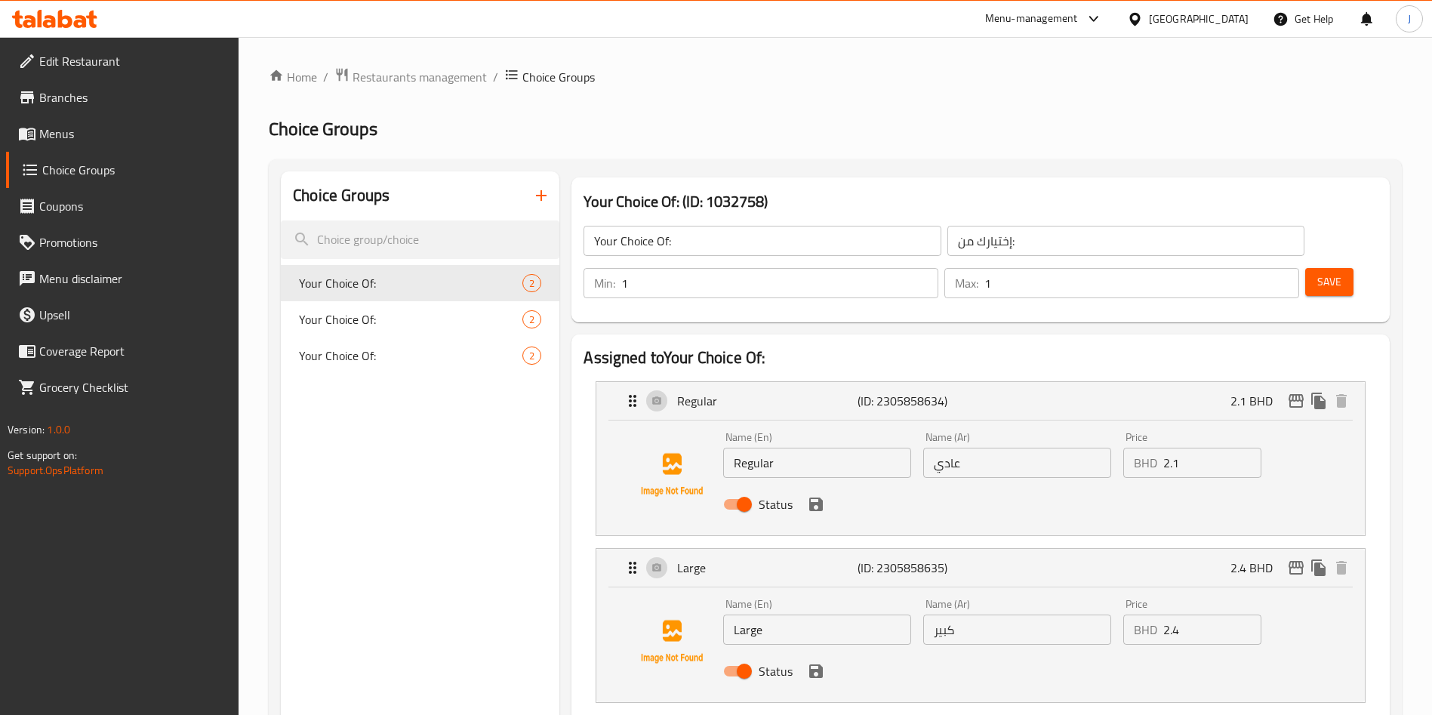
drag, startPoint x: 1200, startPoint y: 419, endPoint x: 1119, endPoint y: 423, distance: 80.8
click at [1118, 426] on div "Price BHD 2.1 Price" at bounding box center [1192, 455] width 150 height 58
paste input "1.8"
type input "1.8"
click at [1128, 614] on div "BHD 2.4 Price" at bounding box center [1192, 629] width 138 height 30
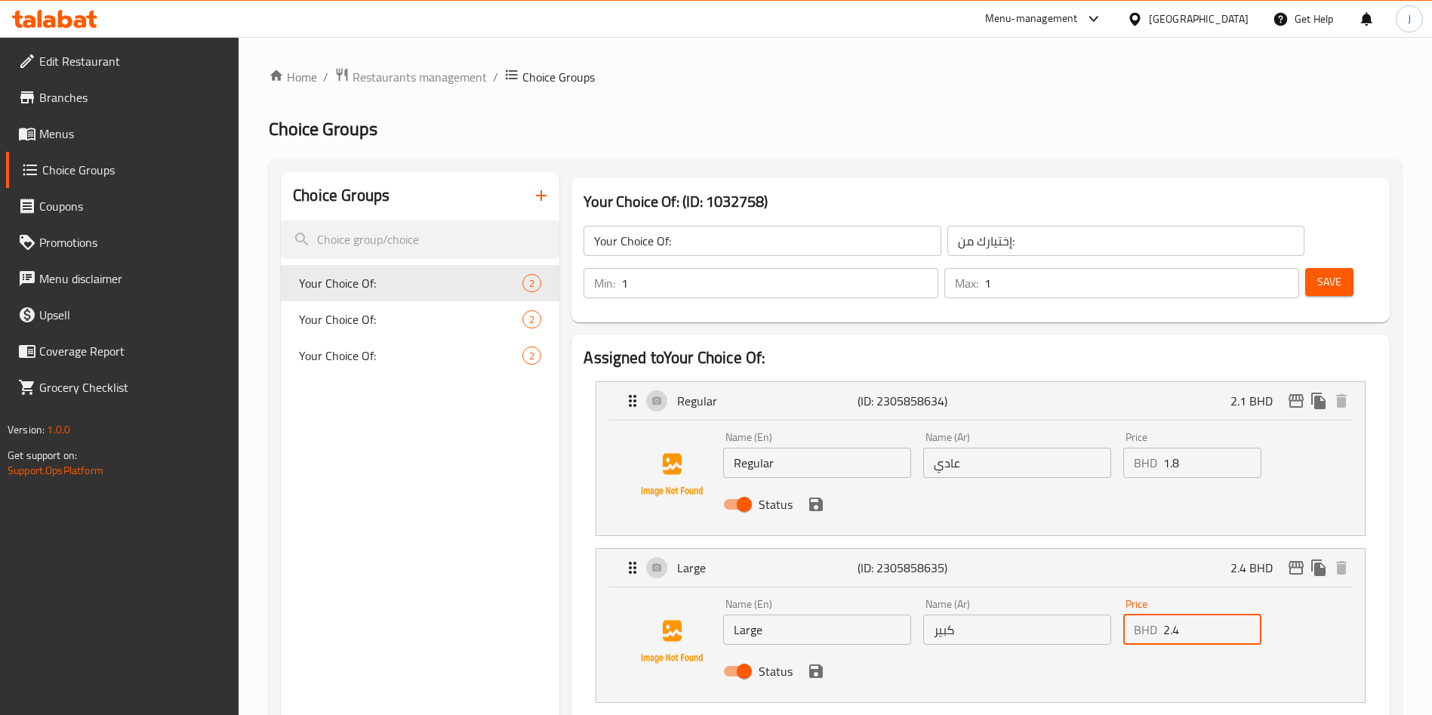
paste input "1"
click at [814, 495] on icon "save" at bounding box center [816, 504] width 18 height 18
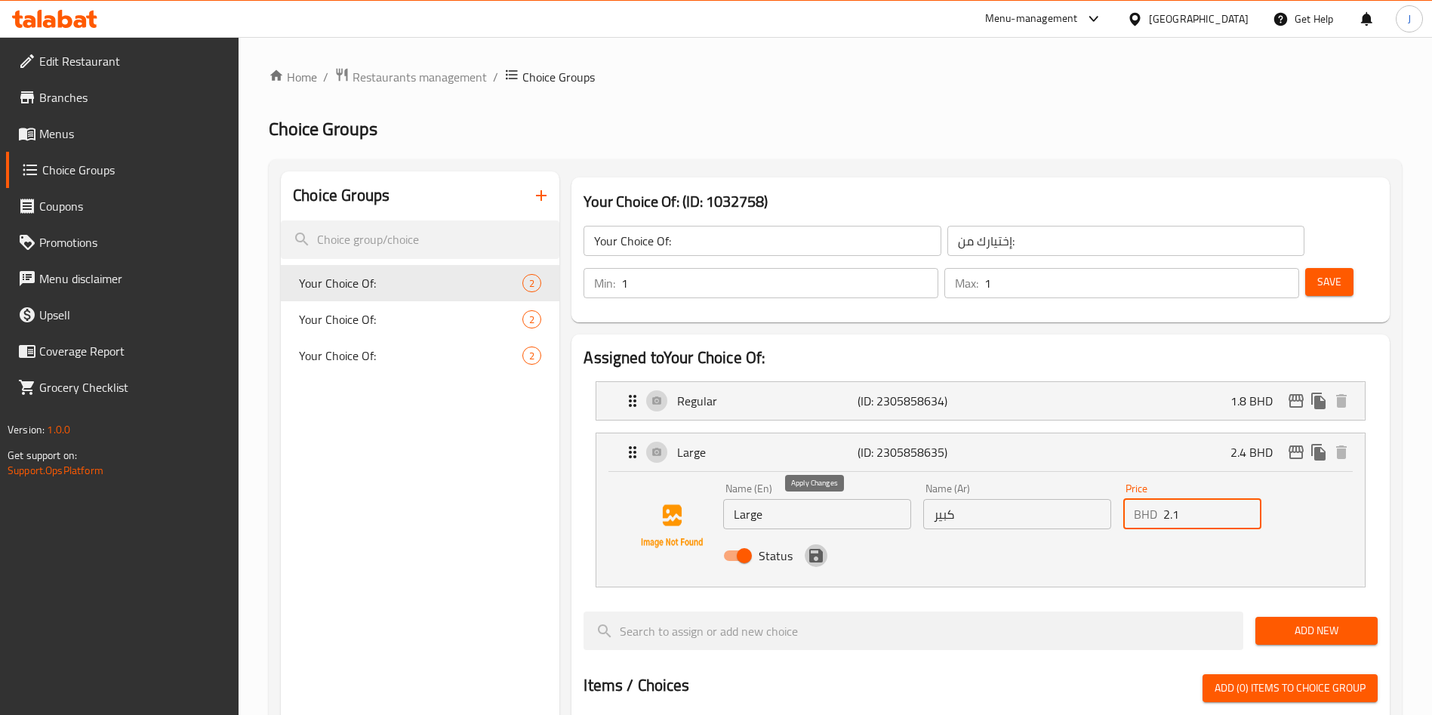
click at [811, 549] on icon "save" at bounding box center [816, 556] width 14 height 14
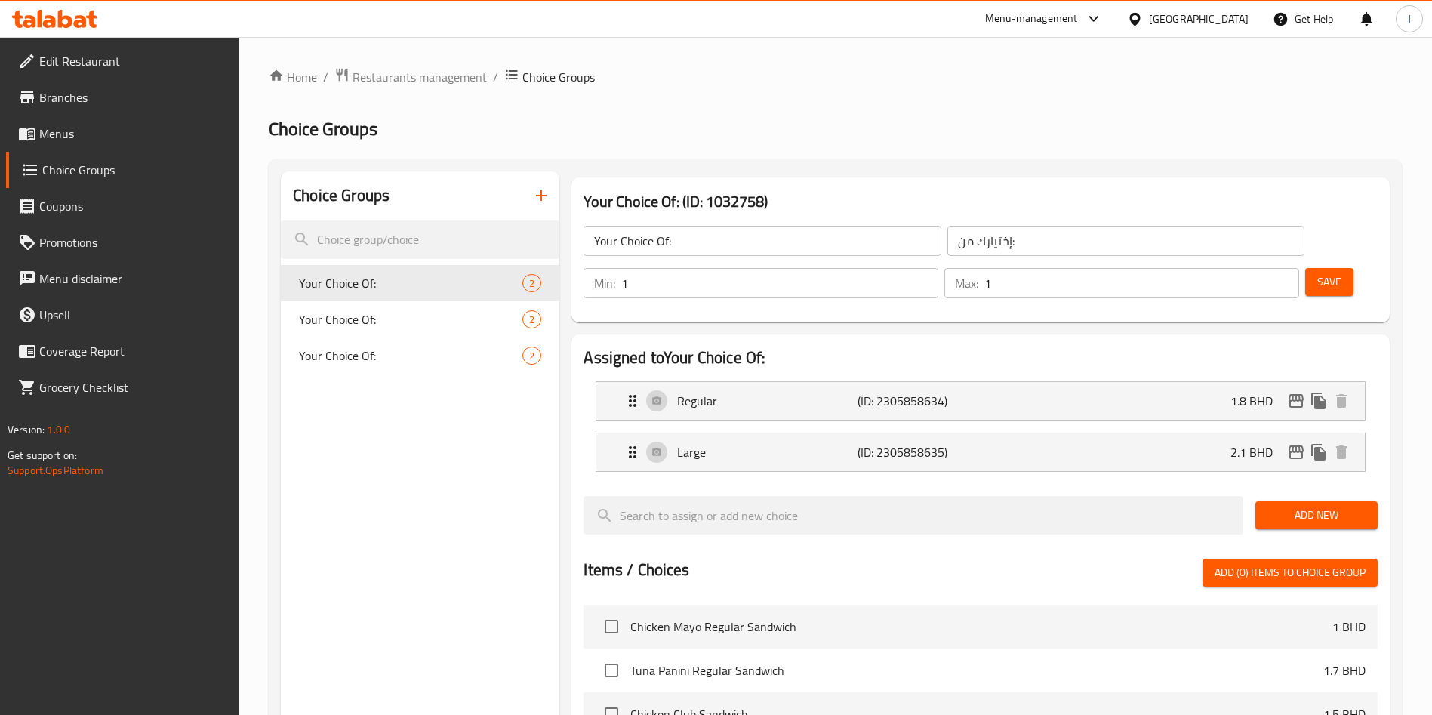
type input "2.1"
click at [1303, 392] on icon "edit" at bounding box center [1296, 401] width 18 height 18
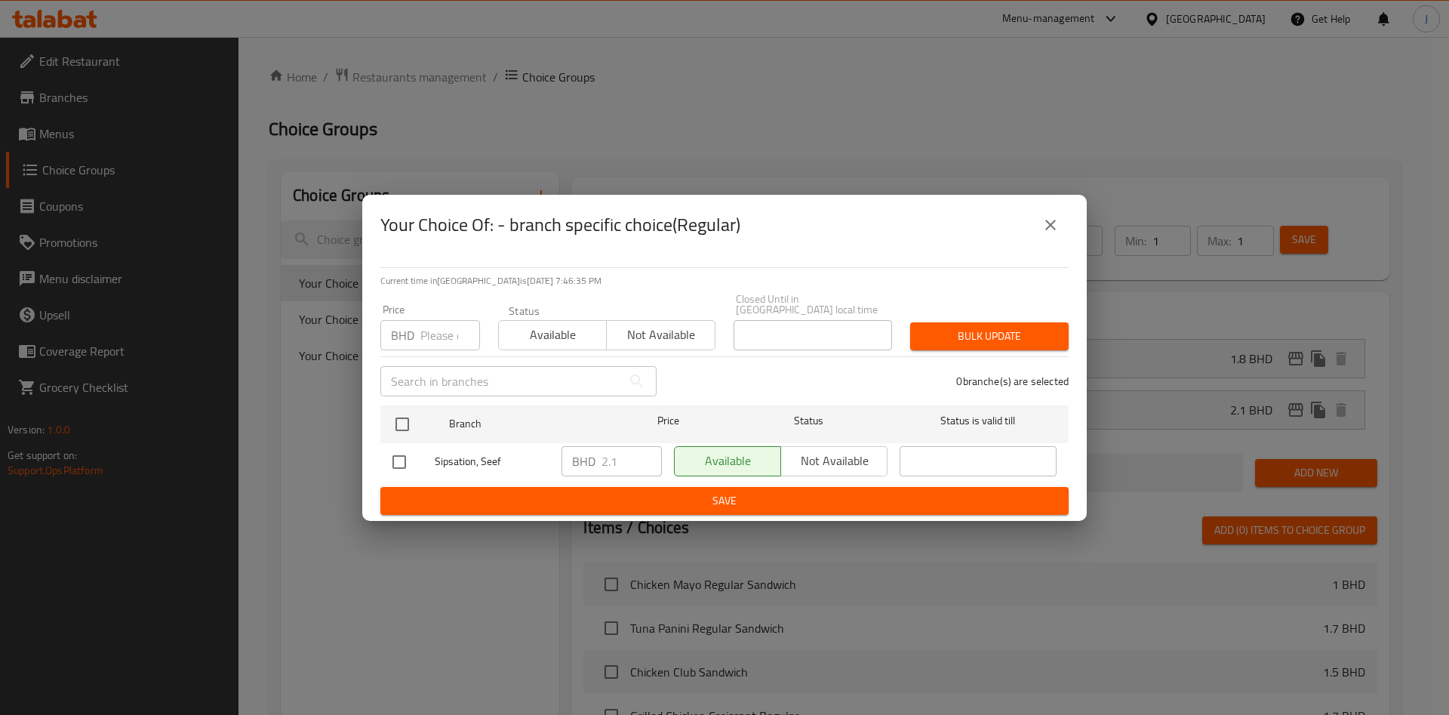
click at [449, 331] on input "number" at bounding box center [450, 335] width 60 height 30
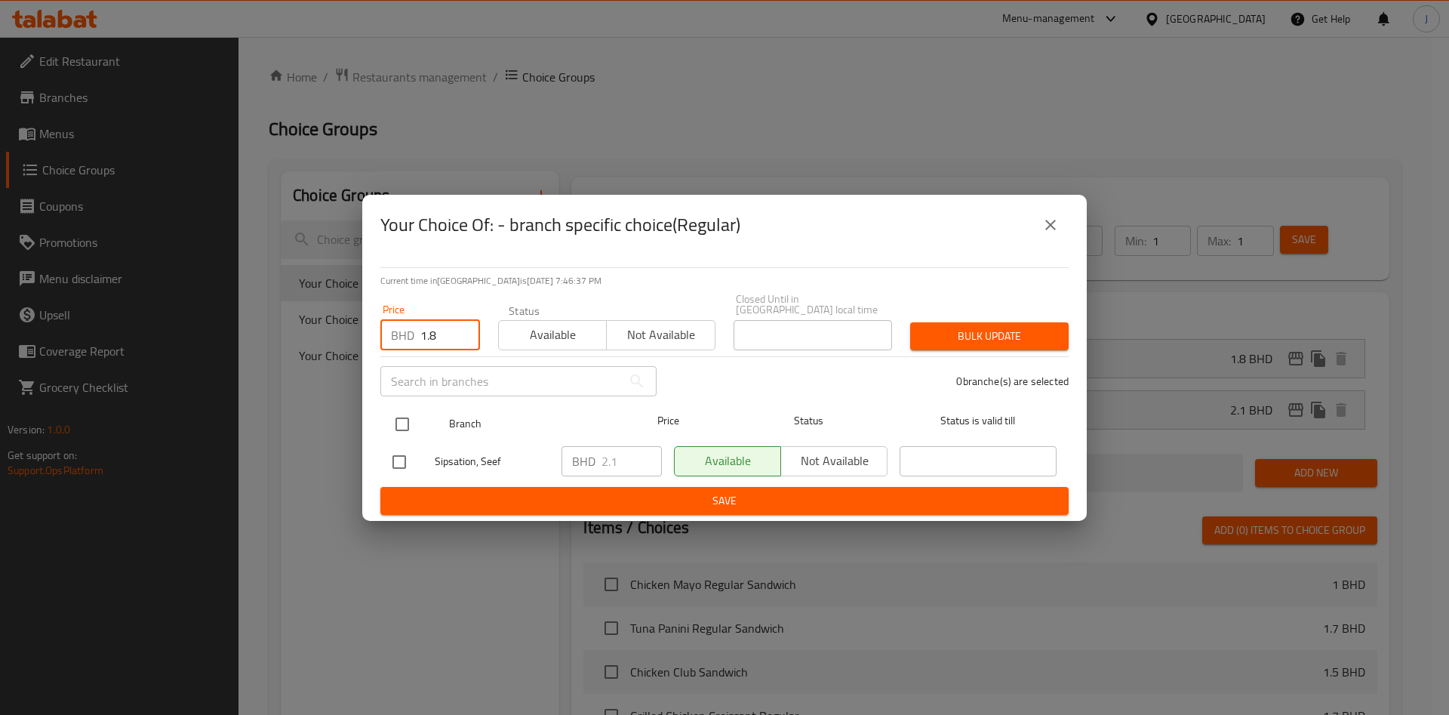
type input "1.8"
click at [410, 415] on input "checkbox" at bounding box center [402, 424] width 32 height 32
checkbox input "true"
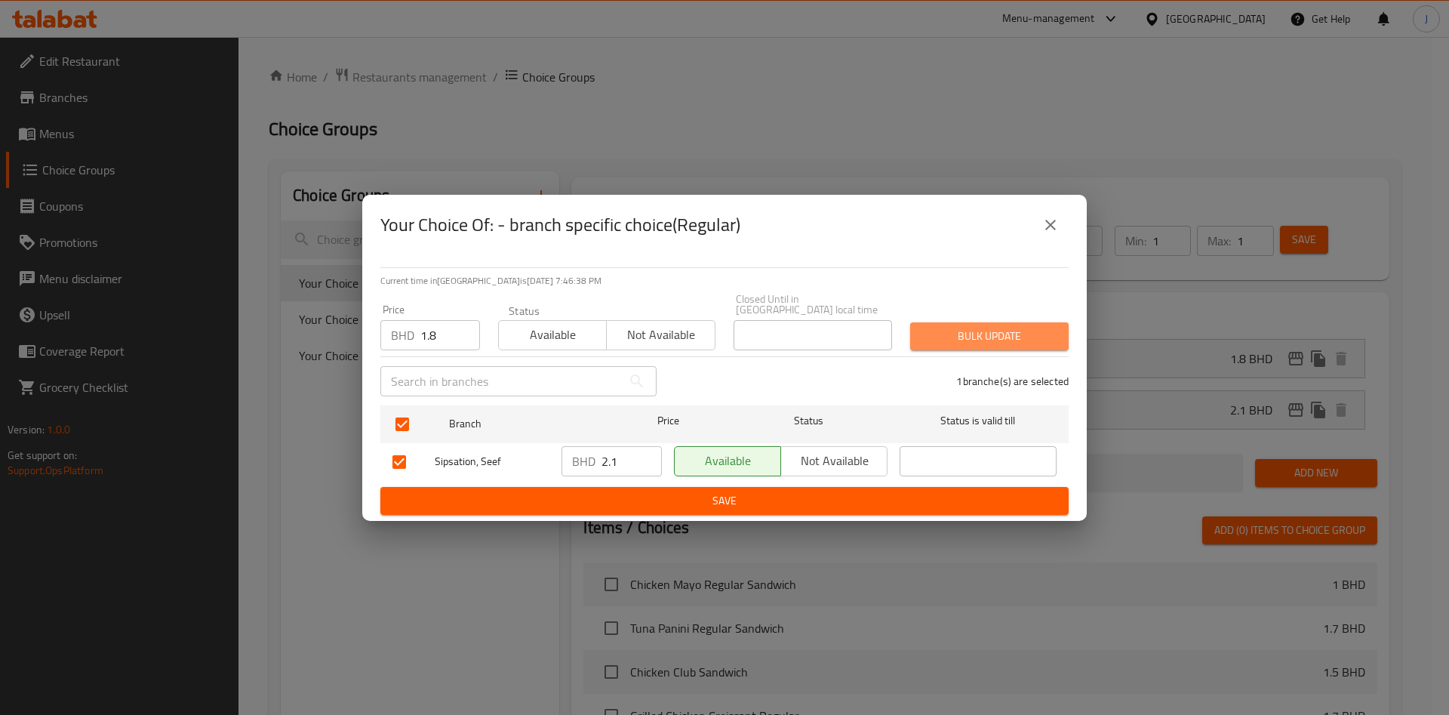
click at [978, 330] on span "Bulk update" at bounding box center [989, 336] width 134 height 19
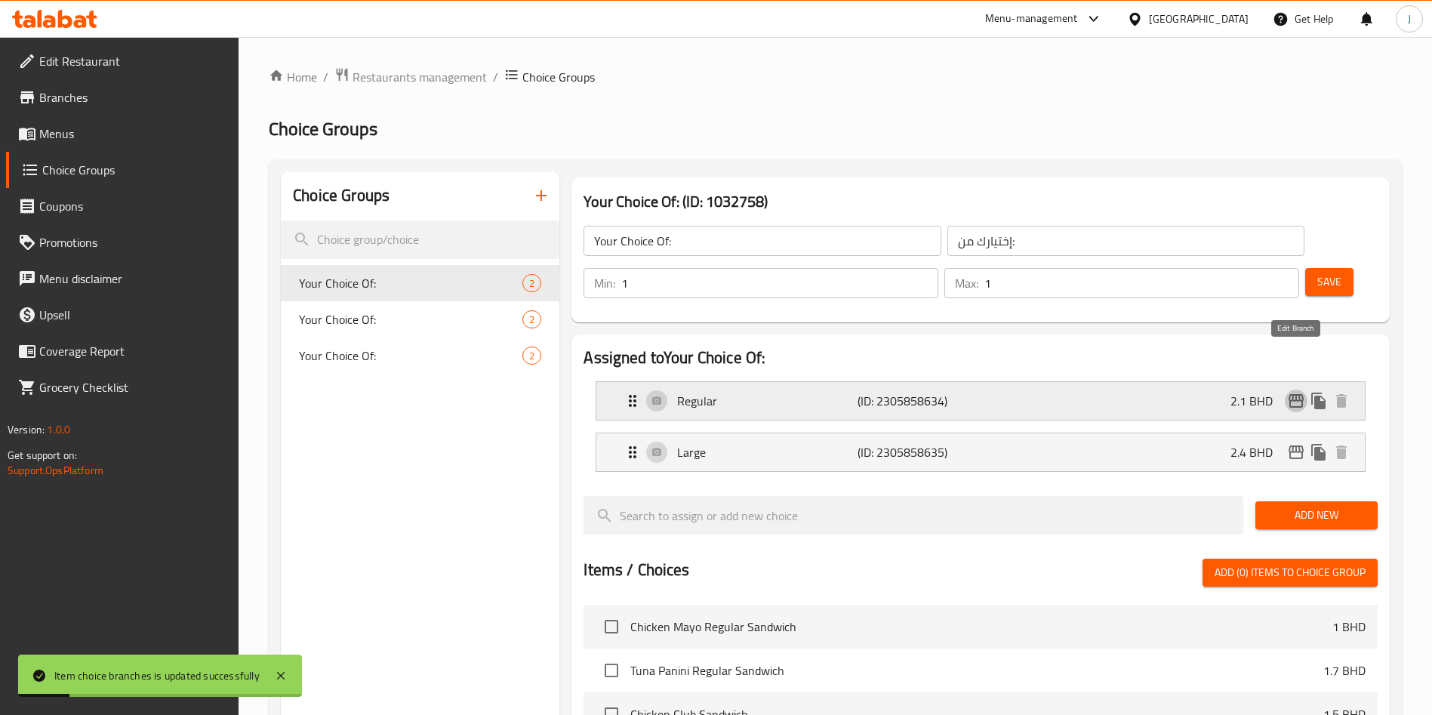
click at [1300, 392] on icon "edit" at bounding box center [1296, 401] width 18 height 18
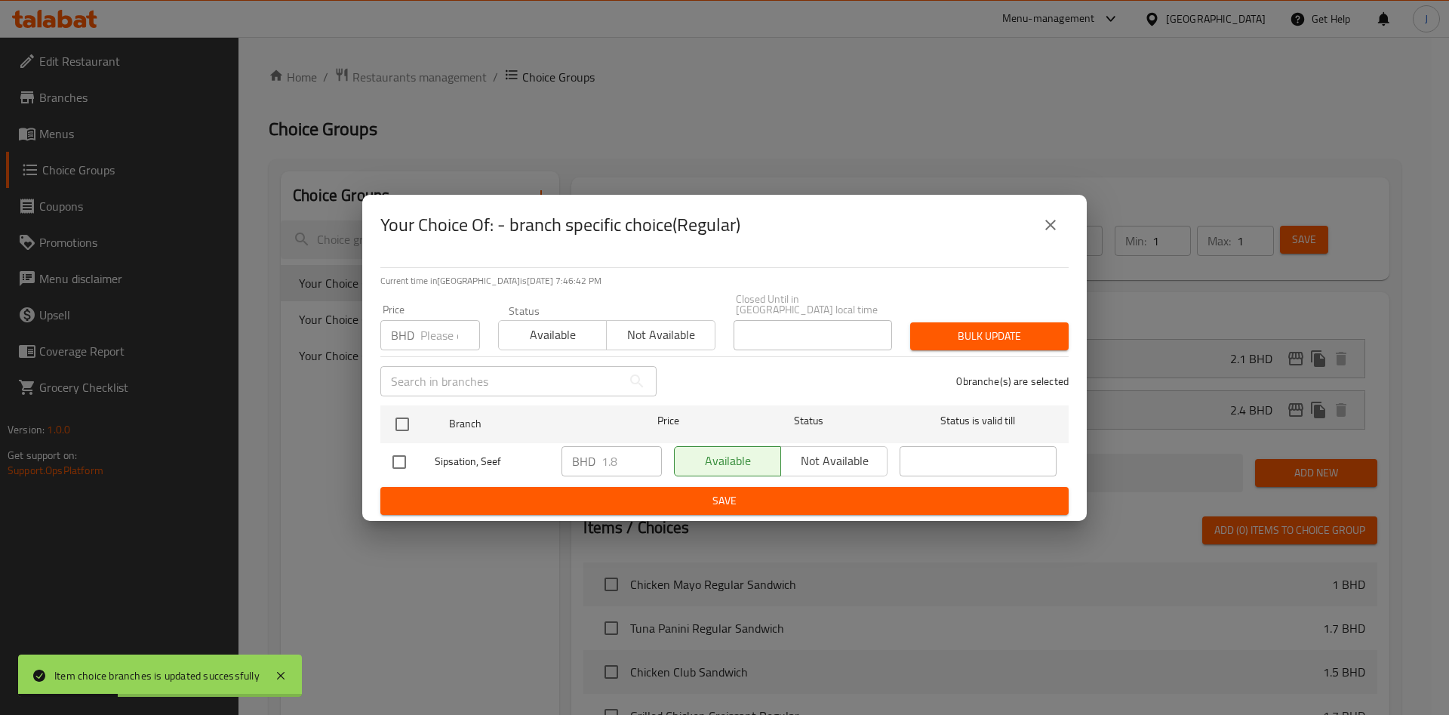
click at [745, 491] on span "Save" at bounding box center [724, 500] width 664 height 19
click at [1040, 219] on button "close" at bounding box center [1050, 225] width 36 height 36
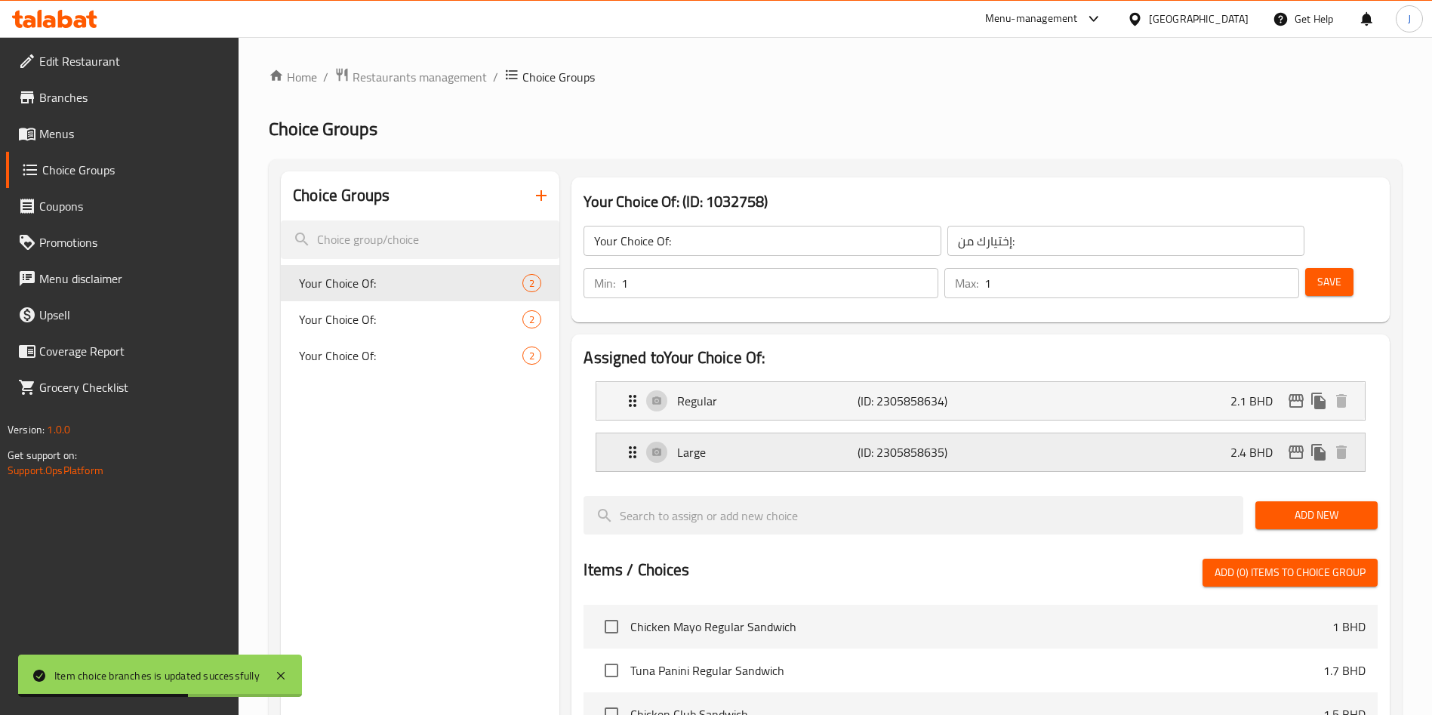
click at [1240, 443] on p "2.4 BHD" at bounding box center [1257, 452] width 54 height 18
click at [1239, 443] on p "2.4 BHD" at bounding box center [1257, 452] width 54 height 18
click at [1254, 407] on nav "Regular (ID: 2305858634) 2.1 BHD Name (En) Regular Name (En) Name (Ar) عادي Nam…" at bounding box center [980, 426] width 794 height 115
drag, startPoint x: 920, startPoint y: 420, endPoint x: 903, endPoint y: 420, distance: 16.6
click at [919, 443] on p "(ID: 2305858635)" at bounding box center [917, 452] width 120 height 18
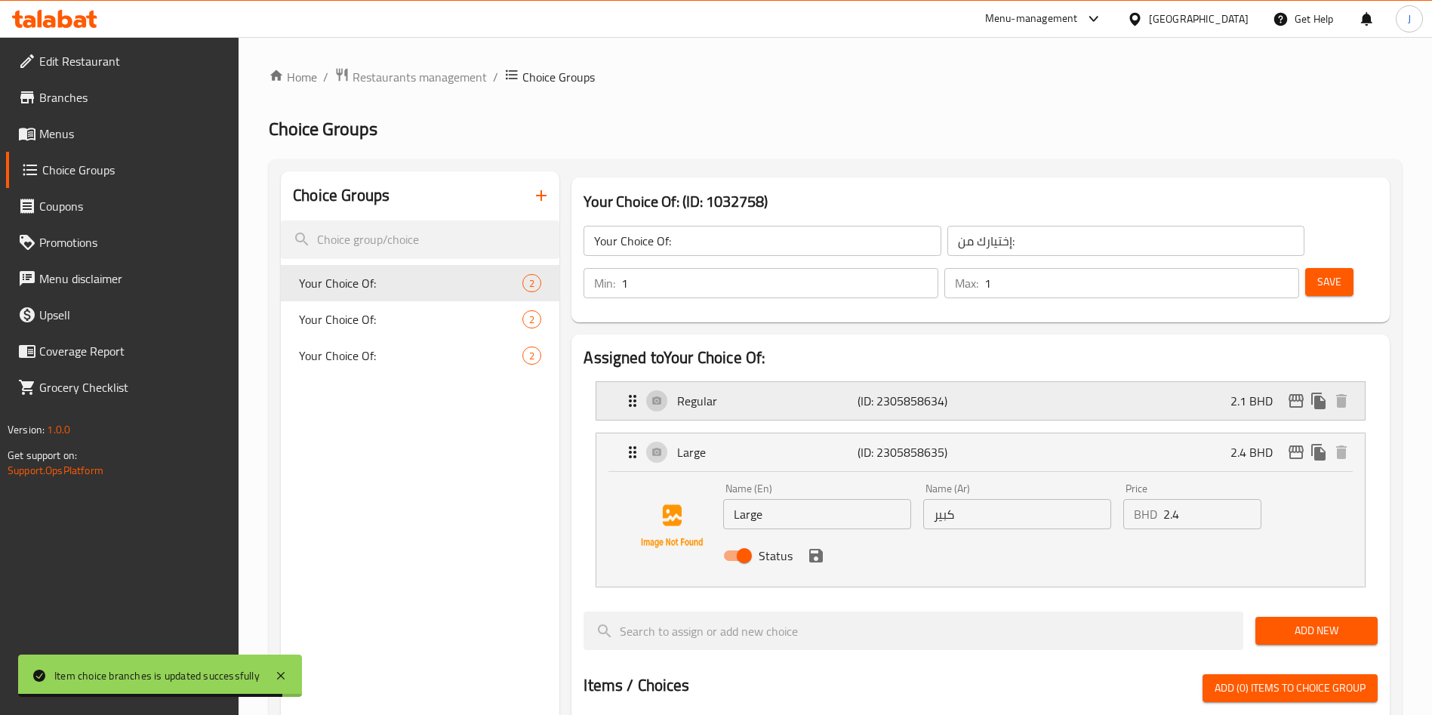
click at [1115, 382] on div "Regular (ID: 2305858634) 2.1 BHD" at bounding box center [984, 401] width 723 height 38
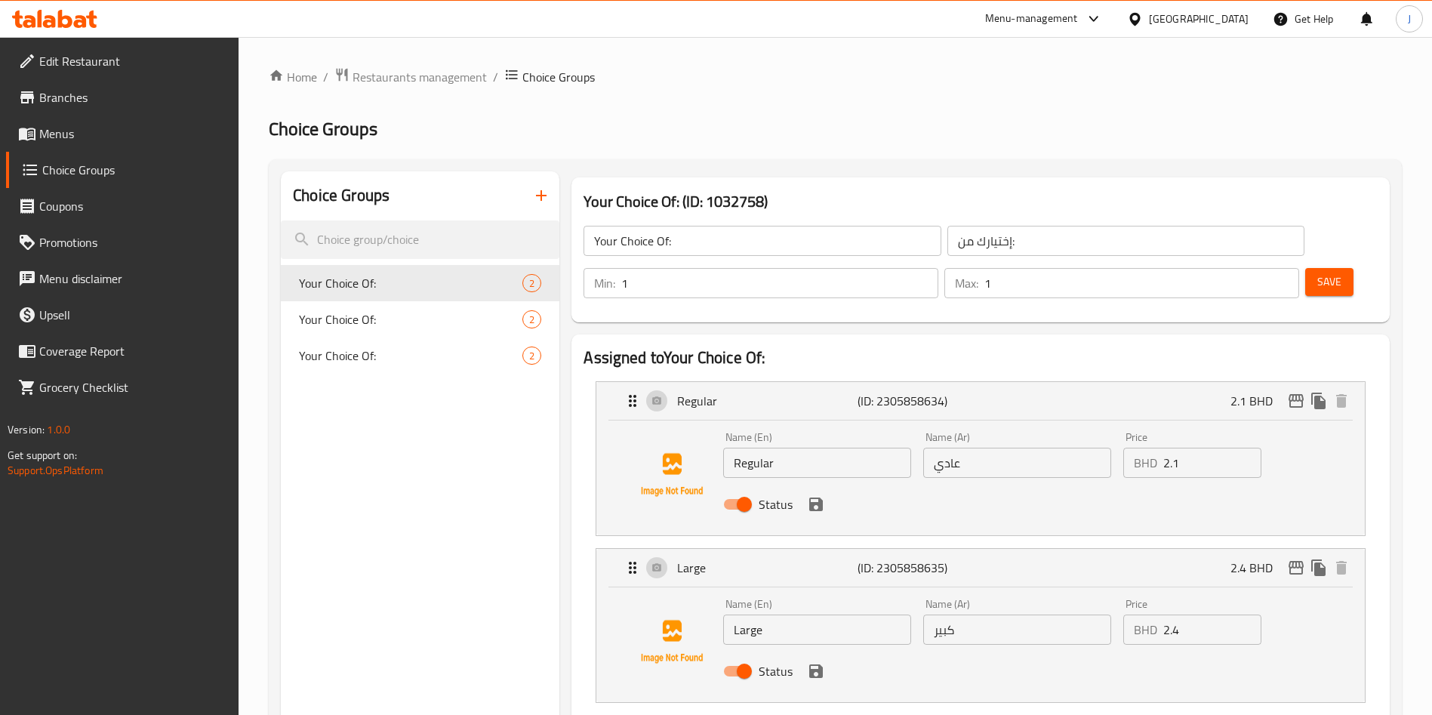
drag, startPoint x: 1197, startPoint y: 419, endPoint x: 1069, endPoint y: 405, distance: 128.3
click at [1072, 426] on div "Name (En) Regular Name (En) Name (Ar) عادي Name (Ar) Price BHD 2.1 Price Status" at bounding box center [1017, 475] width 600 height 99
click at [817, 495] on icon "save" at bounding box center [816, 504] width 18 height 18
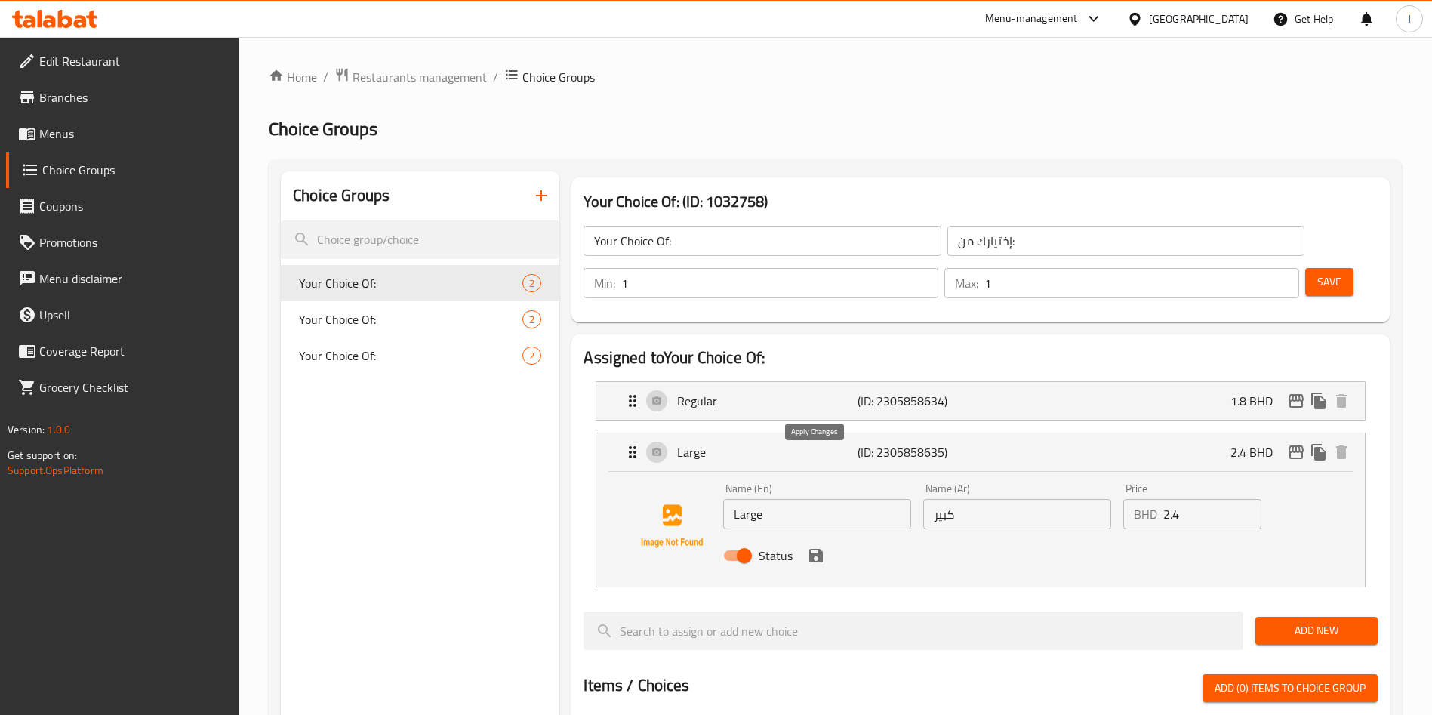
type input "1.8"
drag, startPoint x: 1174, startPoint y: 472, endPoint x: 1049, endPoint y: 466, distance: 125.5
click at [1051, 477] on div "Name (En) Large Name (En) Name (Ar) كبير Name (Ar) Price BHD 2.4 Price Status" at bounding box center [1017, 526] width 600 height 99
click at [813, 549] on icon "save" at bounding box center [816, 556] width 14 height 14
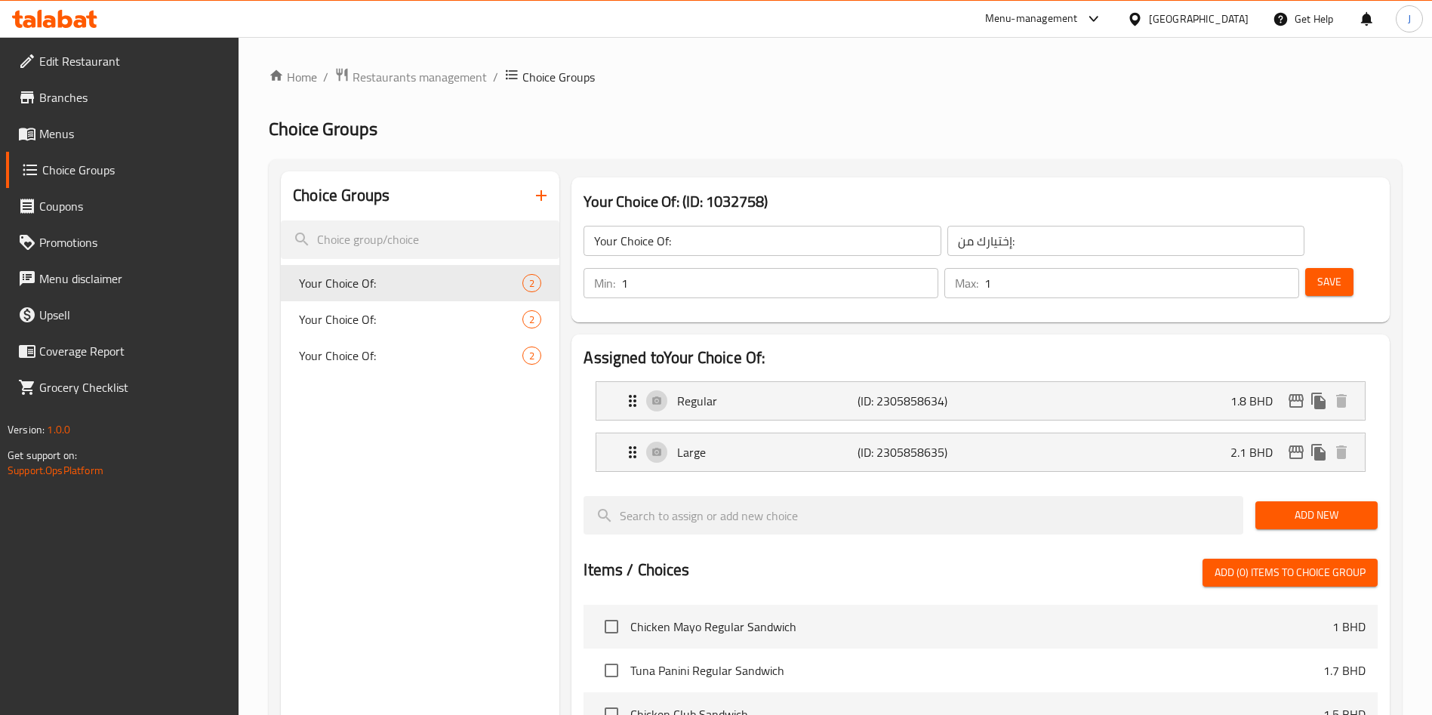
type input "2.1"
click at [1302, 445] on icon "edit" at bounding box center [1295, 452] width 15 height 14
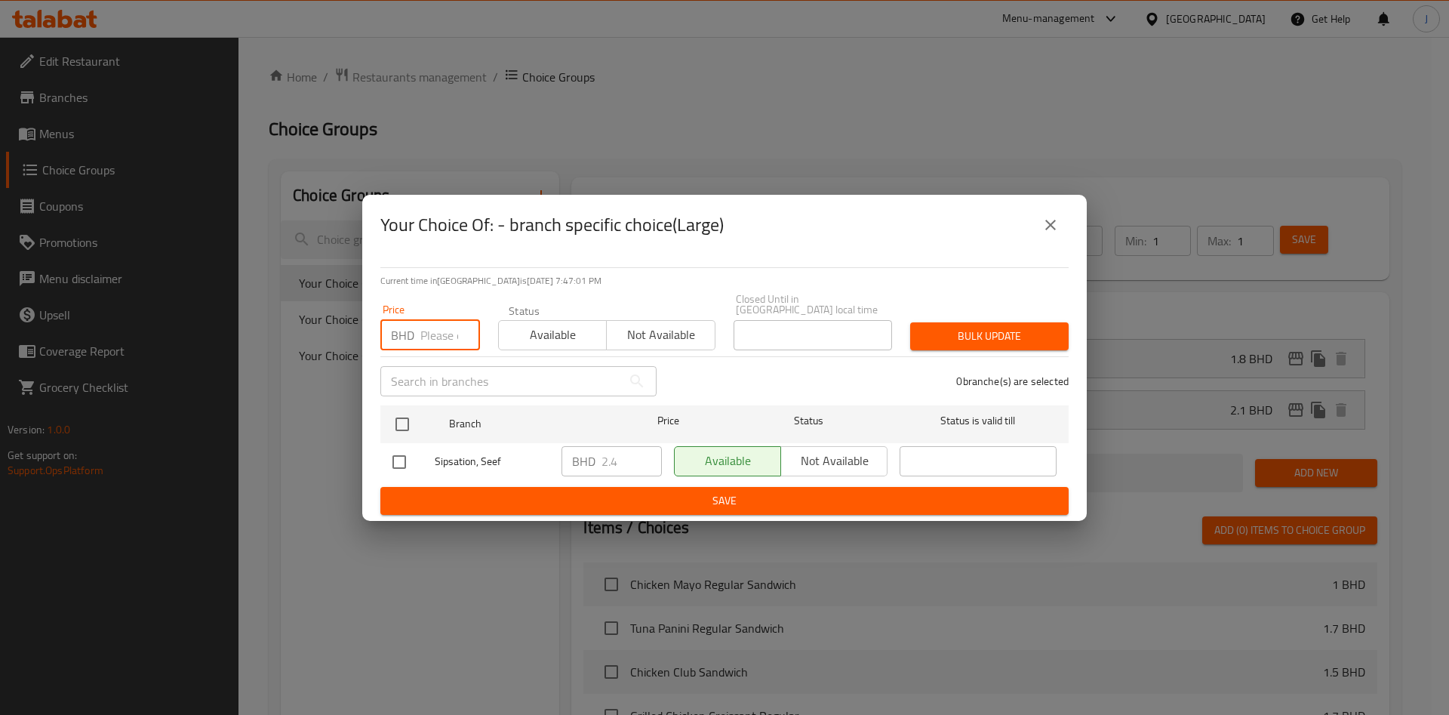
click at [442, 326] on input "number" at bounding box center [450, 335] width 60 height 30
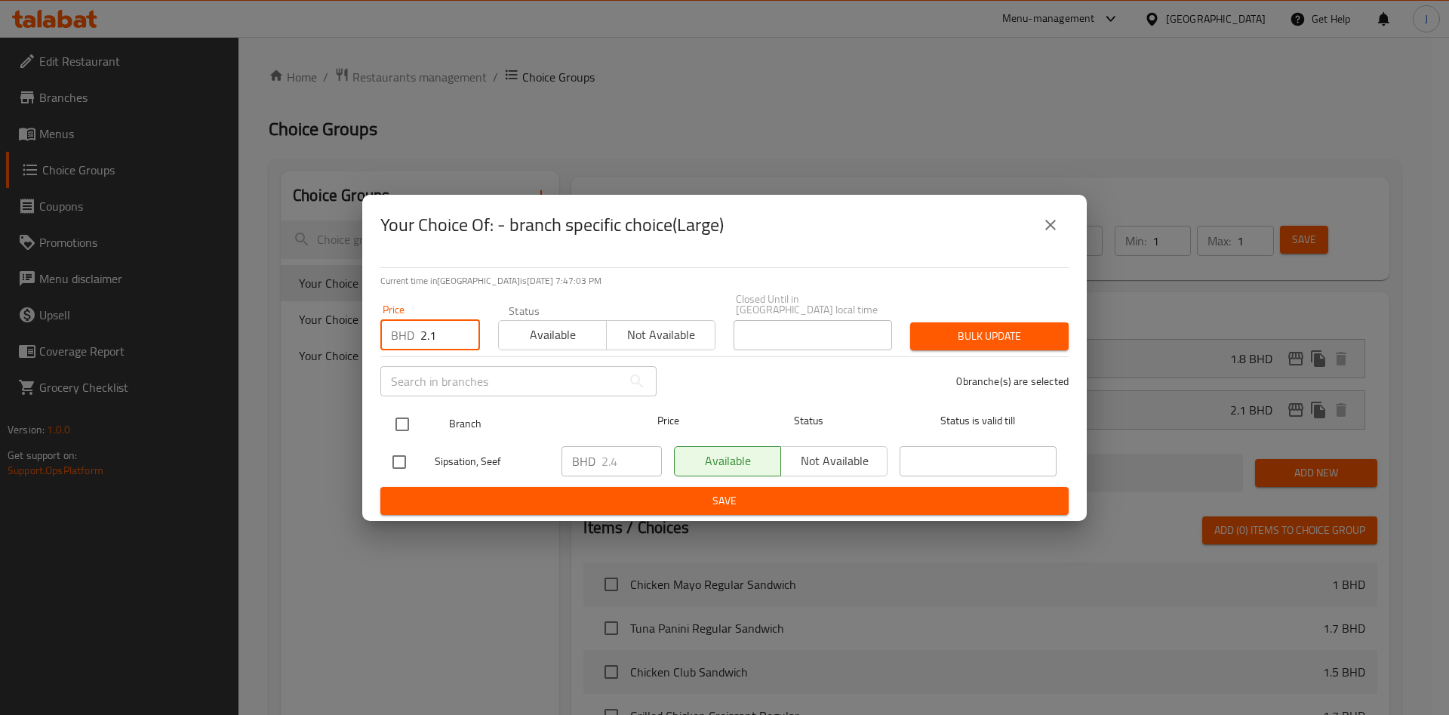
type input "2.1"
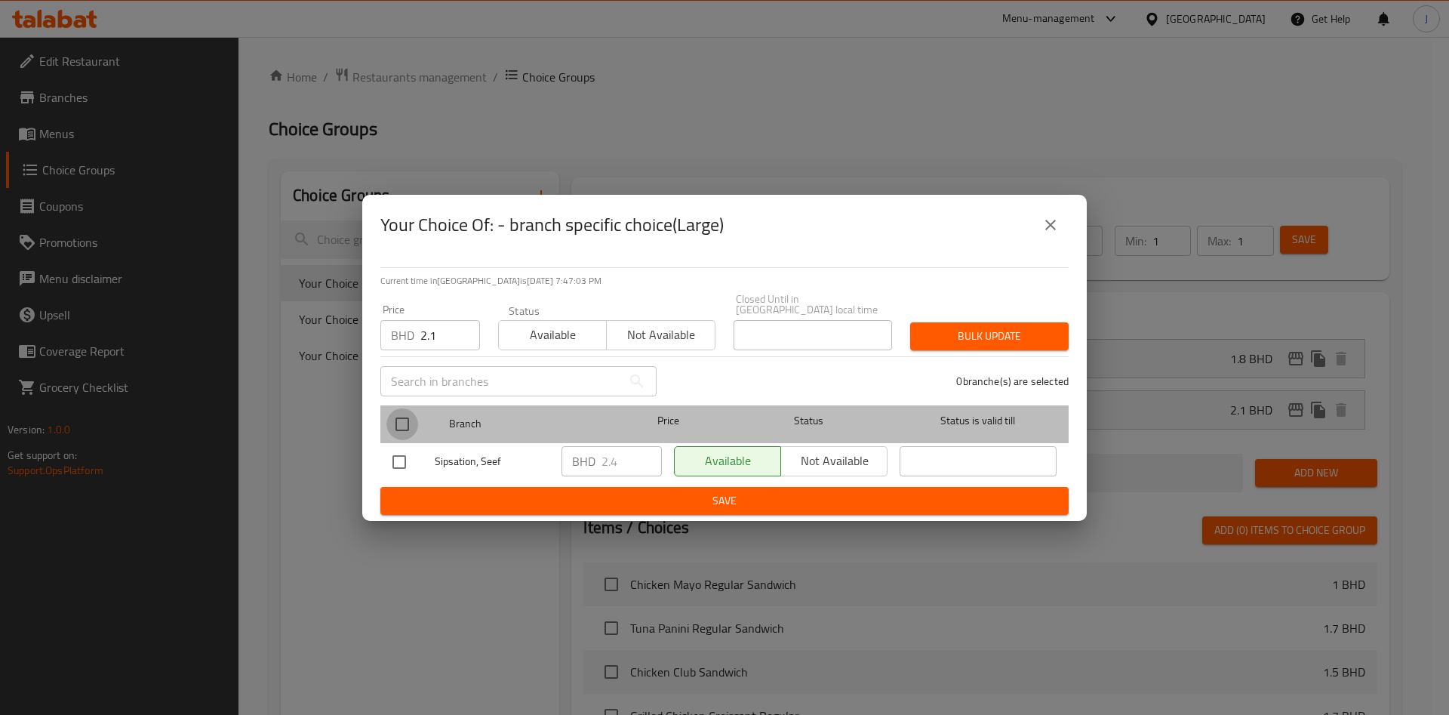
click at [405, 415] on input "checkbox" at bounding box center [402, 424] width 32 height 32
checkbox input "true"
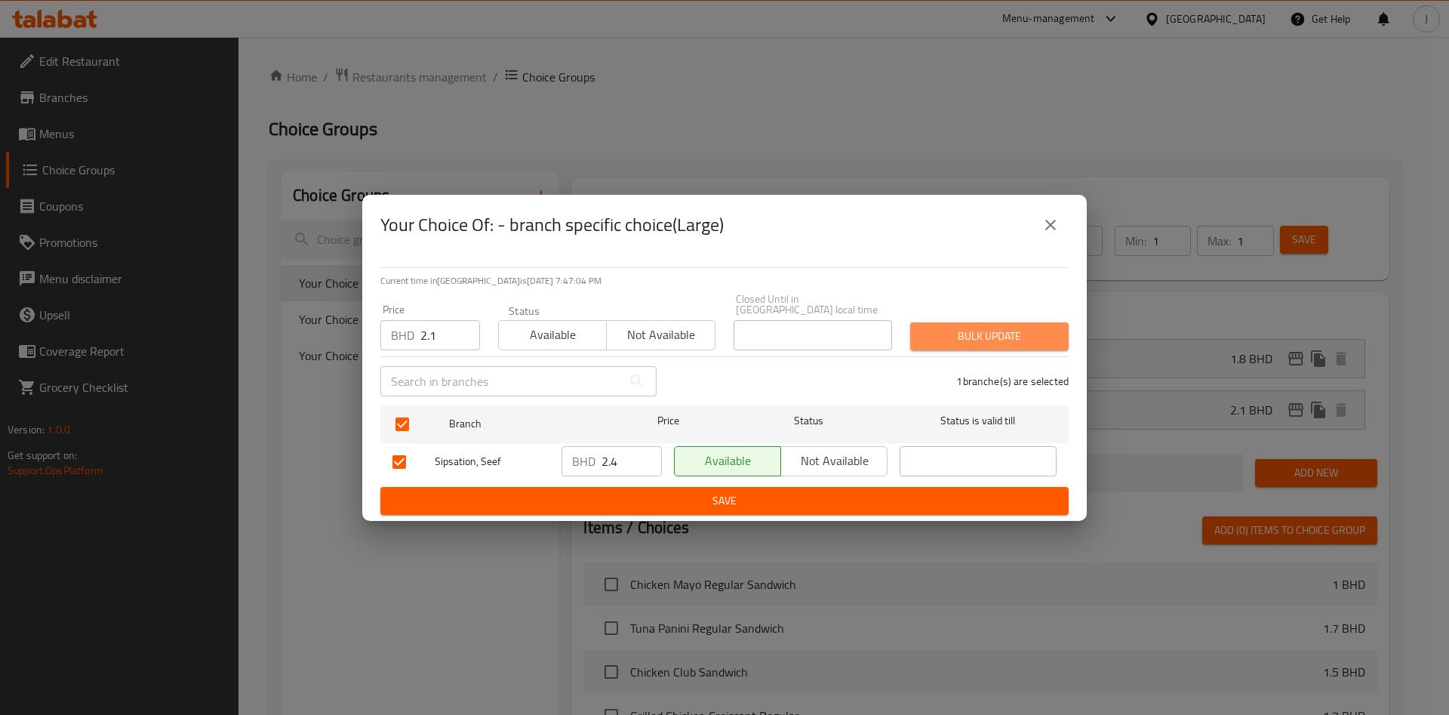
click at [1005, 329] on span "Bulk update" at bounding box center [989, 336] width 134 height 19
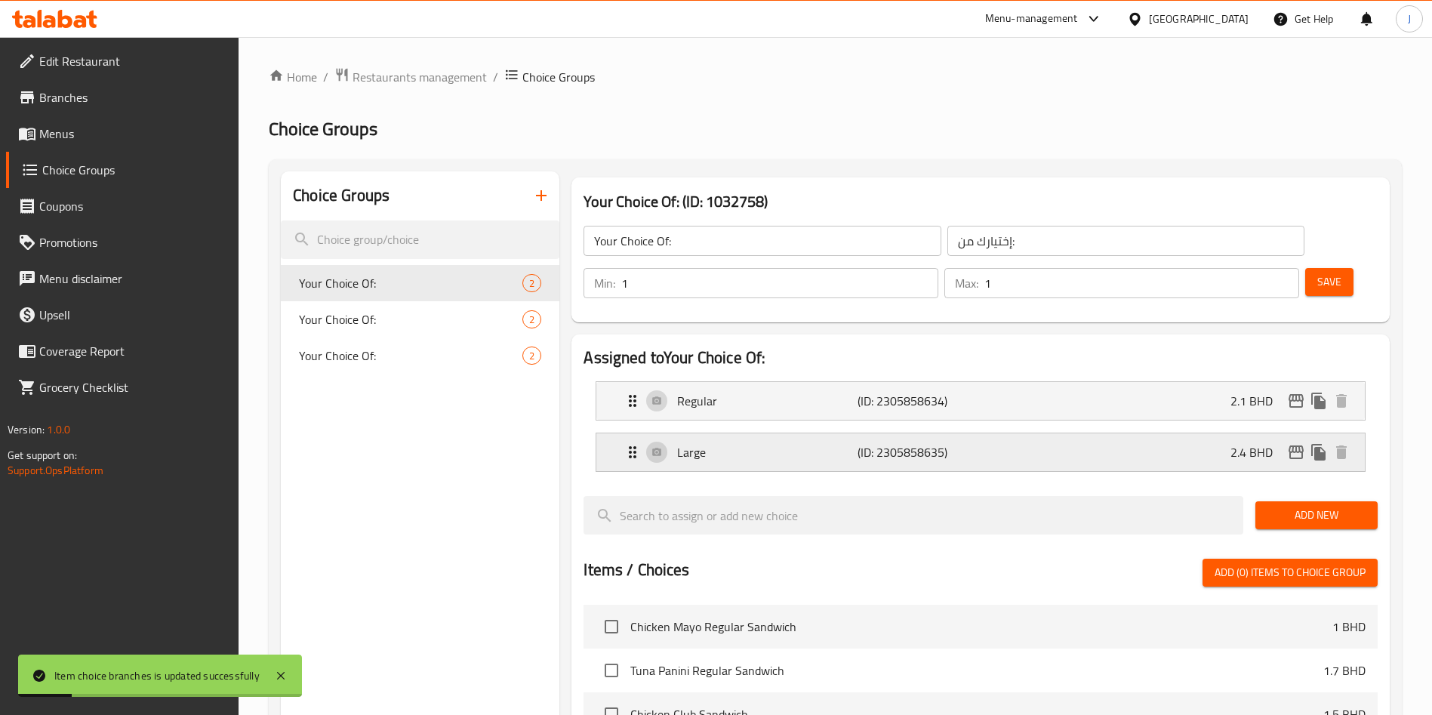
click at [1299, 445] on icon "edit" at bounding box center [1295, 452] width 15 height 14
click at [1149, 433] on div "Large (ID: 2305858635) 2.4 BHD" at bounding box center [984, 452] width 723 height 38
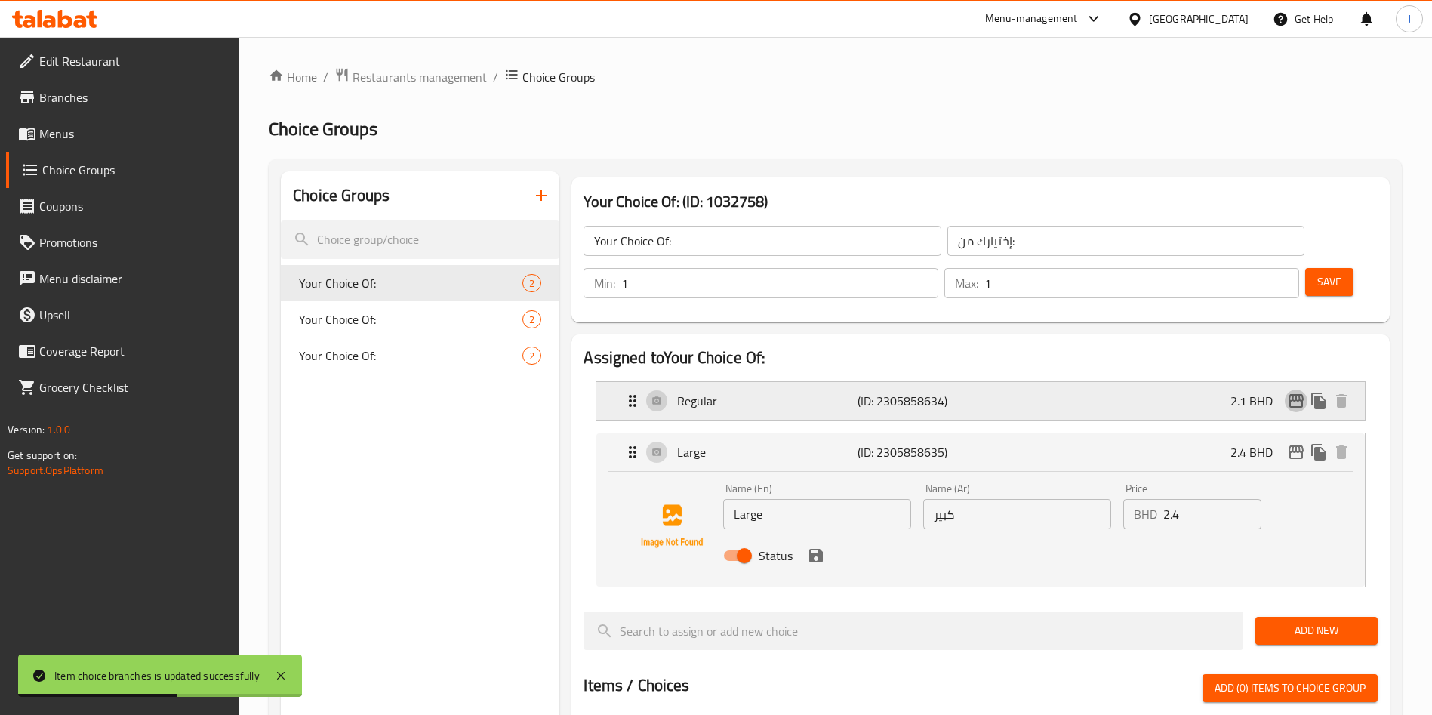
click at [1294, 392] on icon "edit" at bounding box center [1296, 401] width 18 height 18
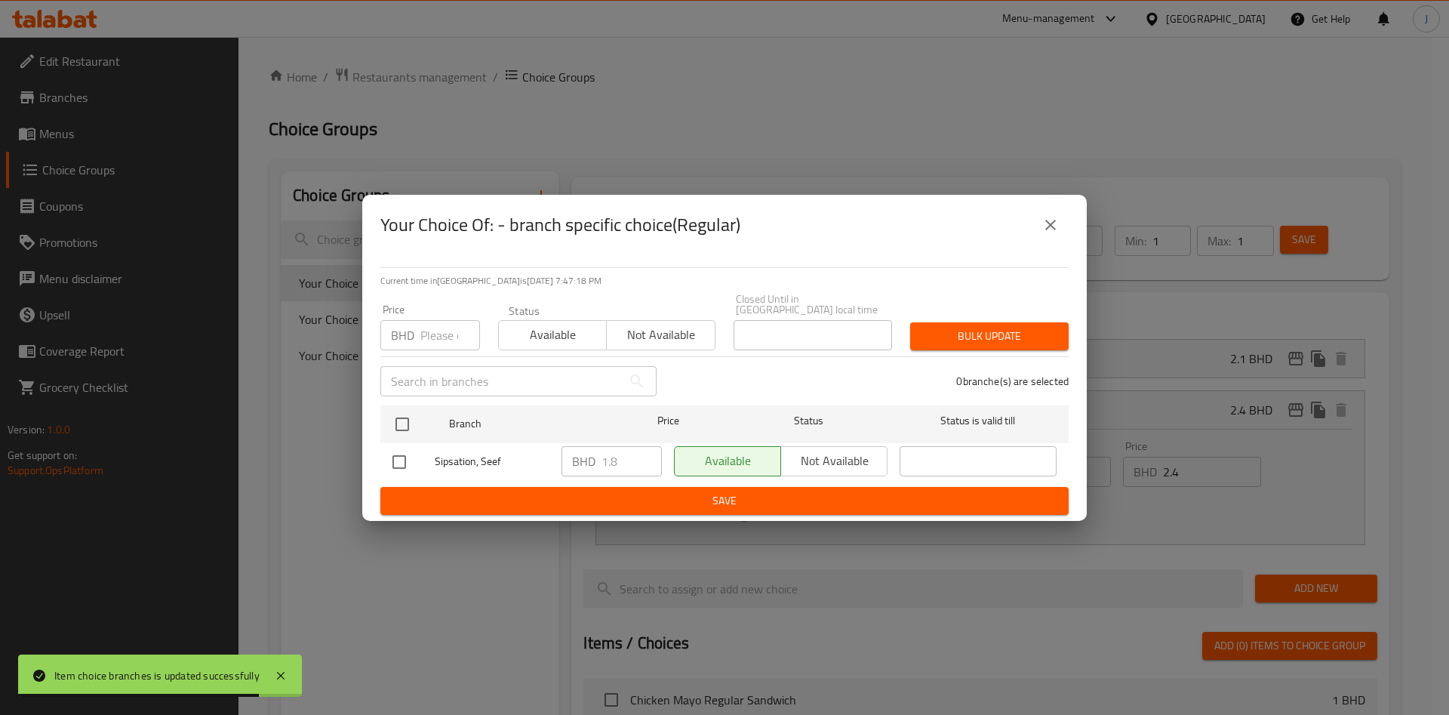
click at [438, 336] on input "number" at bounding box center [450, 335] width 60 height 30
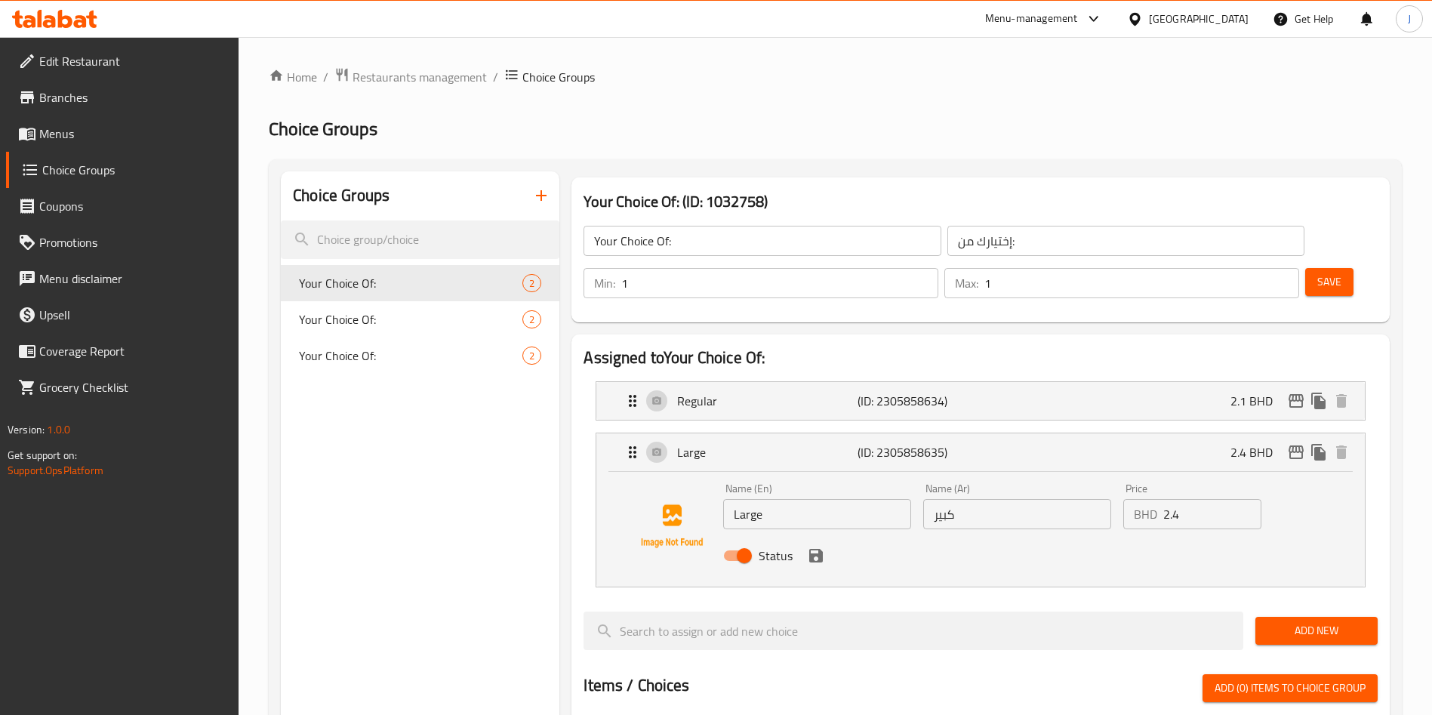
click at [1317, 272] on span "Save" at bounding box center [1329, 281] width 24 height 19
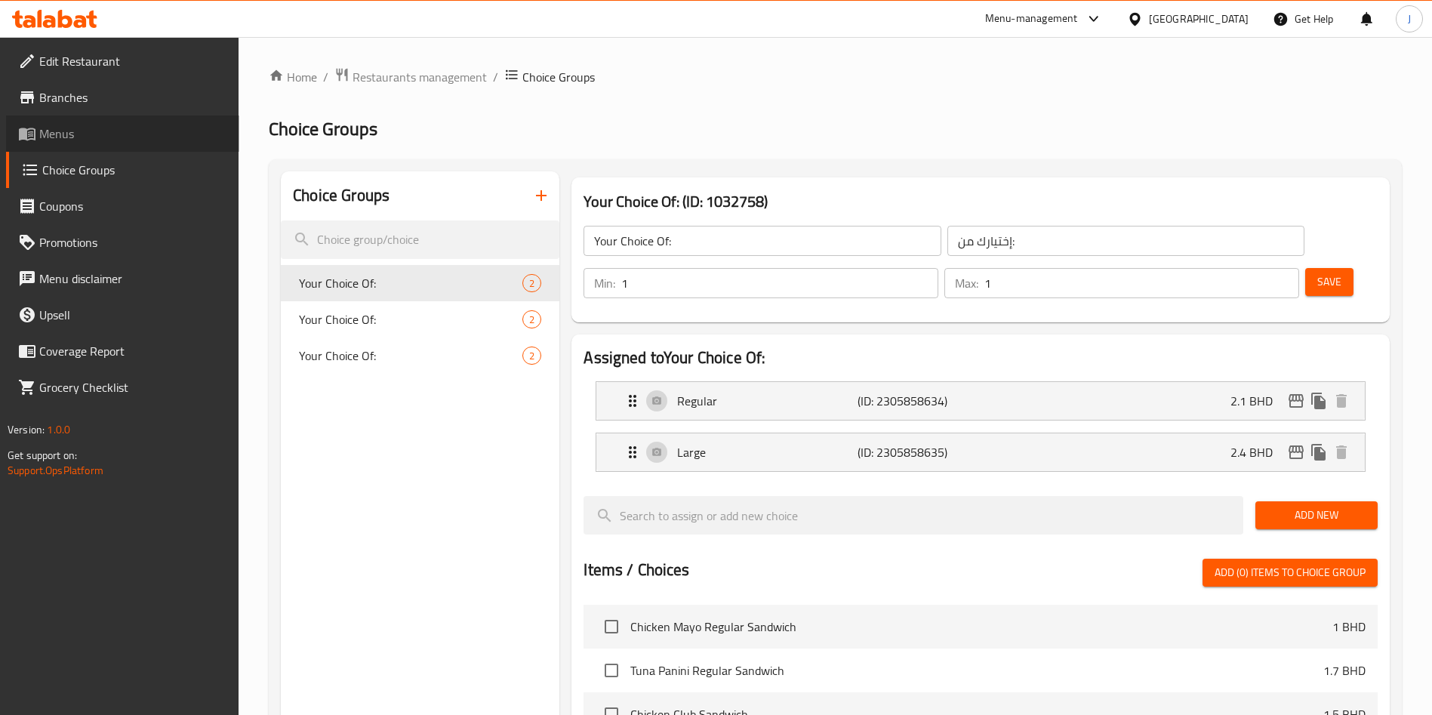
click at [93, 138] on span "Menus" at bounding box center [133, 134] width 188 height 18
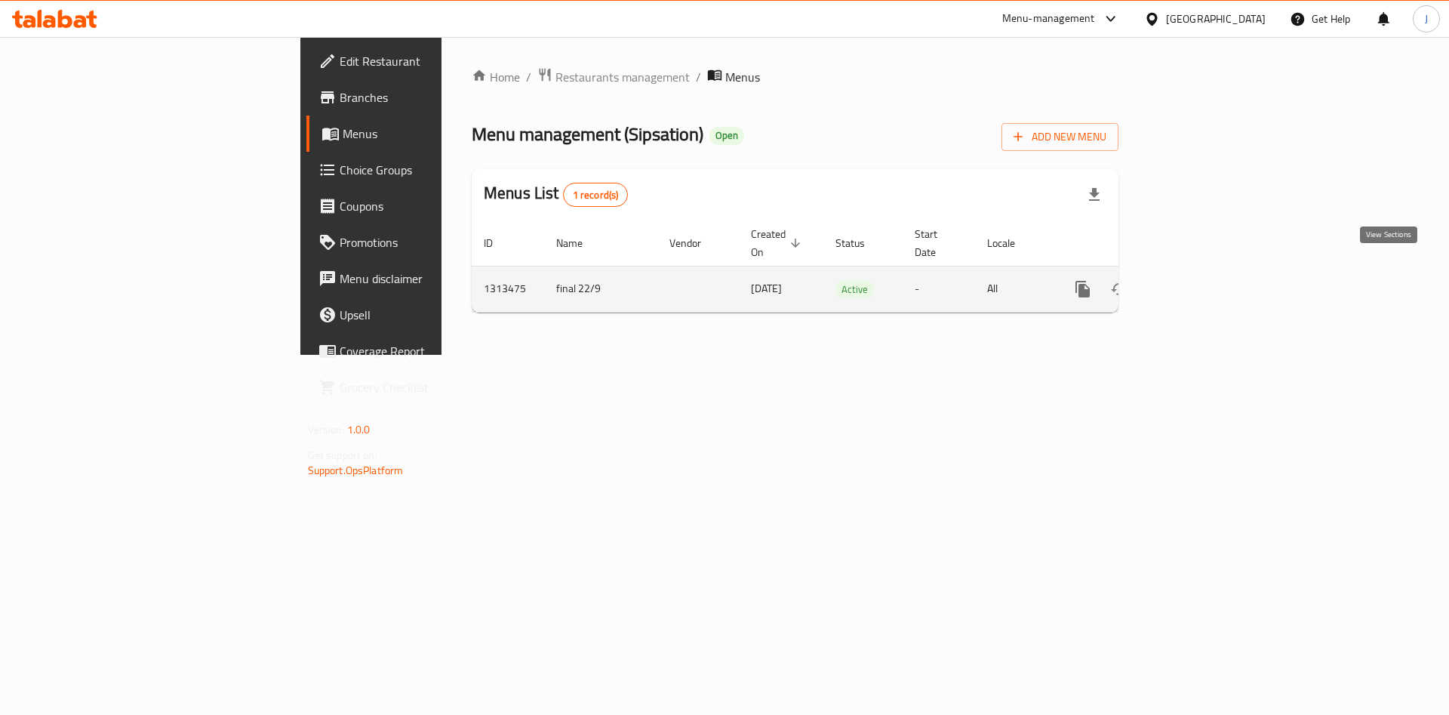
click at [1201, 280] on icon "enhanced table" at bounding box center [1192, 289] width 18 height 18
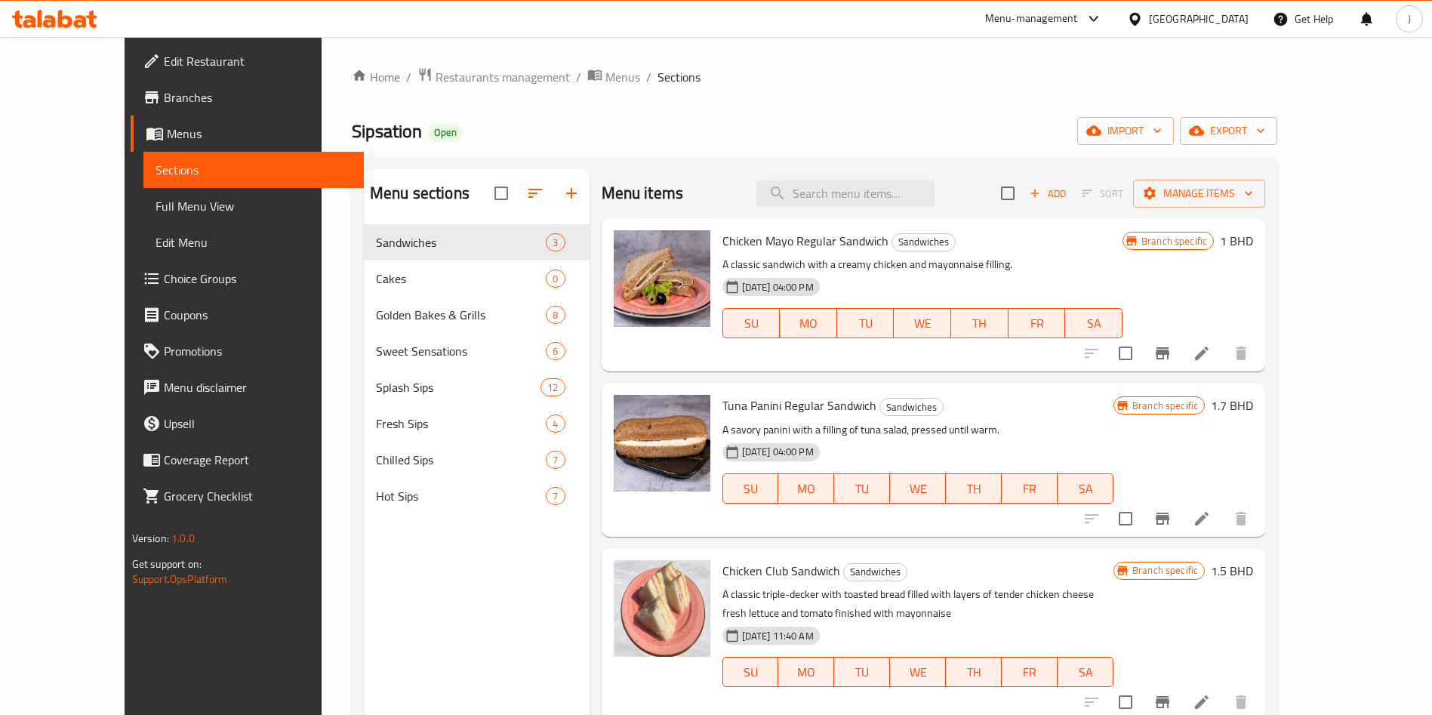
click at [143, 256] on link "Edit Menu" at bounding box center [253, 242] width 220 height 36
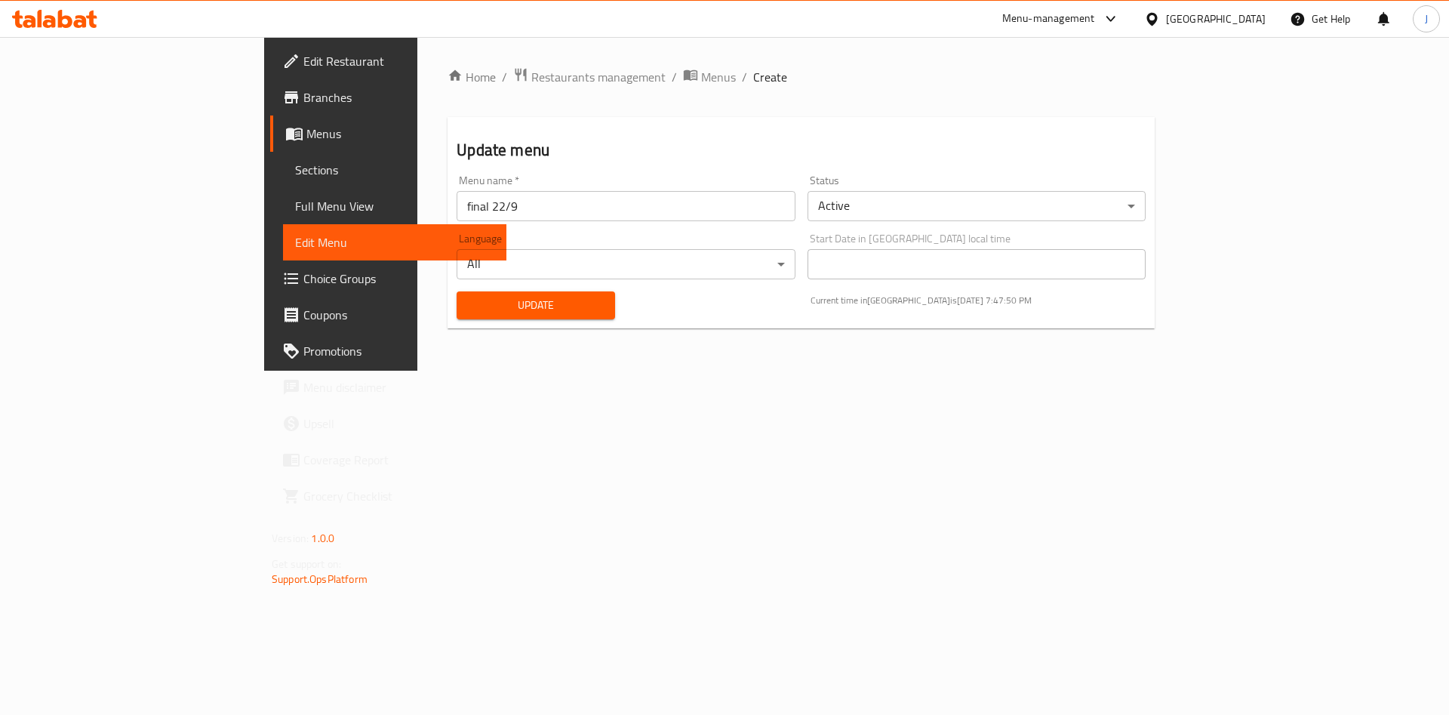
click at [469, 307] on span "Update" at bounding box center [536, 305] width 134 height 19
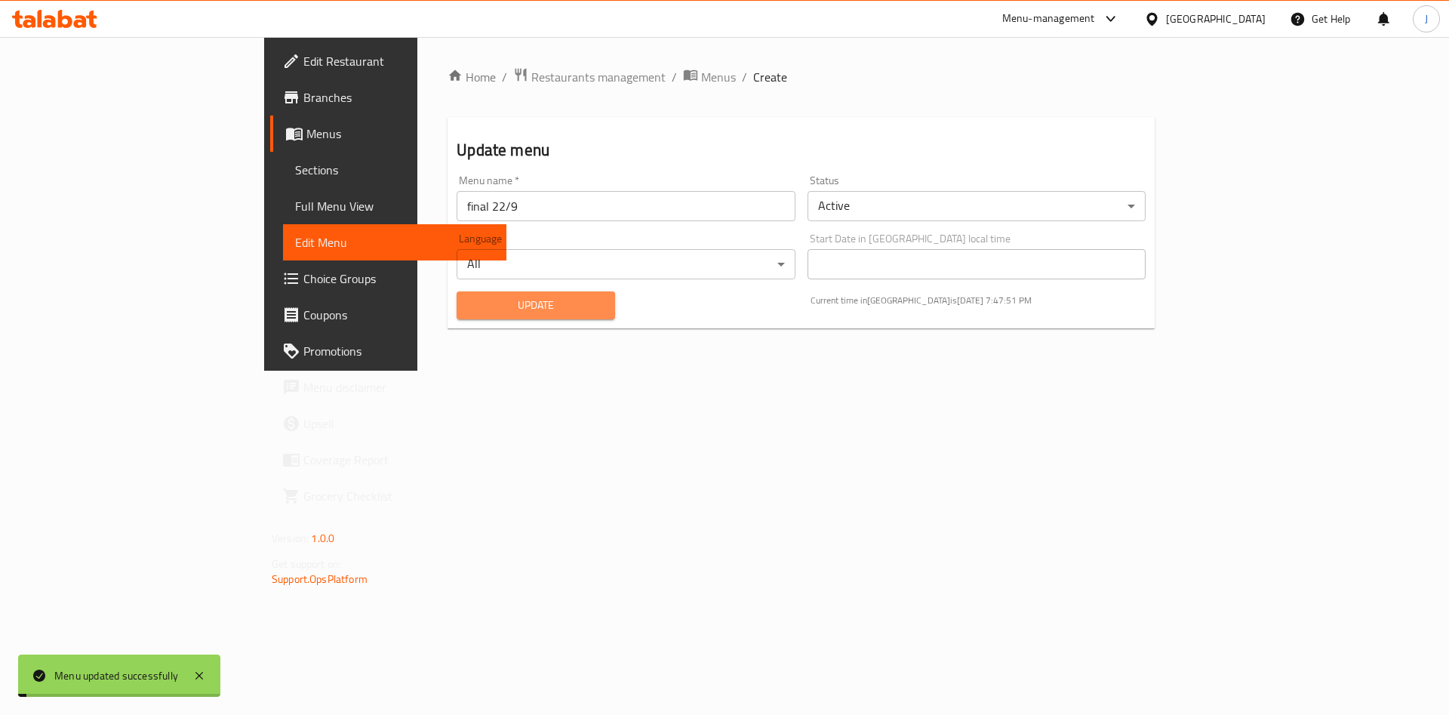
click at [469, 307] on span "Update" at bounding box center [536, 305] width 134 height 19
